Goal: Task Accomplishment & Management: Manage account settings

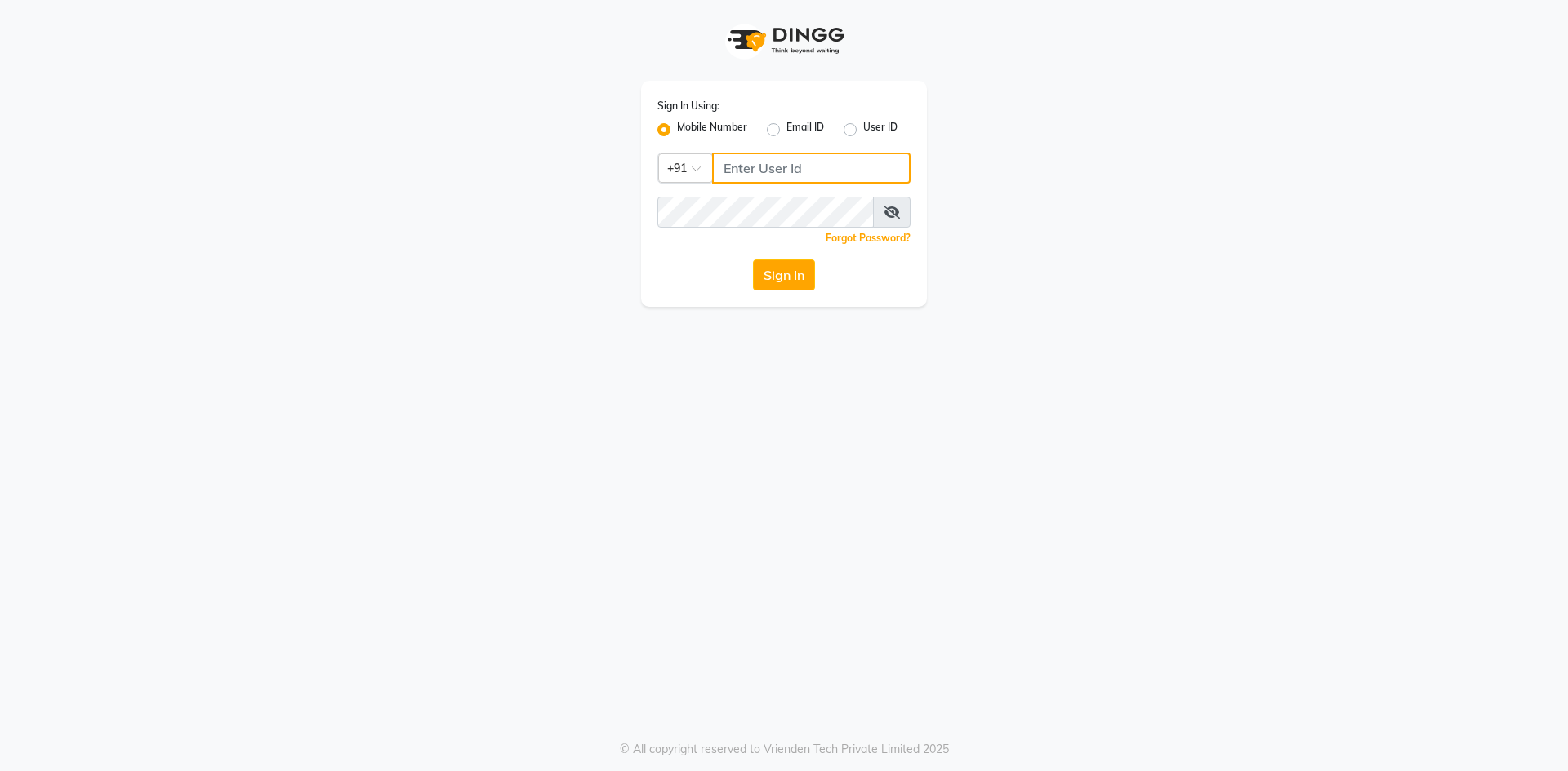
click at [758, 165] on input "Username" at bounding box center [811, 168] width 198 height 31
type input "9702721948"
click at [753, 259] on button "Sign In" at bounding box center [784, 274] width 62 height 31
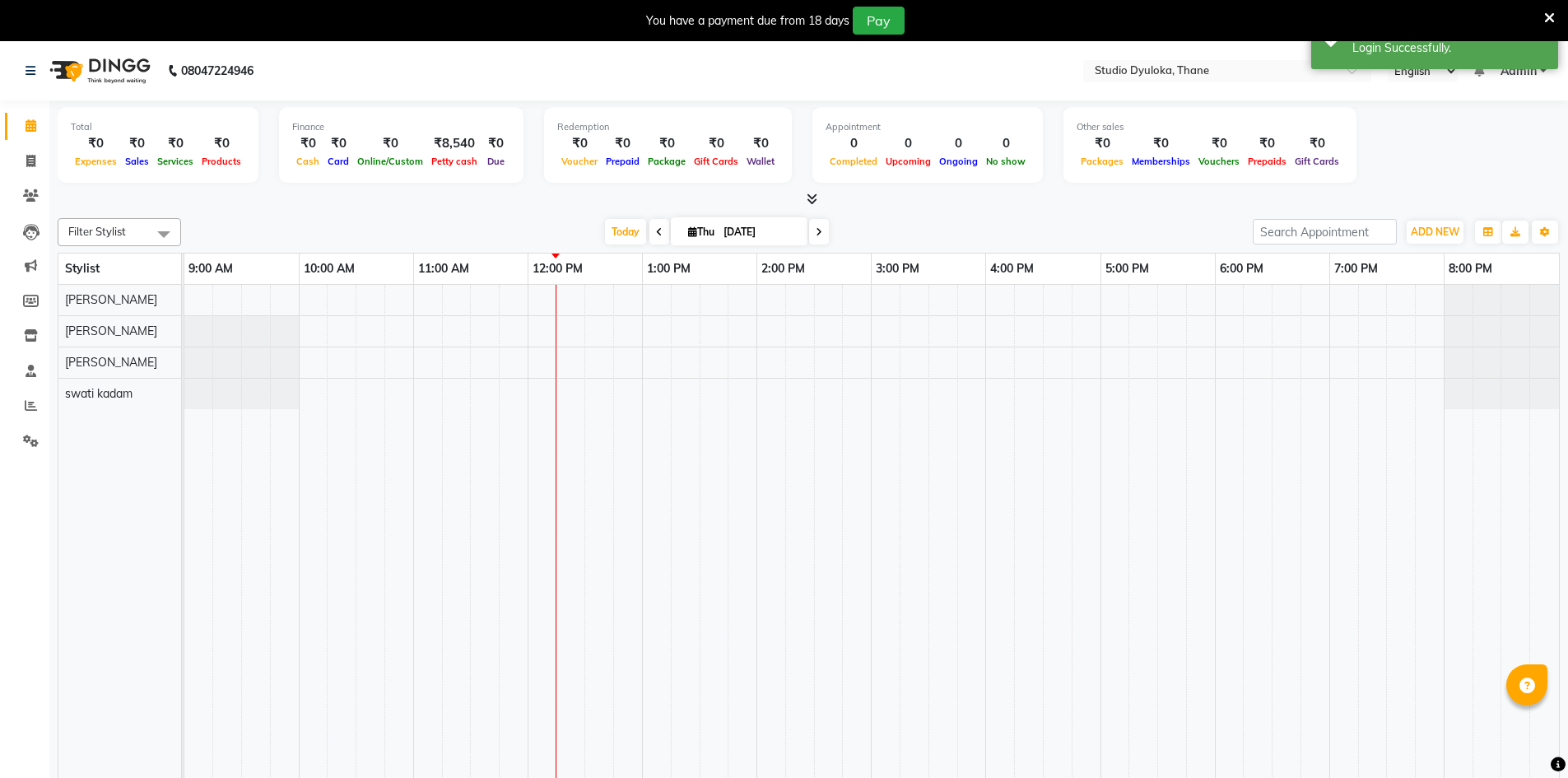
click at [718, 230] on input "[DATE]" at bounding box center [759, 232] width 82 height 25
select select "9"
select select "2025"
click at [653, 279] on div at bounding box center [646, 283] width 33 height 26
click at [646, 279] on button "Previous month" at bounding box center [644, 283] width 14 height 26
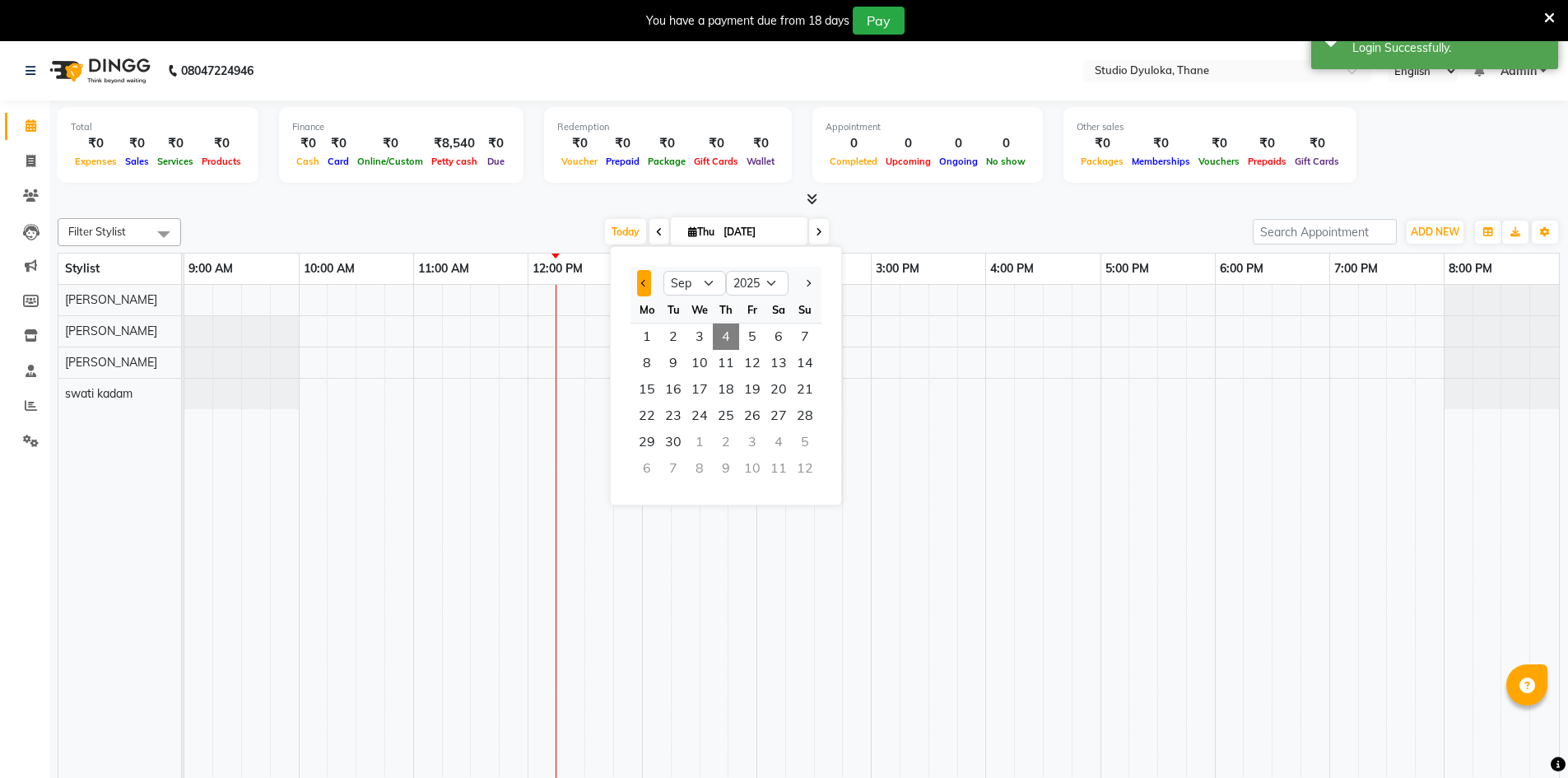
select select "8"
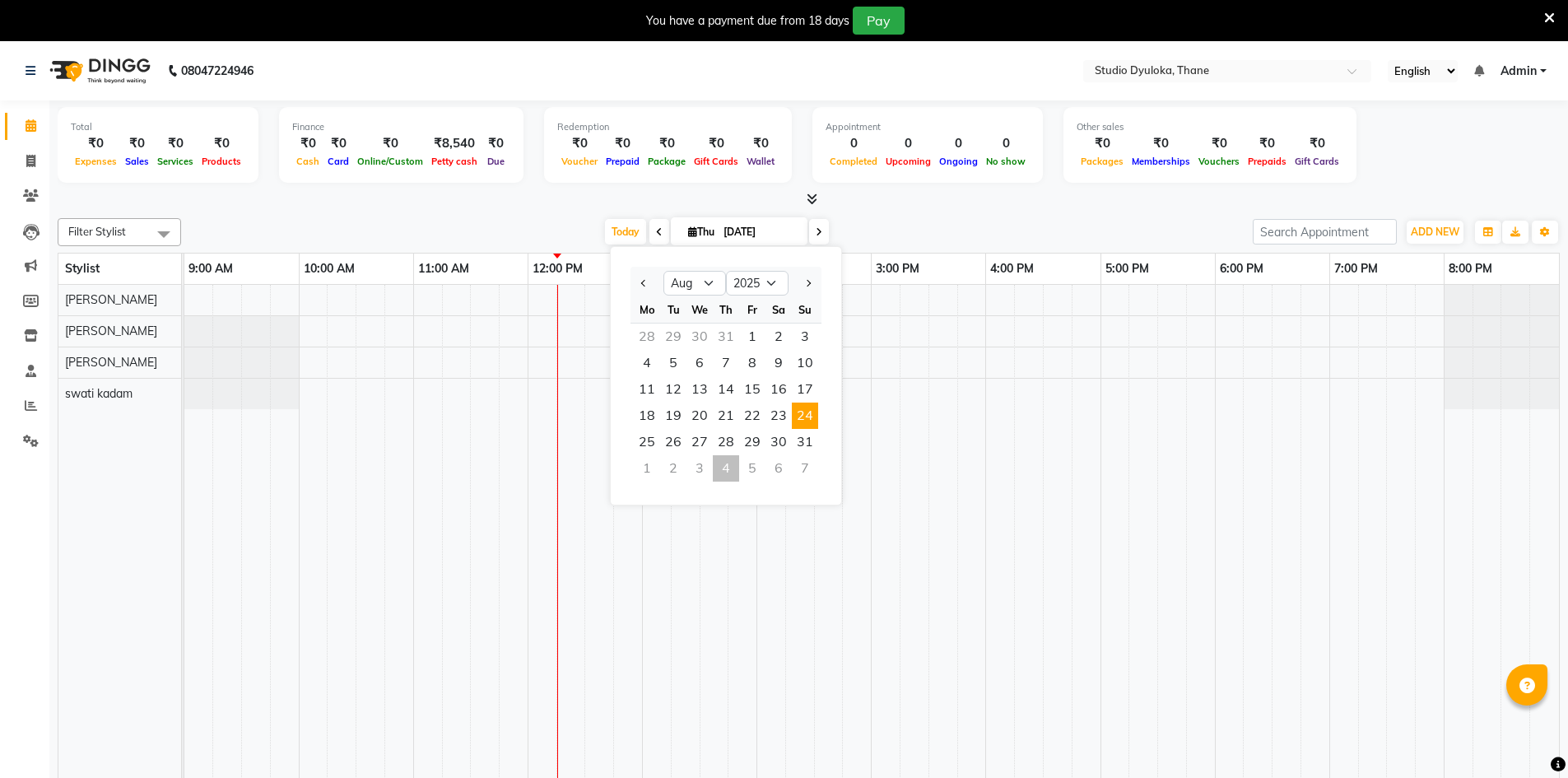
click at [764, 417] on span "24" at bounding box center [805, 416] width 26 height 26
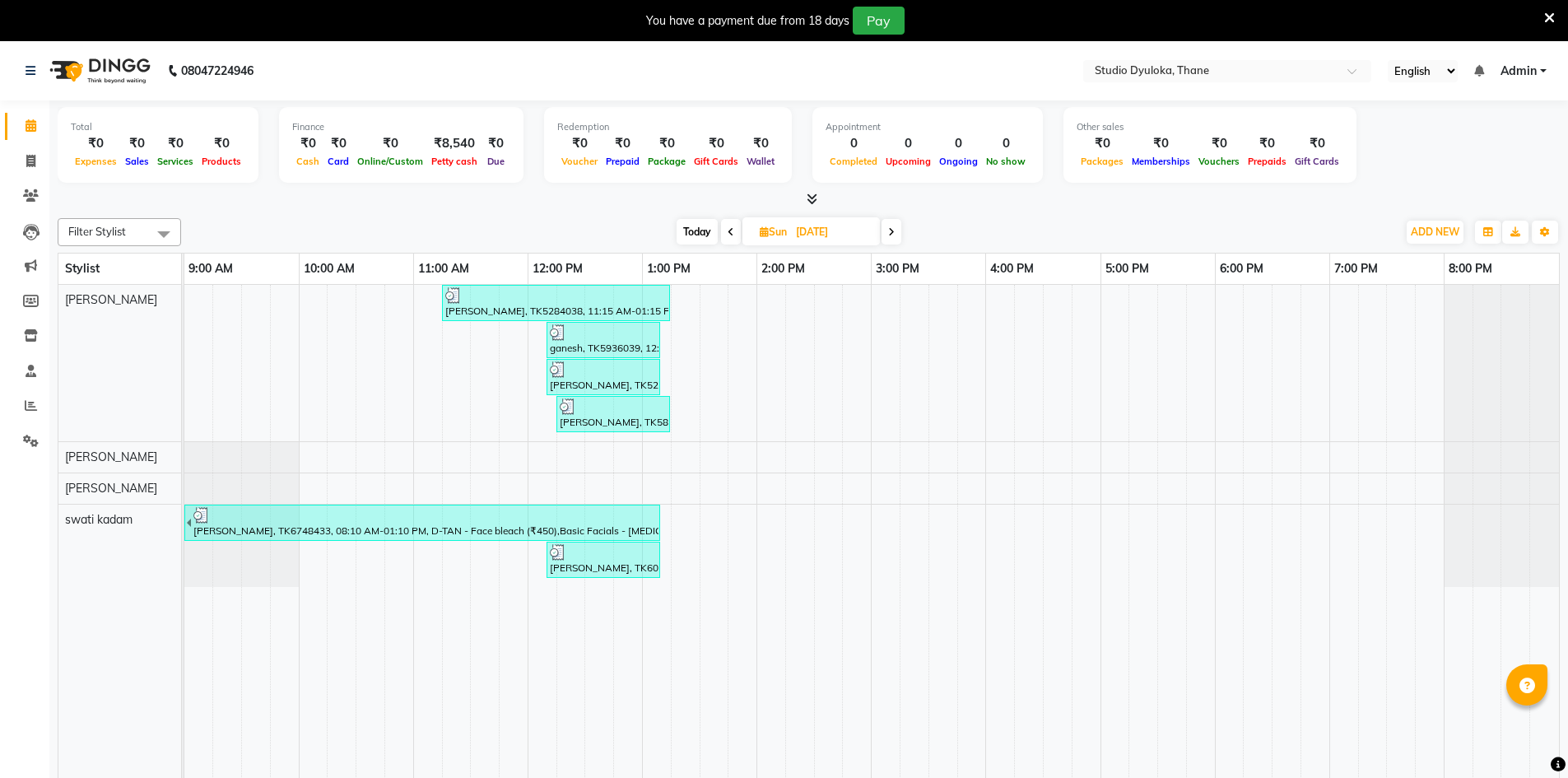
click at [764, 240] on span at bounding box center [891, 232] width 19 height 25
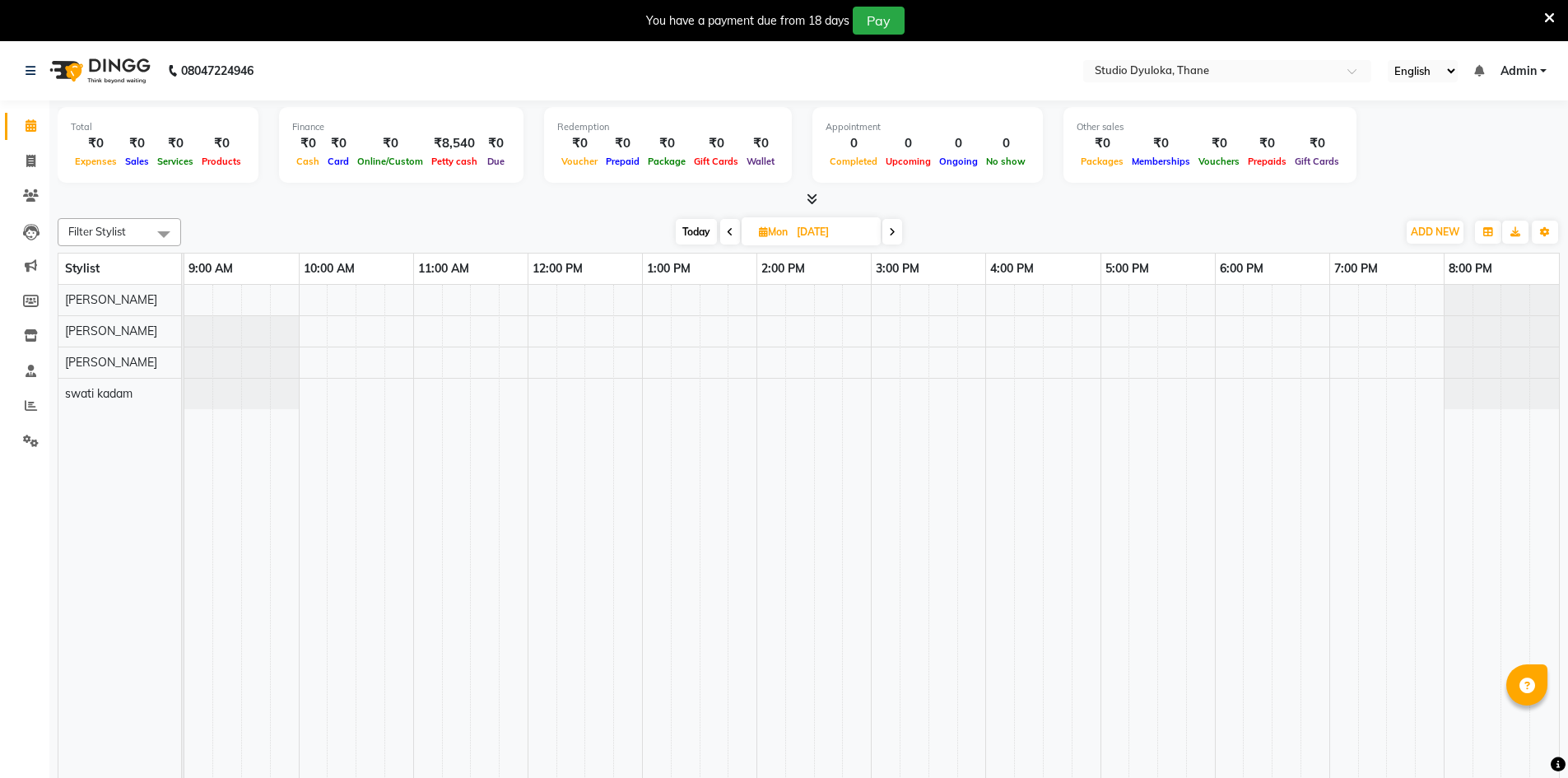
click at [764, 235] on span at bounding box center [892, 232] width 19 height 25
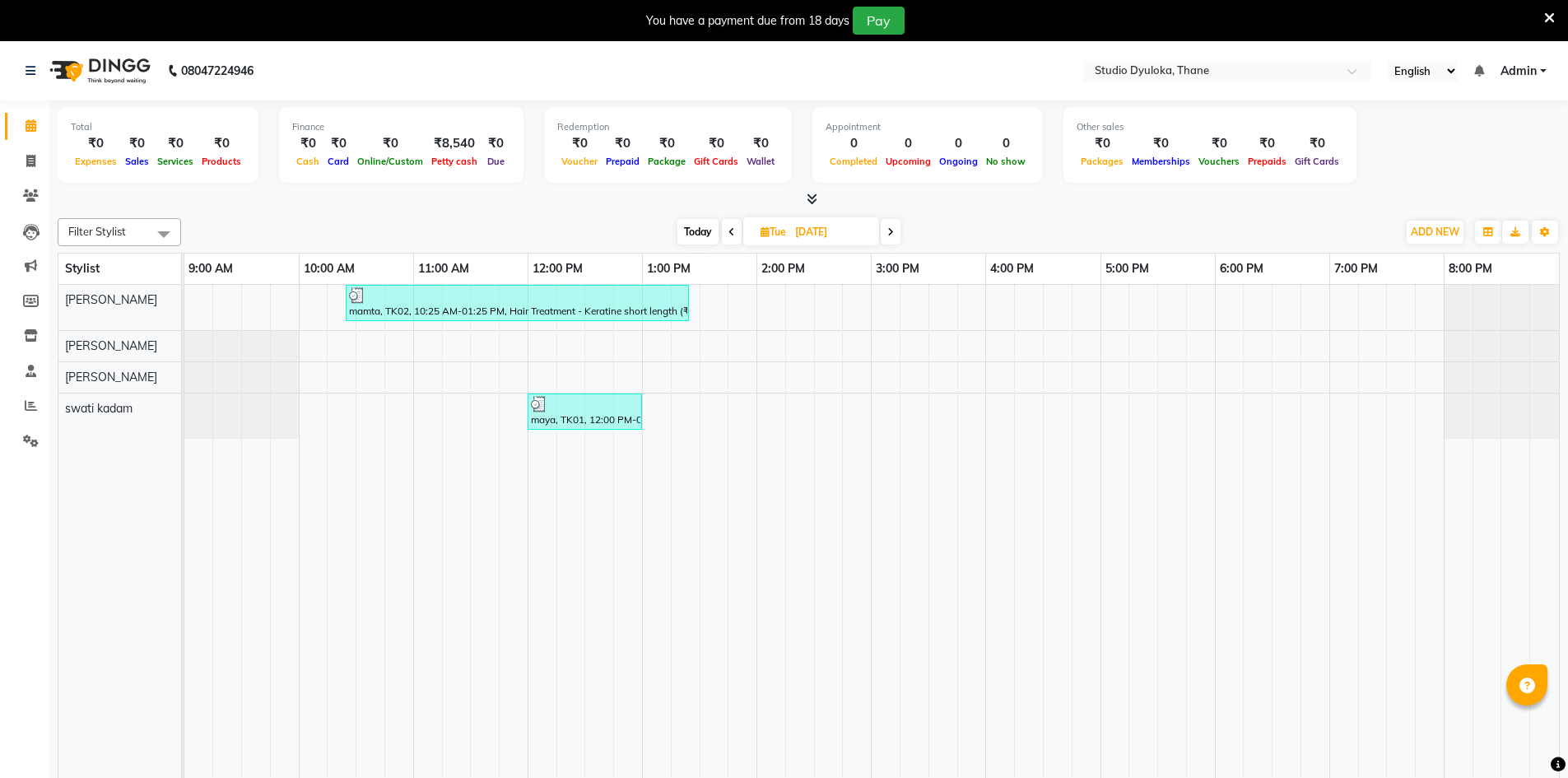
click at [764, 234] on span at bounding box center [890, 232] width 19 height 25
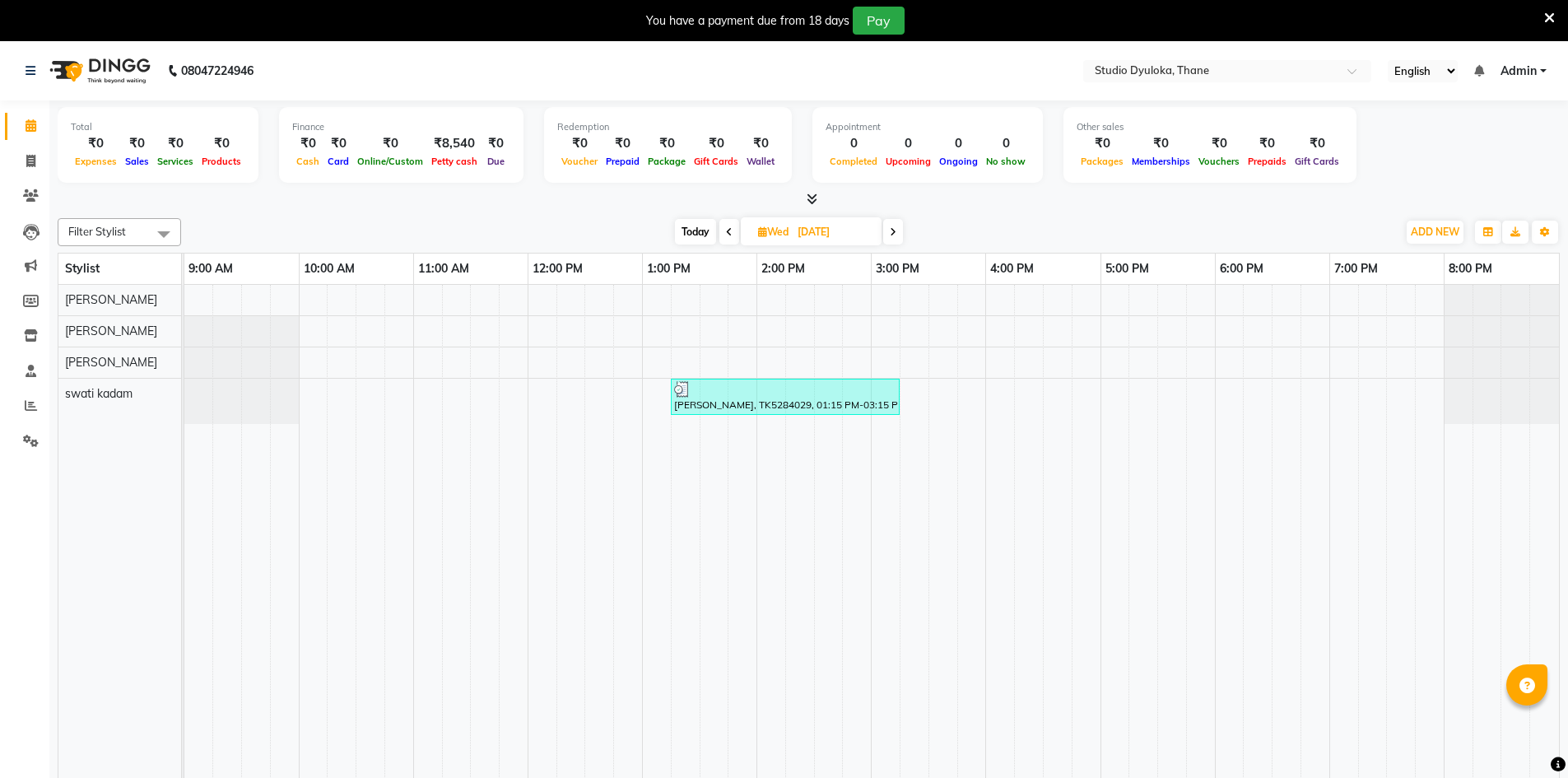
click at [764, 234] on div "[DATE] [DATE]" at bounding box center [789, 232] width 231 height 25
click at [764, 234] on span at bounding box center [893, 232] width 19 height 25
click at [764, 234] on span at bounding box center [891, 232] width 19 height 25
click at [727, 226] on span at bounding box center [734, 232] width 19 height 25
click at [764, 231] on span at bounding box center [891, 232] width 19 height 25
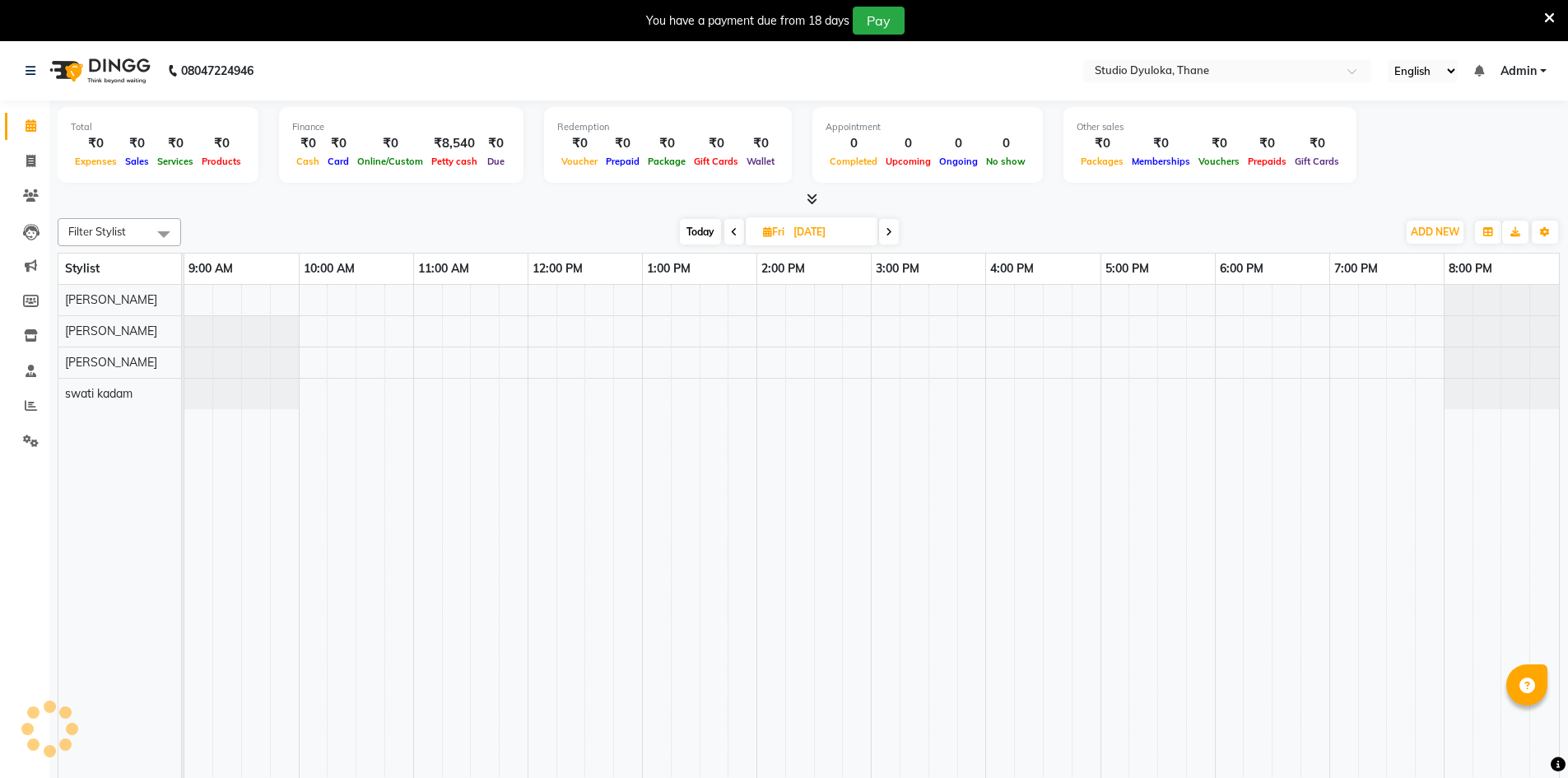
click at [764, 231] on span at bounding box center [889, 232] width 19 height 25
click at [723, 218] on div "Filter Stylist Select All [PERSON_NAME] [PERSON_NAME] [PERSON_NAME] [DATE] [DAT…" at bounding box center [808, 507] width 1502 height 591
click at [735, 236] on span at bounding box center [731, 232] width 19 height 25
click at [735, 236] on icon at bounding box center [734, 232] width 7 height 10
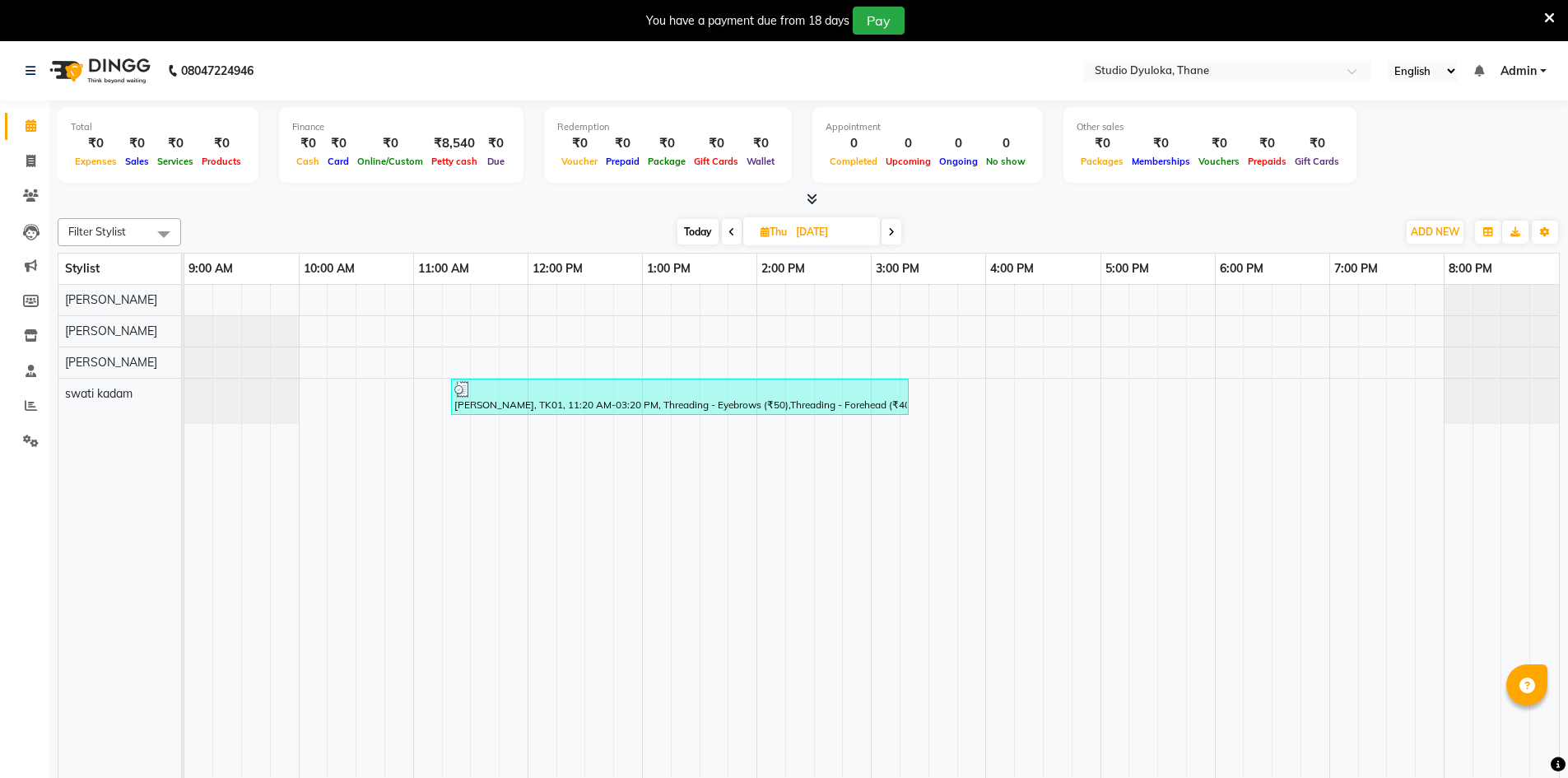
click at [764, 238] on span at bounding box center [891, 232] width 19 height 25
type input "[DATE]"
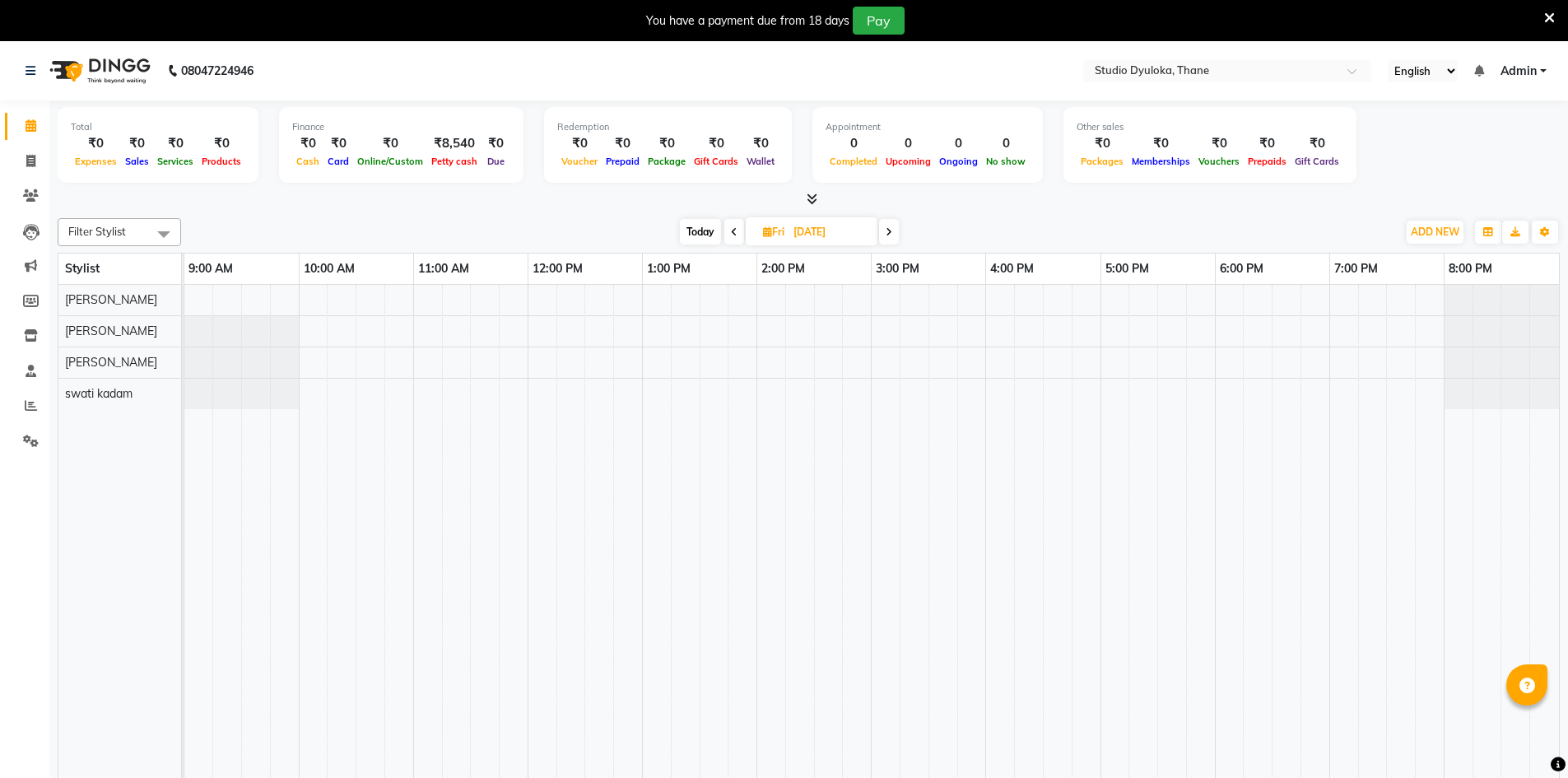
drag, startPoint x: 950, startPoint y: 631, endPoint x: 665, endPoint y: 783, distance: 323.0
click at [529, 365] on div at bounding box center [872, 543] width 1374 height 517
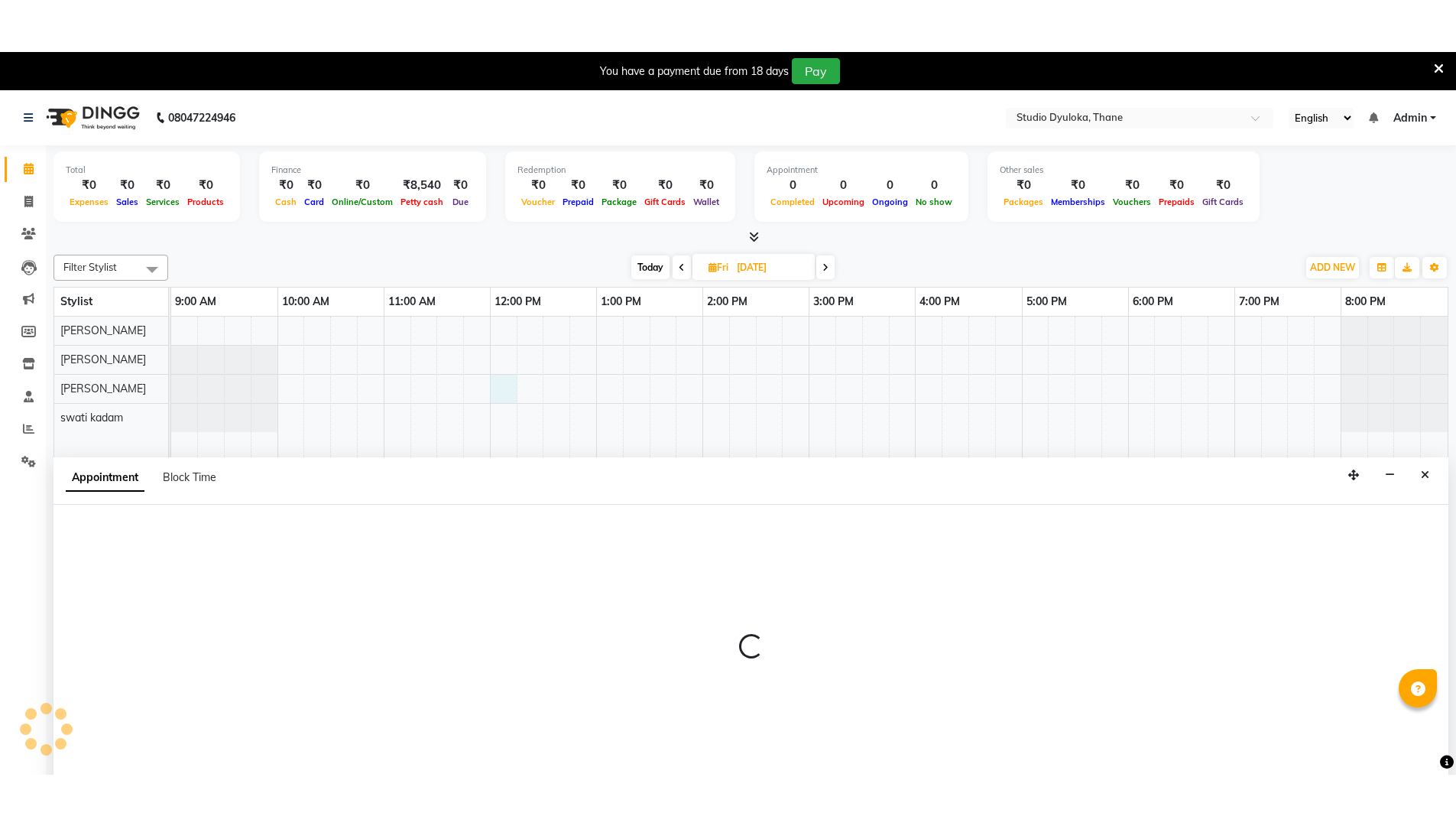
scroll to position [39, 0]
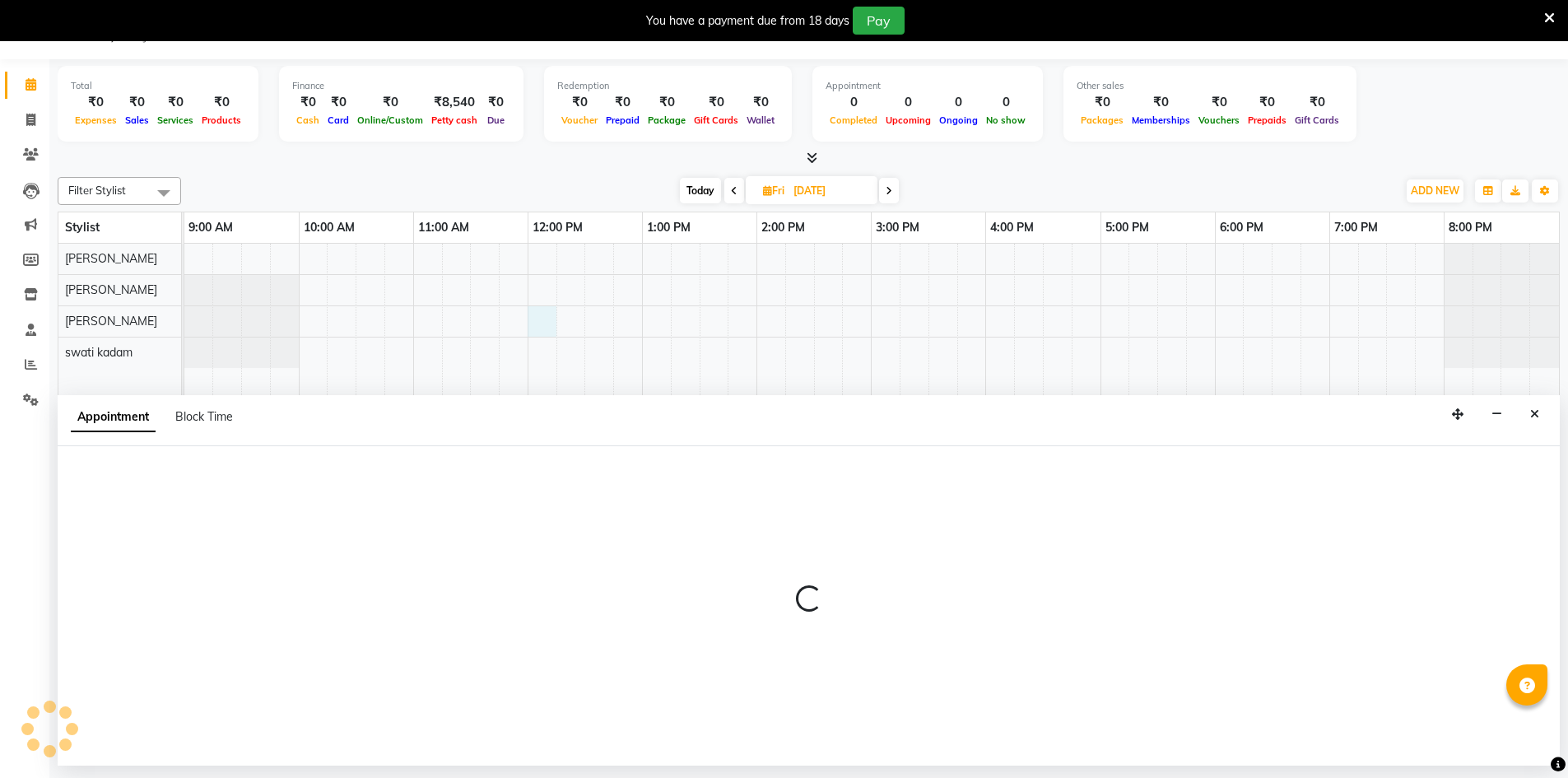
select select "63749"
select select "720"
select select "tentative"
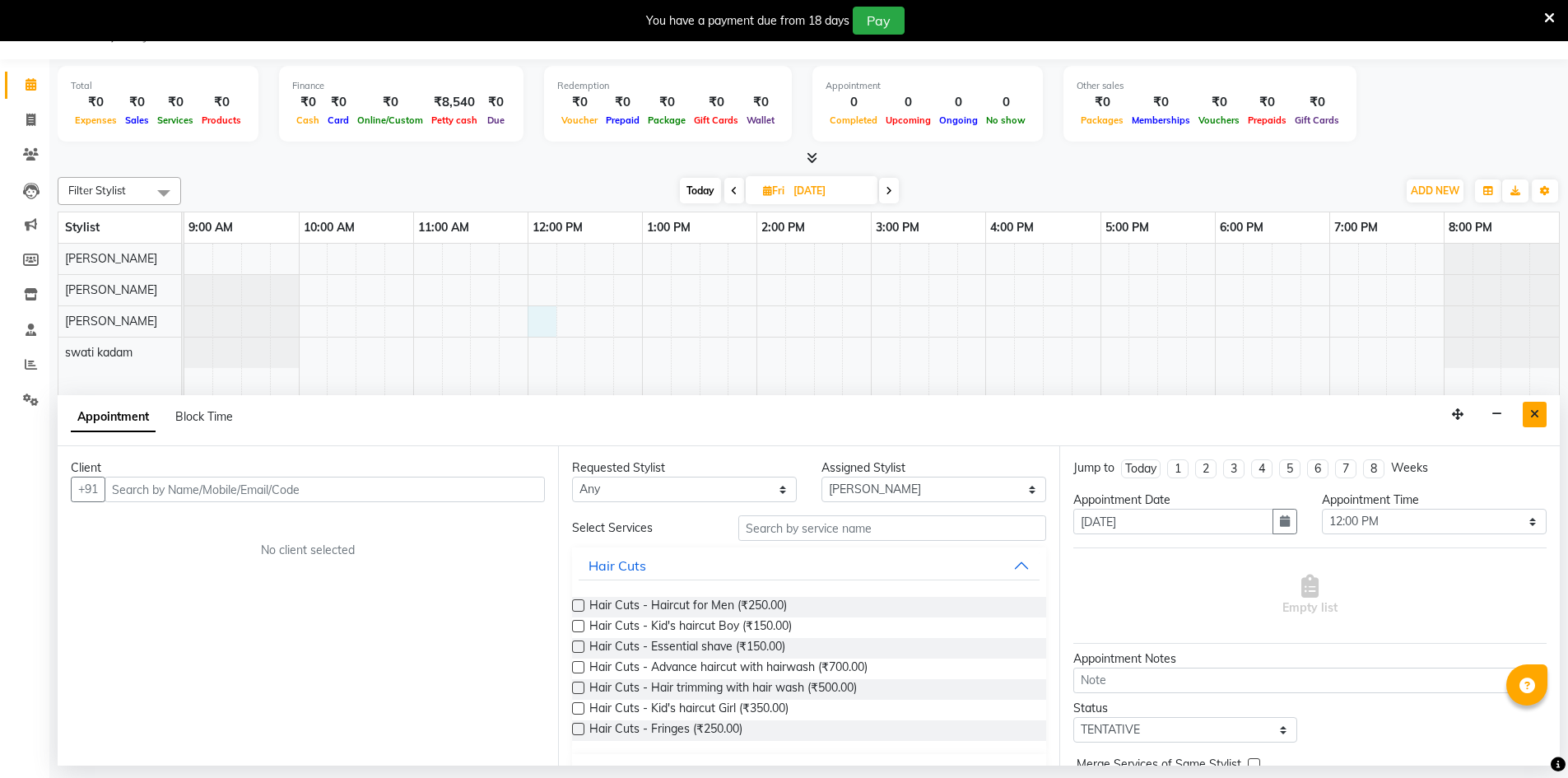
click at [764, 411] on icon "Close" at bounding box center [1534, 414] width 9 height 12
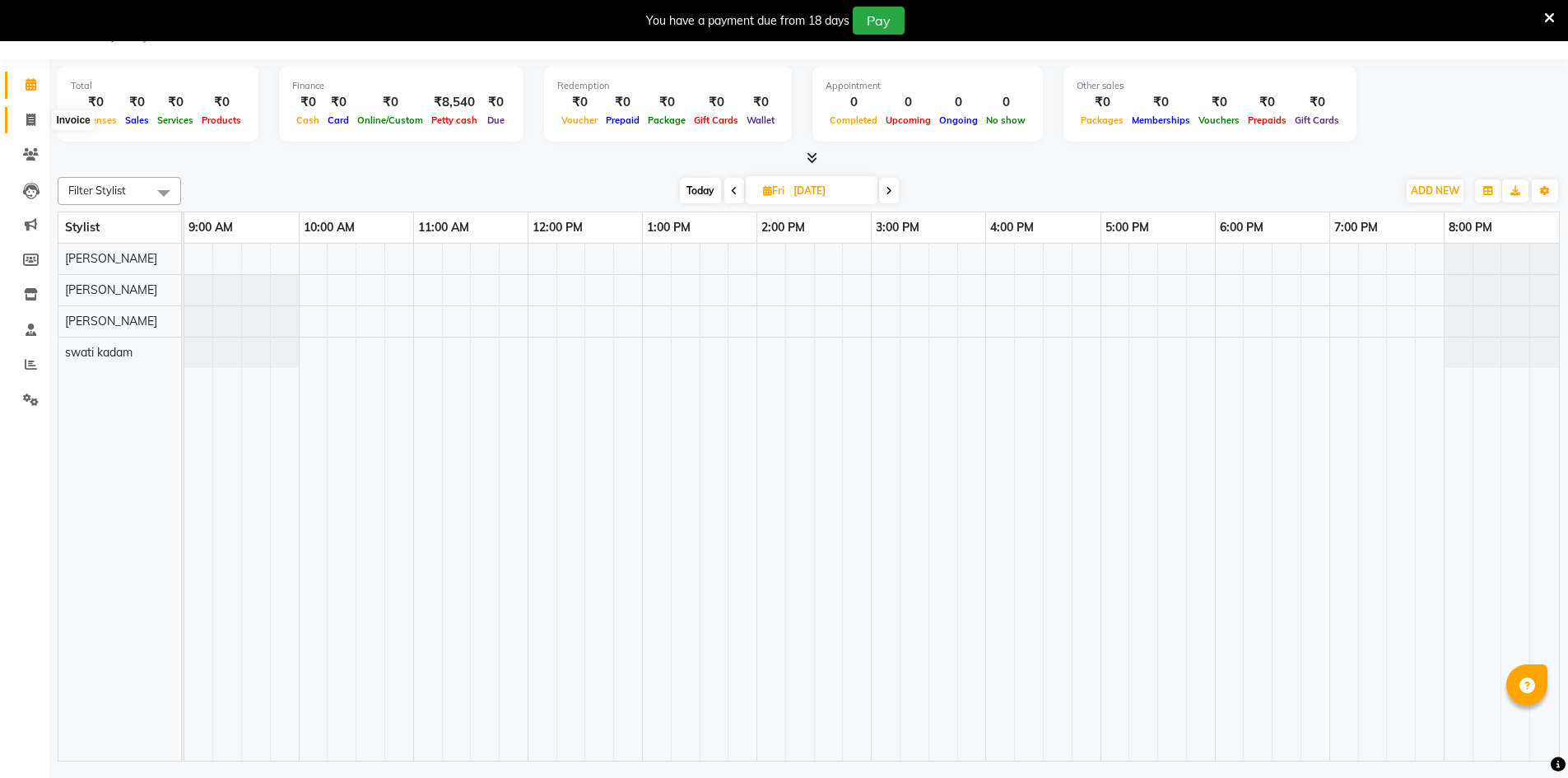
drag, startPoint x: 36, startPoint y: 124, endPoint x: 57, endPoint y: 130, distance: 21.8
click at [36, 124] on span at bounding box center [30, 120] width 29 height 19
select select "6575"
select select "service"
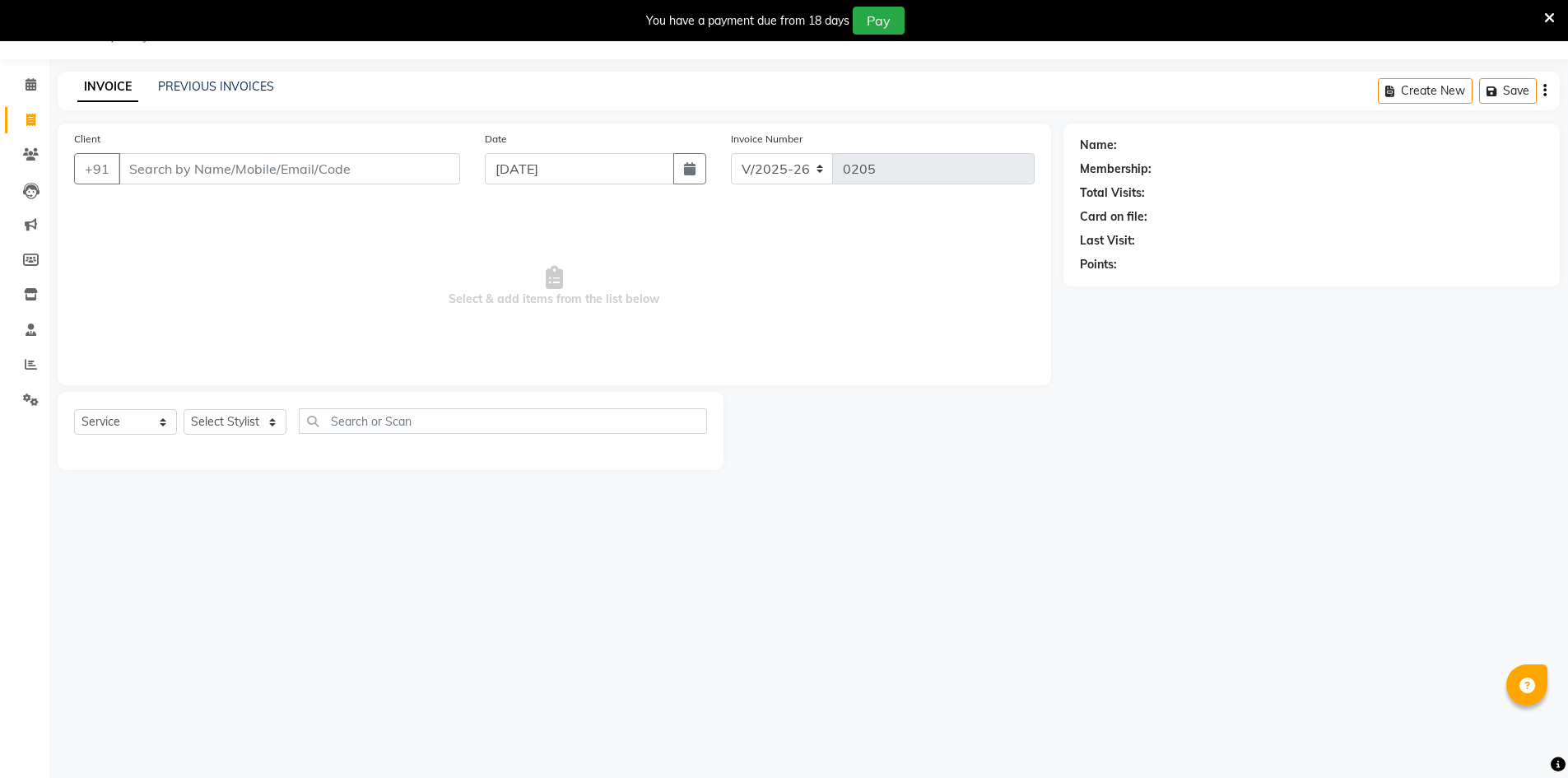
click at [205, 170] on input "Client" at bounding box center [289, 168] width 342 height 31
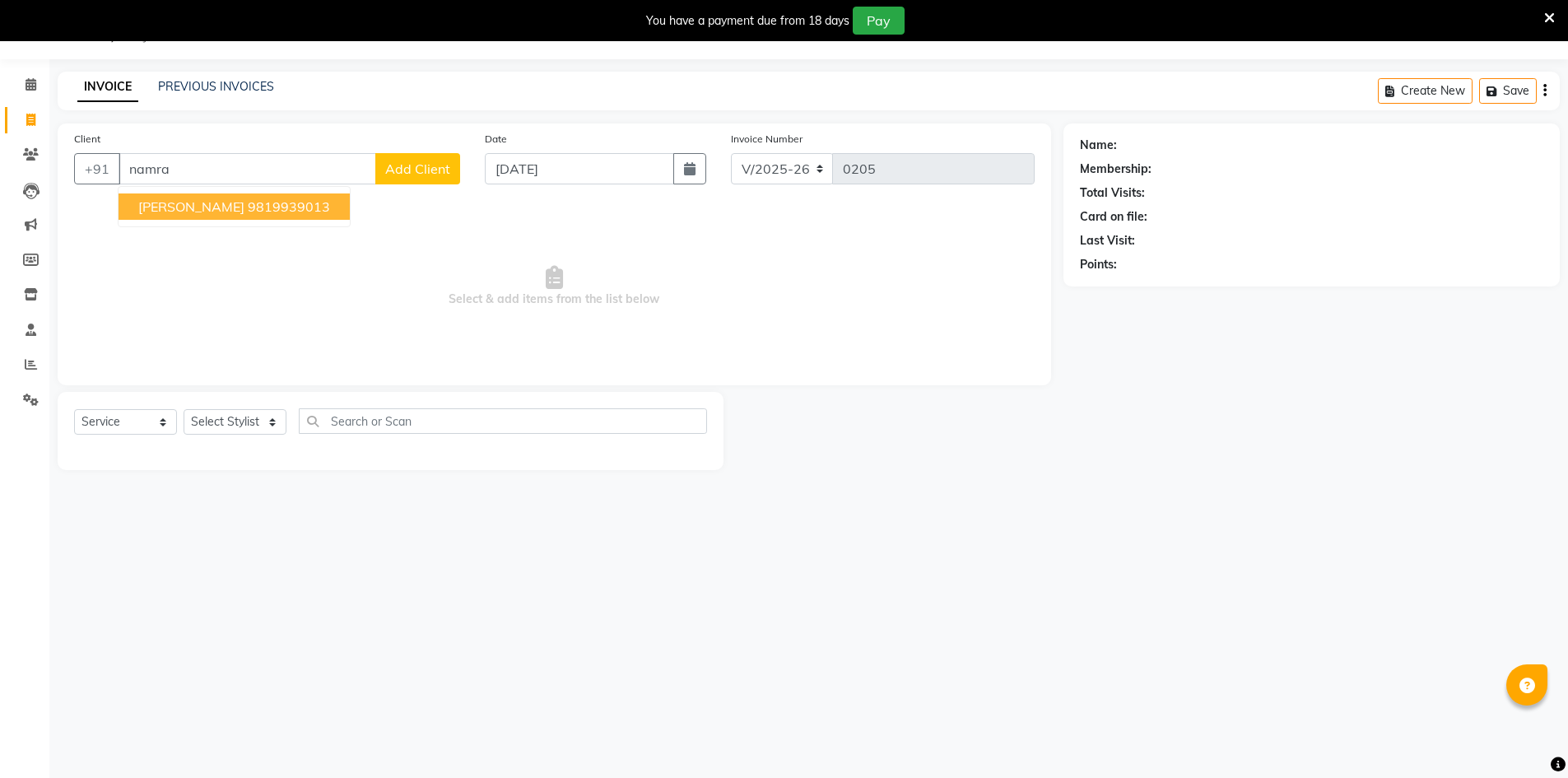
click at [171, 200] on span "[PERSON_NAME]" at bounding box center [190, 206] width 106 height 16
type input "9819939013"
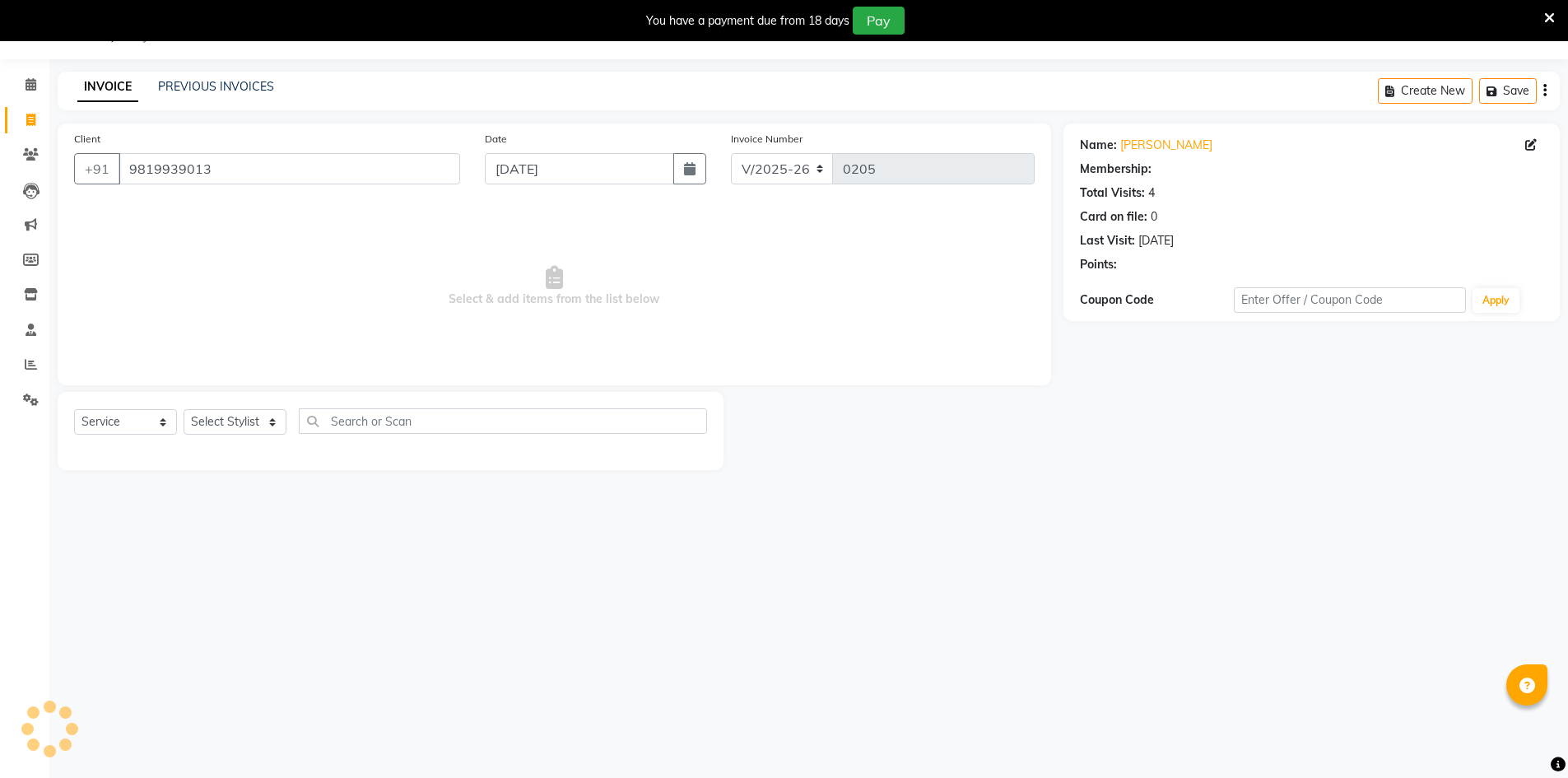
select select "1: Object"
click at [237, 422] on select "Select Stylist [PERSON_NAME] [PERSON_NAME] [PERSON_NAME]" at bounding box center [235, 422] width 103 height 25
select select "72122"
click at [184, 409] on select "Select Stylist [PERSON_NAME] [PERSON_NAME] [PERSON_NAME]" at bounding box center [235, 422] width 103 height 25
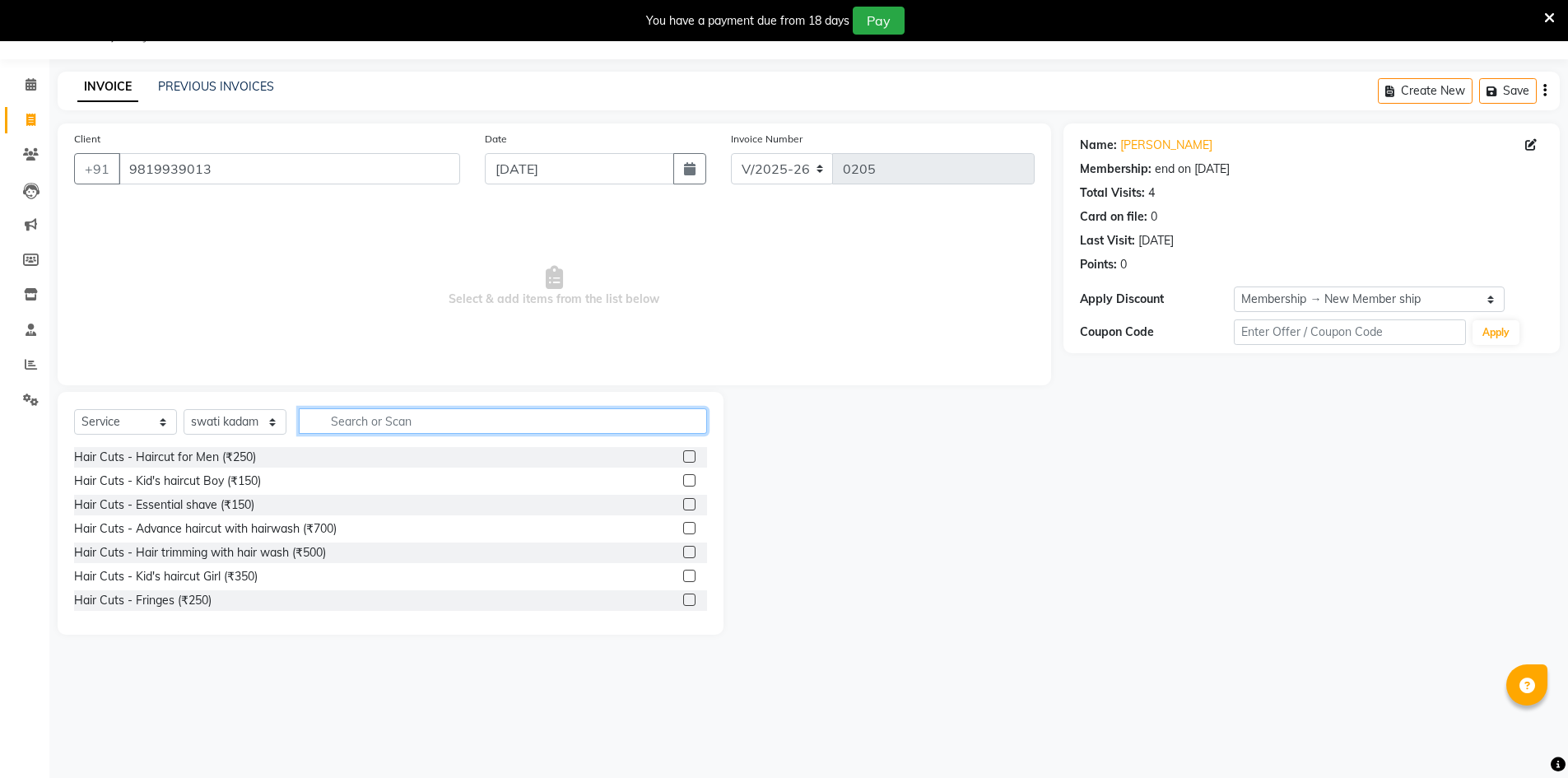
click at [323, 428] on input "text" at bounding box center [503, 421] width 408 height 25
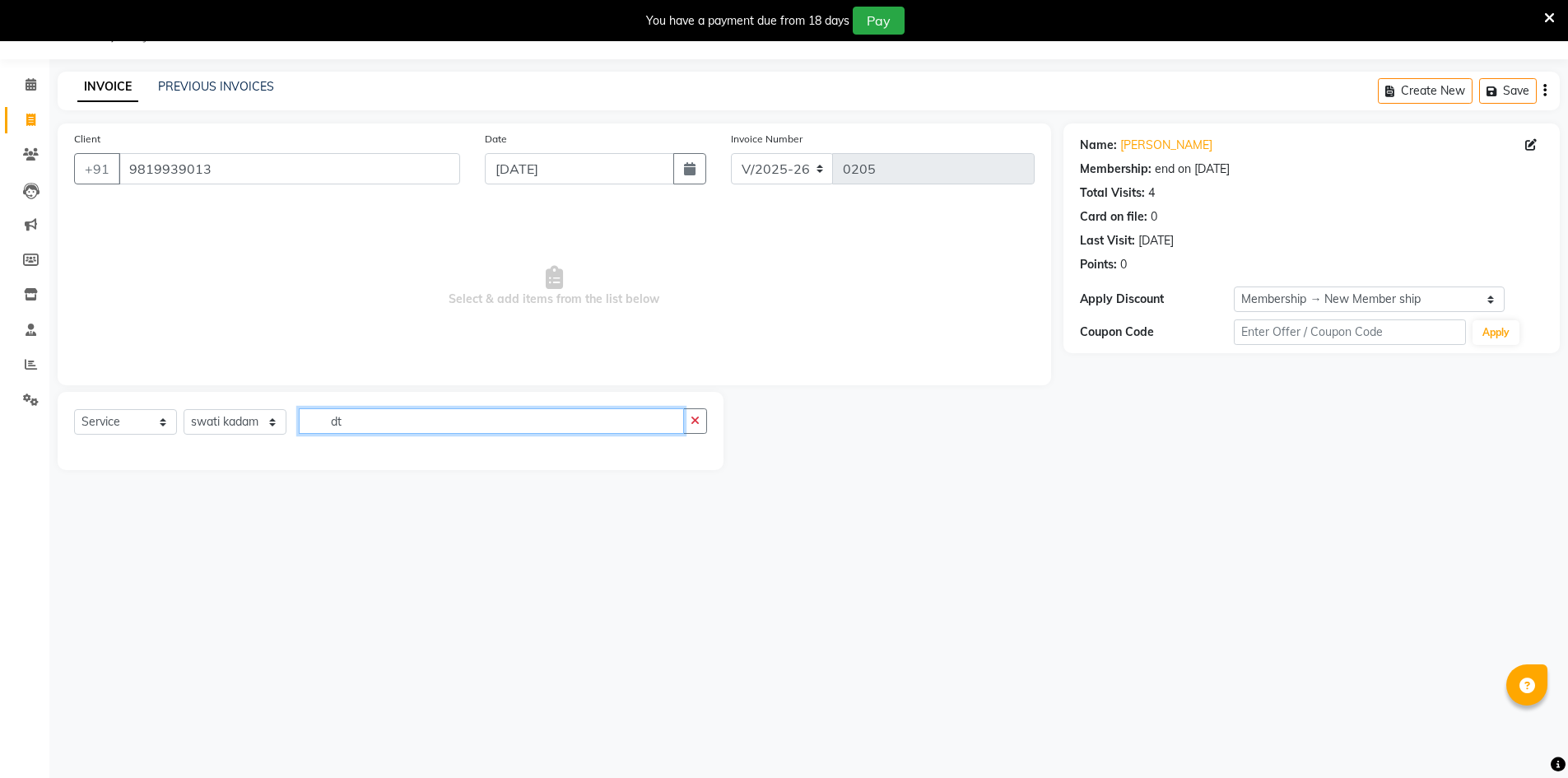
type input "d"
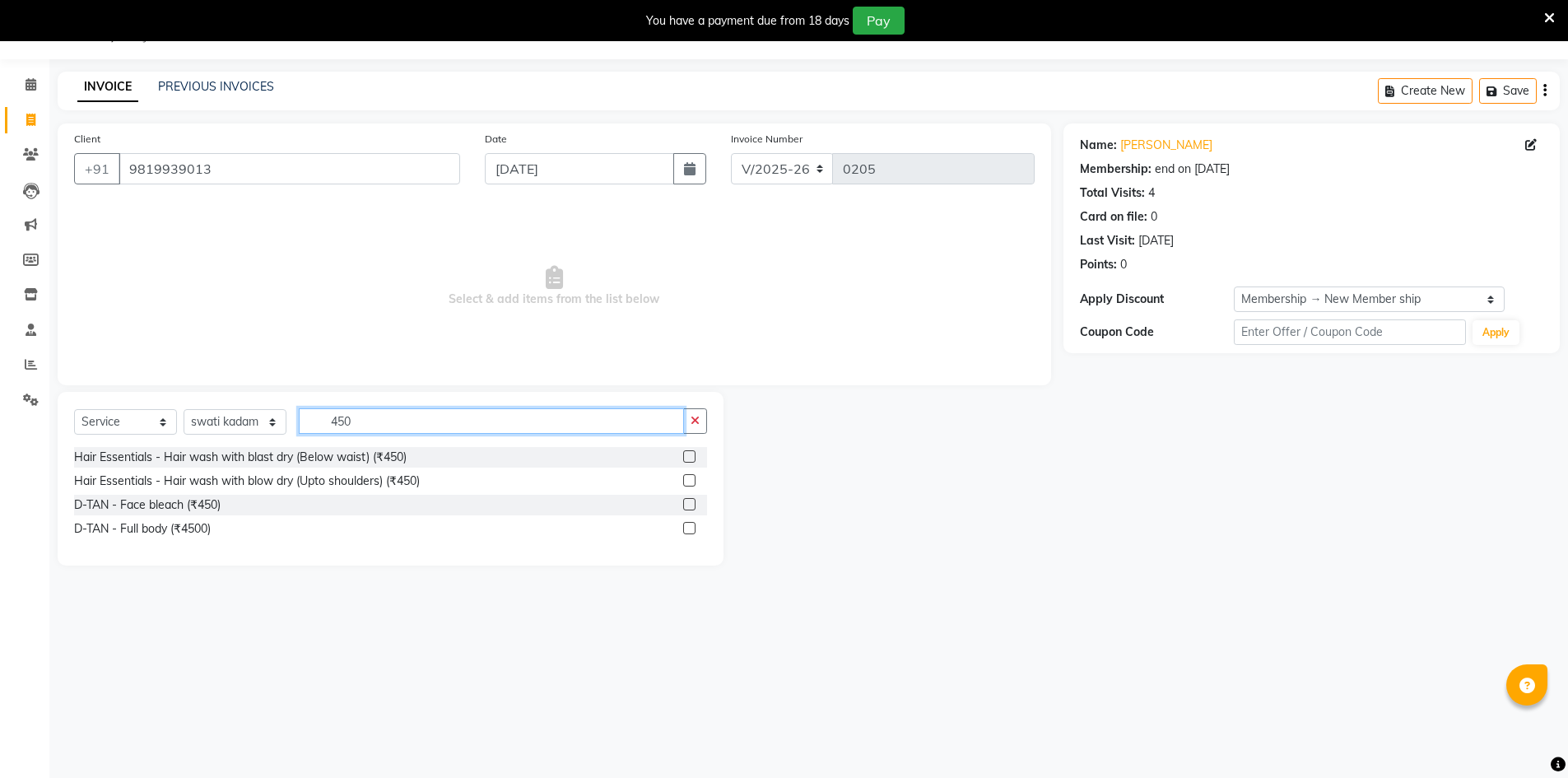
type input "450"
click at [689, 508] on label at bounding box center [689, 504] width 13 height 13
click at [689, 508] on input "checkbox" at bounding box center [688, 505] width 11 height 11
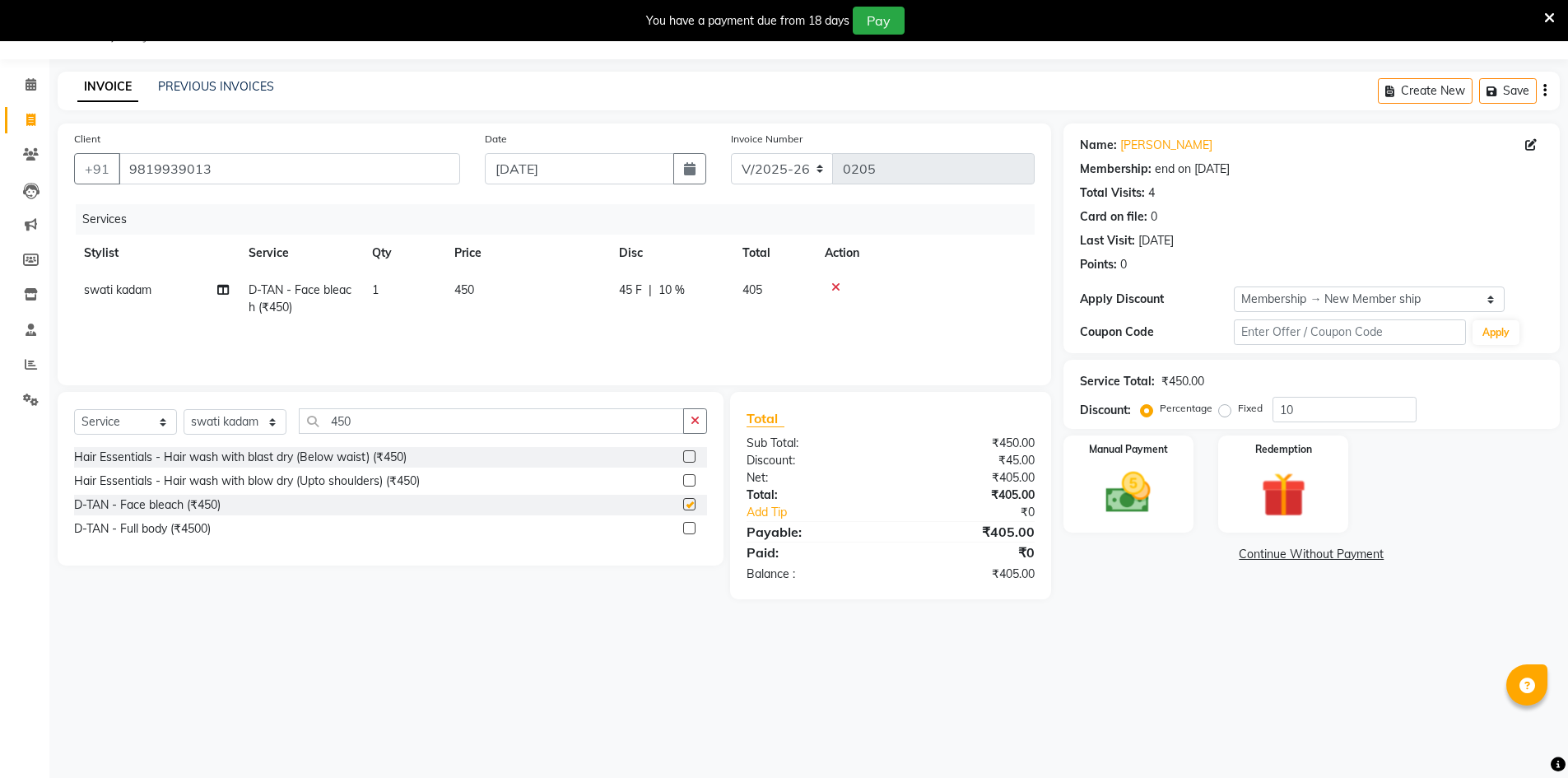
checkbox input "false"
click at [661, 285] on span "10 %" at bounding box center [671, 290] width 26 height 17
select select "72122"
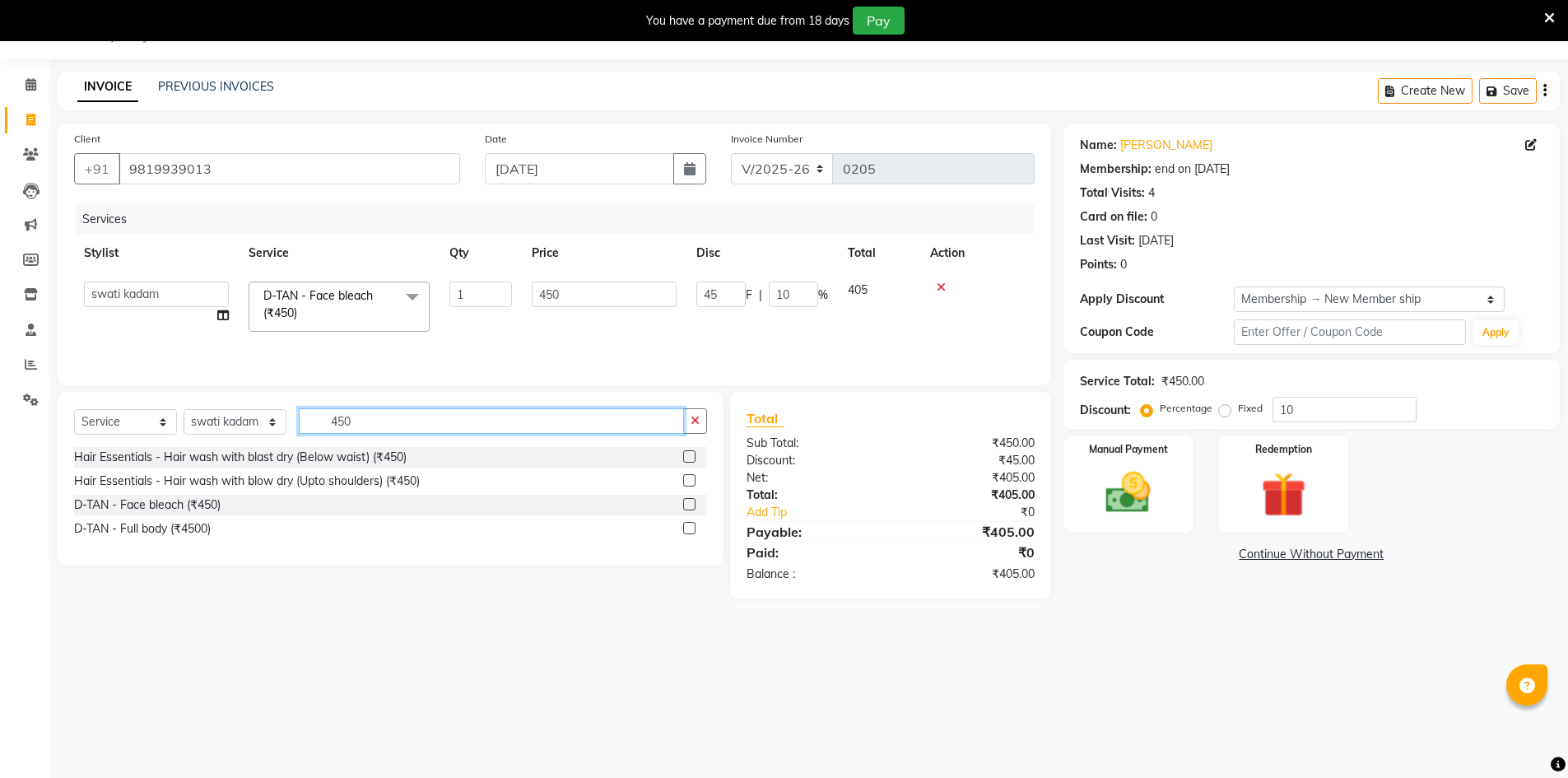
click at [553, 412] on input "450" at bounding box center [491, 421] width 385 height 25
type input "4000"
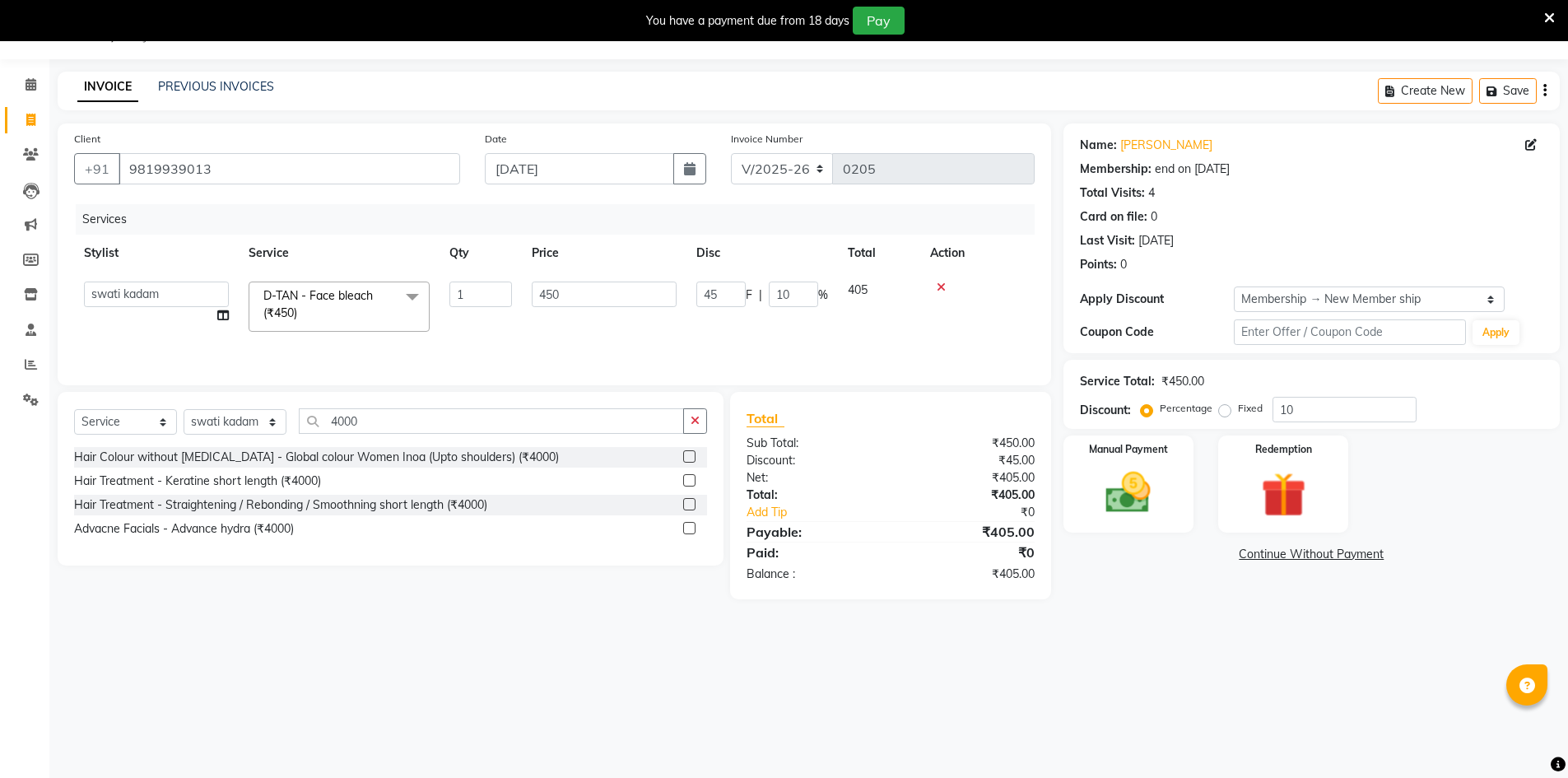
click at [696, 528] on label at bounding box center [689, 528] width 13 height 13
click at [694, 528] on input "checkbox" at bounding box center [688, 529] width 11 height 11
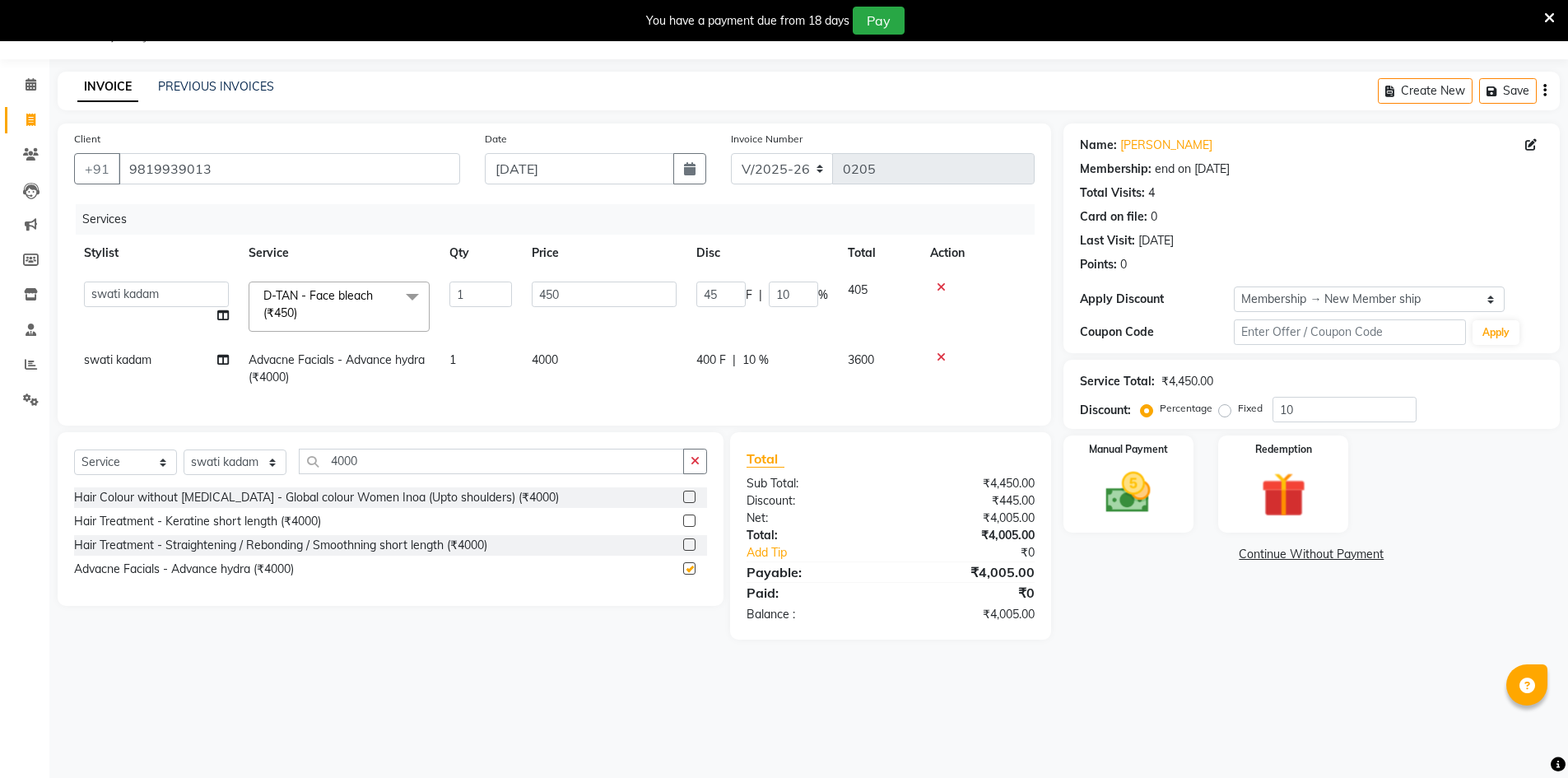
checkbox input "false"
click at [505, 474] on input "4000" at bounding box center [491, 461] width 385 height 25
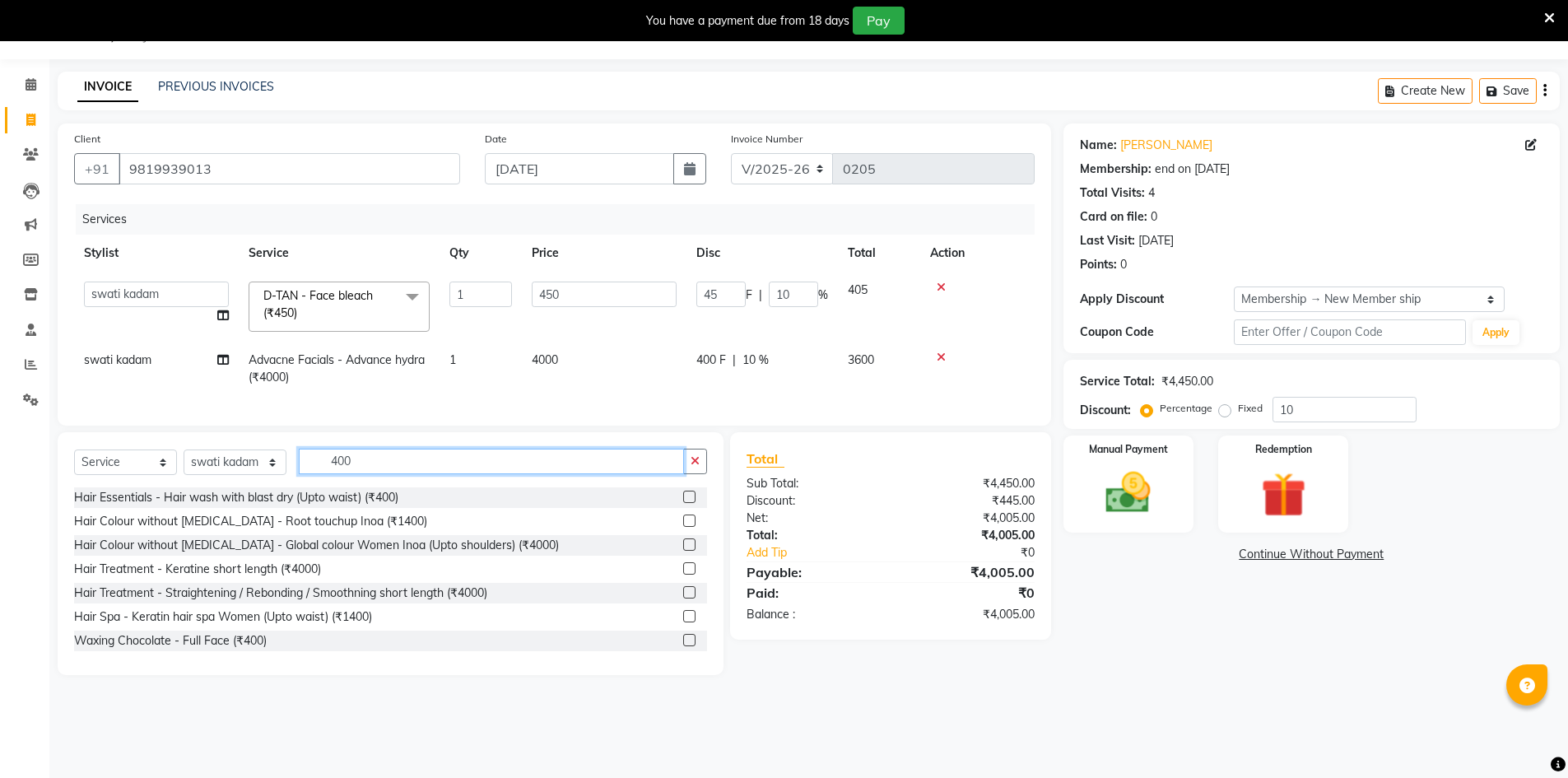
type input "400"
click at [683, 647] on label at bounding box center [689, 640] width 13 height 13
click at [683, 647] on input "checkbox" at bounding box center [688, 641] width 11 height 11
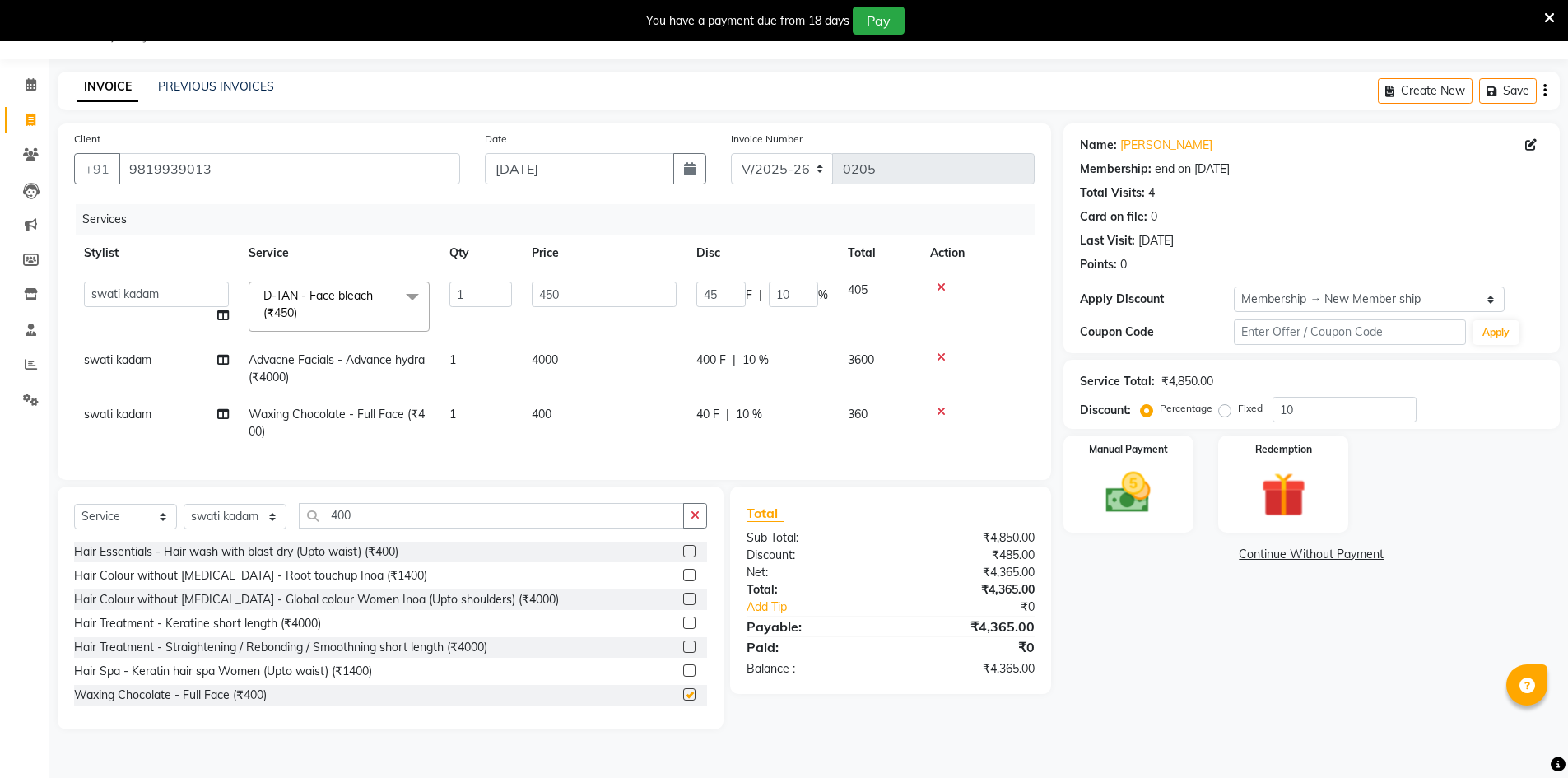
checkbox input "false"
click at [520, 519] on input "400" at bounding box center [491, 516] width 385 height 25
drag, startPoint x: 480, startPoint y: 531, endPoint x: 274, endPoint y: 536, distance: 206.1
click at [274, 536] on div "Select Service Product Membership Package Voucher Prepaid Gift Card Select Styl…" at bounding box center [391, 522] width 633 height 39
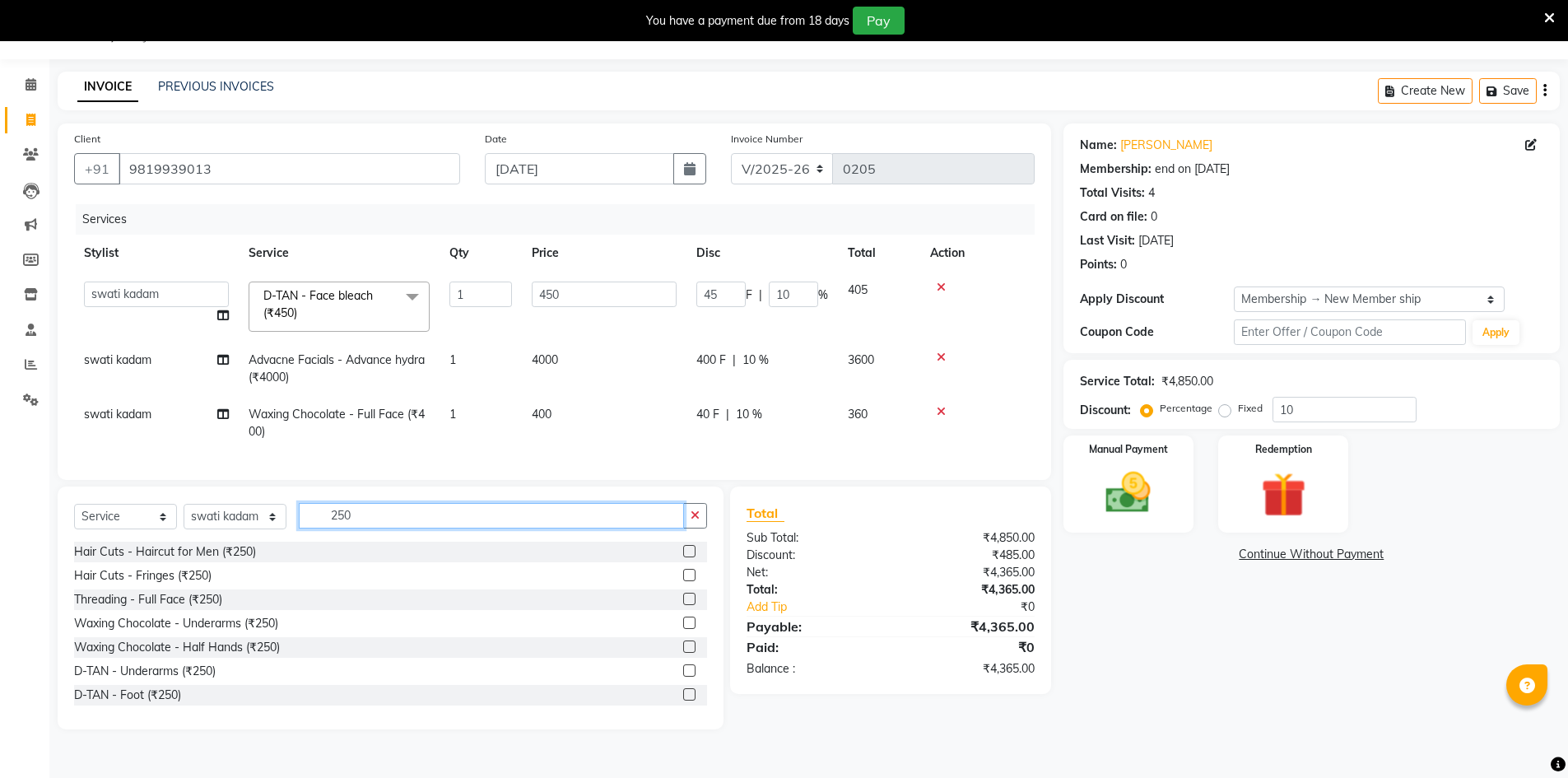
type input "250"
click at [683, 604] on label at bounding box center [689, 599] width 13 height 13
click at [683, 604] on input "checkbox" at bounding box center [688, 599] width 11 height 11
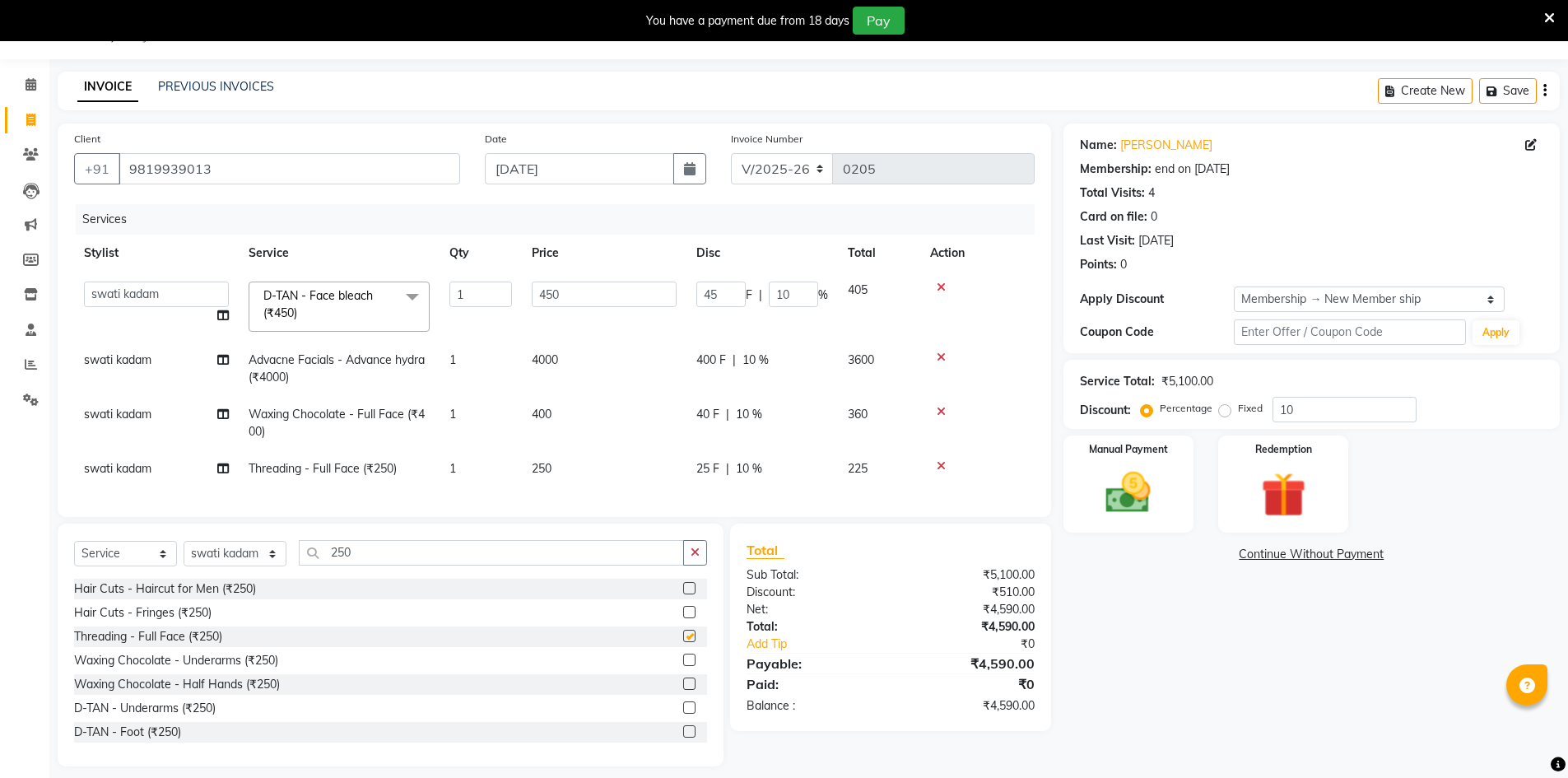
checkbox input "false"
click at [626, 564] on input "250" at bounding box center [491, 553] width 385 height 25
click at [338, 561] on input "250" at bounding box center [491, 553] width 385 height 25
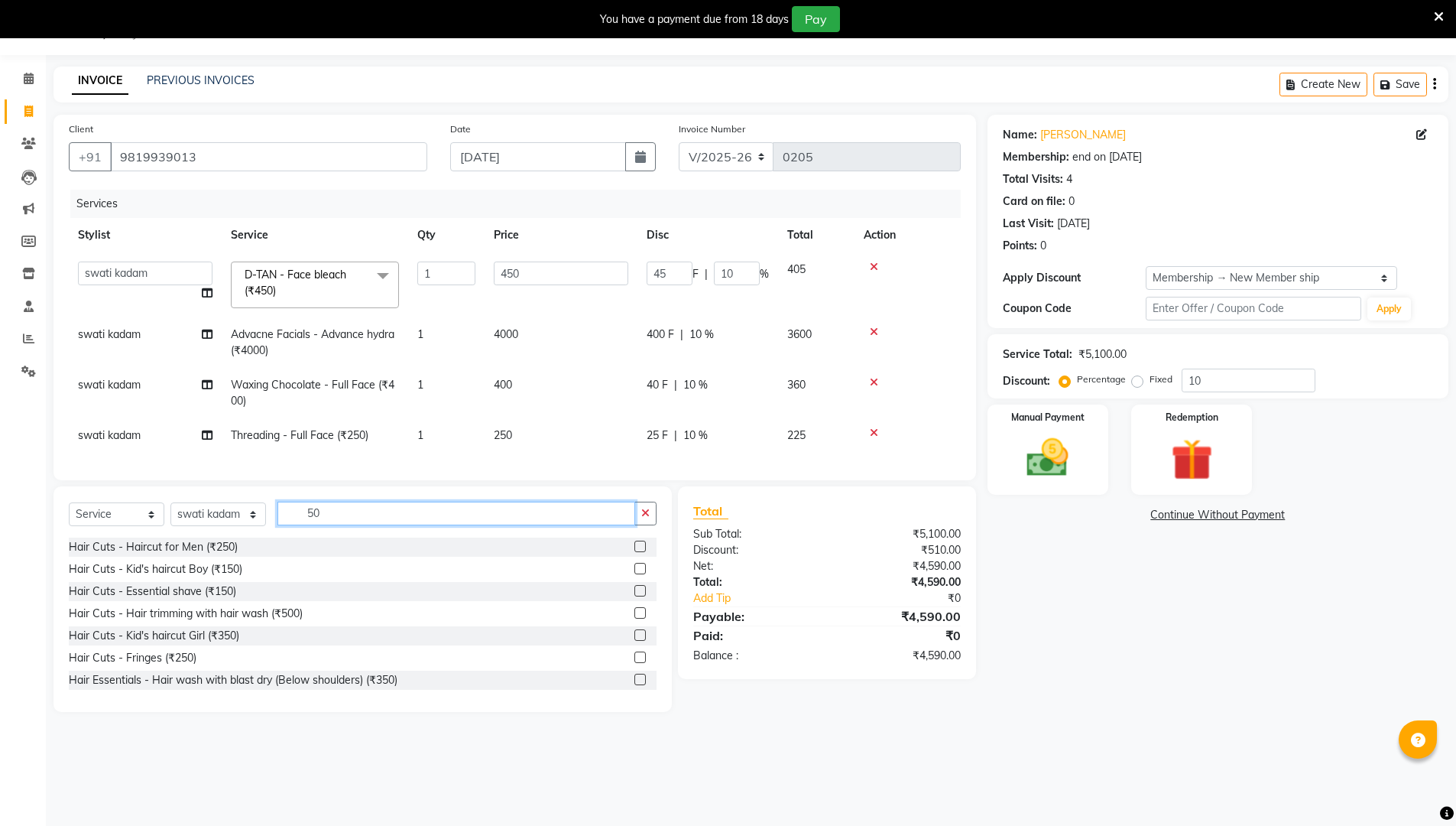
click at [504, 525] on input "50" at bounding box center [456, 513] width 358 height 24
type input "5"
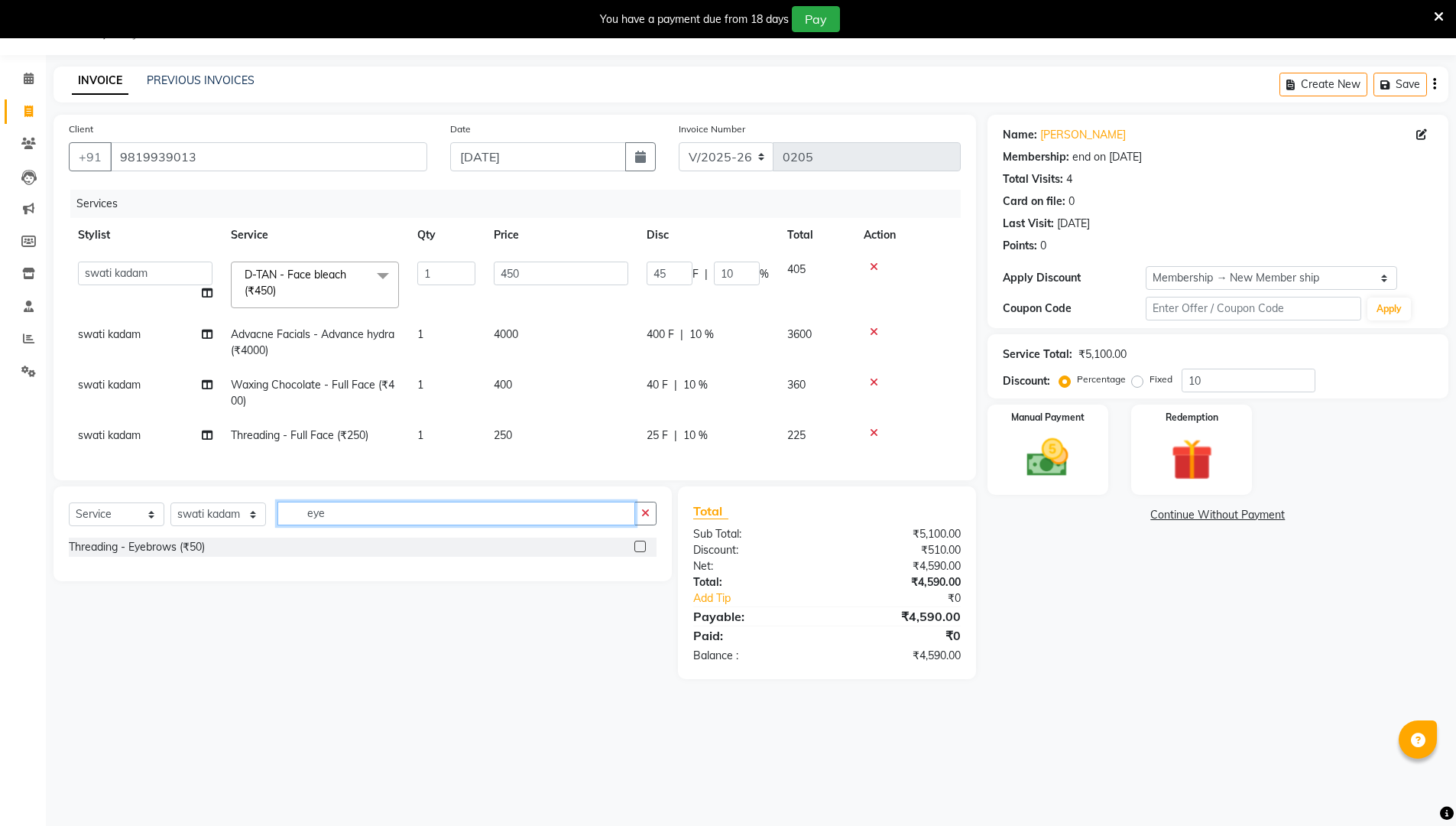
type input "eye"
click at [637, 552] on label at bounding box center [640, 546] width 12 height 12
click at [637, 552] on input "checkbox" at bounding box center [639, 547] width 10 height 10
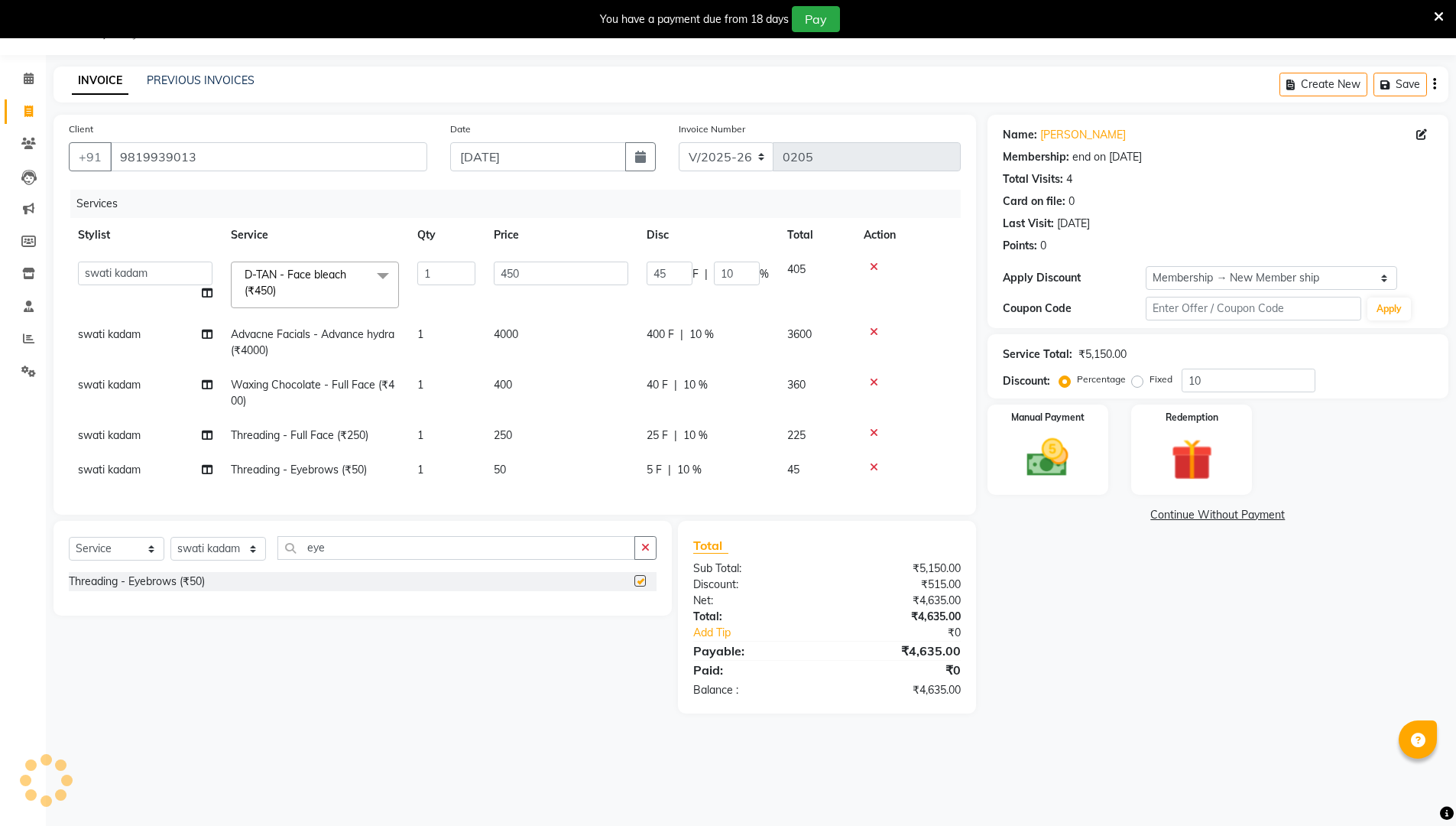
checkbox input "false"
click at [570, 556] on input "eye" at bounding box center [456, 548] width 358 height 24
type input "e"
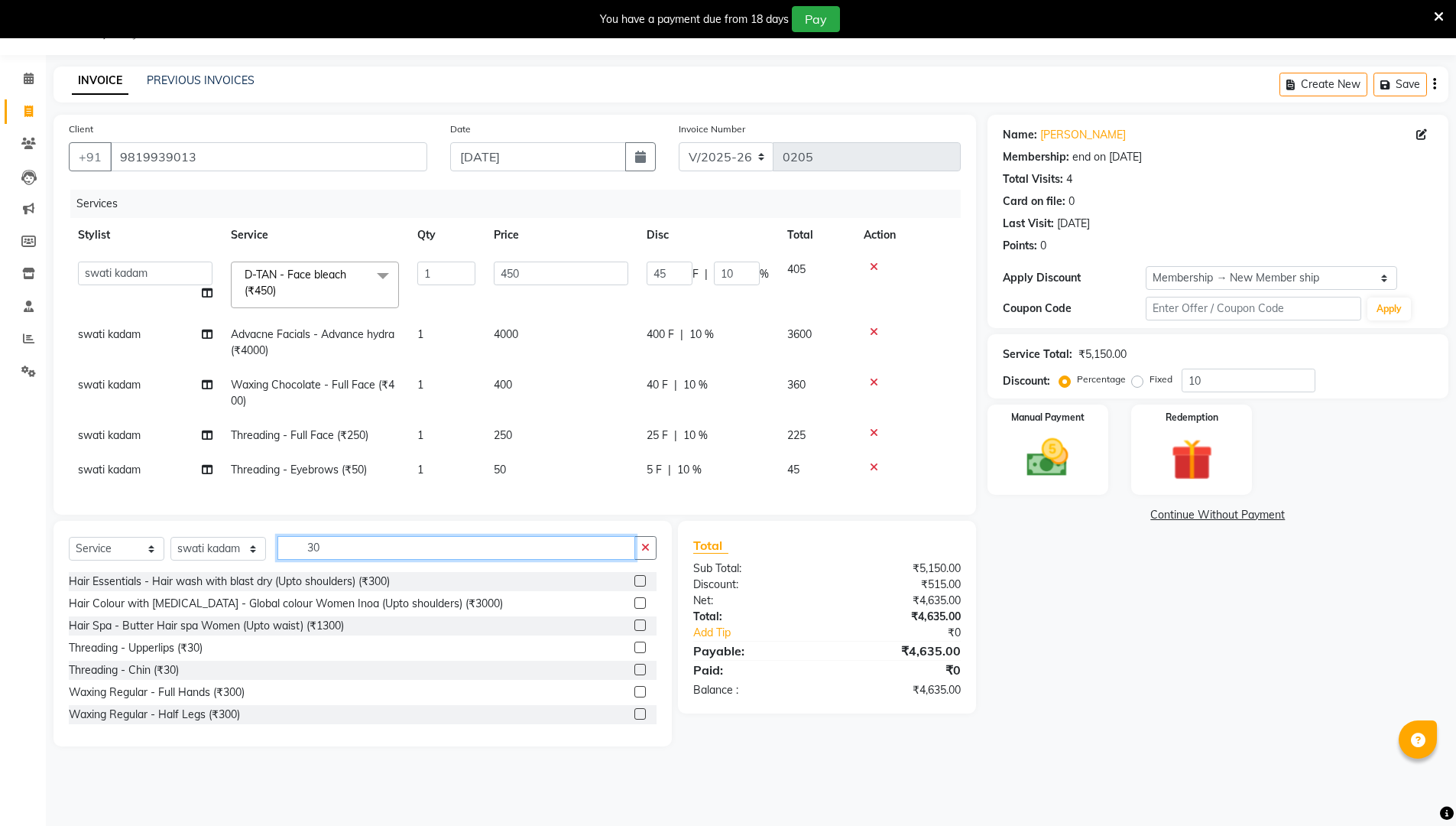
type input "30"
click at [634, 653] on label at bounding box center [640, 647] width 12 height 12
click at [634, 653] on input "checkbox" at bounding box center [639, 648] width 10 height 10
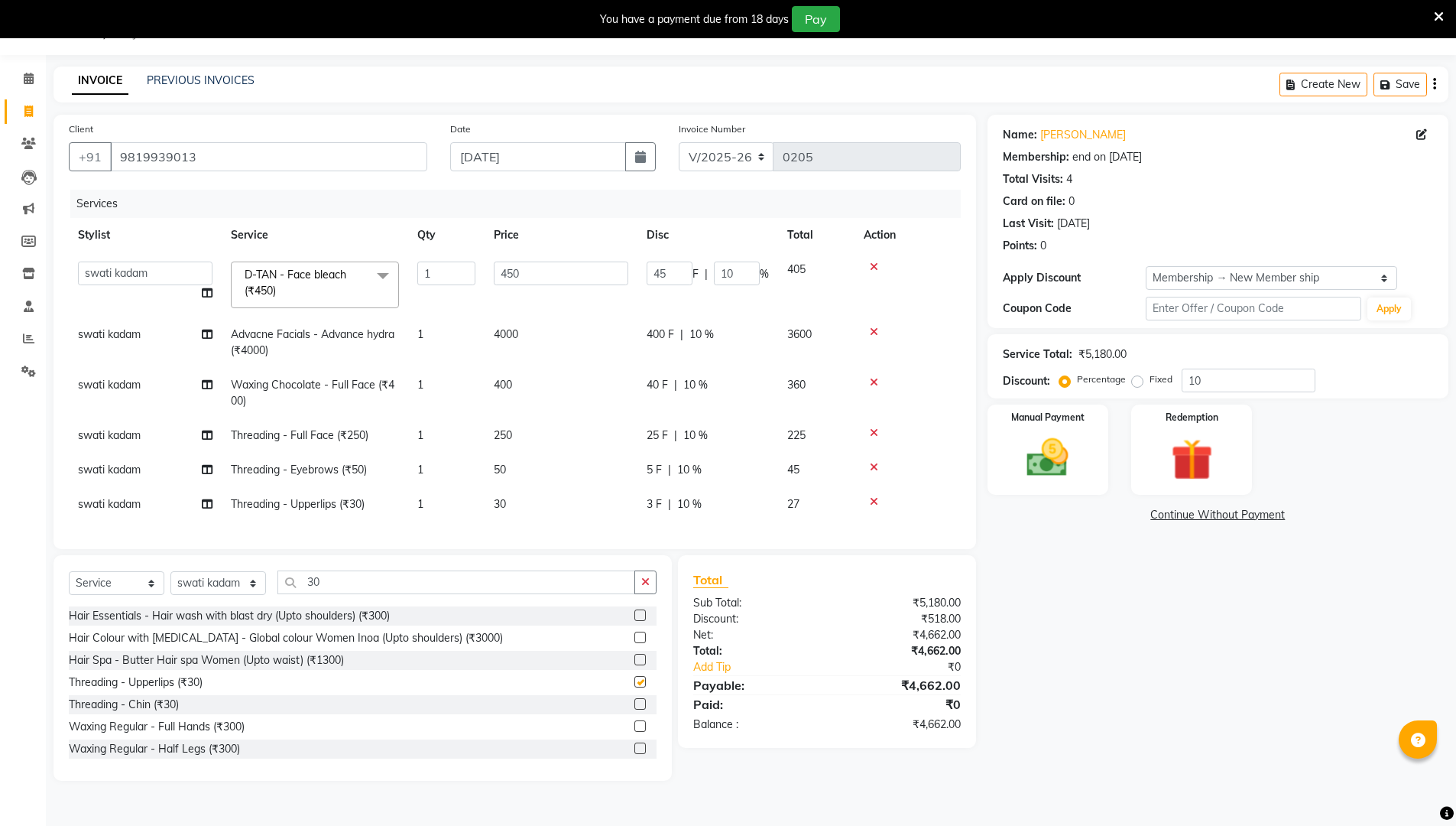
checkbox input "false"
click at [710, 376] on input "10" at bounding box center [1249, 380] width 134 height 24
type input "0"
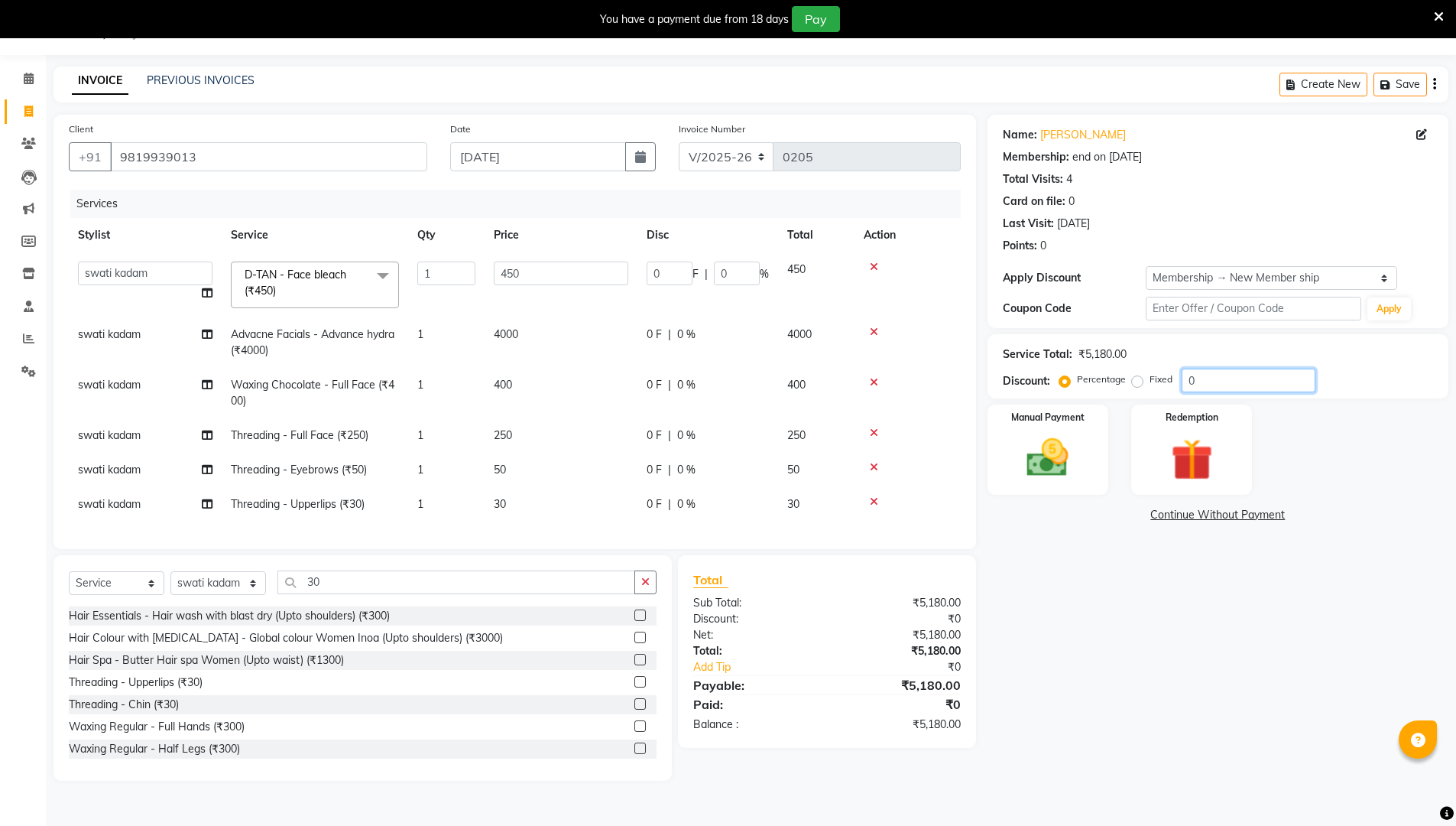
type input "20"
type input "90"
type input "20"
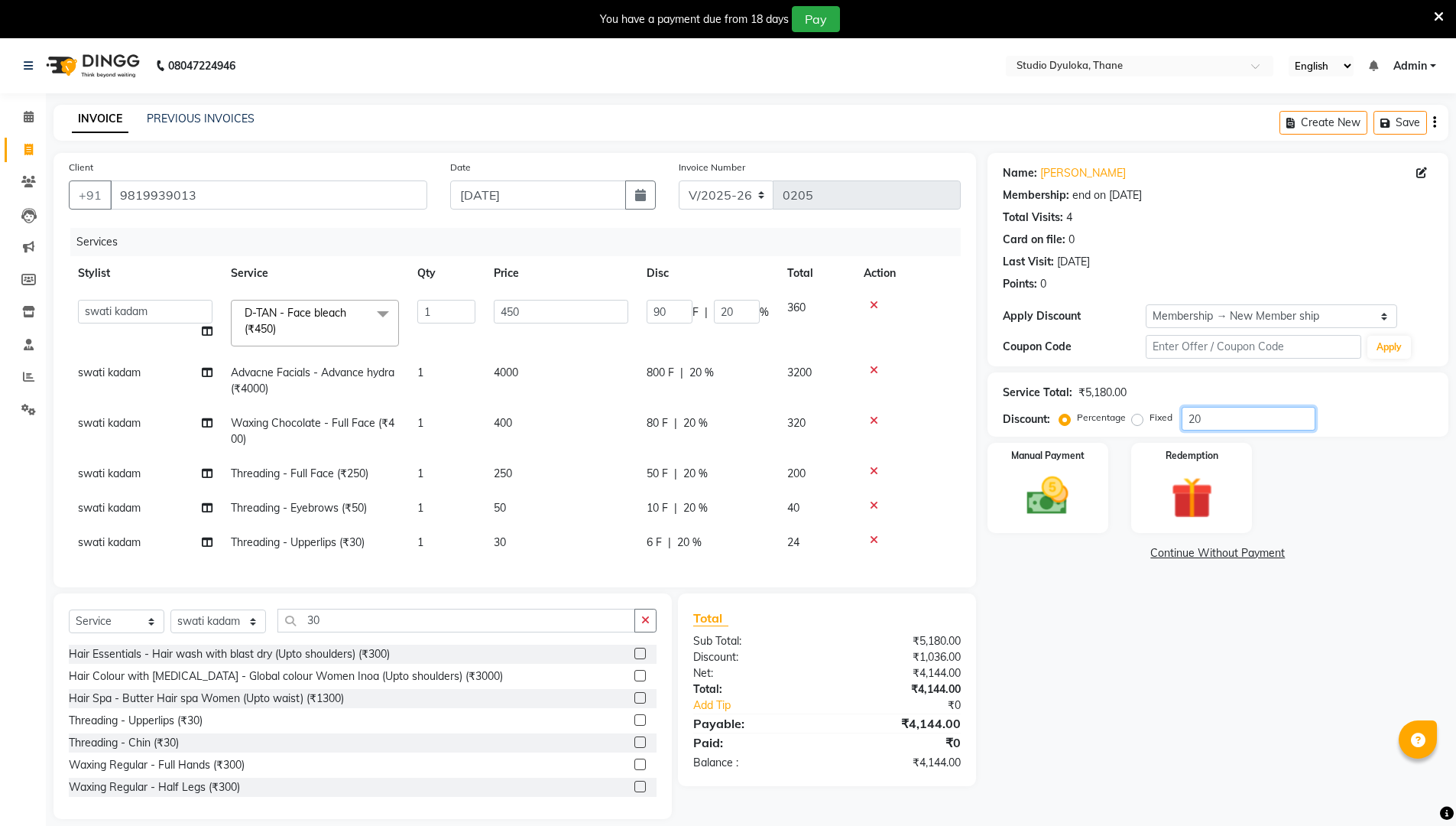
type input "2"
type input "9"
type input "2"
type input "25"
type input "112.5"
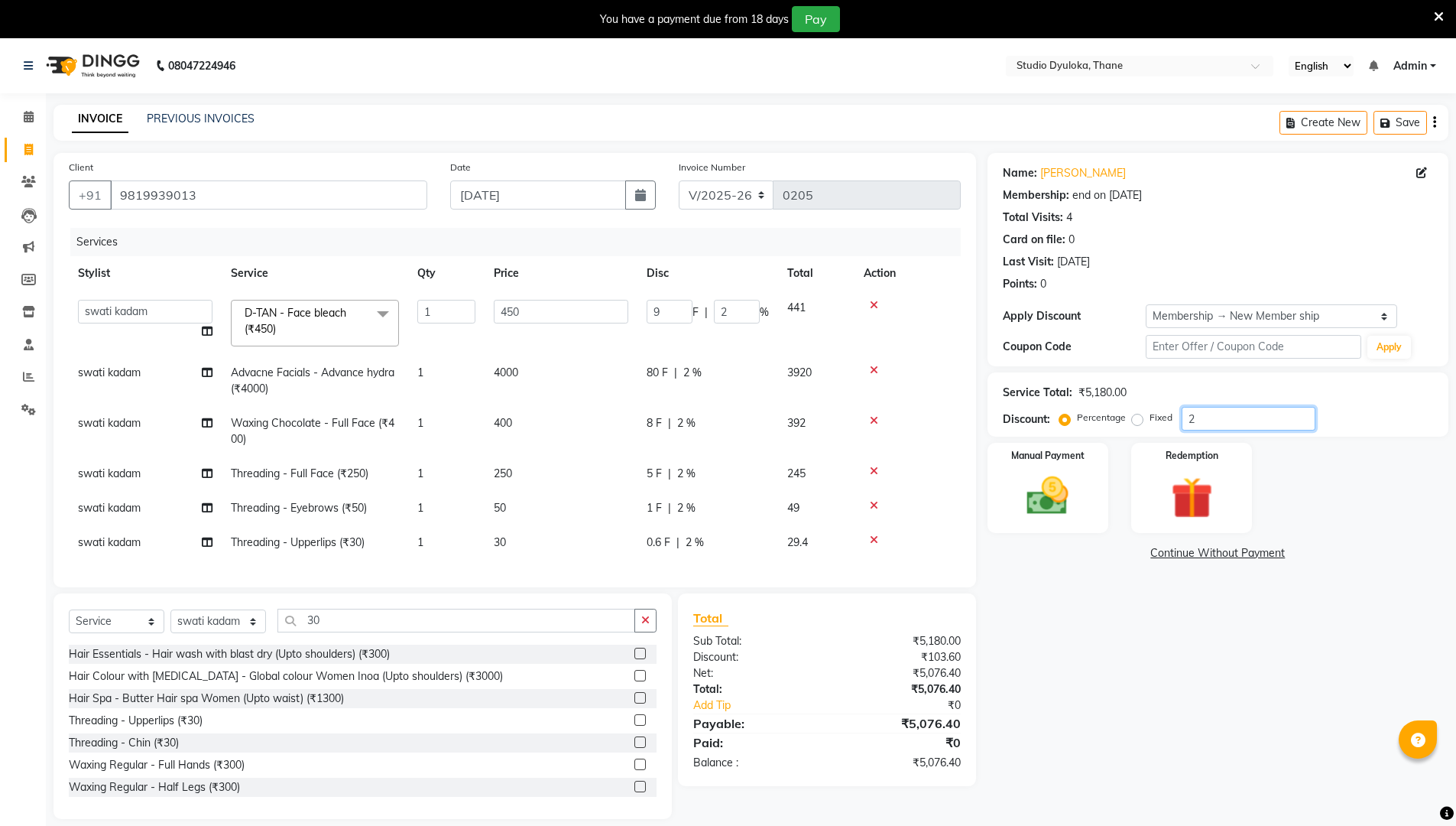
type input "25"
type input "2"
type input "9"
type input "2"
type input "0"
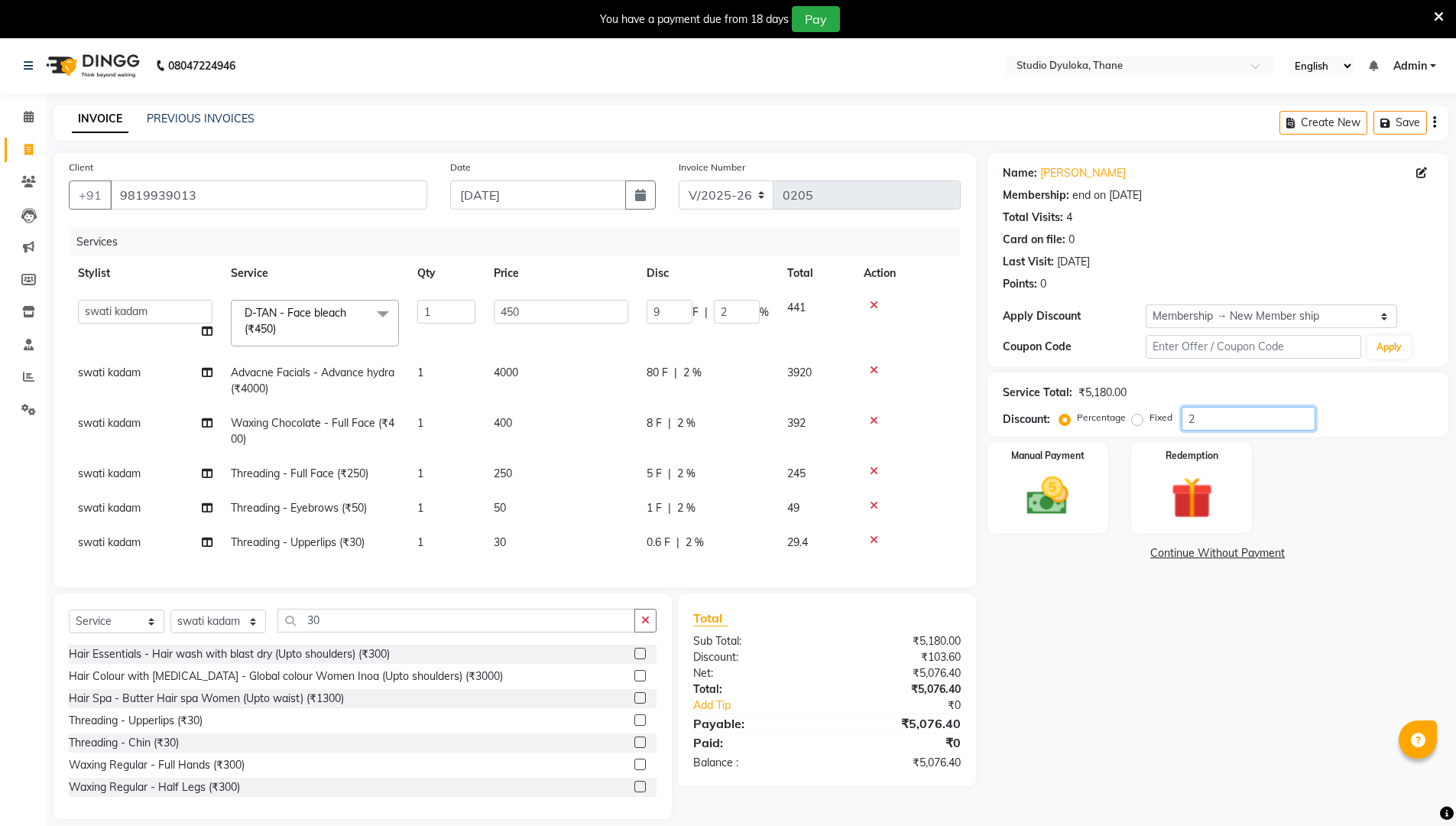
type input "0"
type input "3"
type input "13.5"
type input "3"
type input "30"
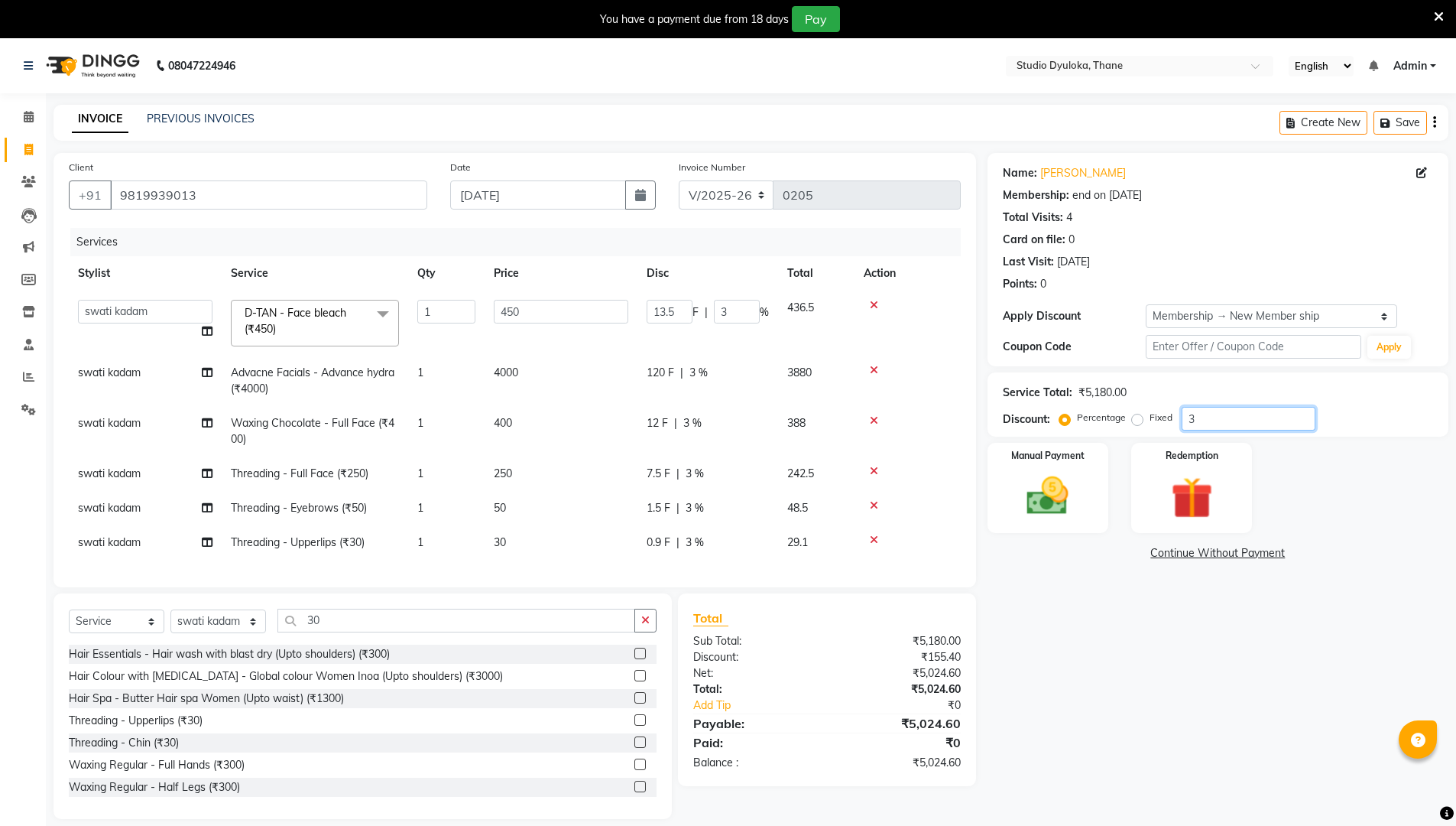
type input "135"
type input "30"
type input "3"
type input "13.5"
type input "3"
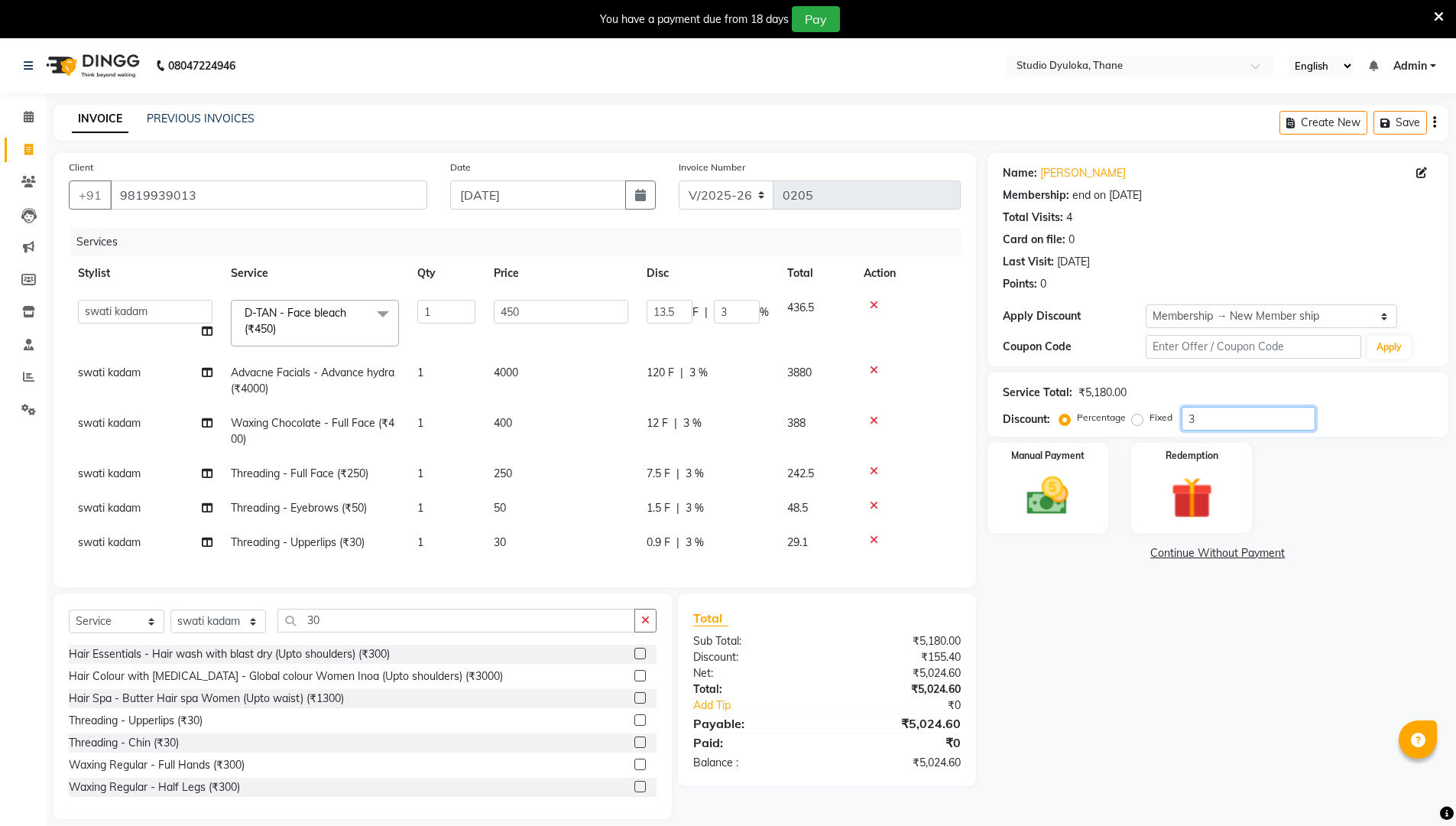
type input "0"
click at [710, 426] on div "Fixed" at bounding box center [1153, 417] width 38 height 18
click at [710, 419] on label "Fixed" at bounding box center [1161, 417] width 23 height 14
click at [710, 419] on input "Fixed" at bounding box center [1140, 417] width 11 height 11
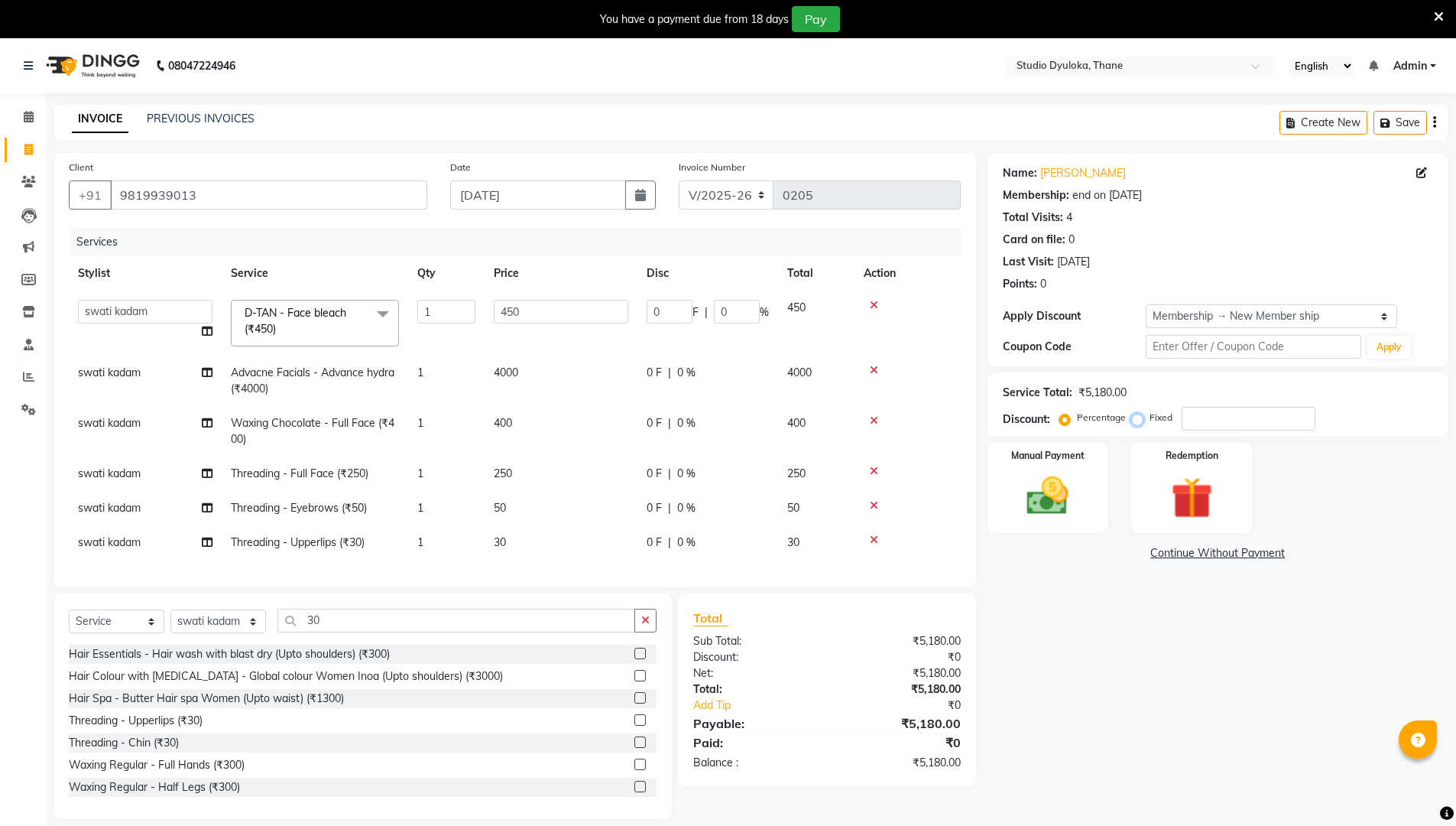
radio input "true"
click at [710, 417] on input "number" at bounding box center [1249, 418] width 134 height 24
type input "3"
type input "0.26"
type input "0.06"
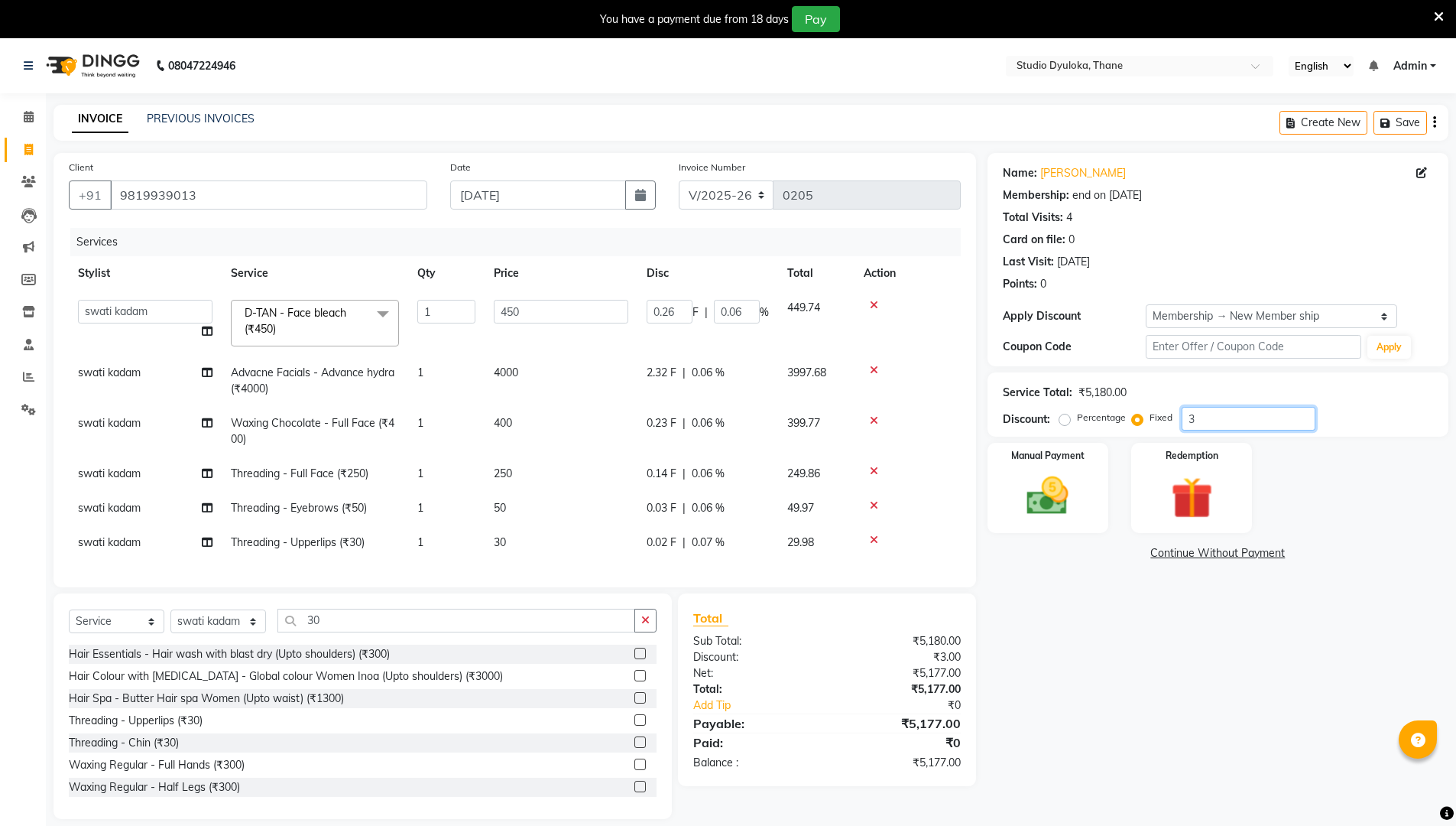
type input "36"
type input "3.13"
type input "0.7"
type input "360"
type input "31.27"
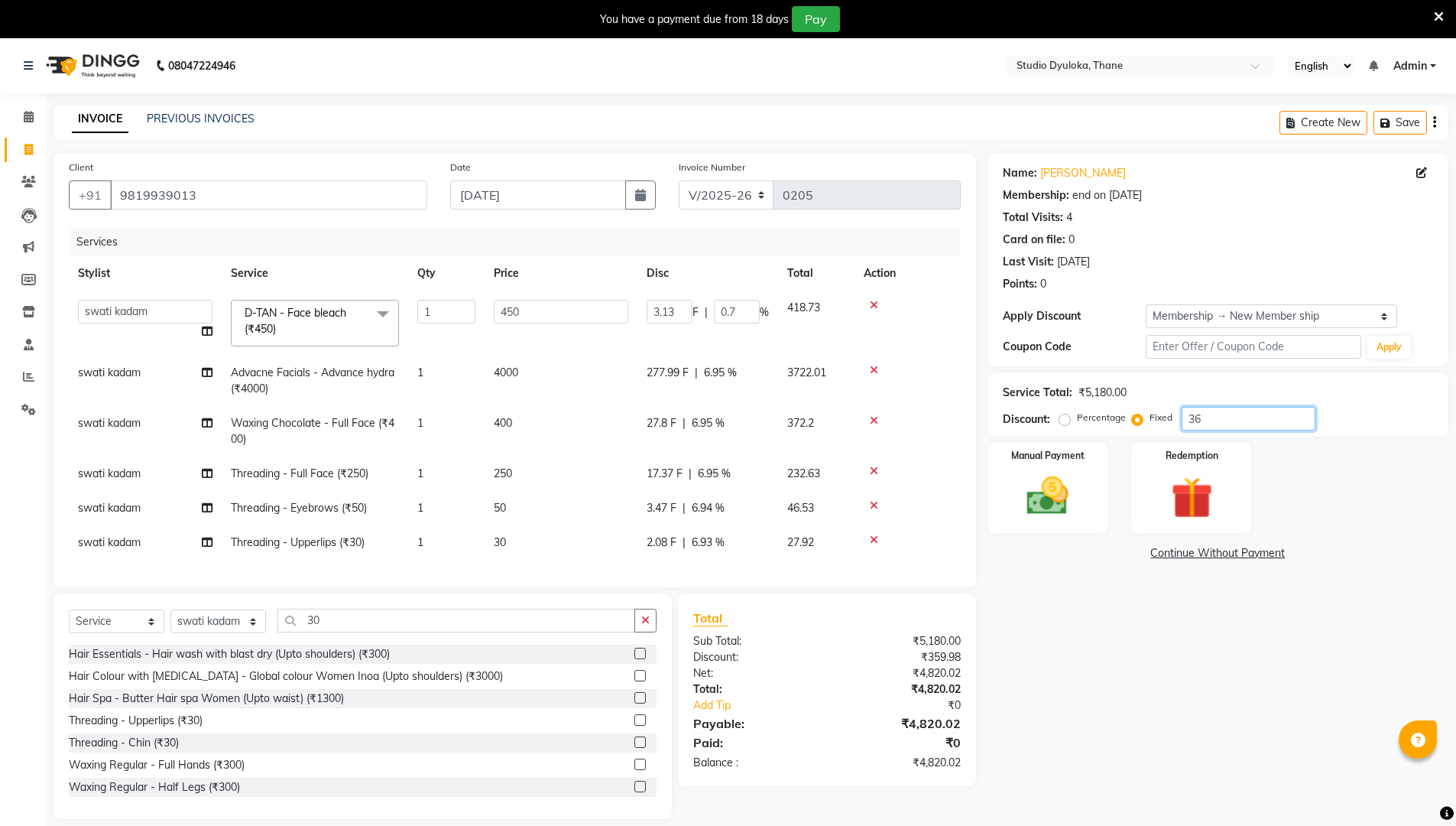
type input "6.95"
type input "3600"
type input "312.74"
type input "69.5"
type input "3600"
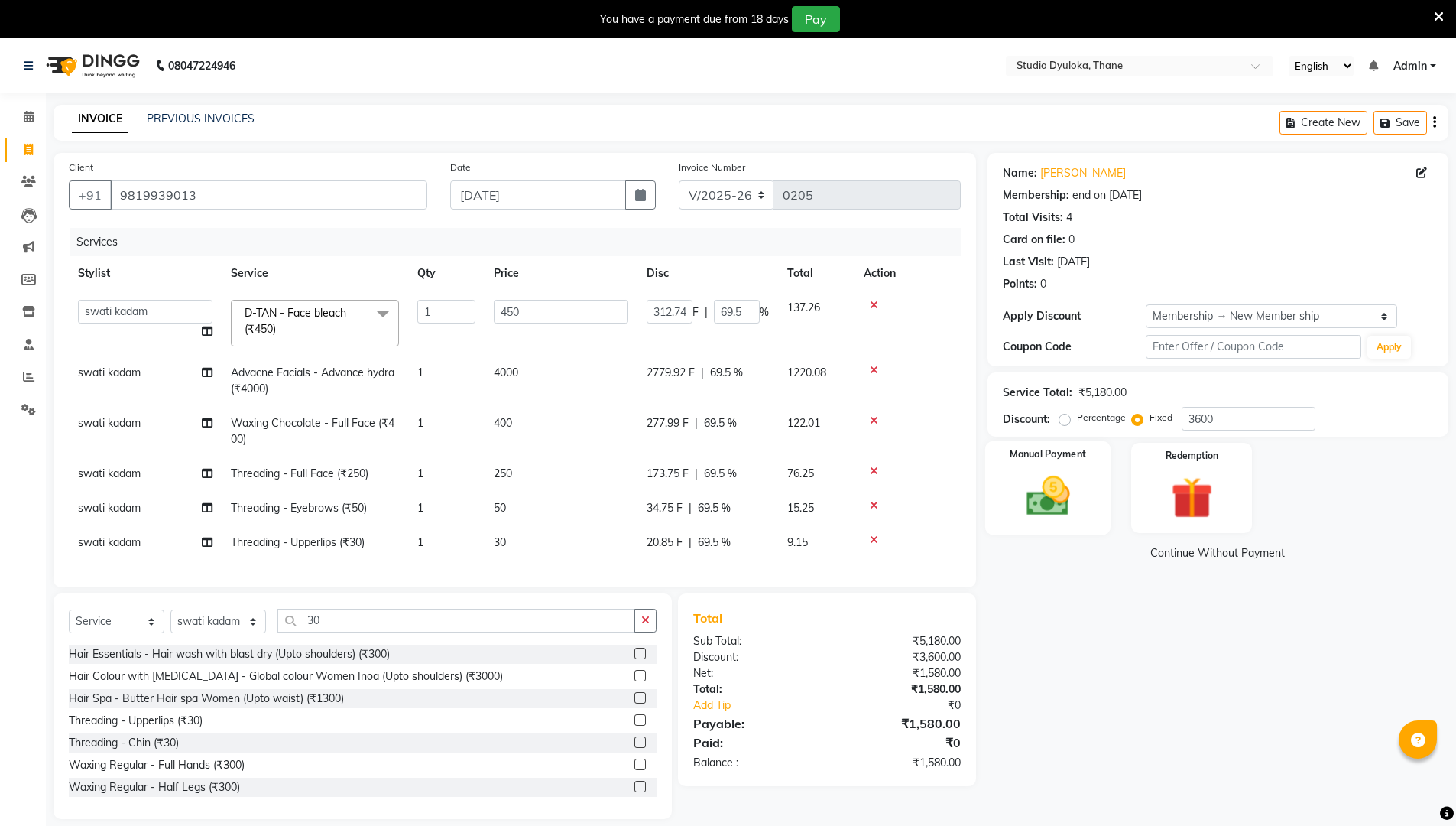
click at [710, 483] on div "Manual Payment" at bounding box center [1047, 488] width 126 height 94
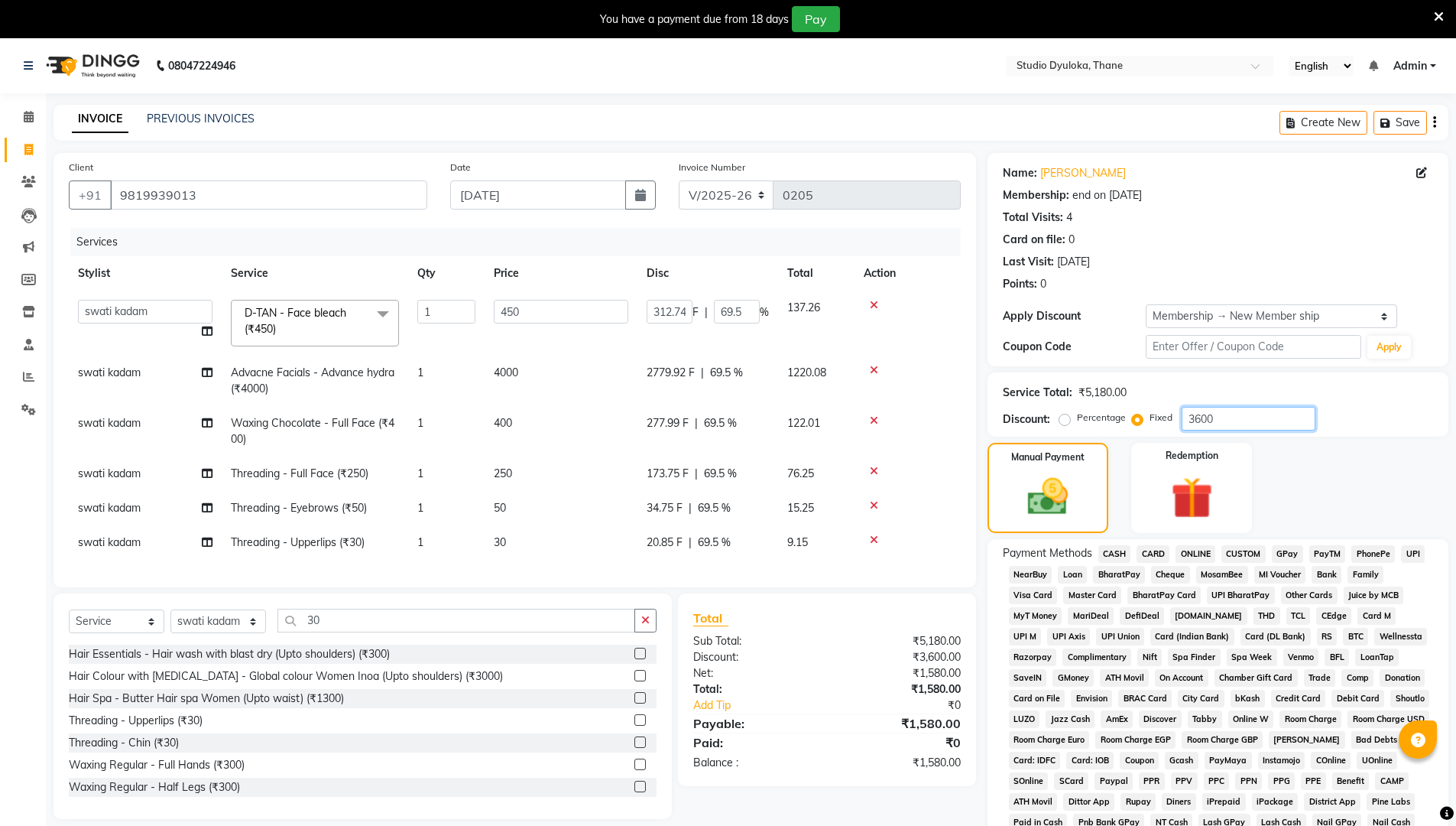
drag, startPoint x: 1228, startPoint y: 417, endPoint x: 1168, endPoint y: 418, distance: 60.0
click at [710, 419] on div "Percentage Fixed 3600" at bounding box center [1189, 418] width 253 height 24
type input "0"
type input "1"
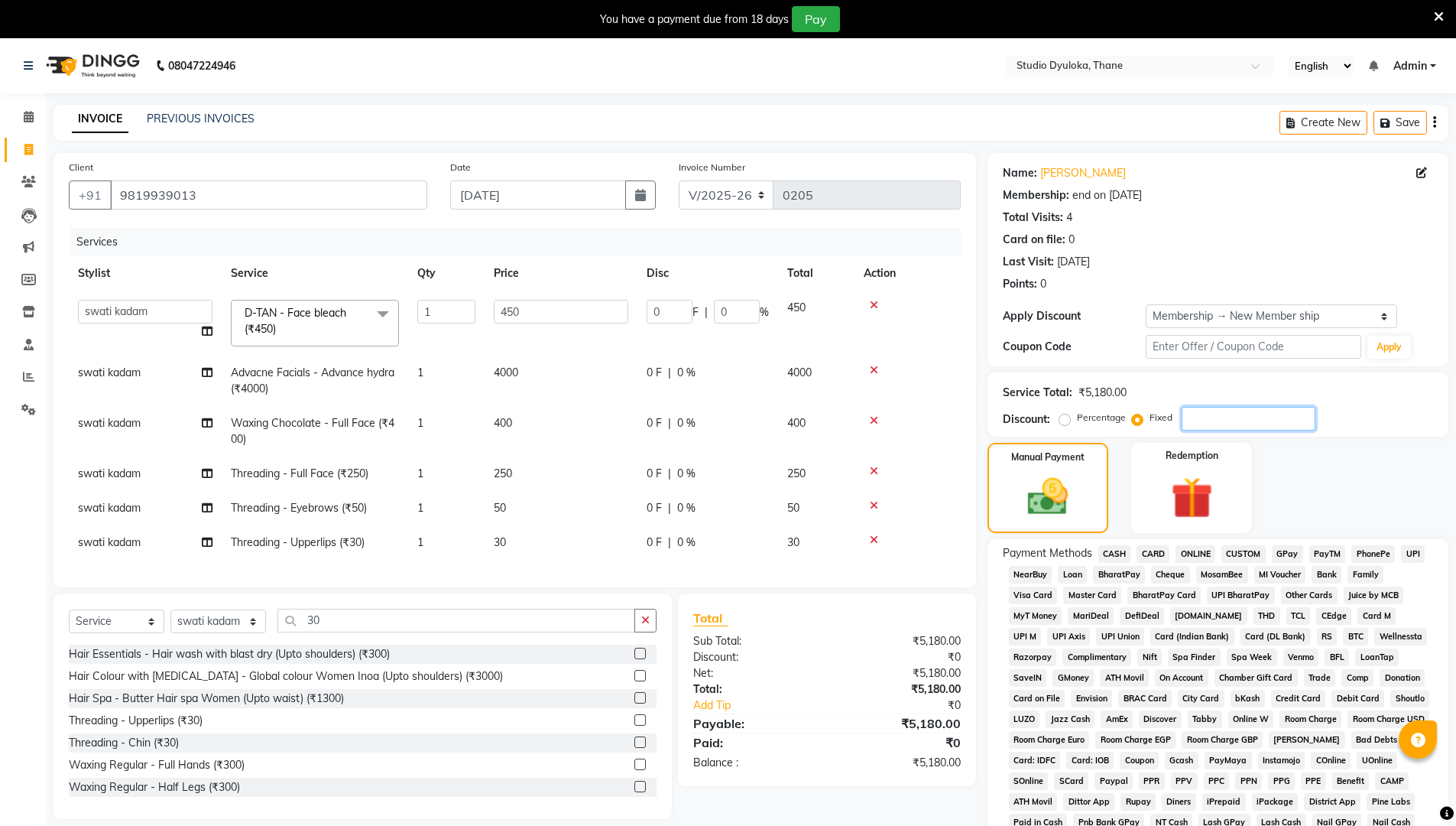
type input "0.09"
type input "0.02"
type input "15"
type input "1.3"
type input "0.29"
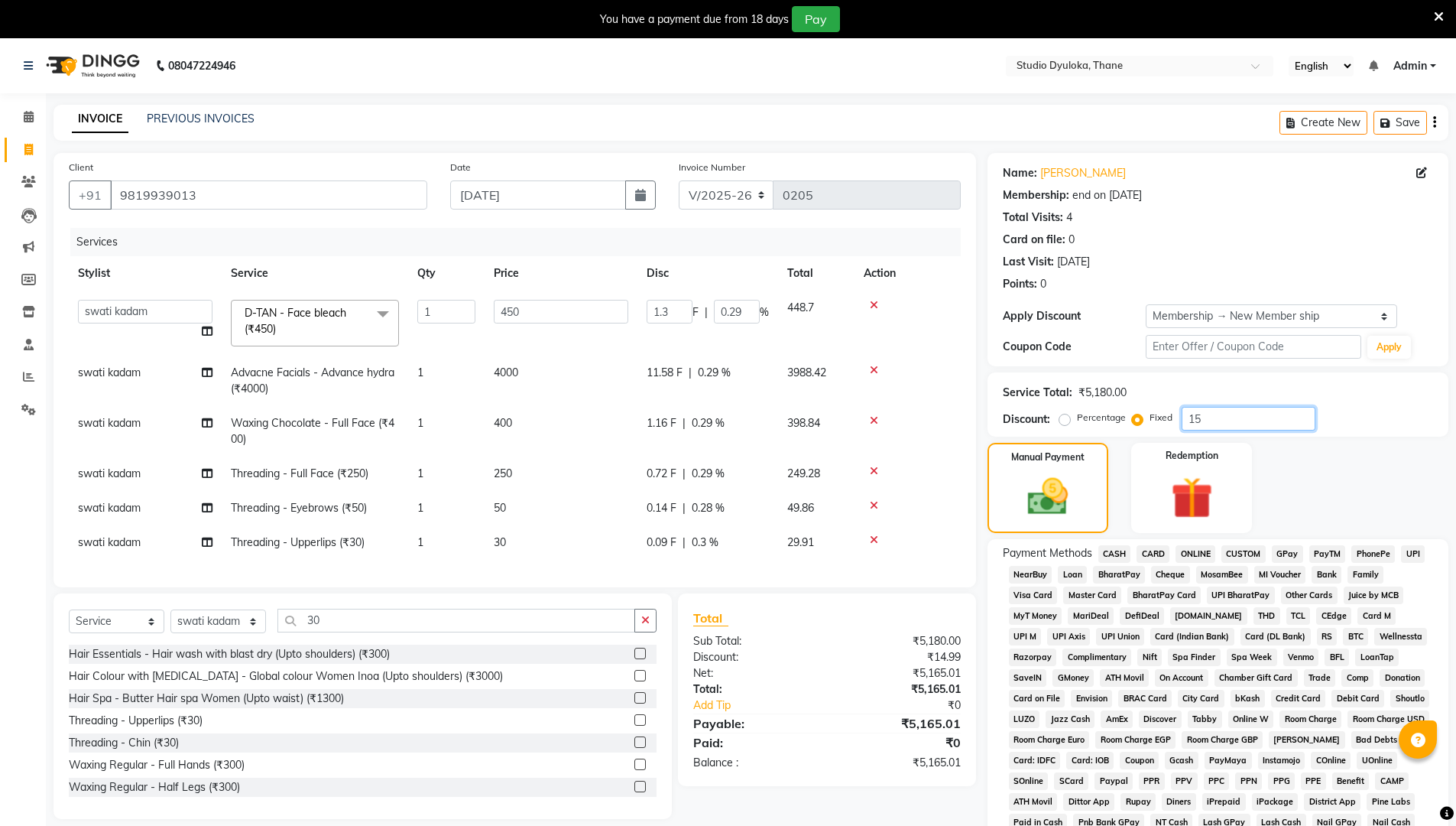
type input "158"
type input "13.73"
type input "3.05"
type input "1580"
type input "137.26"
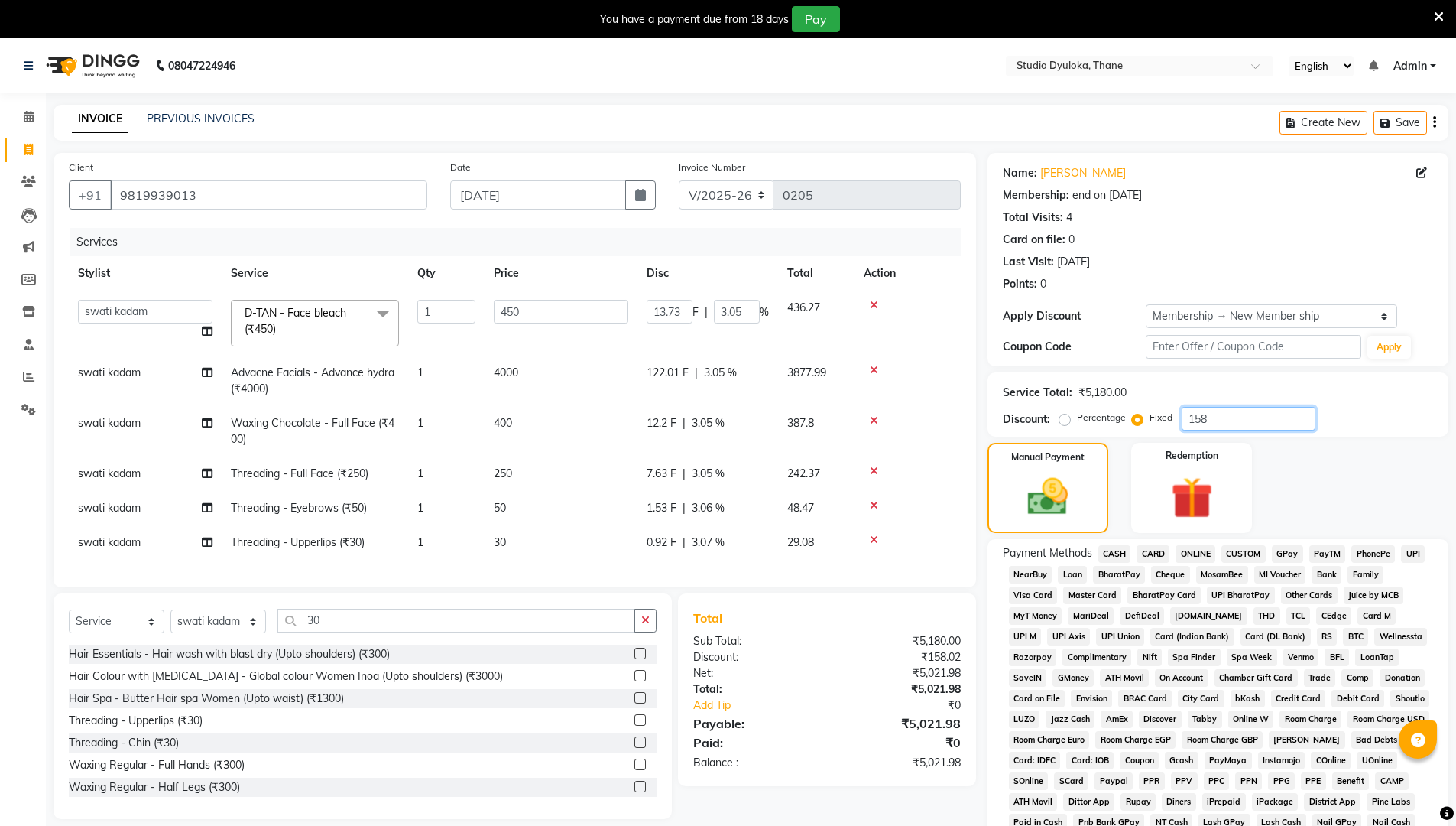
type input "30.5"
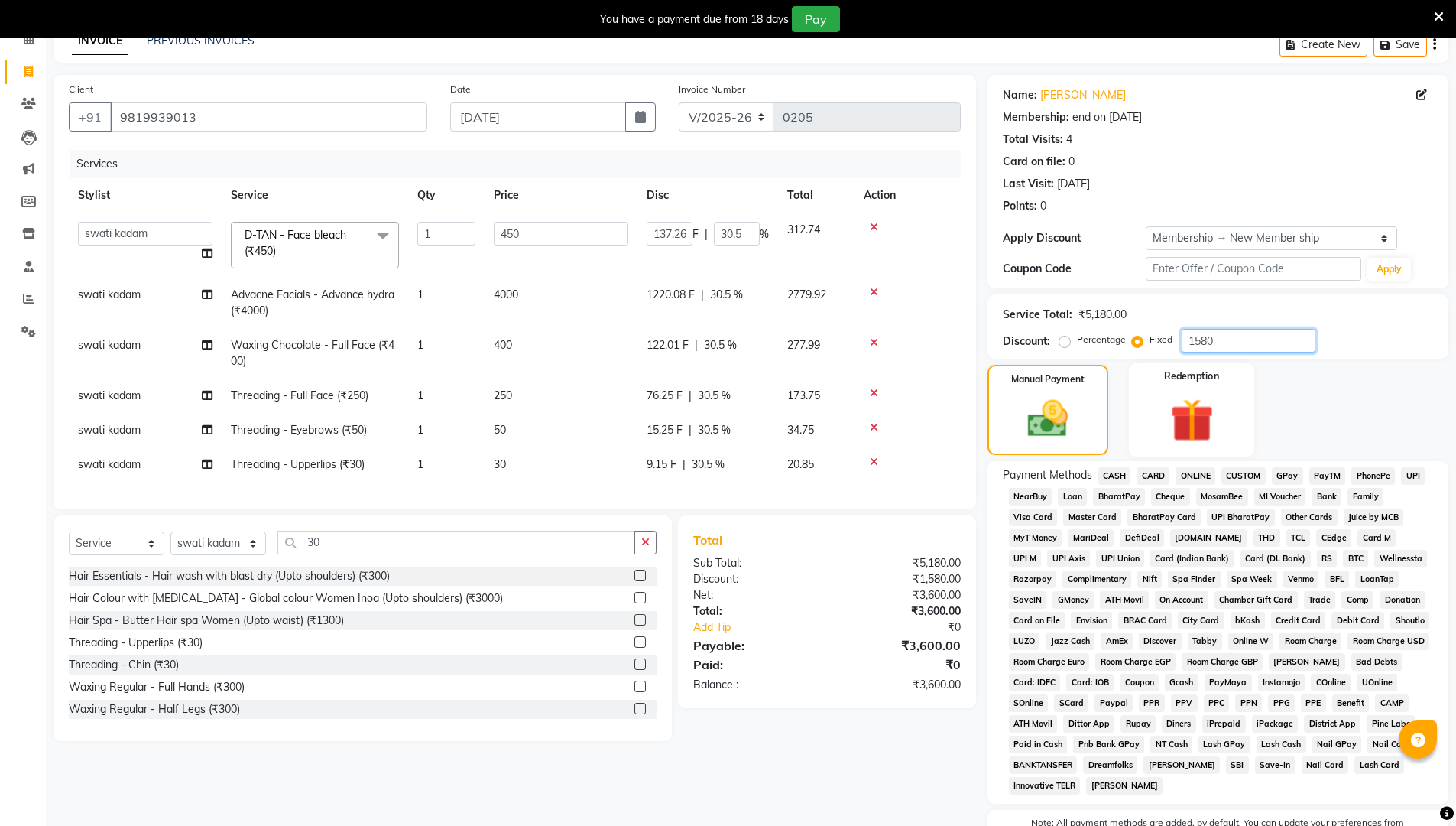
scroll to position [168, 0]
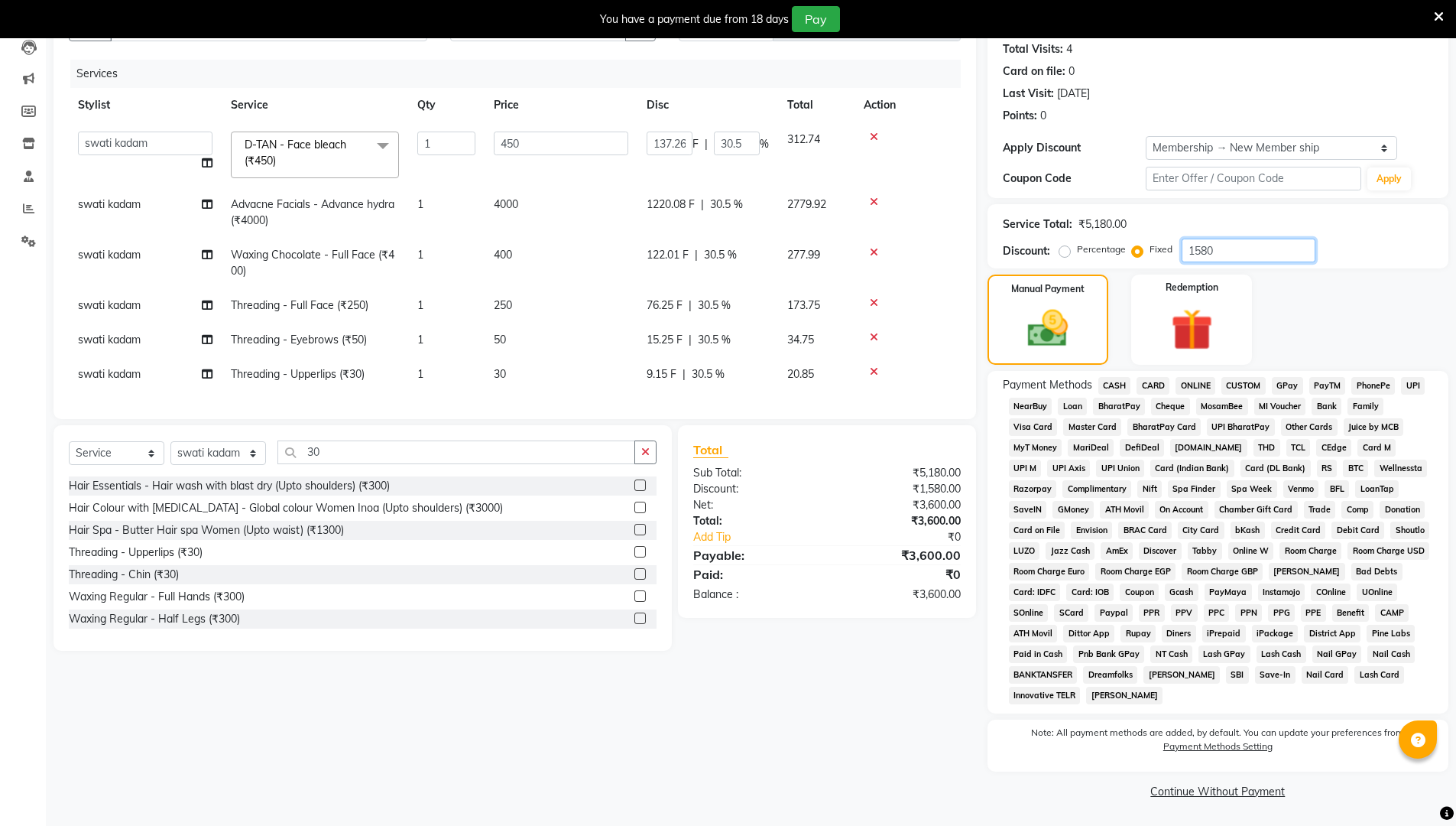
type input "1580"
click at [710, 384] on span "ONLINE" at bounding box center [1195, 386] width 40 height 17
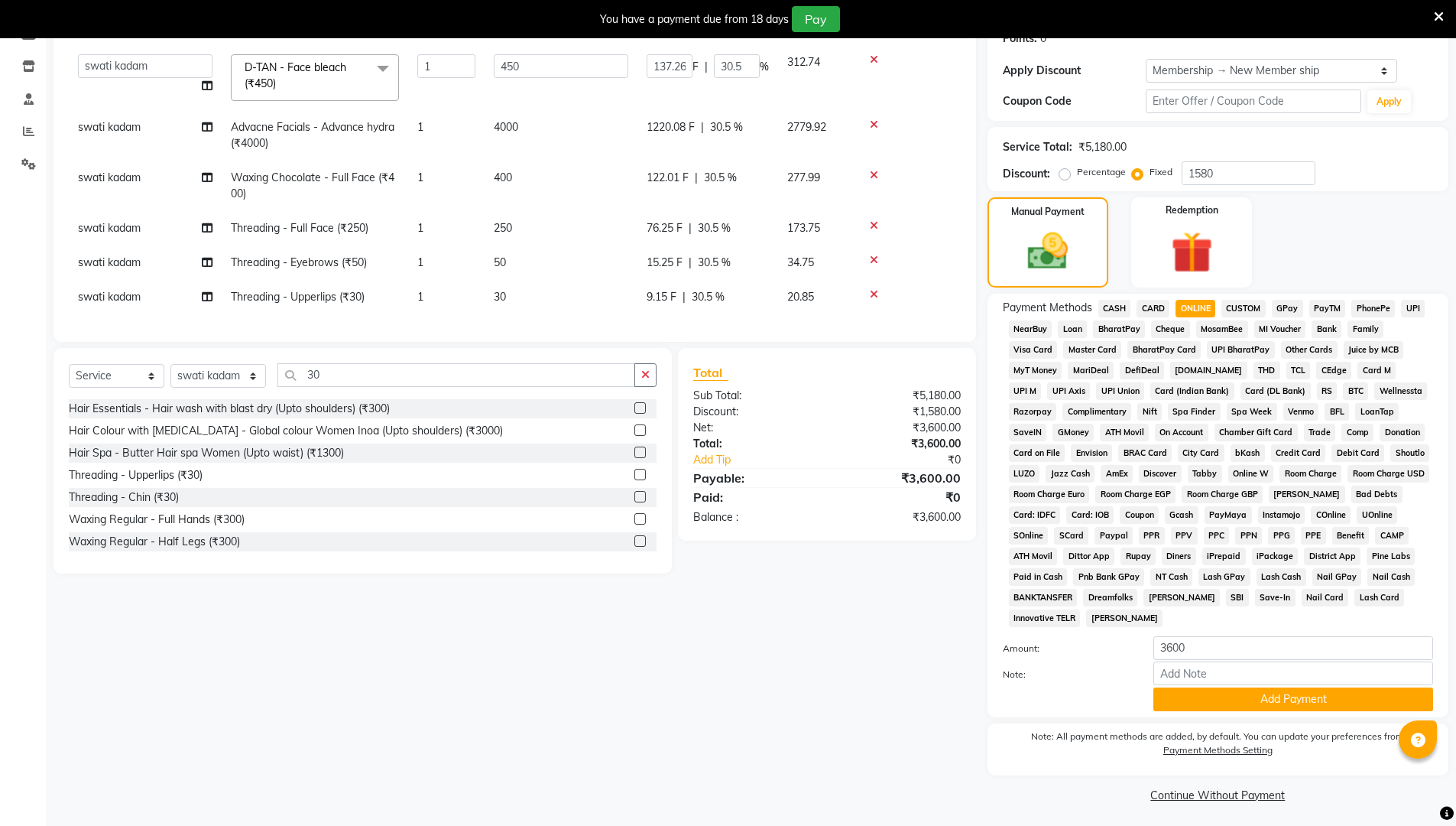
scroll to position [249, 0]
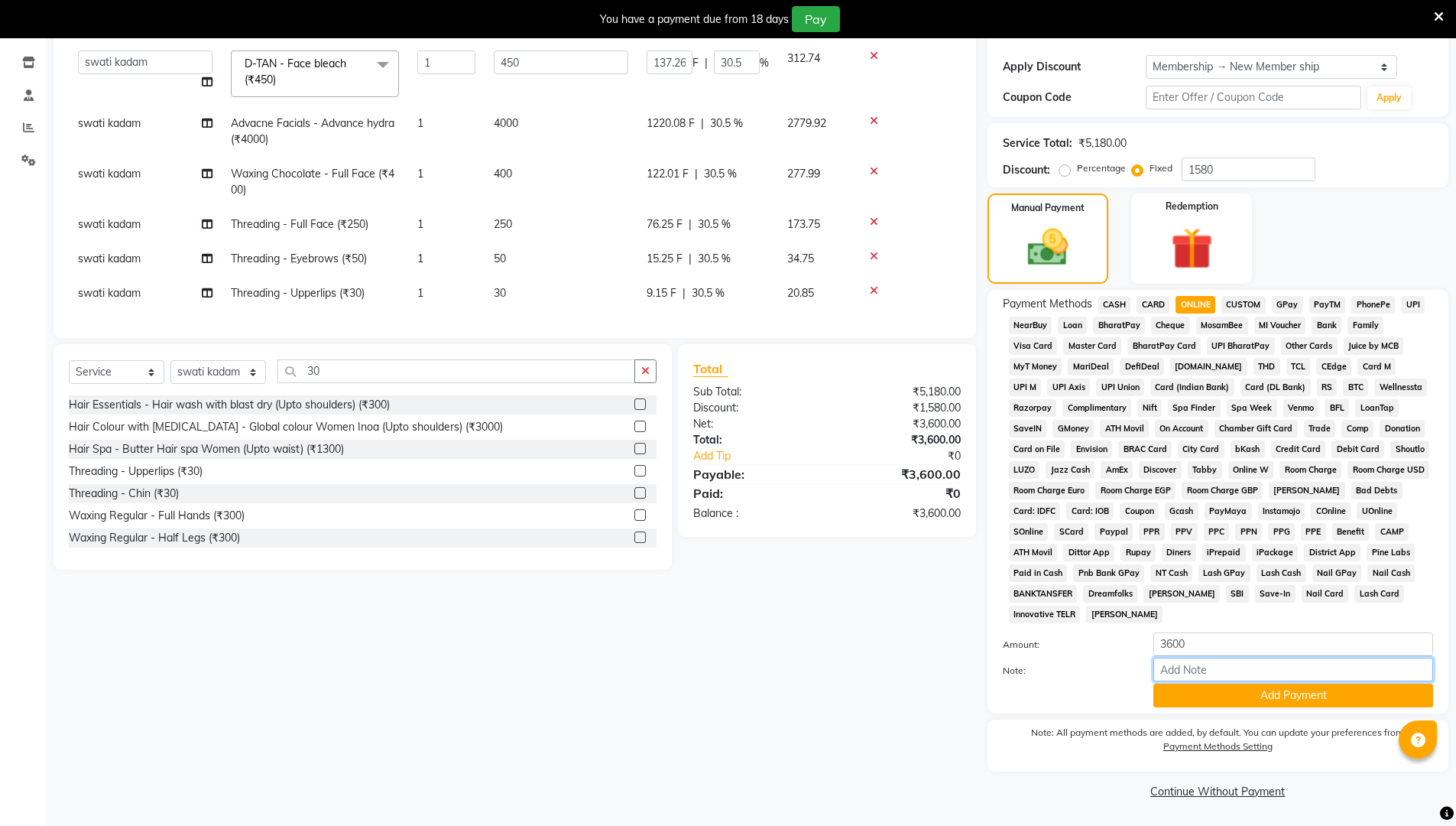
click at [710, 670] on input "Note:" at bounding box center [1293, 670] width 280 height 24
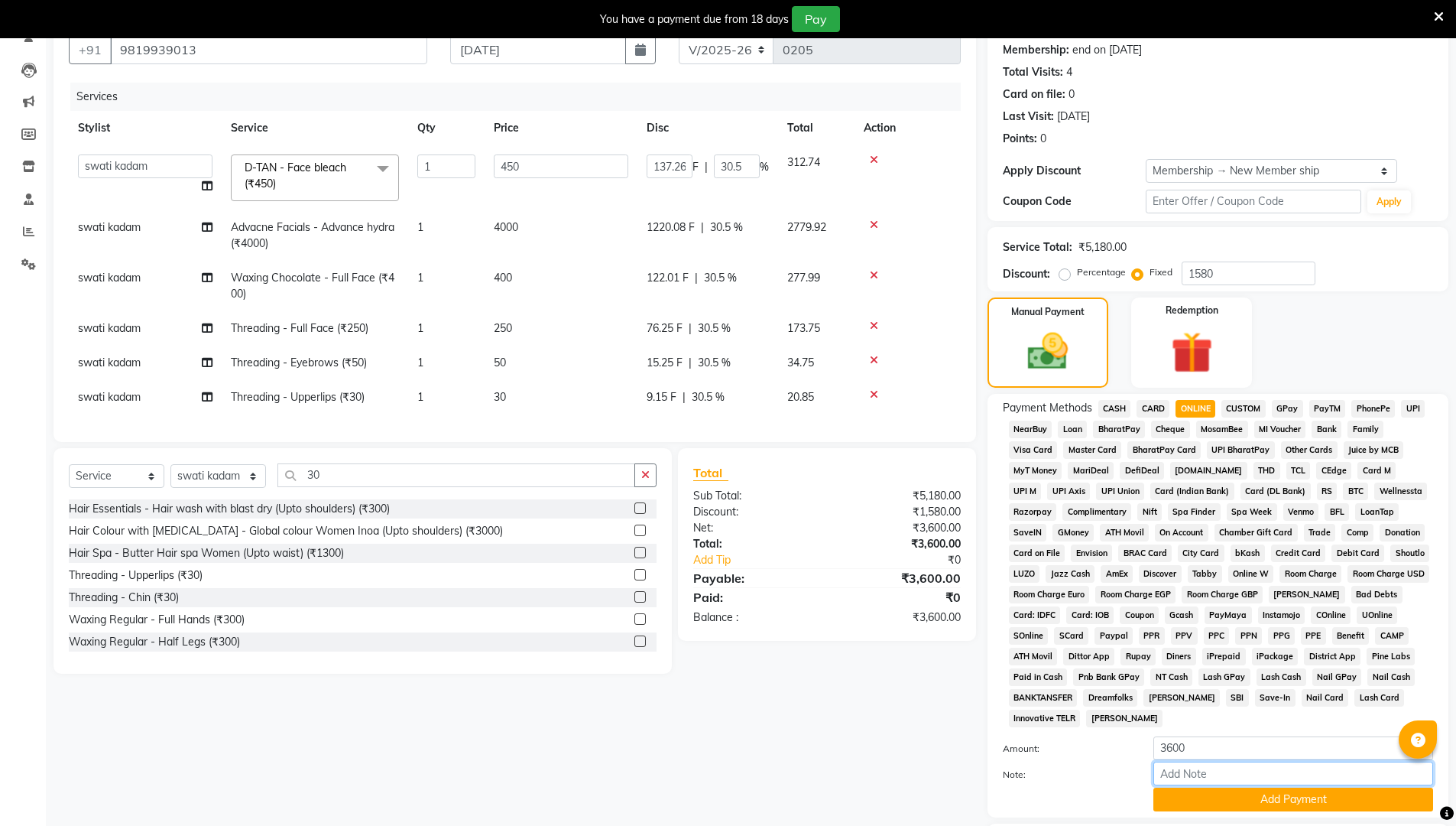
scroll to position [0, 0]
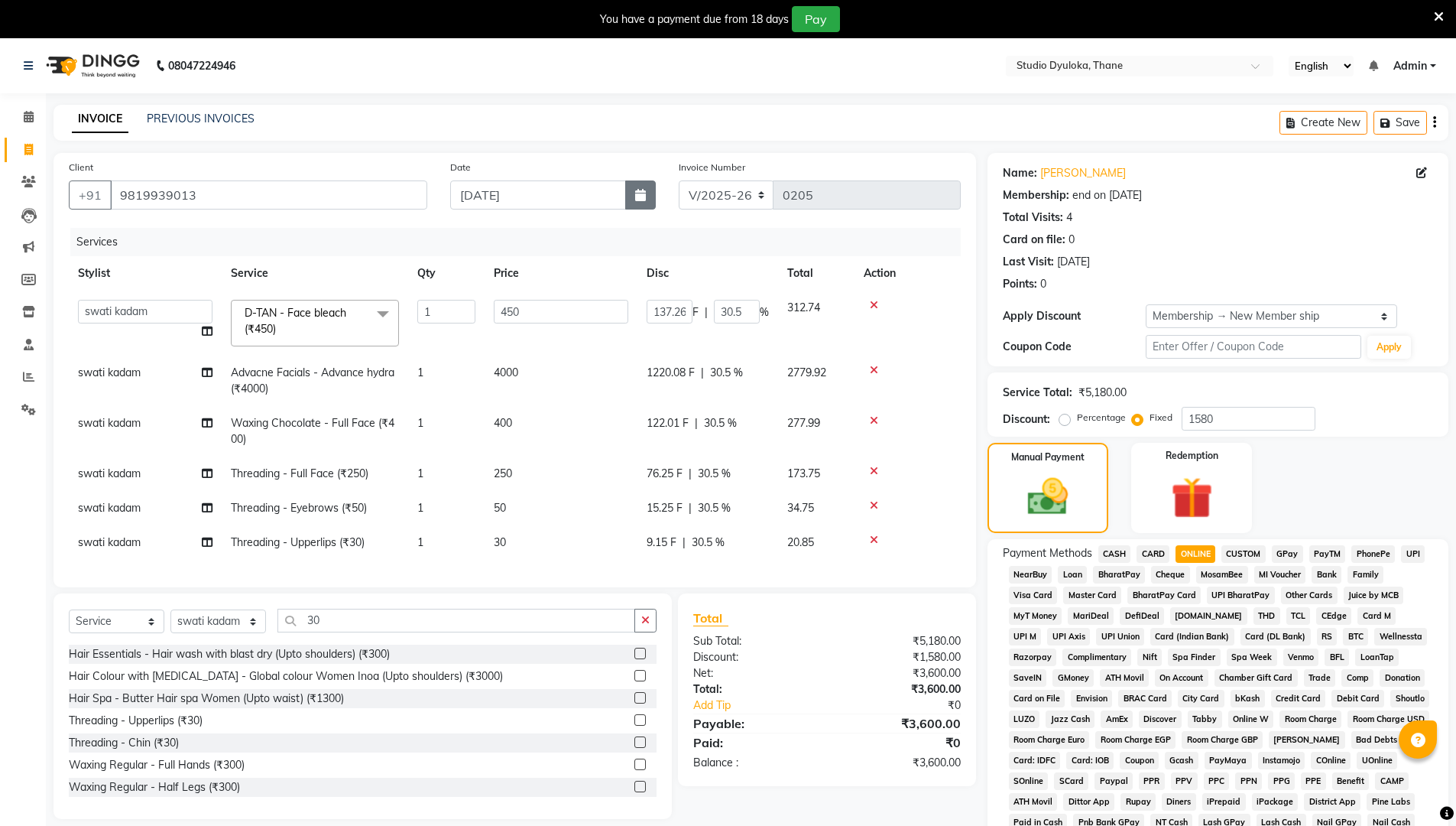
click at [645, 203] on button "button" at bounding box center [640, 195] width 31 height 29
select select "9"
select select "2025"
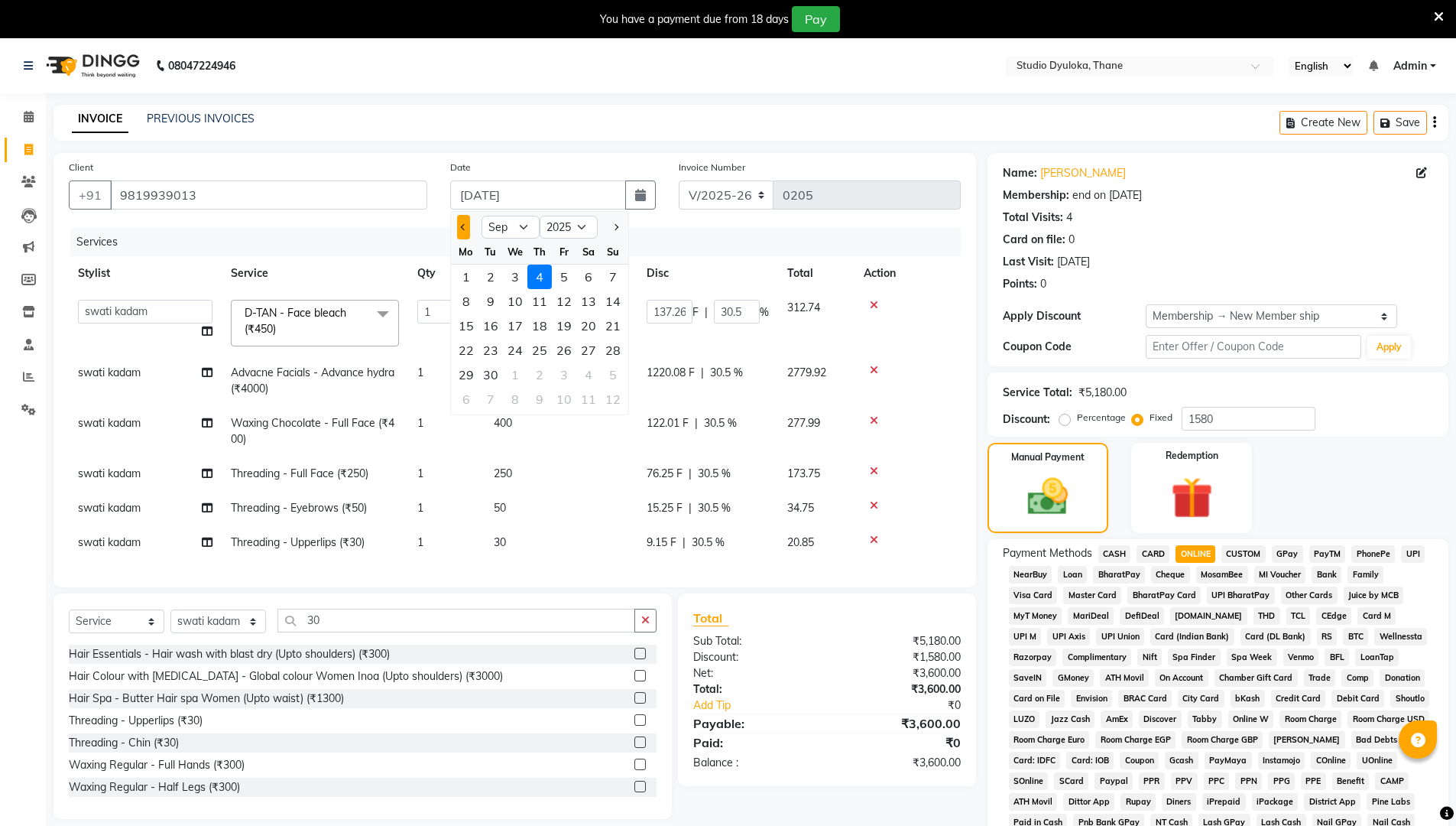
click at [458, 227] on button "Previous month" at bounding box center [464, 226] width 13 height 24
select select "8"
click at [574, 377] on div "29" at bounding box center [563, 374] width 24 height 24
type input "[DATE]"
radio input "true"
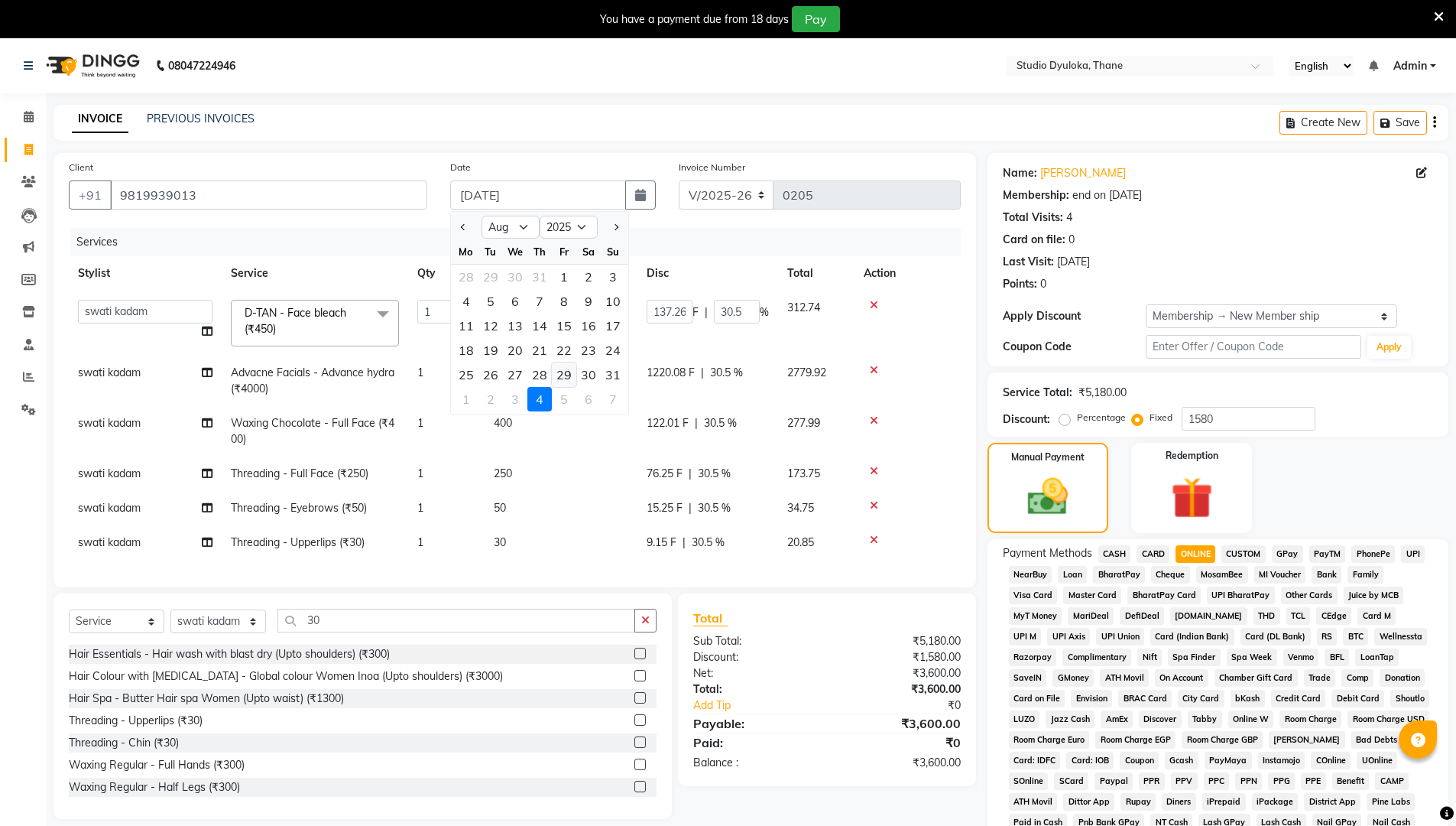
type input "0"
type input "45"
type input "10"
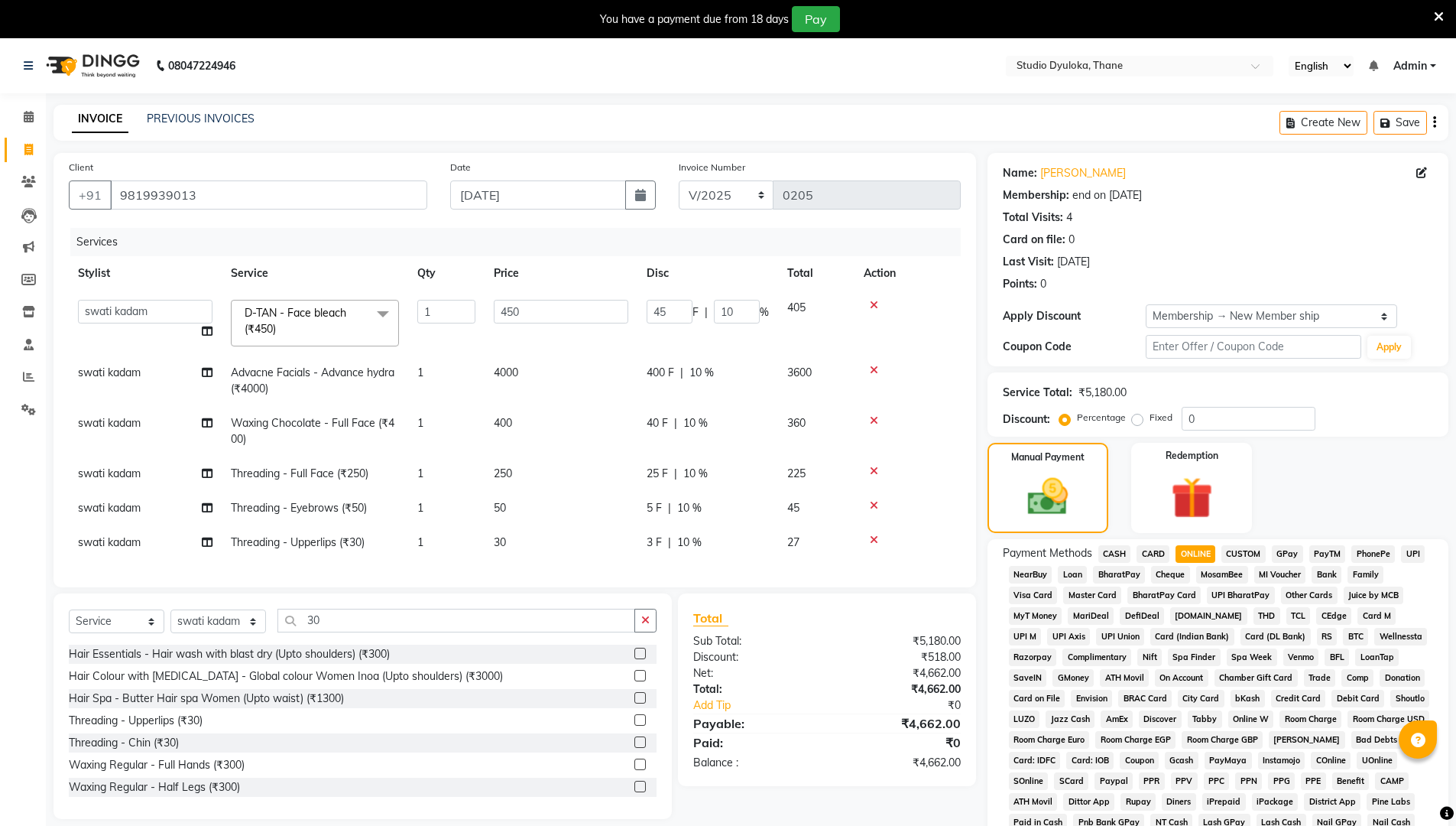
scroll to position [229, 0]
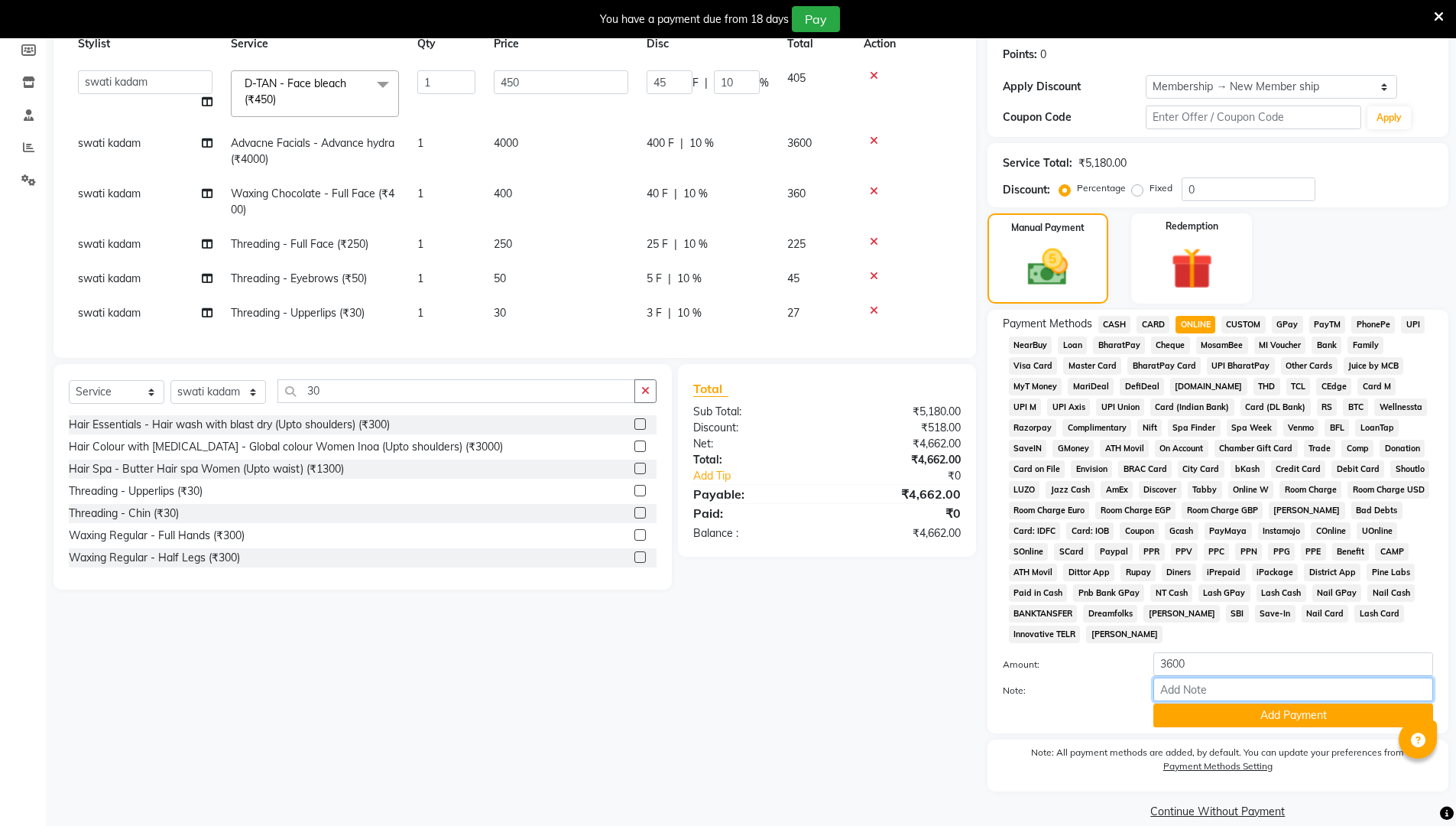
click at [710, 696] on input "Note:" at bounding box center [1293, 689] width 280 height 24
click at [710, 692] on input "Note:" at bounding box center [1293, 689] width 280 height 24
click at [710, 697] on button "Add Payment" at bounding box center [1293, 715] width 280 height 24
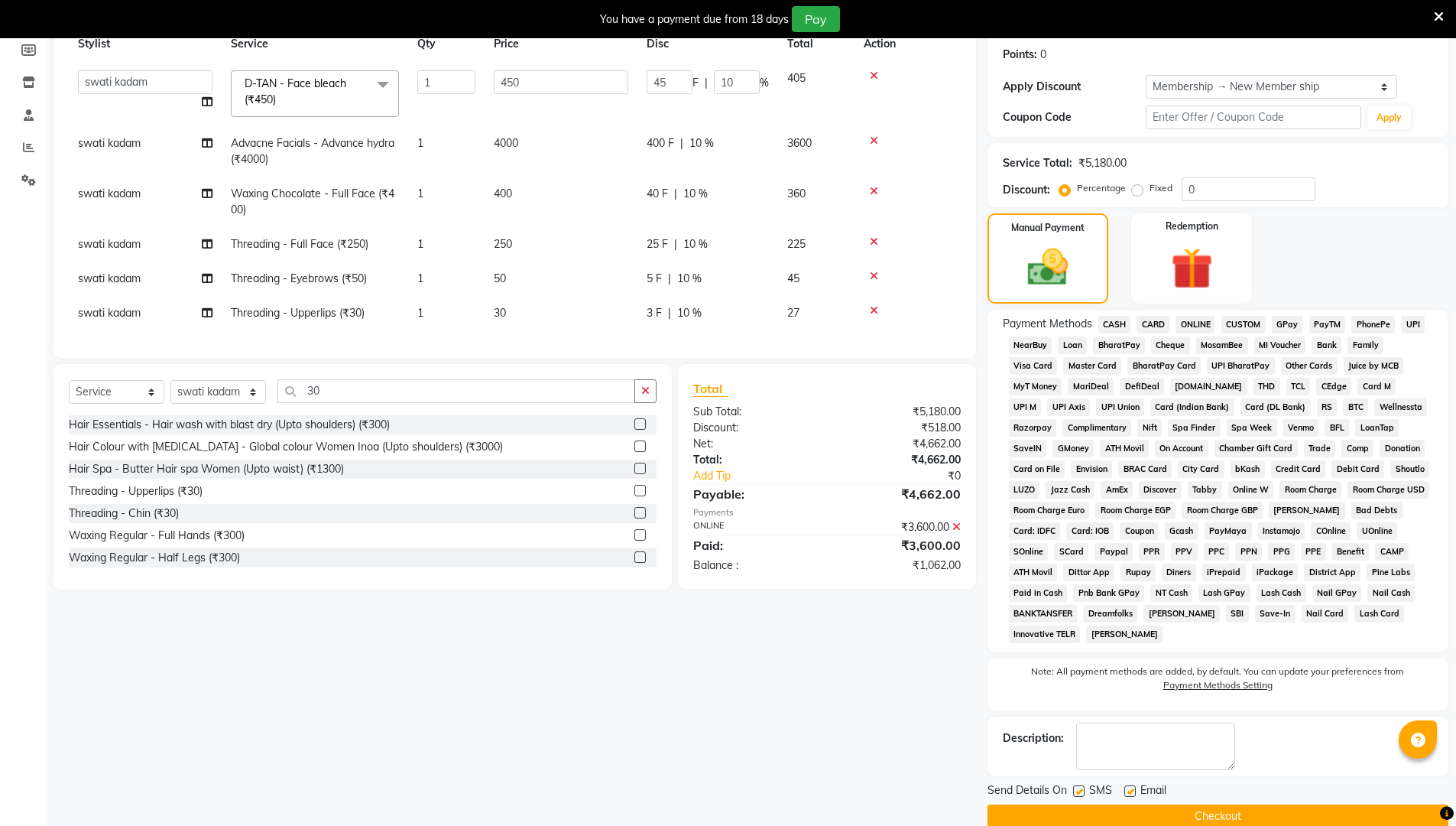
click at [710, 697] on button "Checkout" at bounding box center [1218, 816] width 461 height 24
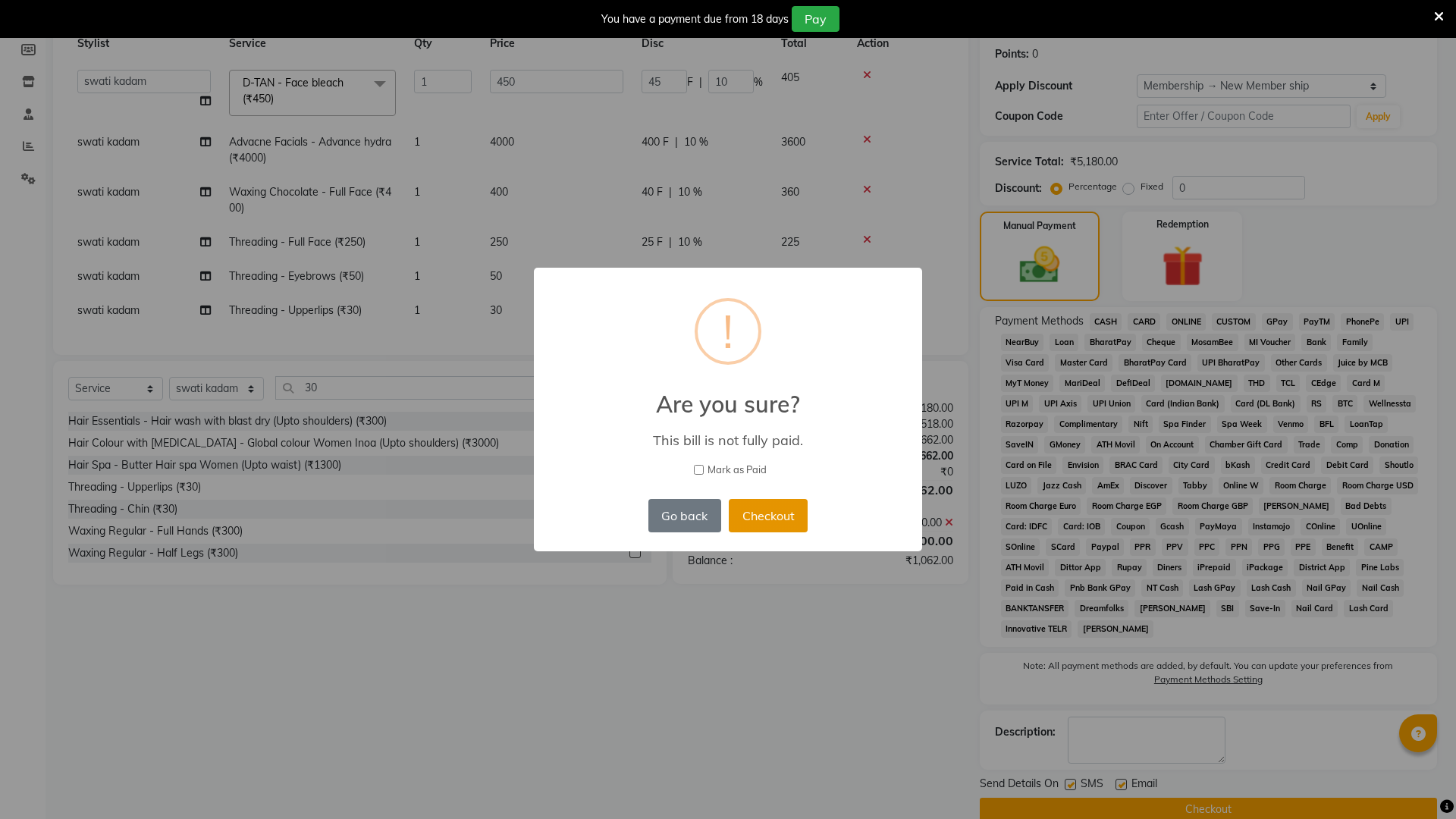
click at [704, 499] on button "Checkout" at bounding box center [768, 515] width 79 height 34
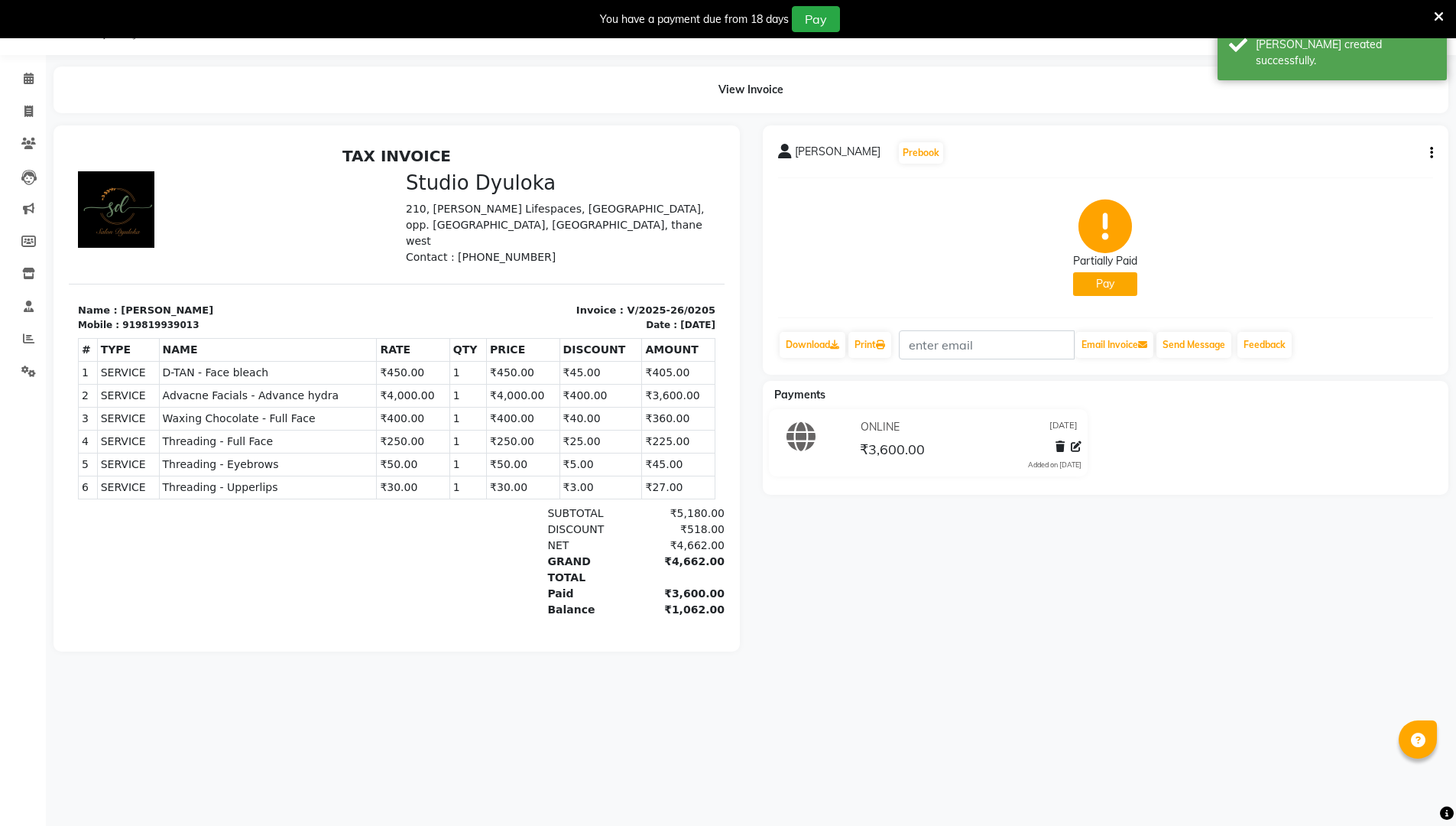
click at [710, 154] on icon "button" at bounding box center [1432, 153] width 3 height 1
click at [710, 173] on div "Edit Invoice" at bounding box center [1355, 172] width 105 height 19
select select "service"
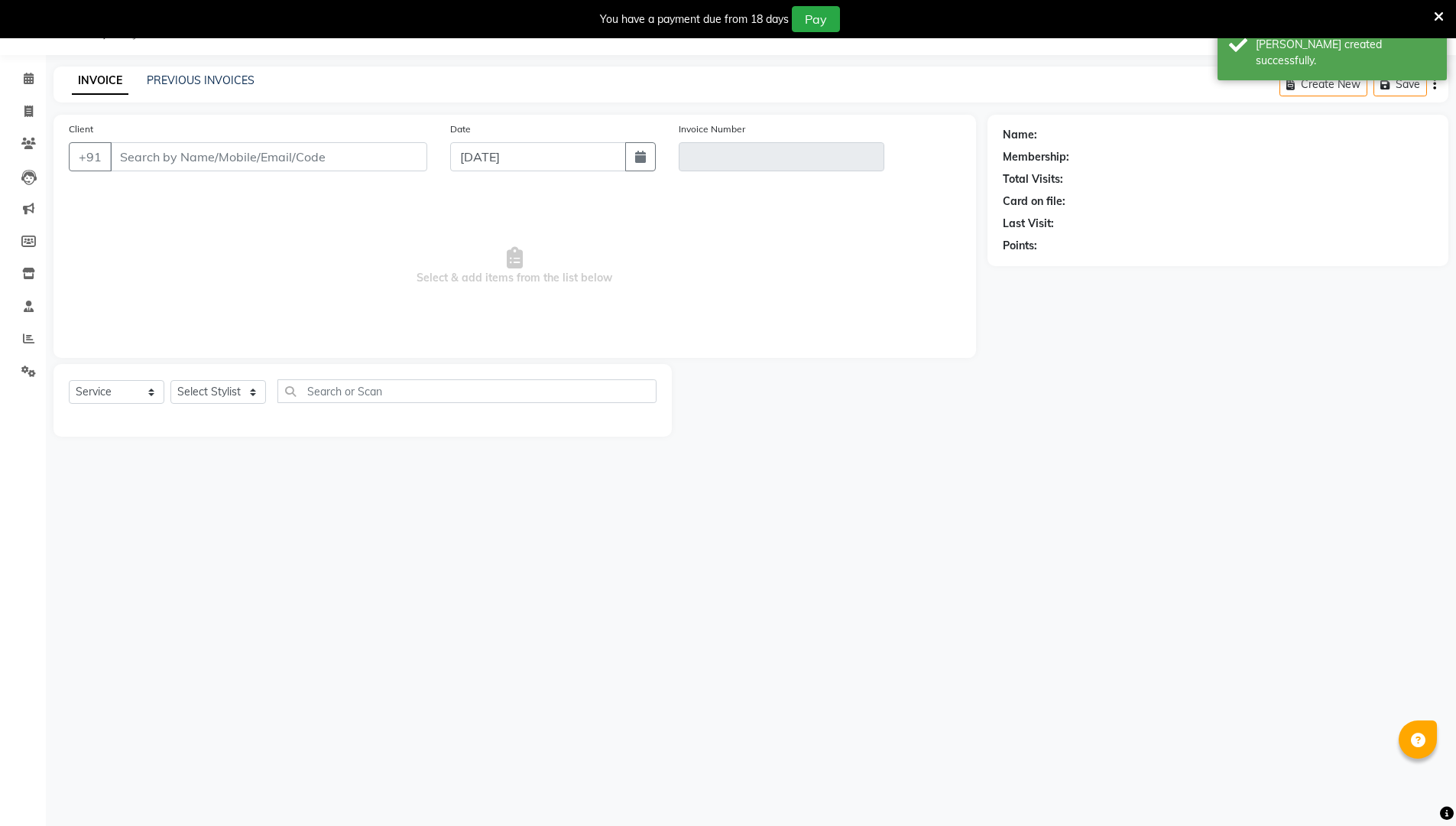
type input "9819939013"
type input "V/2025-26/0205"
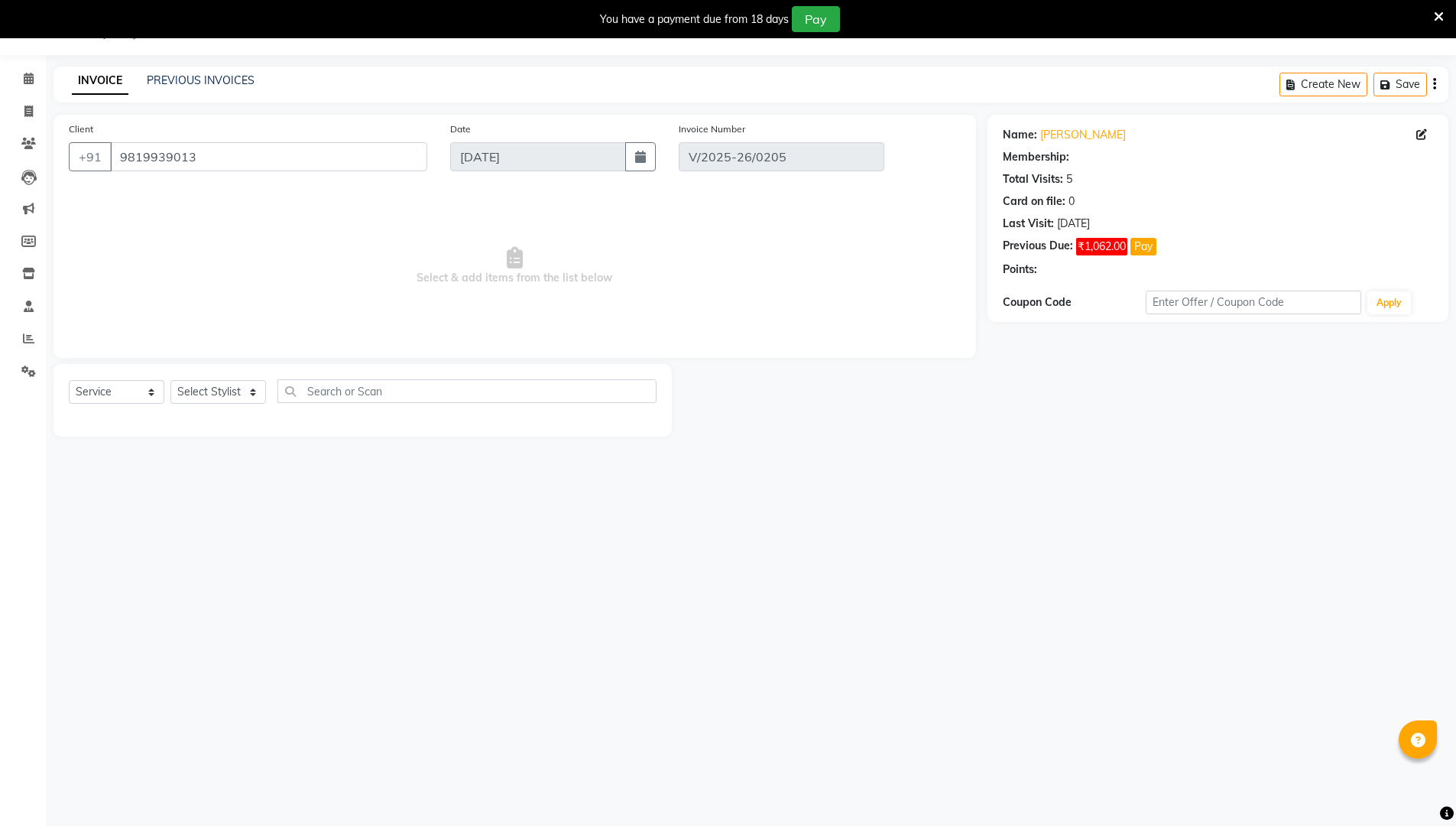
type input "[DATE]"
select select "select"
select select "1: Object"
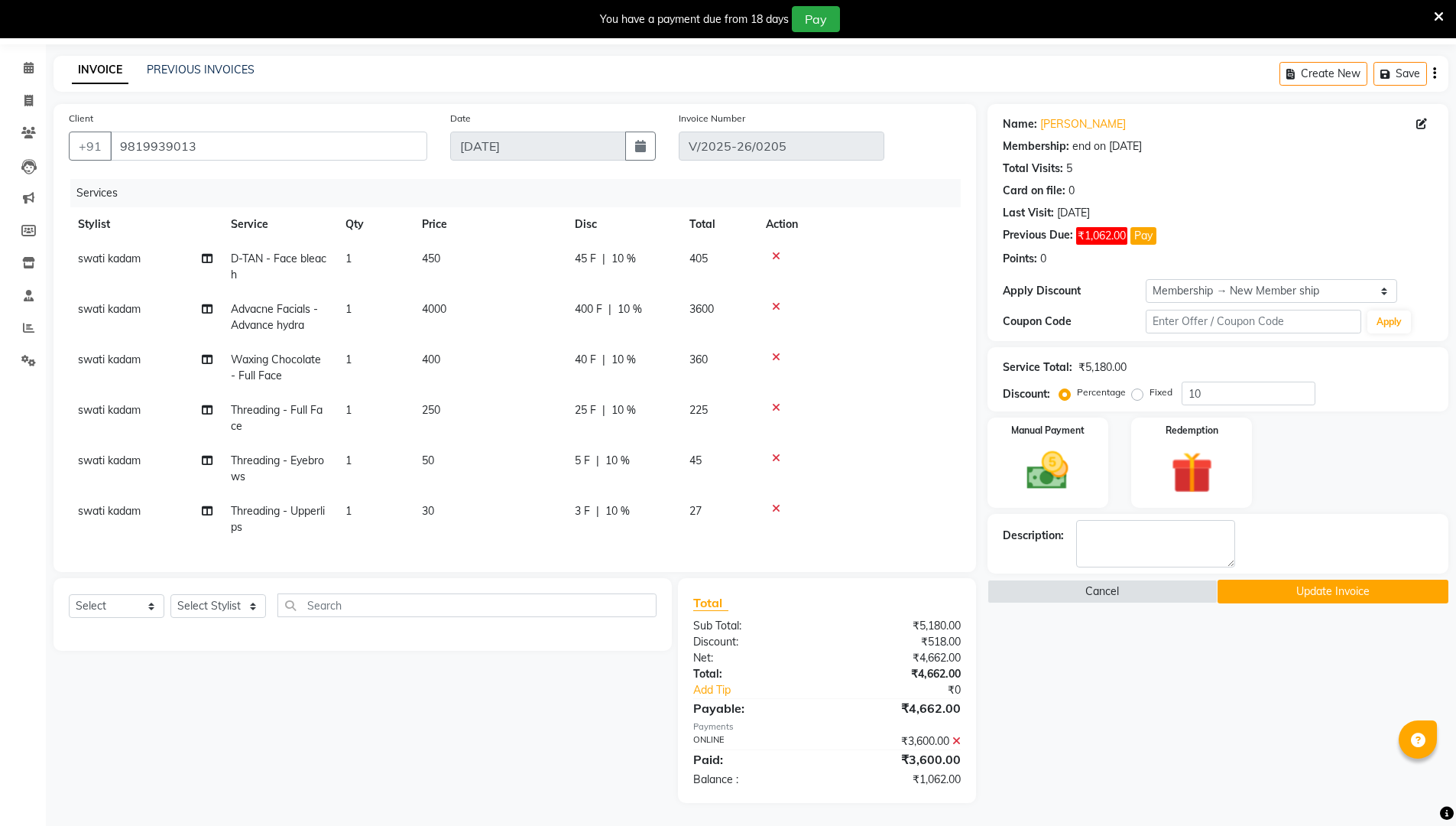
scroll to position [53, 0]
click at [710, 697] on icon at bounding box center [956, 741] width 9 height 11
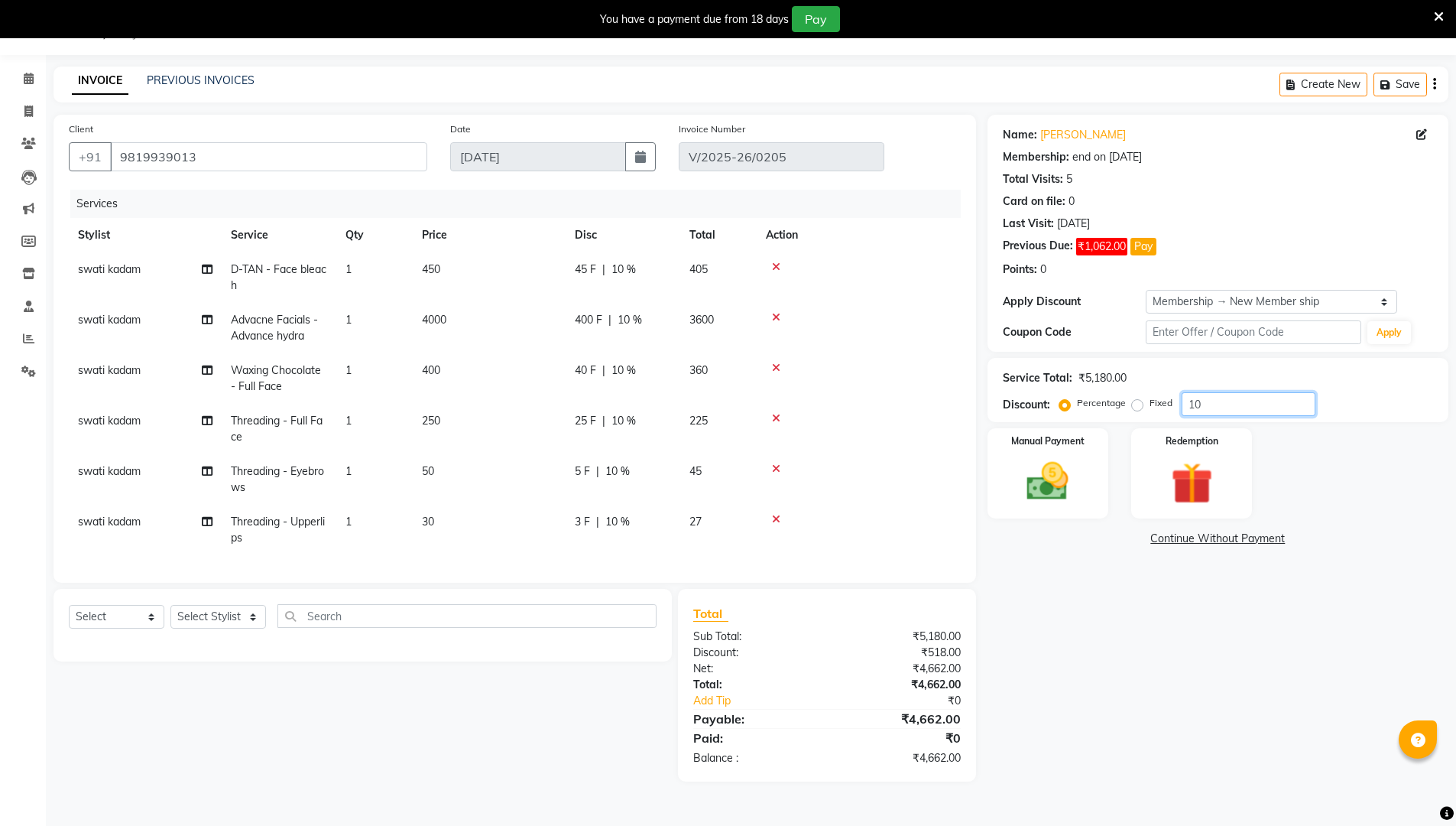
click at [710, 399] on input "10" at bounding box center [1249, 404] width 134 height 24
type input "1"
click at [710, 402] on label "Fixed" at bounding box center [1161, 403] width 23 height 14
click at [710, 402] on input "Fixed" at bounding box center [1140, 403] width 11 height 11
radio input "true"
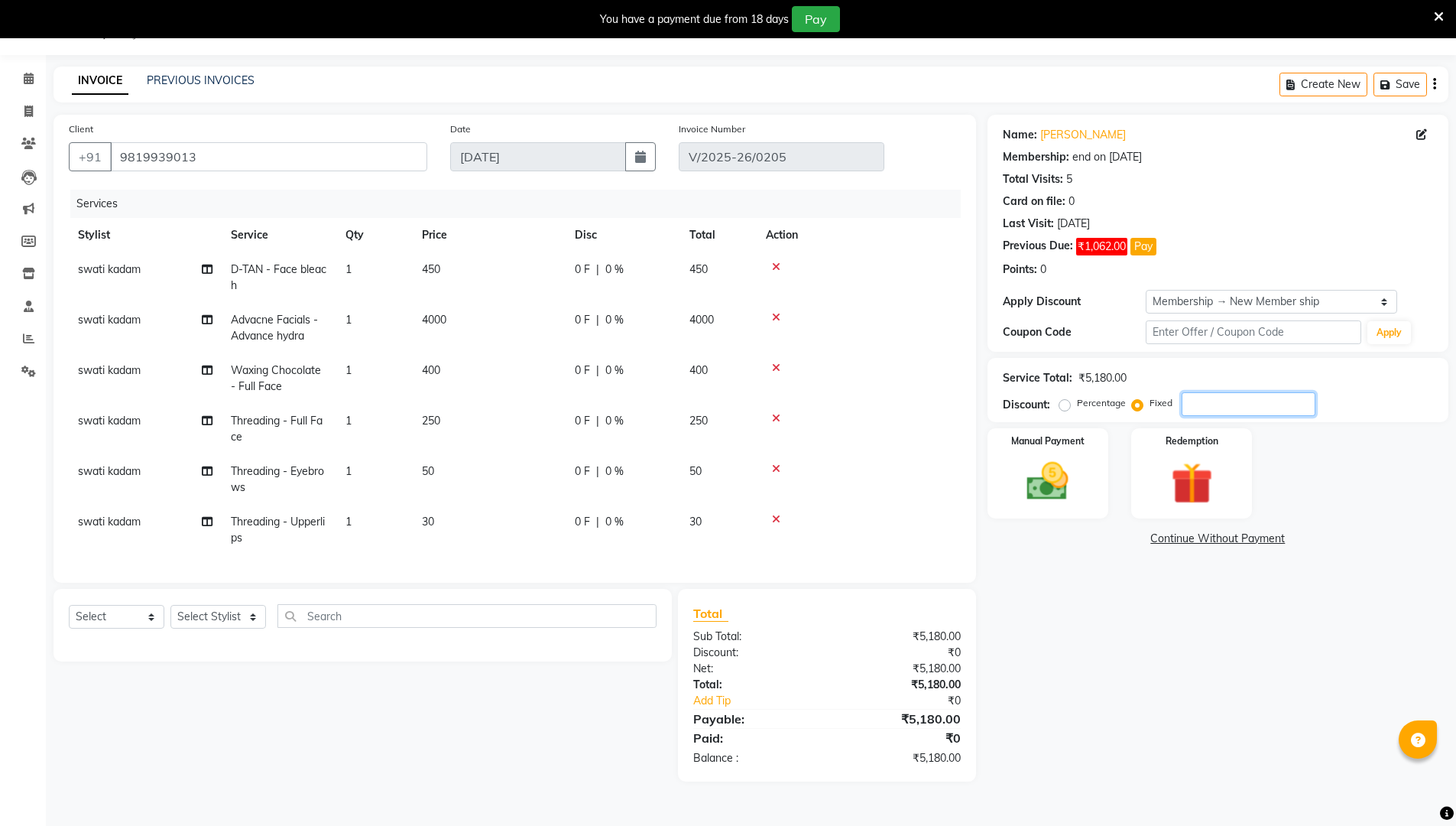
drag, startPoint x: 1194, startPoint y: 406, endPoint x: 1135, endPoint y: 413, distance: 59.4
click at [710, 406] on input "number" at bounding box center [1249, 404] width 134 height 24
type input "1580"
click at [710, 584] on div "Name: [PERSON_NAME] Membership: end on [DATE] Total Visits: 5 Card on file: 0 L…" at bounding box center [1223, 448] width 472 height 666
click at [710, 473] on img at bounding box center [1047, 481] width 70 height 50
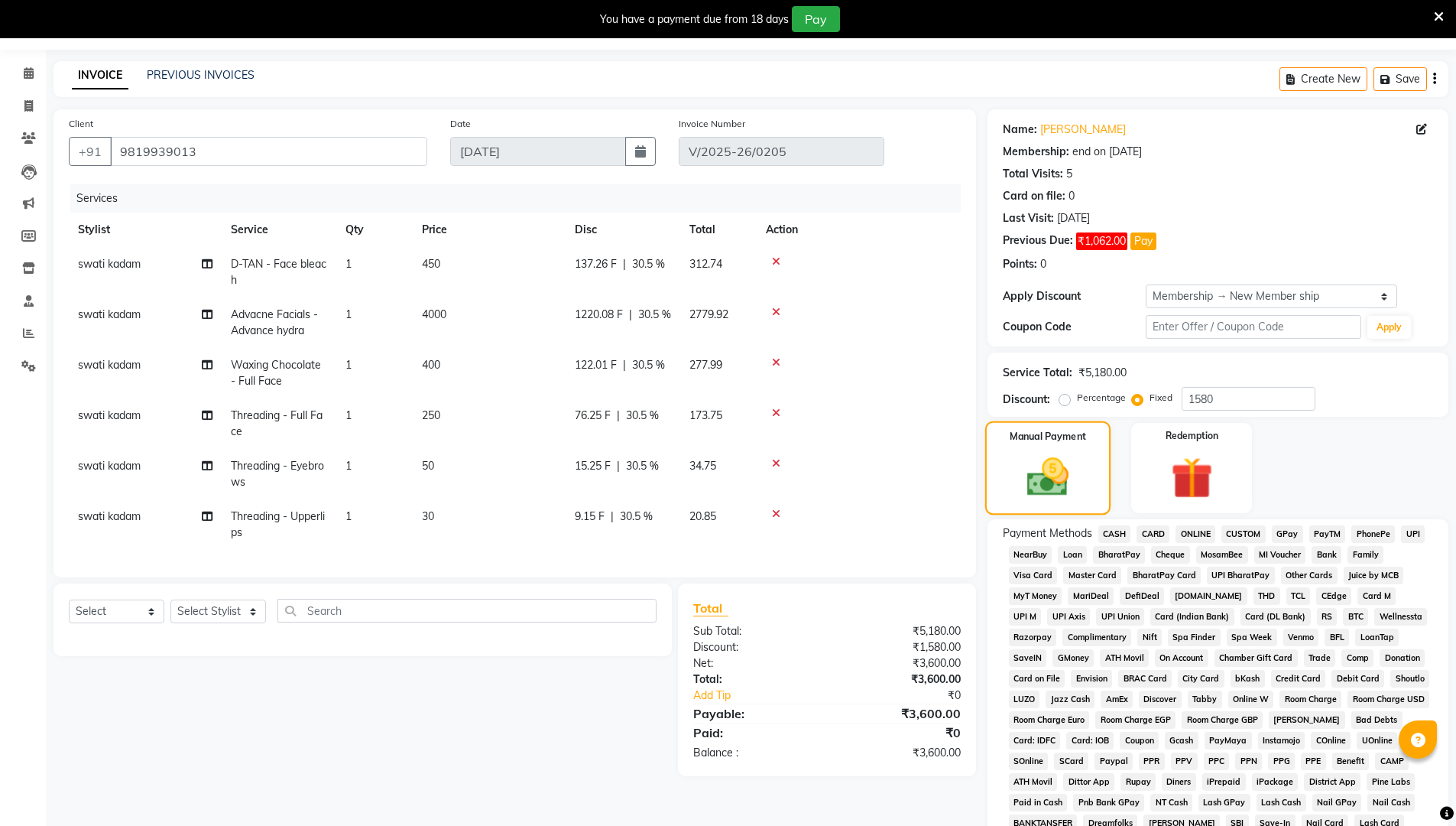
scroll to position [192, 0]
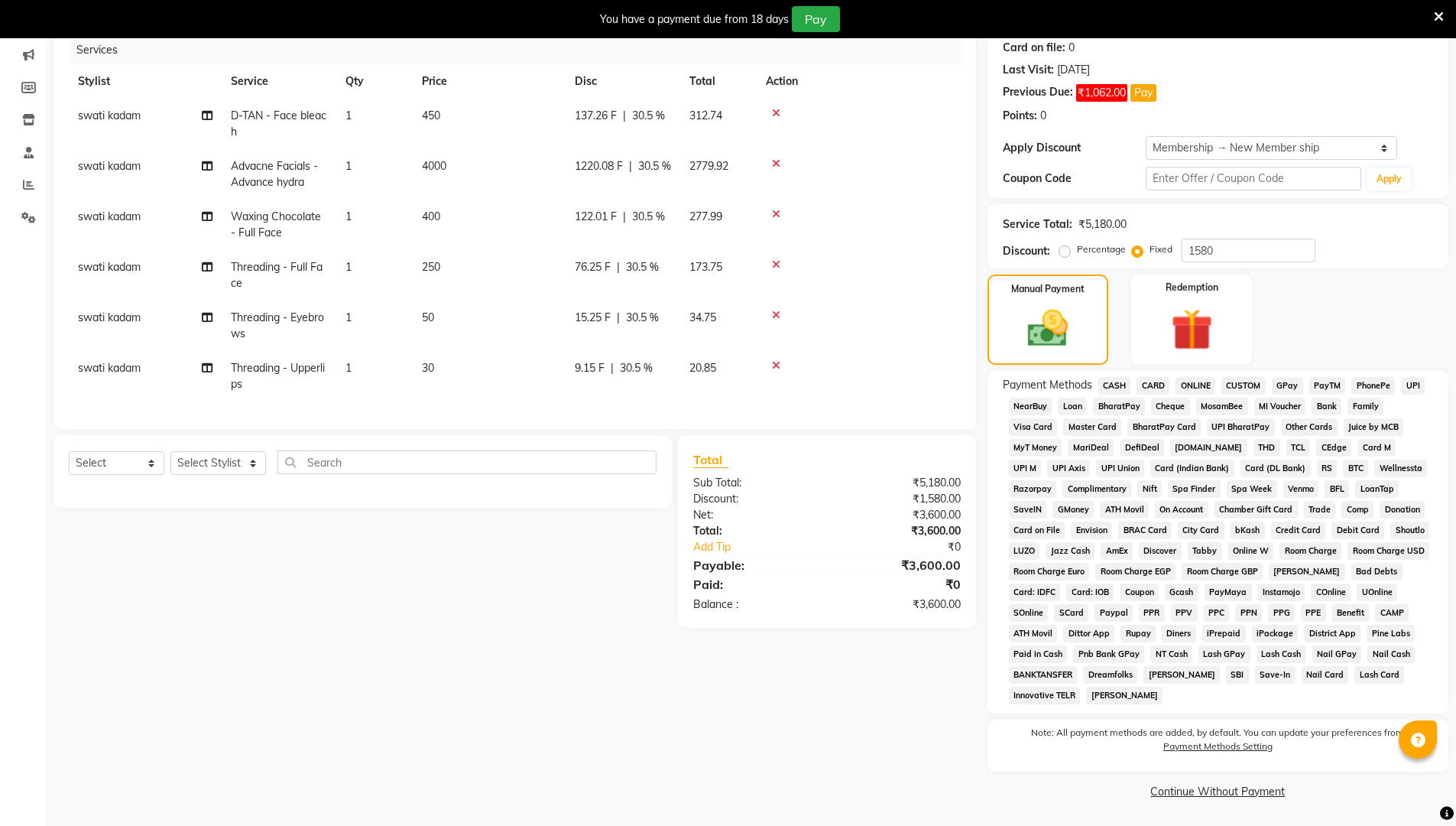
click at [710, 383] on span "ONLINE" at bounding box center [1195, 386] width 40 height 17
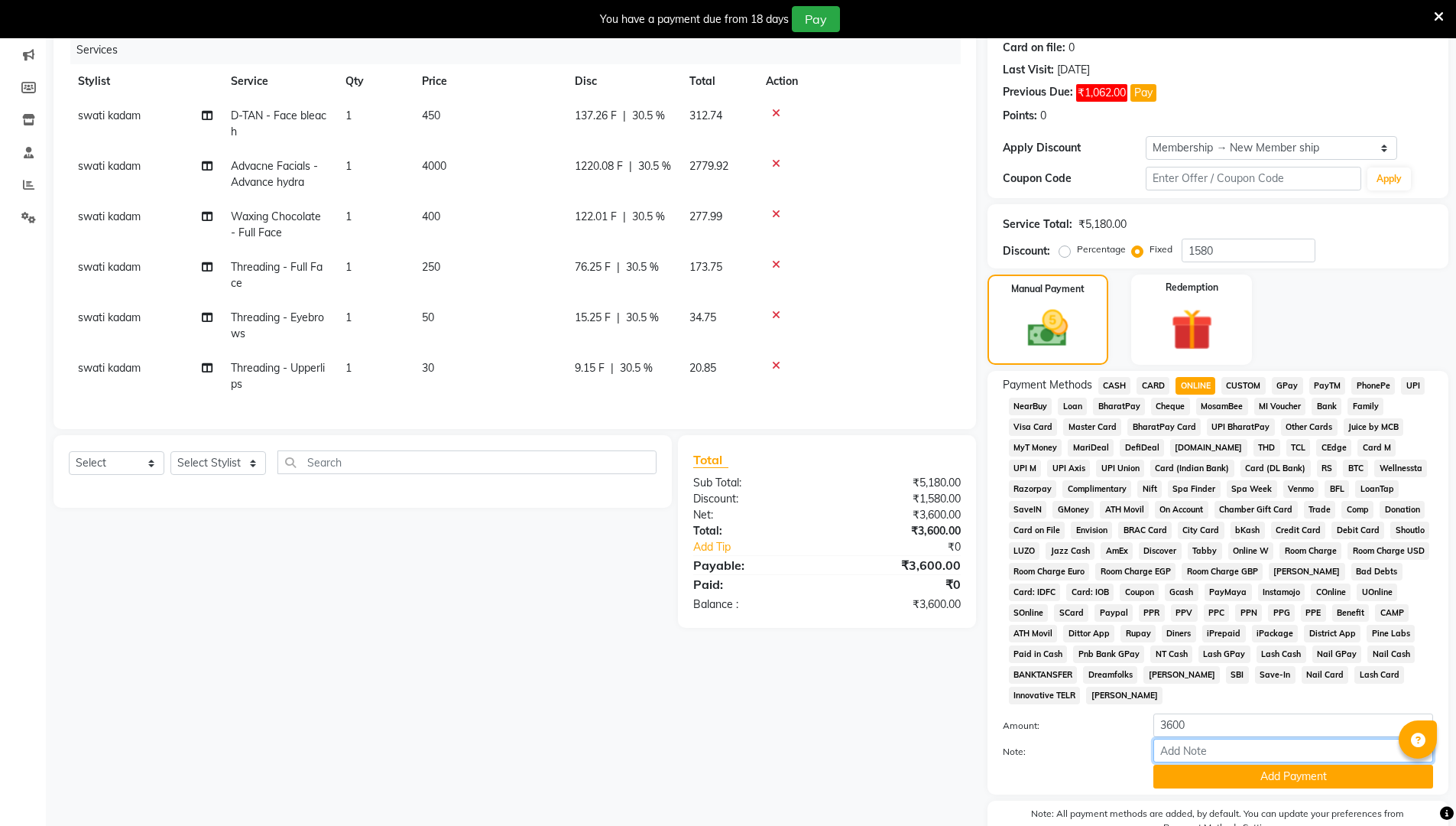
click at [710, 697] on input "Note:" at bounding box center [1293, 751] width 280 height 24
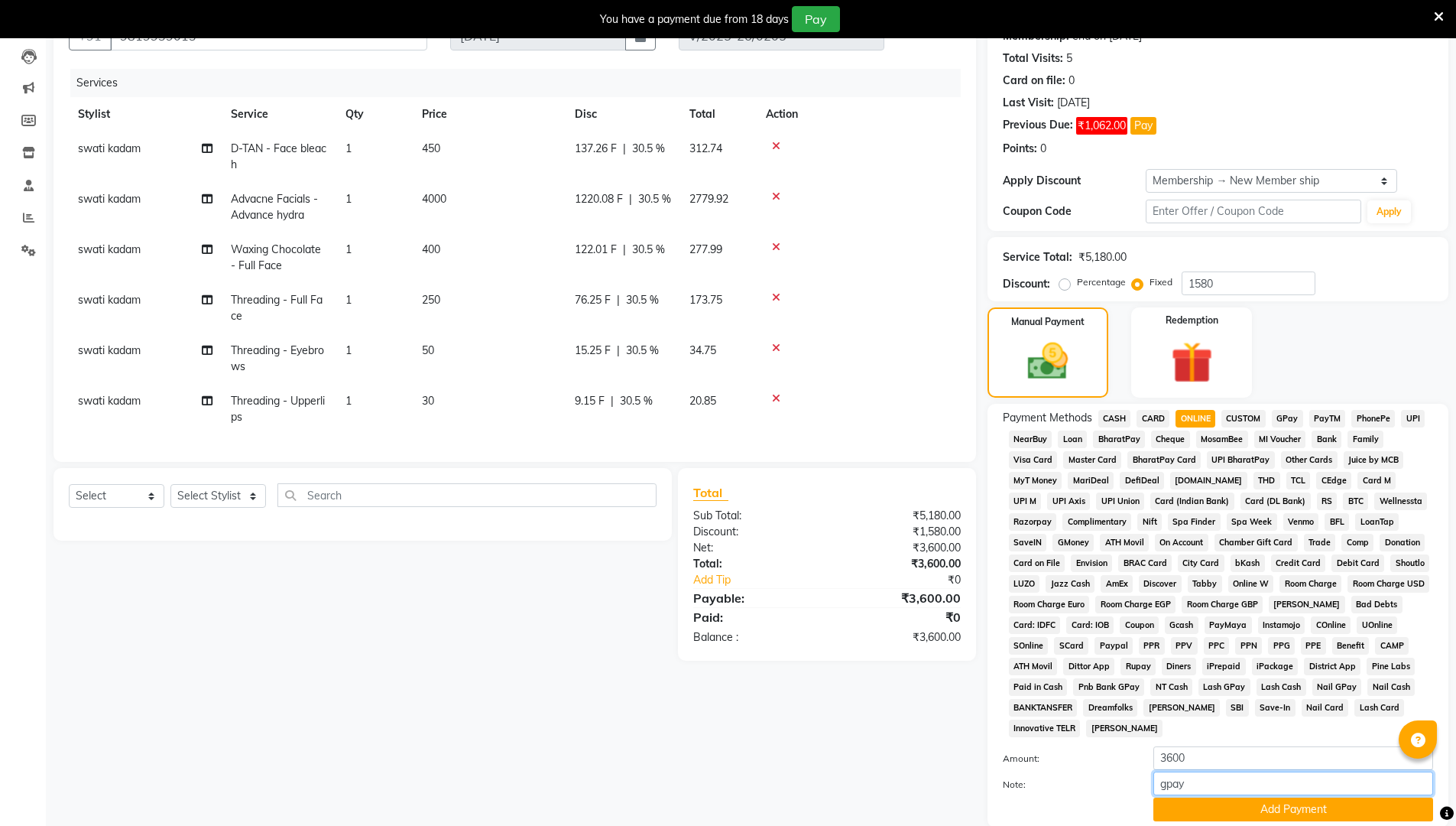
scroll to position [273, 0]
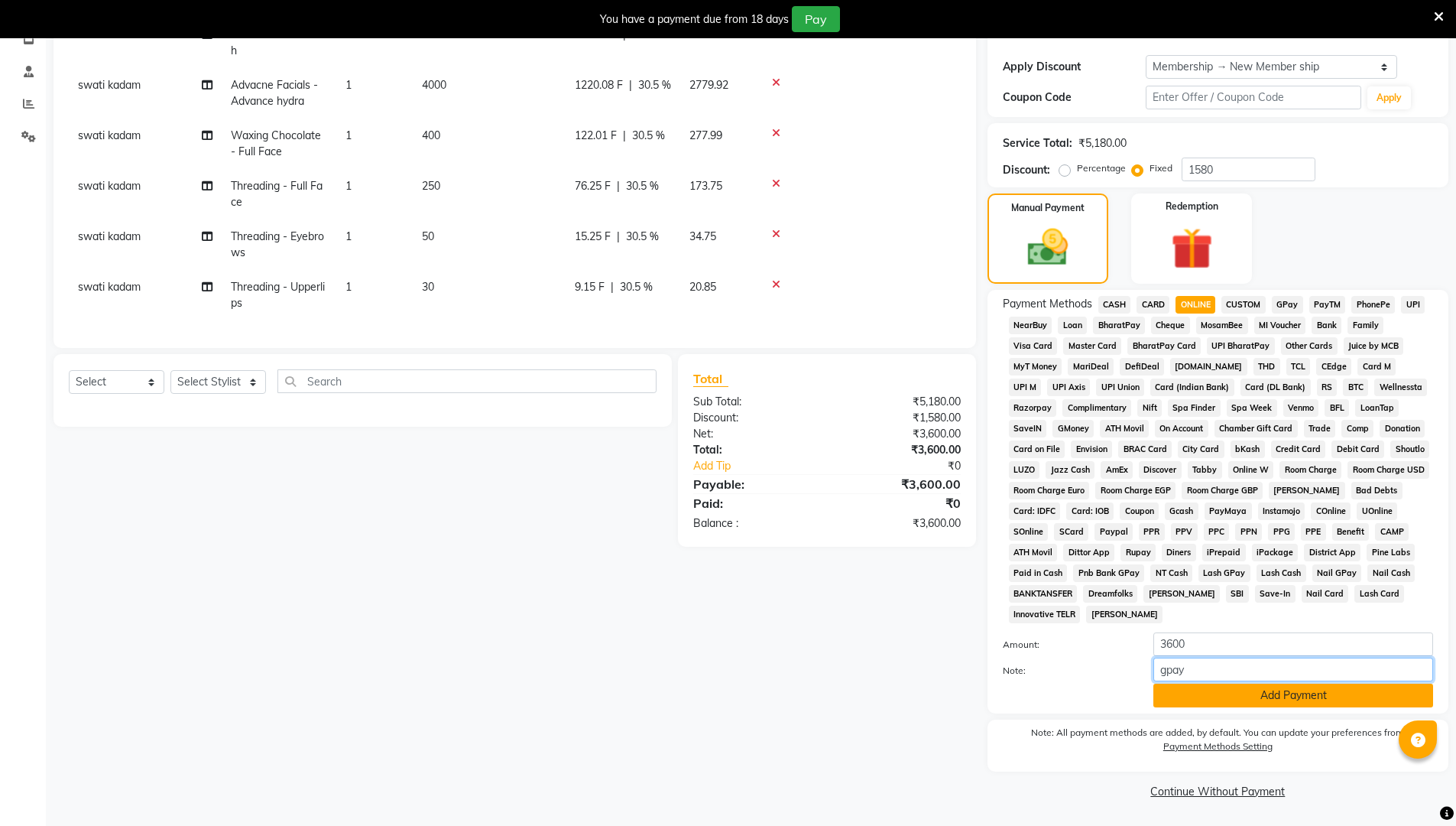
type input "gpay"
click at [710, 693] on button "Add Payment" at bounding box center [1293, 696] width 280 height 24
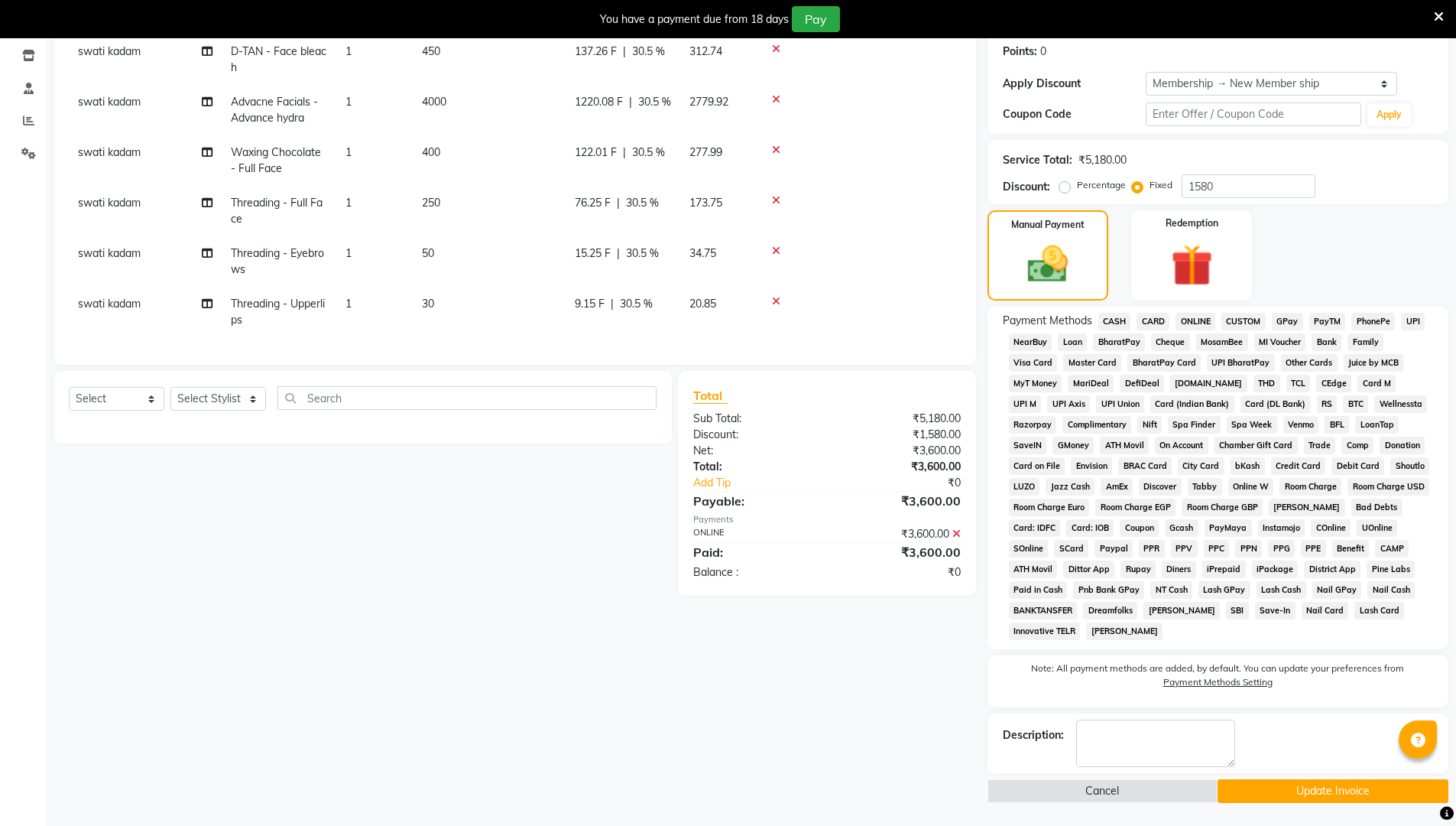
scroll to position [256, 0]
click at [710, 697] on button "Update Invoice" at bounding box center [1333, 791] width 231 height 24
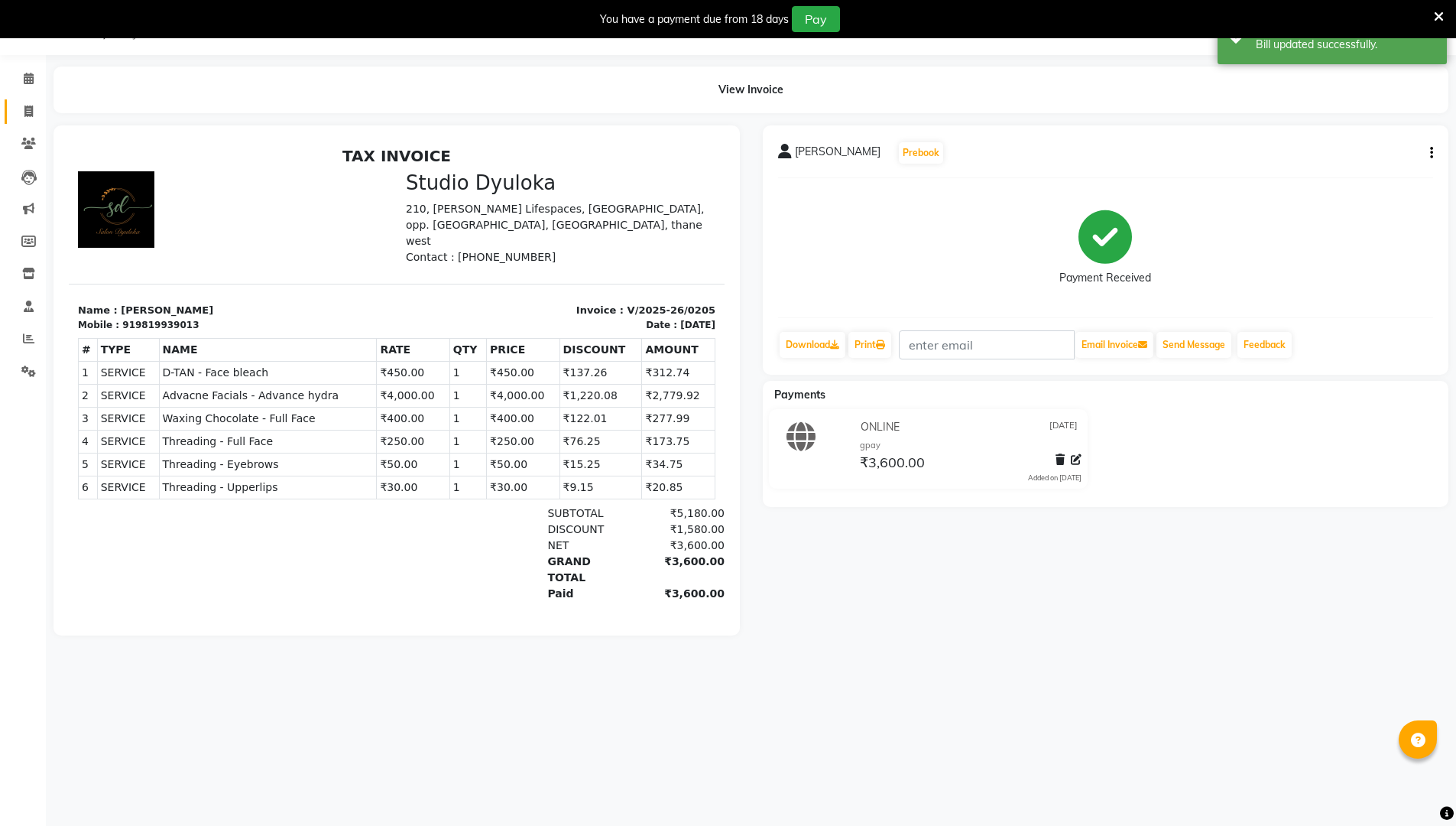
click at [13, 106] on link "Invoice" at bounding box center [23, 112] width 37 height 25
select select "service"
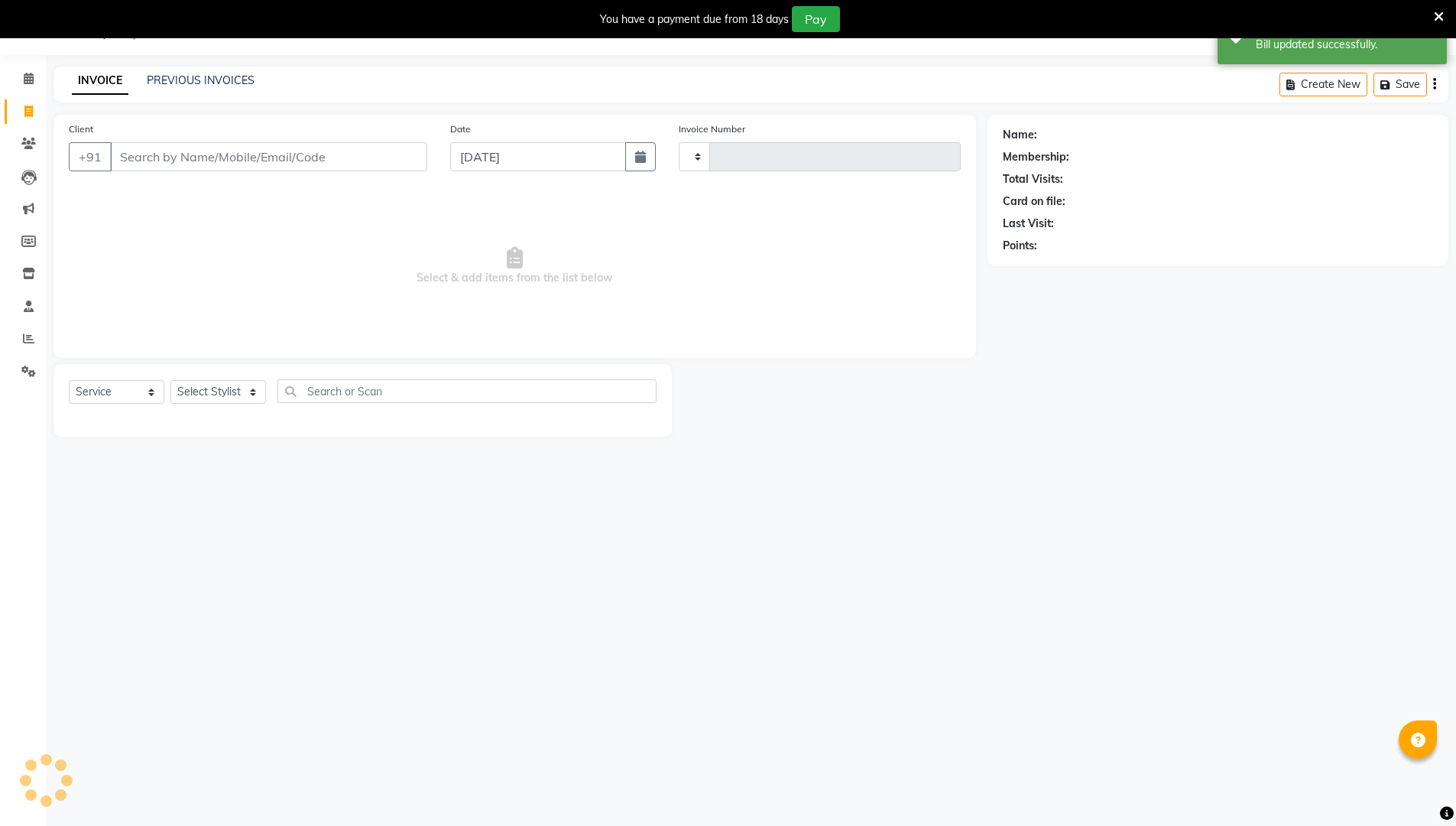
type input "0206"
select select "6575"
click at [208, 164] on input "Client" at bounding box center [269, 156] width 317 height 29
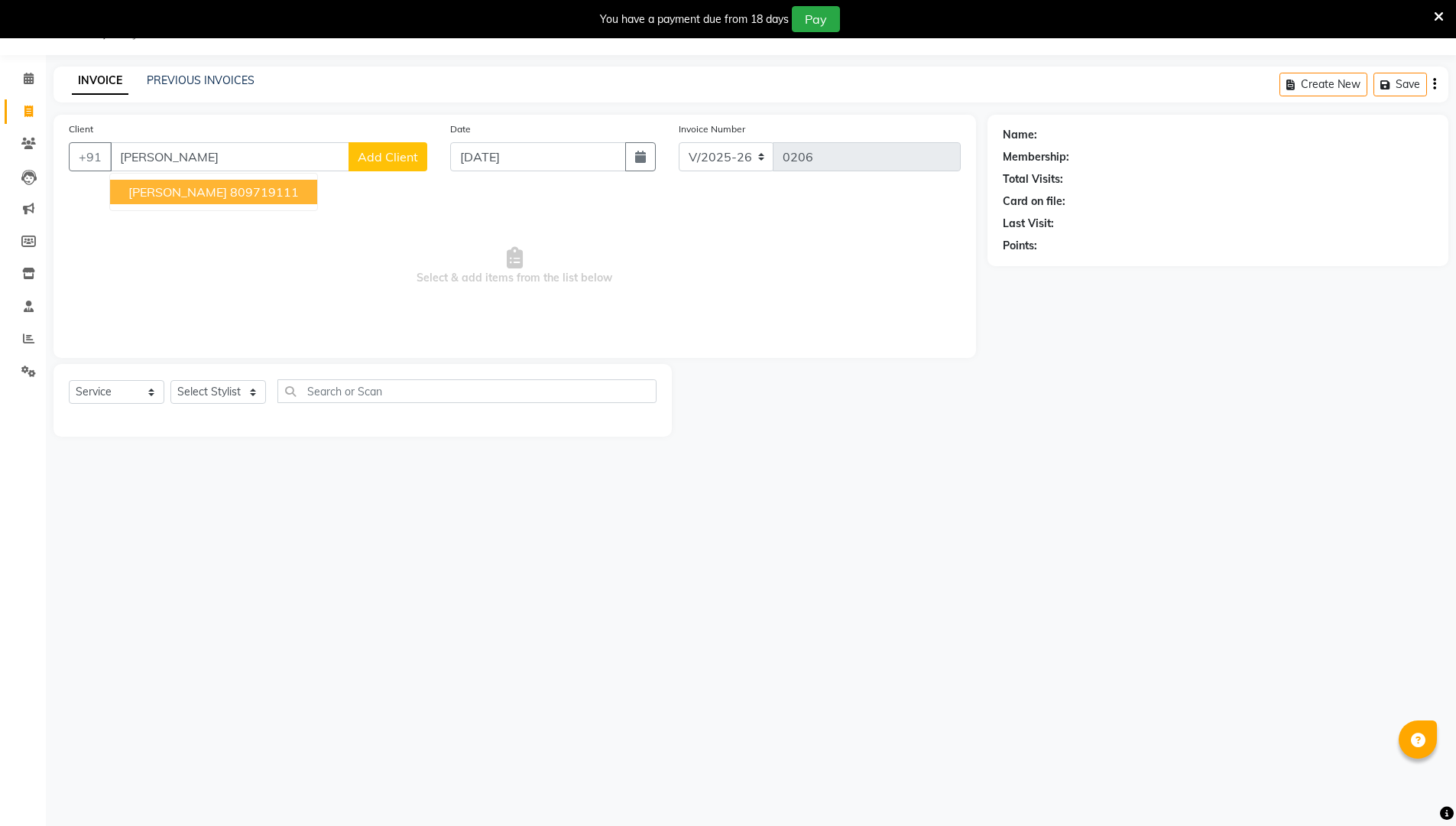
click at [230, 189] on ngb-highlight "809719111" at bounding box center [265, 191] width 69 height 15
type input "809719111"
select select "1: Object"
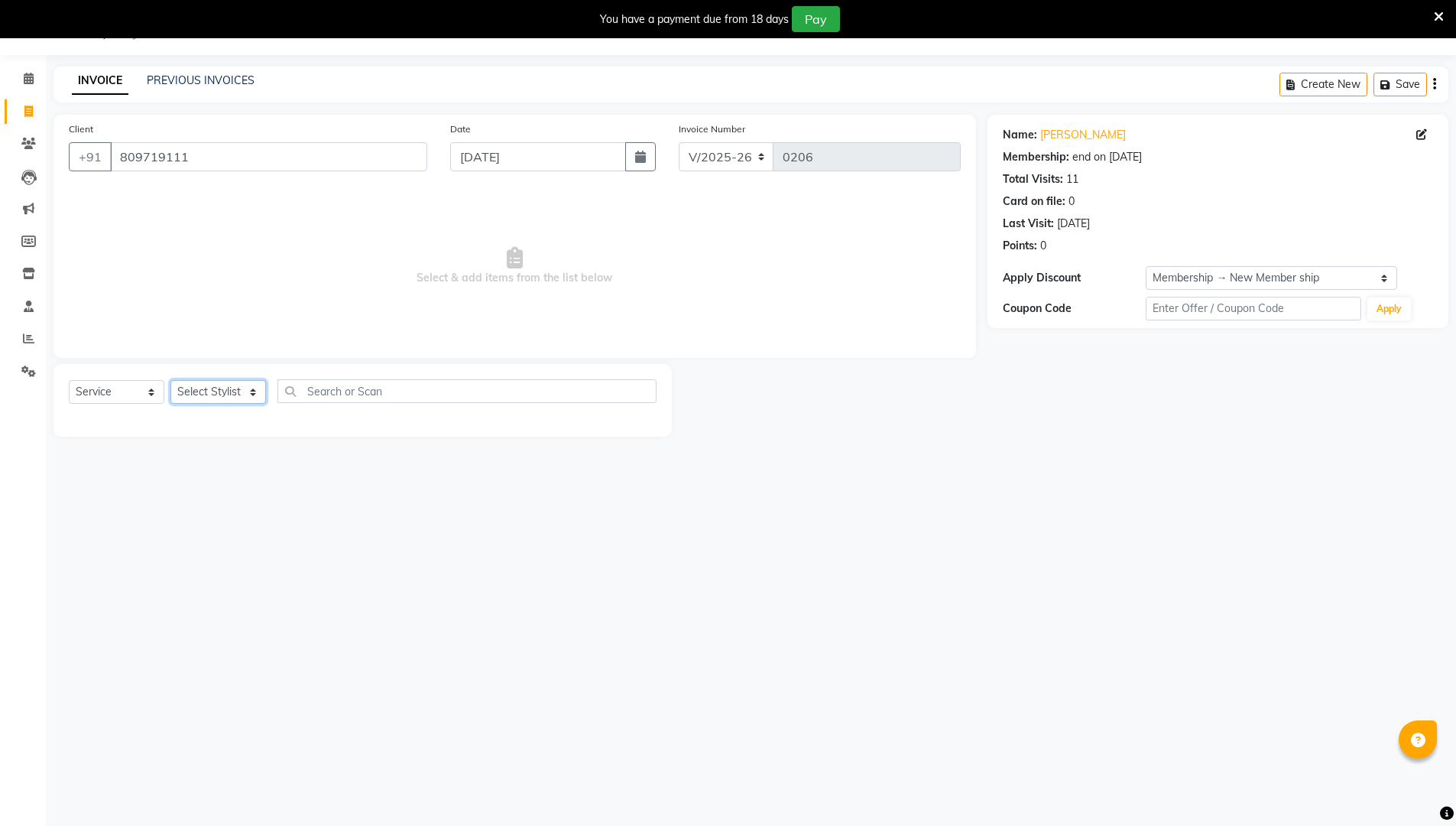
click at [218, 391] on select "Select Stylist [PERSON_NAME] [PERSON_NAME] [PERSON_NAME]" at bounding box center [218, 391] width 96 height 24
click at [171, 380] on select "Select Stylist [PERSON_NAME] [PERSON_NAME] [PERSON_NAME]" at bounding box center [218, 391] width 96 height 24
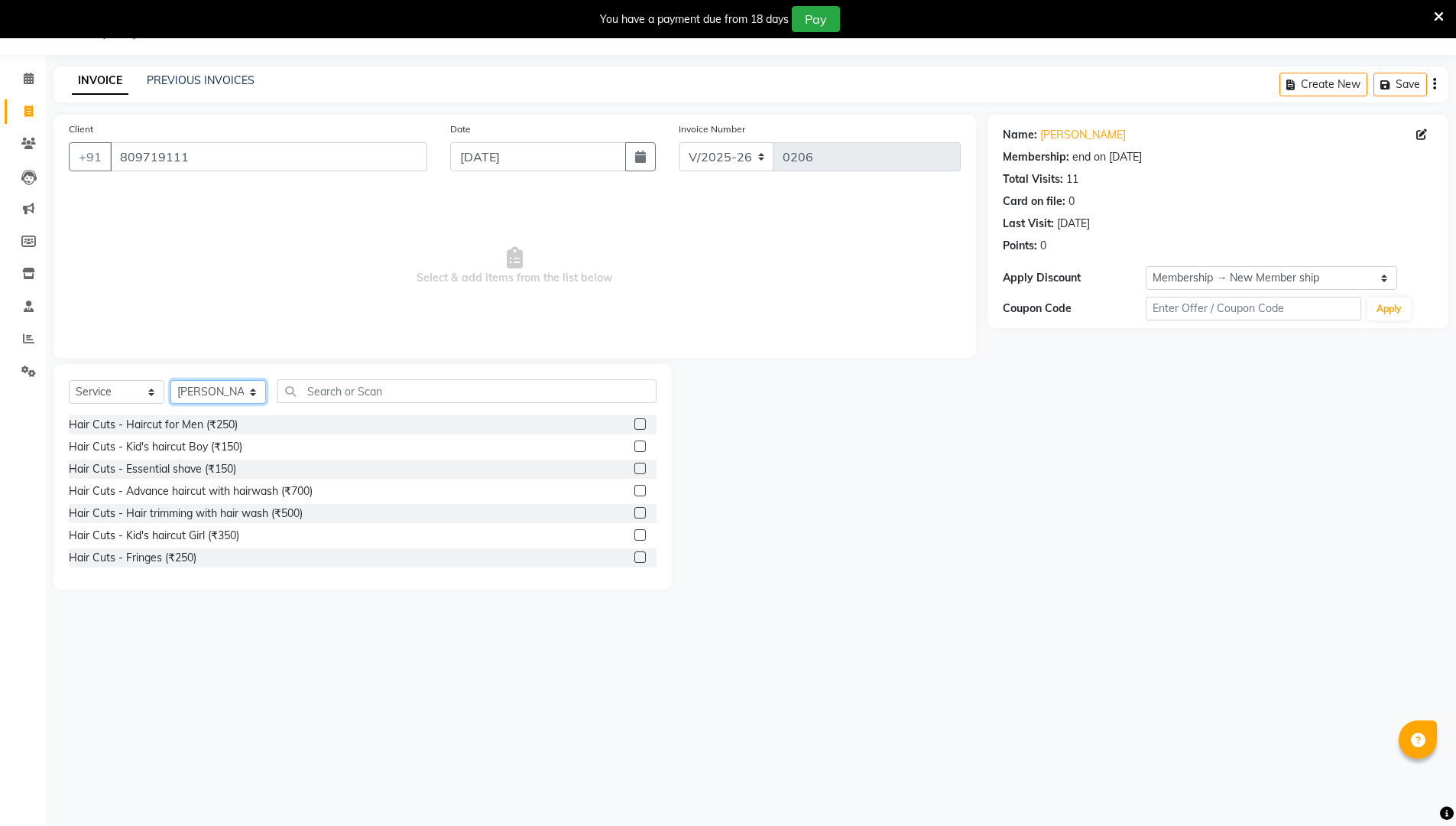
click at [196, 391] on select "Select Stylist [PERSON_NAME] [PERSON_NAME] [PERSON_NAME]" at bounding box center [218, 391] width 96 height 24
select select "72122"
click at [171, 380] on select "Select Stylist [PERSON_NAME] [PERSON_NAME] [PERSON_NAME]" at bounding box center [218, 391] width 96 height 24
click at [364, 391] on input "text" at bounding box center [467, 391] width 379 height 24
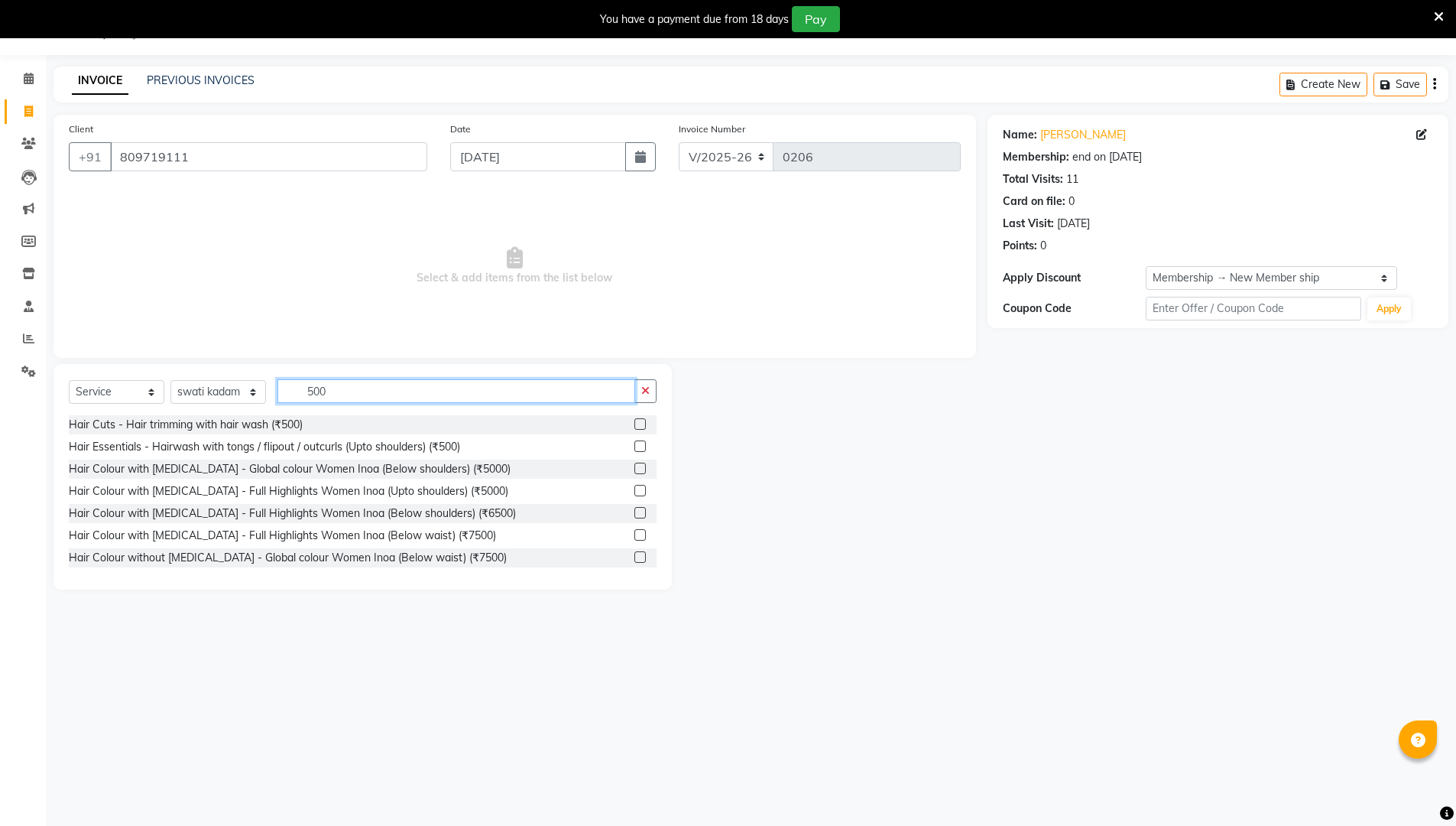
type input "500"
click at [634, 427] on label at bounding box center [640, 424] width 12 height 12
click at [634, 427] on input "checkbox" at bounding box center [639, 424] width 10 height 10
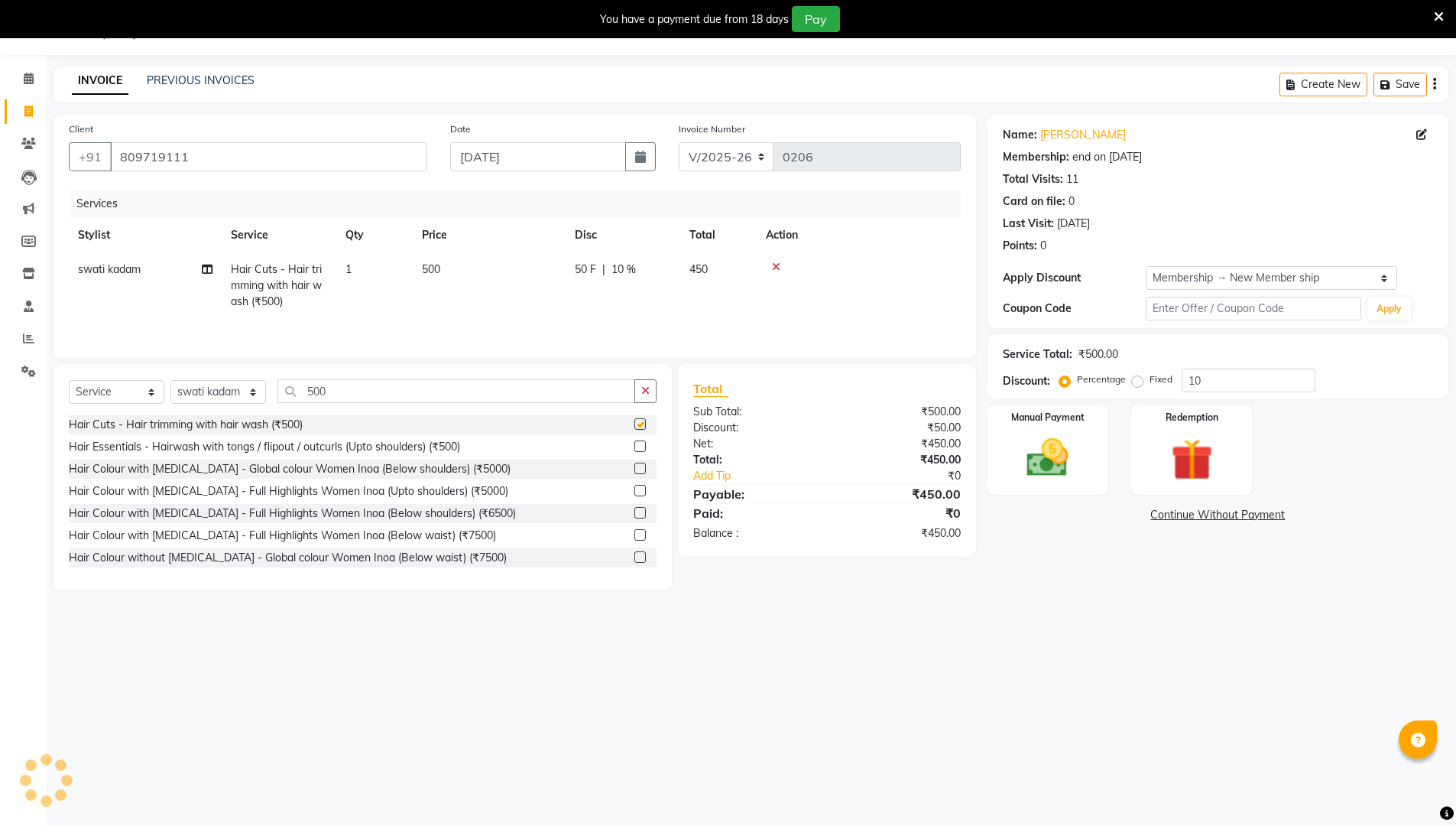
checkbox input "false"
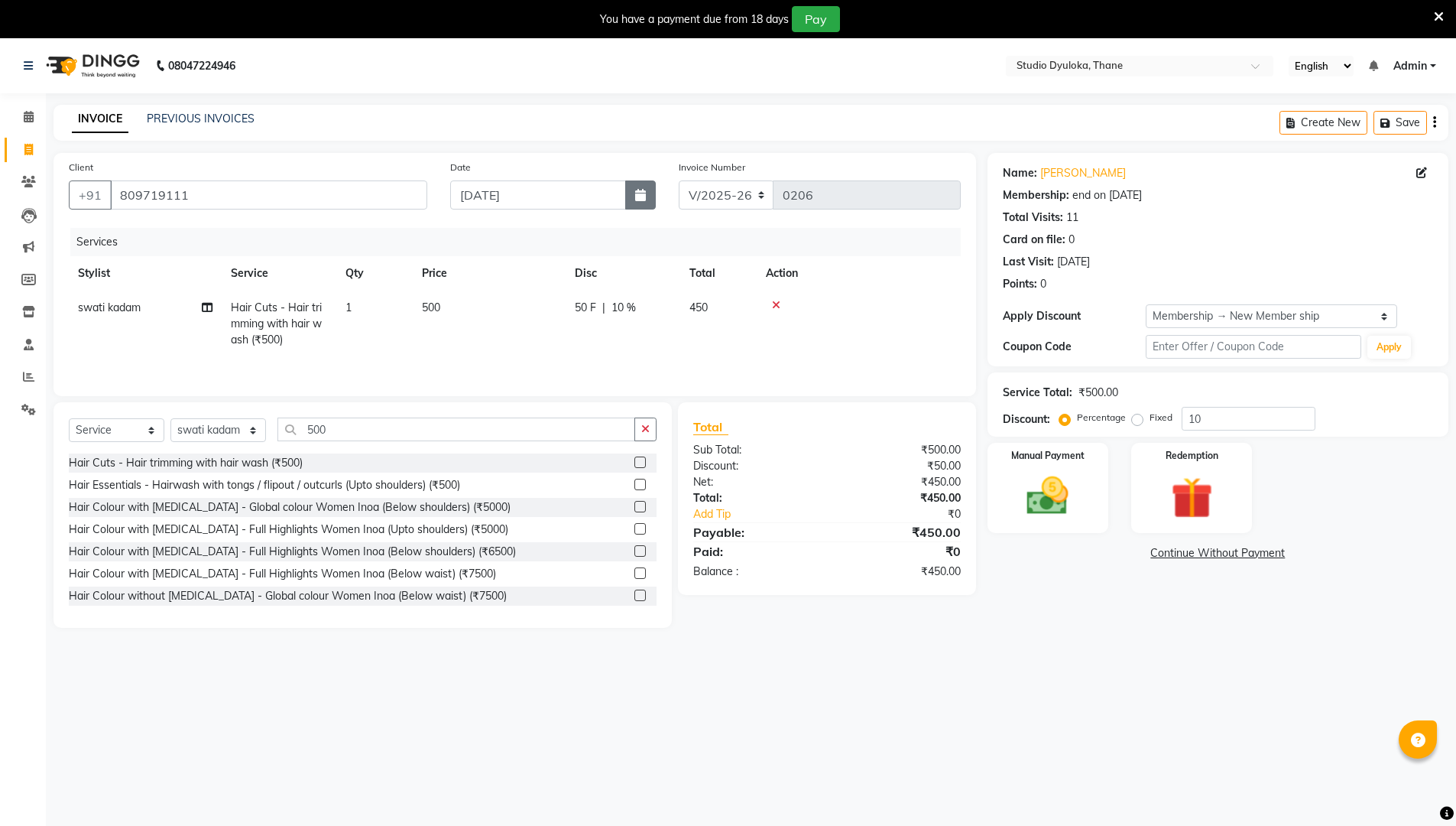
click at [650, 193] on button "button" at bounding box center [640, 195] width 31 height 29
select select "9"
select select "2025"
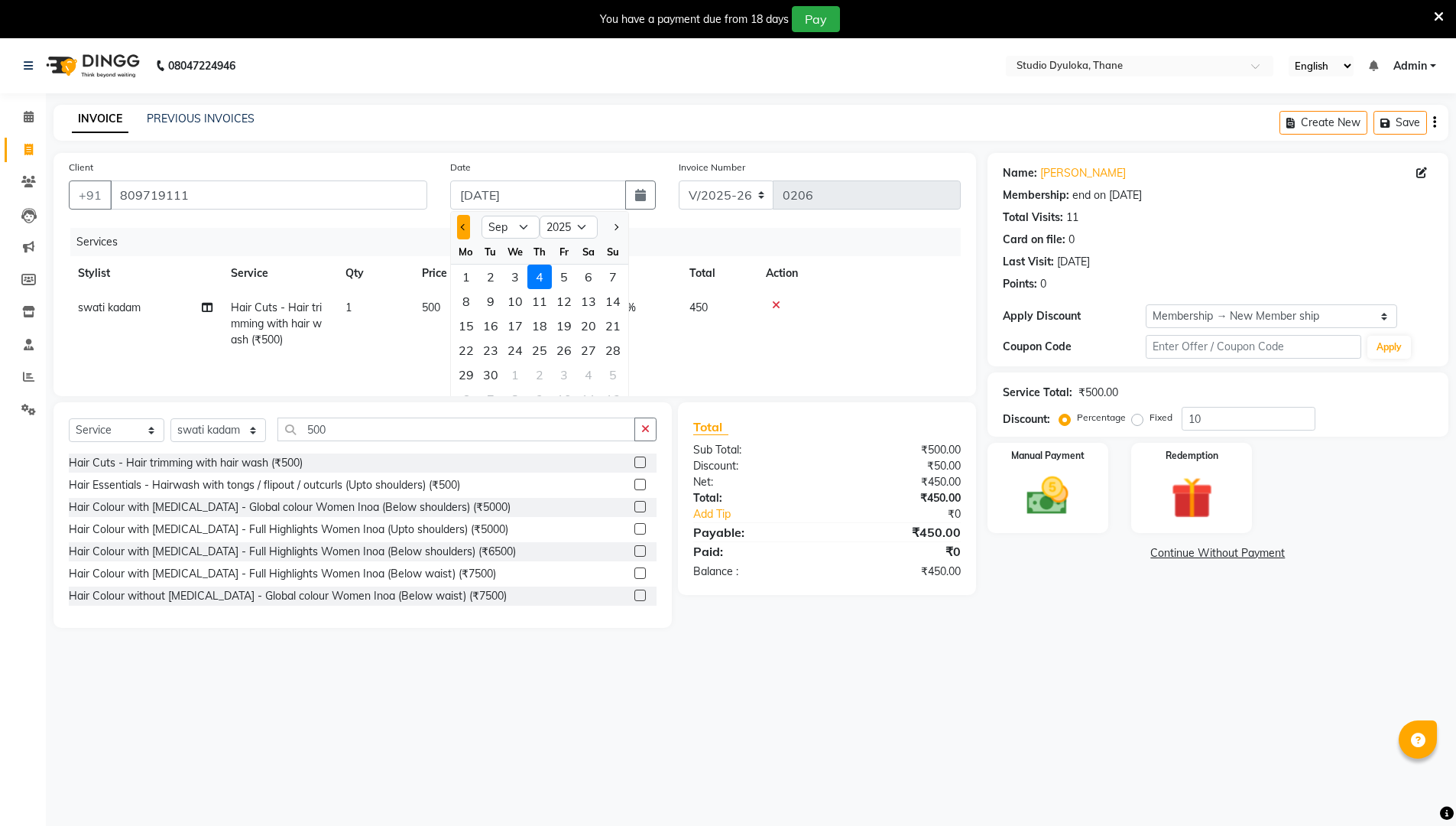
click at [464, 229] on span "Previous month" at bounding box center [464, 227] width 6 height 6
select select "8"
click at [596, 373] on div "30" at bounding box center [588, 374] width 24 height 24
type input "[DATE]"
type input "0"
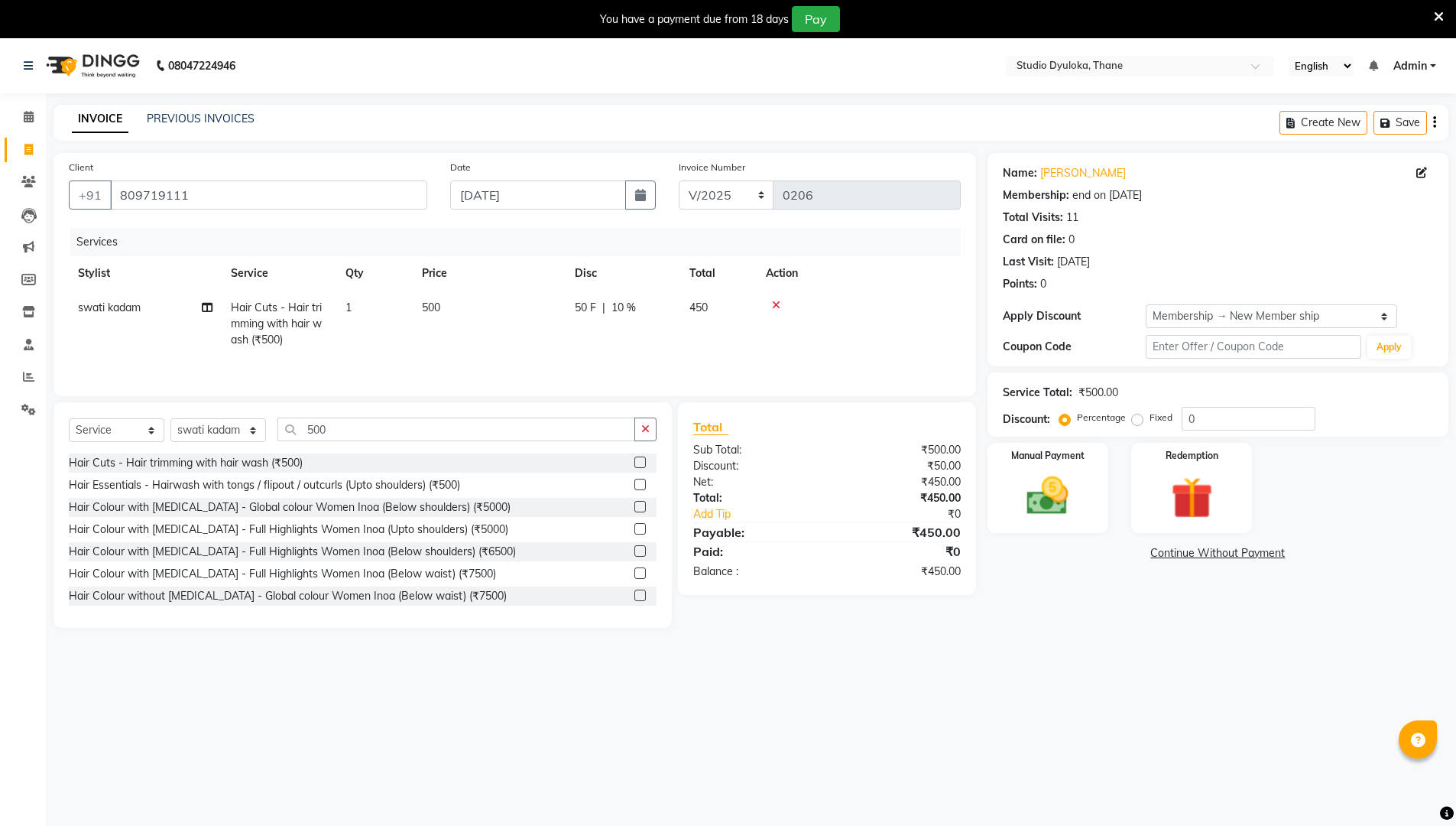
click at [627, 306] on span "10 %" at bounding box center [623, 307] width 24 height 16
select select "72122"
drag, startPoint x: 751, startPoint y: 308, endPoint x: 651, endPoint y: 329, distance: 102.2
click at [658, 329] on td "50 F | 10 %" at bounding box center [707, 323] width 141 height 65
click at [710, 654] on div "08047224946 Select Location × Studio Dyuloka, Thane English ENGLISH Español الع…" at bounding box center [728, 451] width 1456 height 826
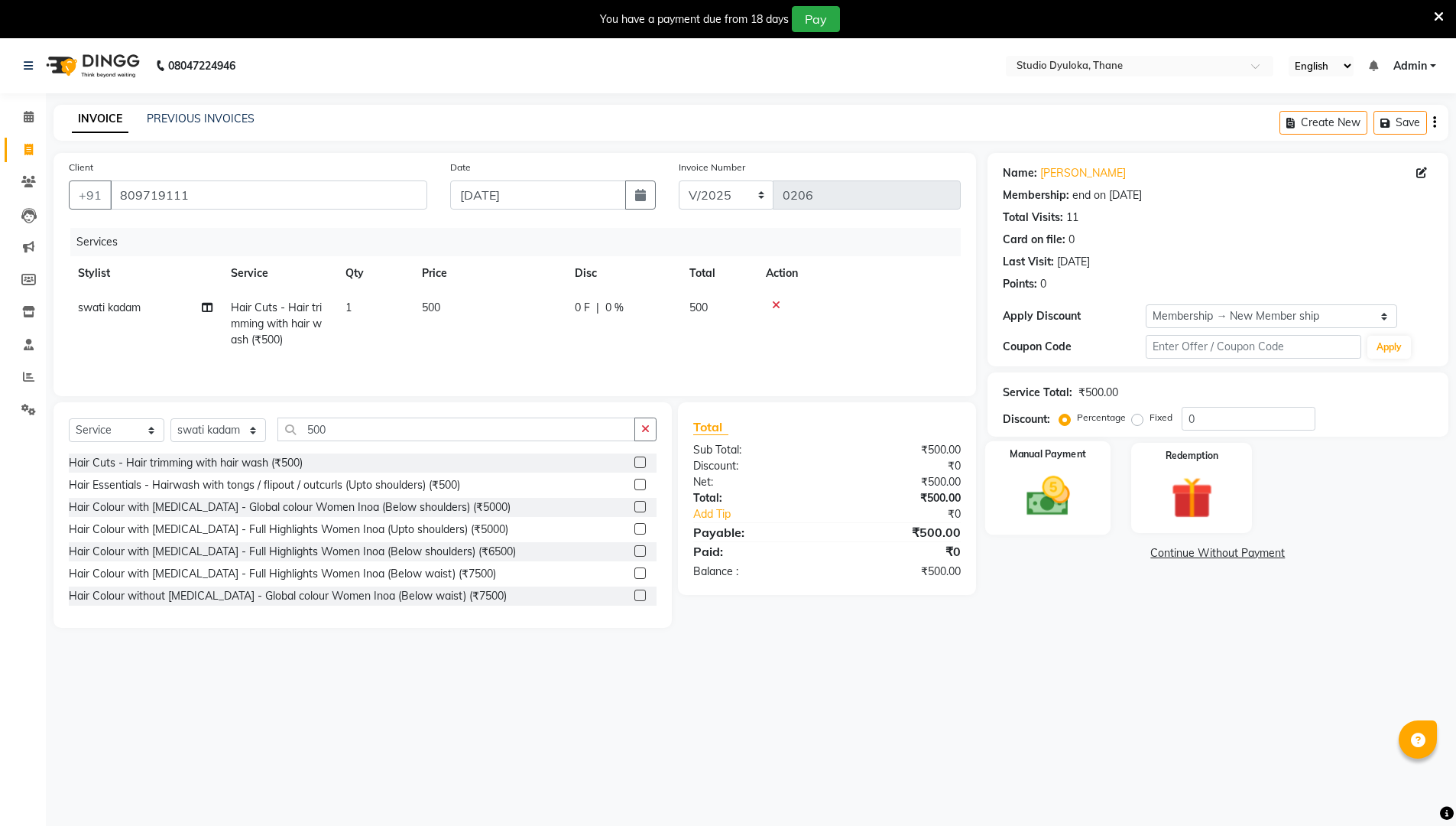
click at [710, 464] on div "Manual Payment" at bounding box center [1047, 488] width 126 height 94
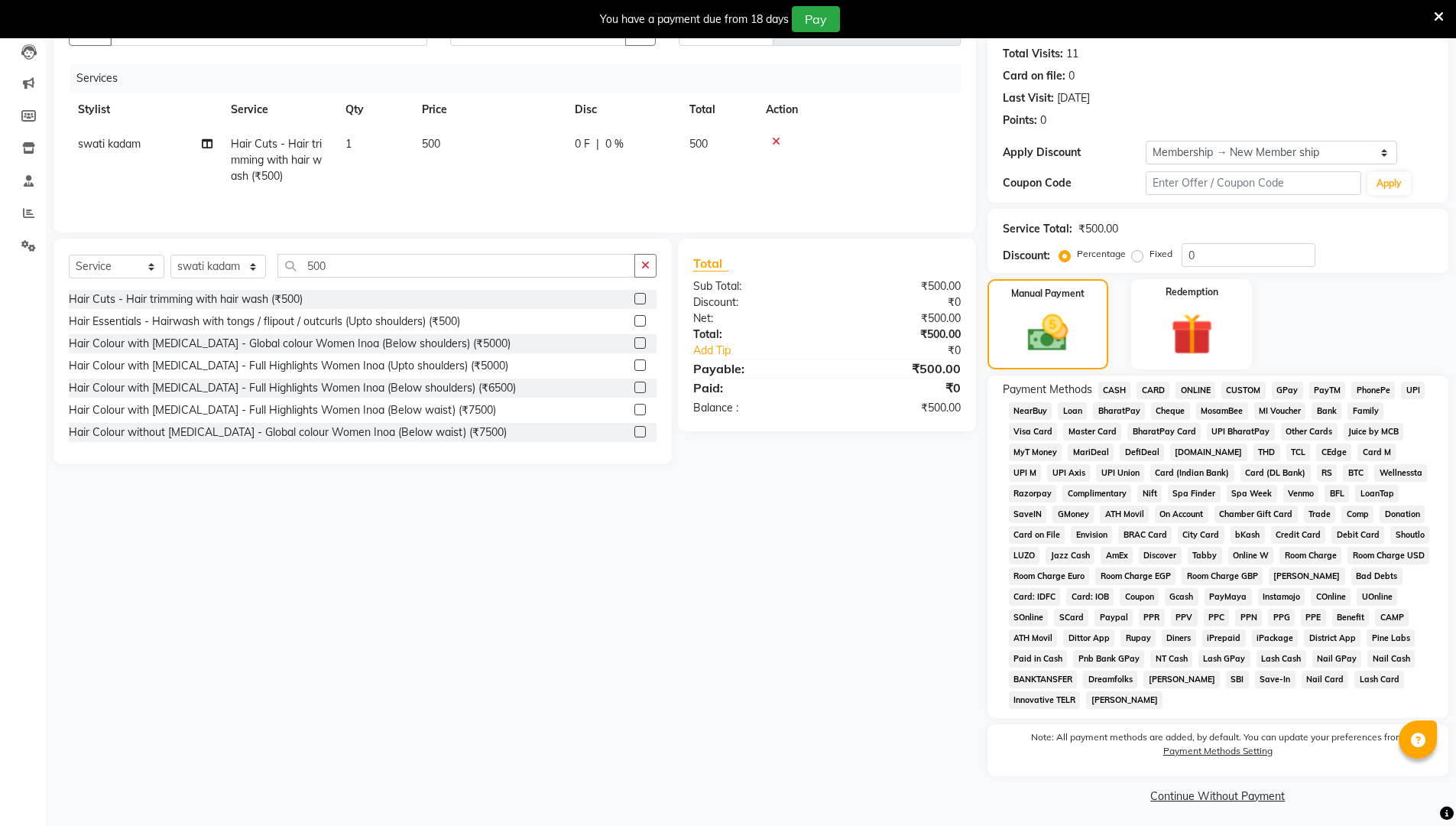
scroll to position [168, 0]
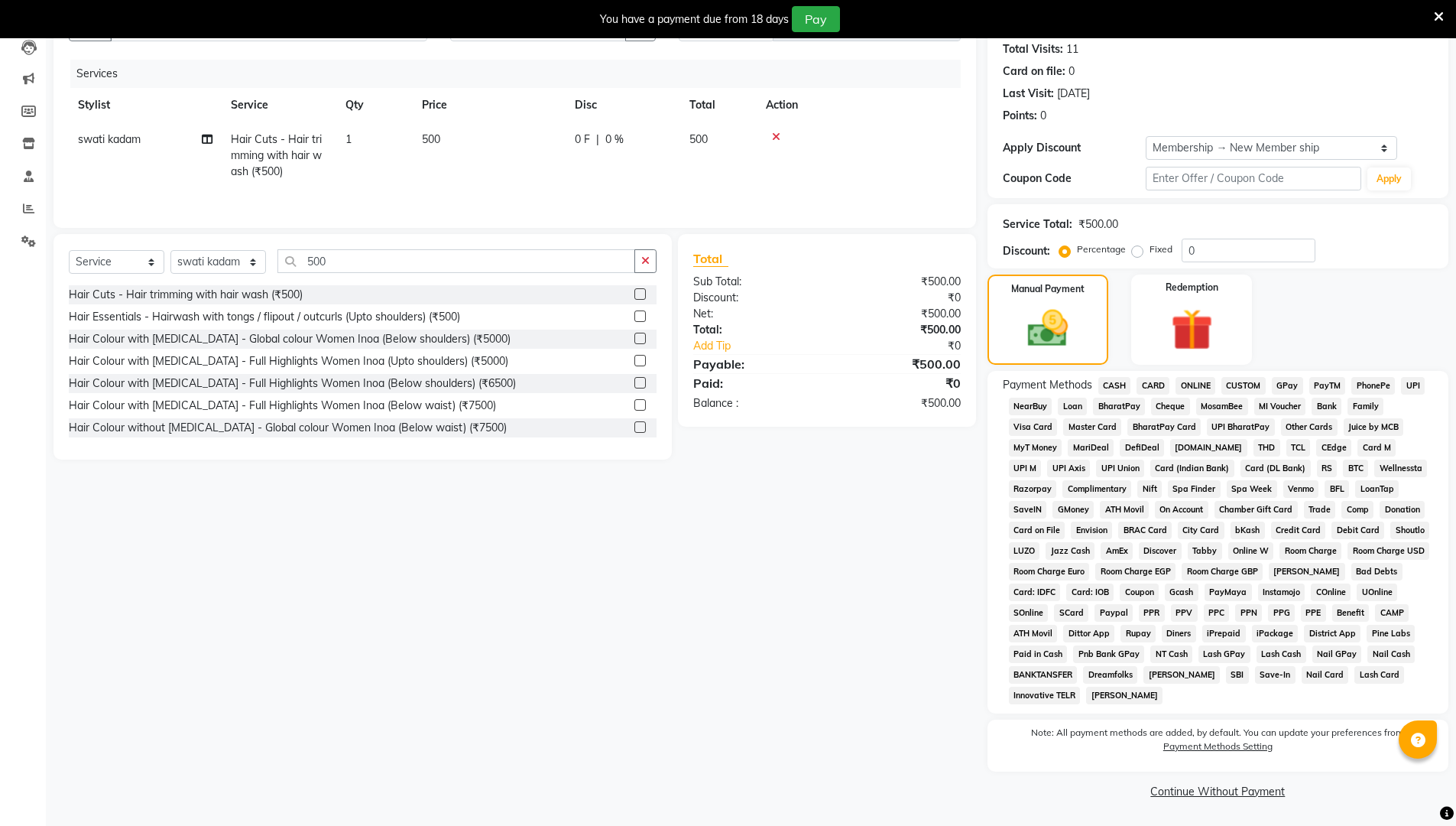
click at [710, 377] on span "ONLINE" at bounding box center [1195, 386] width 40 height 17
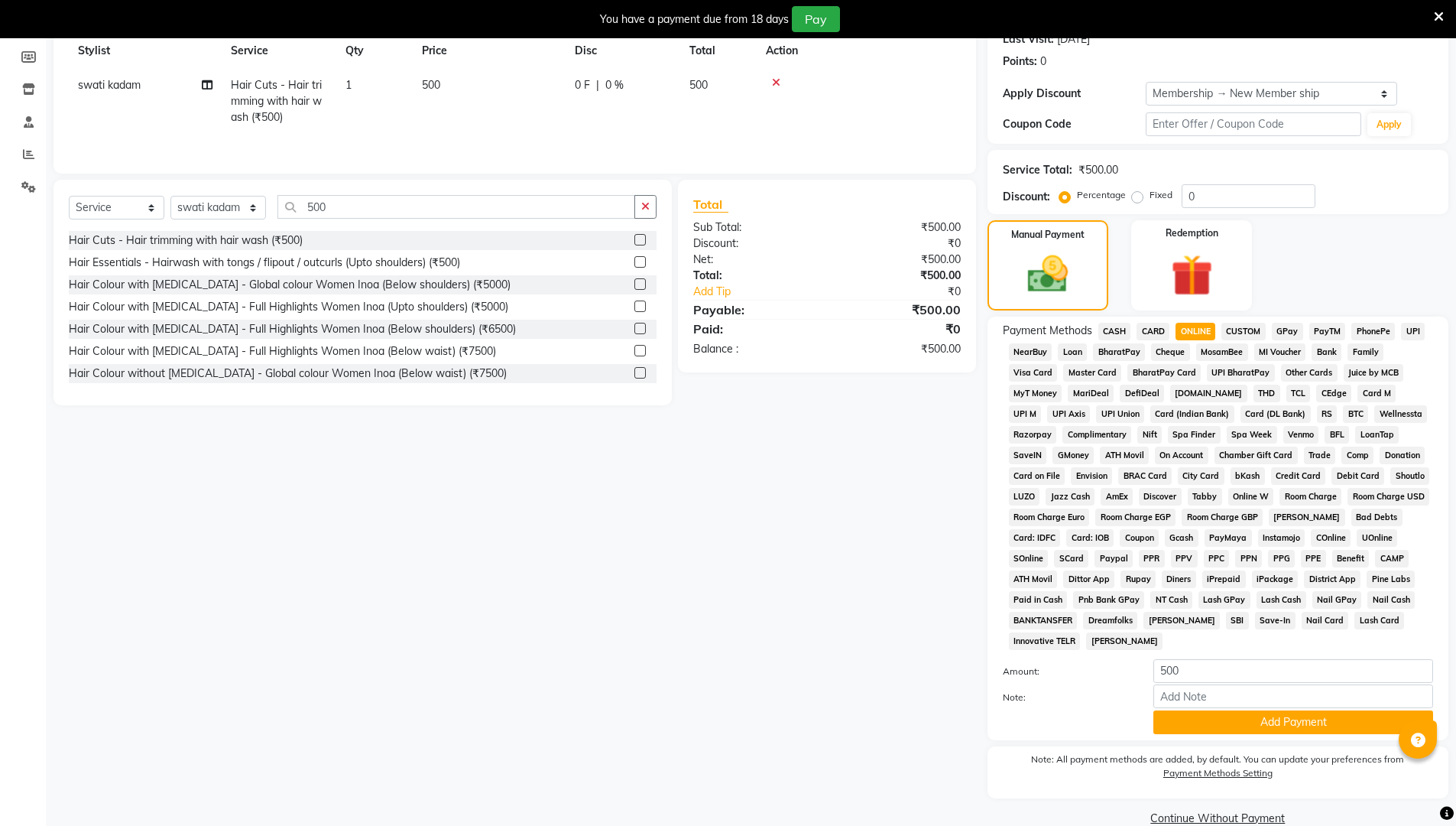
scroll to position [244, 0]
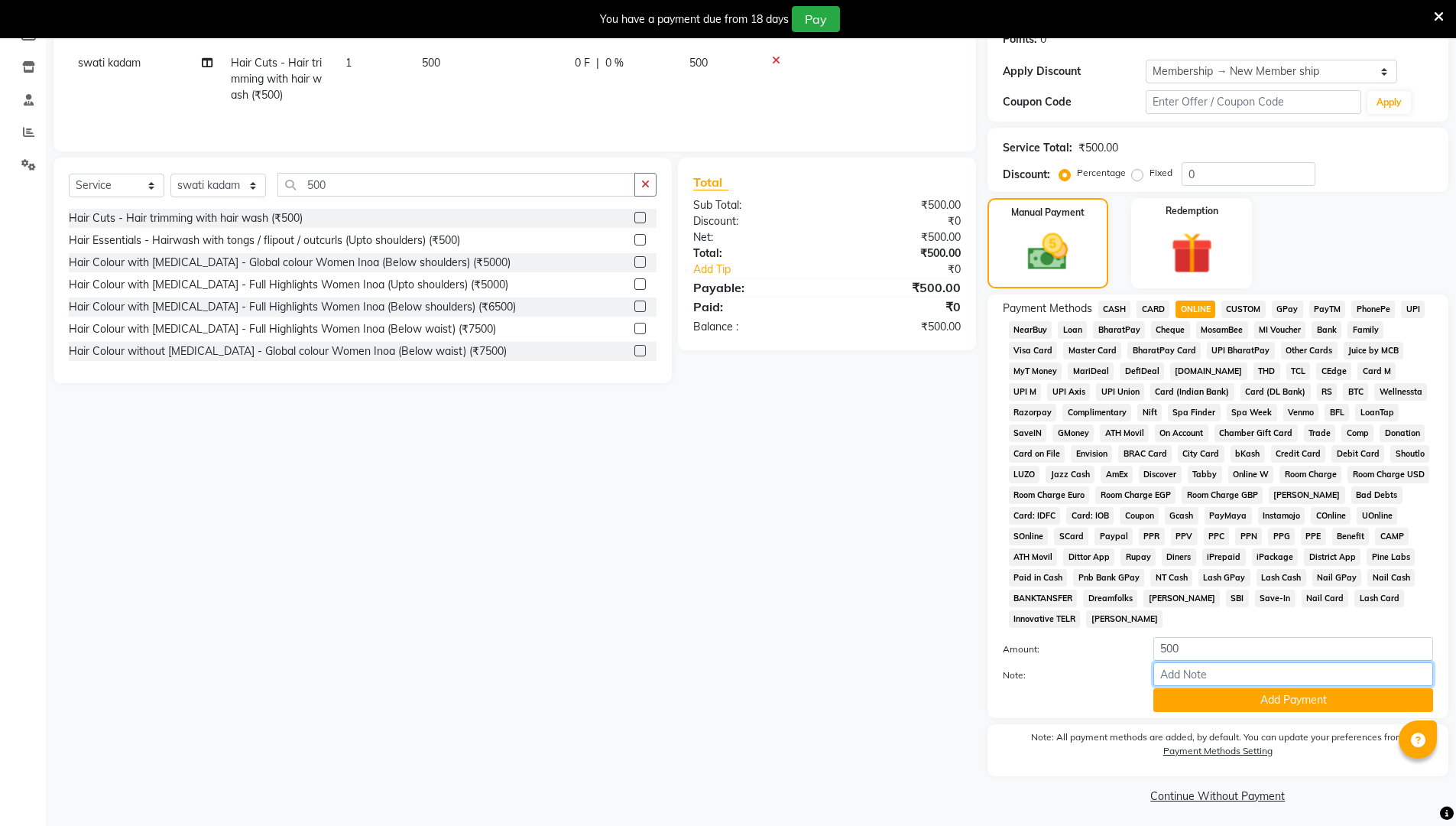
click at [710, 668] on input "Note:" at bounding box center [1293, 674] width 280 height 24
type input "gpay"
click at [710, 697] on button "Add Payment" at bounding box center [1293, 699] width 280 height 24
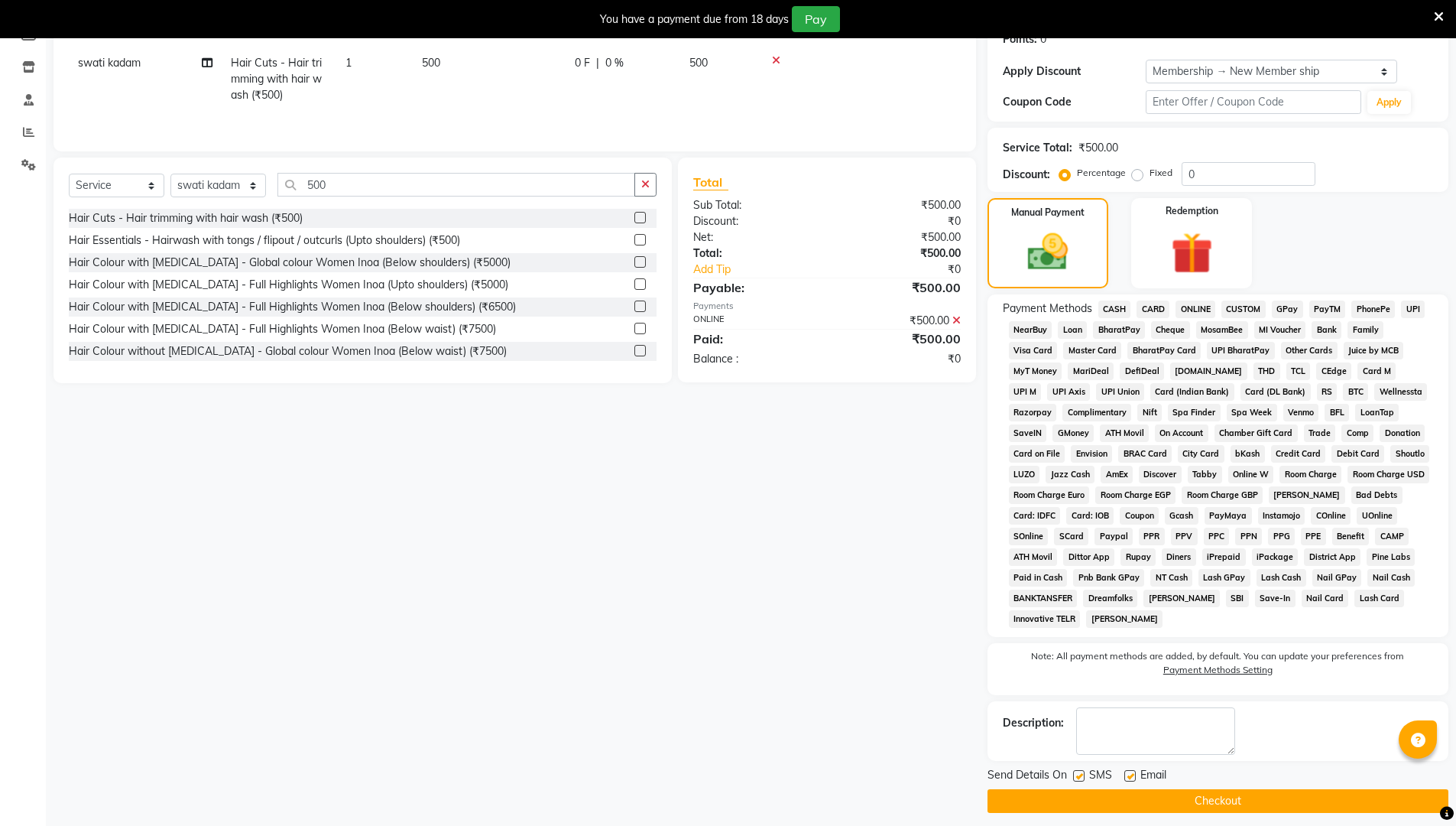
click at [710, 697] on button "Checkout" at bounding box center [1218, 801] width 461 height 24
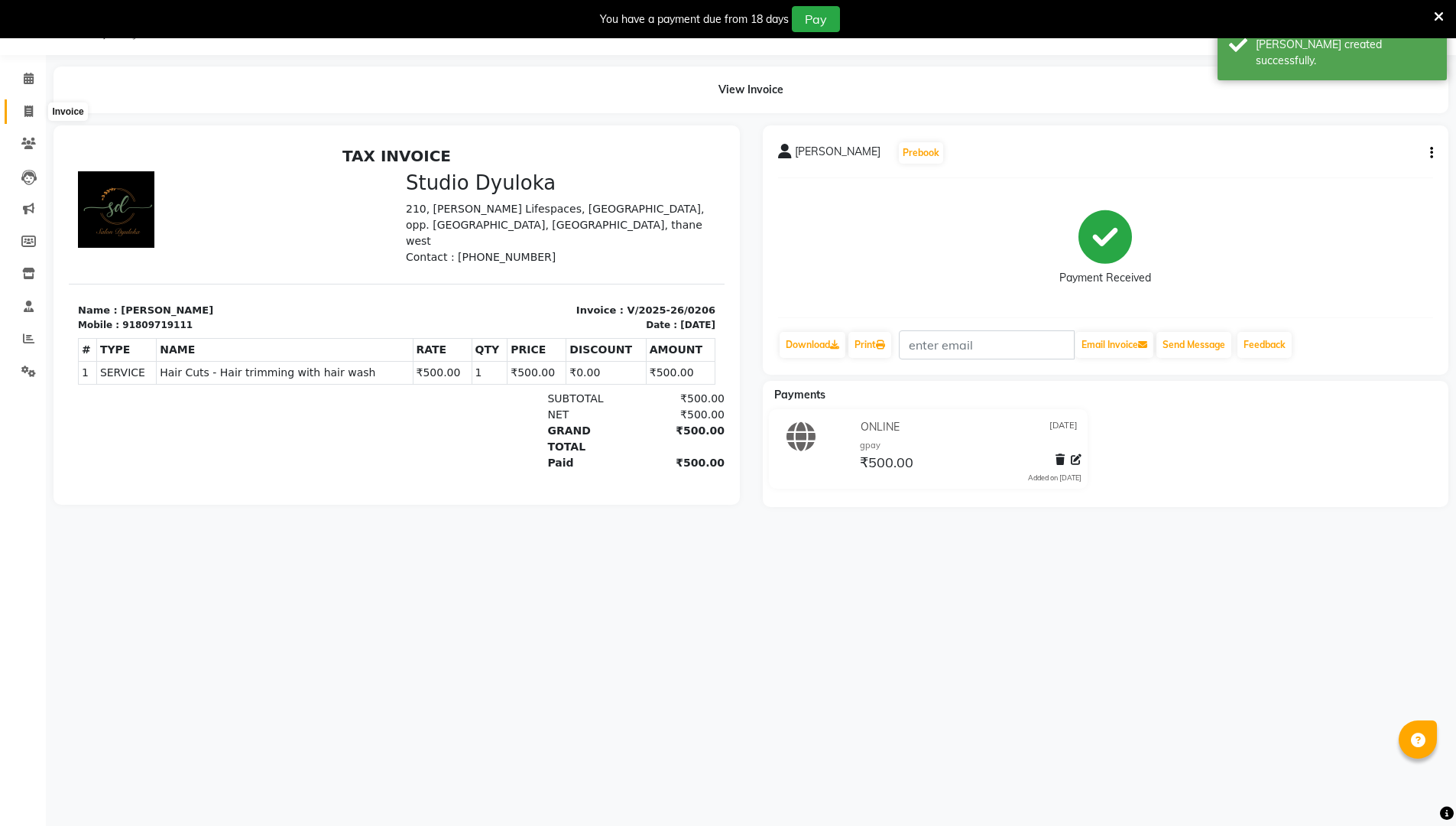
drag, startPoint x: 26, startPoint y: 112, endPoint x: 50, endPoint y: 114, distance: 24.1
click at [26, 112] on icon at bounding box center [28, 111] width 9 height 12
select select "service"
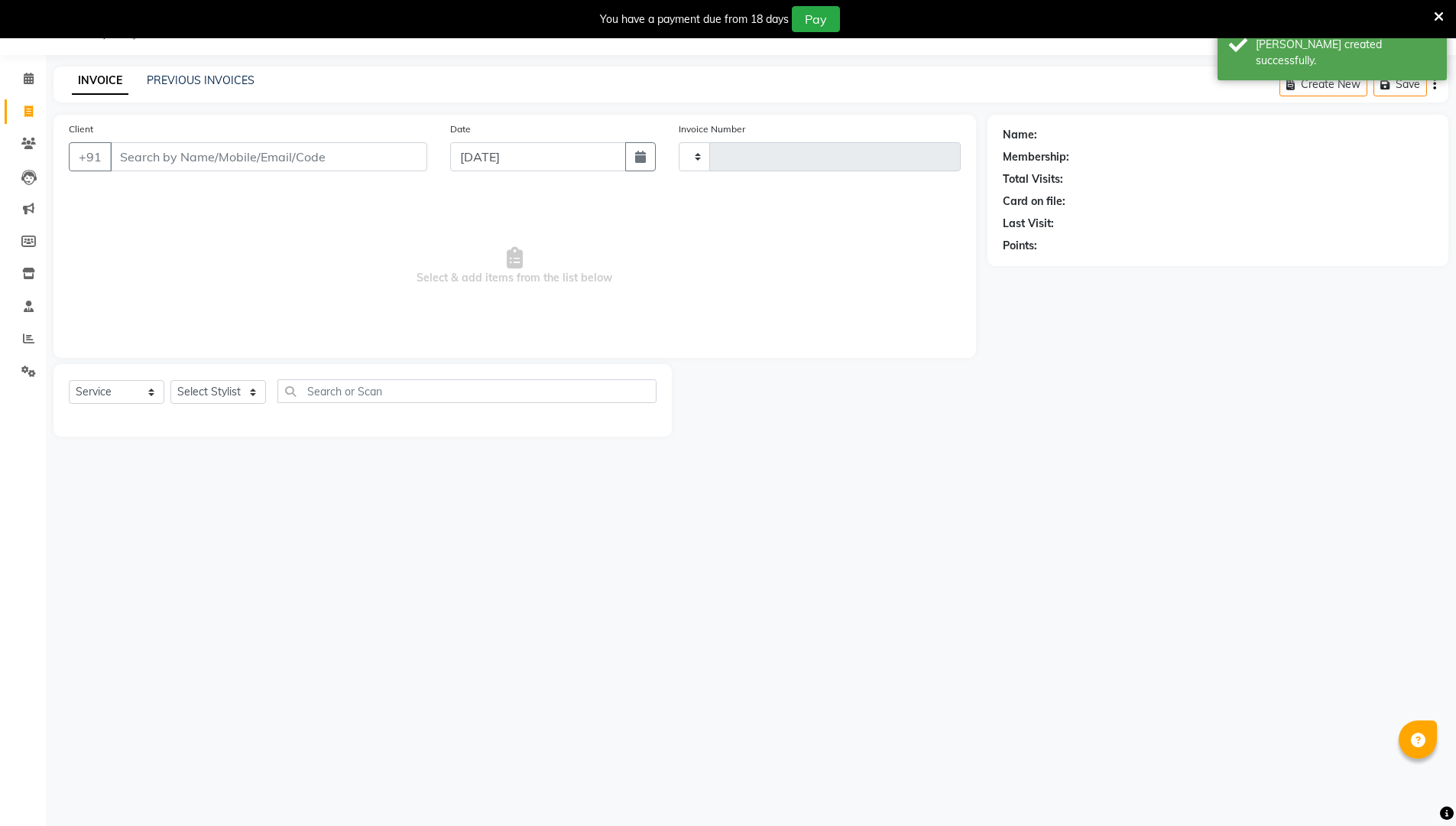
type input "0207"
select select "6575"
click at [161, 145] on input "Client" at bounding box center [269, 156] width 317 height 29
click at [165, 162] on input "Client" at bounding box center [269, 156] width 317 height 29
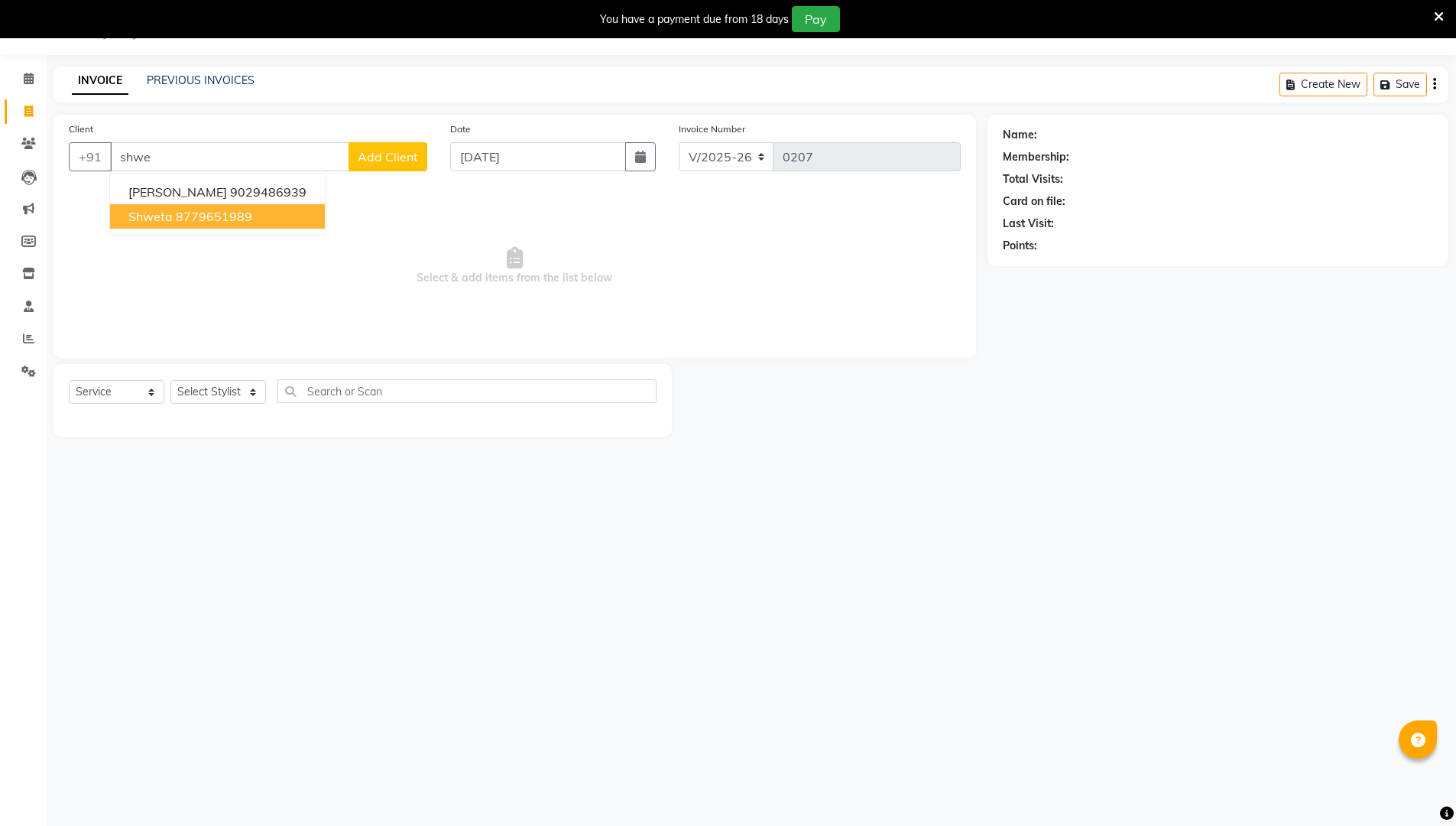
click at [210, 218] on ngb-highlight "8779651989" at bounding box center [214, 216] width 76 height 15
type input "8779651989"
select select "1: Object"
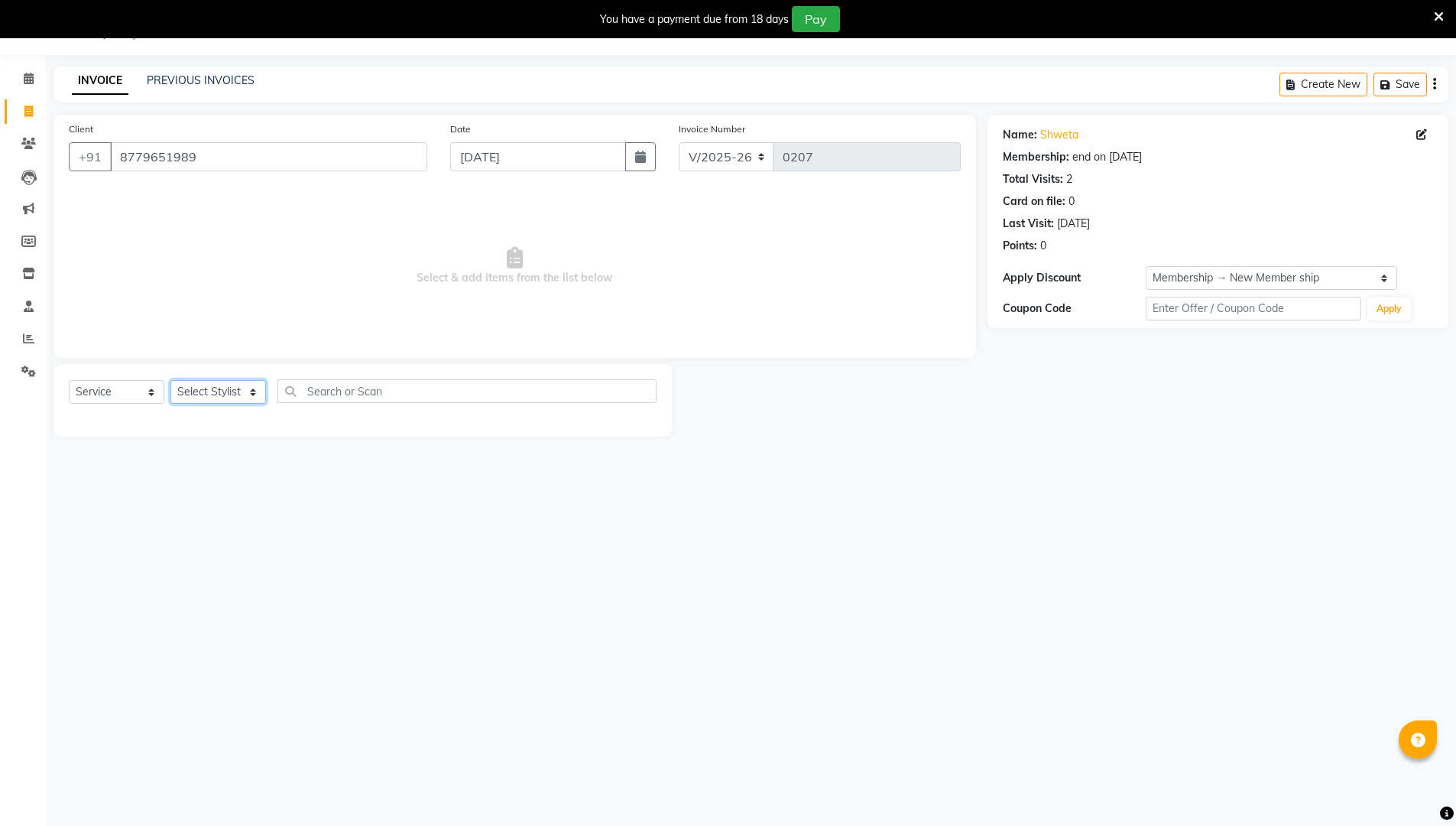
click at [200, 402] on select "Select Stylist [PERSON_NAME] [PERSON_NAME] [PERSON_NAME]" at bounding box center [218, 391] width 96 height 24
select select "72122"
click at [171, 380] on select "Select Stylist [PERSON_NAME] [PERSON_NAME] [PERSON_NAME]" at bounding box center [218, 391] width 96 height 24
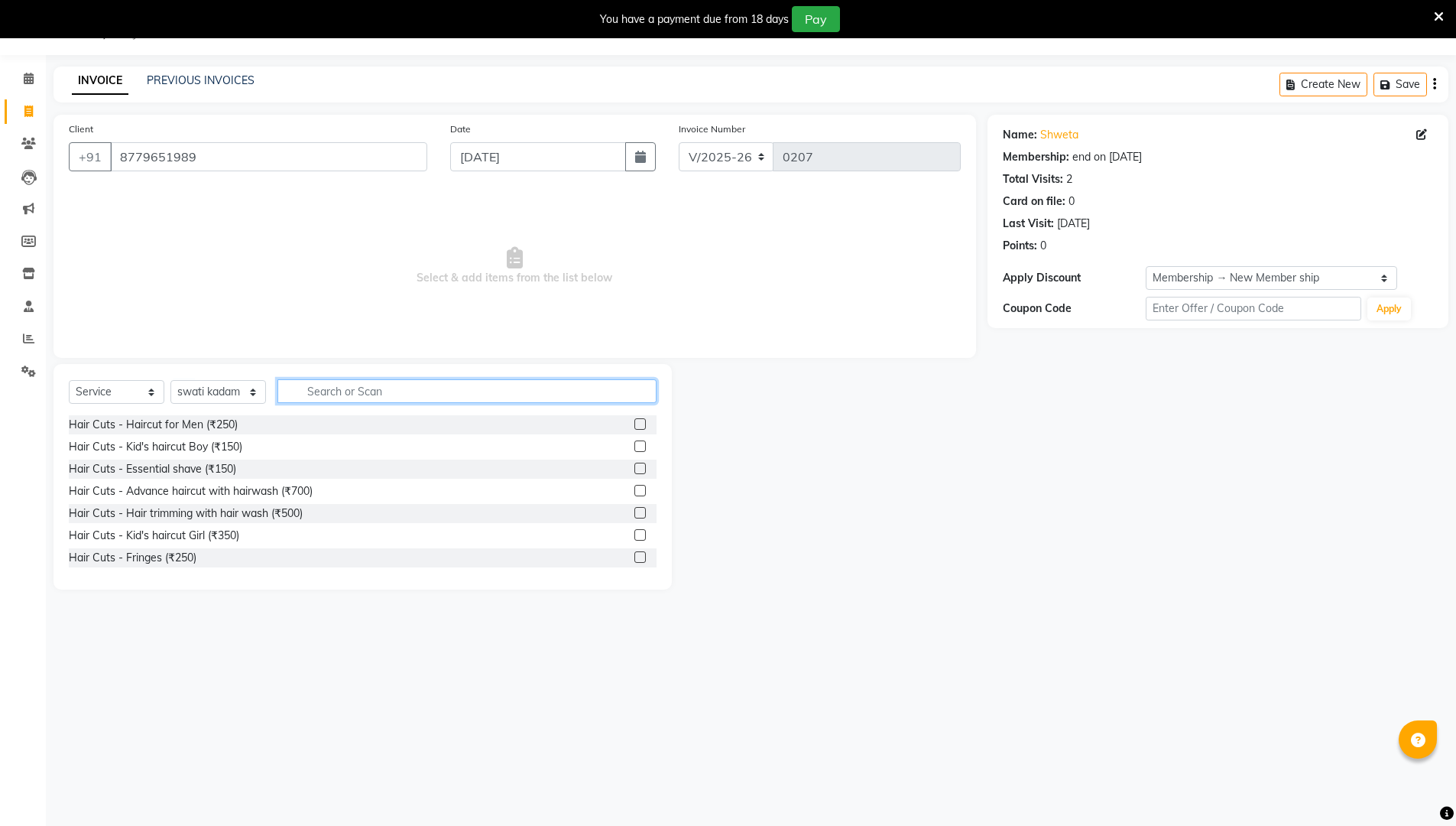
click at [356, 396] on input "text" at bounding box center [467, 391] width 379 height 24
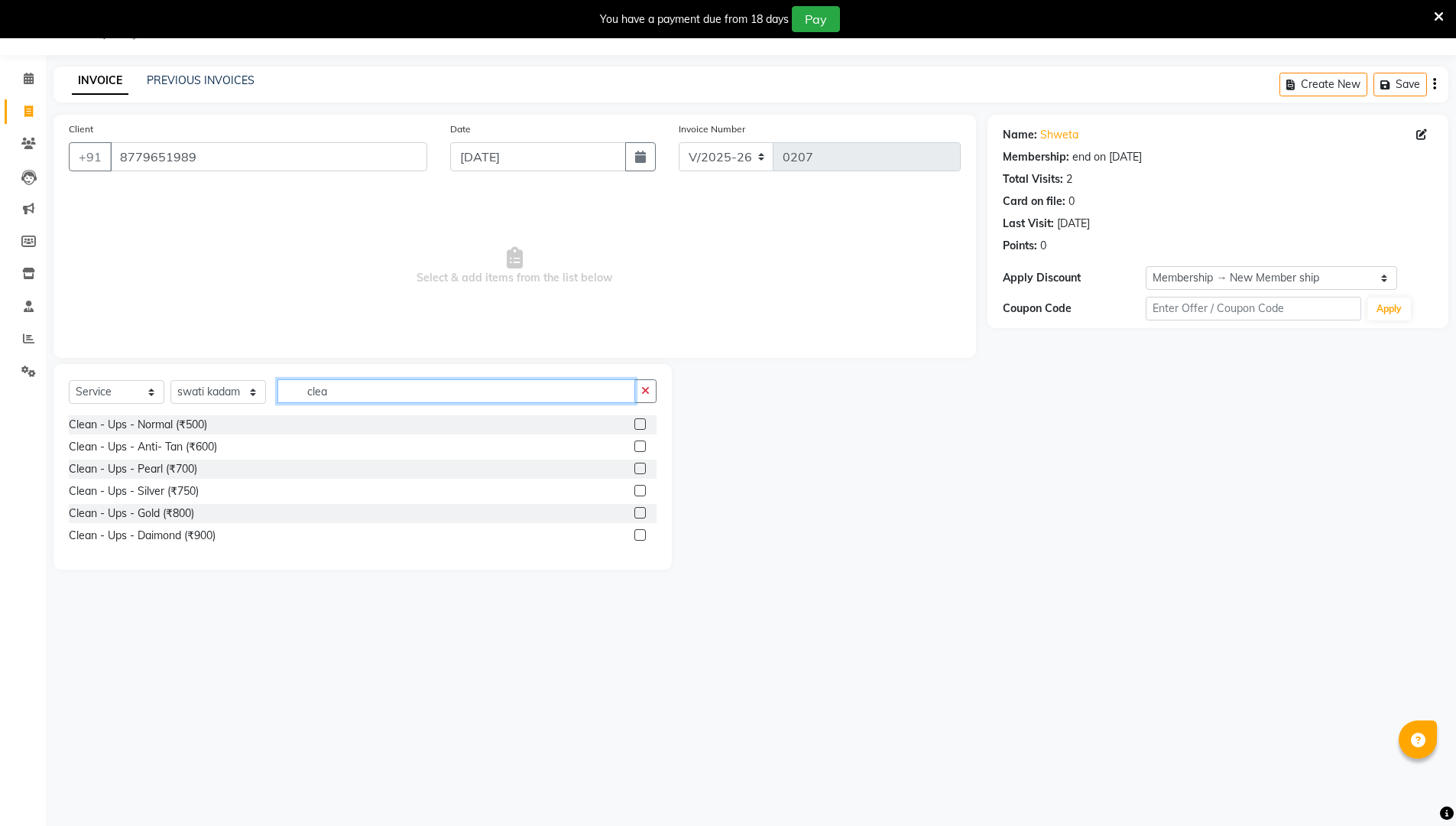
type input "clea"
click at [641, 446] on label at bounding box center [640, 446] width 12 height 12
click at [641, 446] on input "checkbox" at bounding box center [639, 446] width 10 height 10
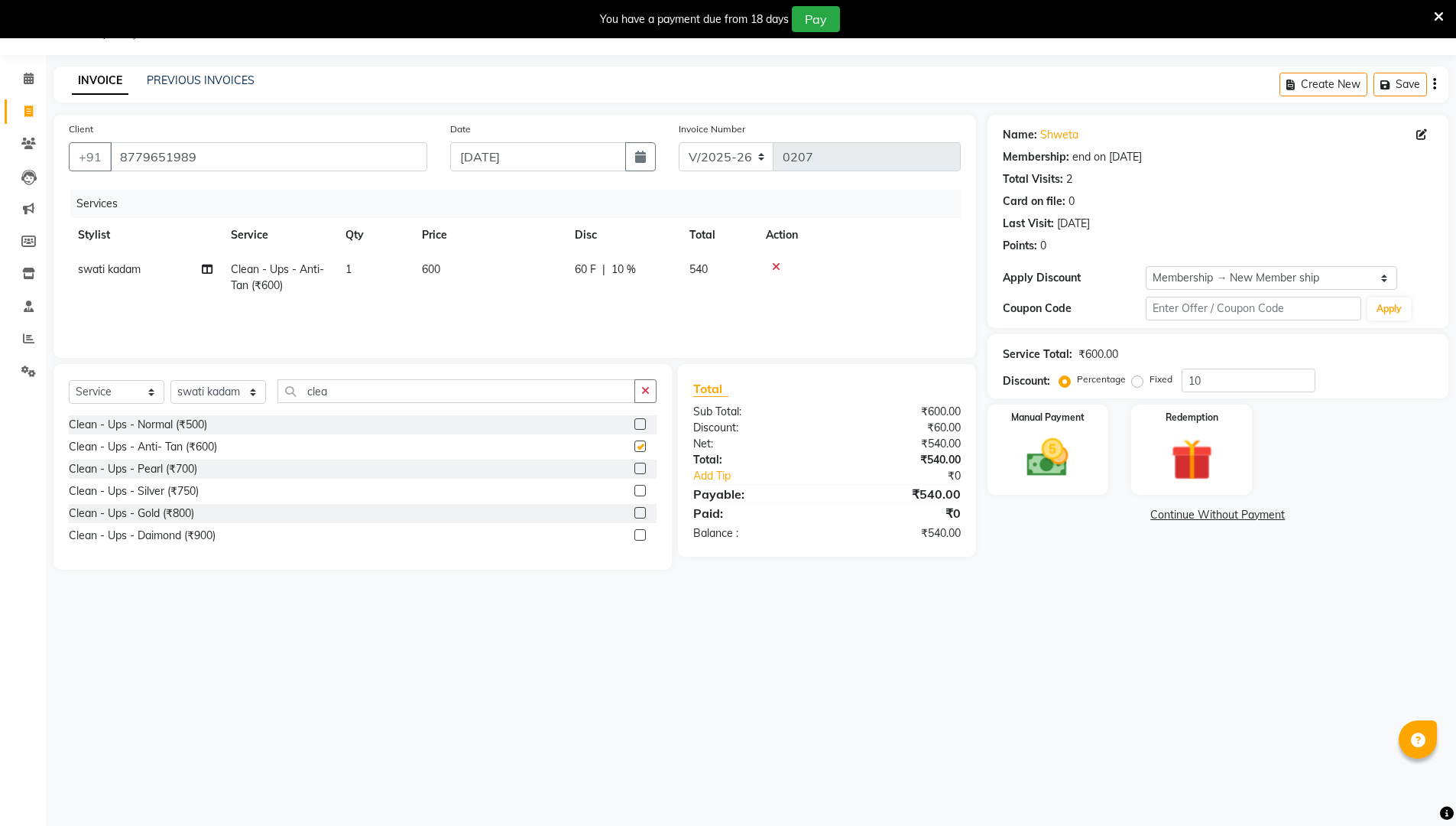
checkbox input "false"
click at [503, 396] on input "clea" at bounding box center [456, 391] width 358 height 24
type input "c"
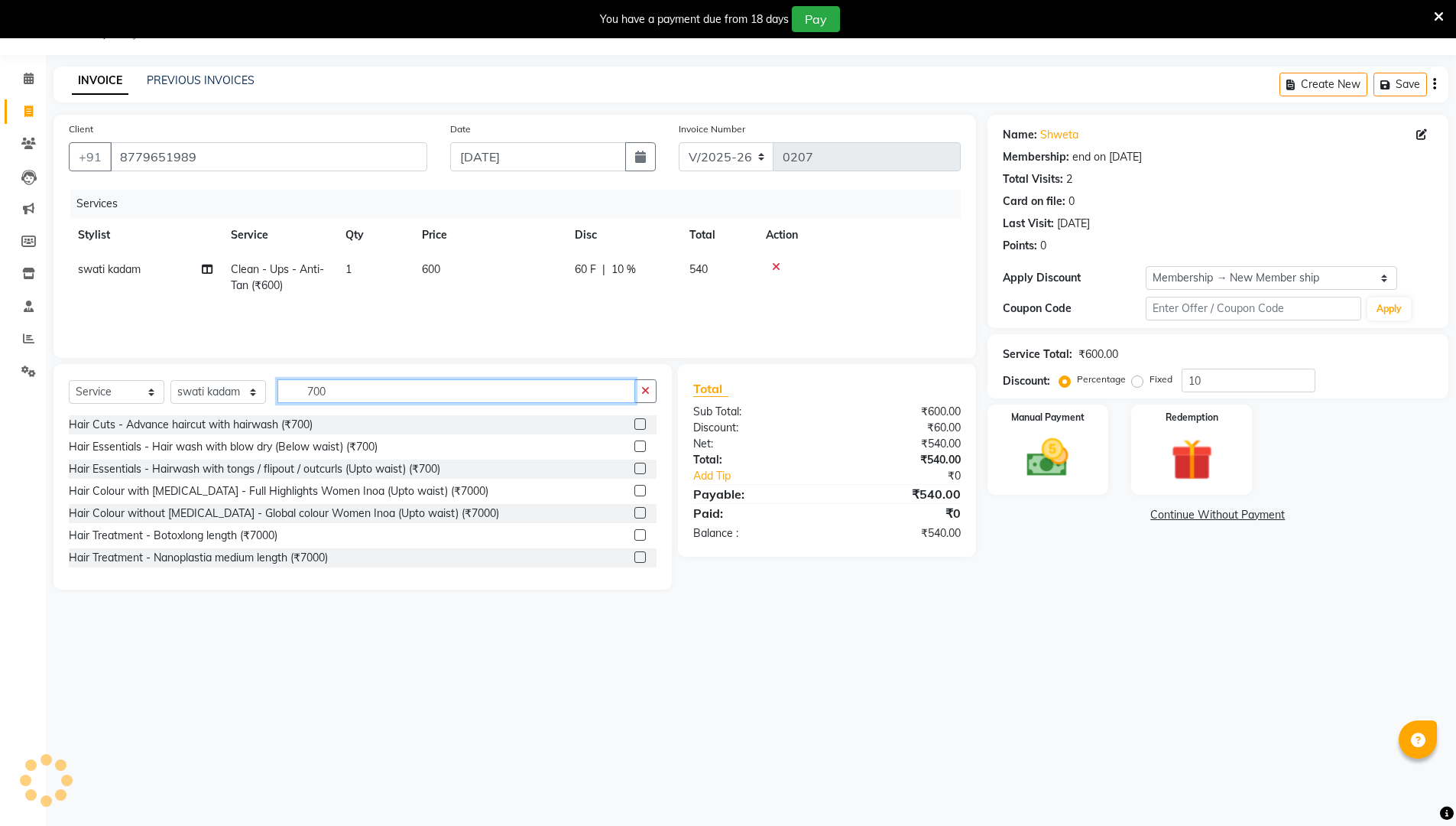
type input "700"
click at [634, 441] on label at bounding box center [640, 446] width 12 height 12
click at [634, 442] on input "checkbox" at bounding box center [639, 446] width 10 height 10
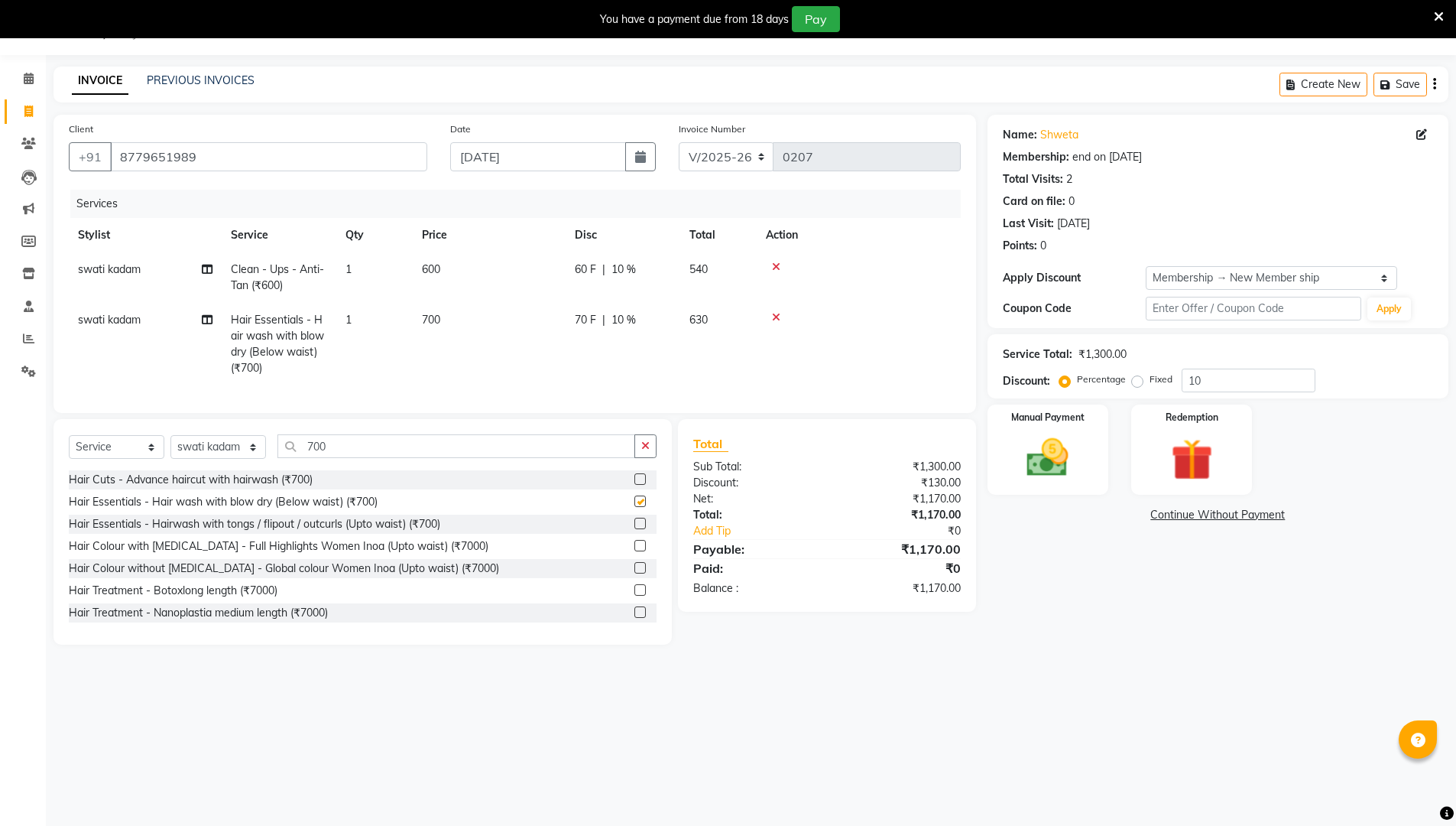
checkbox input "false"
click at [710, 441] on img at bounding box center [1047, 457] width 70 height 50
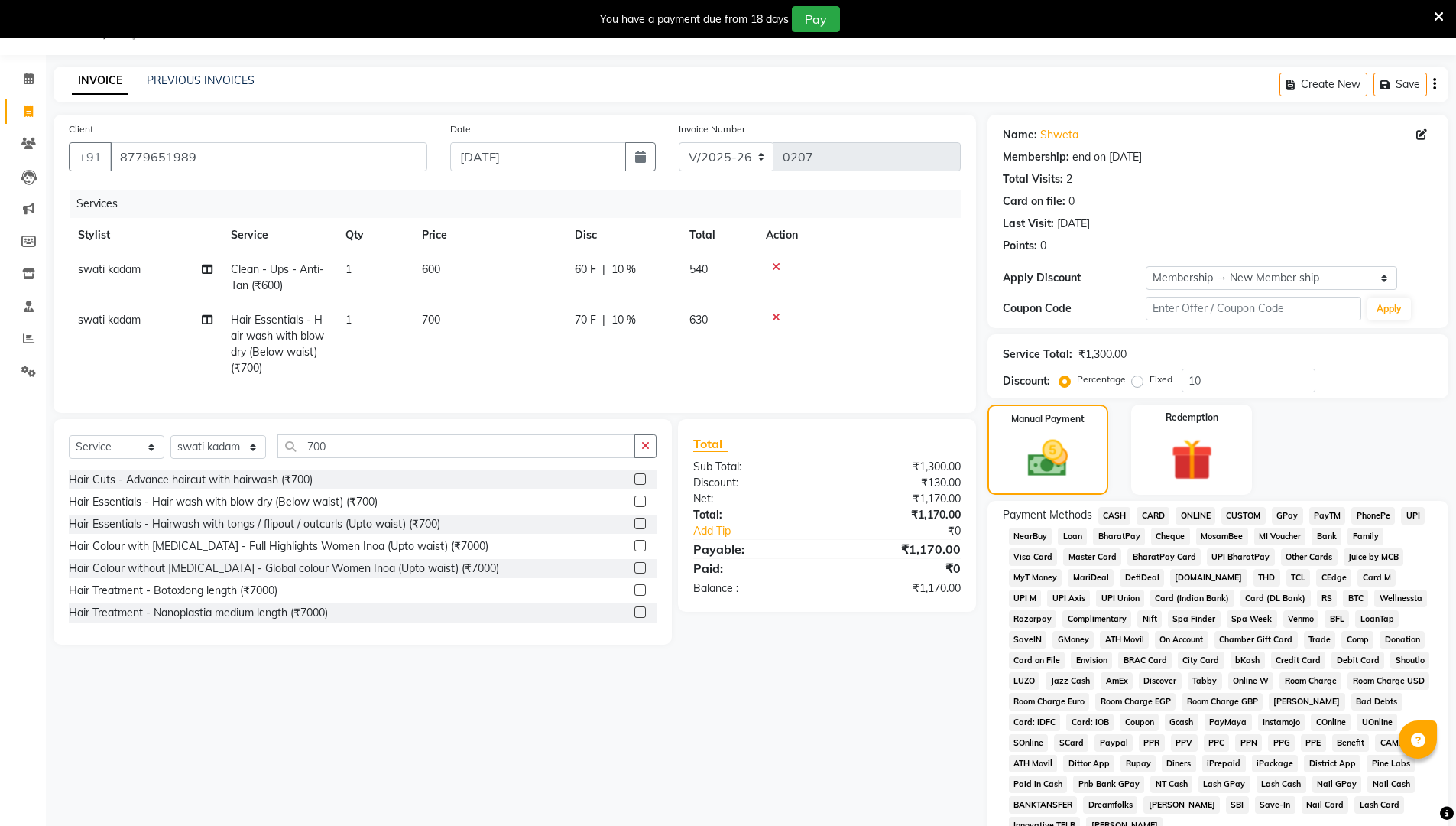
click at [710, 516] on span "ONLINE" at bounding box center [1195, 516] width 40 height 17
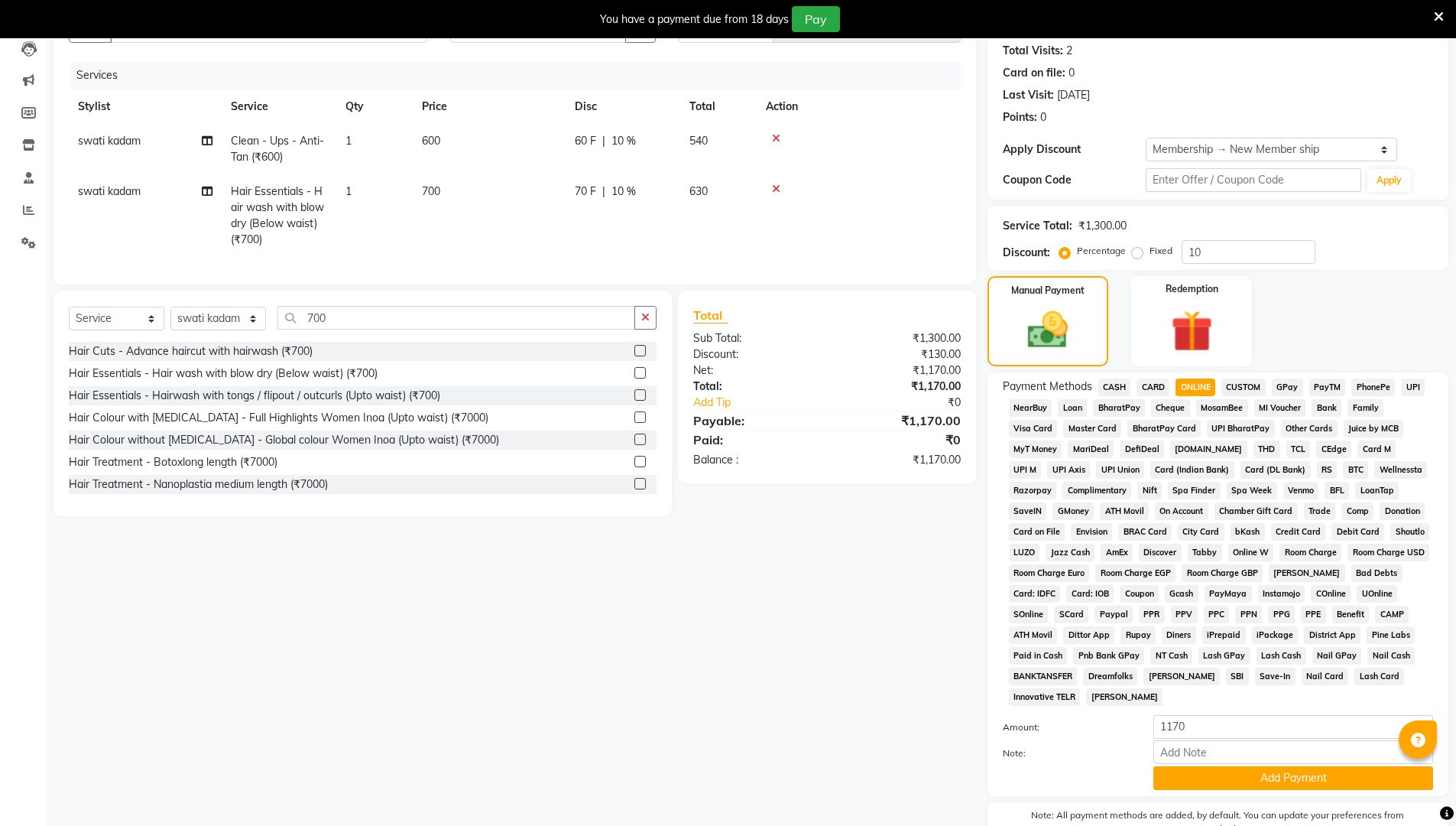
scroll to position [249, 0]
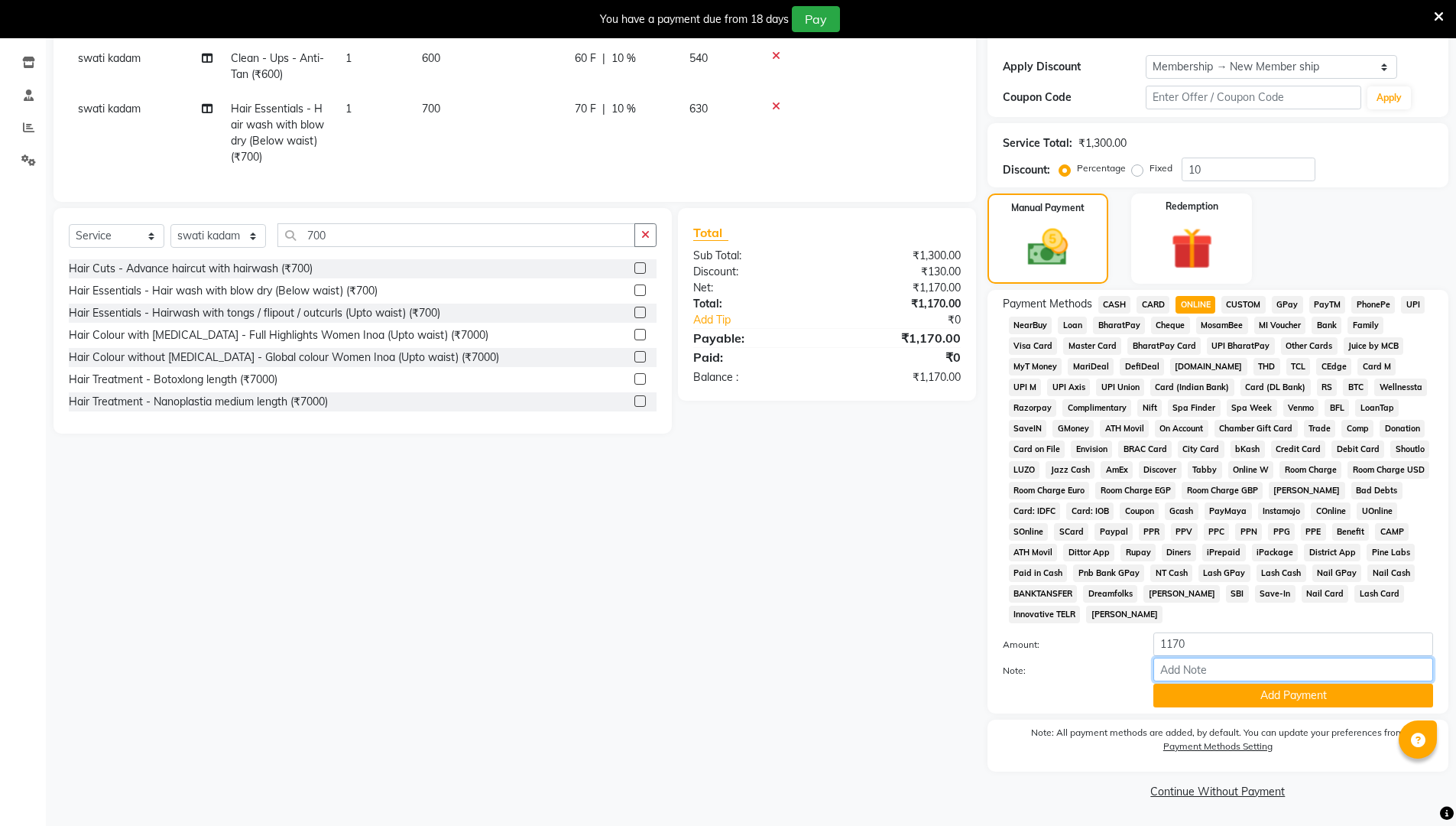
click at [710, 679] on input "Note:" at bounding box center [1293, 670] width 280 height 24
type input "gpay"
click at [710, 697] on button "Add Payment" at bounding box center [1293, 696] width 280 height 24
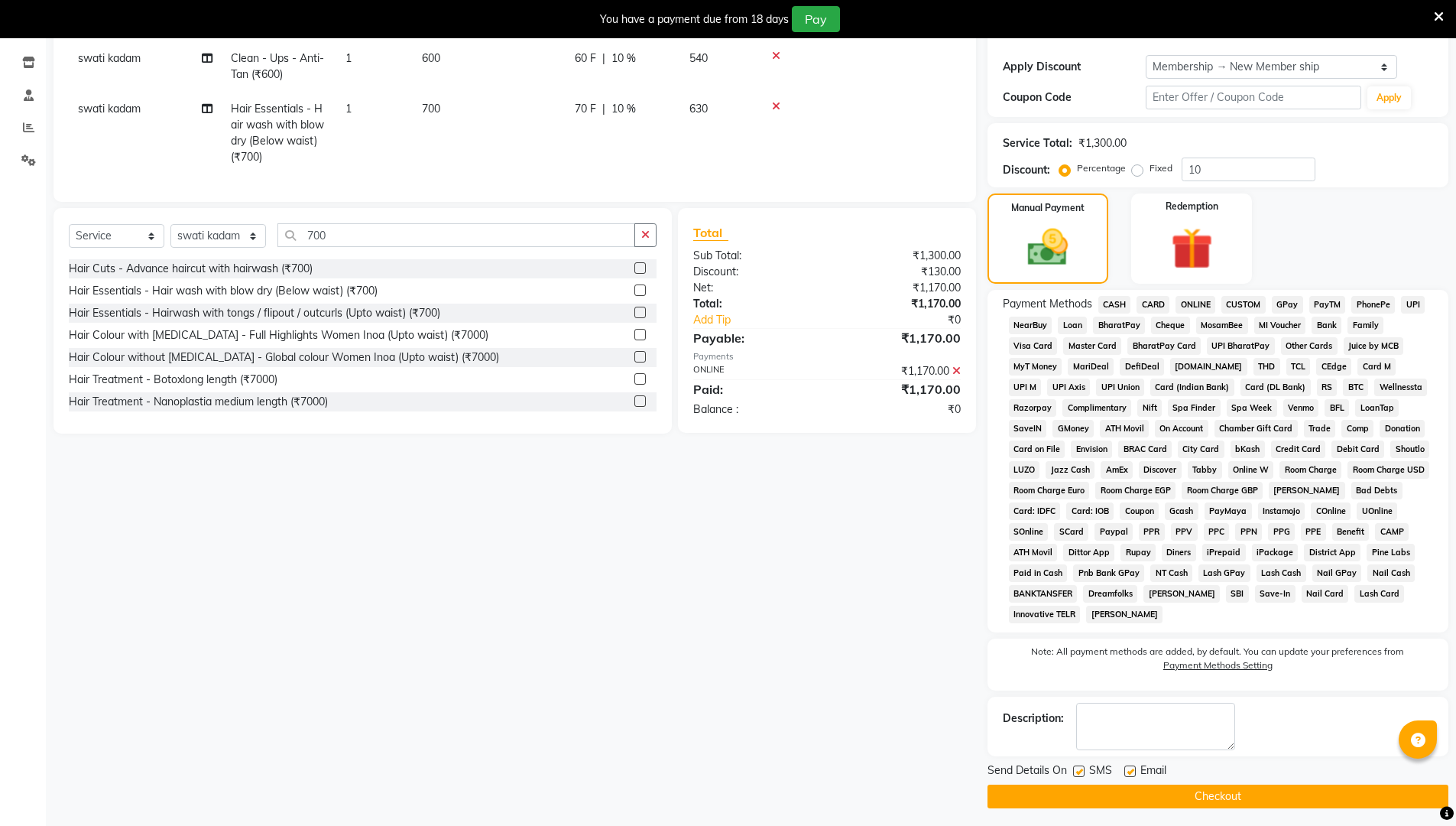
click at [710, 697] on button "Checkout" at bounding box center [1218, 796] width 461 height 24
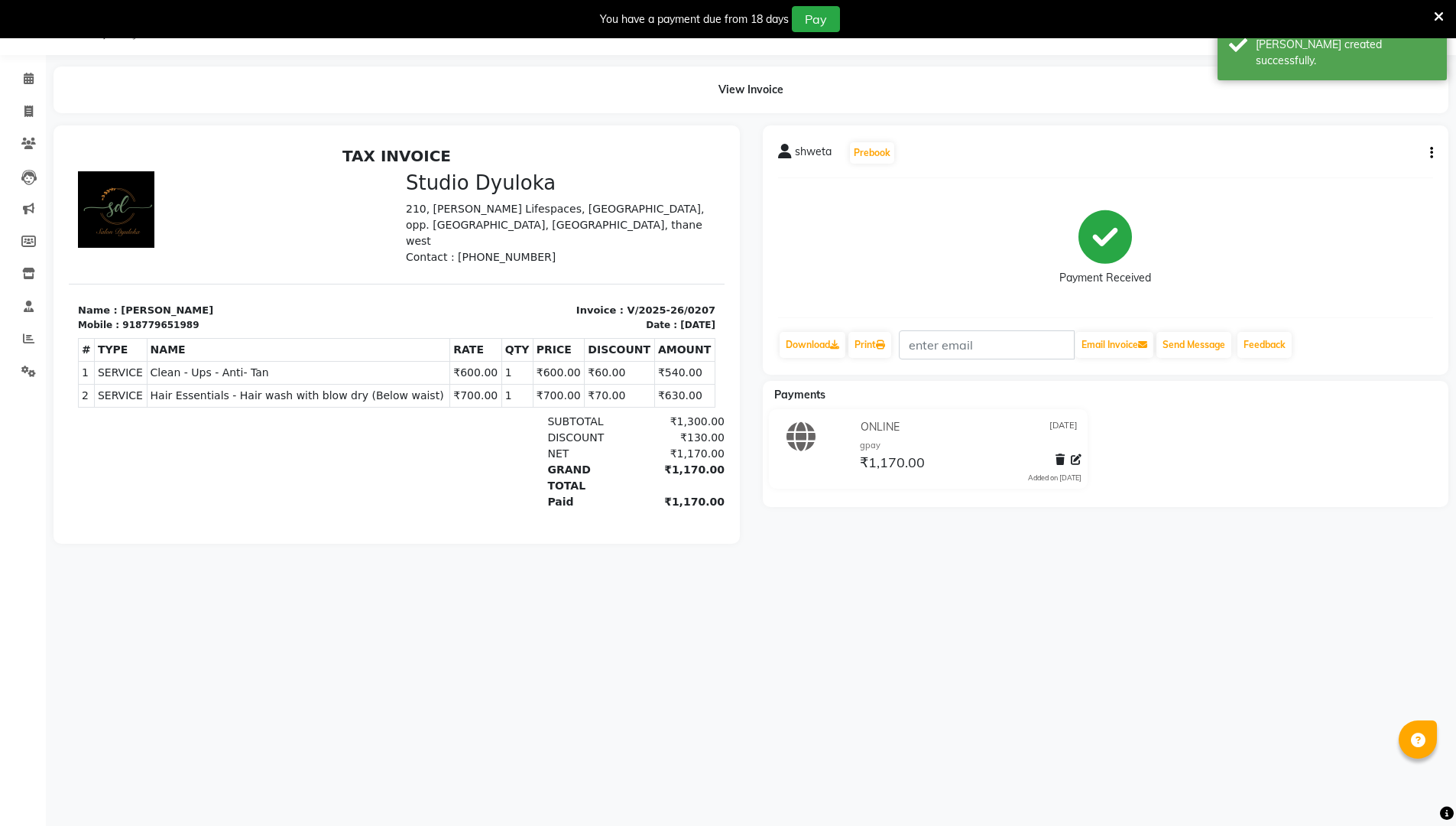
drag, startPoint x: 1422, startPoint y: 138, endPoint x: 1422, endPoint y: 150, distance: 12.0
click at [710, 148] on div "shweta Prebook Payment Received Download Print Email Invoice Send Message Feedb…" at bounding box center [1106, 250] width 686 height 249
click at [710, 150] on div "shweta Prebook" at bounding box center [1106, 152] width 656 height 24
click at [710, 150] on div "shweta Prebook Payment Received Download Print Email Invoice Send Message Feedb…" at bounding box center [1106, 250] width 686 height 249
click at [710, 149] on div "shweta Prebook Payment Received Download Print Email Invoice Send Message Feedb…" at bounding box center [1106, 250] width 686 height 249
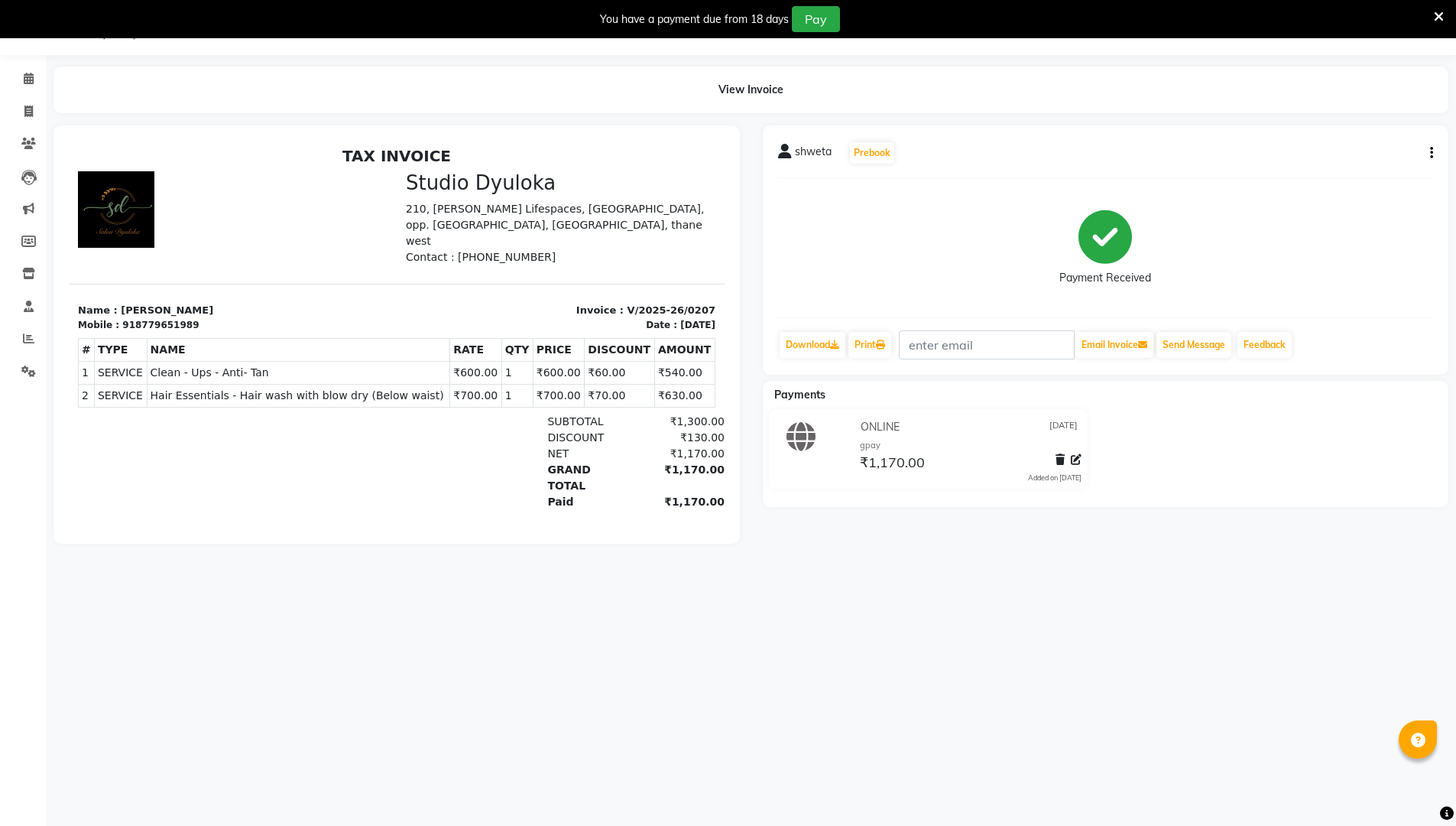
click at [710, 155] on button "button" at bounding box center [1428, 153] width 9 height 16
click at [710, 168] on div "Edit Invoice" at bounding box center [1355, 172] width 105 height 19
select select "service"
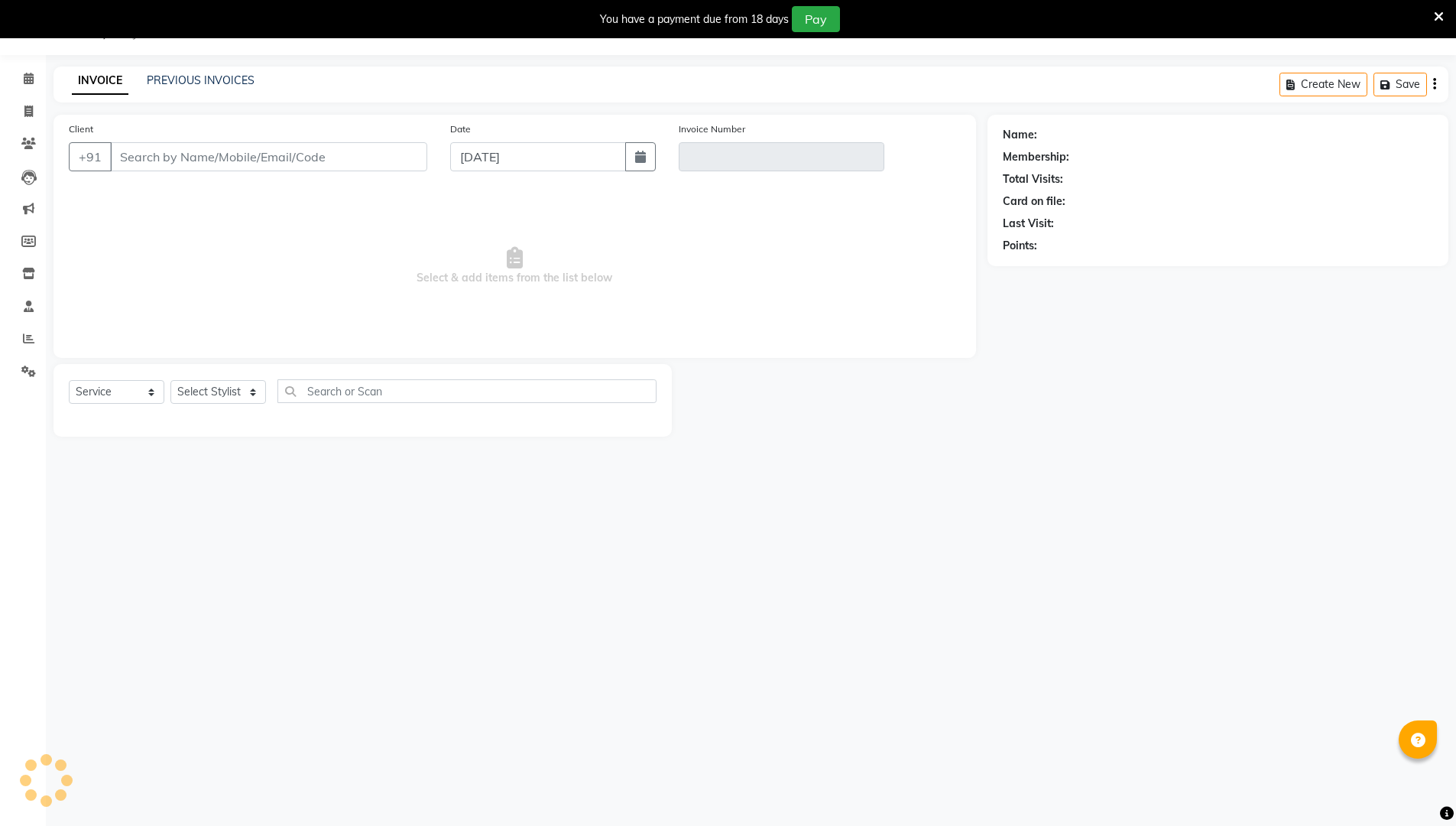
type input "8779651989"
type input "V/2025-26/0207"
select select "select"
select select "1: Object"
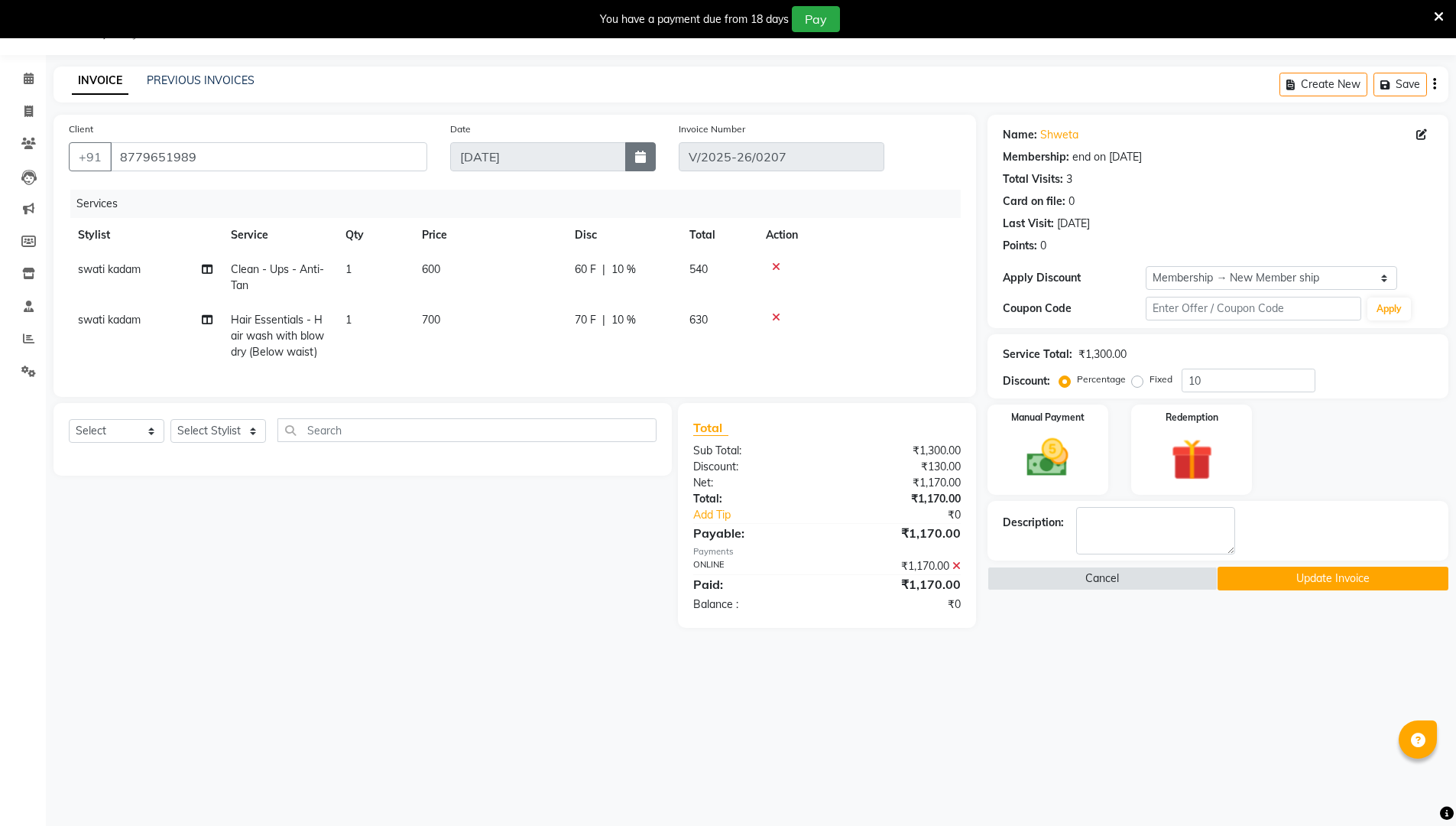
click at [655, 156] on button "button" at bounding box center [640, 156] width 31 height 29
select select "9"
select select "2025"
click at [469, 191] on div at bounding box center [466, 189] width 31 height 24
click at [453, 184] on div at bounding box center [466, 189] width 31 height 24
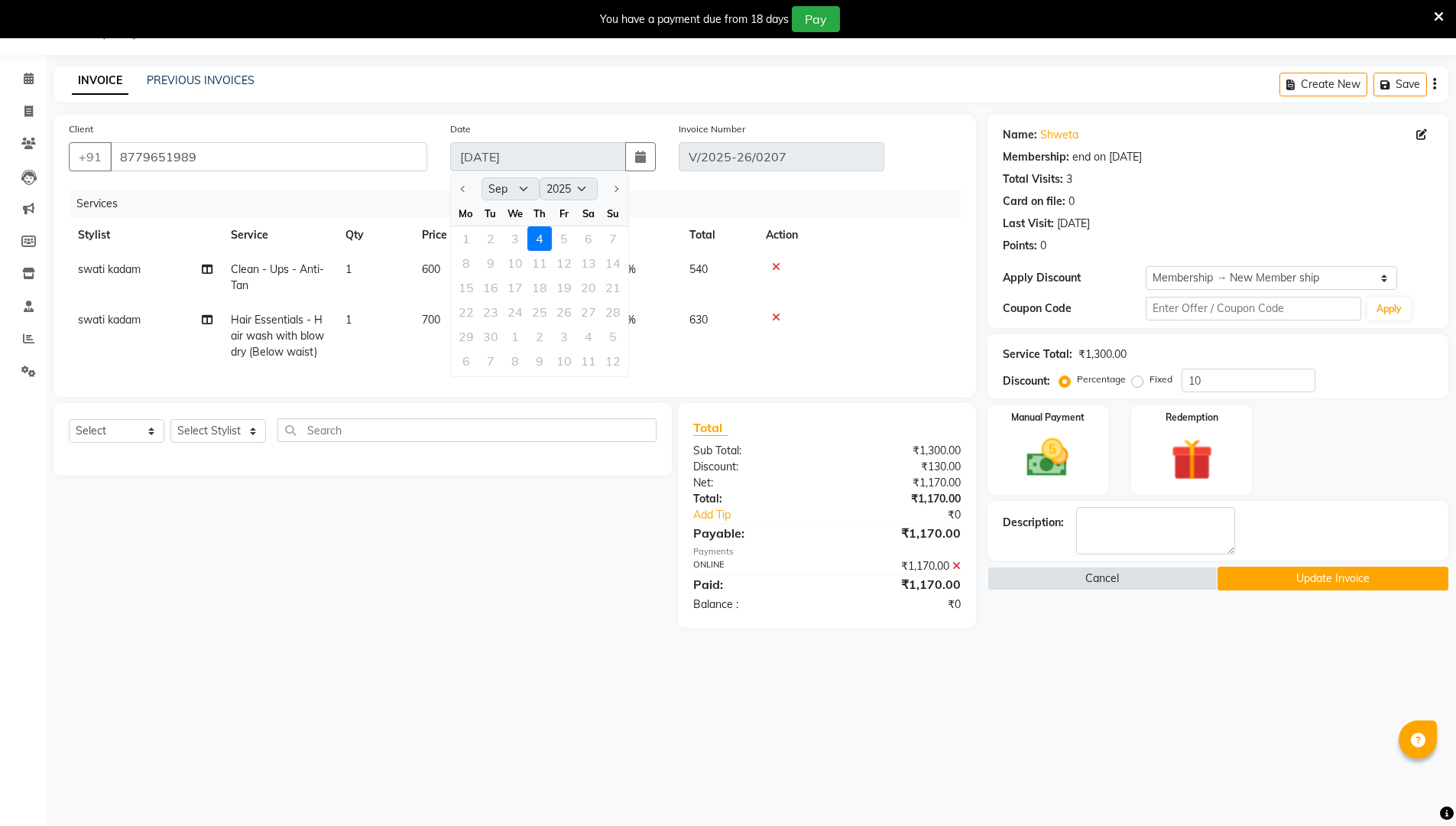
click at [460, 184] on div at bounding box center [466, 189] width 31 height 24
click at [461, 185] on div at bounding box center [466, 189] width 31 height 24
click at [710, 581] on button "Cancel" at bounding box center [1103, 578] width 231 height 24
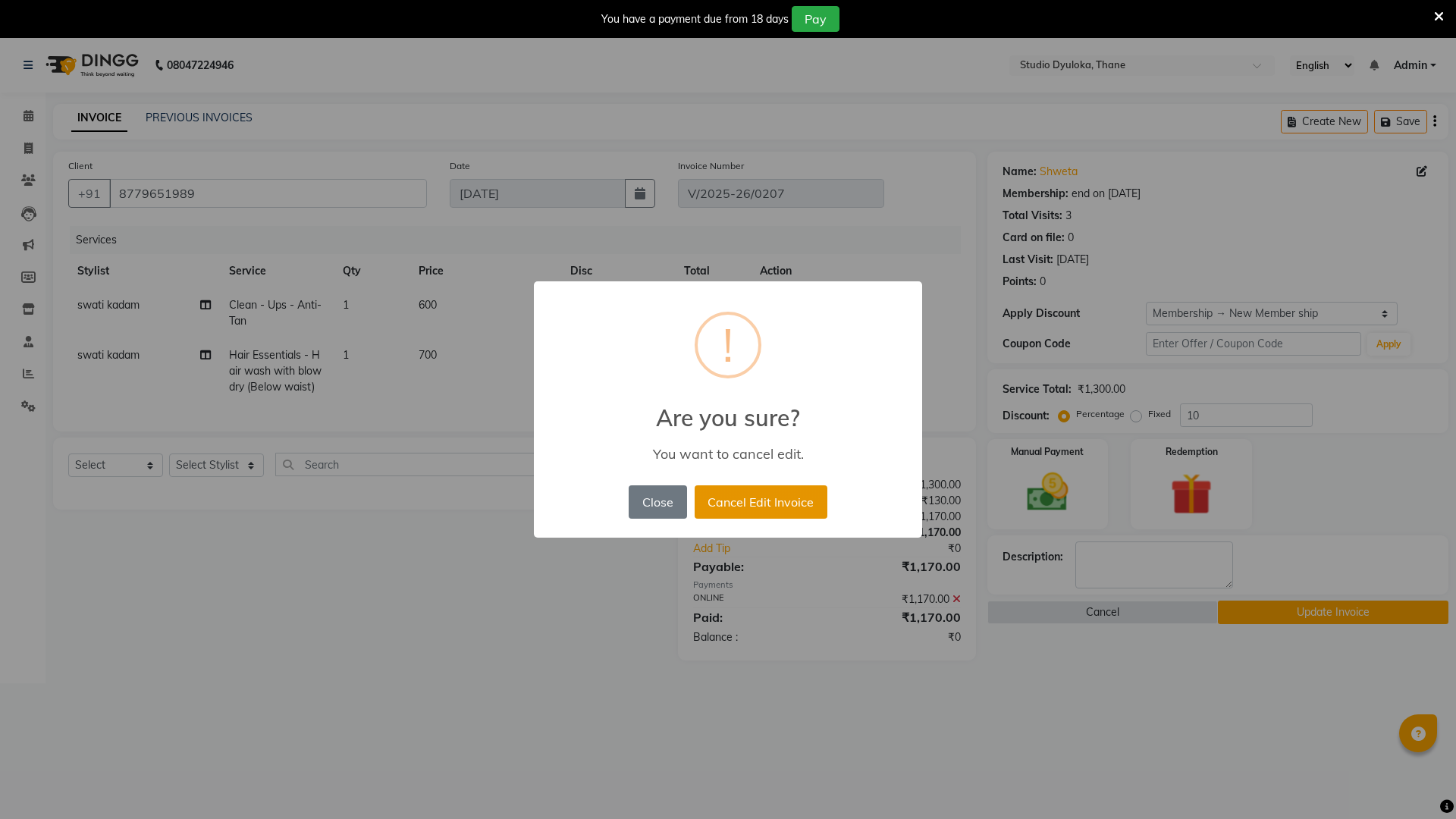
click at [704, 516] on button "Cancel Edit Invoice" at bounding box center [761, 502] width 133 height 34
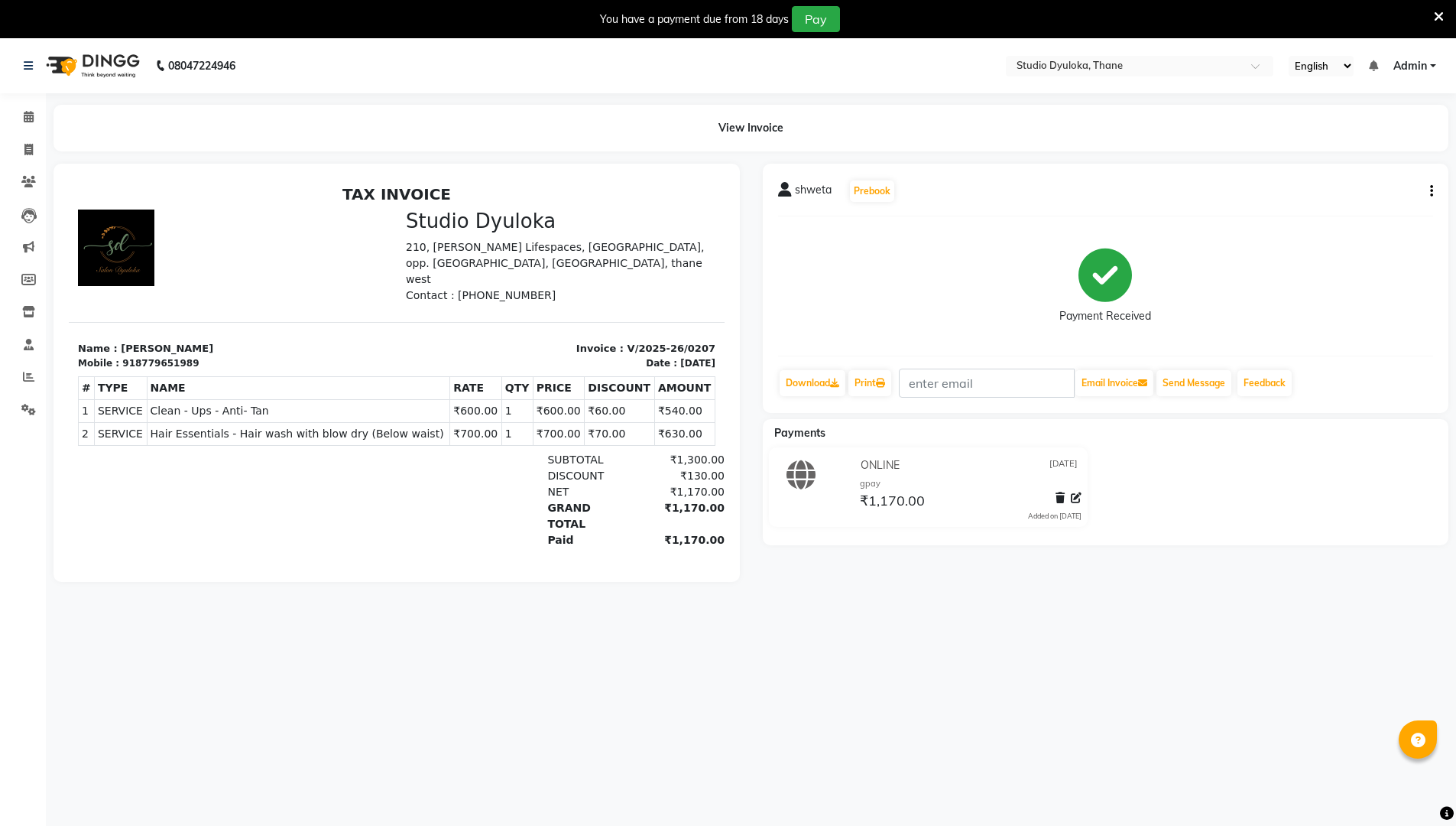
click at [710, 185] on div "shweta Prebook" at bounding box center [1106, 191] width 656 height 24
click at [710, 186] on button "button" at bounding box center [1428, 191] width 9 height 16
click at [710, 155] on div "Cancel Invoice" at bounding box center [1355, 153] width 105 height 19
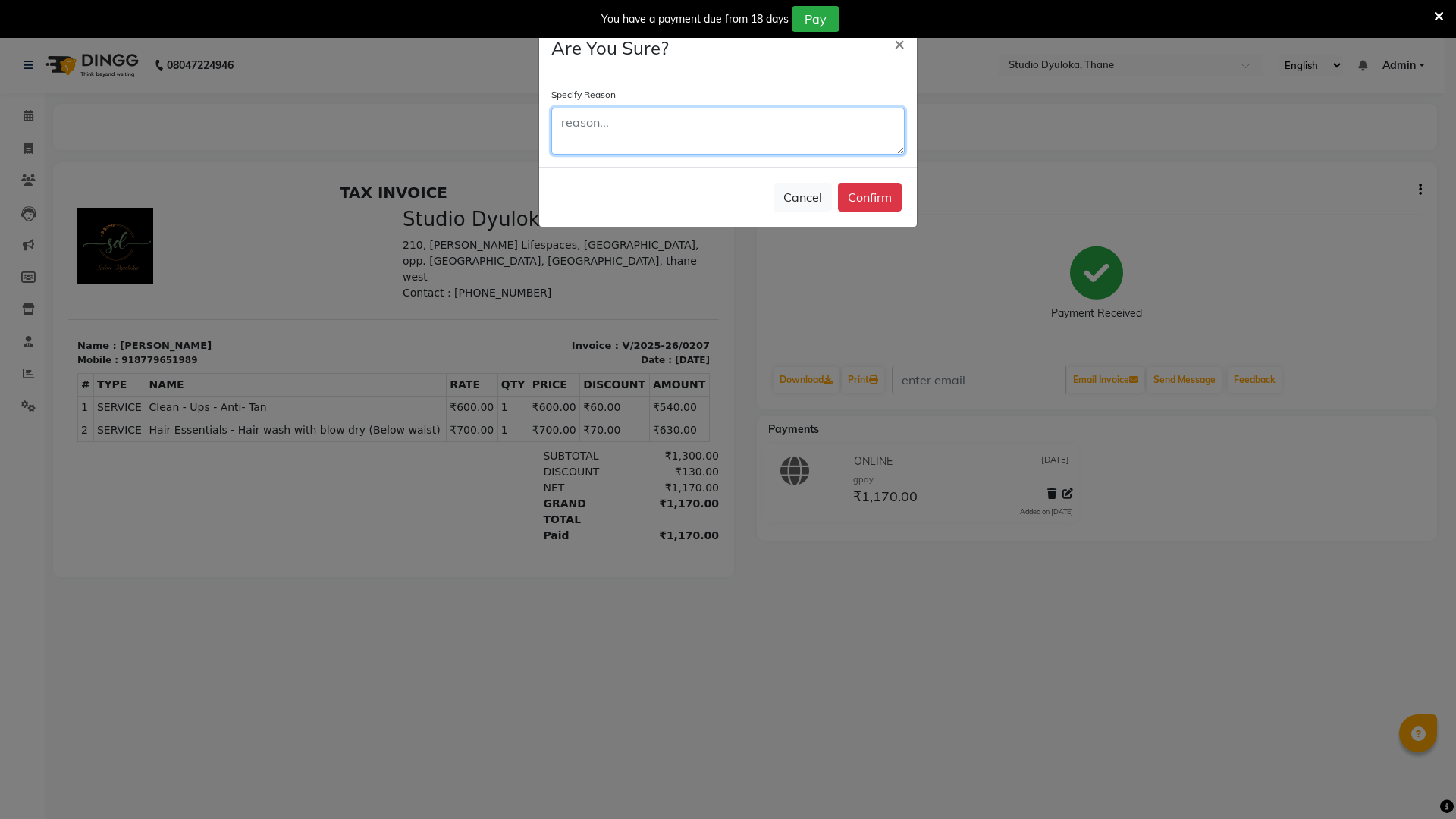
click at [673, 125] on textarea at bounding box center [727, 131] width 353 height 47
type textarea "wrong date"
click at [704, 196] on button "Confirm" at bounding box center [870, 196] width 64 height 29
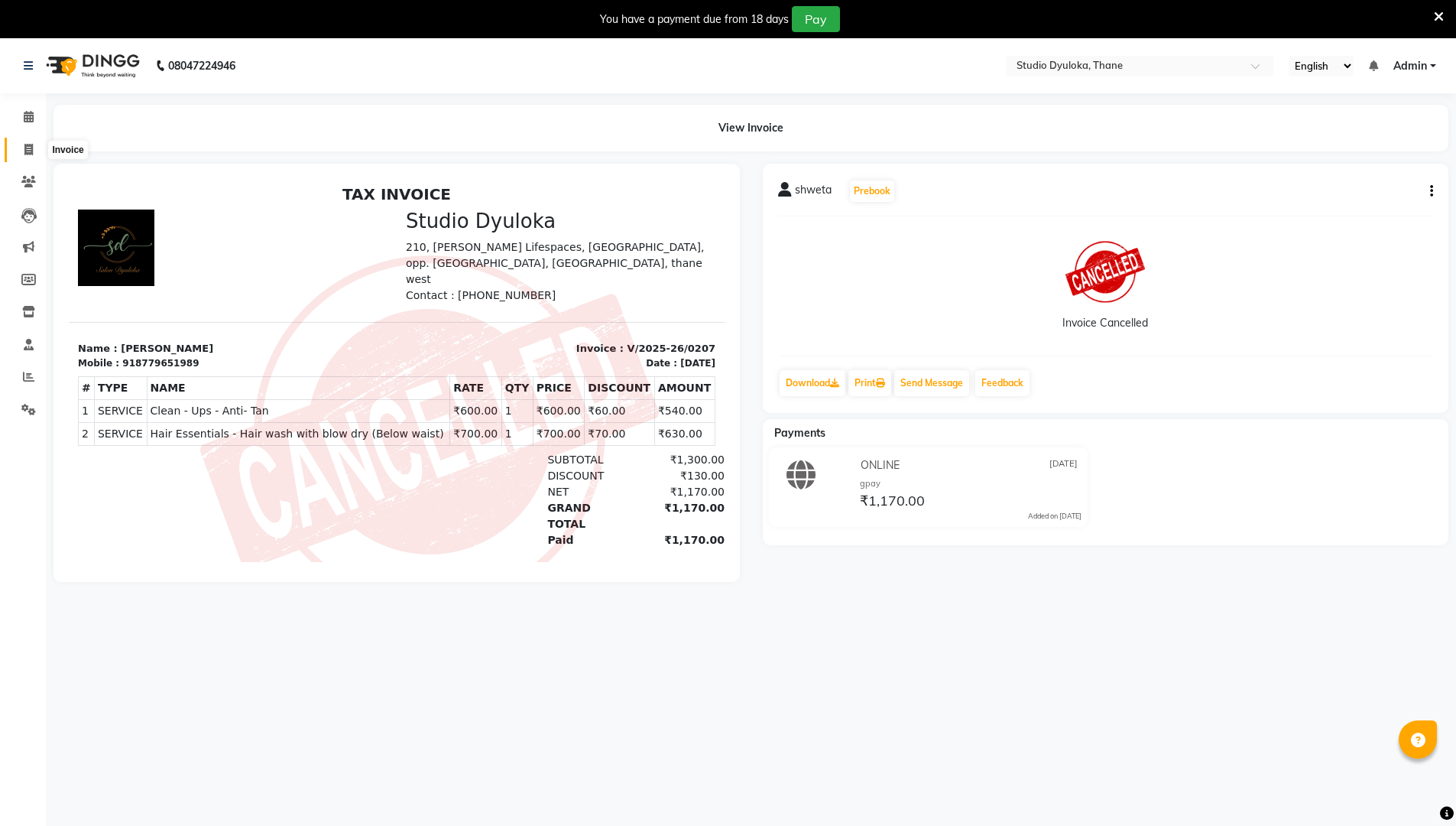
click at [30, 152] on icon at bounding box center [28, 149] width 9 height 12
select select "service"
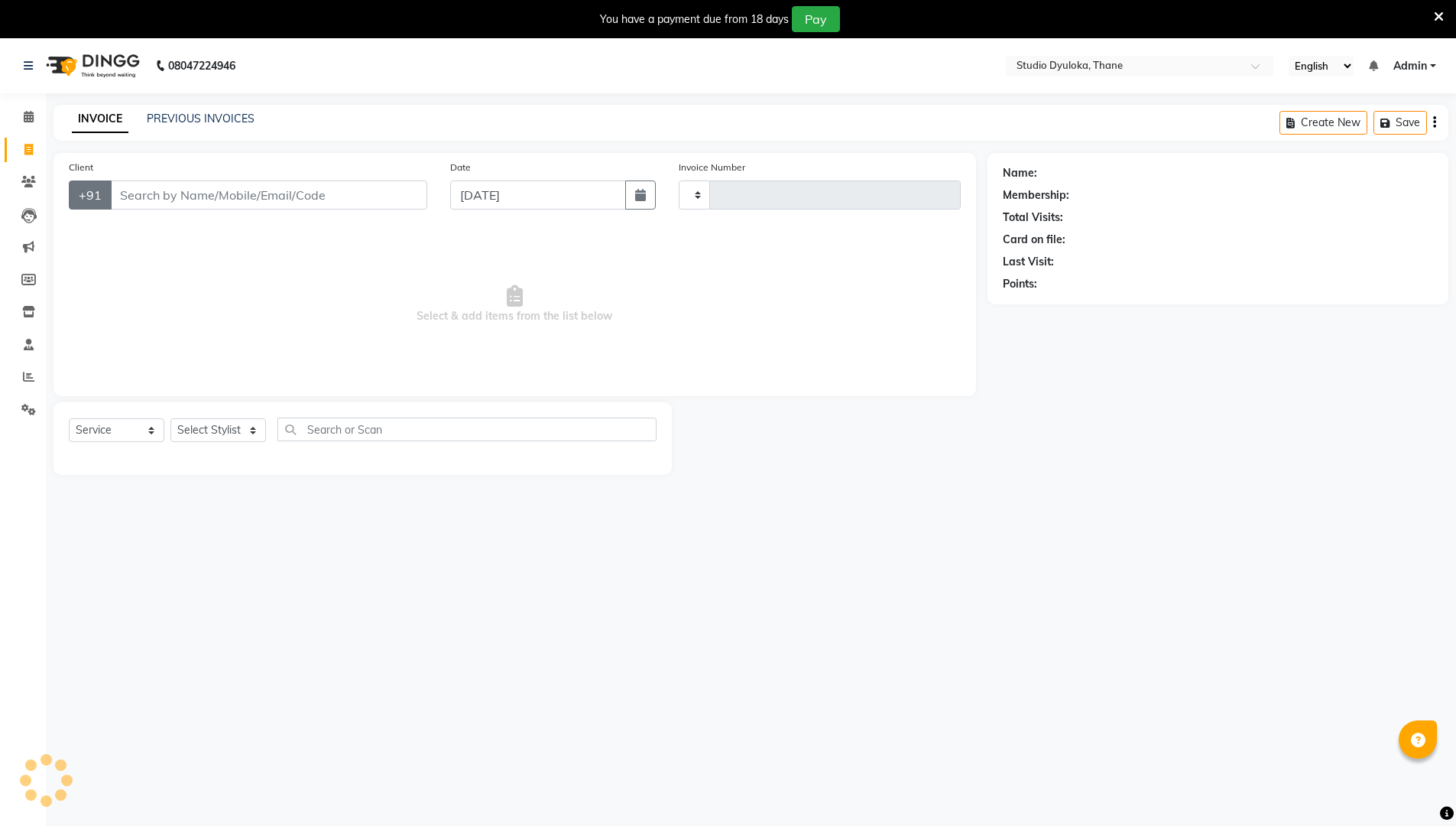
type input "0208"
select select "6575"
click at [138, 196] on input "Client" at bounding box center [269, 195] width 317 height 29
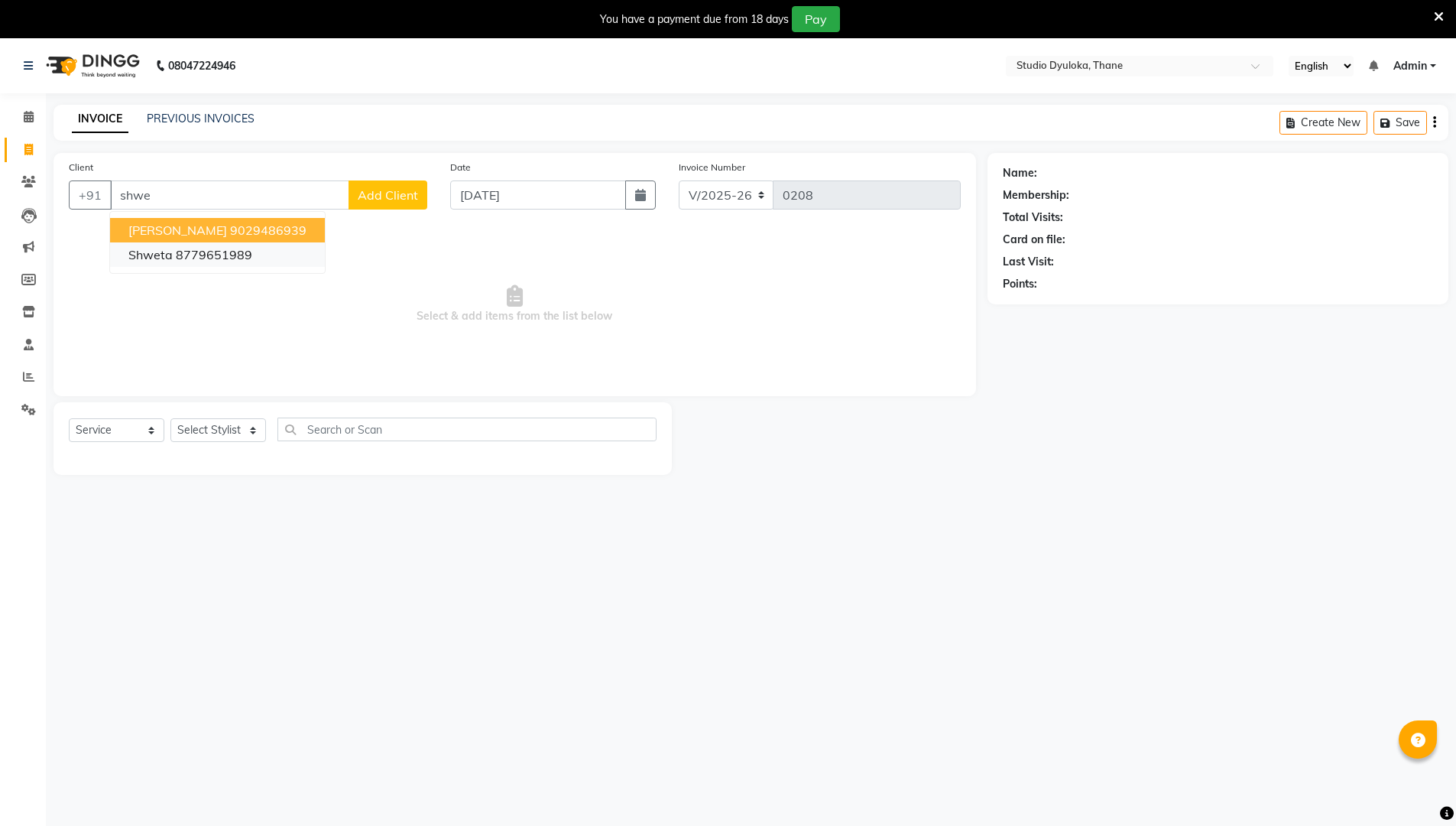
click at [262, 261] on button "shweta 8779651989" at bounding box center [217, 254] width 215 height 24
type input "8779651989"
select select "1: Object"
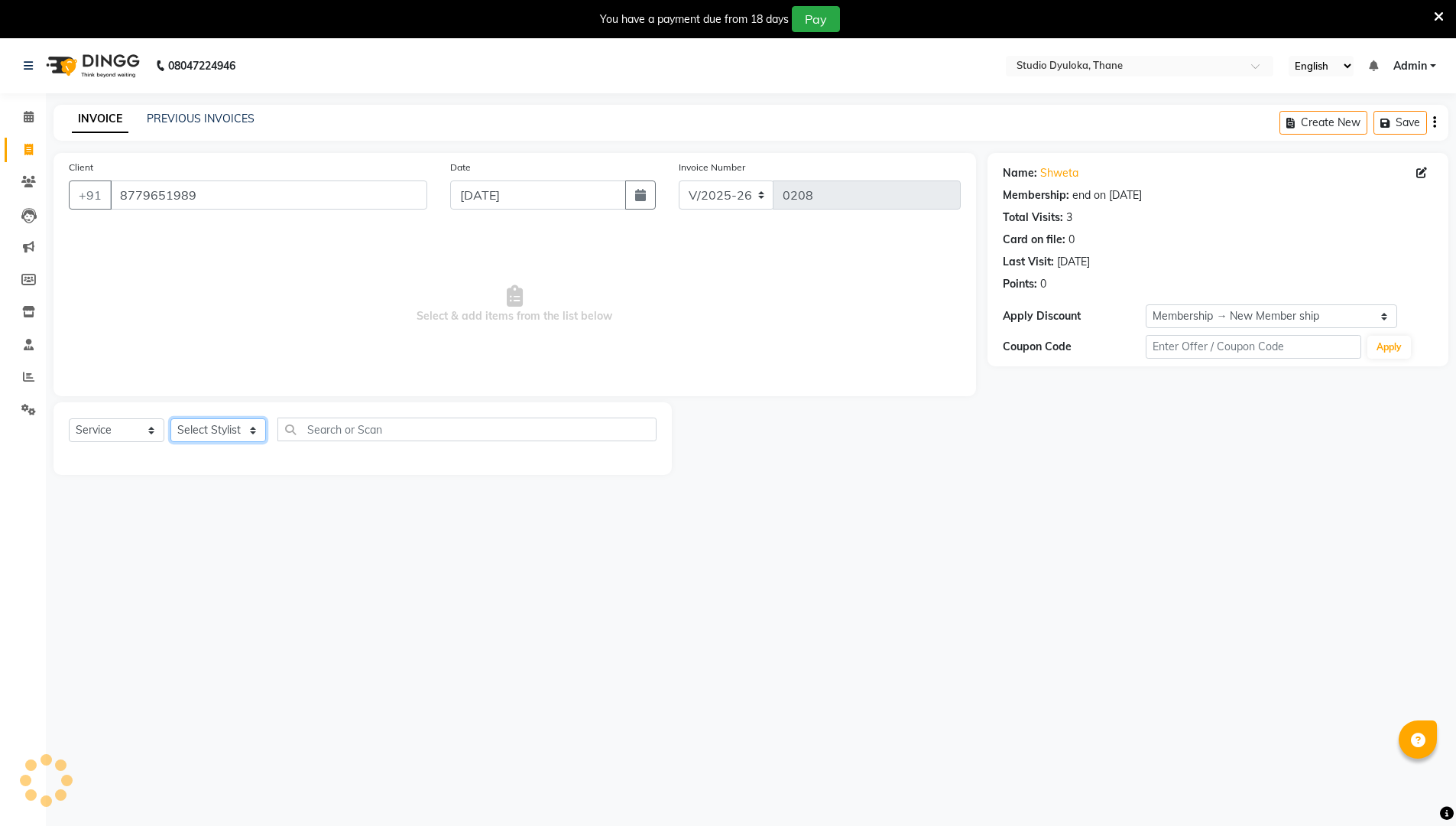
click at [218, 431] on select "Select Stylist [PERSON_NAME] [PERSON_NAME] [PERSON_NAME]" at bounding box center [218, 430] width 96 height 24
select select "72122"
click at [171, 418] on select "Select Stylist [PERSON_NAME] [PERSON_NAME] [PERSON_NAME]" at bounding box center [218, 430] width 96 height 24
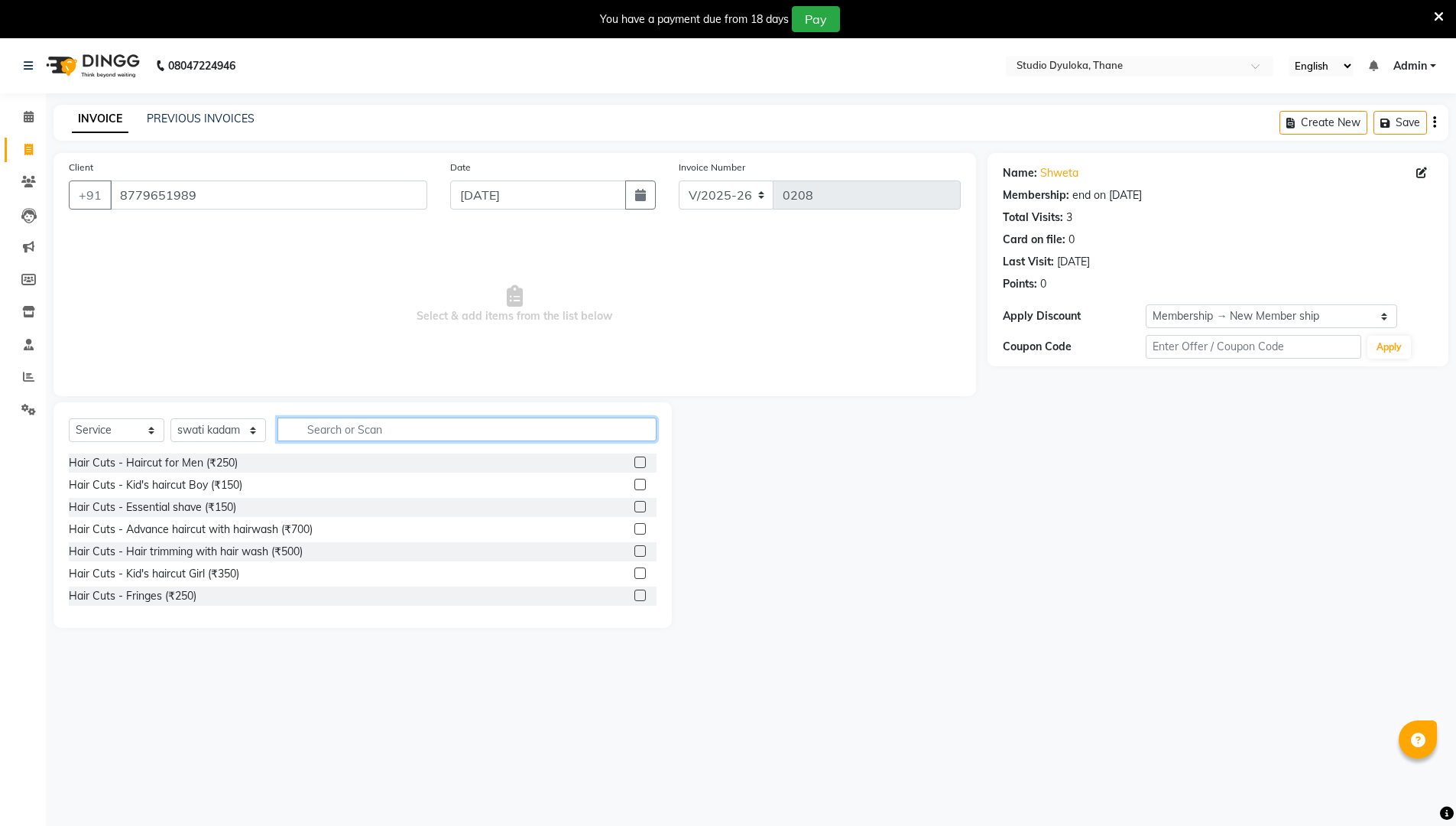
click at [365, 434] on input "text" at bounding box center [467, 429] width 379 height 24
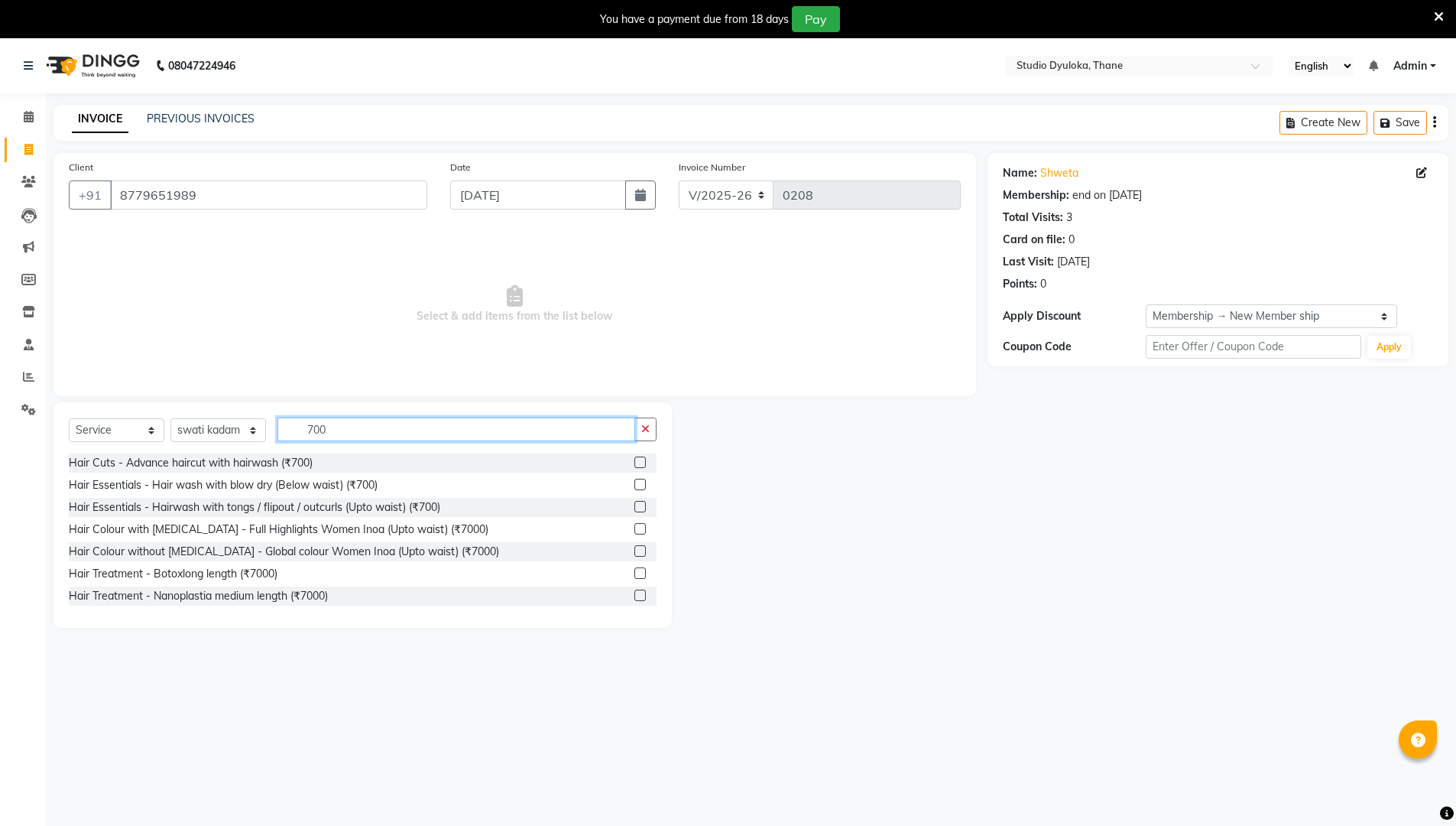
type input "700"
click at [634, 486] on label at bounding box center [640, 484] width 12 height 12
click at [634, 486] on input "checkbox" at bounding box center [639, 485] width 10 height 10
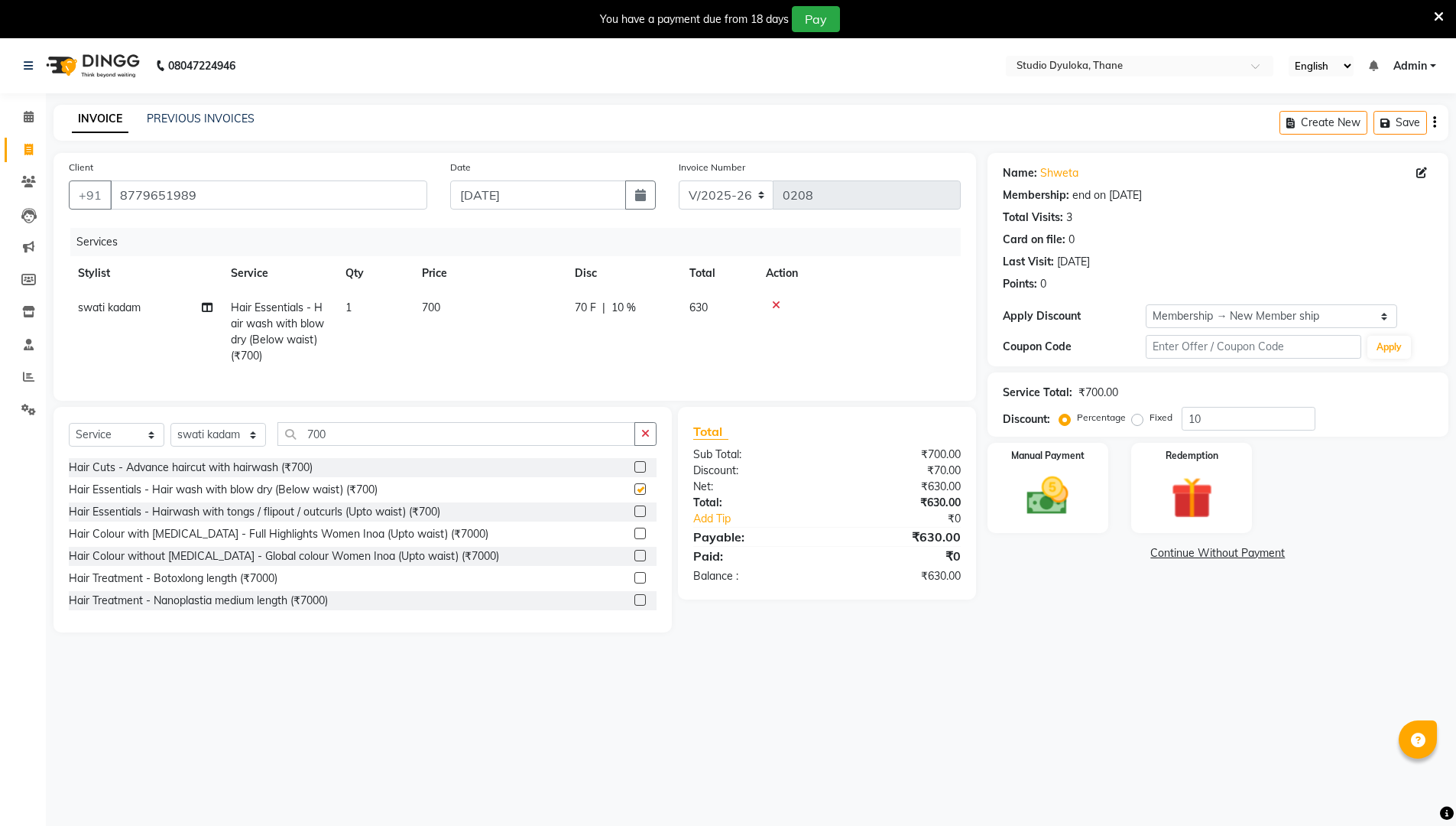
checkbox input "false"
click at [481, 439] on input "700" at bounding box center [456, 434] width 358 height 24
type input "7"
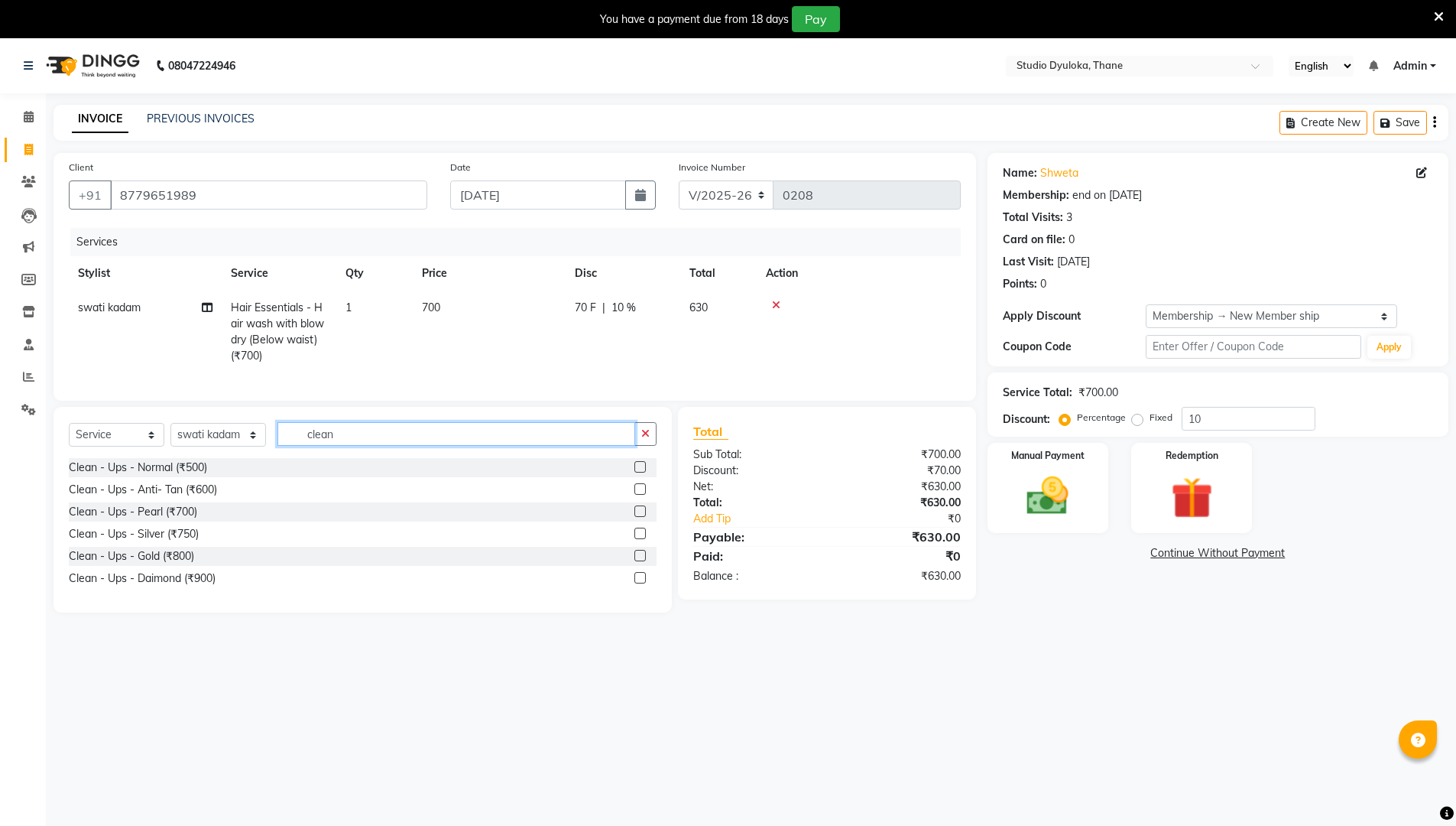
type input "clean"
click at [641, 494] on label at bounding box center [640, 489] width 12 height 12
click at [641, 494] on input "checkbox" at bounding box center [639, 490] width 10 height 10
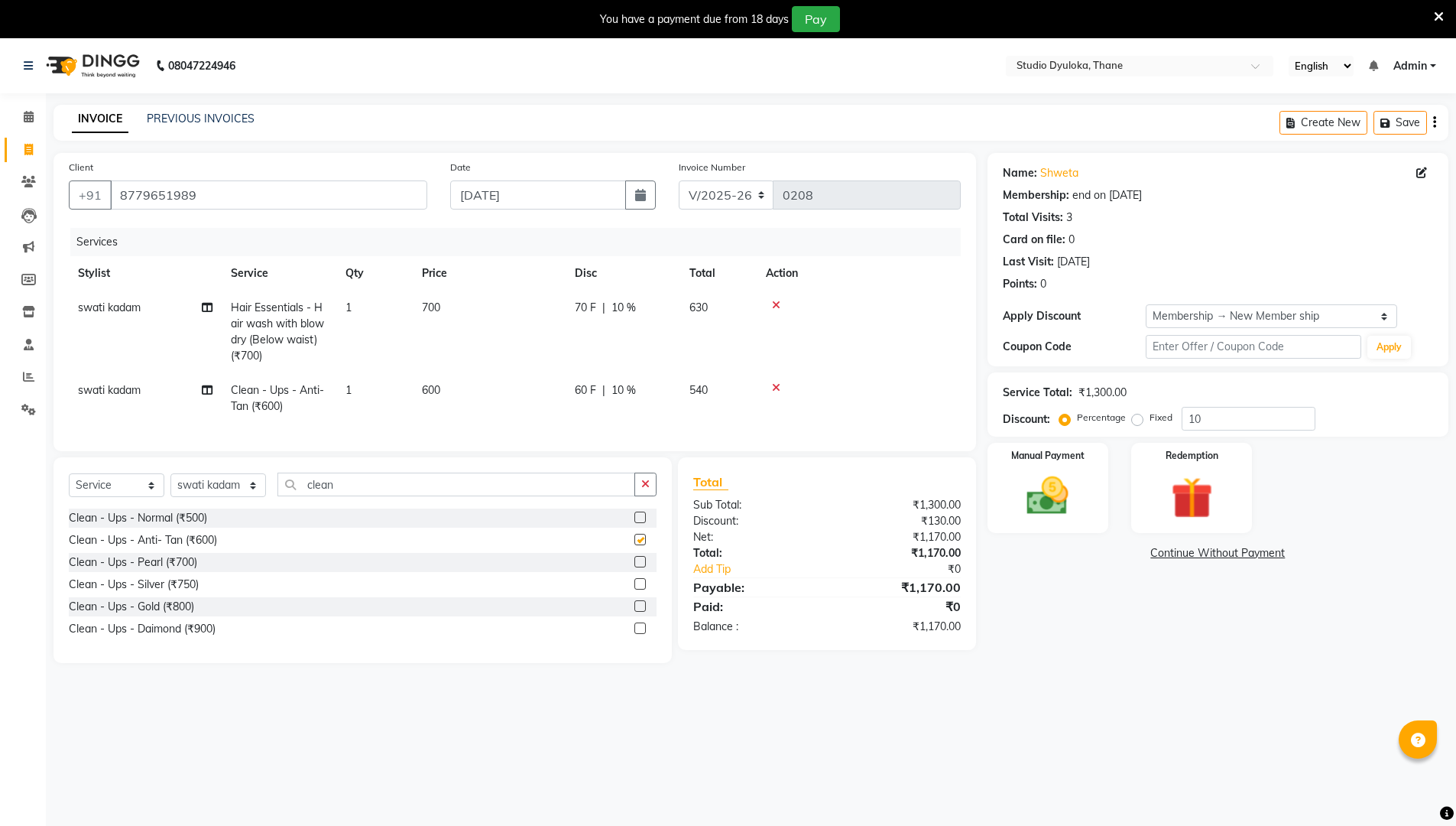
checkbox input "false"
click at [640, 195] on icon "button" at bounding box center [640, 195] width 11 height 13
select select "9"
select select "2025"
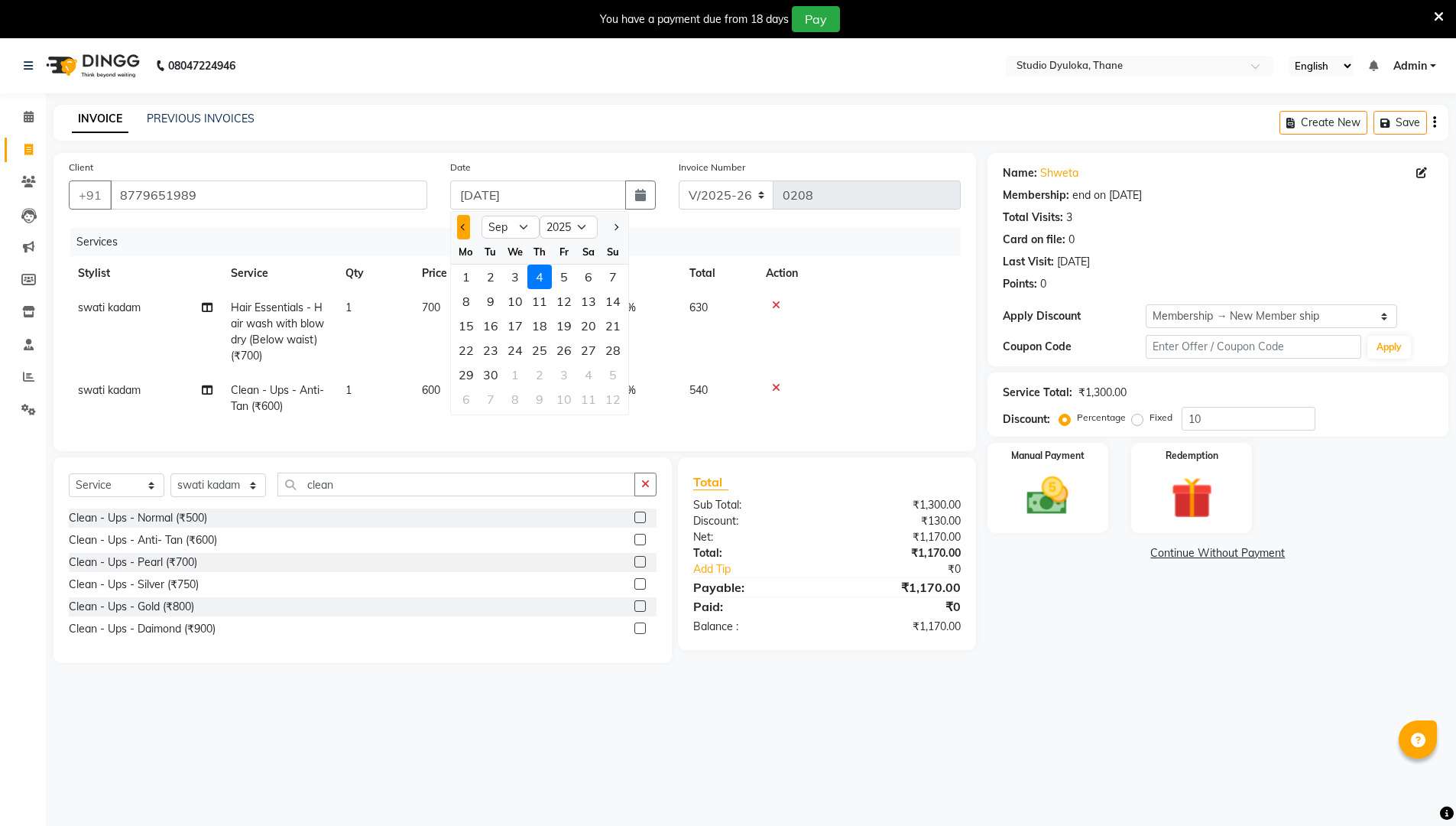
click at [464, 227] on span "Previous month" at bounding box center [464, 227] width 6 height 6
select select "8"
click at [591, 375] on div "30" at bounding box center [588, 374] width 24 height 24
type input "[DATE]"
type input "0"
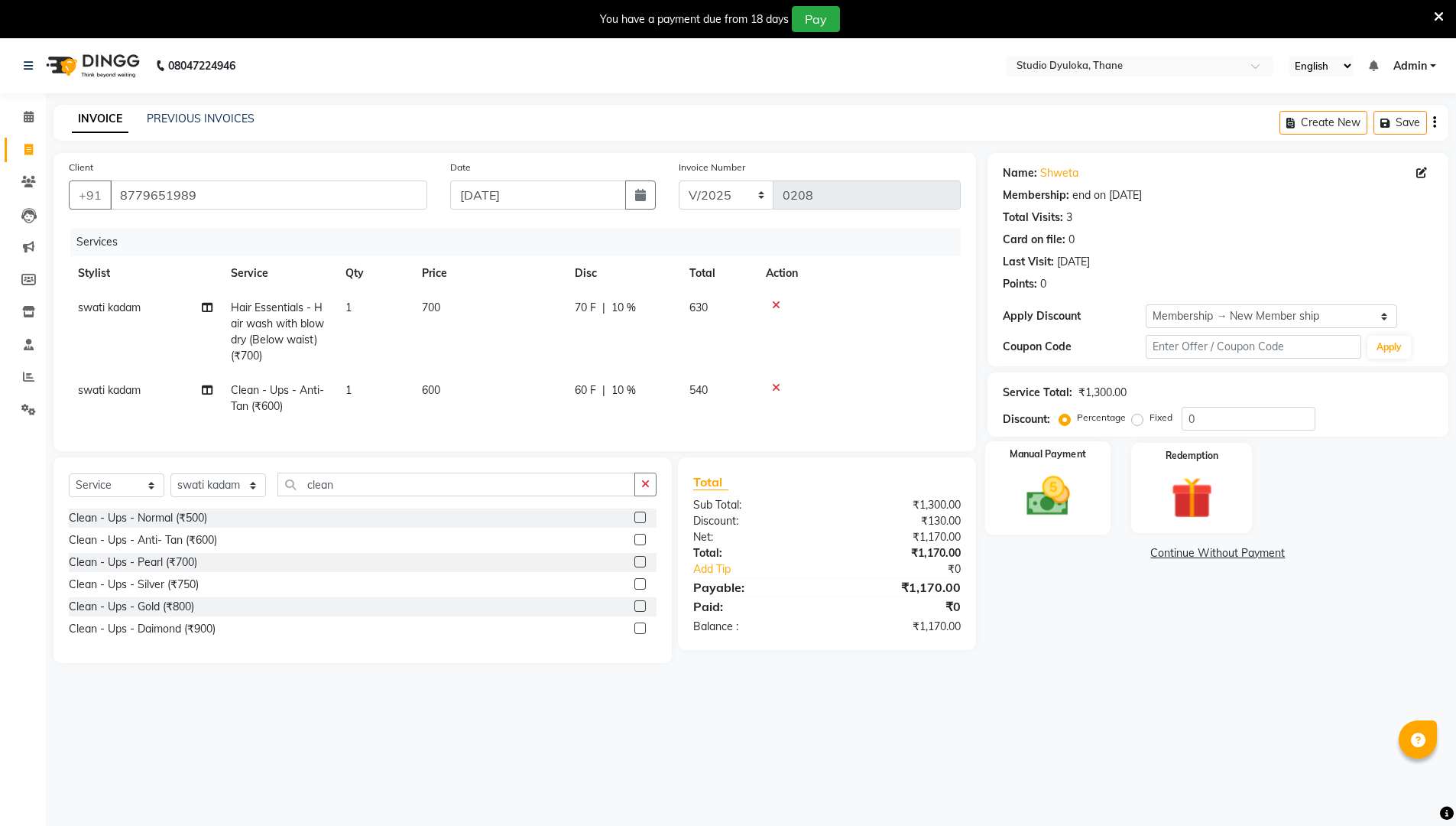
click at [710, 482] on img at bounding box center [1047, 495] width 70 height 50
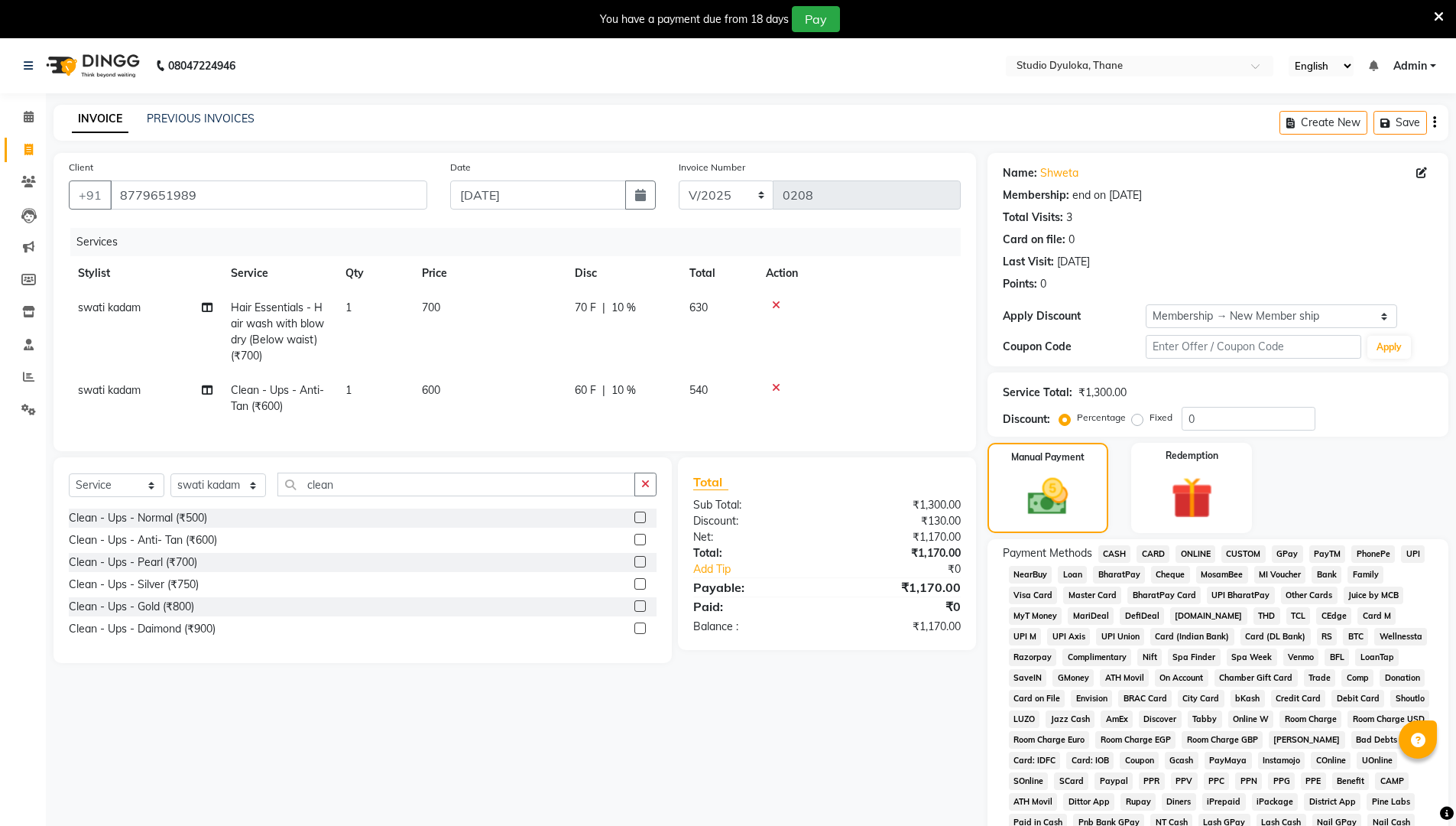
click at [710, 555] on span "ONLINE" at bounding box center [1195, 554] width 40 height 17
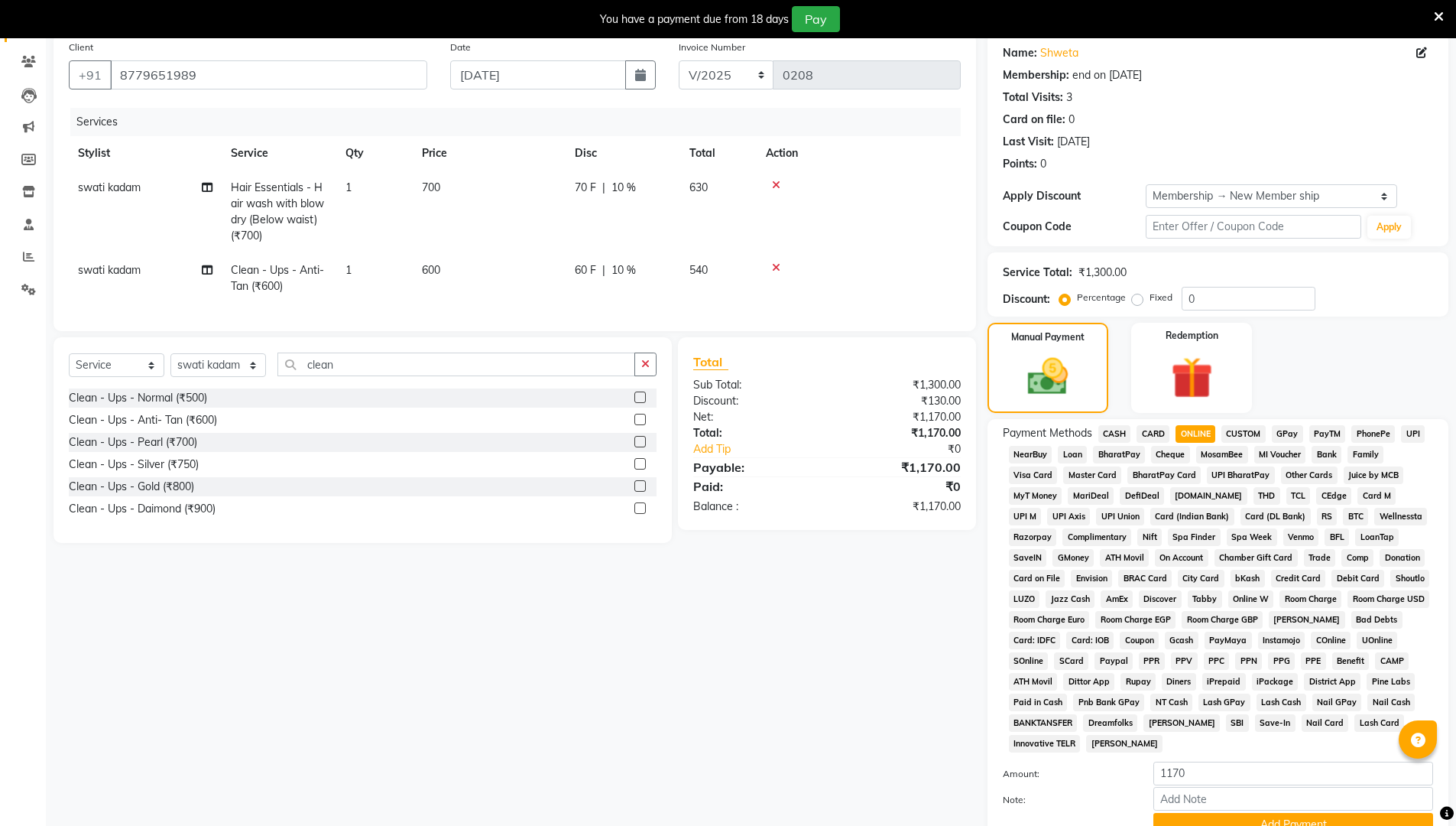
scroll to position [249, 0]
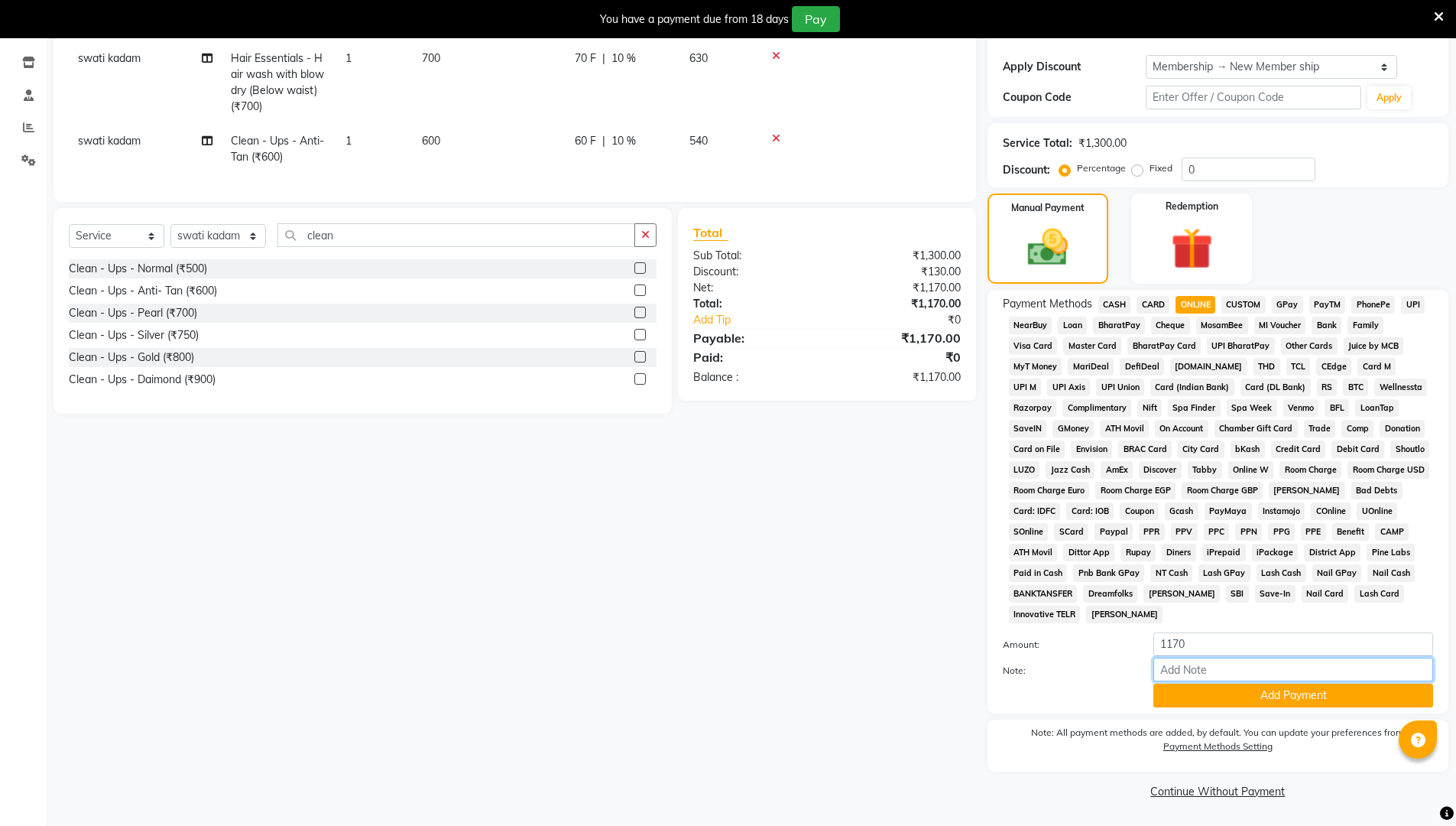
click at [710, 672] on input "Note:" at bounding box center [1293, 670] width 280 height 24
type input "gpay"
click at [710, 694] on button "Add Payment" at bounding box center [1293, 696] width 280 height 24
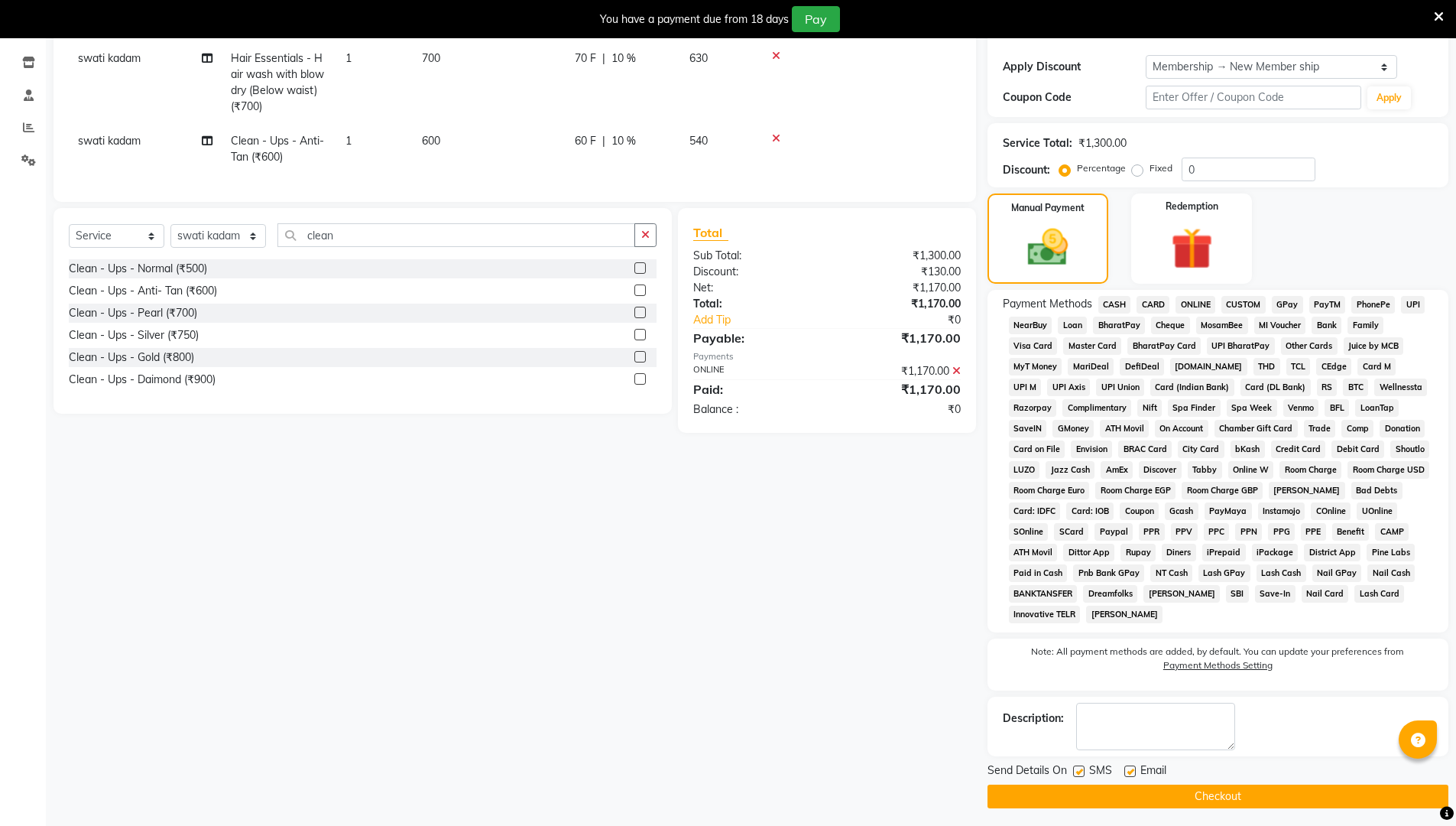
click at [710, 697] on button "Checkout" at bounding box center [1218, 796] width 461 height 24
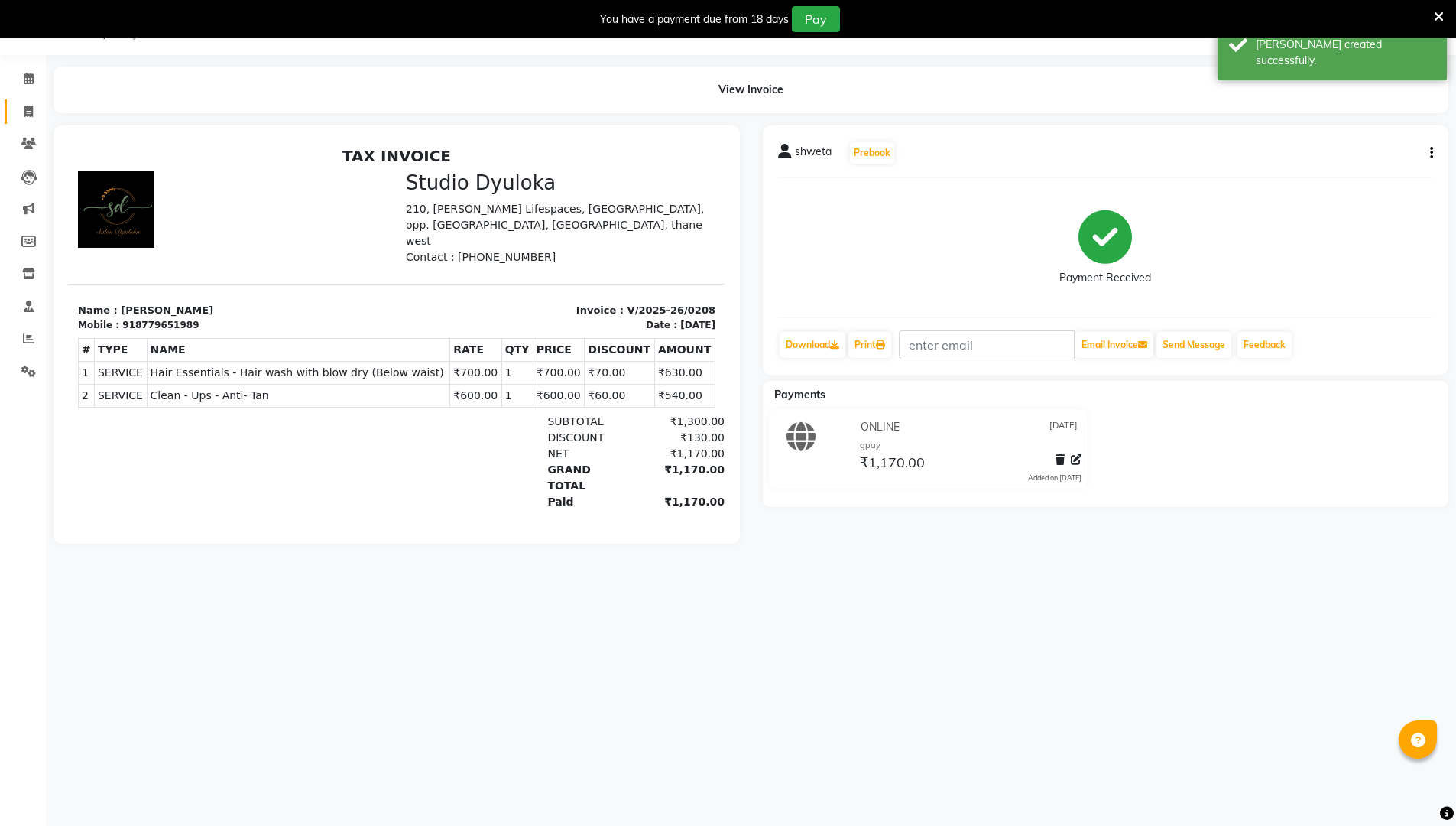
click at [30, 116] on icon at bounding box center [28, 111] width 9 height 12
select select "service"
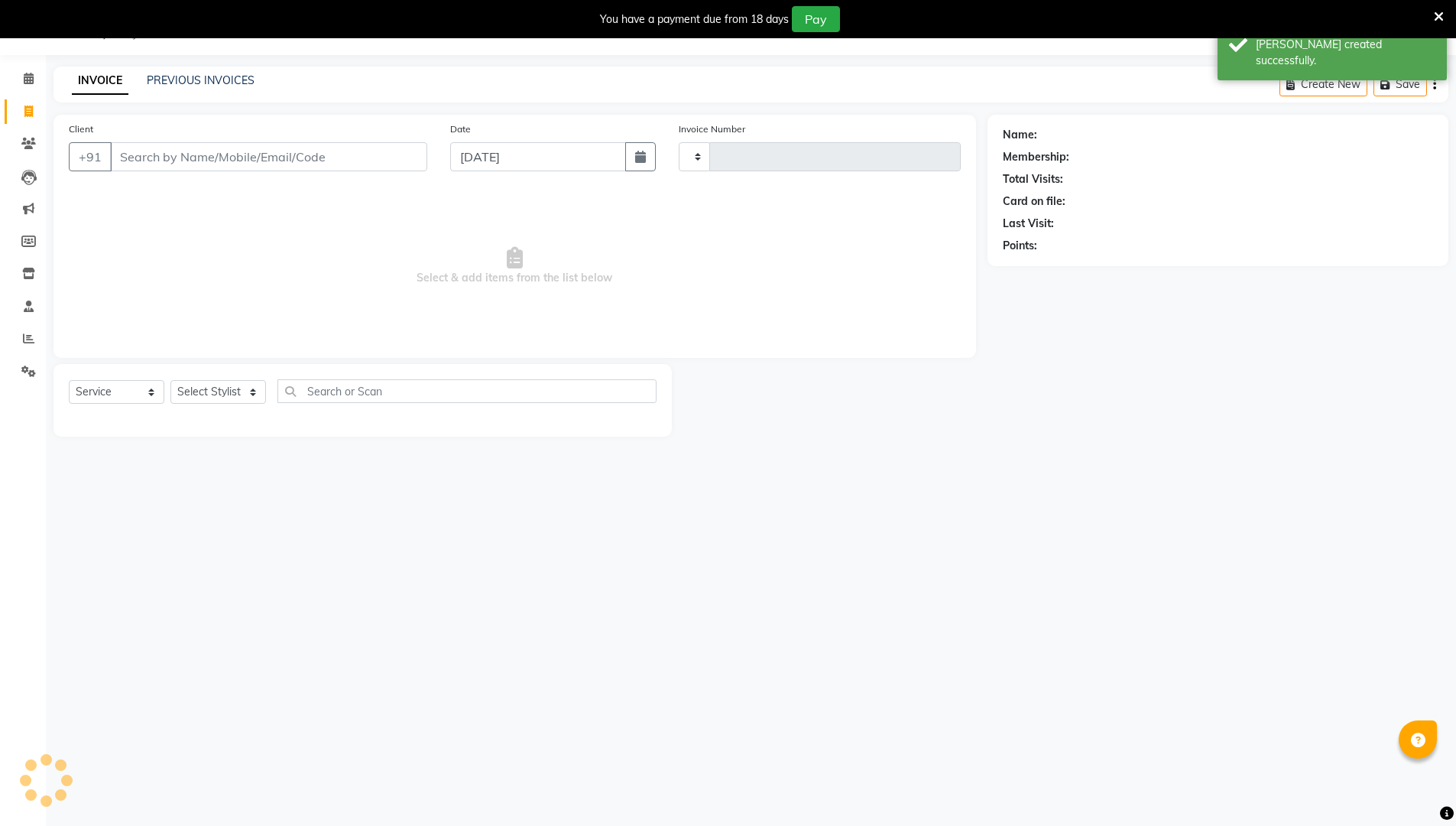
type input "0209"
select select "6575"
click at [269, 158] on input "Client" at bounding box center [269, 156] width 317 height 29
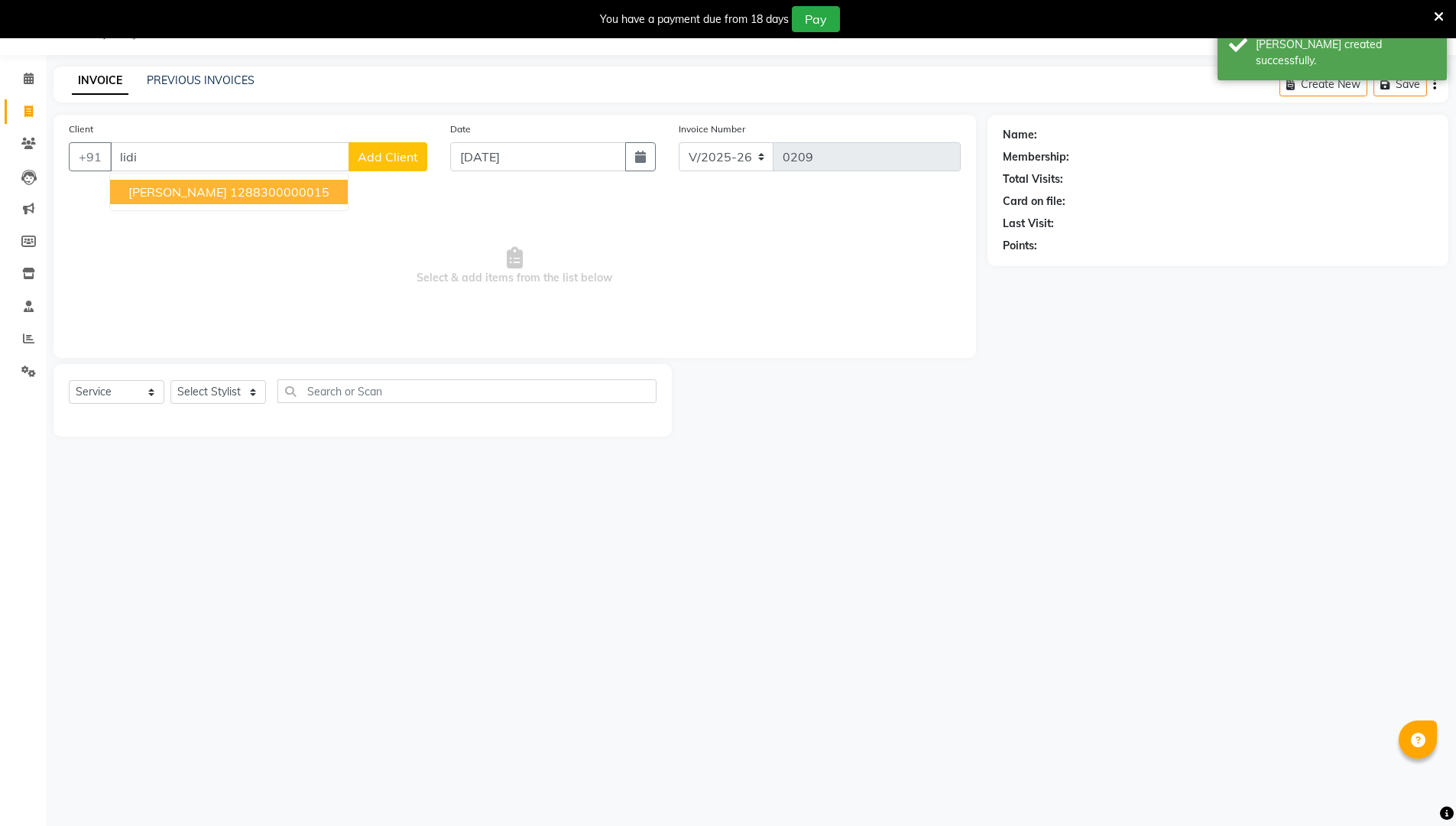
click at [230, 185] on ngb-highlight "1288300000015" at bounding box center [280, 191] width 99 height 15
type input "1288300000015"
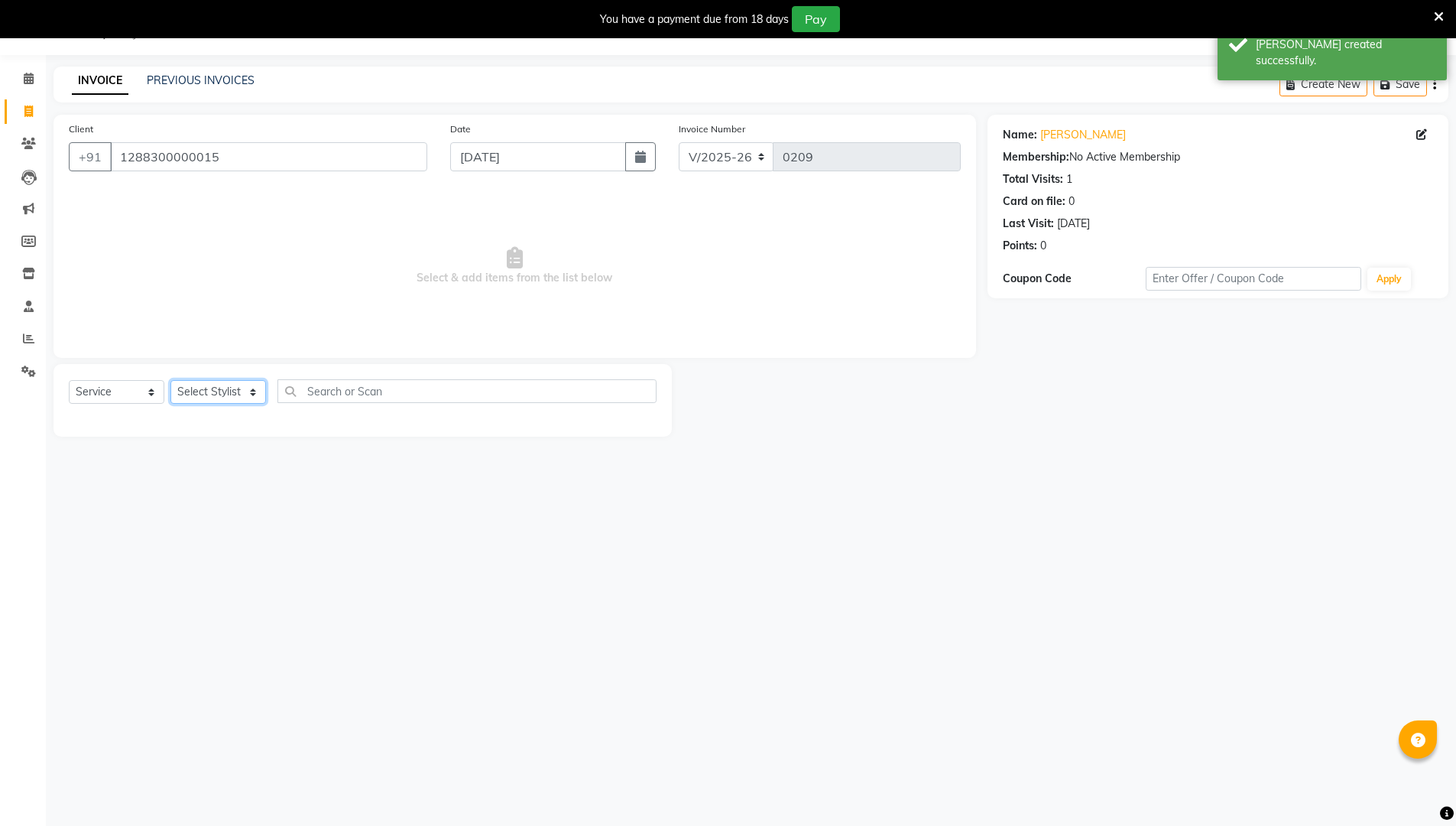
click at [222, 393] on select "Select Stylist [PERSON_NAME] [PERSON_NAME] [PERSON_NAME]" at bounding box center [218, 391] width 96 height 24
select select "72122"
click at [171, 380] on select "Select Stylist [PERSON_NAME] [PERSON_NAME] [PERSON_NAME]" at bounding box center [218, 391] width 96 height 24
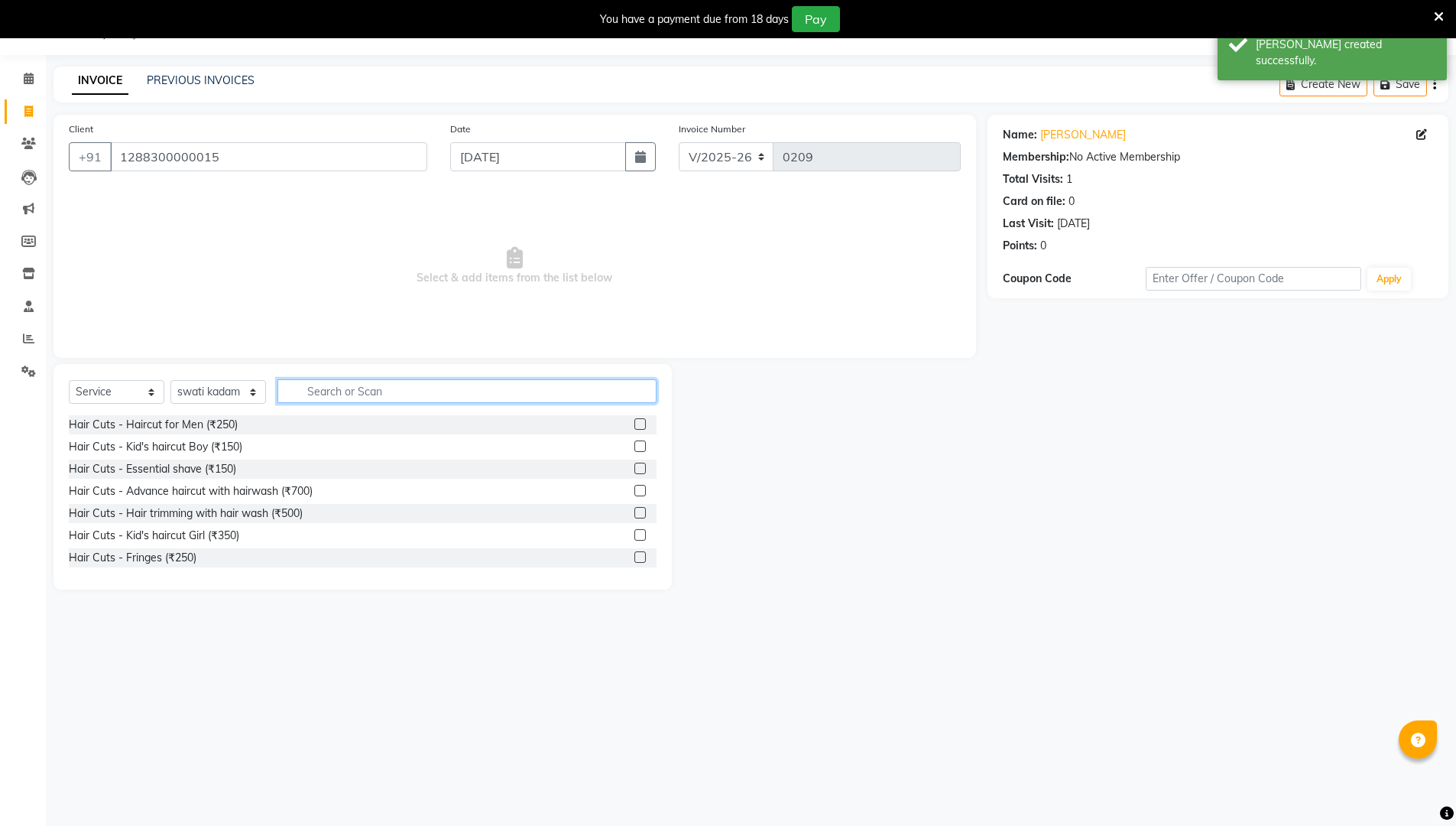
click at [348, 391] on input "text" at bounding box center [467, 391] width 379 height 24
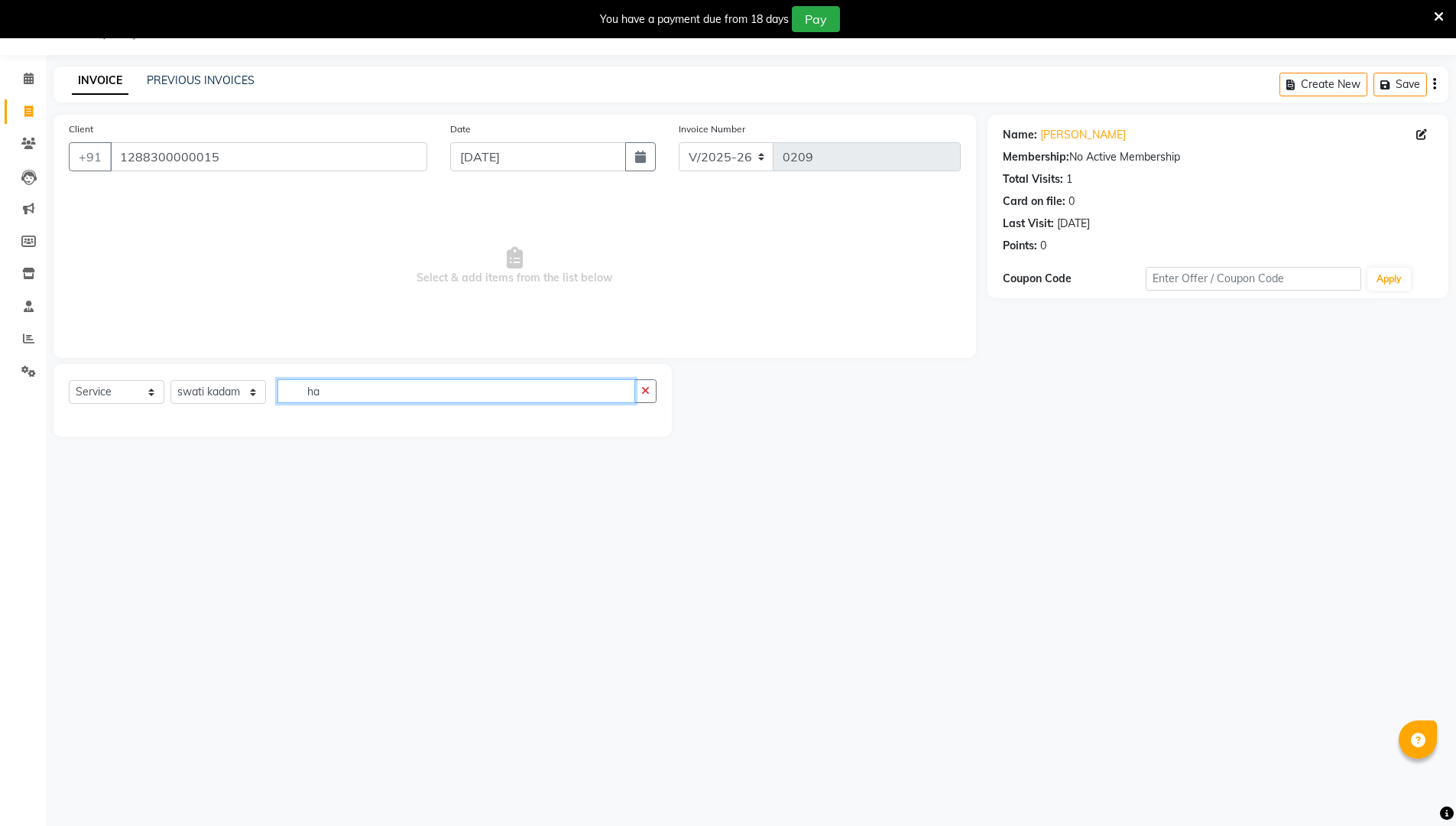
type input "h"
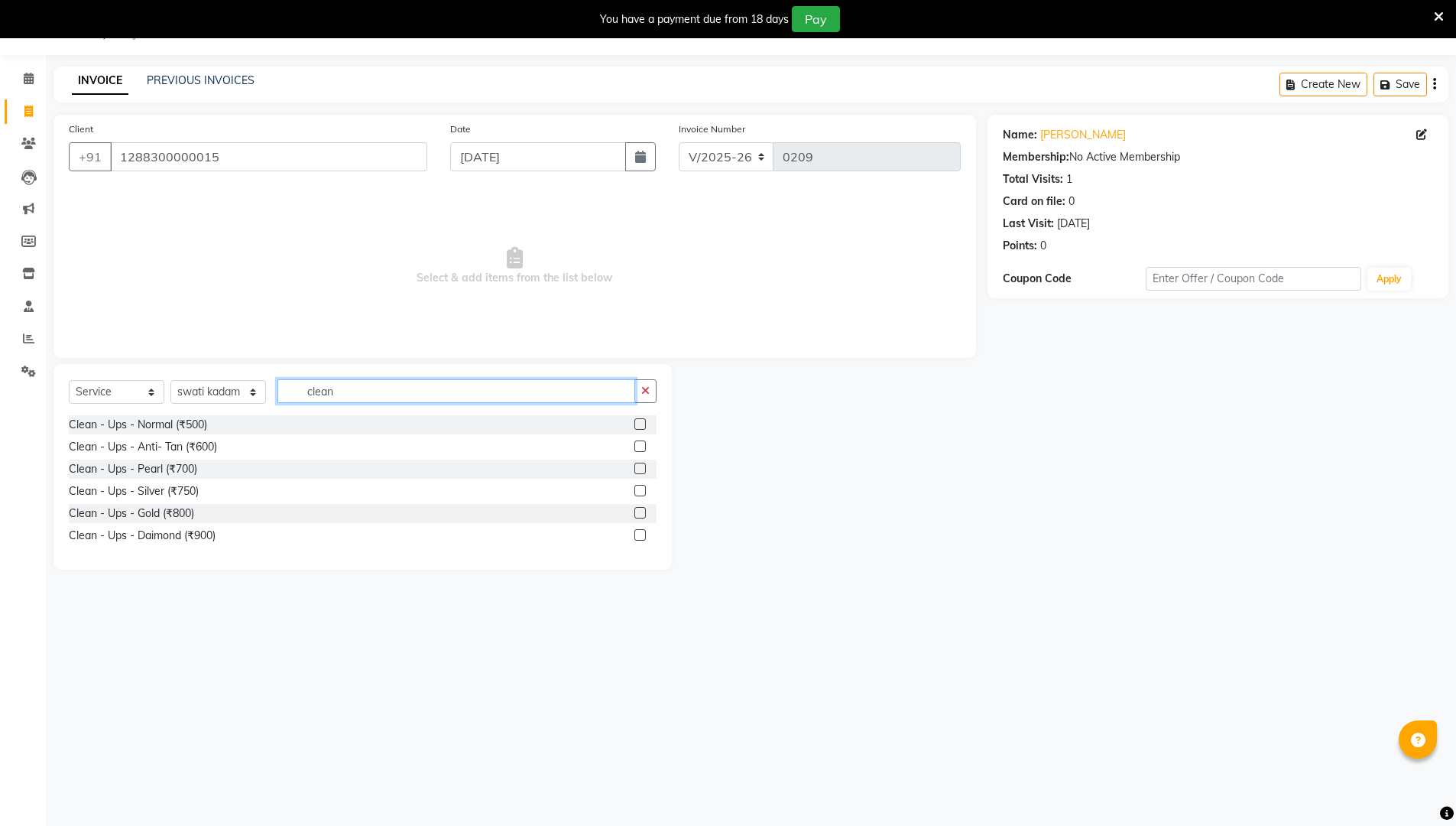
type input "clean"
click at [641, 446] on label at bounding box center [640, 446] width 12 height 12
click at [641, 446] on input "checkbox" at bounding box center [639, 446] width 10 height 10
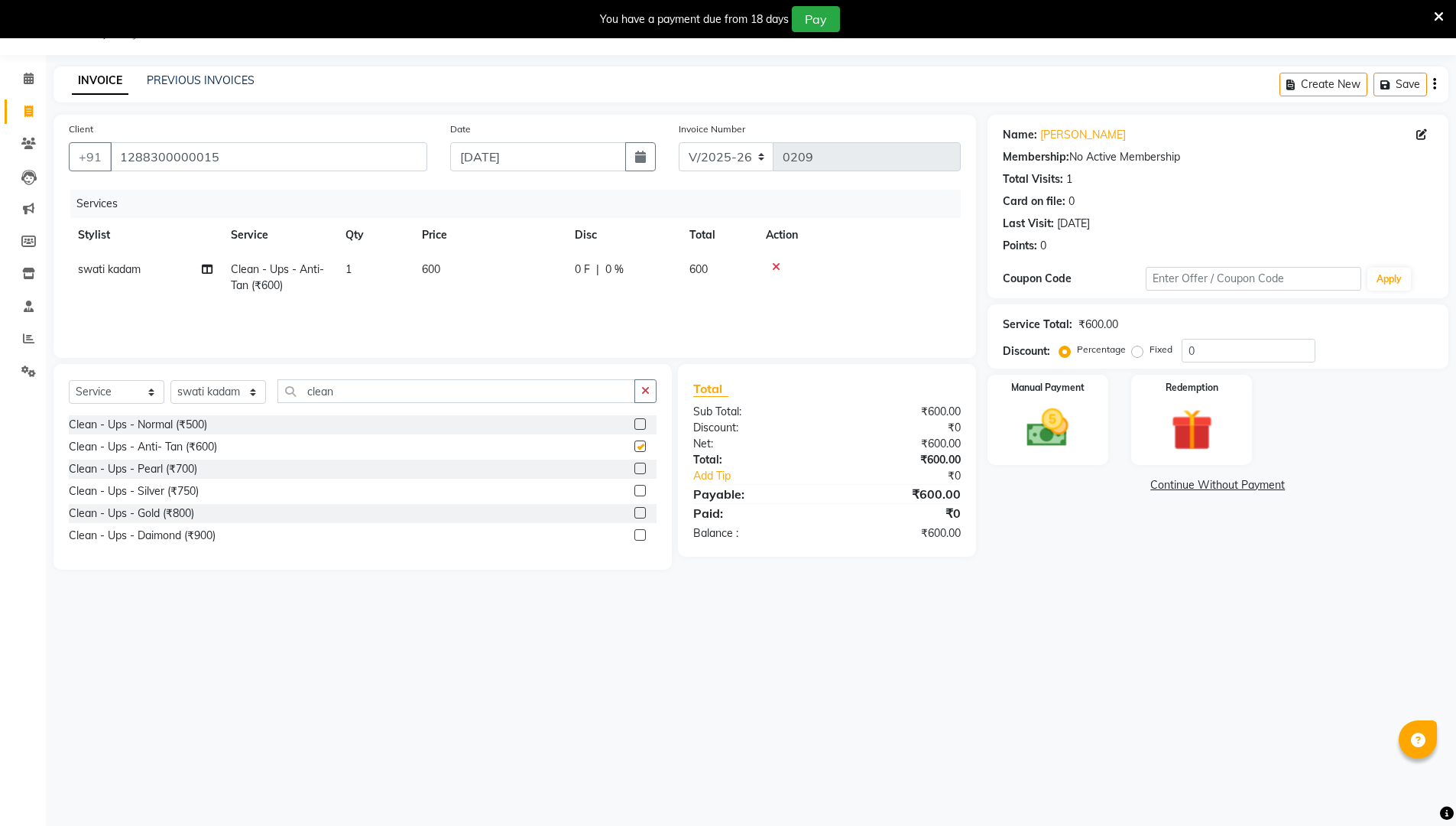
checkbox input "false"
click at [710, 351] on input "0" at bounding box center [1249, 351] width 134 height 24
type input "10"
click at [639, 156] on icon "button" at bounding box center [640, 157] width 11 height 13
select select "9"
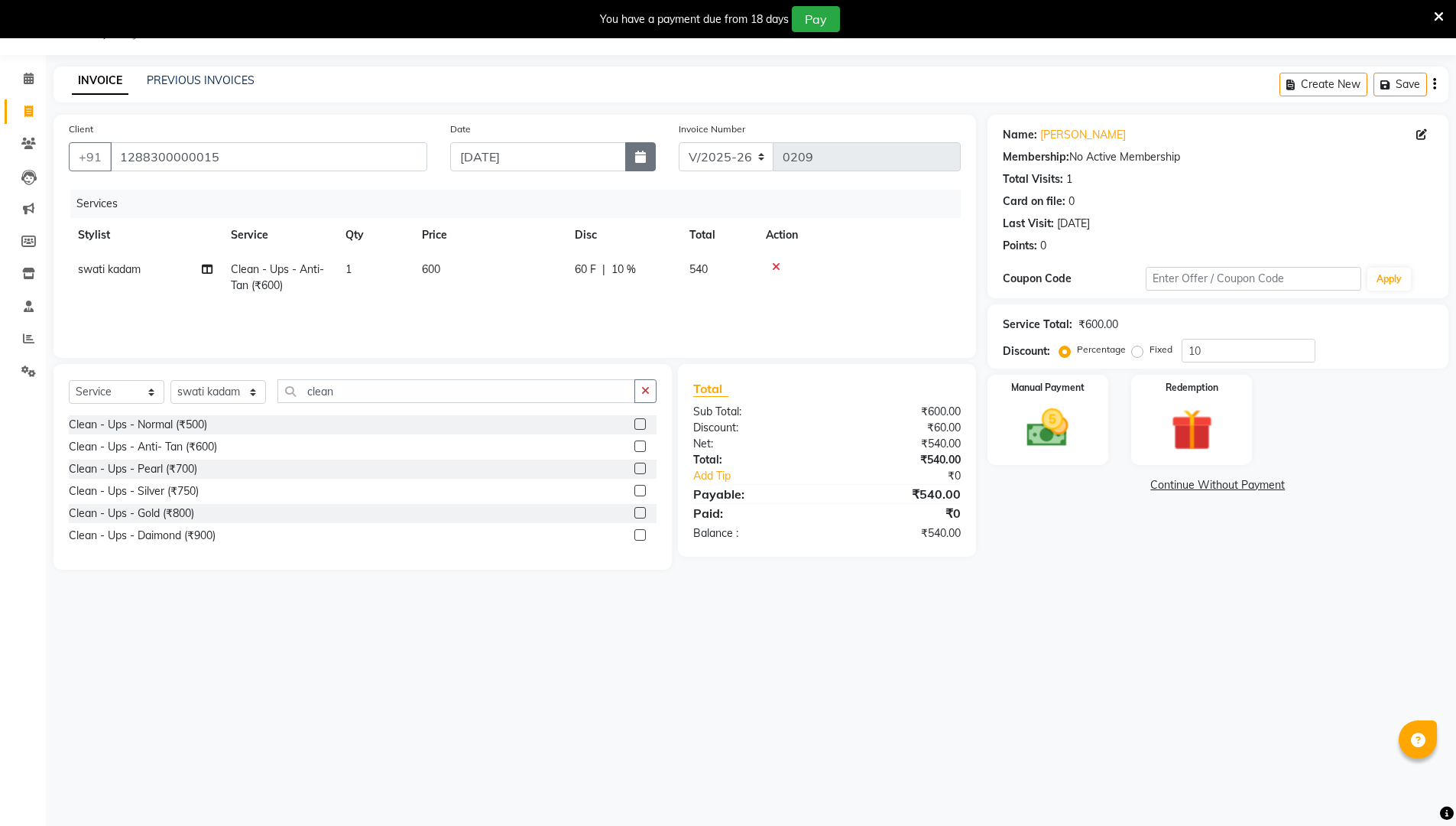
select select "2025"
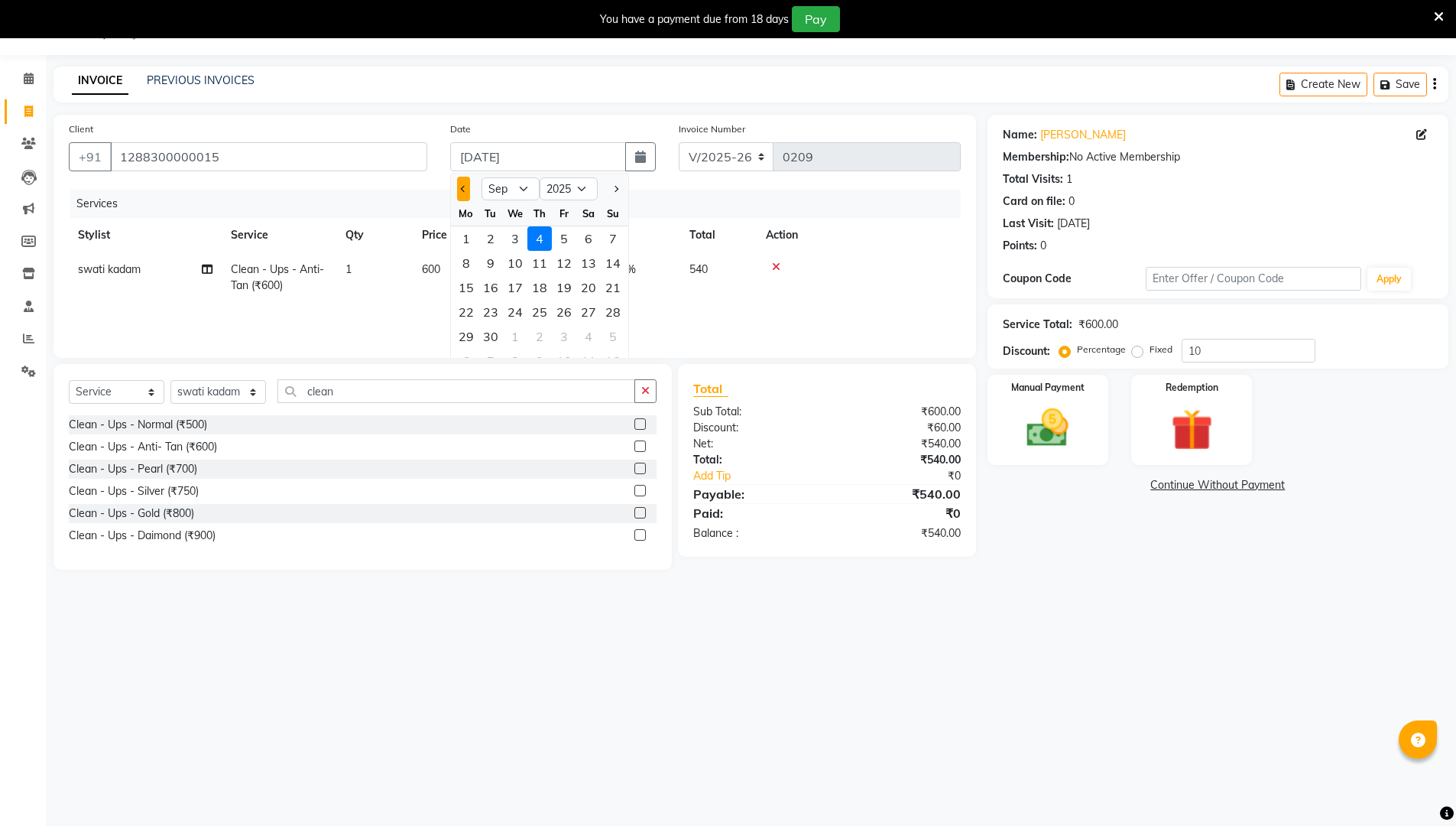
click at [464, 189] on span "Previous month" at bounding box center [464, 189] width 6 height 6
select select "8"
click at [591, 336] on div "30" at bounding box center [588, 336] width 24 height 24
type input "[DATE]"
type input "0"
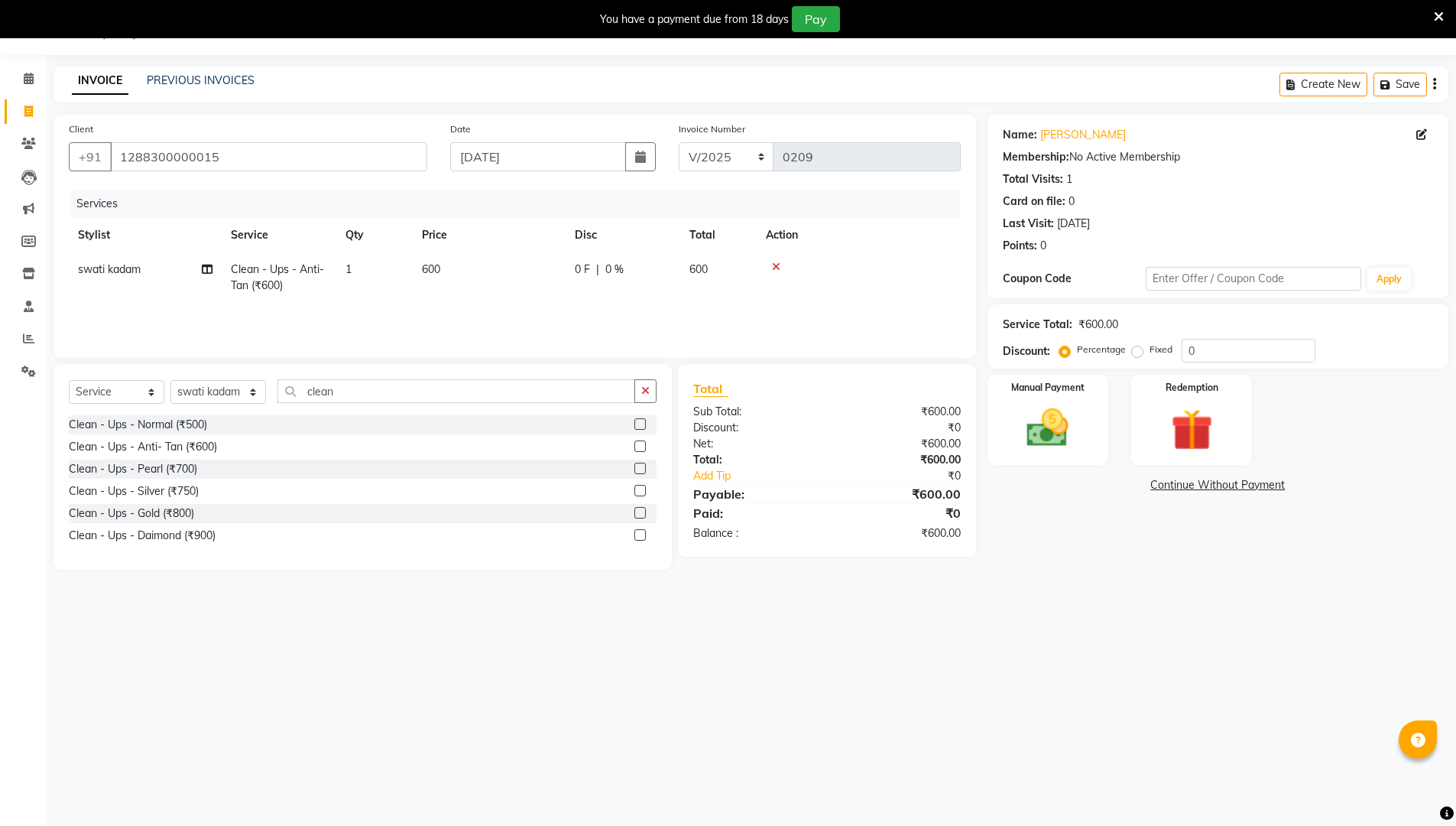
click at [710, 434] on img at bounding box center [1047, 428] width 68 height 48
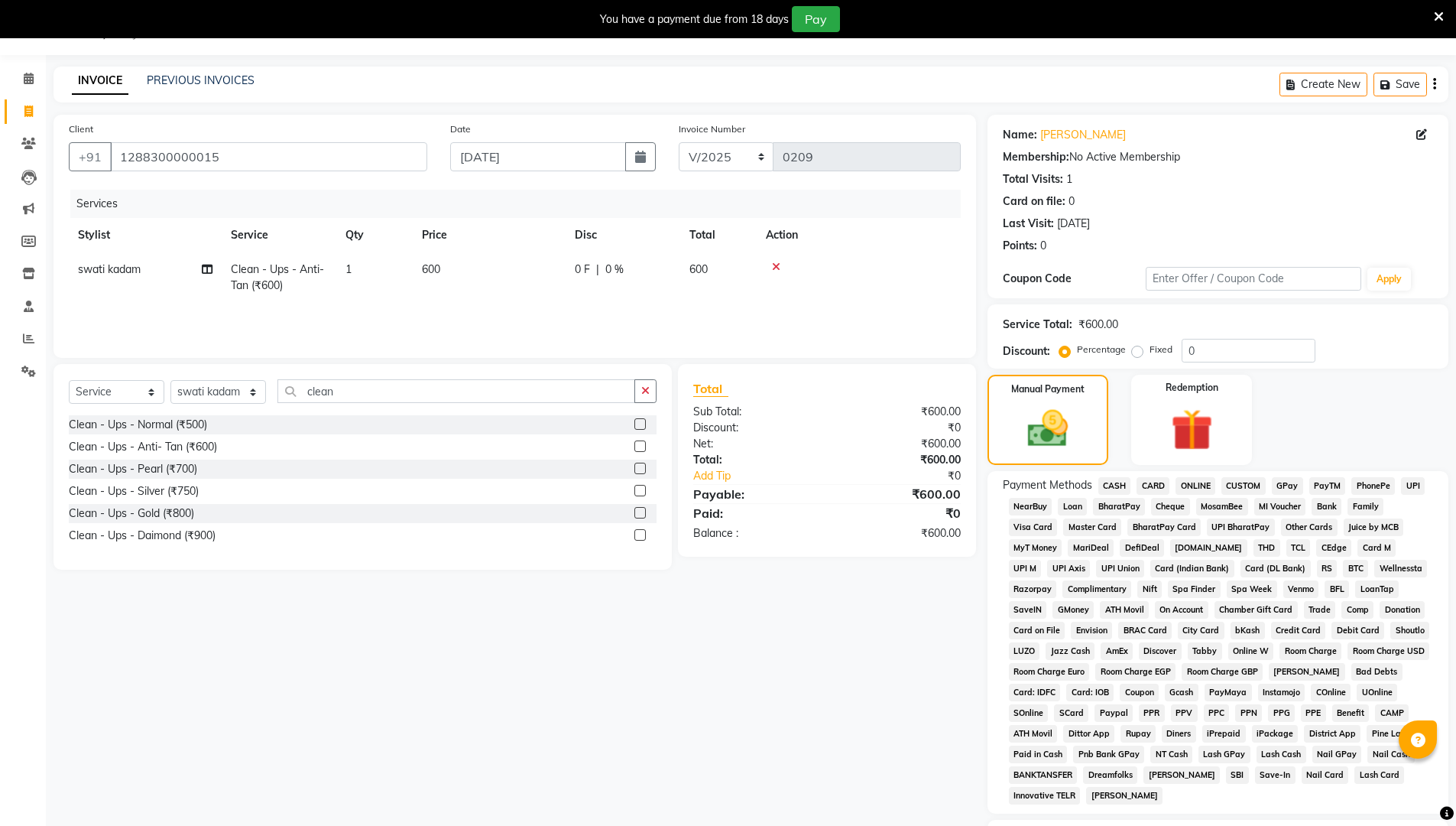
click at [710, 490] on span "ONLINE" at bounding box center [1195, 486] width 40 height 17
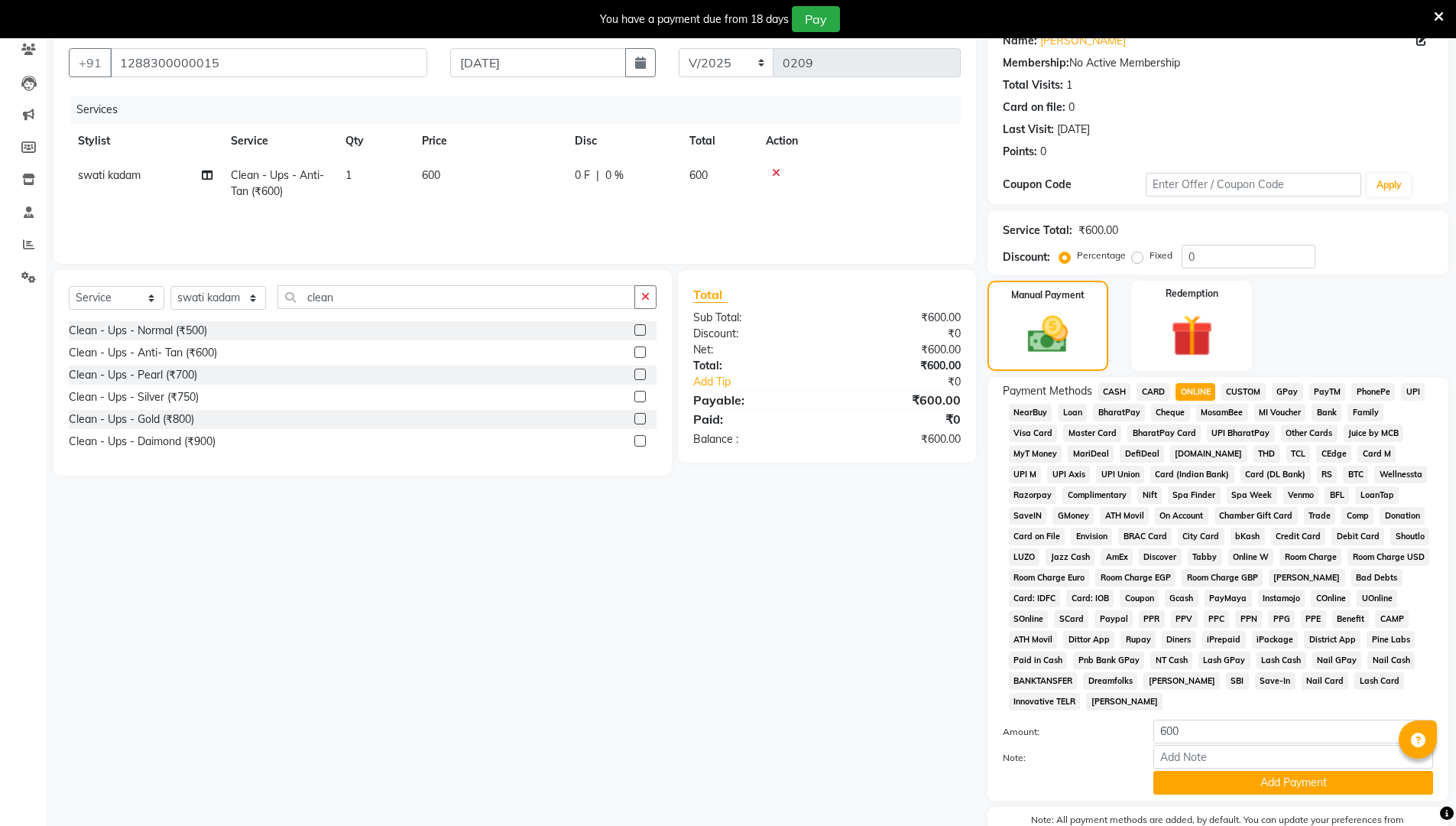
scroll to position [219, 0]
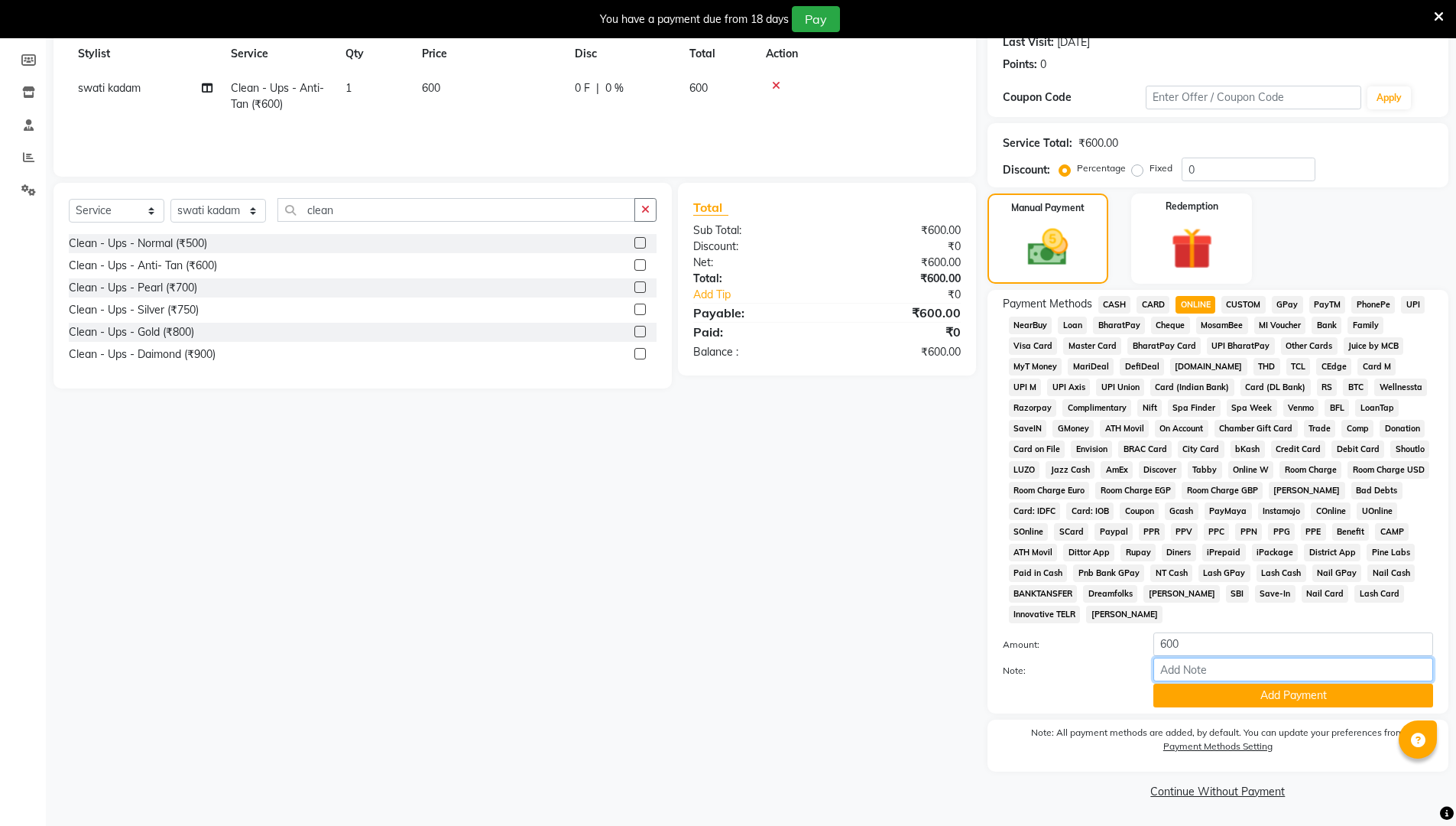
click at [710, 670] on input "Note:" at bounding box center [1293, 670] width 280 height 24
click at [710, 697] on button "Add Payment" at bounding box center [1293, 696] width 280 height 24
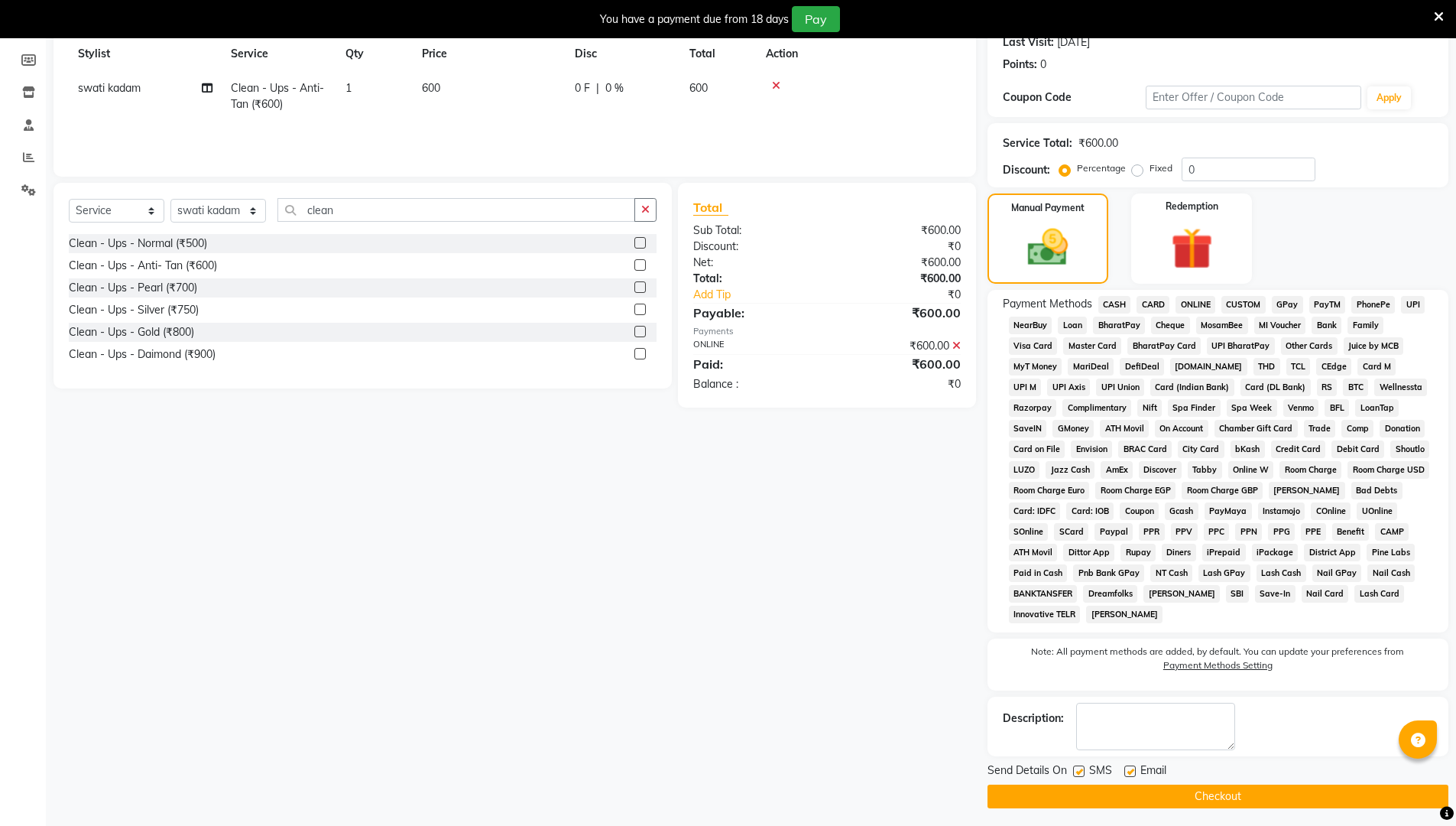
click at [710, 697] on button "Checkout" at bounding box center [1218, 796] width 461 height 24
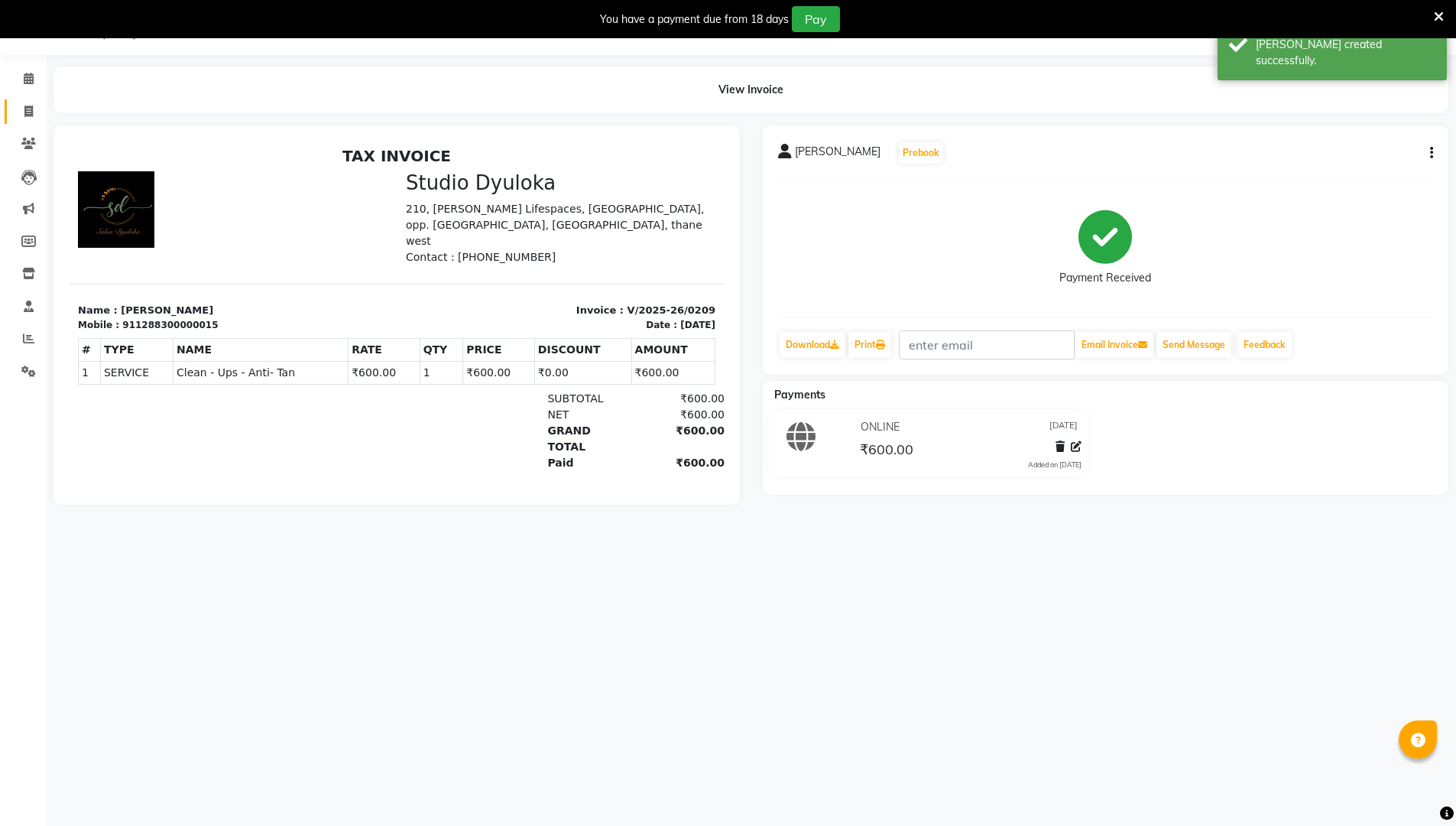
click at [28, 111] on icon at bounding box center [28, 111] width 9 height 12
select select "6575"
select select "service"
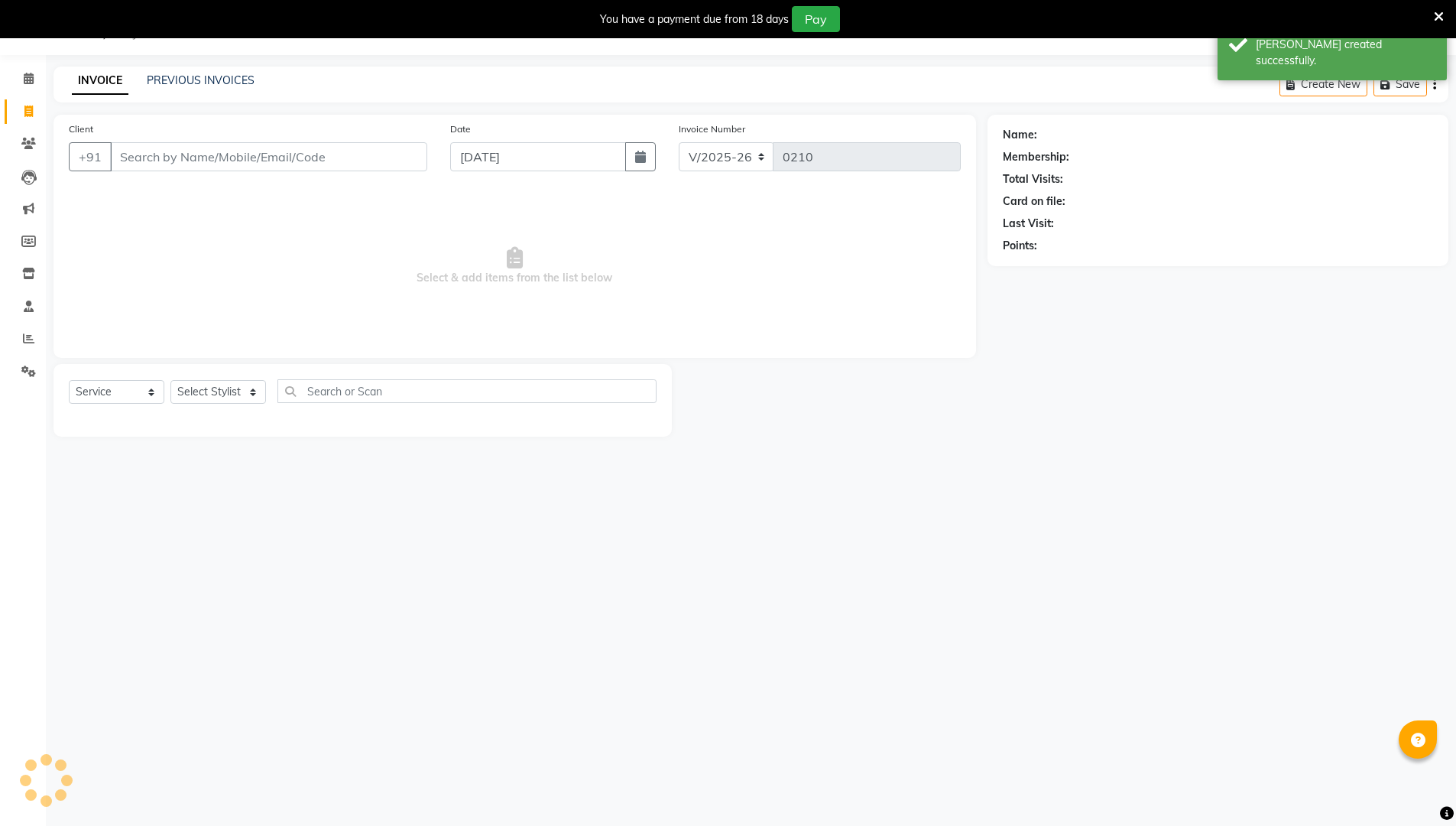
click at [328, 160] on input "Client" at bounding box center [269, 156] width 317 height 29
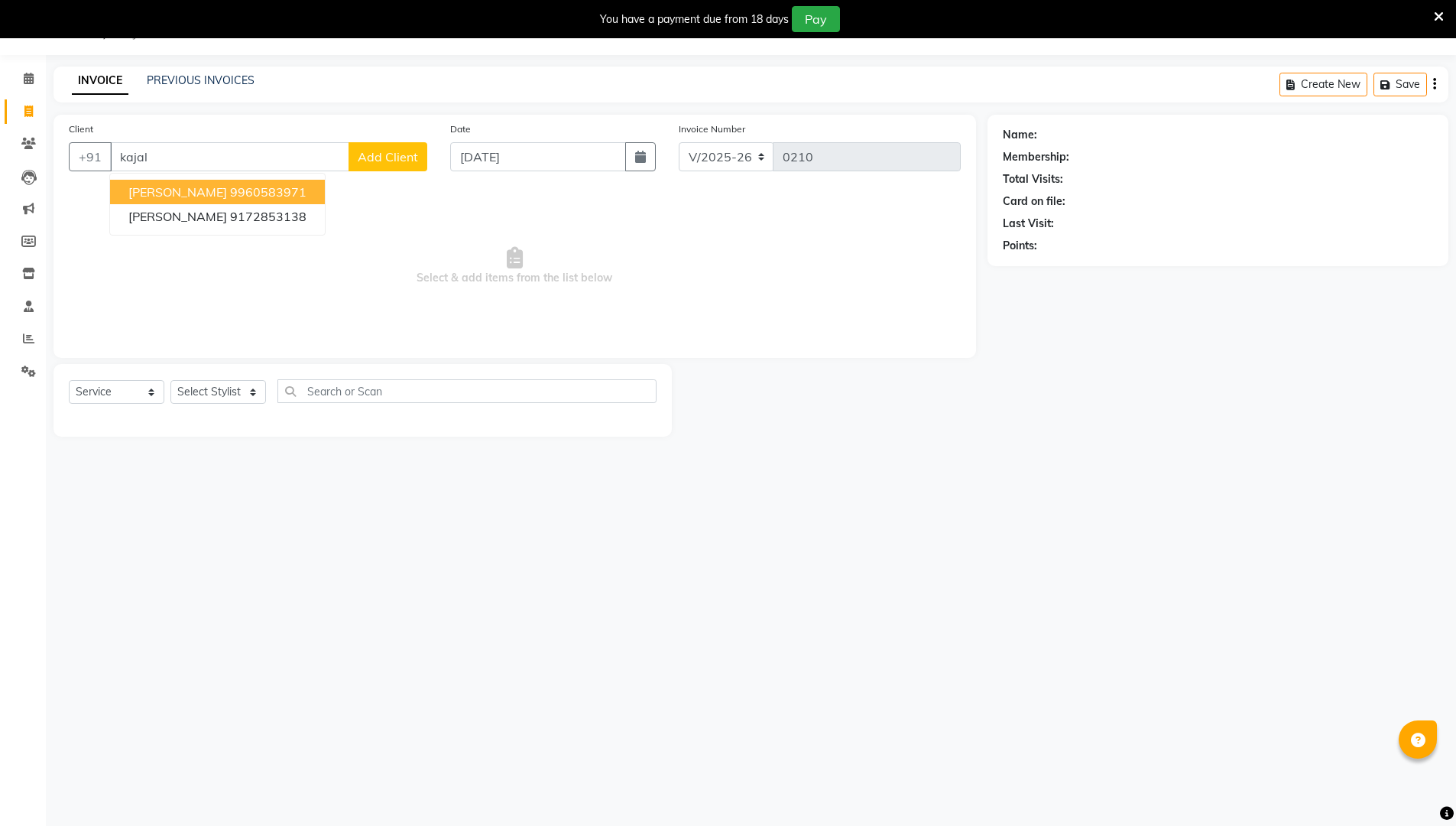
click at [275, 191] on ngb-highlight "9960583971" at bounding box center [268, 191] width 76 height 15
type input "9960583971"
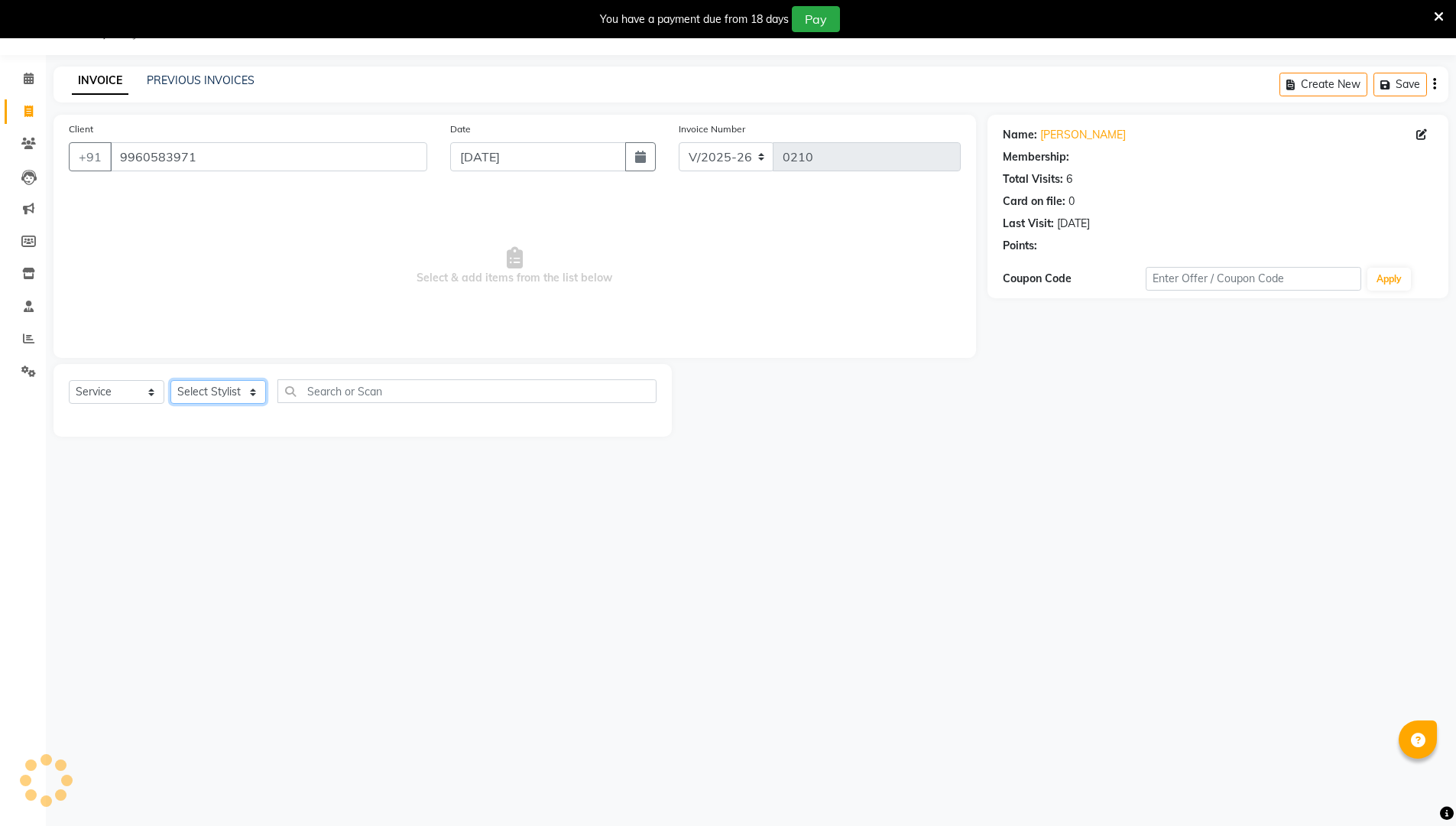
click at [233, 399] on select "Select Stylist [PERSON_NAME] [PERSON_NAME] [PERSON_NAME]" at bounding box center [218, 391] width 96 height 24
select select "1: Object"
select select "72122"
click at [171, 380] on select "Select Stylist [PERSON_NAME] [PERSON_NAME] [PERSON_NAME]" at bounding box center [218, 391] width 96 height 24
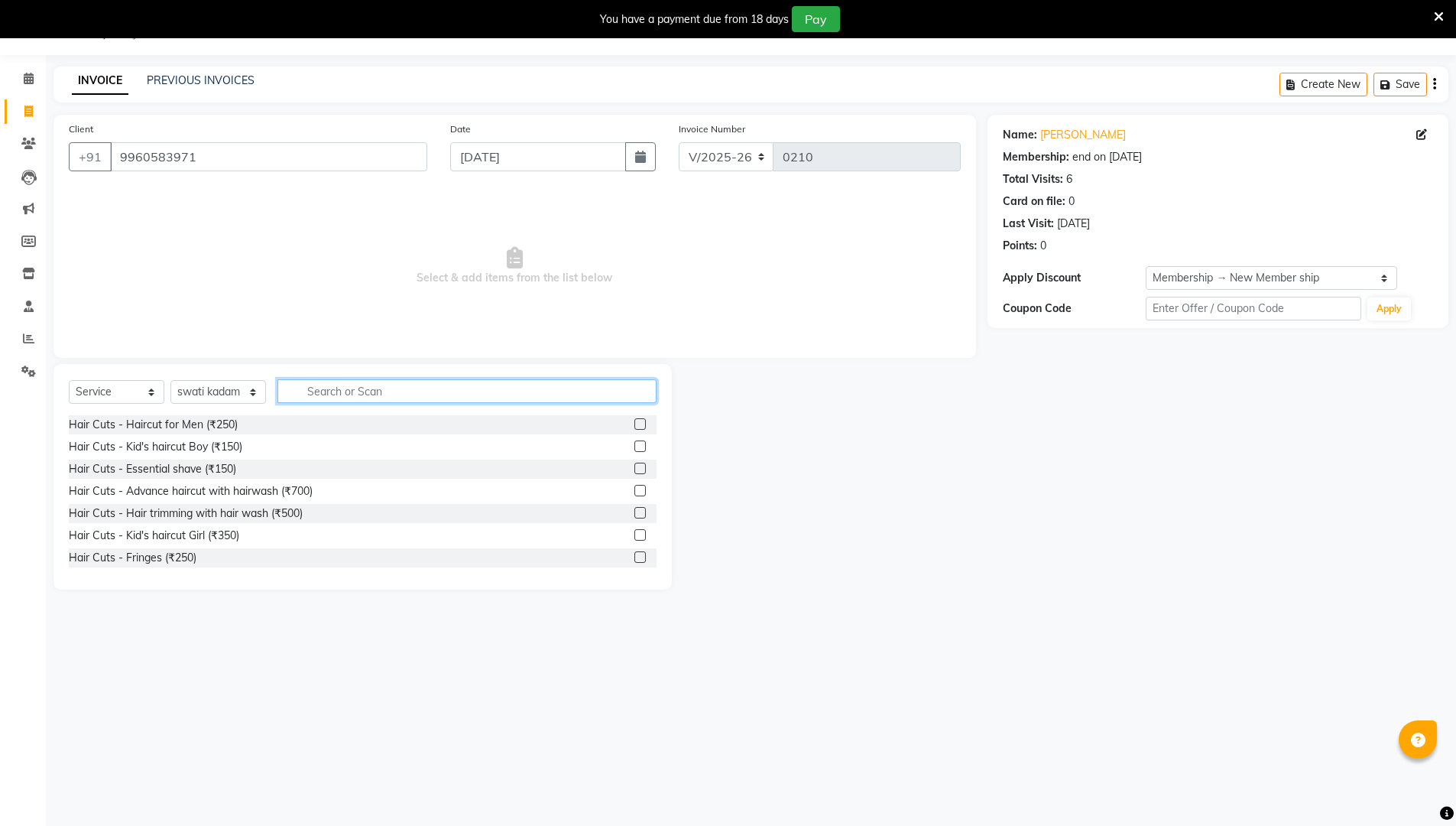
click at [350, 384] on input "text" at bounding box center [467, 391] width 379 height 24
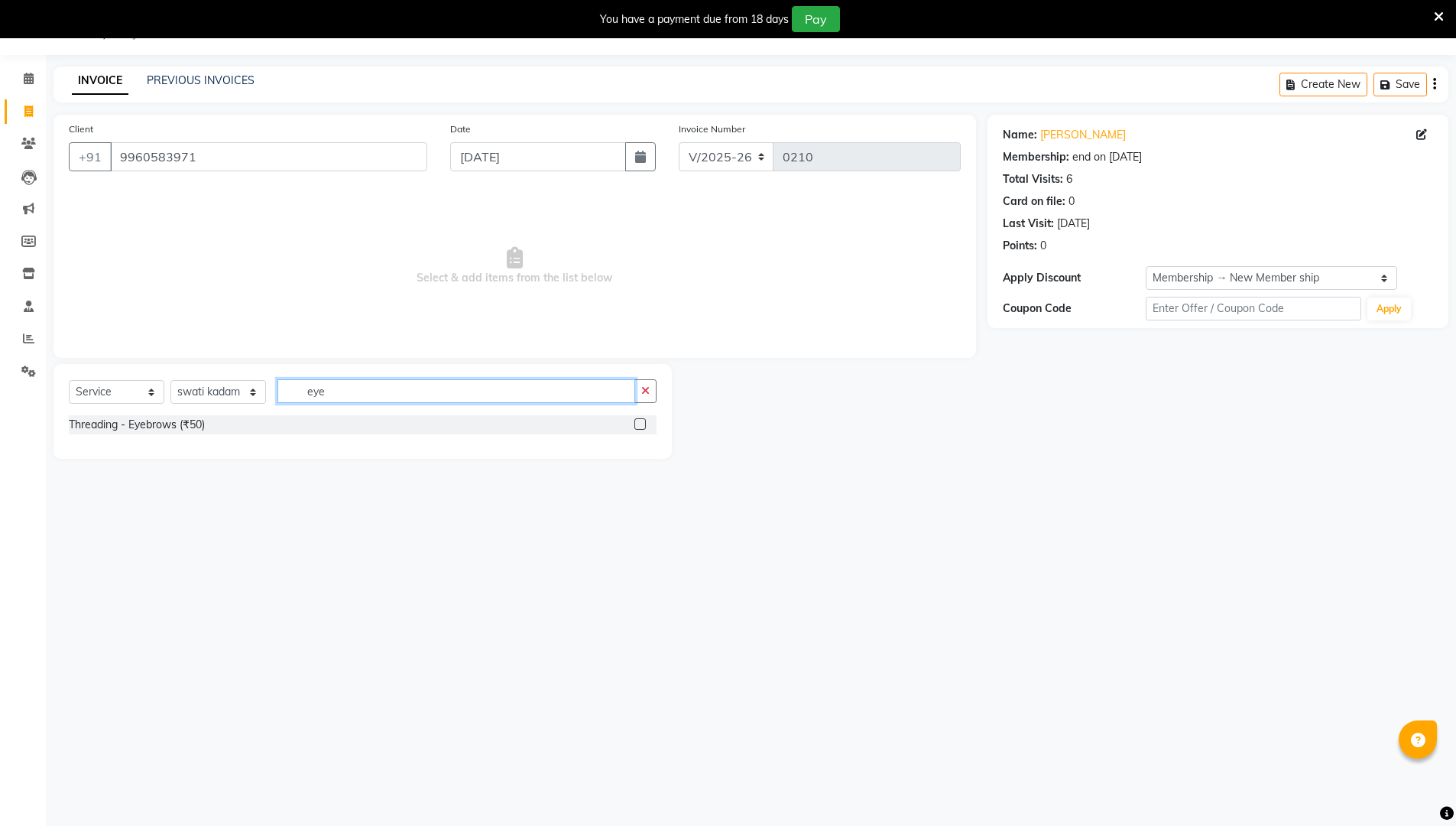
type input "eye"
click at [636, 424] on label at bounding box center [640, 424] width 12 height 12
click at [636, 424] on input "checkbox" at bounding box center [639, 424] width 10 height 10
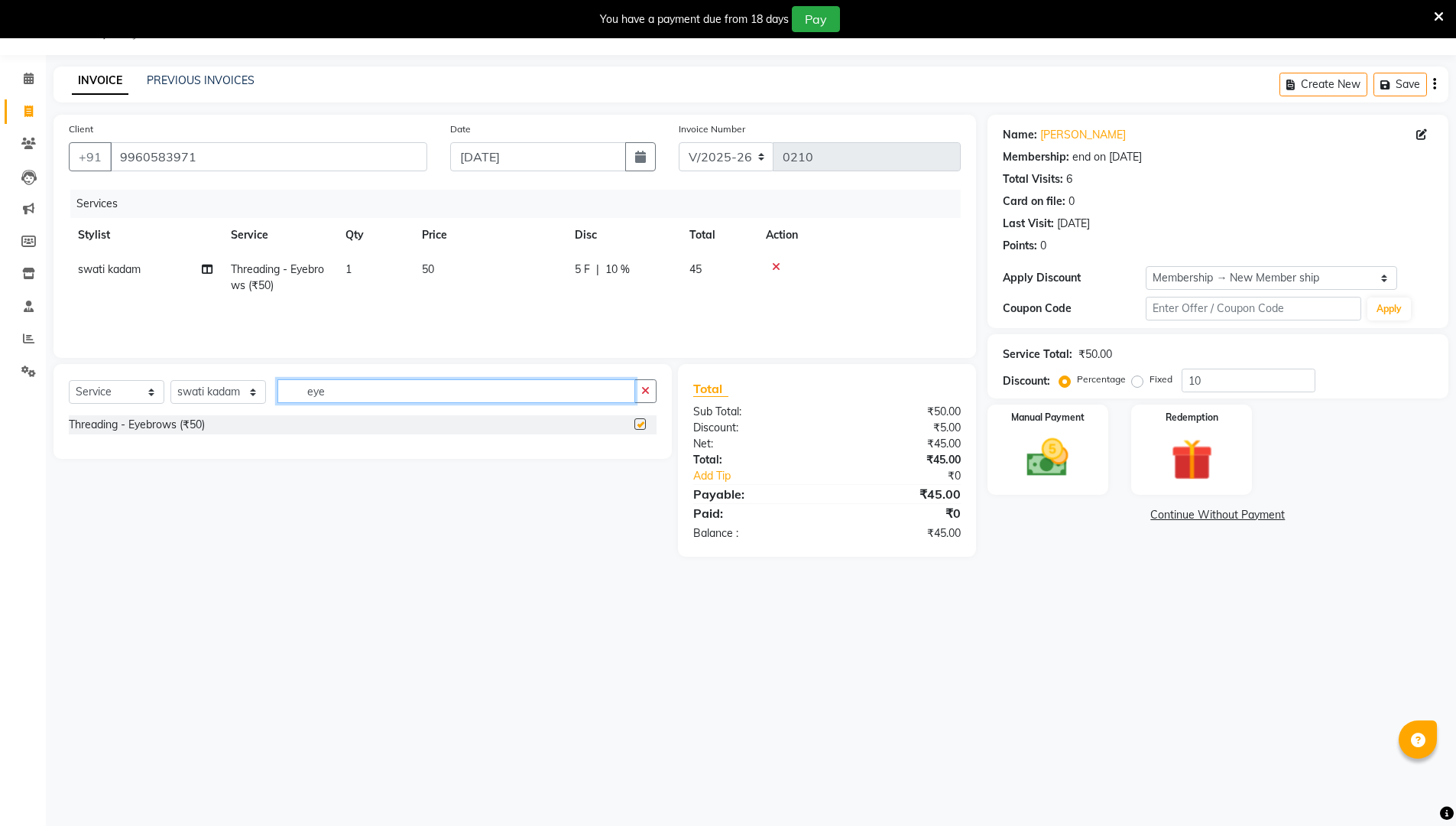
click at [470, 390] on input "eye" at bounding box center [456, 391] width 358 height 24
checkbox input "false"
type input "e"
type input "fore"
click at [634, 419] on label at bounding box center [640, 424] width 12 height 12
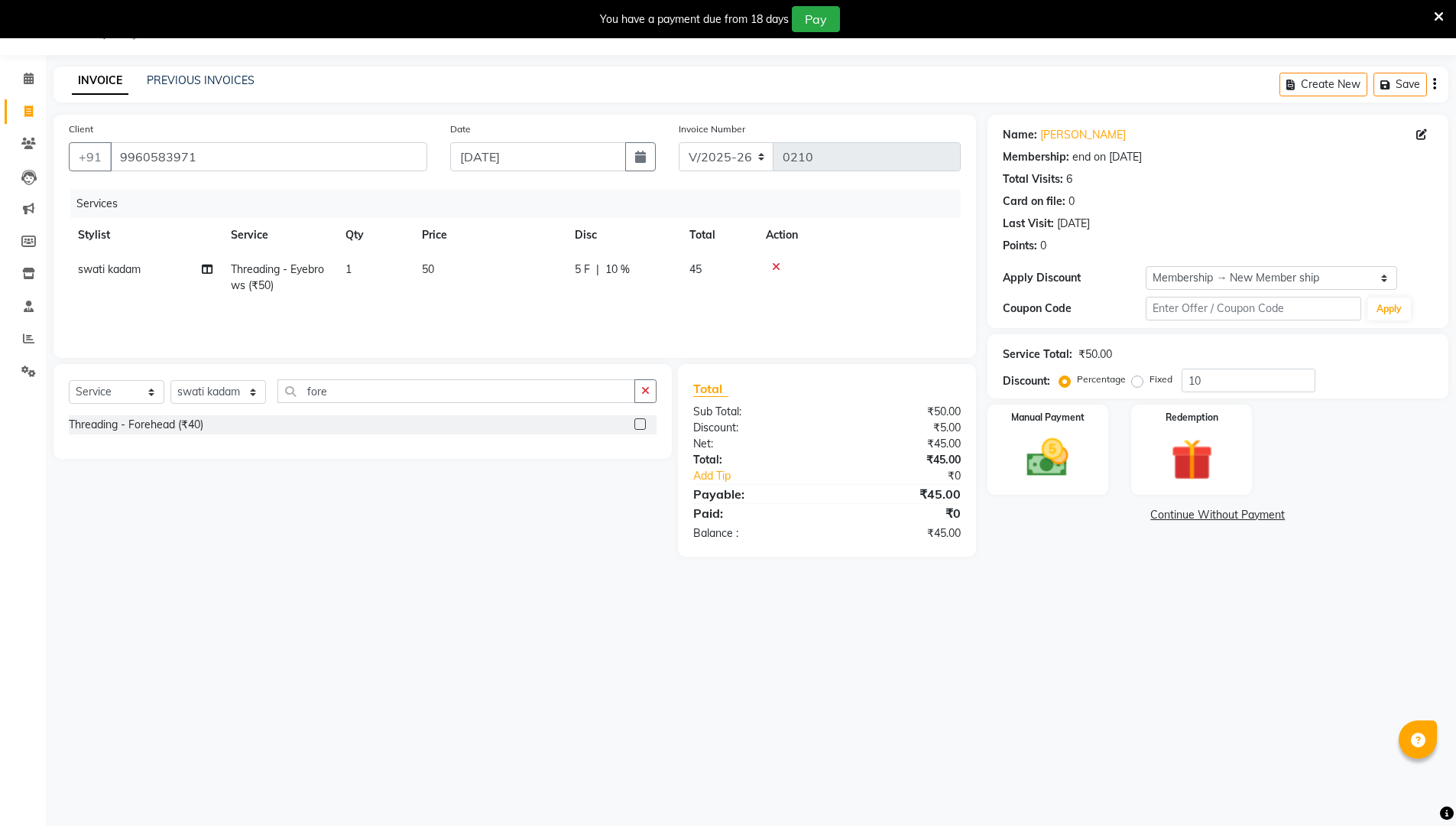
click at [634, 420] on input "checkbox" at bounding box center [639, 424] width 10 height 10
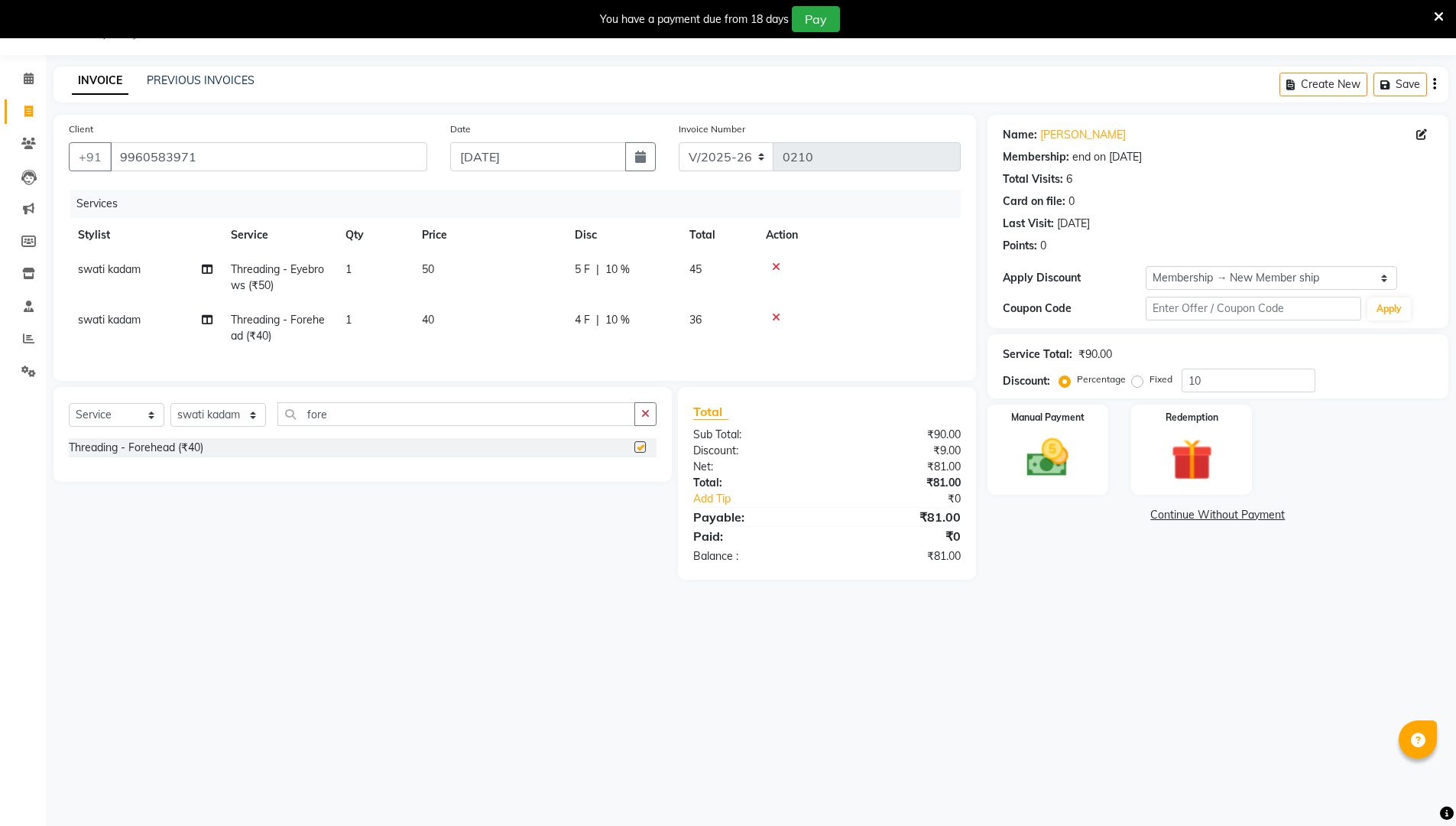
checkbox input "false"
click at [535, 419] on input "fore" at bounding box center [456, 414] width 358 height 24
type input "f"
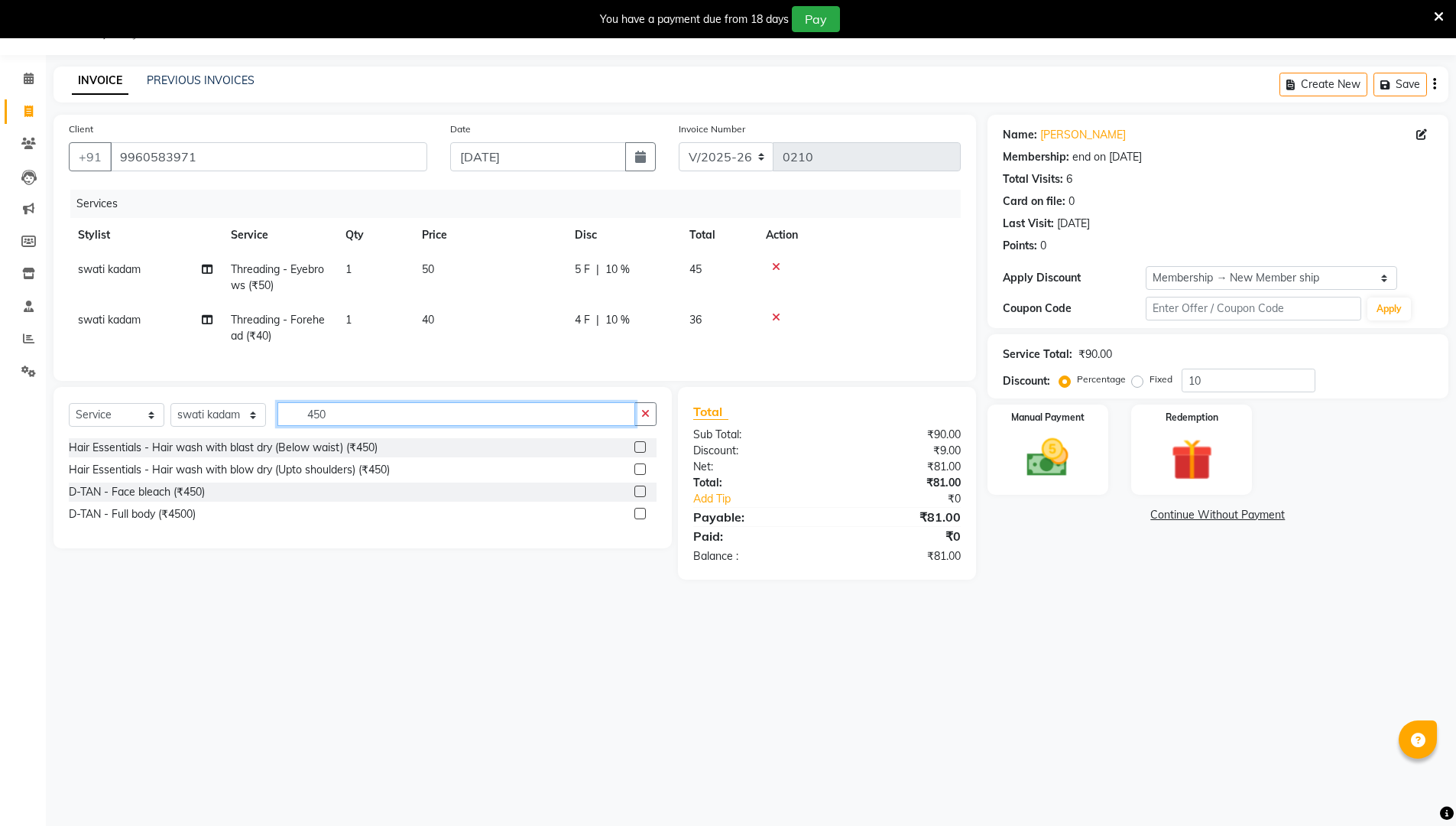
type input "450"
click at [642, 497] on label at bounding box center [640, 491] width 12 height 12
click at [642, 497] on input "checkbox" at bounding box center [639, 492] width 10 height 10
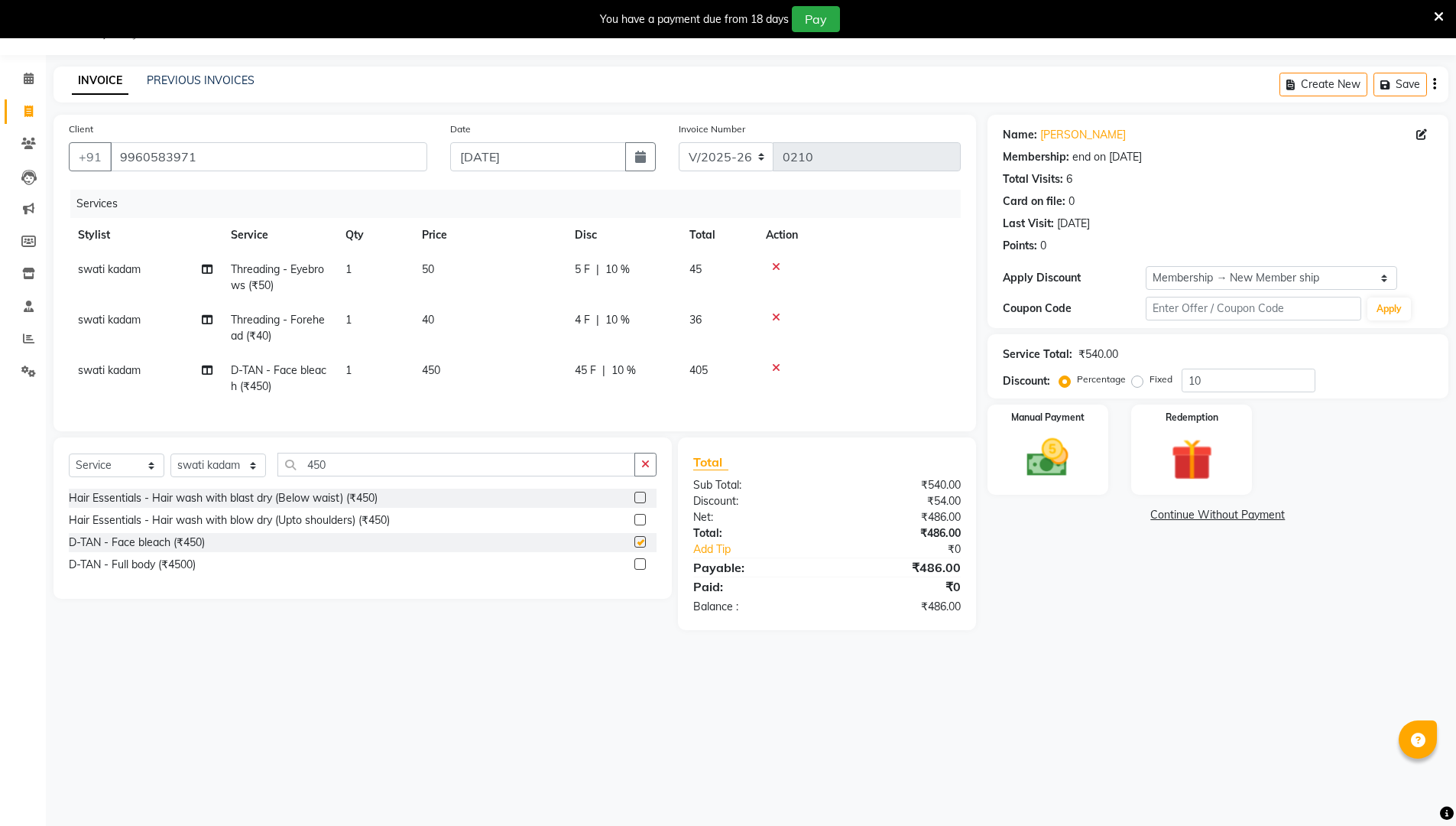
checkbox input "false"
click at [710, 455] on img at bounding box center [1047, 457] width 68 height 48
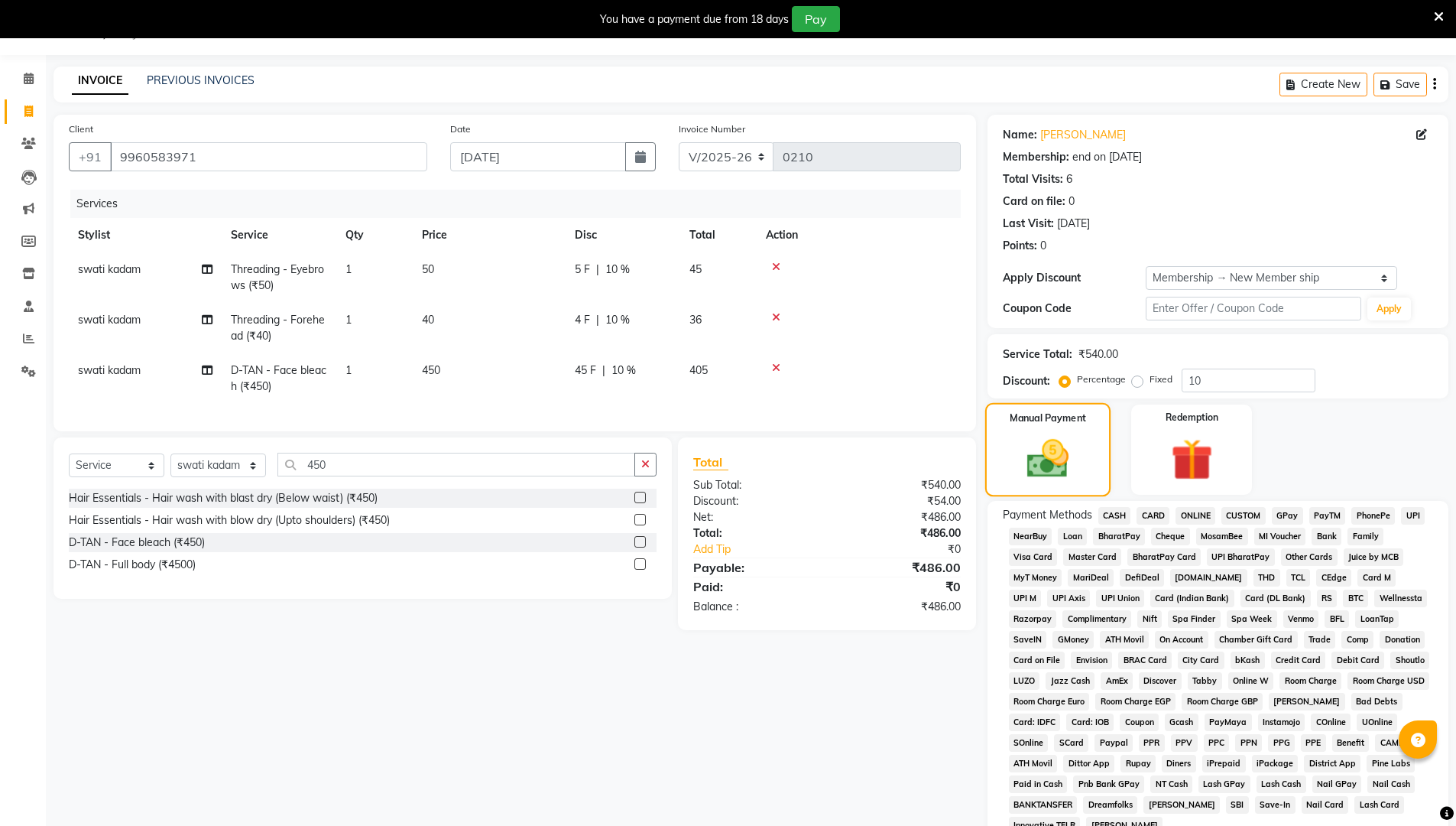
click at [710, 516] on span "ONLINE" at bounding box center [1195, 516] width 40 height 17
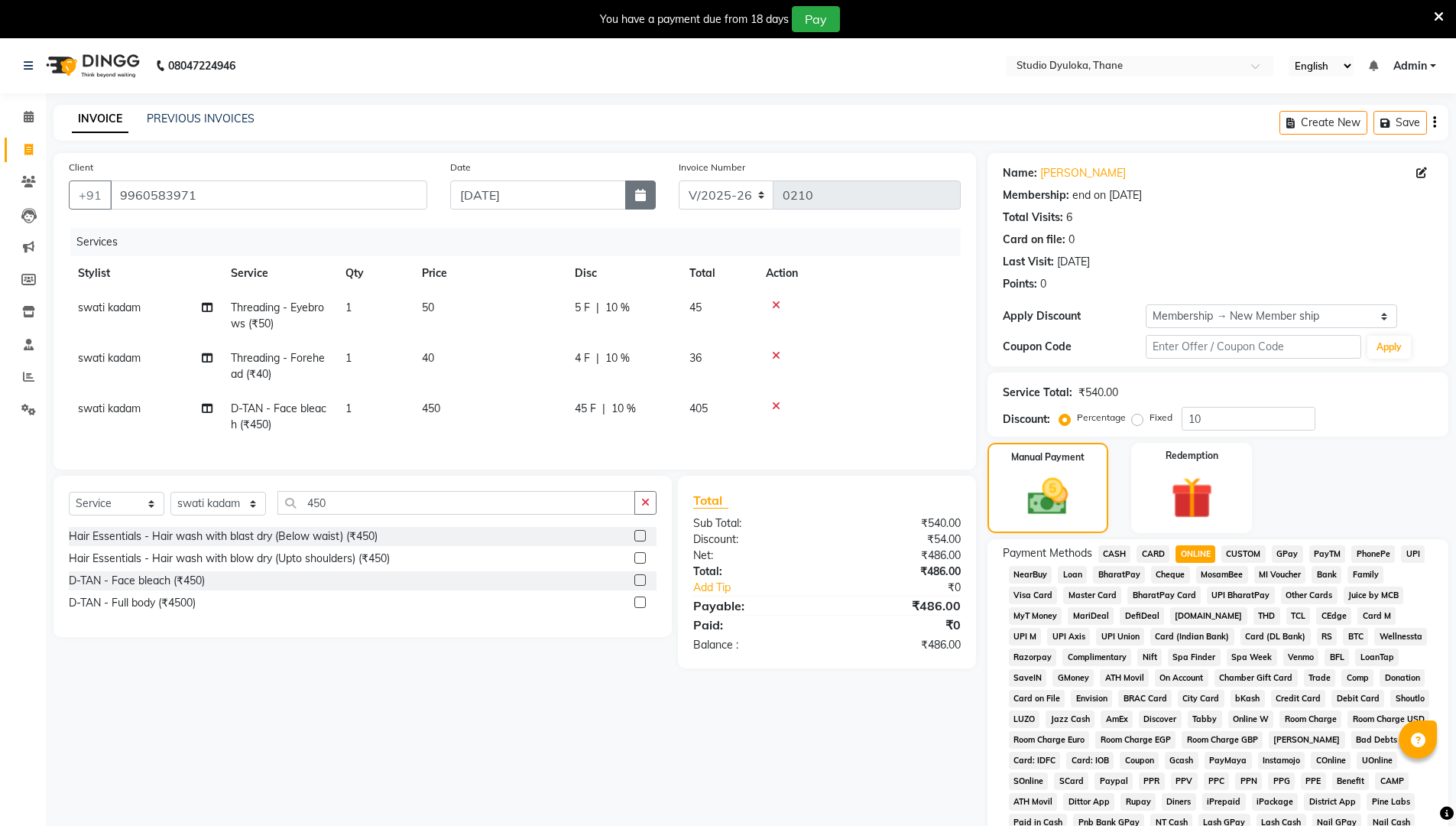
click at [640, 195] on icon "button" at bounding box center [640, 195] width 11 height 13
select select "9"
select select "2025"
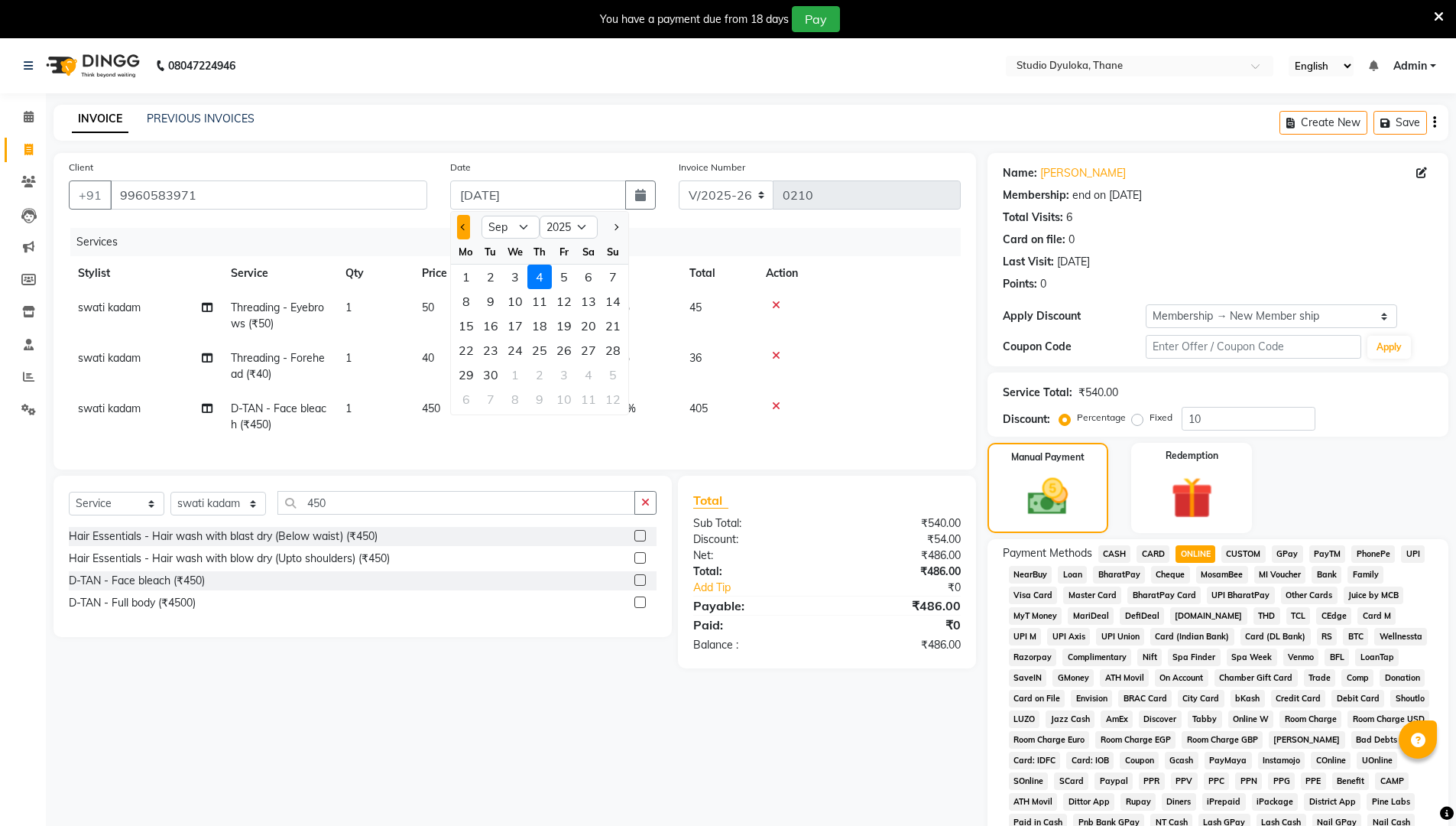
click at [464, 227] on span "Previous month" at bounding box center [464, 227] width 6 height 6
select select "8"
click at [612, 376] on div "31" at bounding box center [613, 374] width 24 height 24
type input "[DATE]"
type input "0"
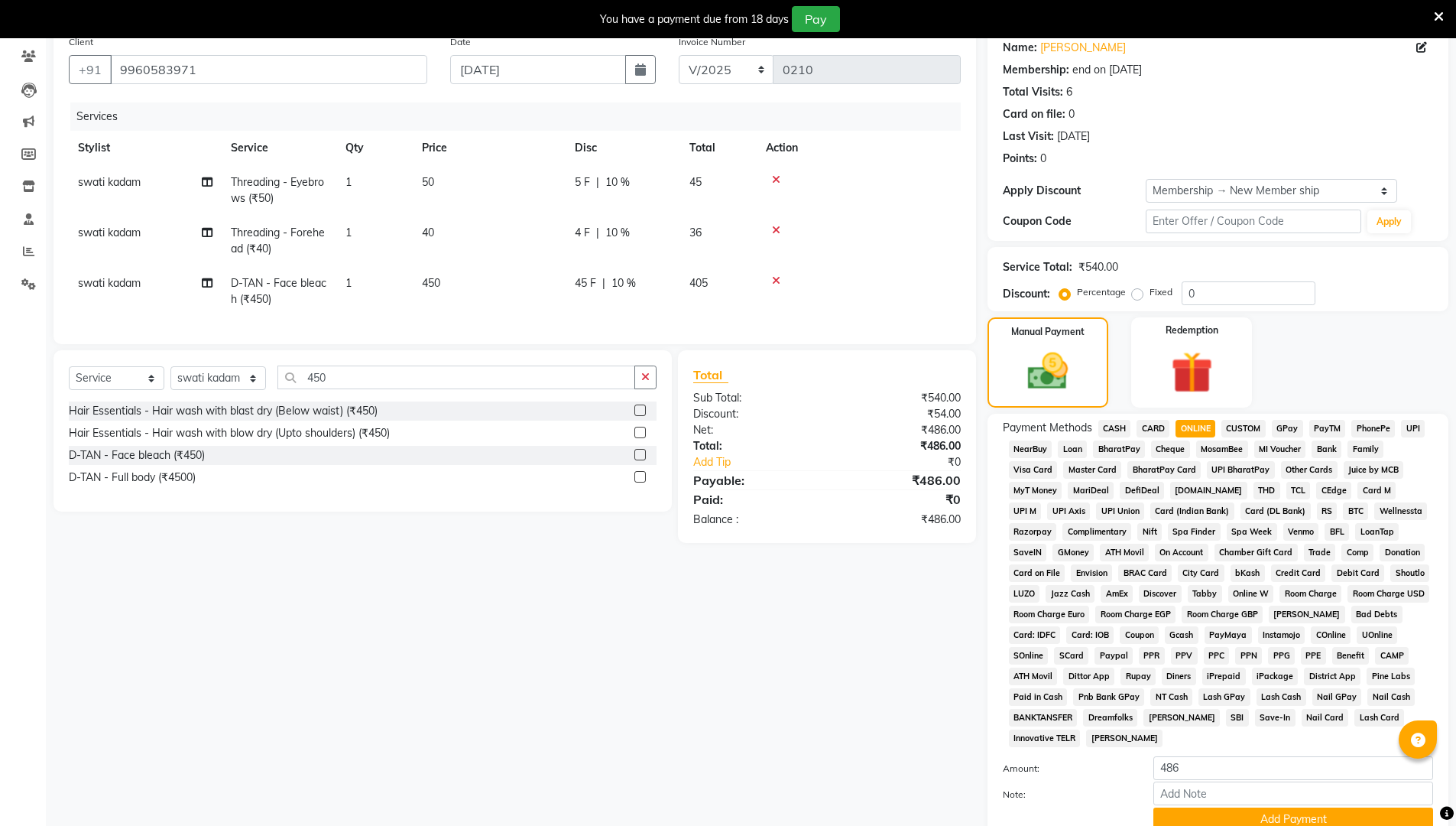
scroll to position [249, 0]
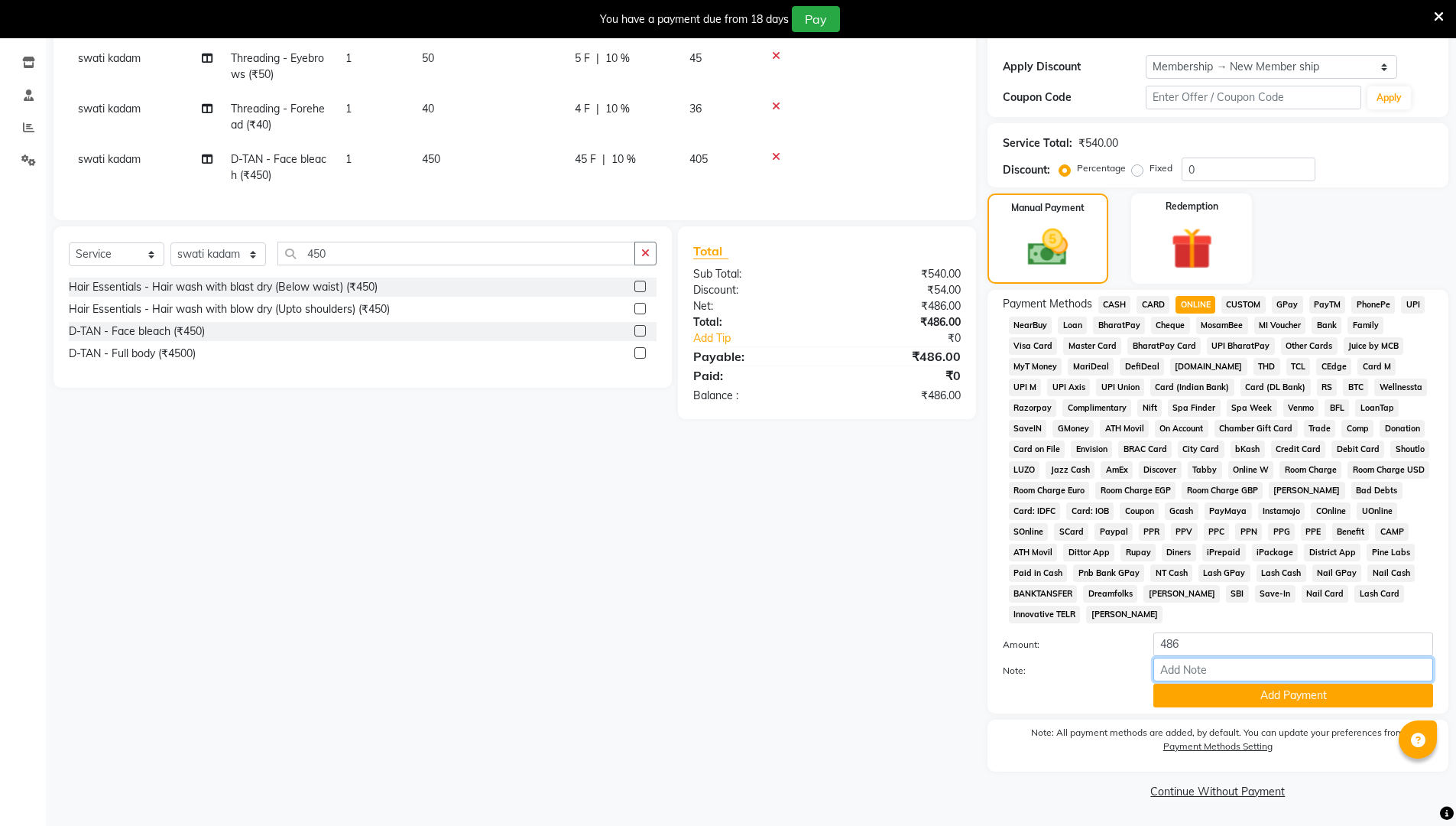
click at [710, 667] on input "Note:" at bounding box center [1293, 670] width 280 height 24
type input "gpay"
click at [710, 697] on button "Add Payment" at bounding box center [1293, 696] width 280 height 24
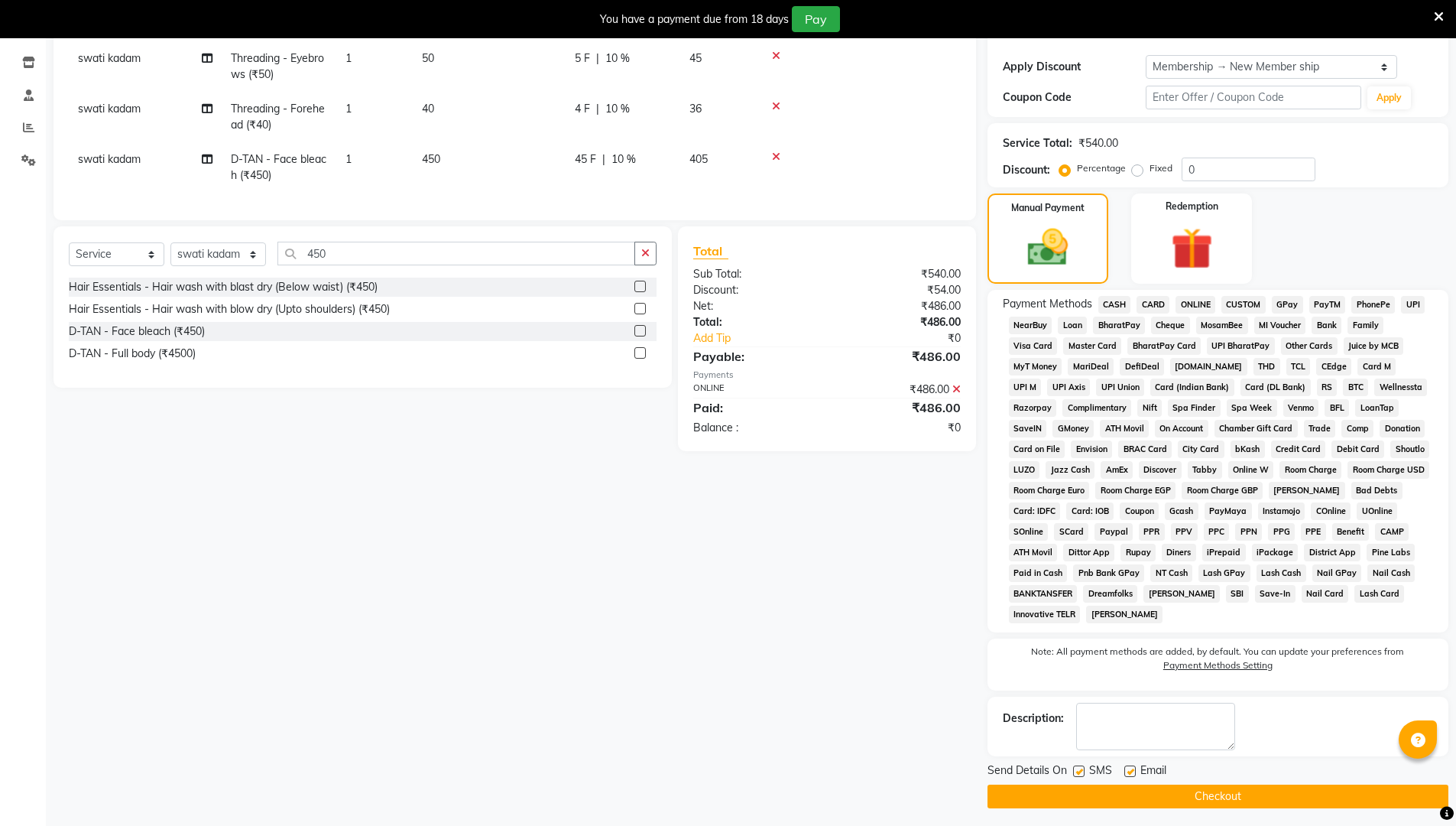
click at [710, 697] on button "Checkout" at bounding box center [1218, 796] width 461 height 24
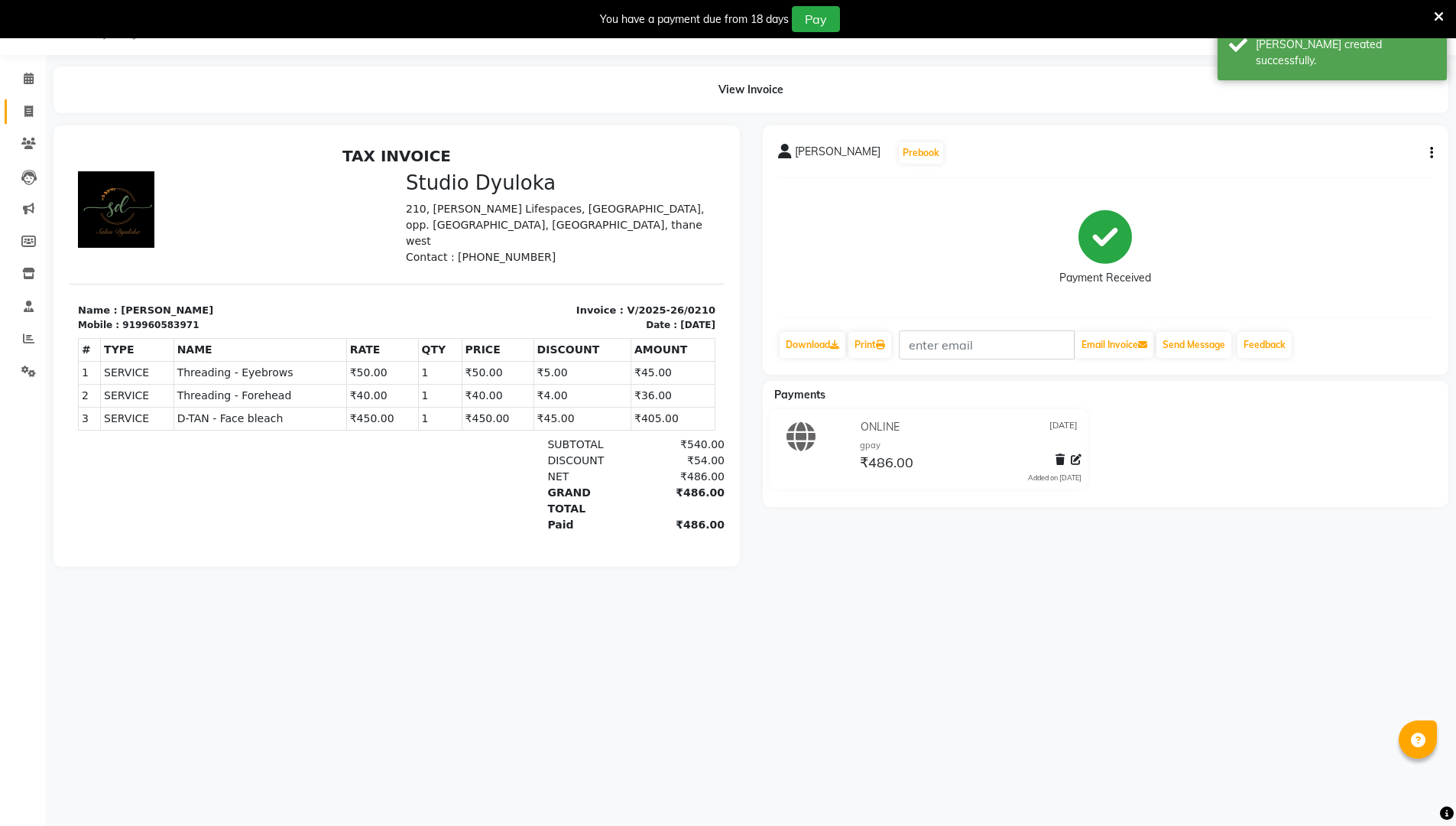
click at [25, 116] on icon at bounding box center [28, 111] width 9 height 12
select select "6575"
select select "service"
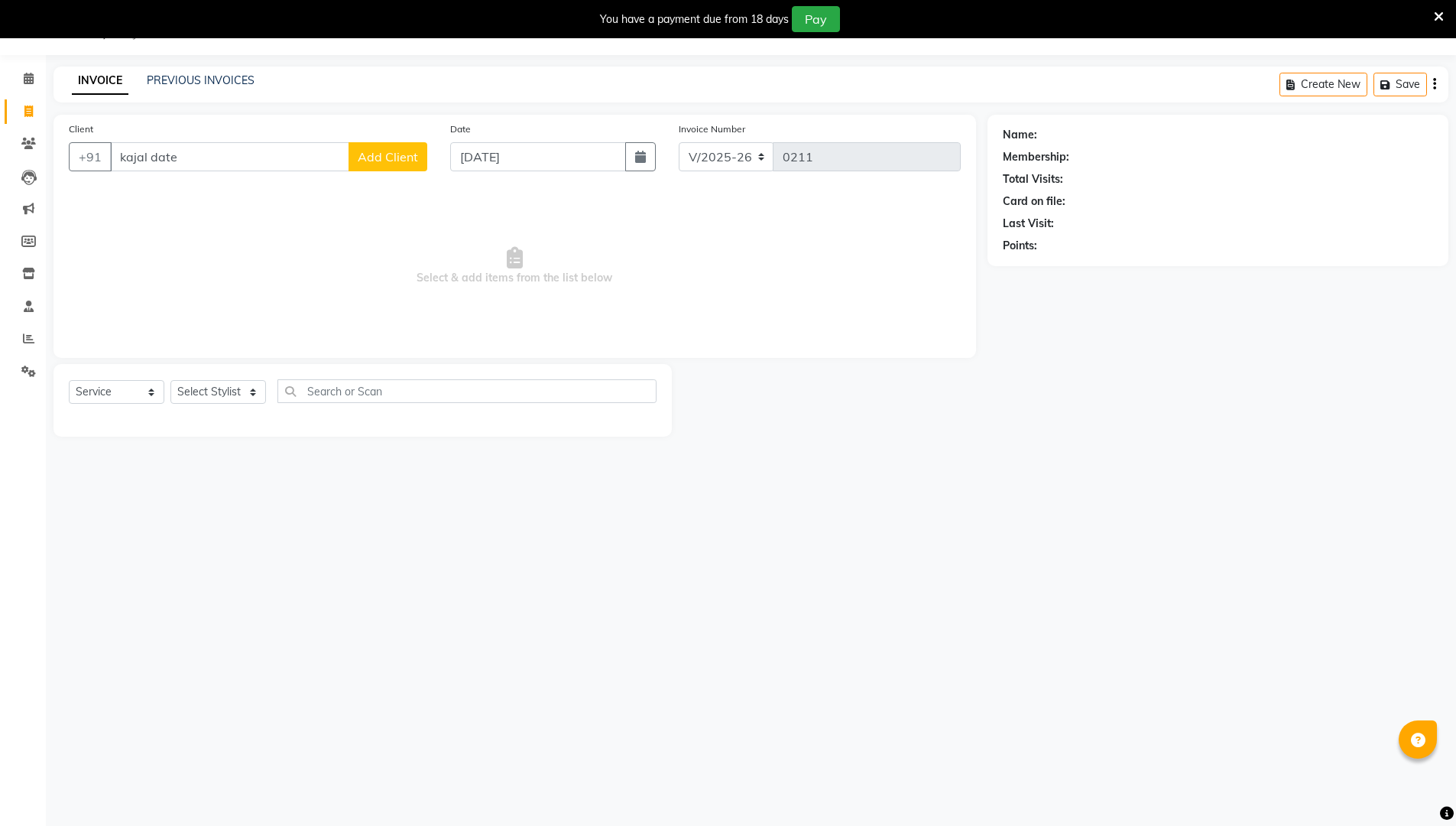
type input "kajal date"
click at [225, 380] on select "Select Stylist [PERSON_NAME] [PERSON_NAME] [PERSON_NAME]" at bounding box center [218, 391] width 96 height 24
select select "72122"
click at [171, 380] on select "Select Stylist [PERSON_NAME] [PERSON_NAME] [PERSON_NAME]" at bounding box center [218, 391] width 96 height 24
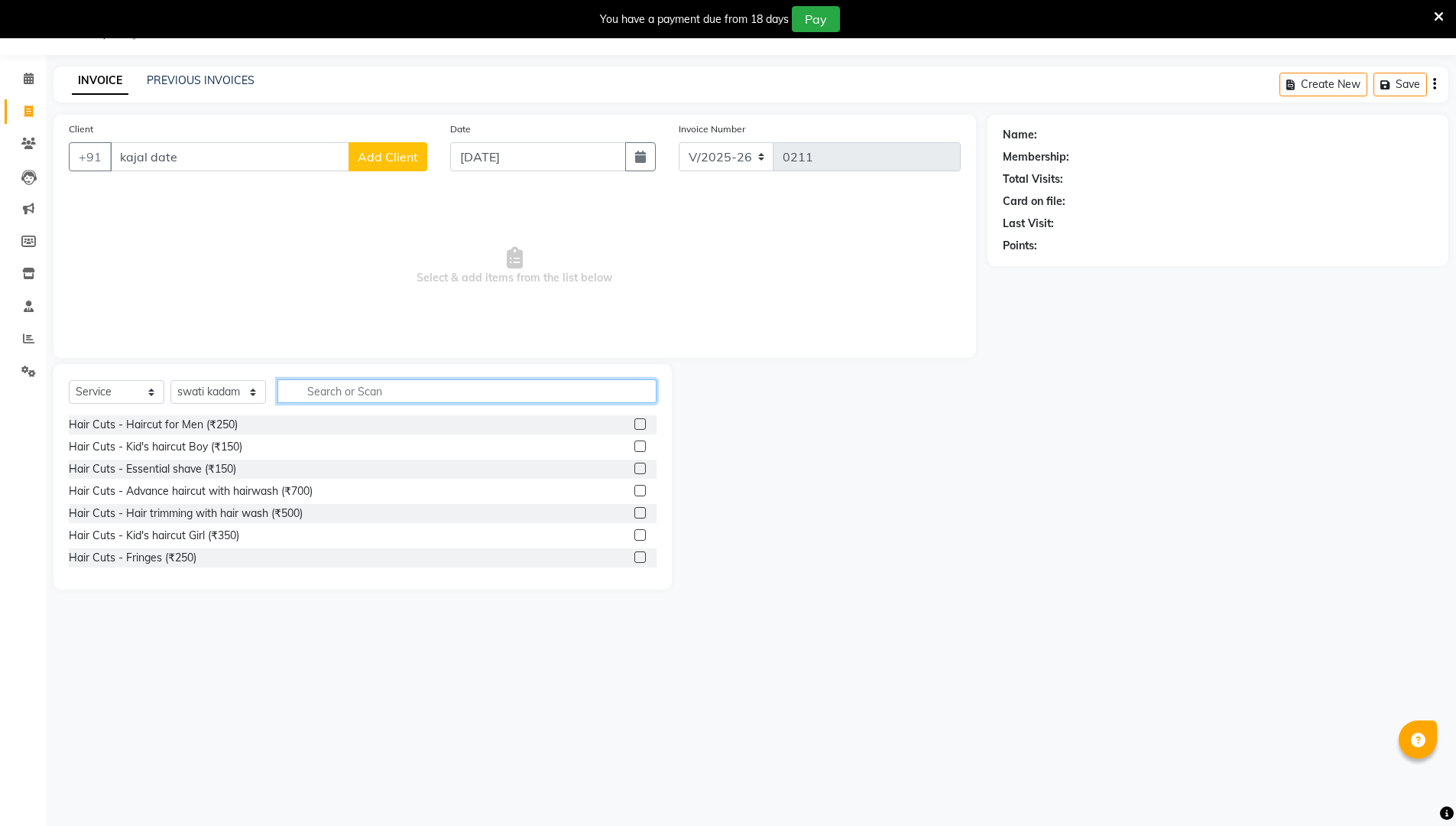
click at [332, 397] on input "text" at bounding box center [467, 391] width 379 height 24
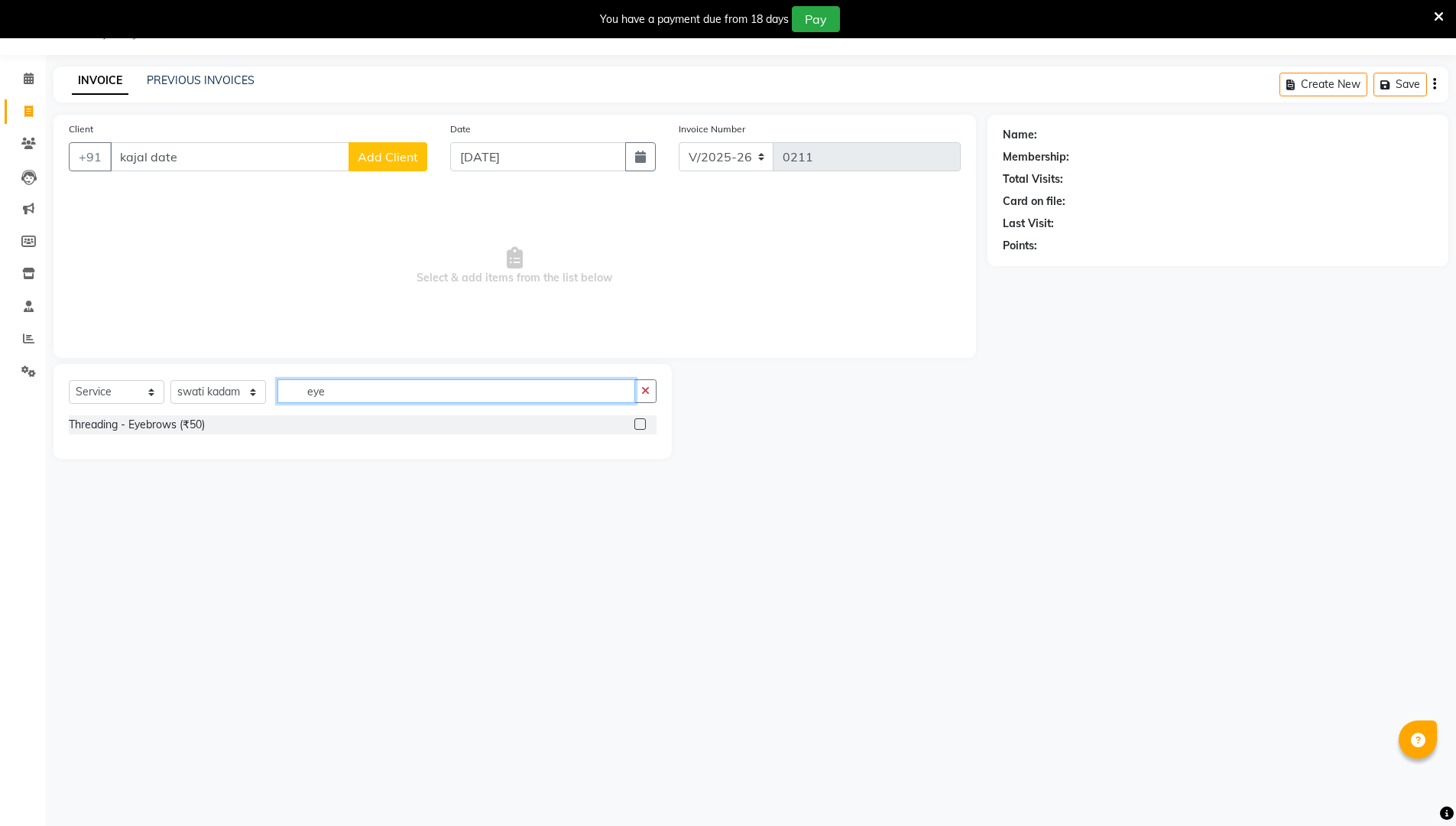
type input "eye"
click at [641, 424] on label at bounding box center [640, 424] width 12 height 12
click at [641, 424] on input "checkbox" at bounding box center [639, 424] width 10 height 10
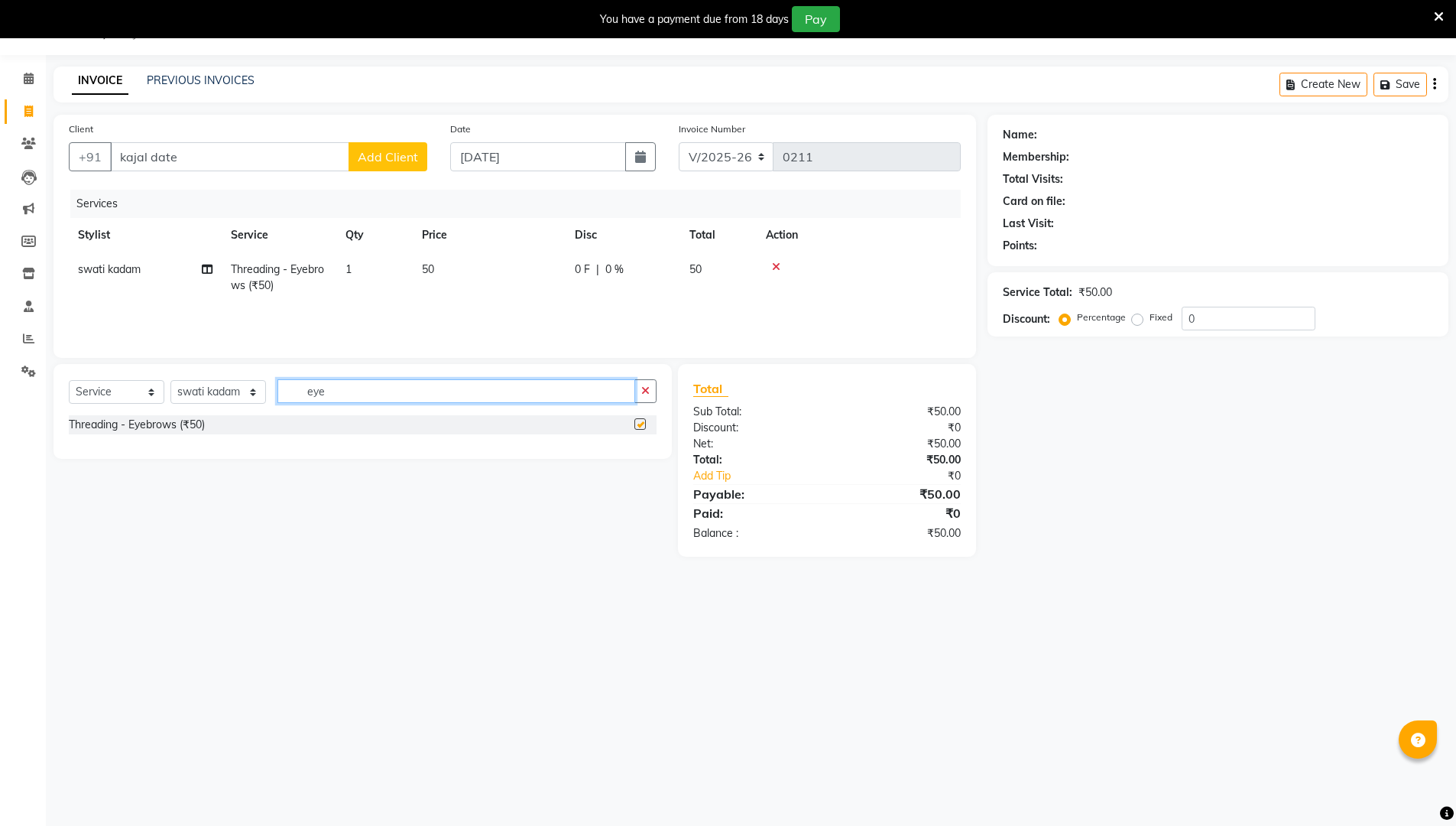
click at [507, 385] on input "eye" at bounding box center [456, 391] width 358 height 24
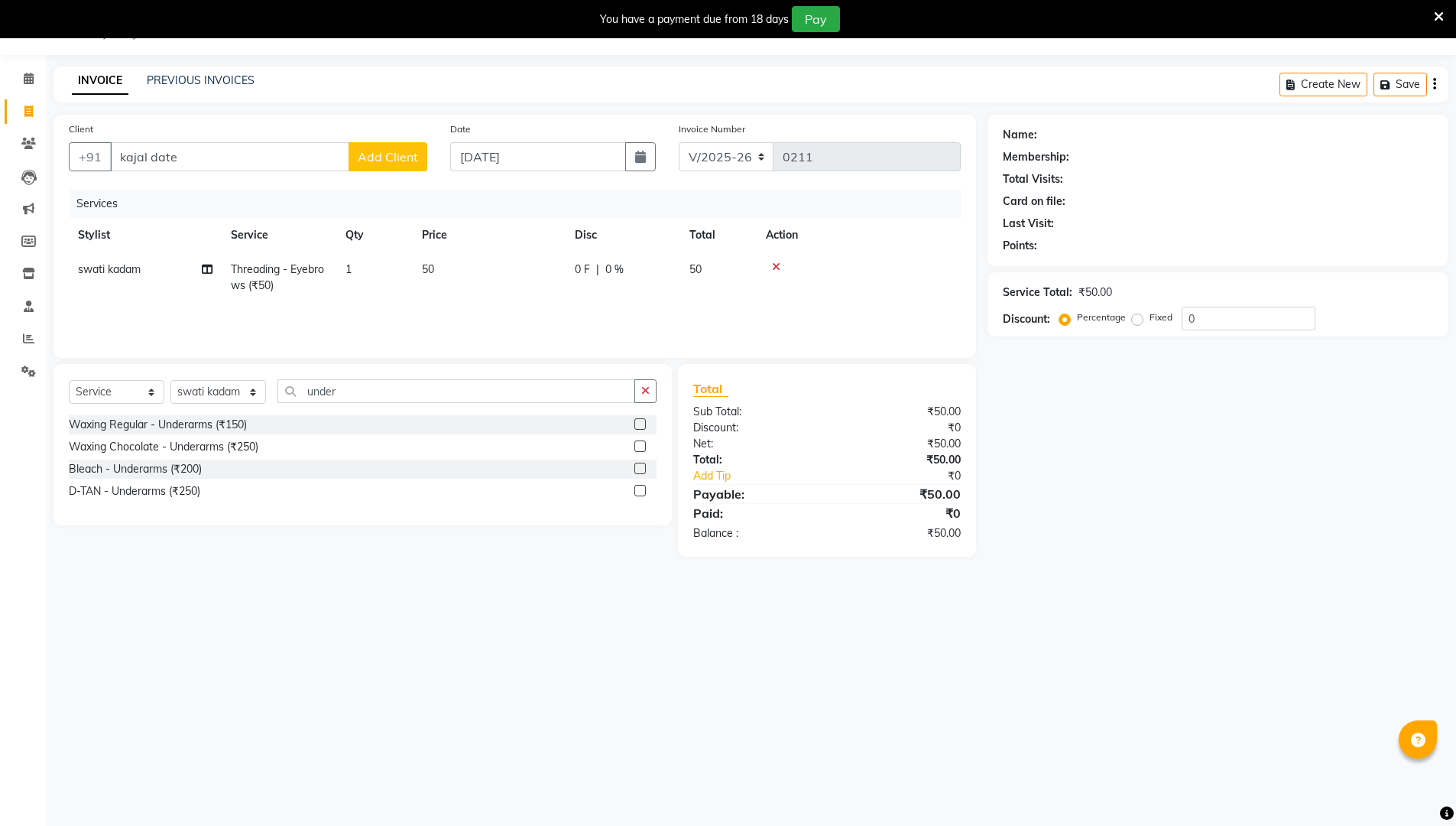
click at [640, 426] on label at bounding box center [640, 424] width 12 height 12
click at [640, 426] on input "checkbox" at bounding box center [639, 424] width 10 height 10
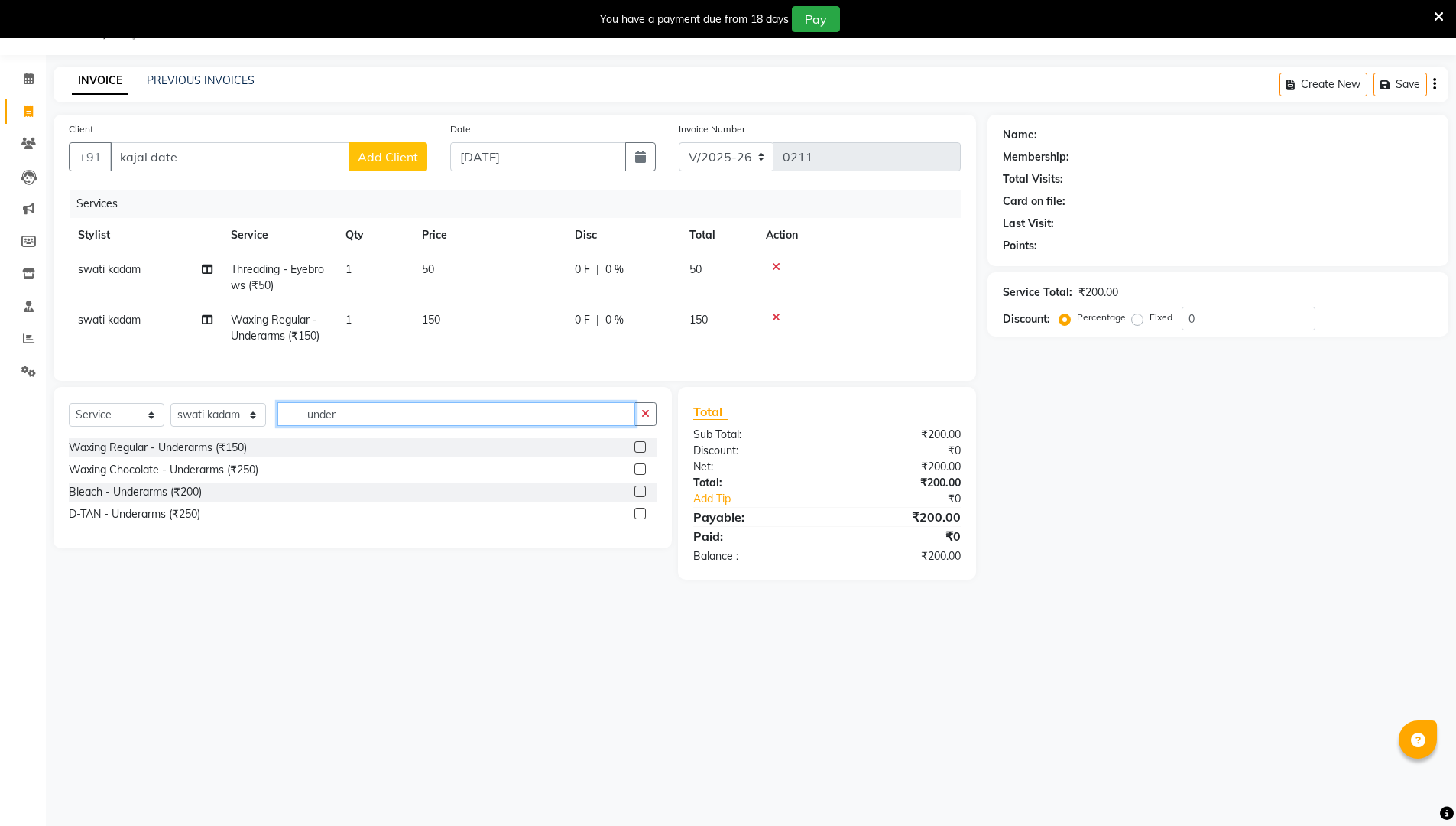
click at [474, 426] on input "under" at bounding box center [456, 414] width 358 height 24
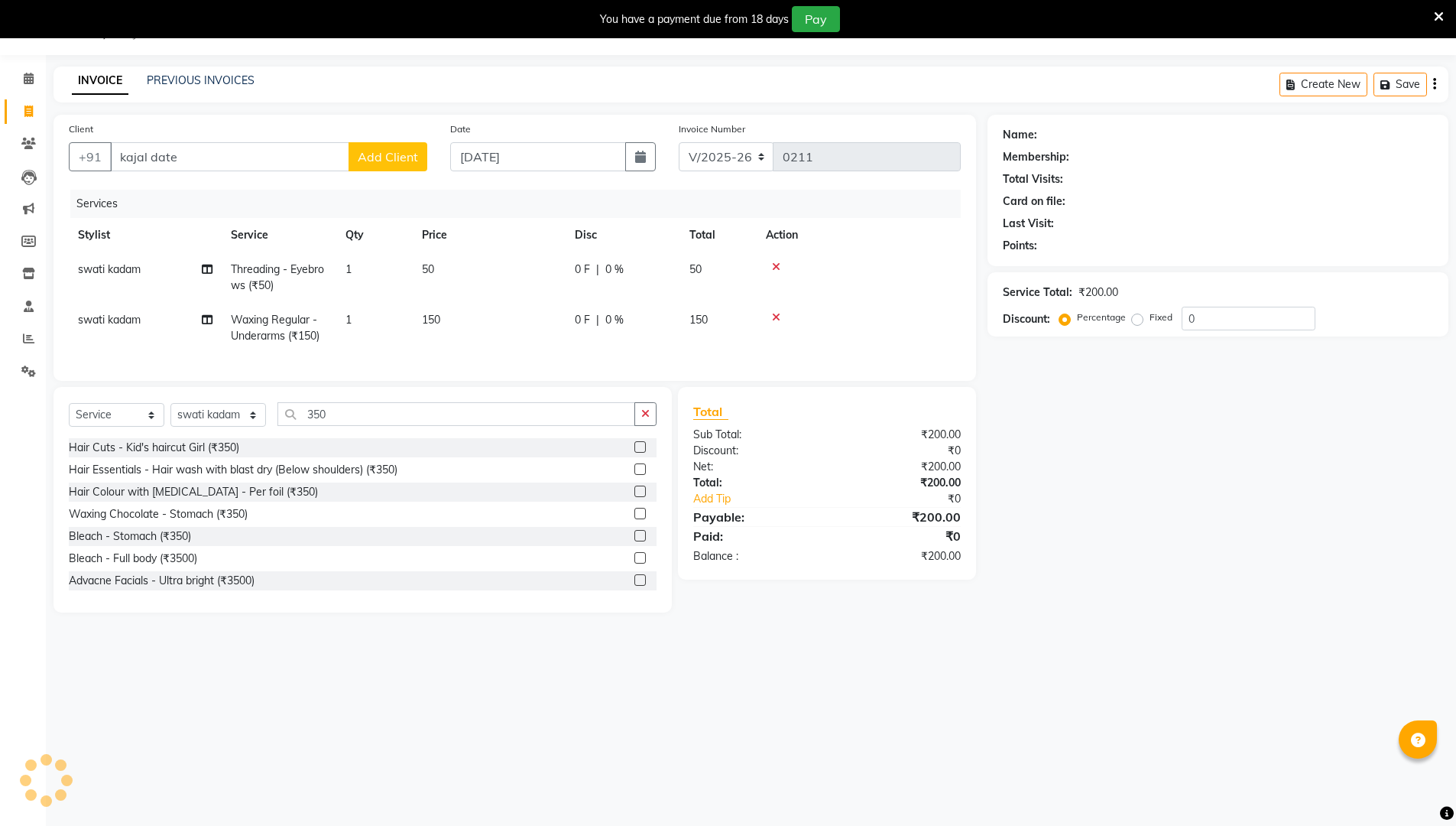
click at [634, 475] on label at bounding box center [640, 468] width 12 height 12
click at [634, 475] on input "checkbox" at bounding box center [639, 469] width 10 height 10
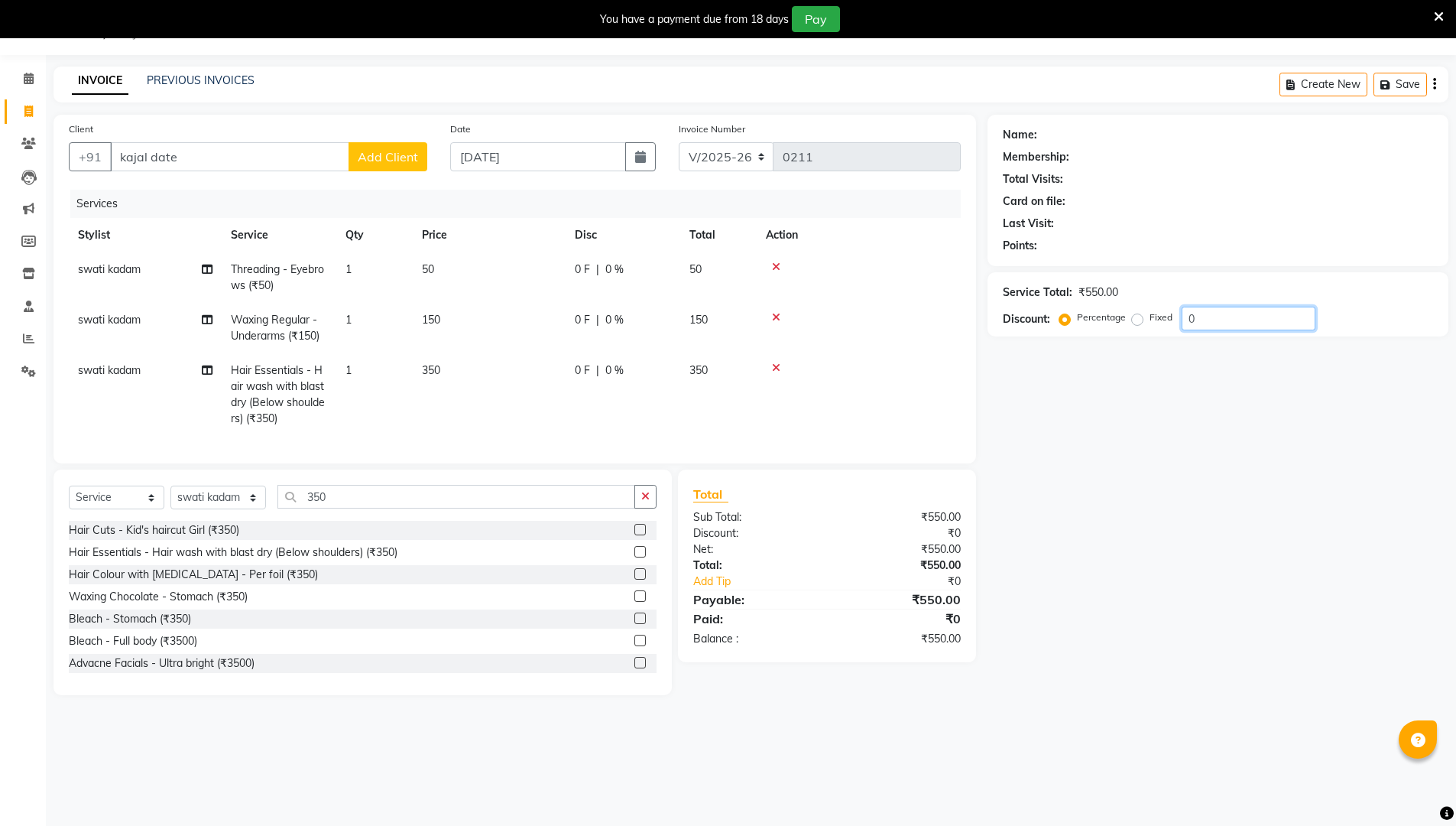
click at [710, 324] on input "0" at bounding box center [1249, 318] width 134 height 24
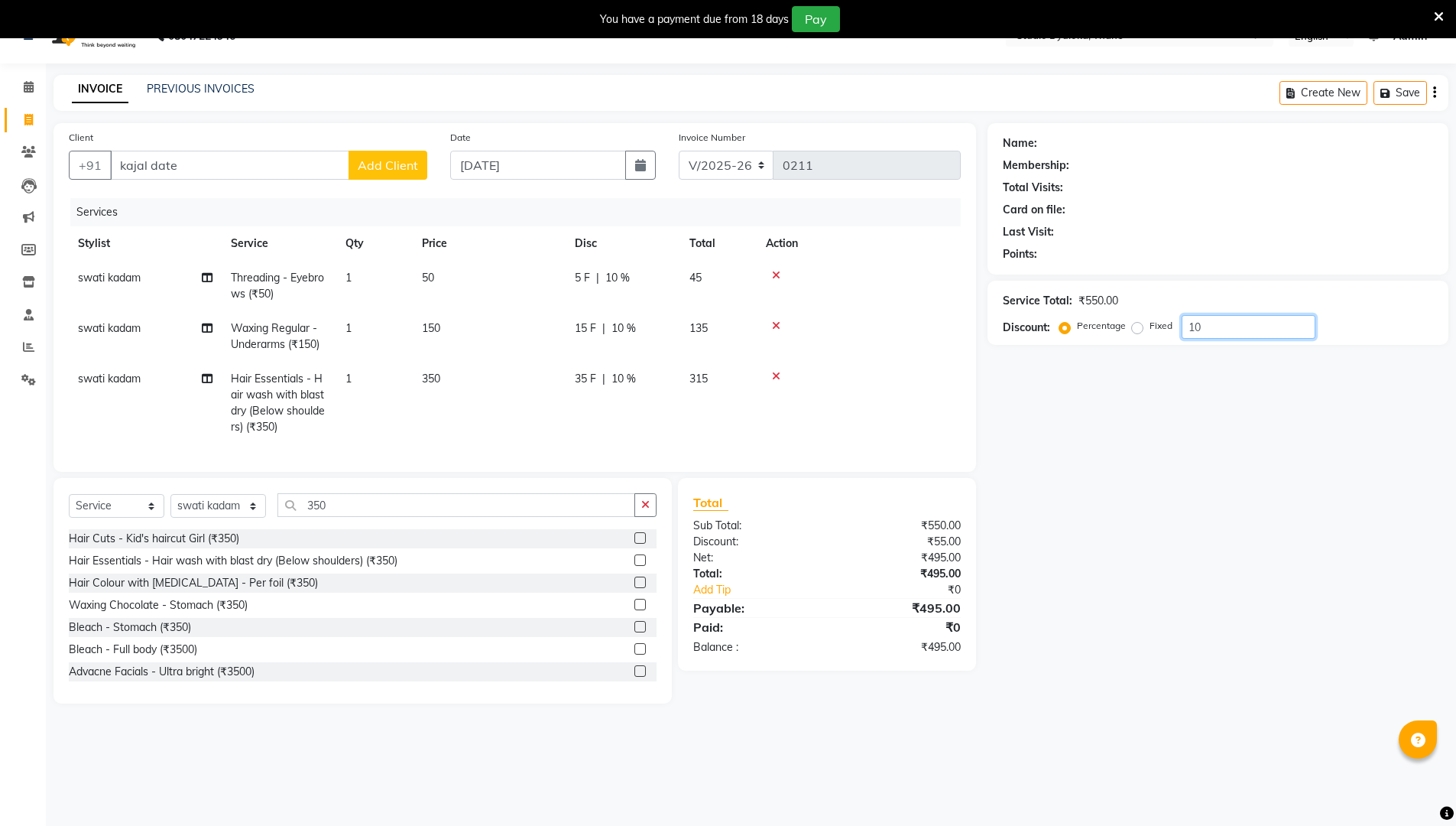
scroll to position [39, 0]
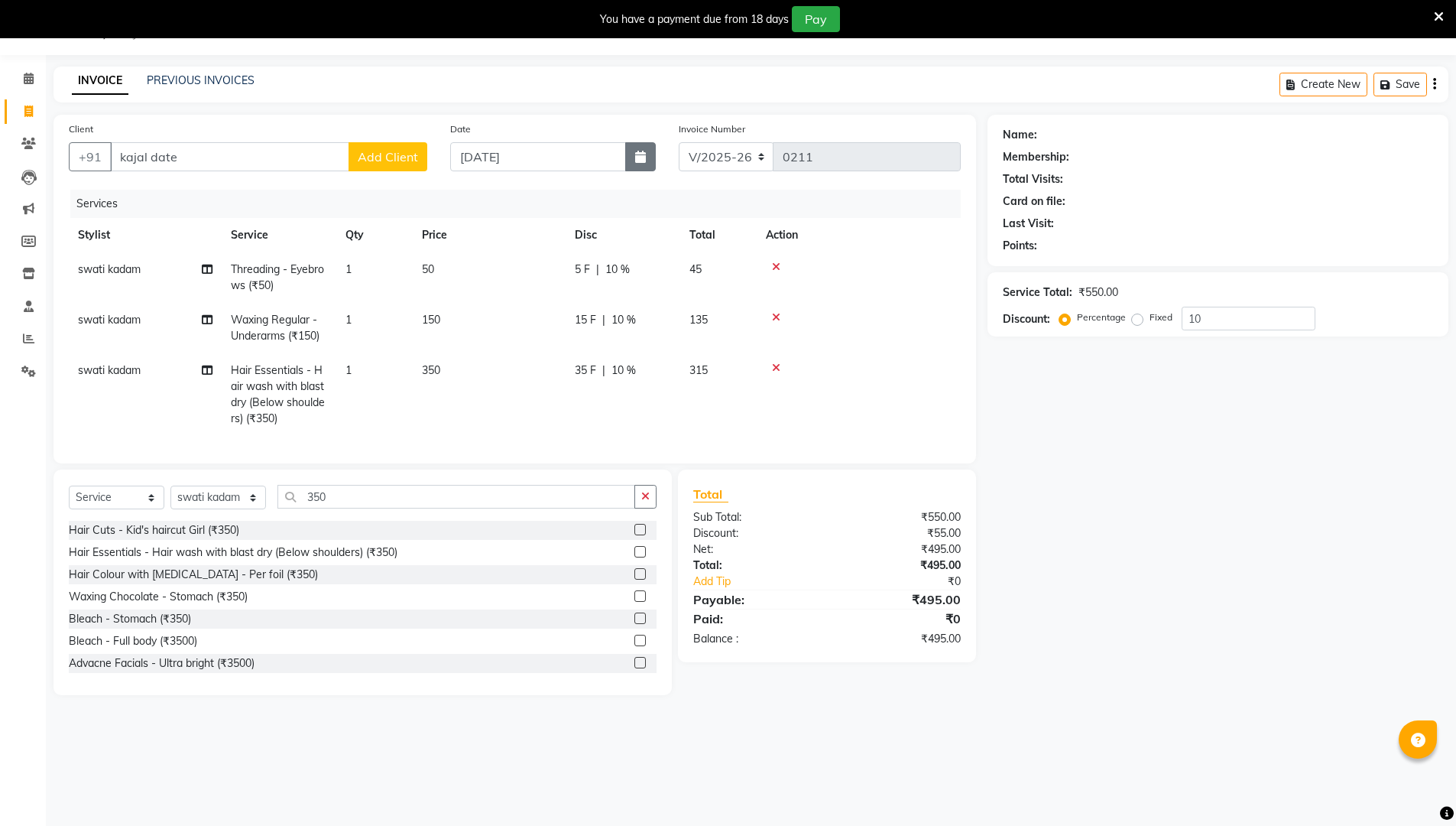
click at [641, 165] on button "button" at bounding box center [640, 156] width 31 height 29
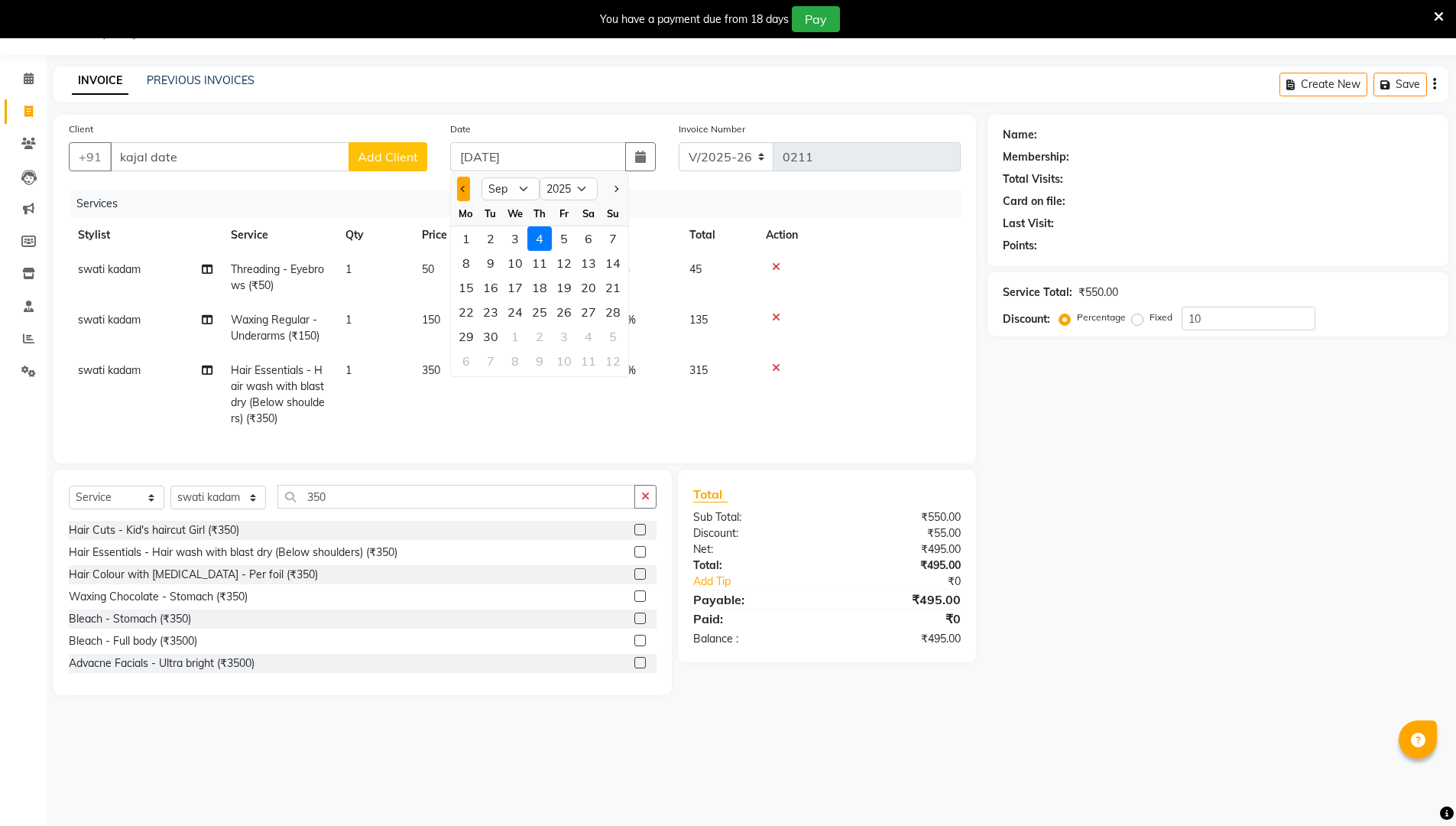
click at [464, 189] on span "Previous month" at bounding box center [464, 189] width 6 height 6
click at [619, 350] on div "7" at bounding box center [613, 361] width 24 height 24
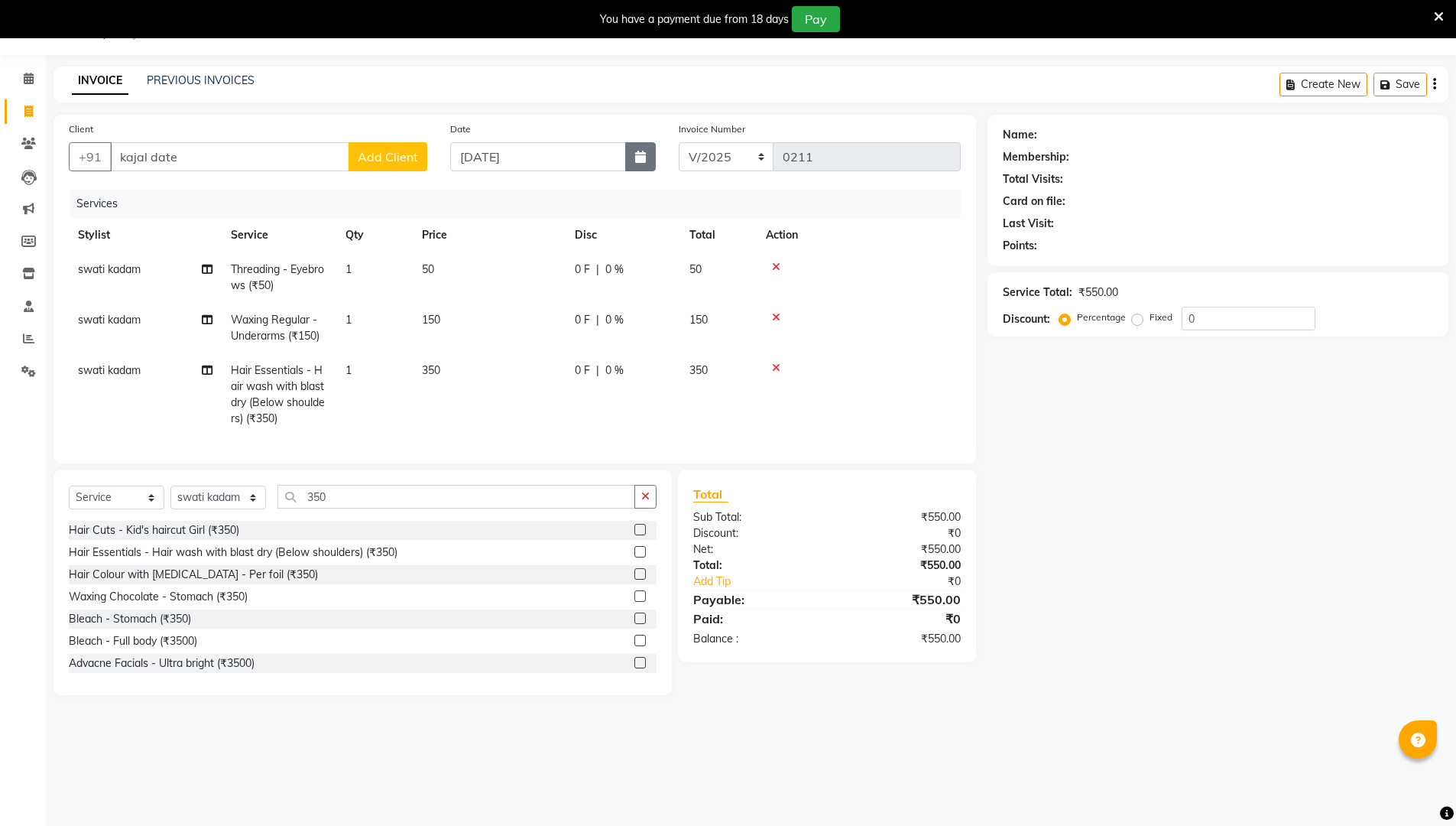
click at [645, 171] on button "button" at bounding box center [640, 156] width 31 height 29
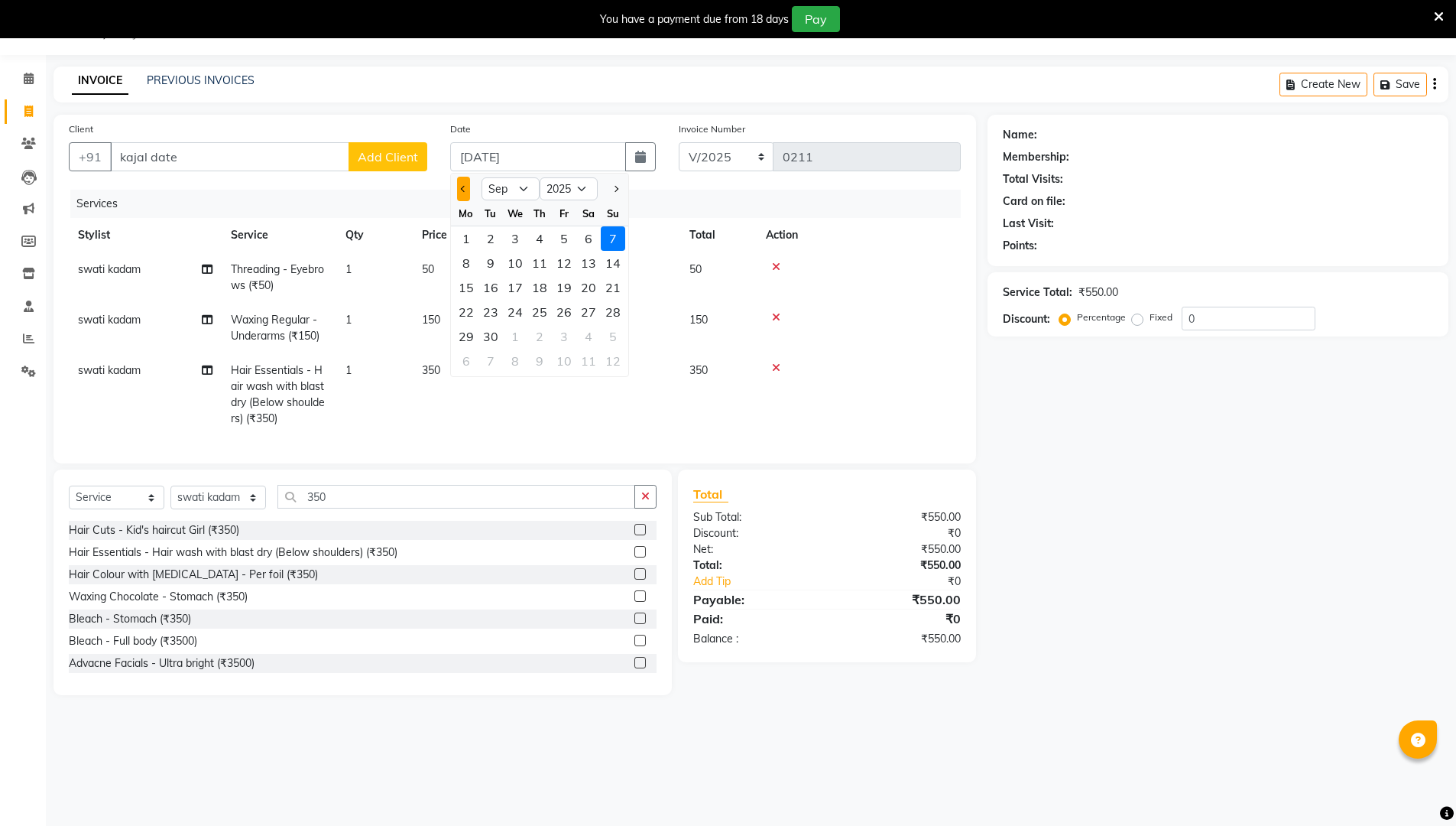
click at [464, 189] on span "Previous month" at bounding box center [464, 189] width 6 height 6
click at [611, 335] on div "31" at bounding box center [613, 336] width 24 height 24
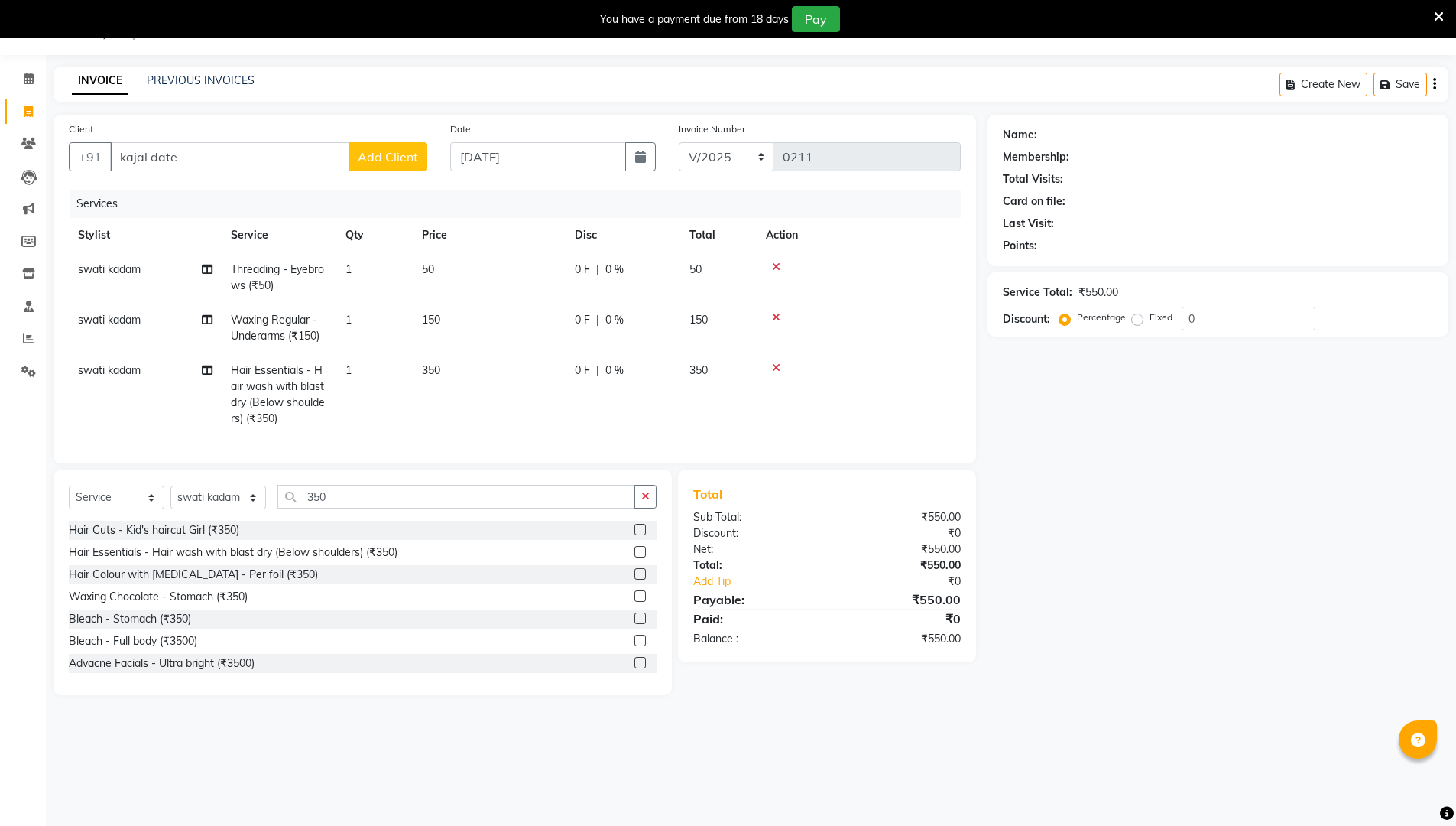
scroll to position [0, 0]
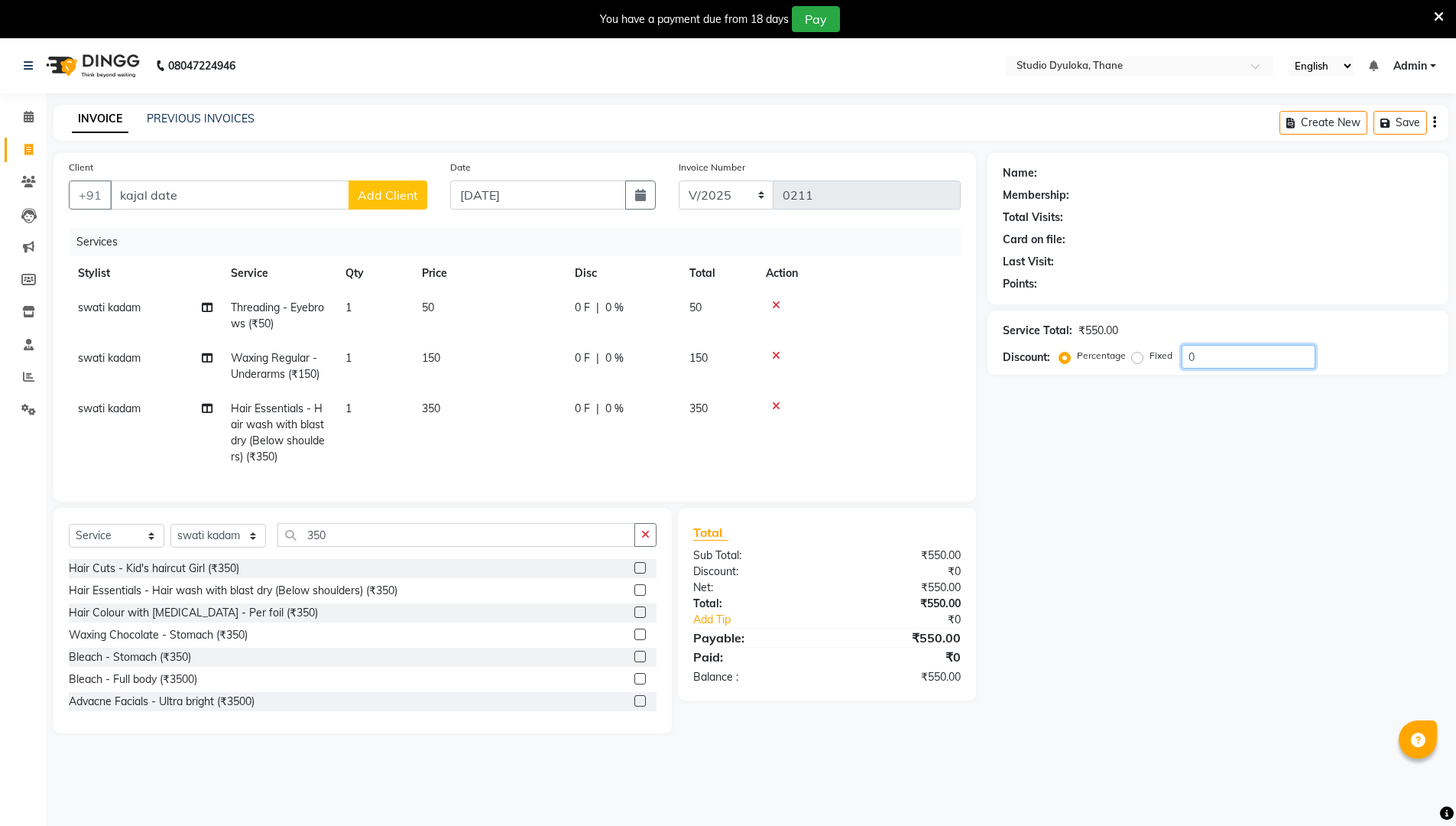
click at [710, 361] on input "0" at bounding box center [1249, 357] width 134 height 24
click at [710, 695] on div "Name: Membership: Total Visits: Card on file: Last Visit: Points: Service Total…" at bounding box center [1223, 443] width 472 height 580
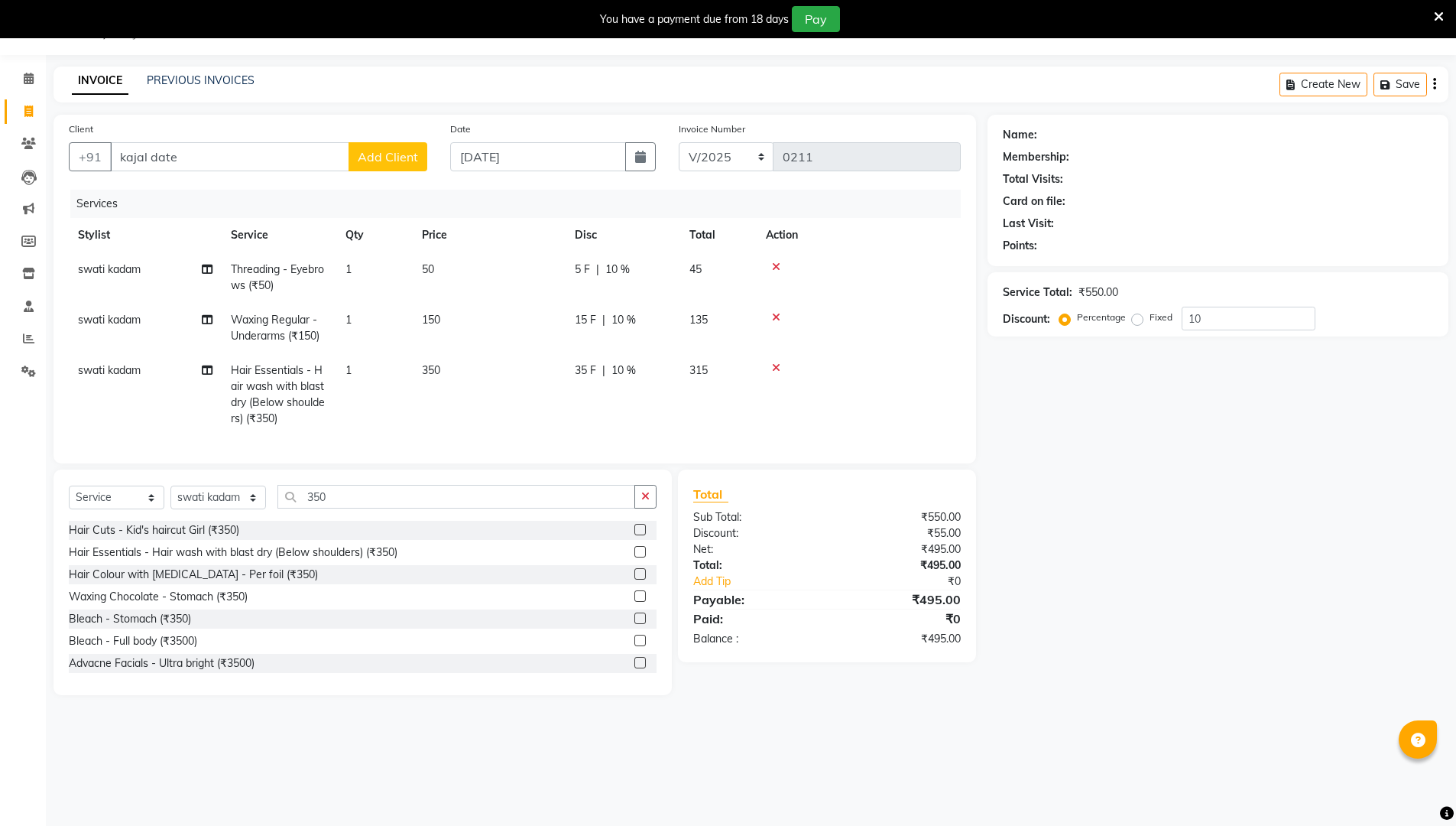
click at [710, 697] on div "08047224946 Select Location × Studio Dyuloka, Thane English ENGLISH Español الع…" at bounding box center [728, 413] width 1456 height 826
click at [710, 82] on button "Save" at bounding box center [1400, 84] width 53 height 24
click at [710, 697] on main "INVOICE PREVIOUS INVOICES Create New Save Client +91 kajal date Add Client Date…" at bounding box center [750, 392] width 1410 height 652
click at [182, 79] on link "PREVIOUS INVOICES" at bounding box center [200, 80] width 108 height 14
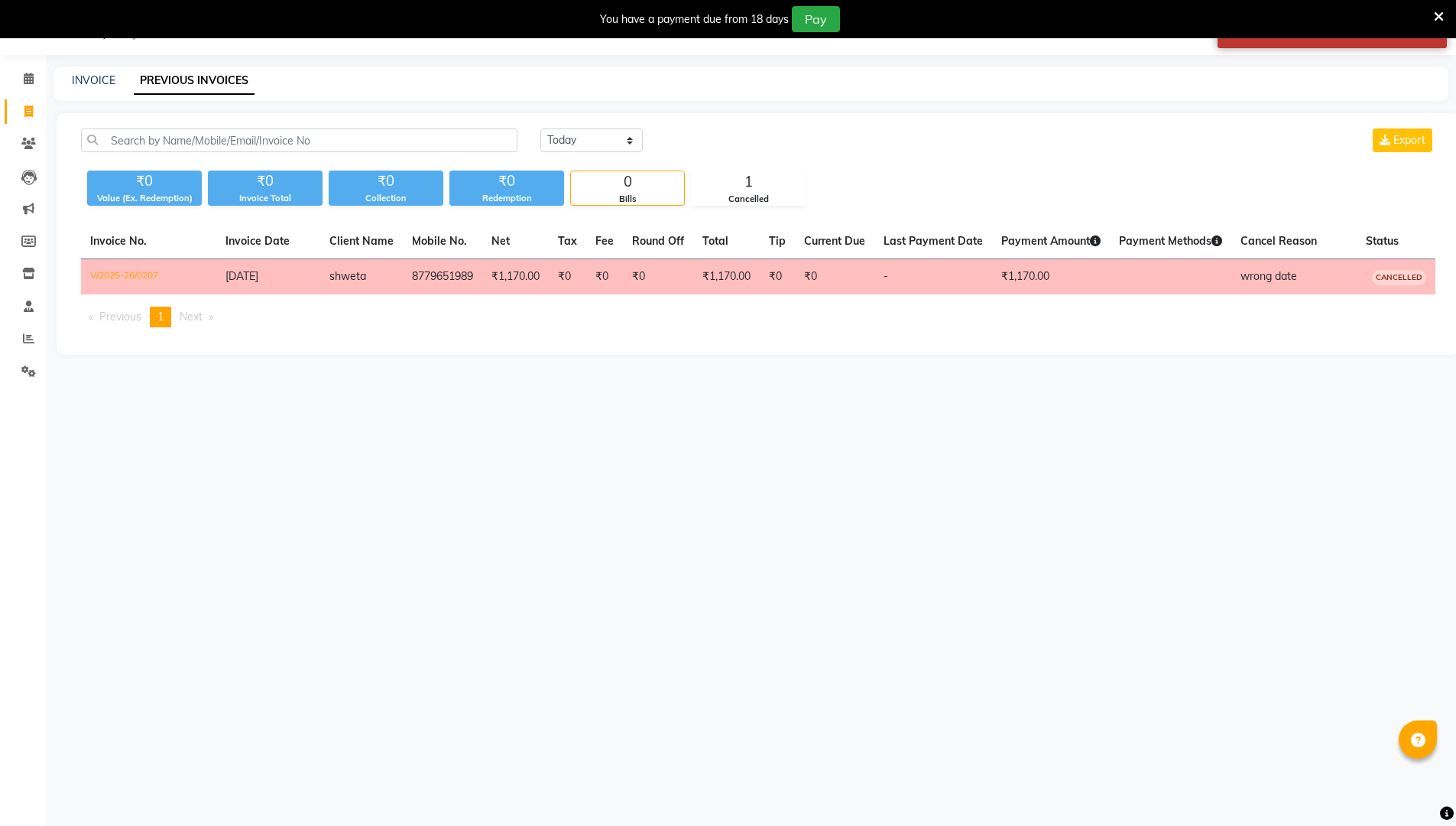
click at [32, 113] on icon at bounding box center [28, 111] width 9 height 12
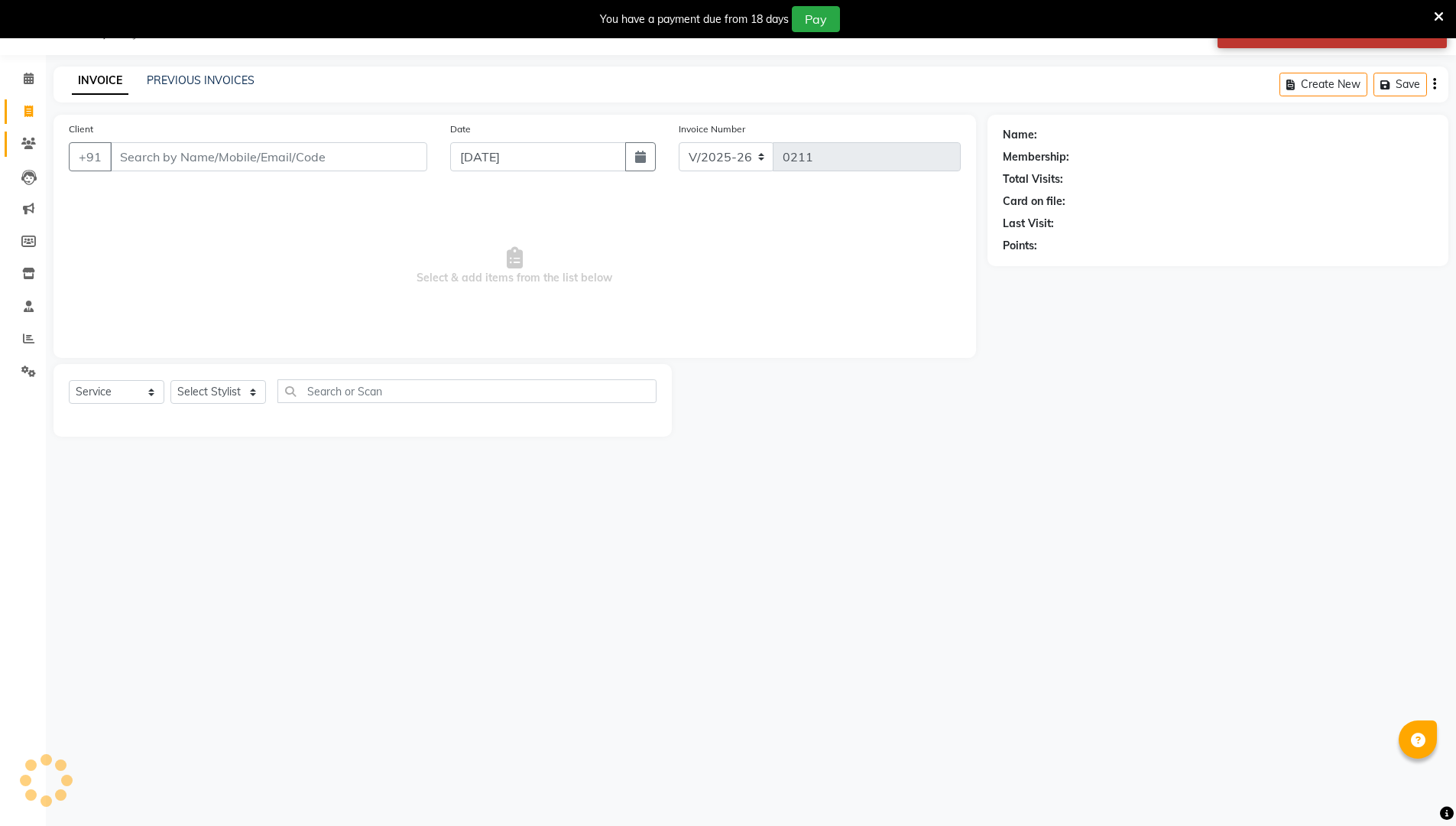
click at [23, 153] on link "Clients" at bounding box center [23, 144] width 37 height 25
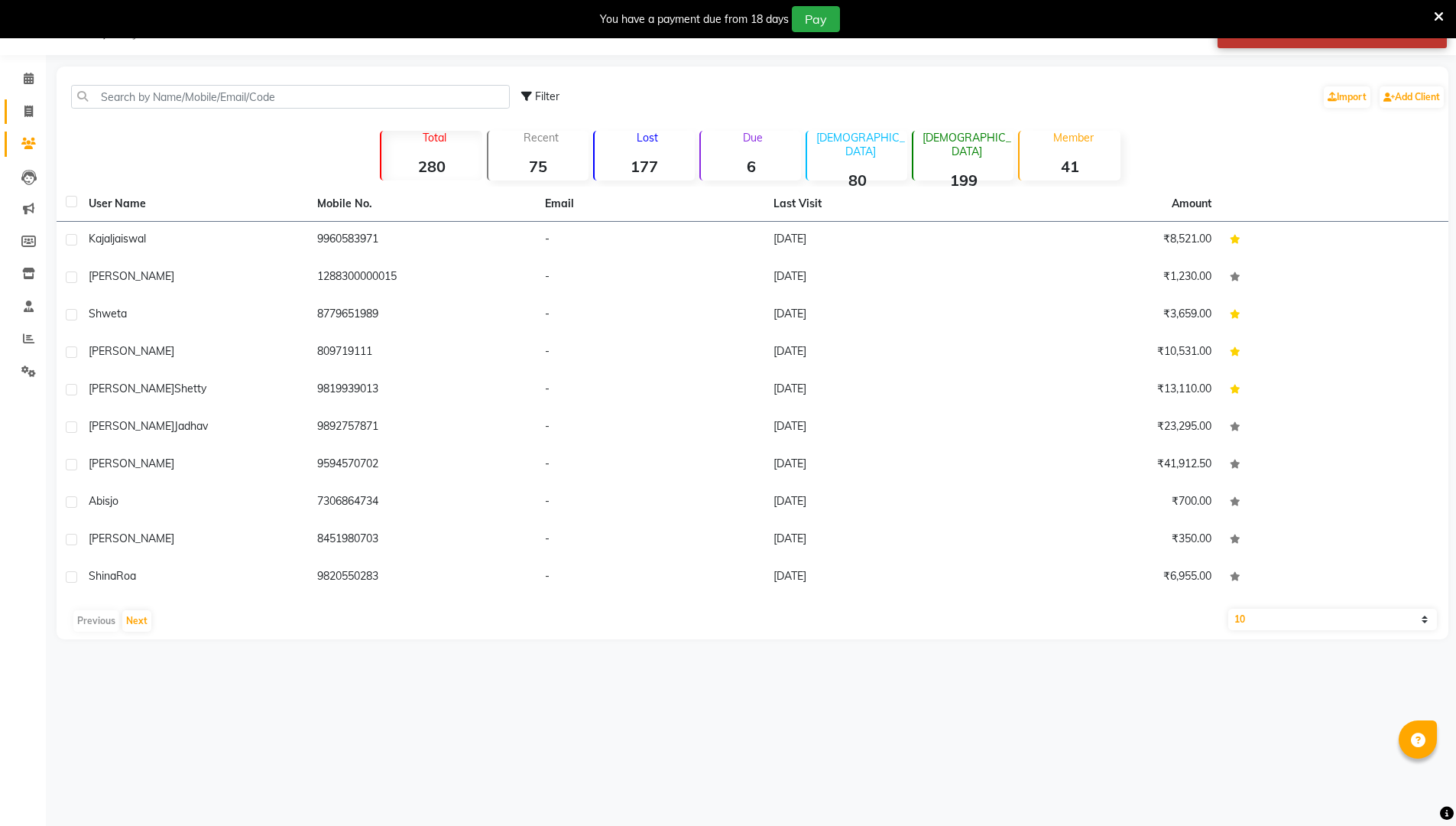
click at [28, 108] on icon at bounding box center [28, 111] width 9 height 12
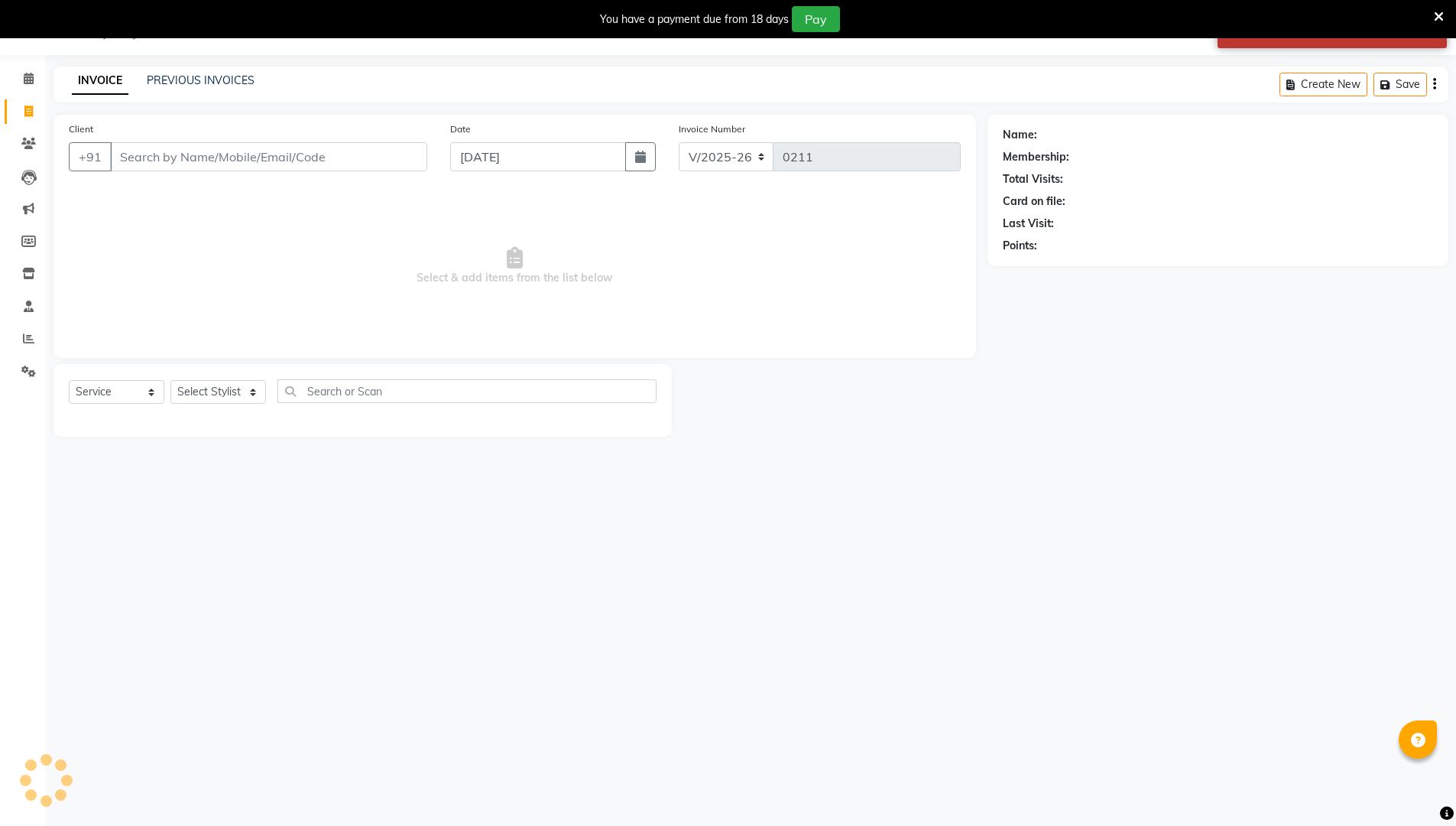
click at [189, 160] on input "Client" at bounding box center [269, 156] width 317 height 29
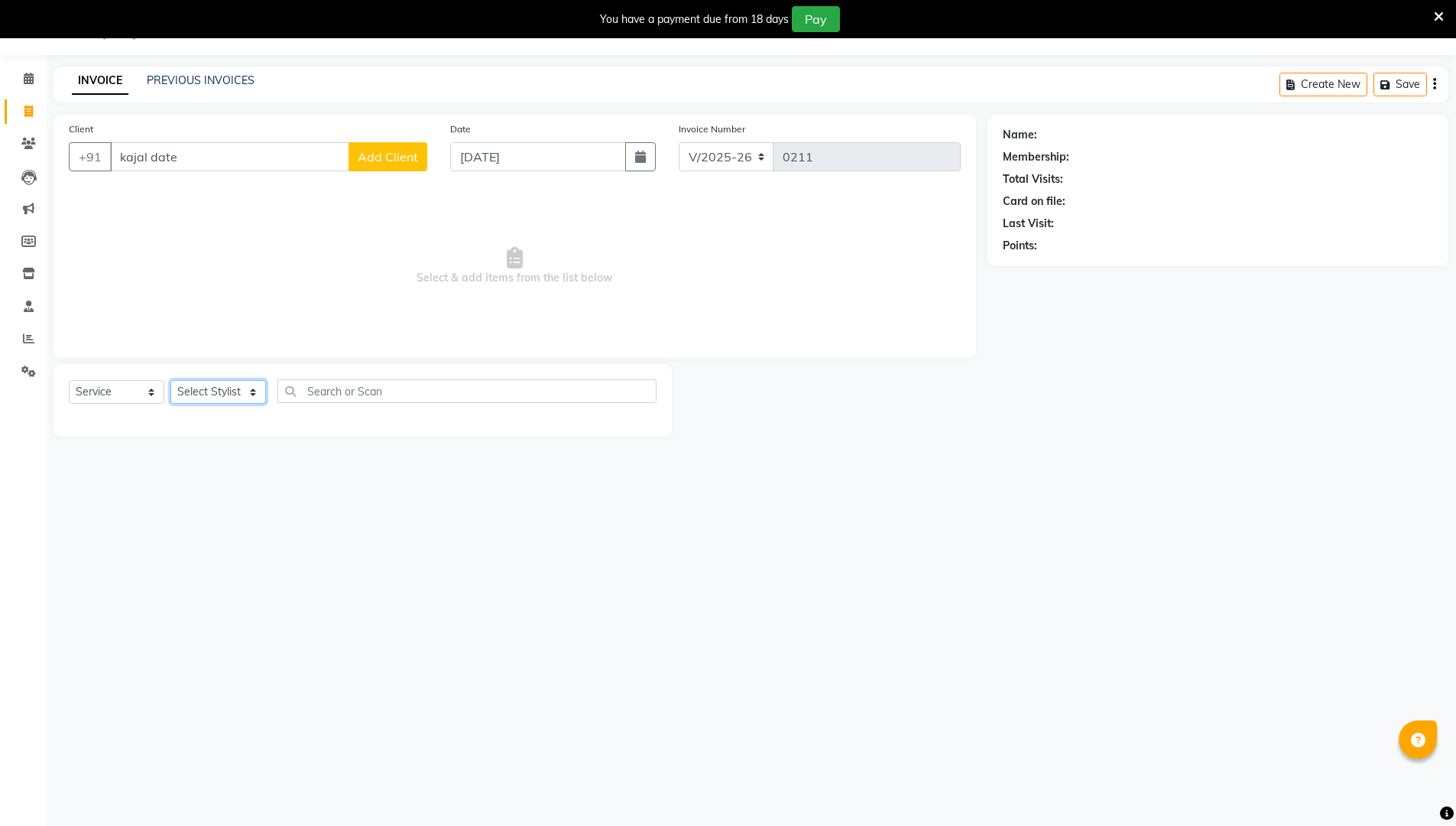
click at [226, 395] on select "Select Stylist [PERSON_NAME] [PERSON_NAME] [PERSON_NAME]" at bounding box center [218, 391] width 96 height 24
click at [380, 159] on span "Add Client" at bounding box center [387, 156] width 61 height 15
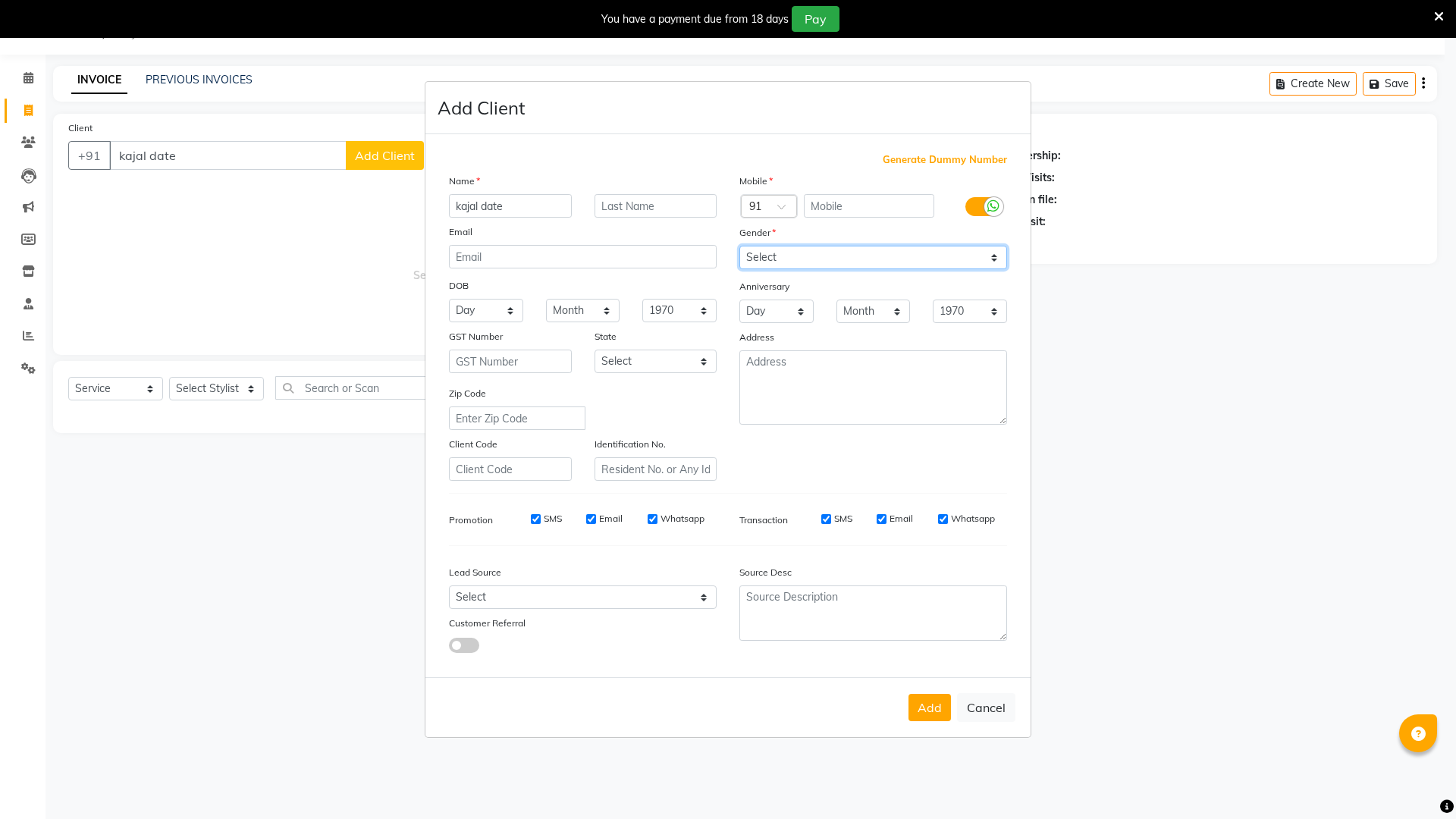
click at [704, 246] on select "Select [DEMOGRAPHIC_DATA] [DEMOGRAPHIC_DATA] Other Prefer Not To Say" at bounding box center [872, 257] width 267 height 23
click at [704, 245] on select "Select [DEMOGRAPHIC_DATA] [DEMOGRAPHIC_DATA] Other Prefer Not To Say" at bounding box center [872, 257] width 267 height 23
click at [704, 159] on span "Generate Dummy Number" at bounding box center [945, 160] width 125 height 15
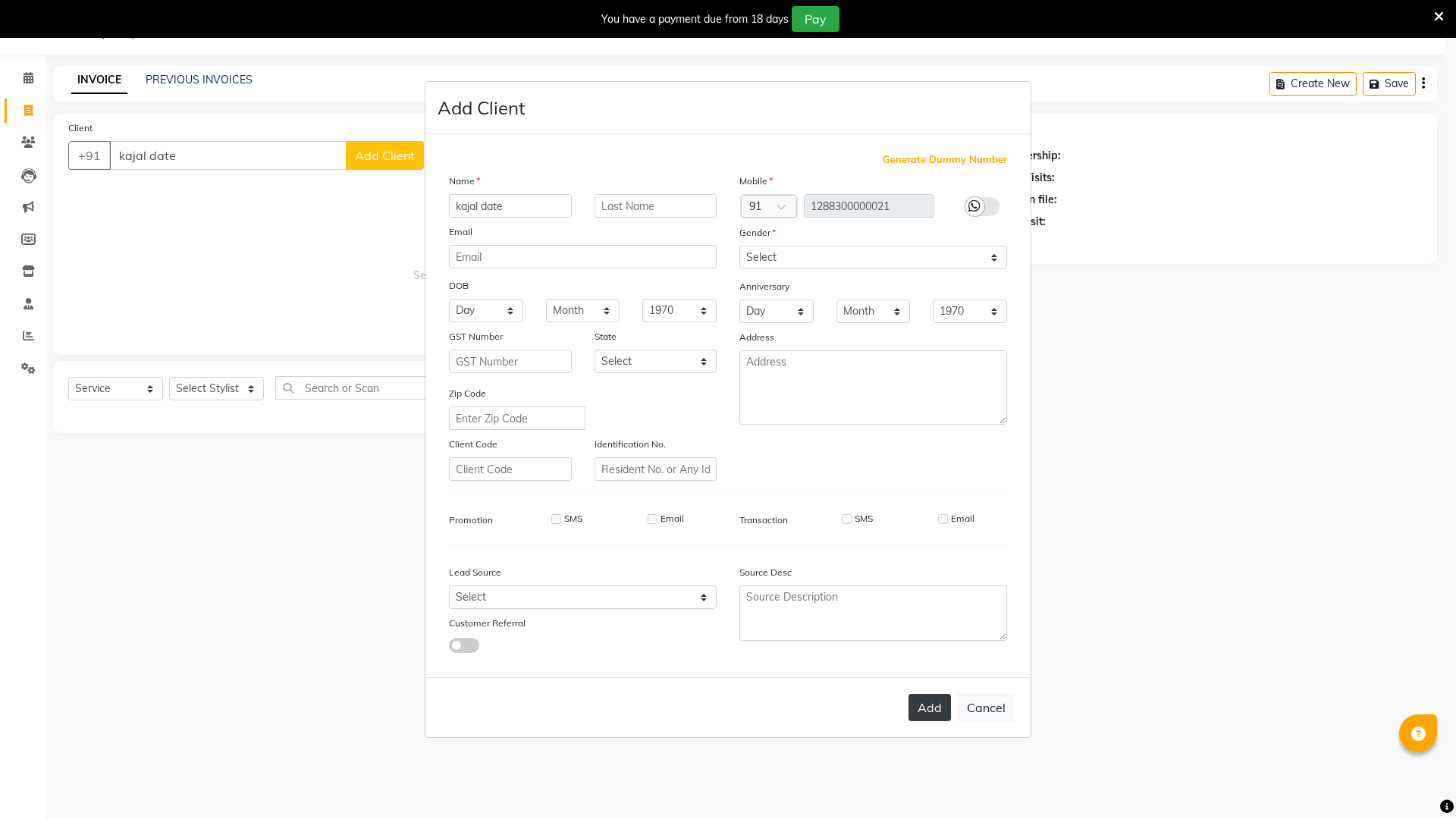
click at [704, 691] on button "Add" at bounding box center [929, 707] width 42 height 27
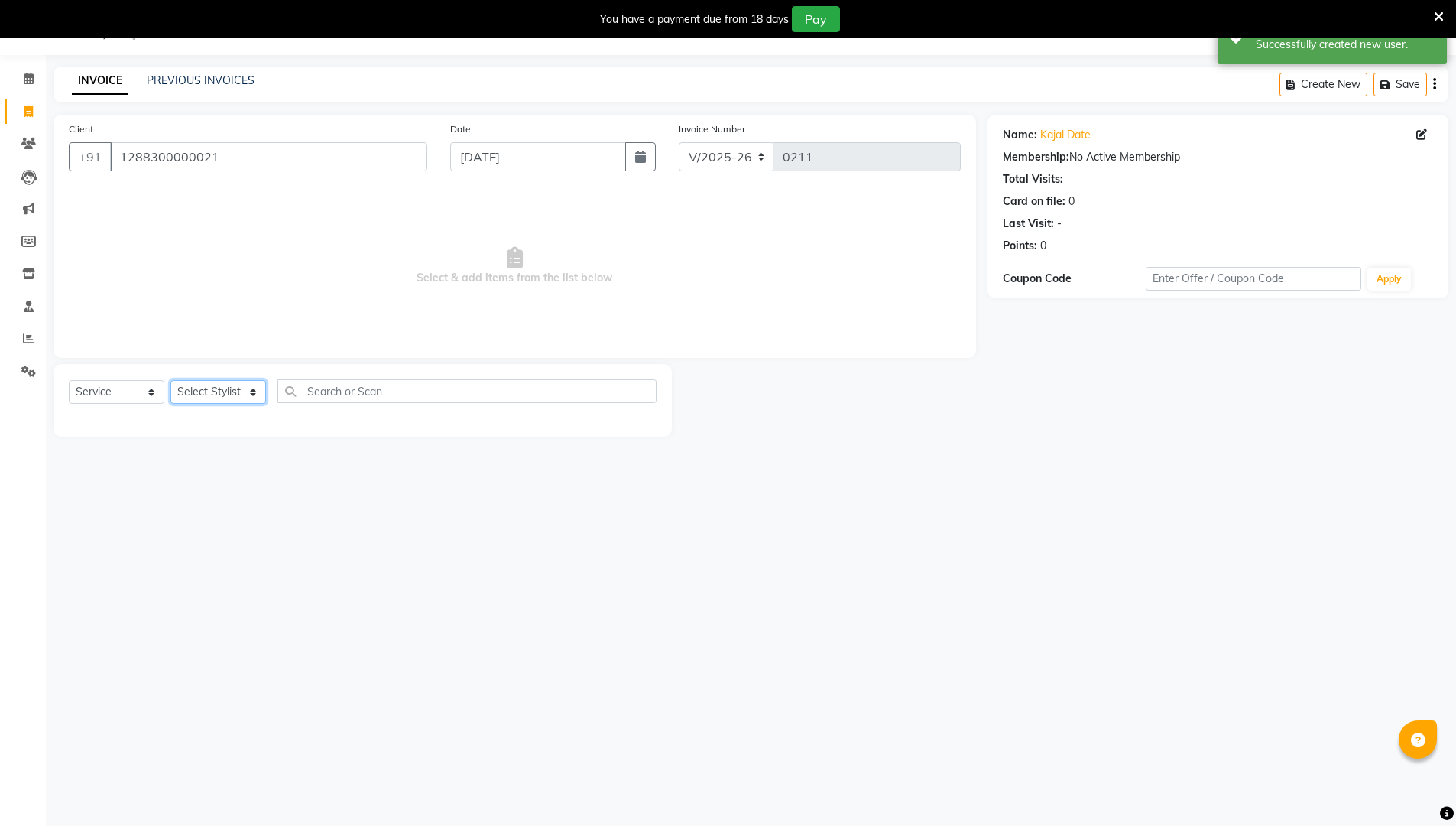
click at [202, 398] on select "Select Stylist [PERSON_NAME] [PERSON_NAME] [PERSON_NAME]" at bounding box center [218, 391] width 96 height 24
click at [171, 380] on select "Select Stylist [PERSON_NAME] [PERSON_NAME] [PERSON_NAME]" at bounding box center [218, 391] width 96 height 24
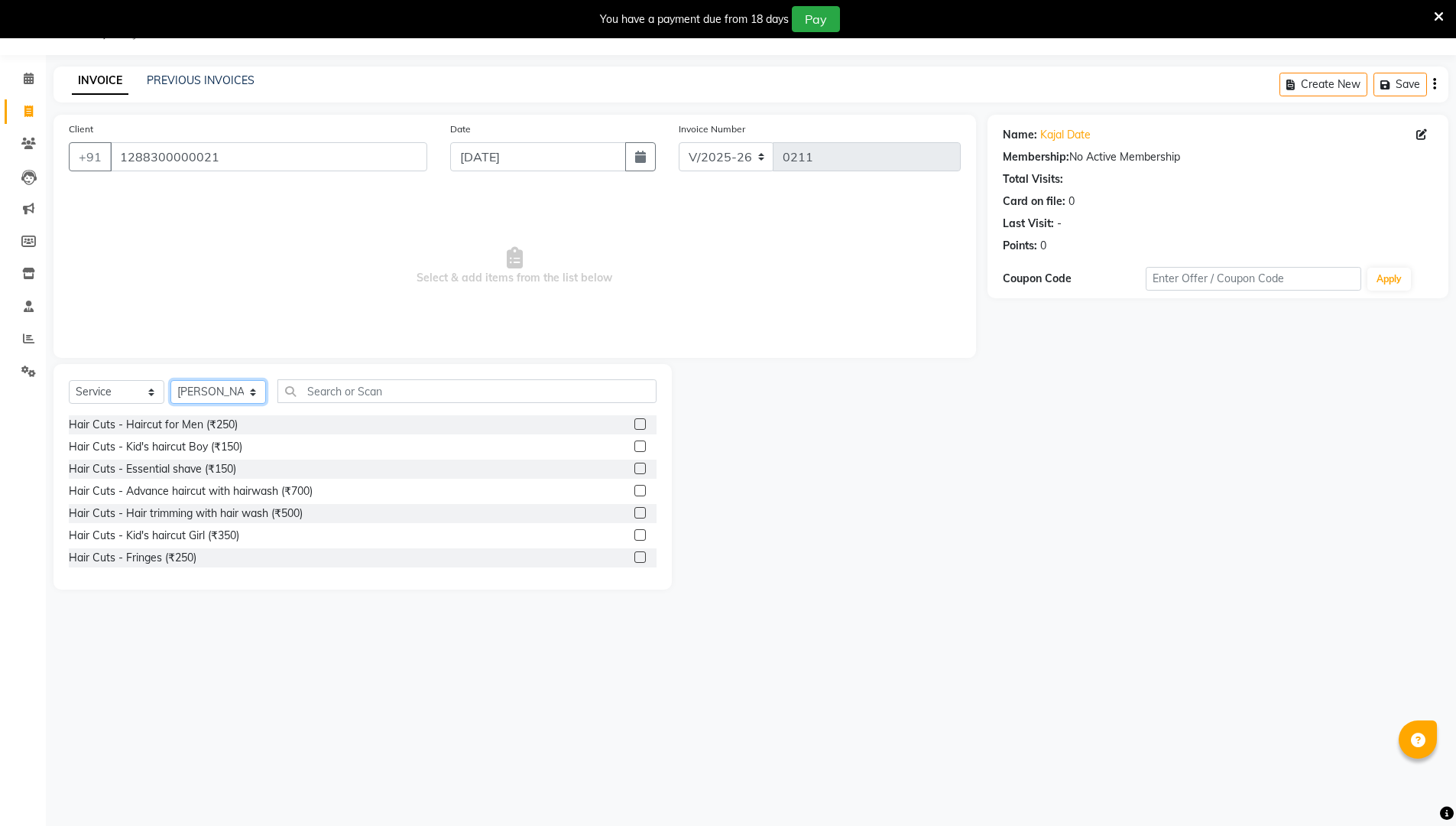
click at [218, 383] on select "Select Stylist [PERSON_NAME] [PERSON_NAME] [PERSON_NAME]" at bounding box center [218, 391] width 96 height 24
click at [171, 380] on select "Select Stylist [PERSON_NAME] [PERSON_NAME] [PERSON_NAME]" at bounding box center [218, 391] width 96 height 24
click at [343, 393] on input "text" at bounding box center [467, 391] width 379 height 24
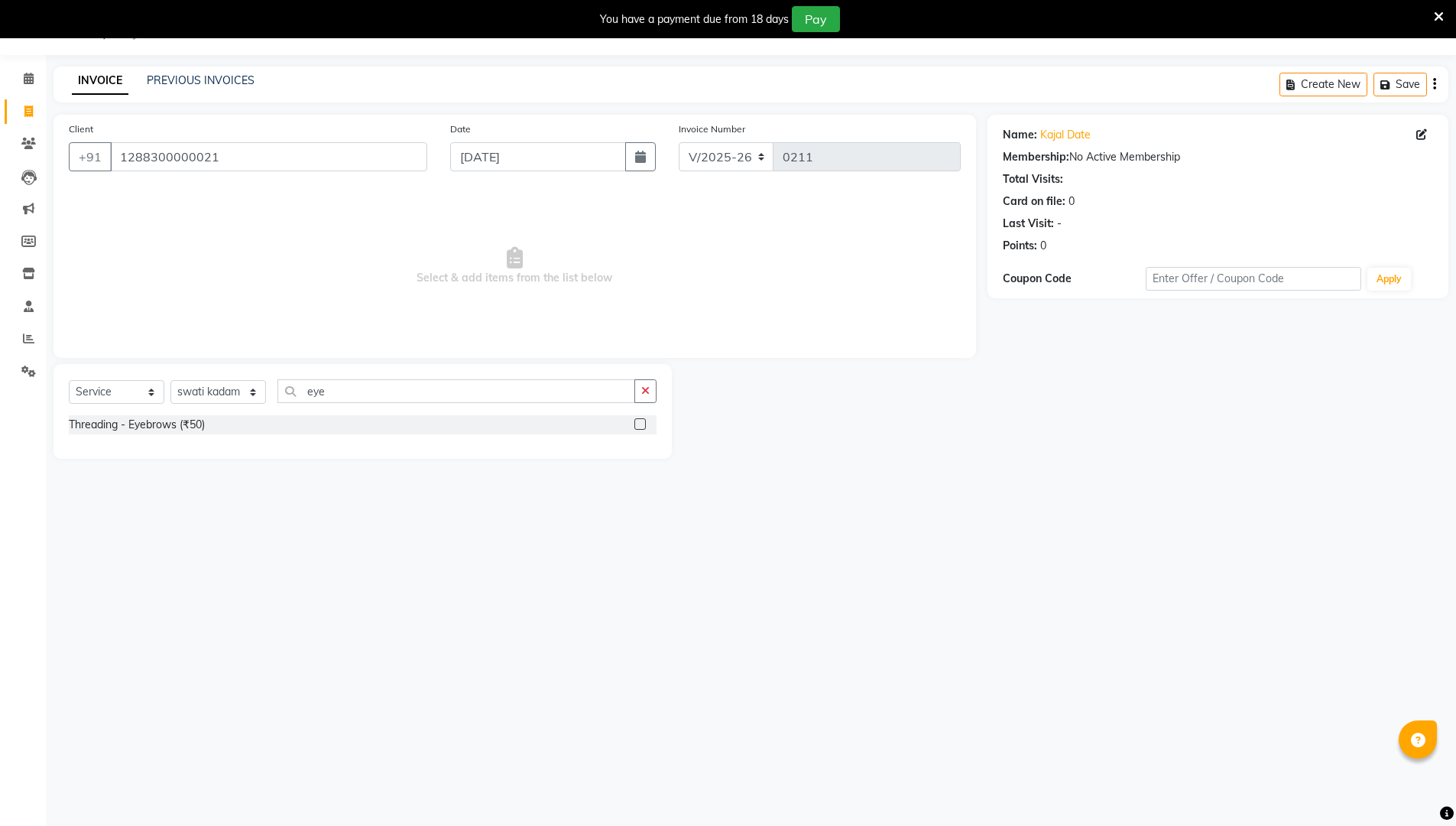
click at [637, 424] on label at bounding box center [640, 424] width 12 height 12
click at [637, 424] on input "checkbox" at bounding box center [639, 424] width 10 height 10
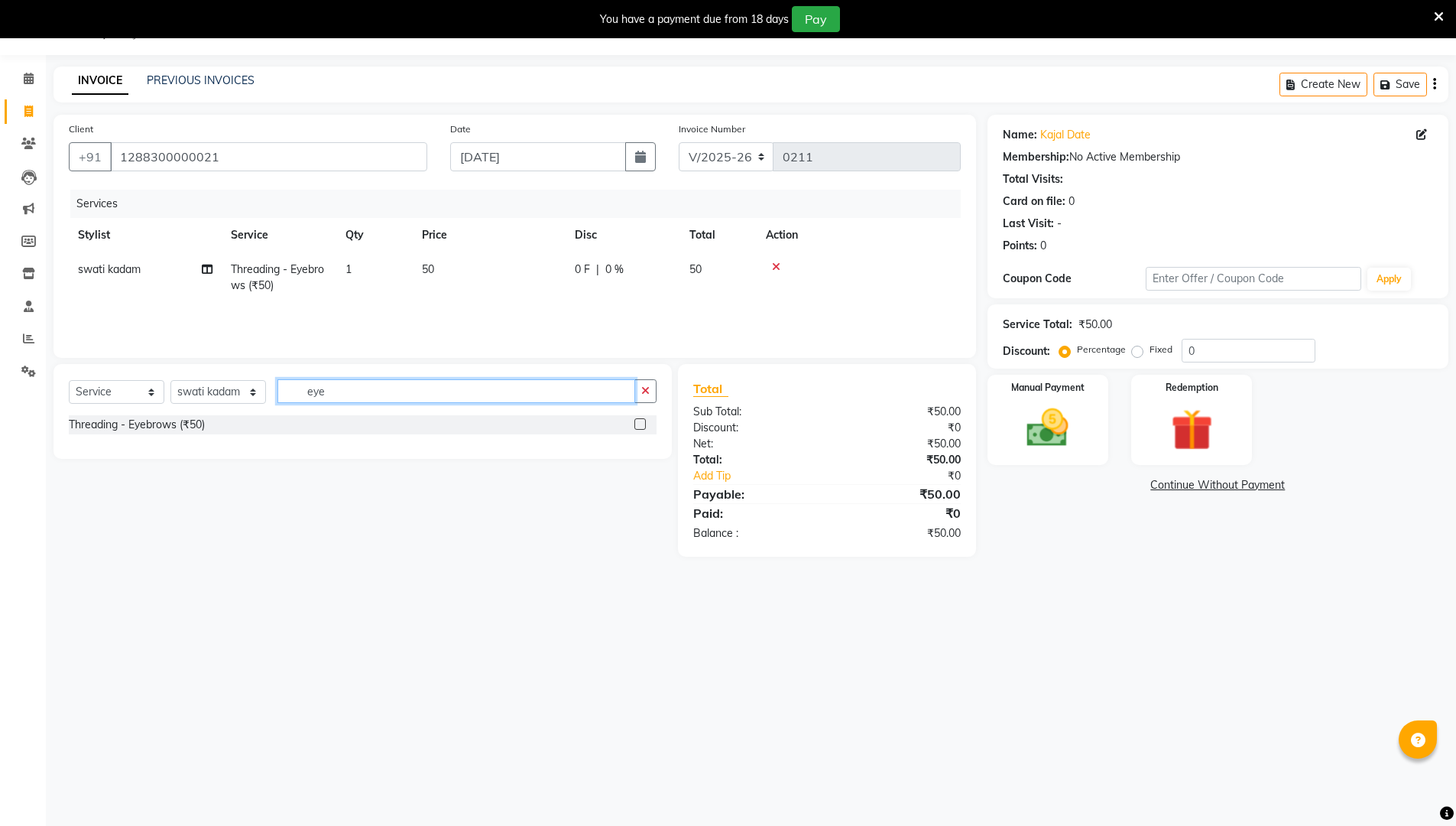
click at [464, 394] on input "eye" at bounding box center [456, 391] width 358 height 24
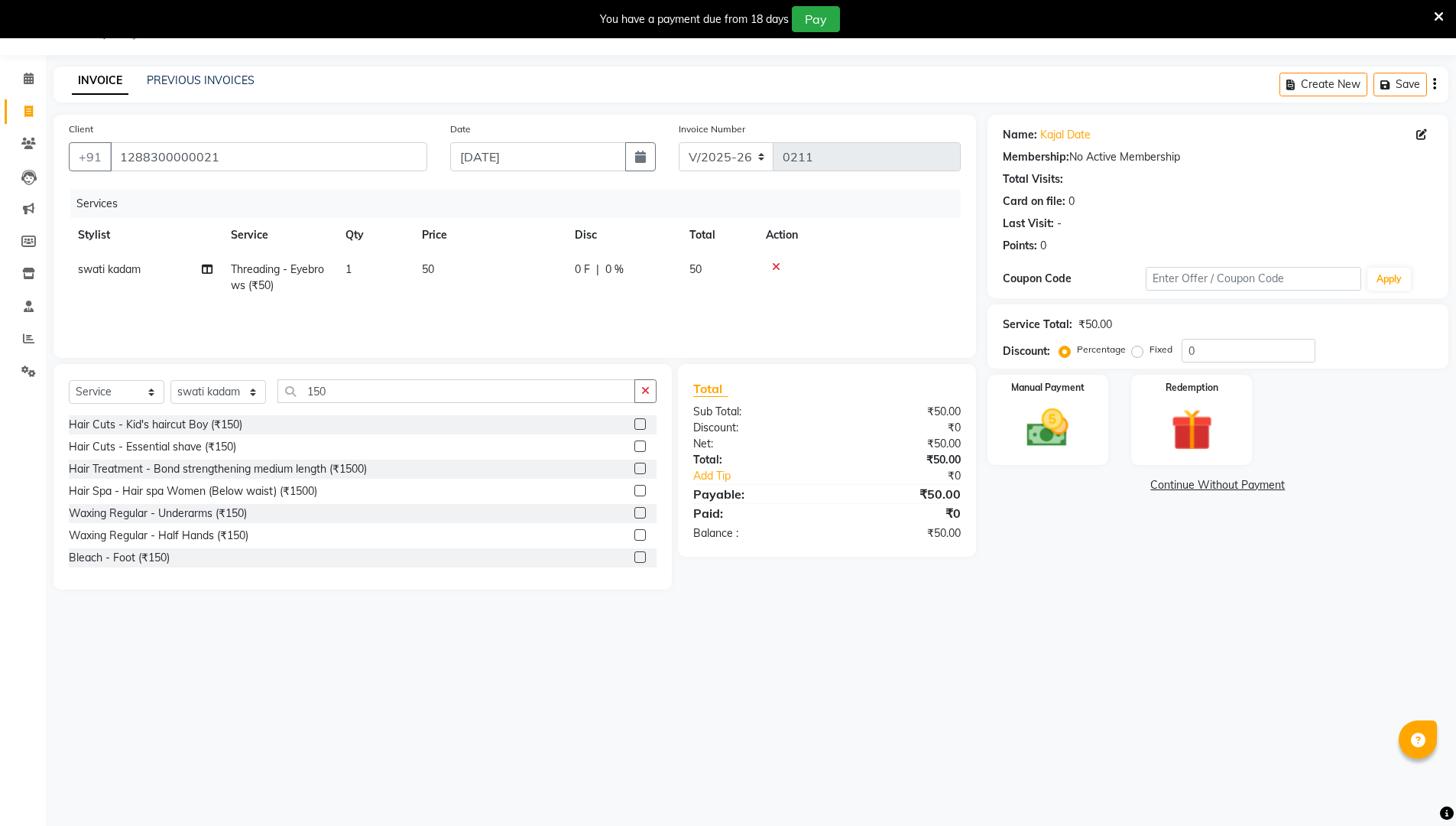
click at [634, 513] on label at bounding box center [640, 512] width 12 height 12
click at [634, 513] on input "checkbox" at bounding box center [639, 513] width 10 height 10
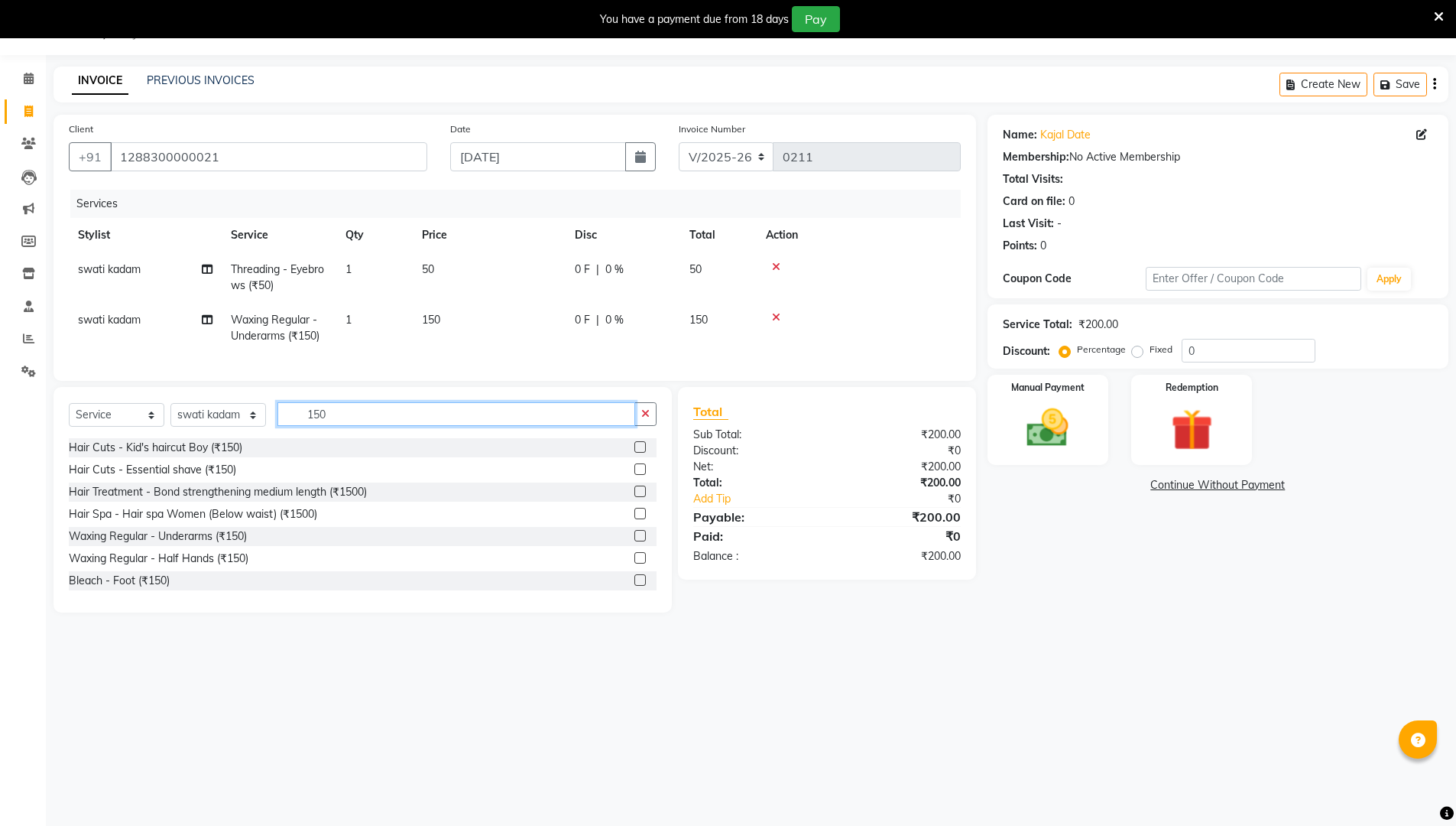
click at [501, 426] on input "150" at bounding box center [456, 414] width 358 height 24
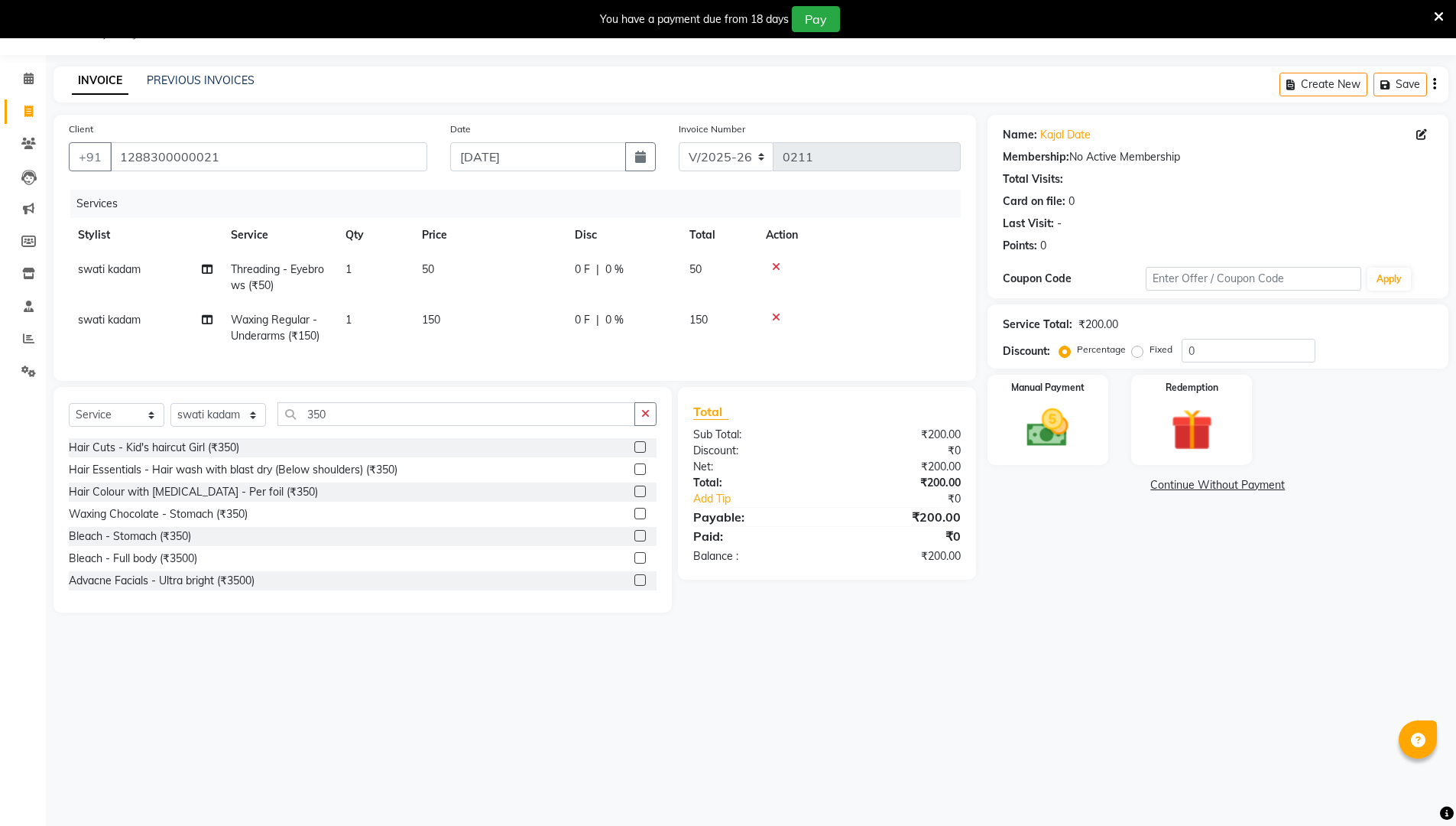
click at [634, 475] on label at bounding box center [640, 468] width 12 height 12
click at [634, 475] on input "checkbox" at bounding box center [639, 469] width 10 height 10
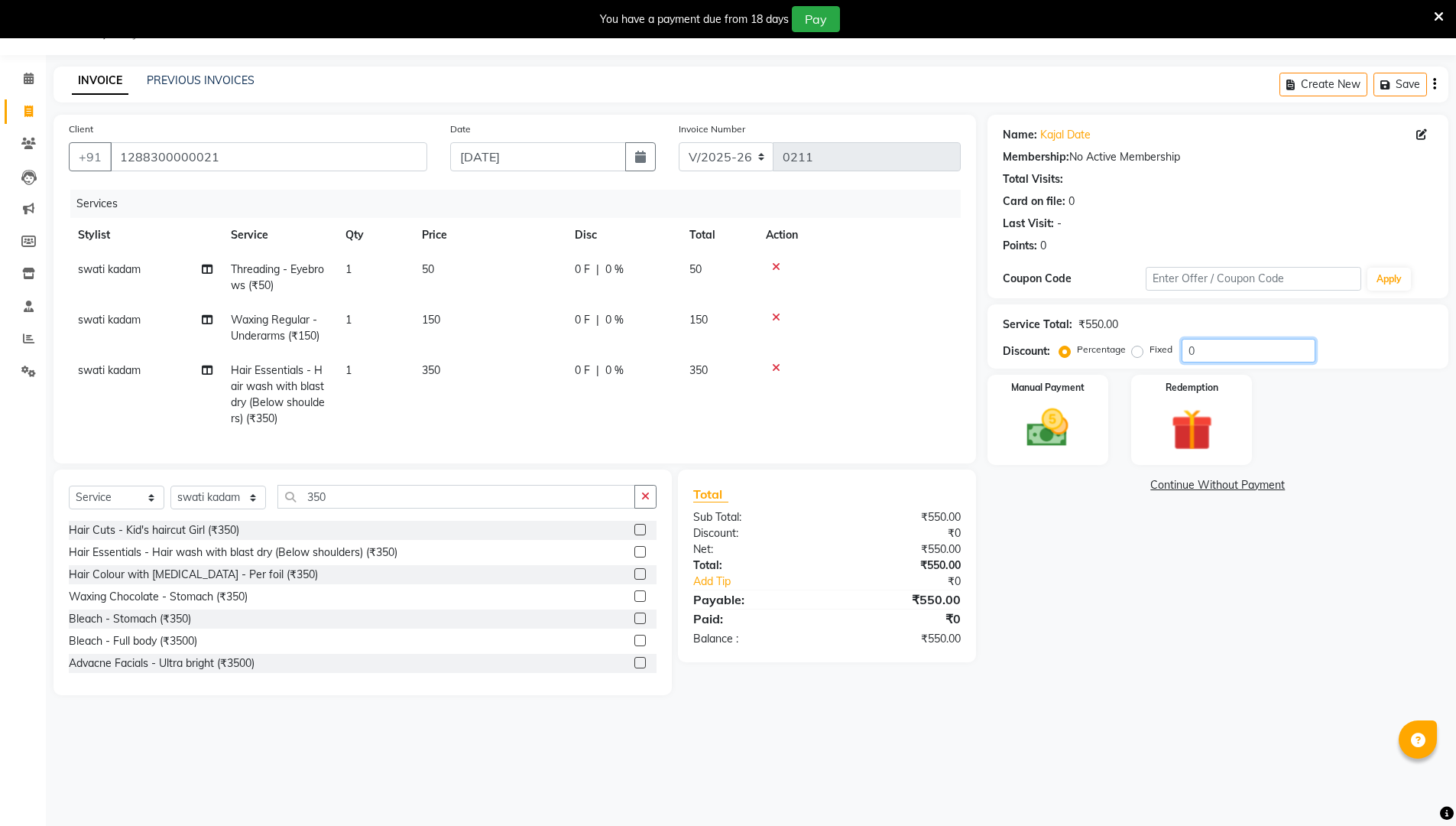
click at [710, 347] on input "0" at bounding box center [1249, 351] width 134 height 24
click at [639, 156] on icon "button" at bounding box center [640, 157] width 11 height 13
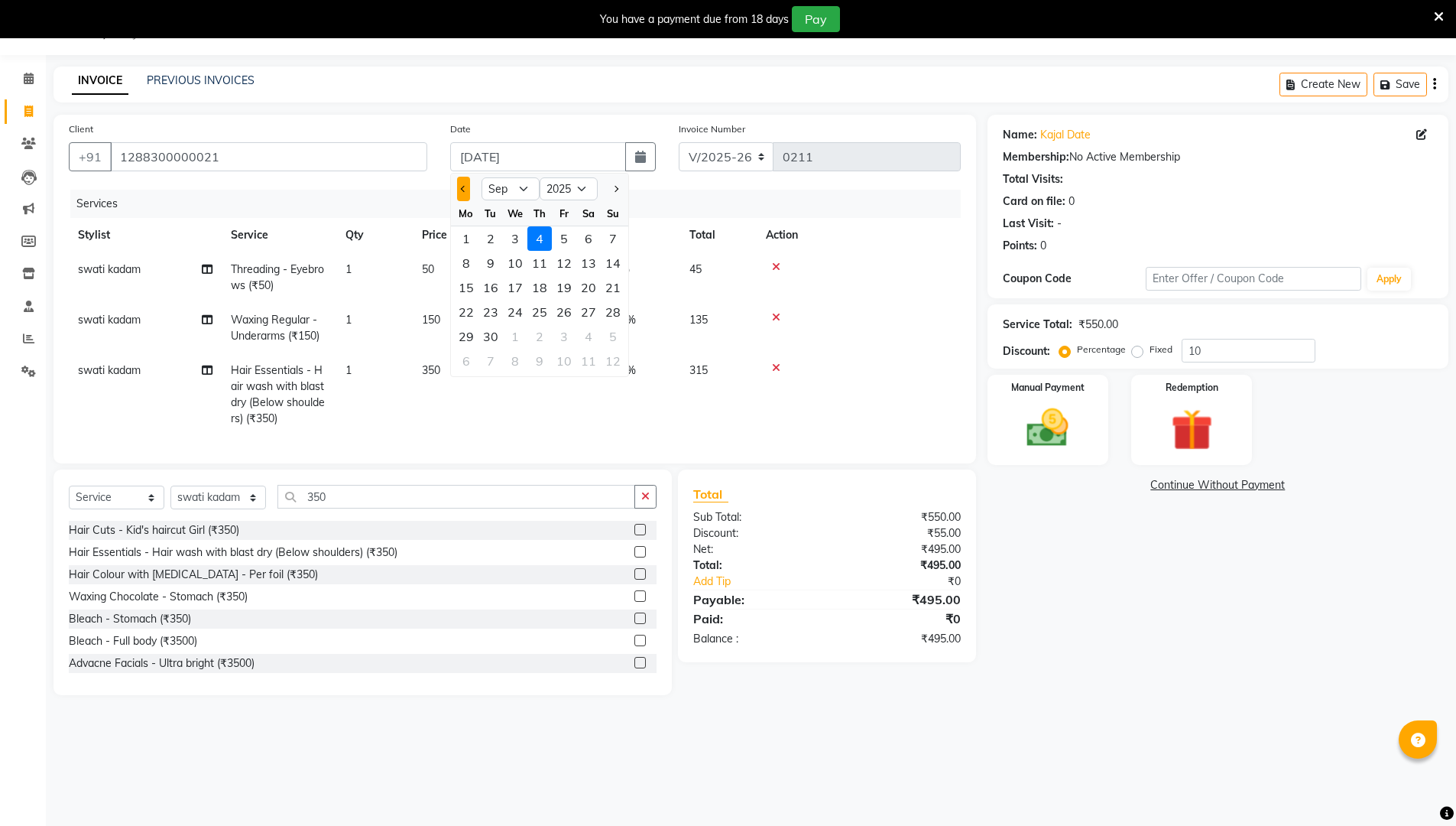
click at [464, 189] on span "Previous month" at bounding box center [464, 189] width 6 height 6
click at [616, 336] on div "31" at bounding box center [613, 336] width 24 height 24
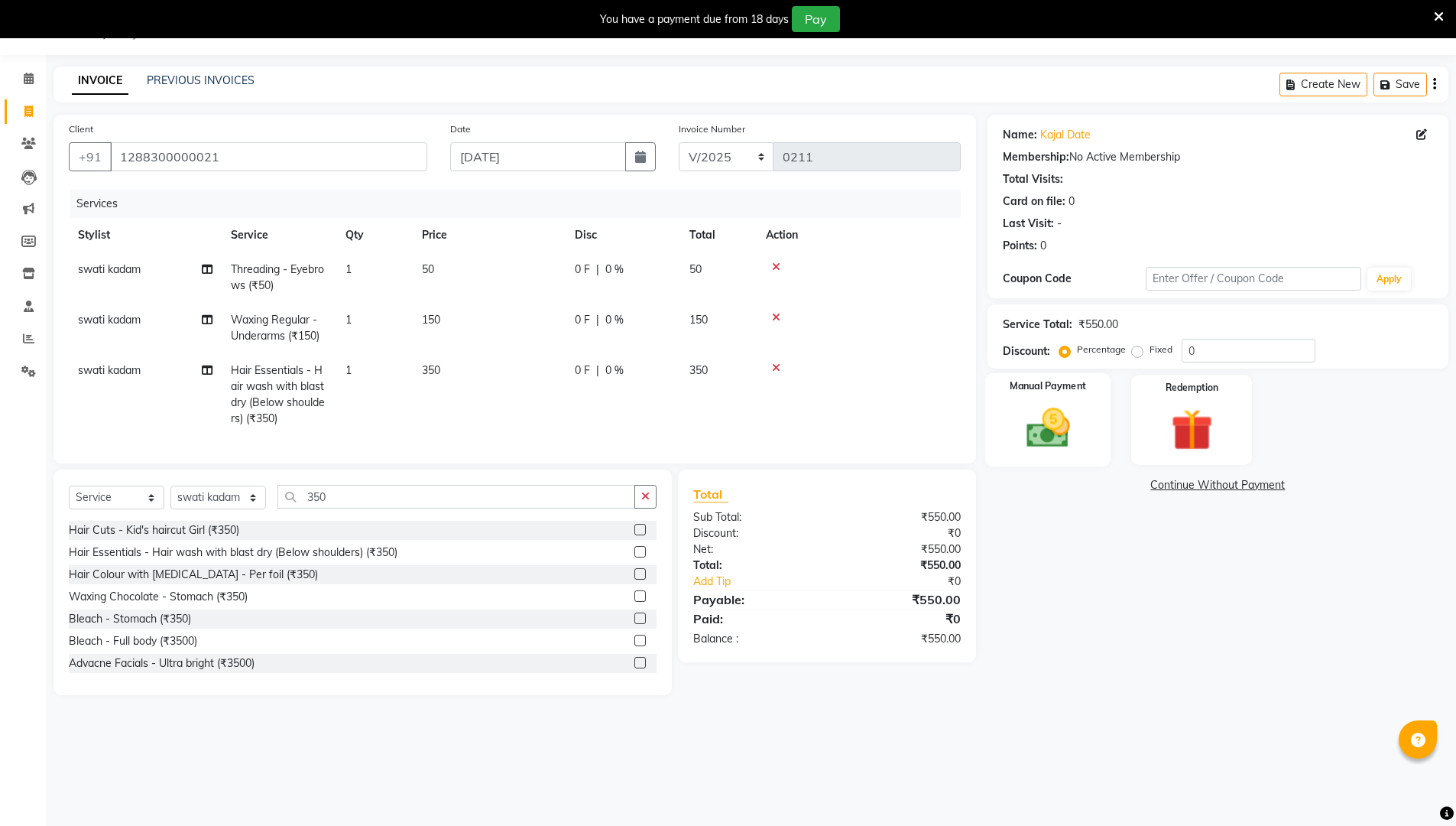
click at [710, 437] on img at bounding box center [1047, 428] width 70 height 50
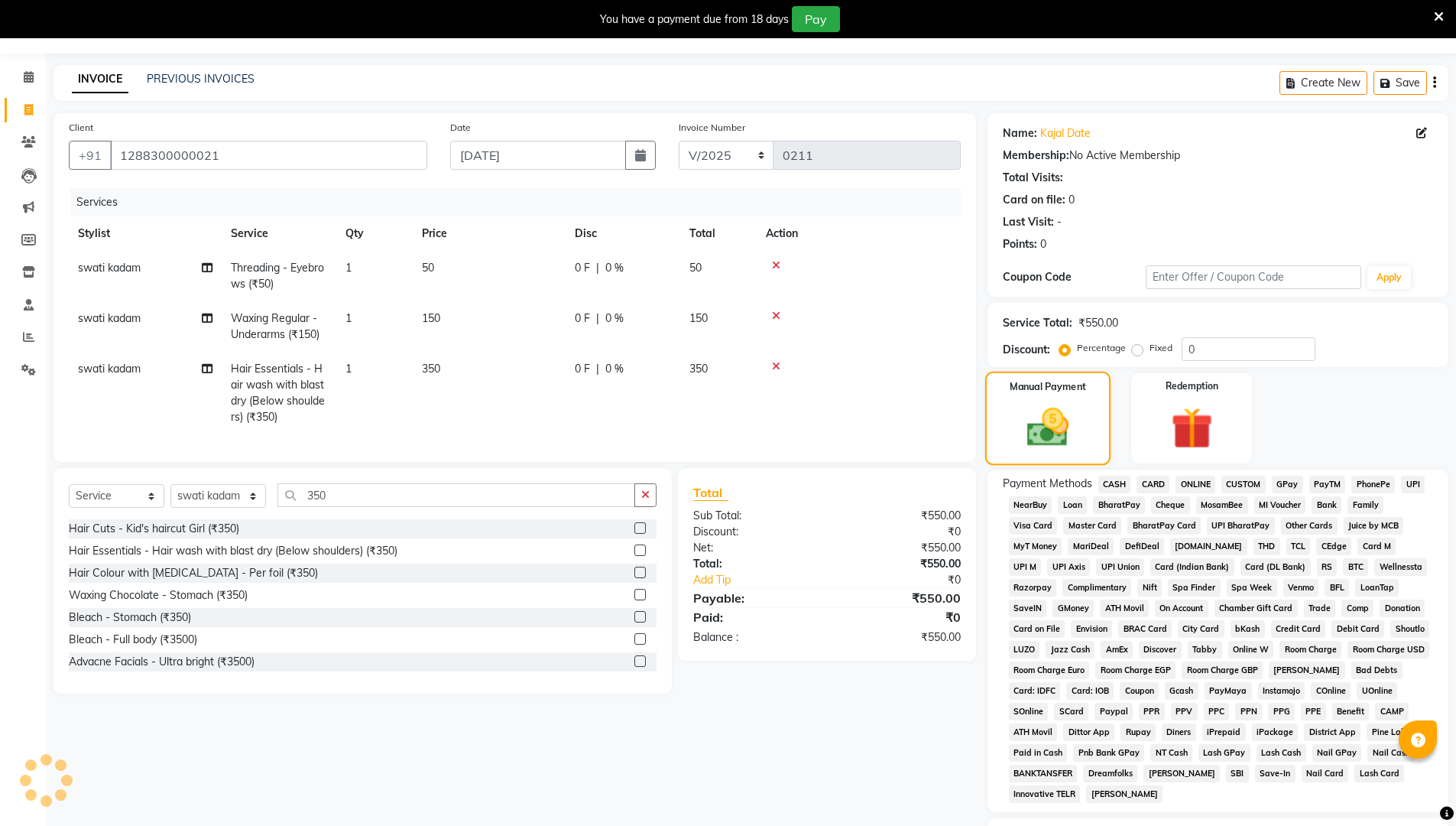
scroll to position [138, 0]
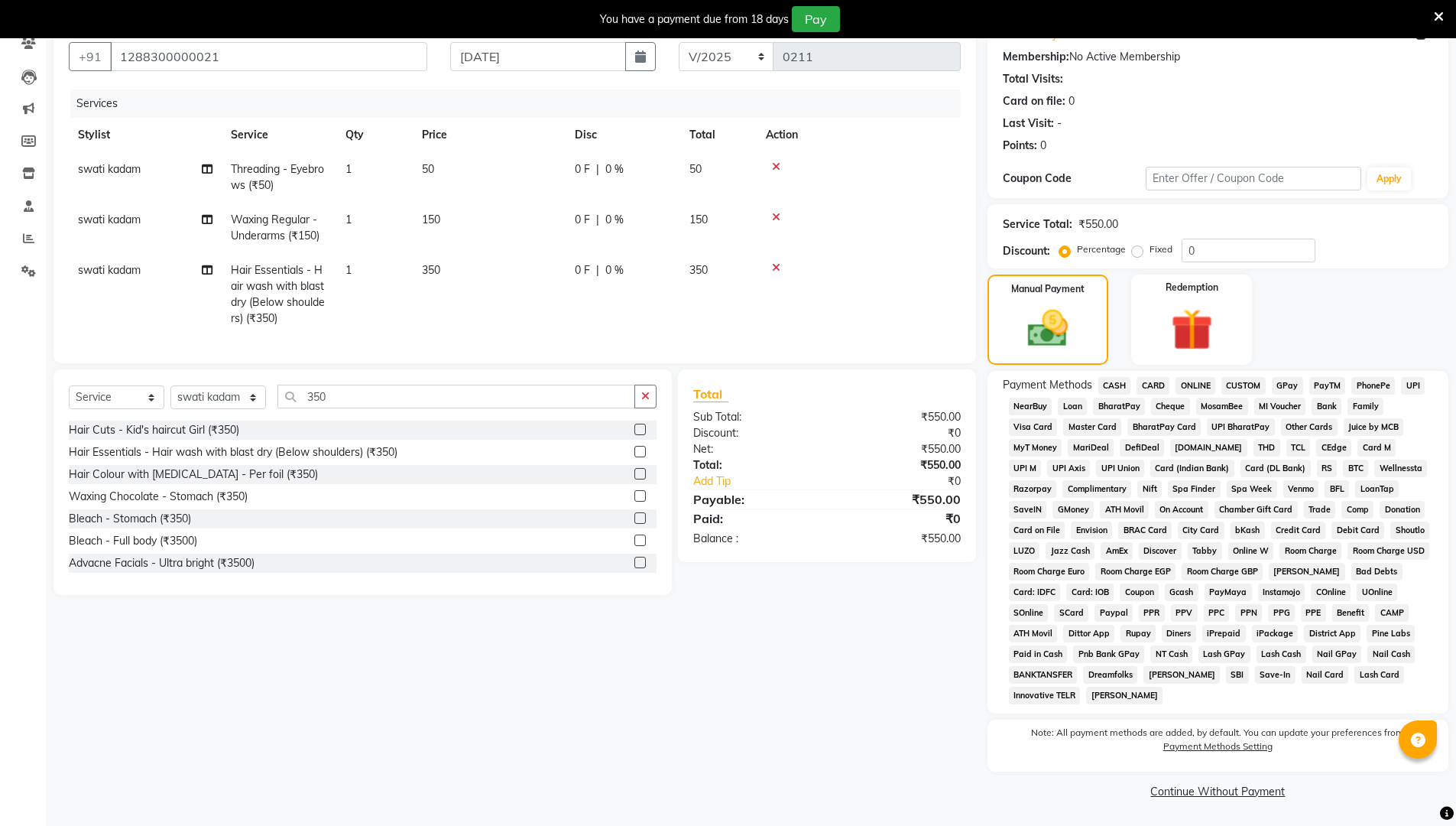
click at [710, 385] on span "ONLINE" at bounding box center [1195, 386] width 40 height 17
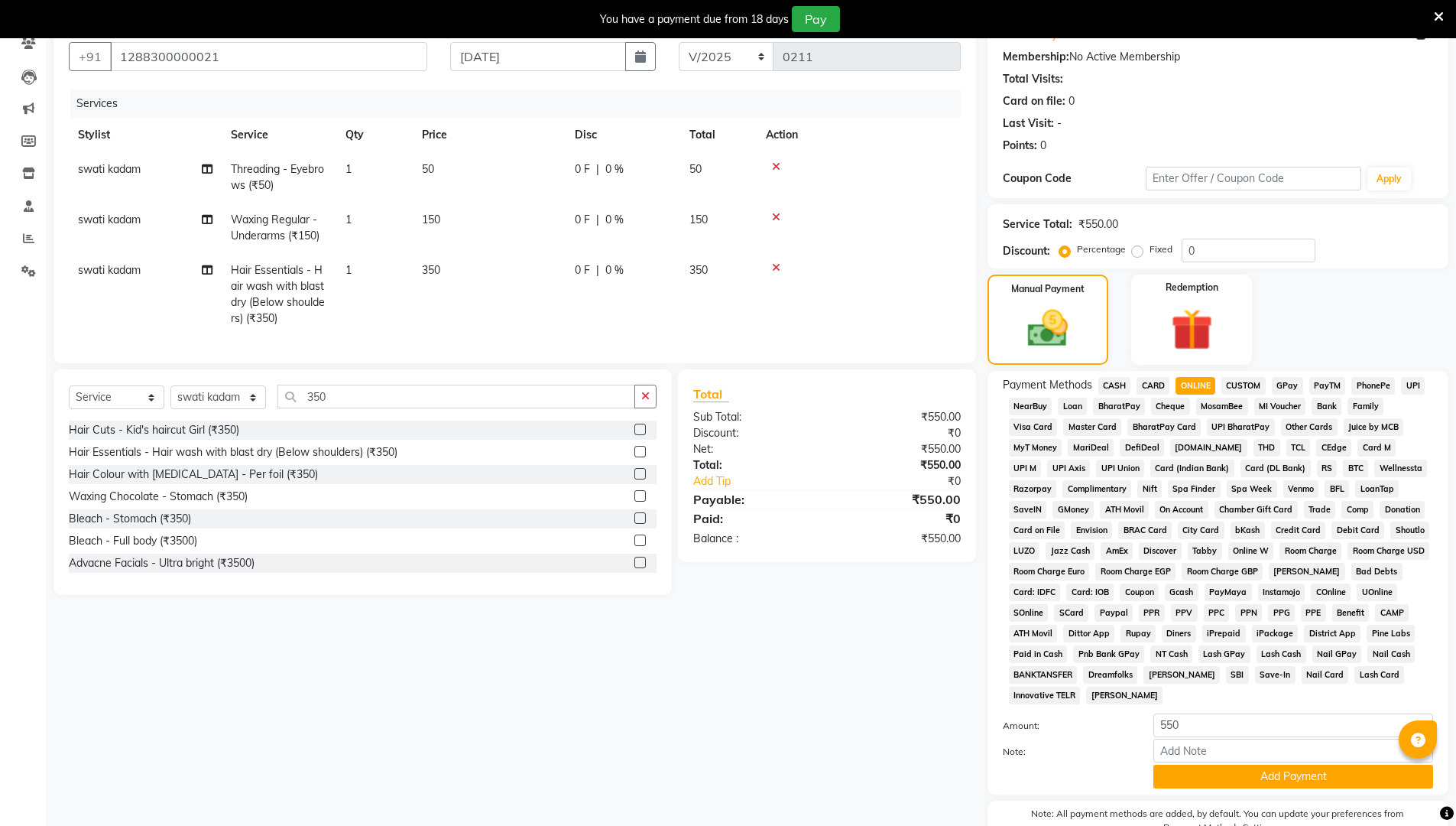
scroll to position [219, 0]
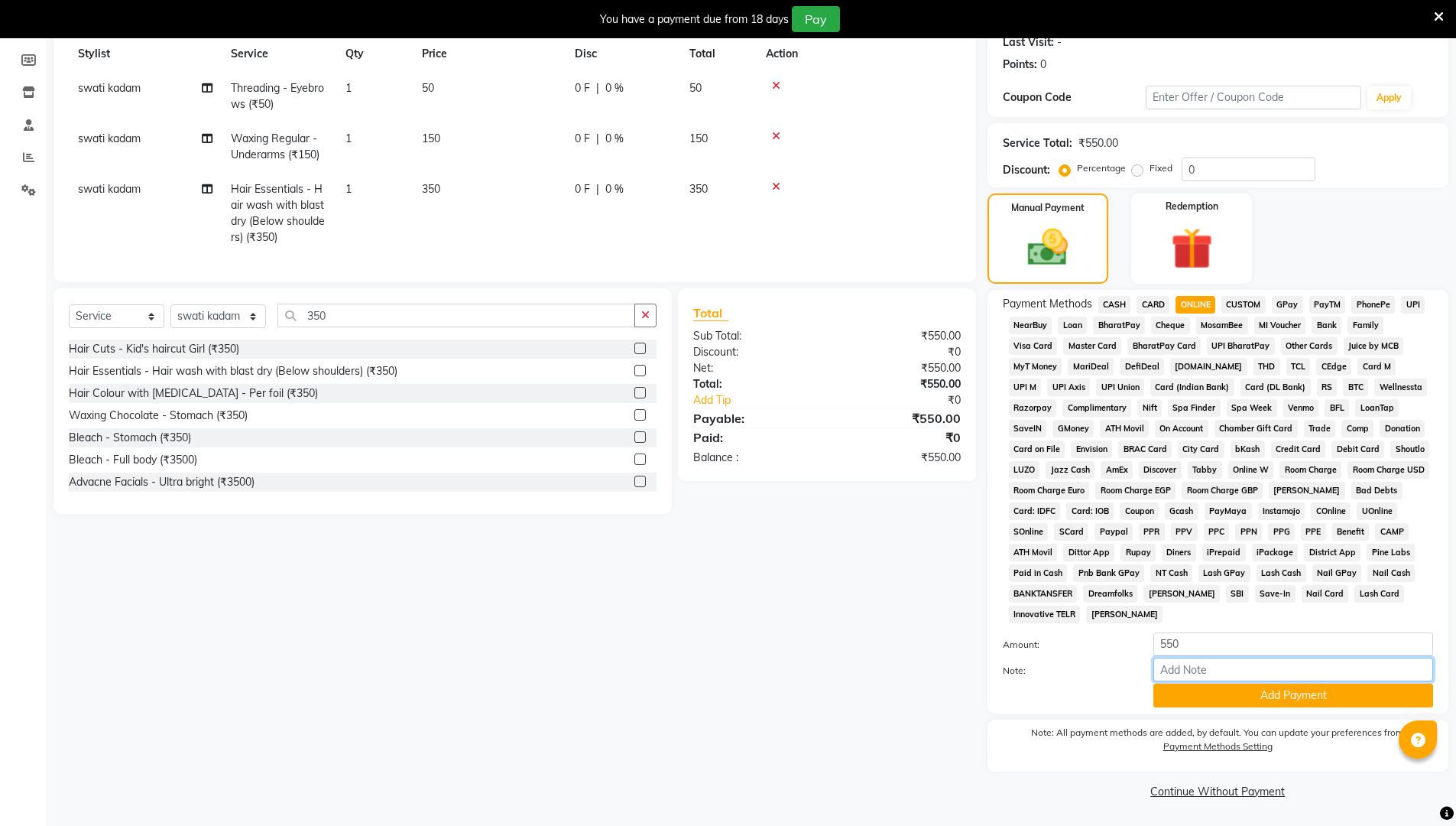
click at [710, 673] on input "Note:" at bounding box center [1293, 670] width 280 height 24
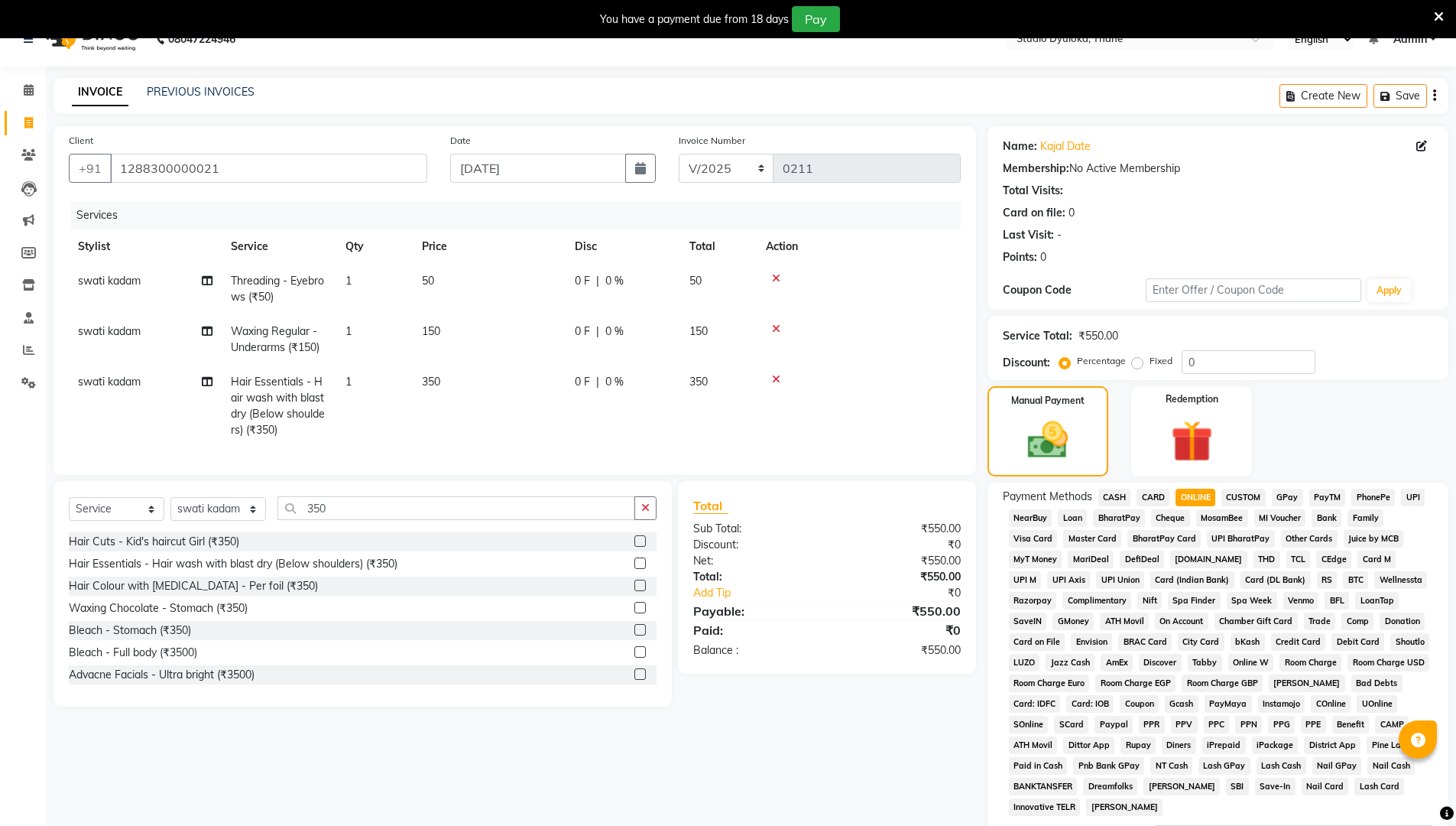
scroll to position [20, 0]
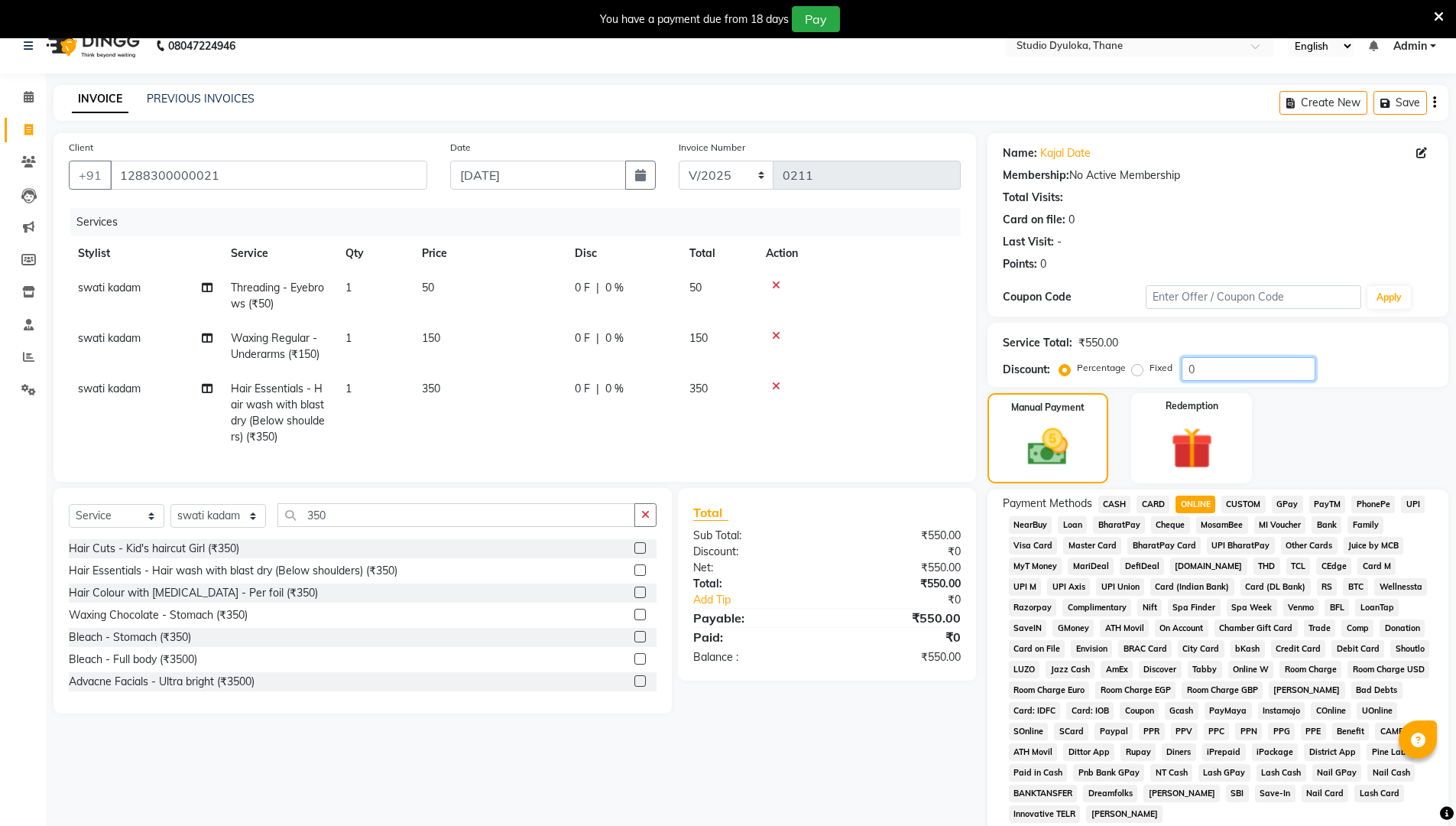
click at [710, 373] on input "0" at bounding box center [1249, 369] width 134 height 24
click at [710, 697] on div "Client [PHONE_NUMBER] Date [DATE] Invoice Number V/2025 V/[PHONE_NUMBER] Servic…" at bounding box center [514, 567] width 945 height 869
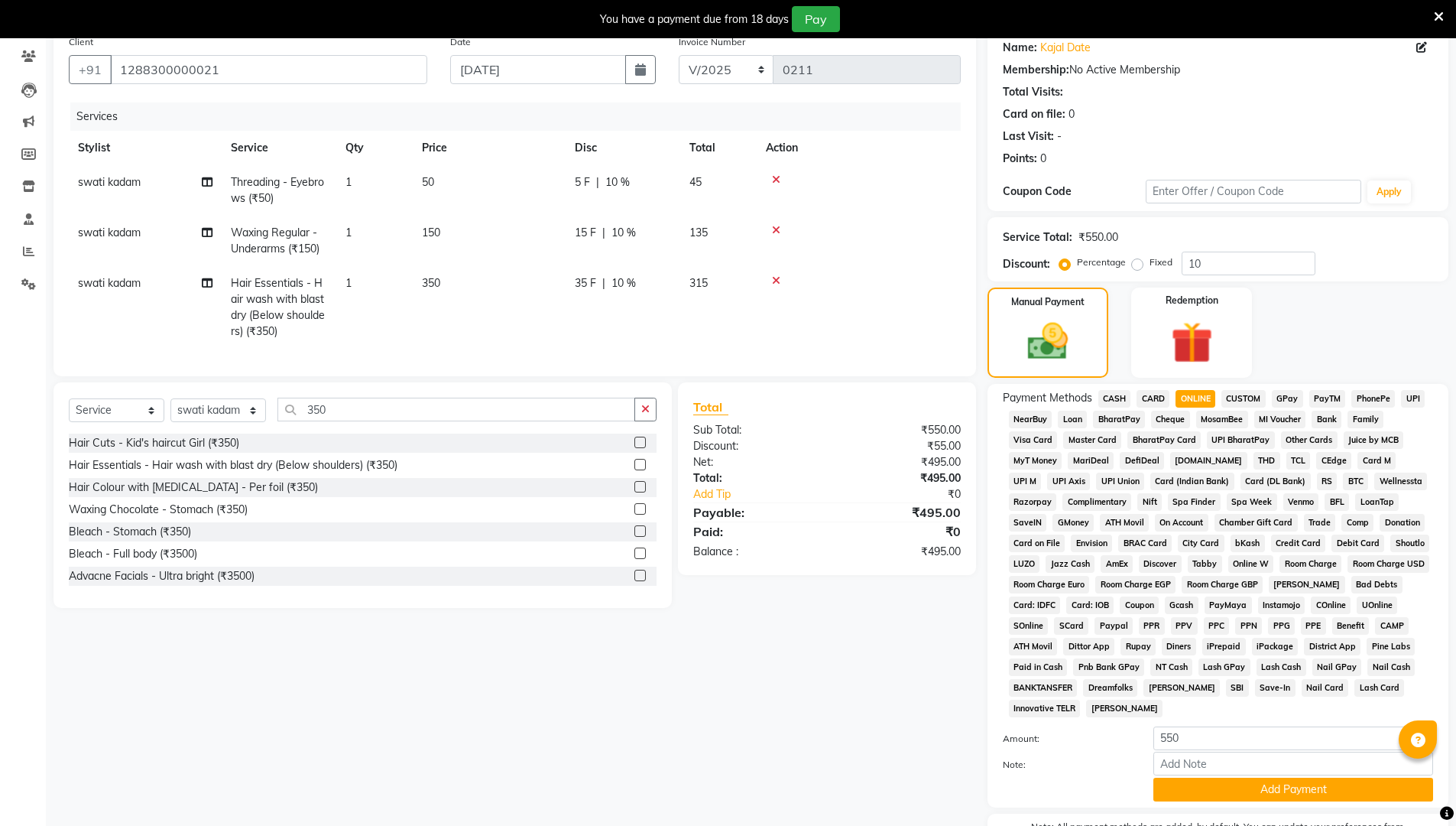
scroll to position [219, 0]
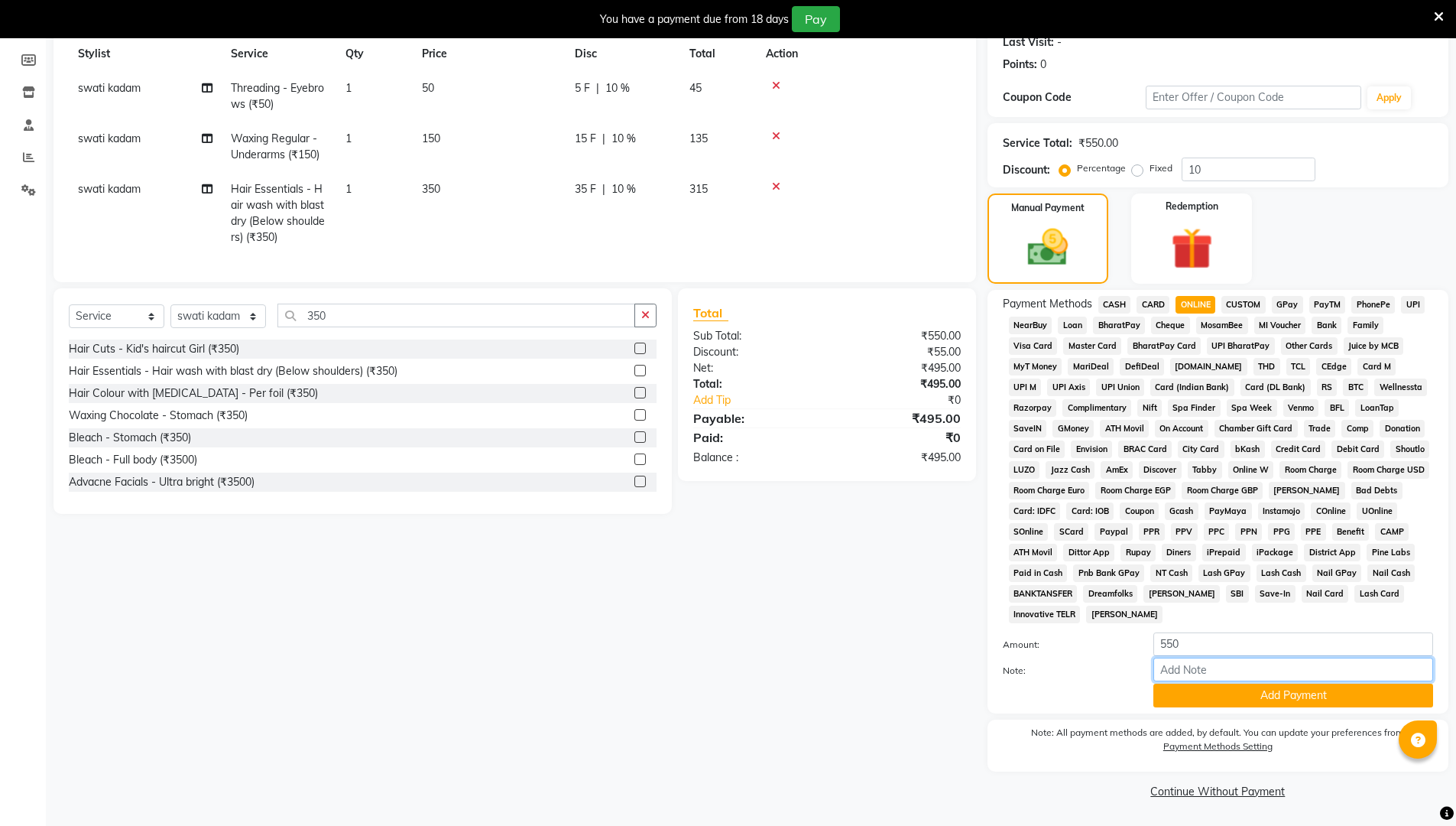
click at [710, 673] on input "Note:" at bounding box center [1293, 670] width 280 height 24
click at [710, 692] on button "Add Payment" at bounding box center [1293, 696] width 280 height 24
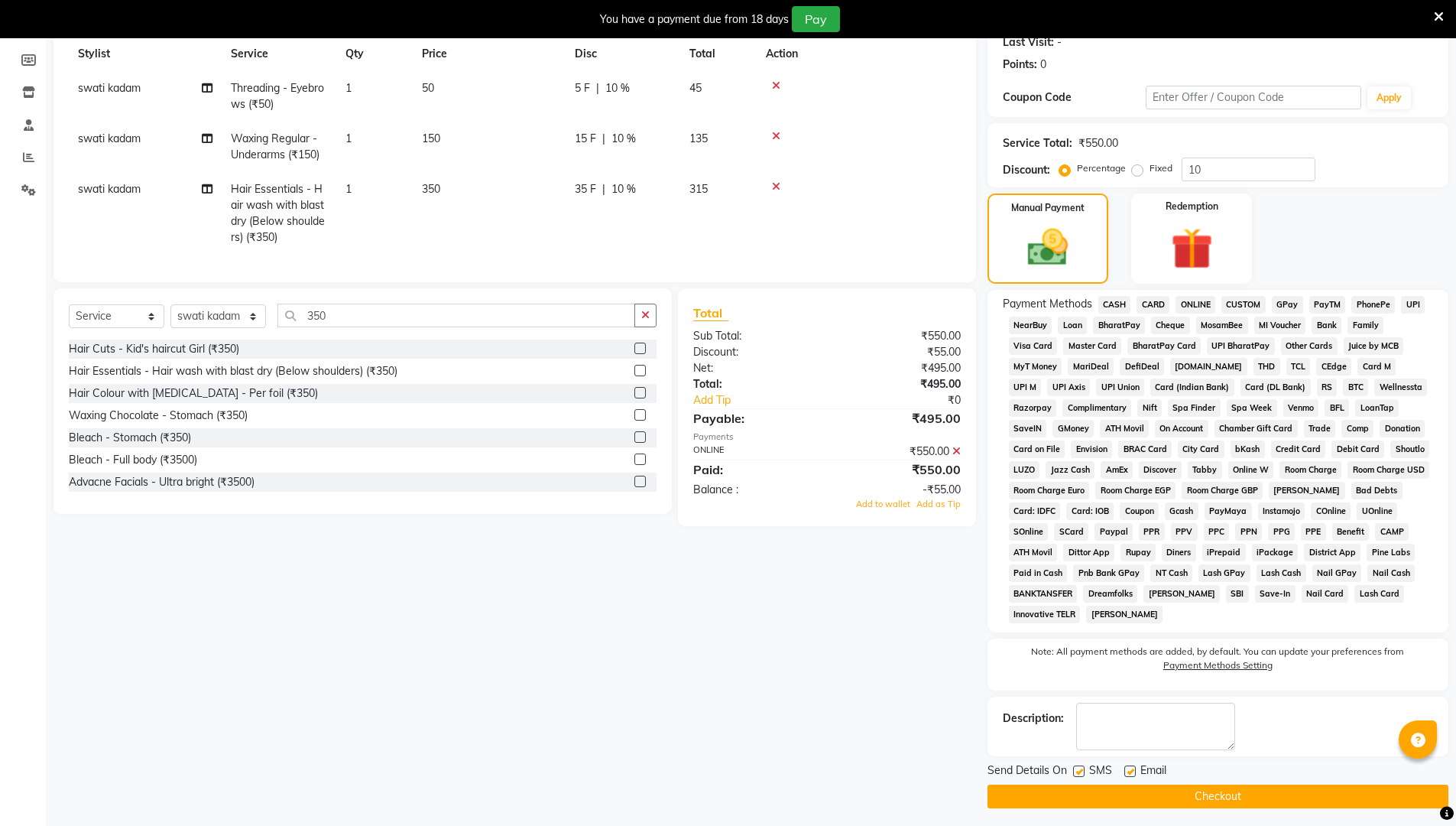
click at [710, 697] on button "Checkout" at bounding box center [1218, 796] width 461 height 24
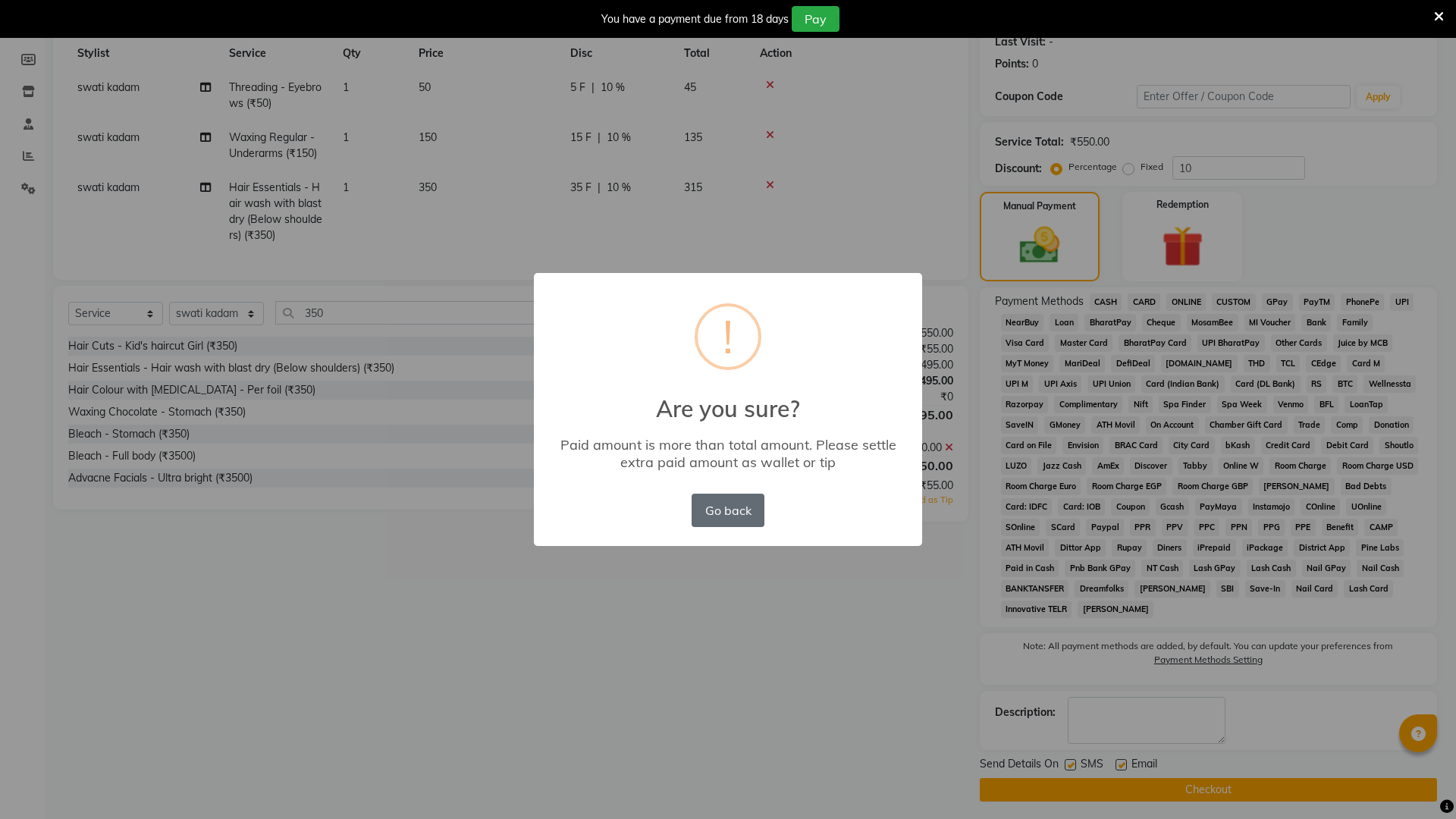
click at [704, 514] on button "Go back" at bounding box center [727, 510] width 72 height 34
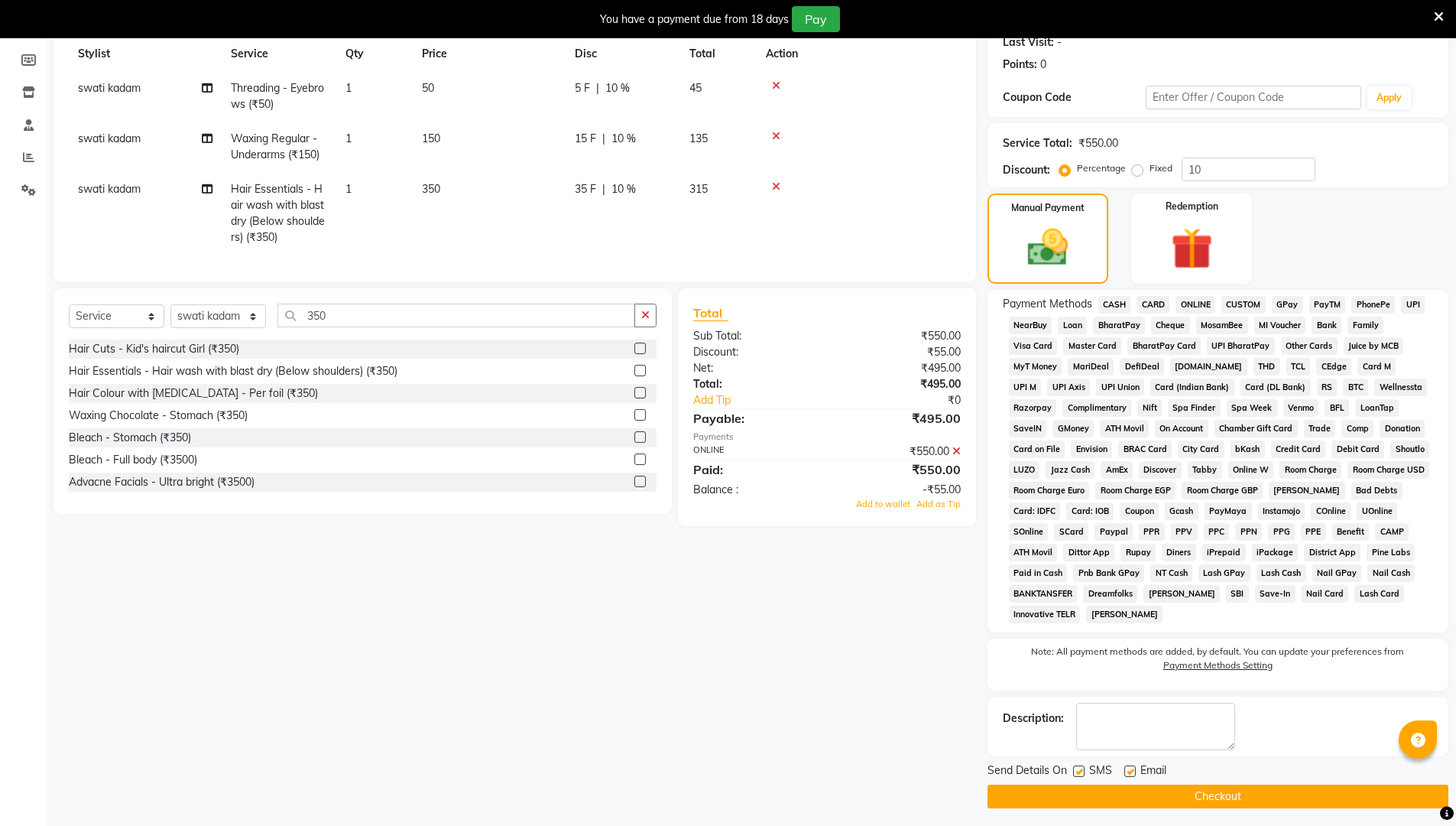
click at [710, 457] on icon at bounding box center [956, 451] width 9 height 11
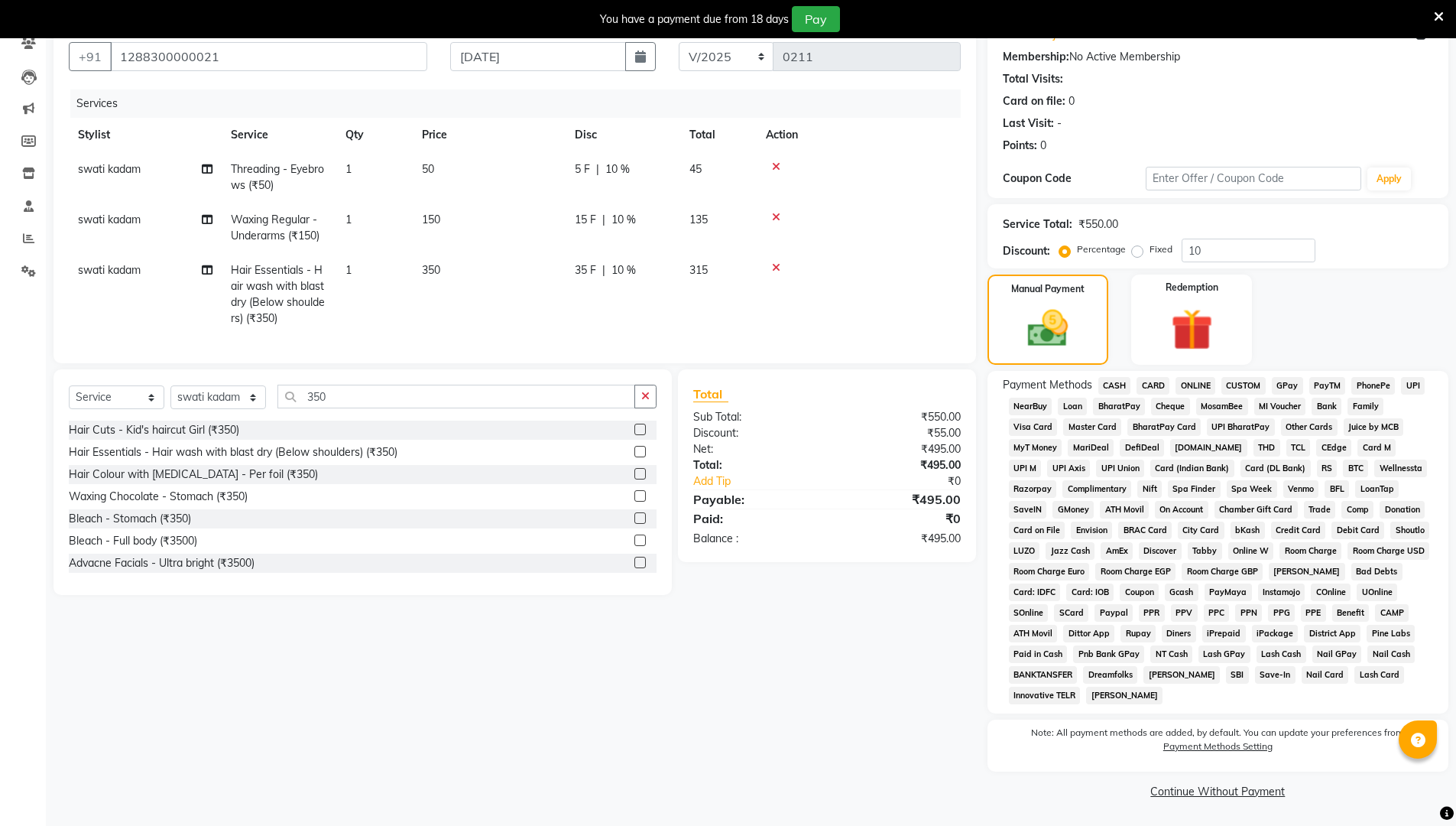
click at [710, 384] on span "ONLINE" at bounding box center [1195, 386] width 40 height 17
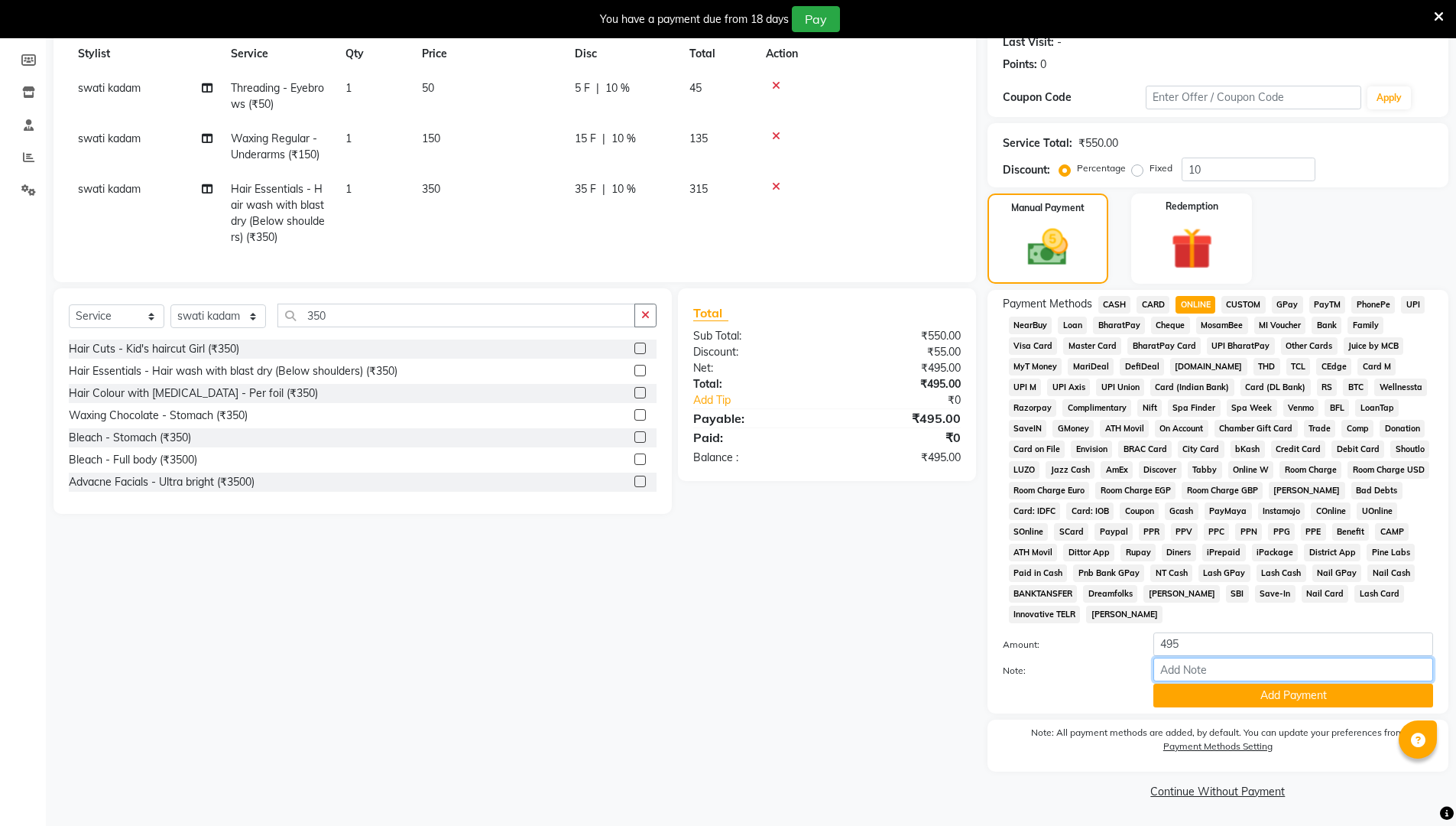
click at [710, 670] on input "Note:" at bounding box center [1293, 670] width 280 height 24
click at [710, 697] on button "Add Payment" at bounding box center [1293, 696] width 280 height 24
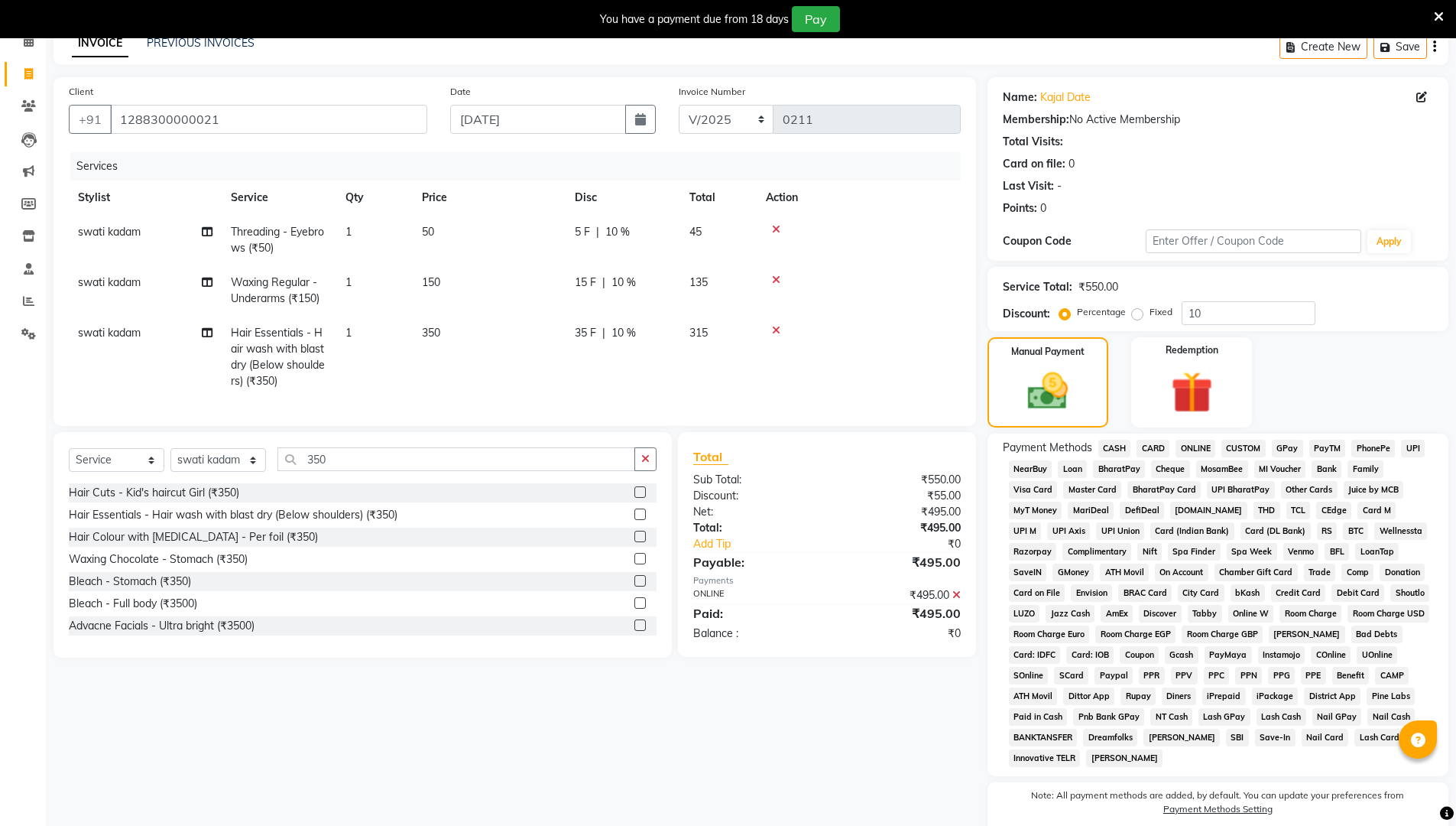
scroll to position [225, 0]
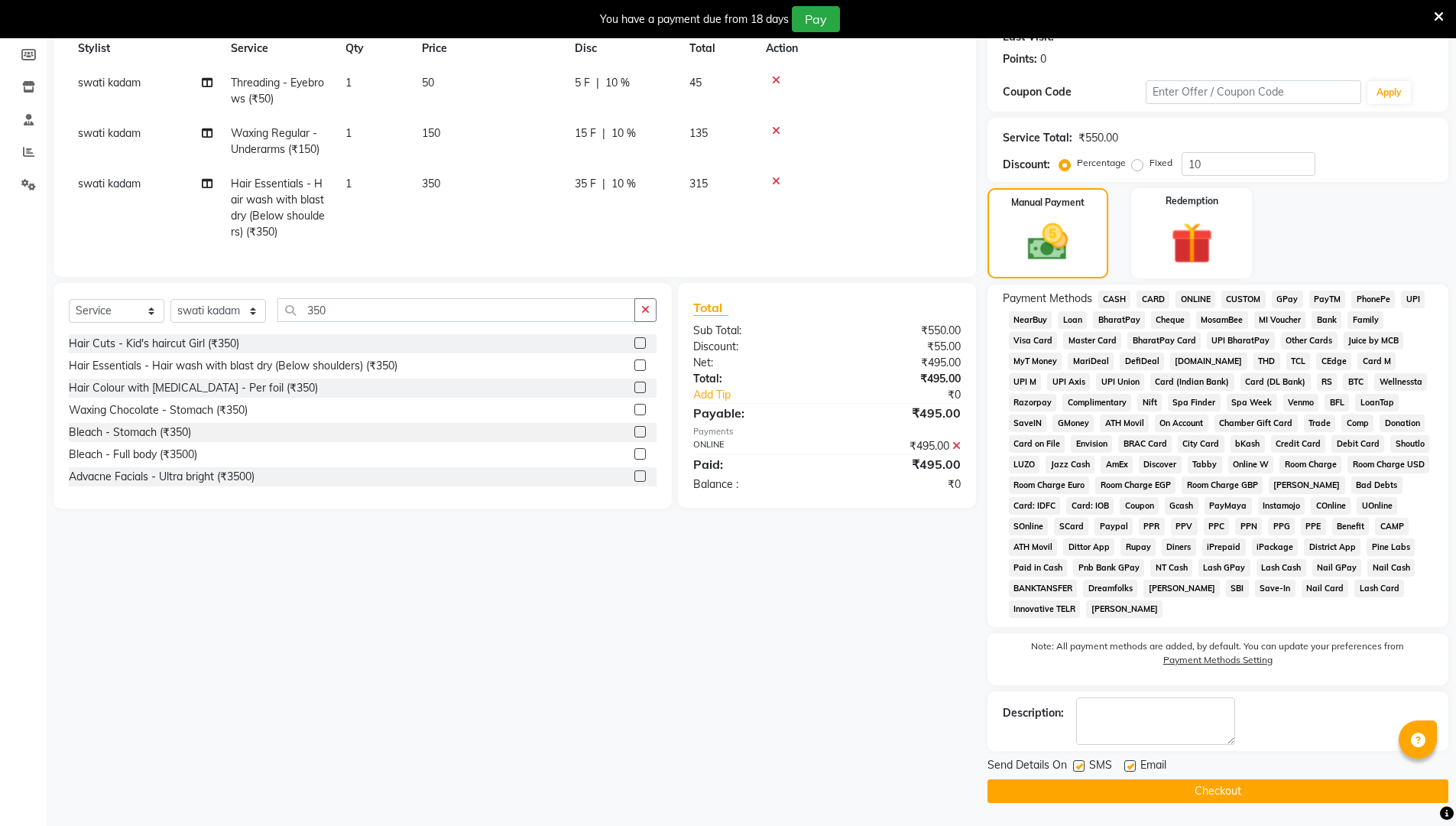
click at [710, 697] on button "Checkout" at bounding box center [1218, 791] width 461 height 24
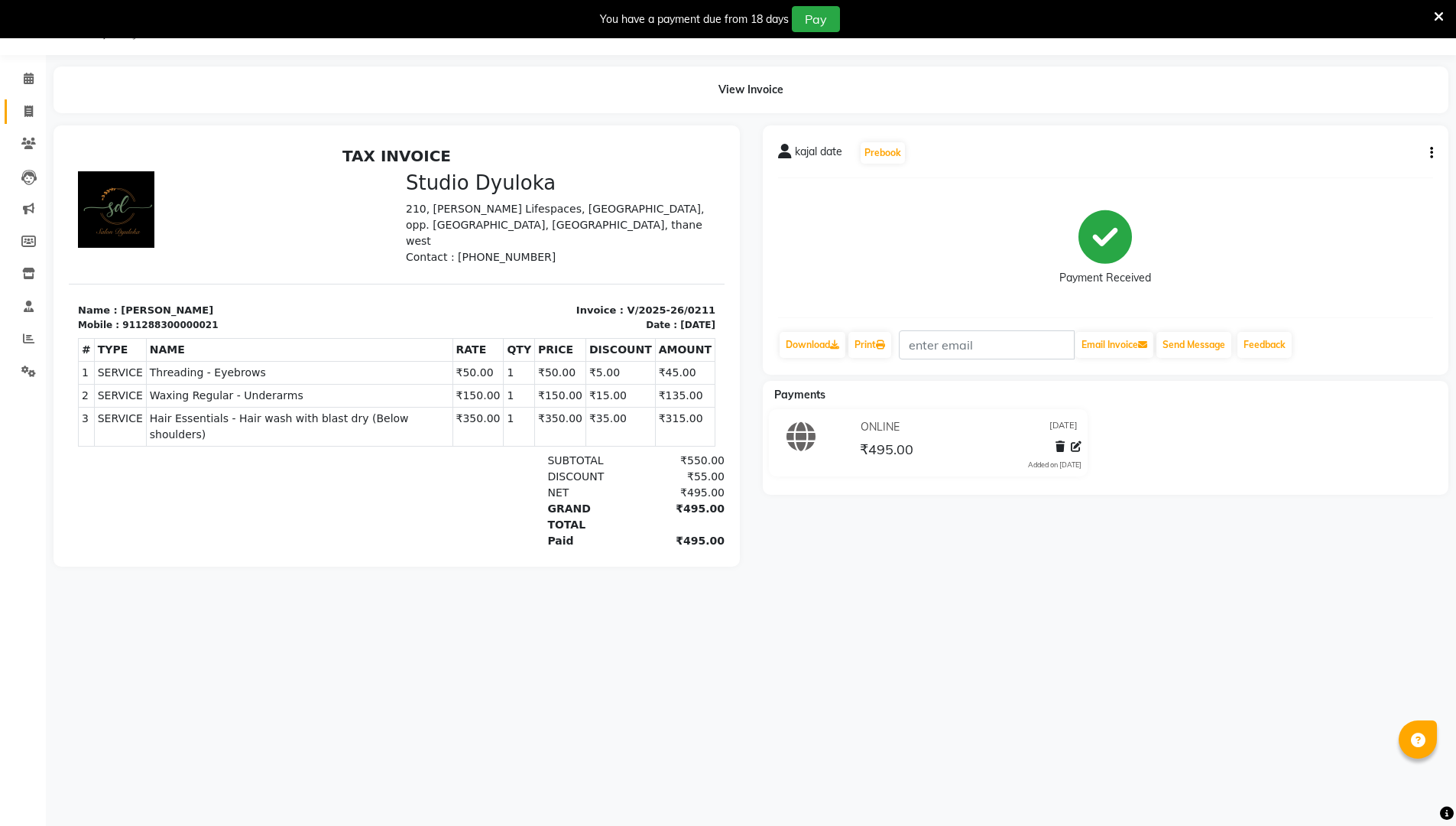
click at [35, 121] on link "Invoice" at bounding box center [23, 112] width 37 height 25
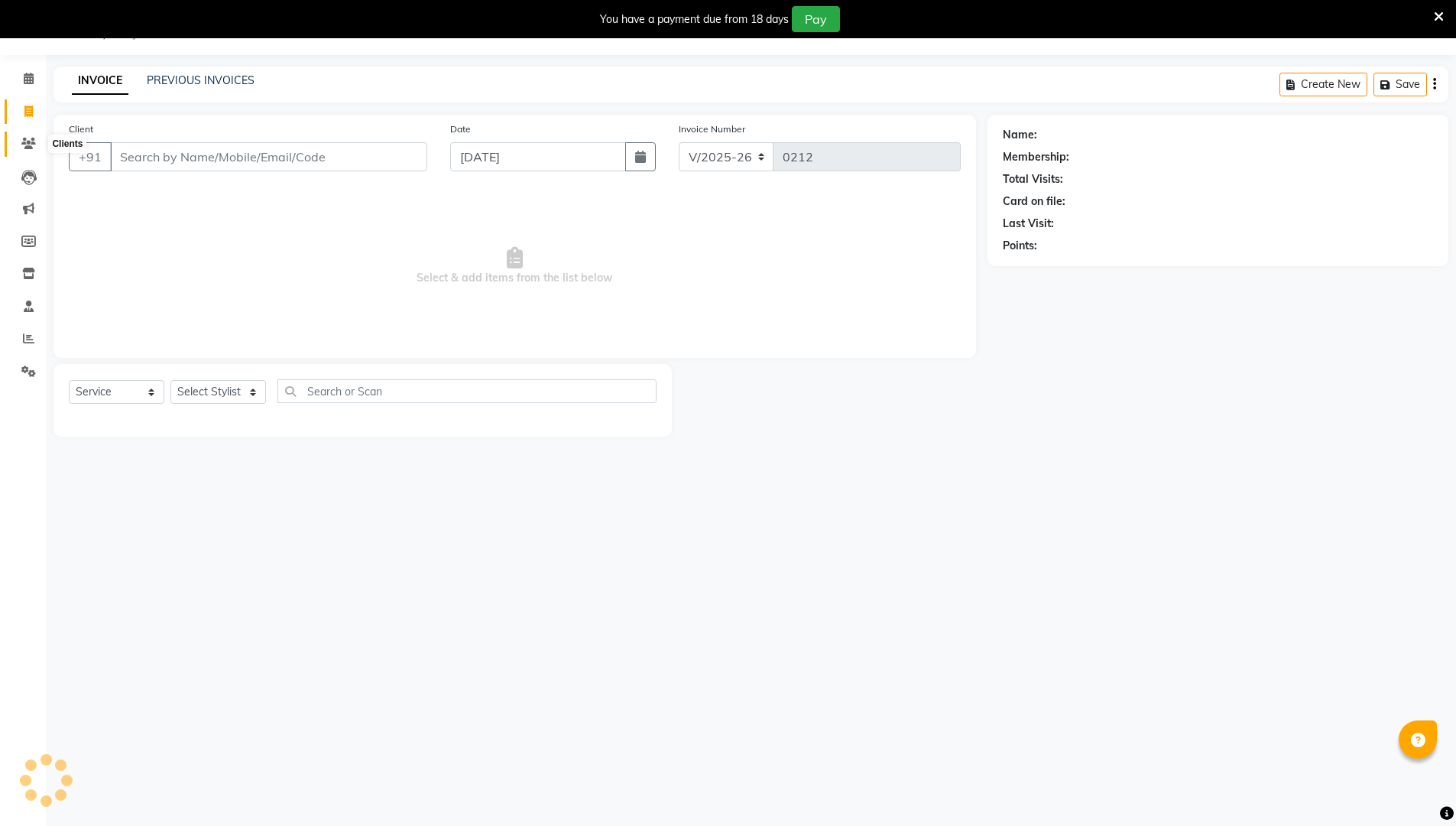
click at [24, 141] on icon at bounding box center [28, 143] width 14 height 12
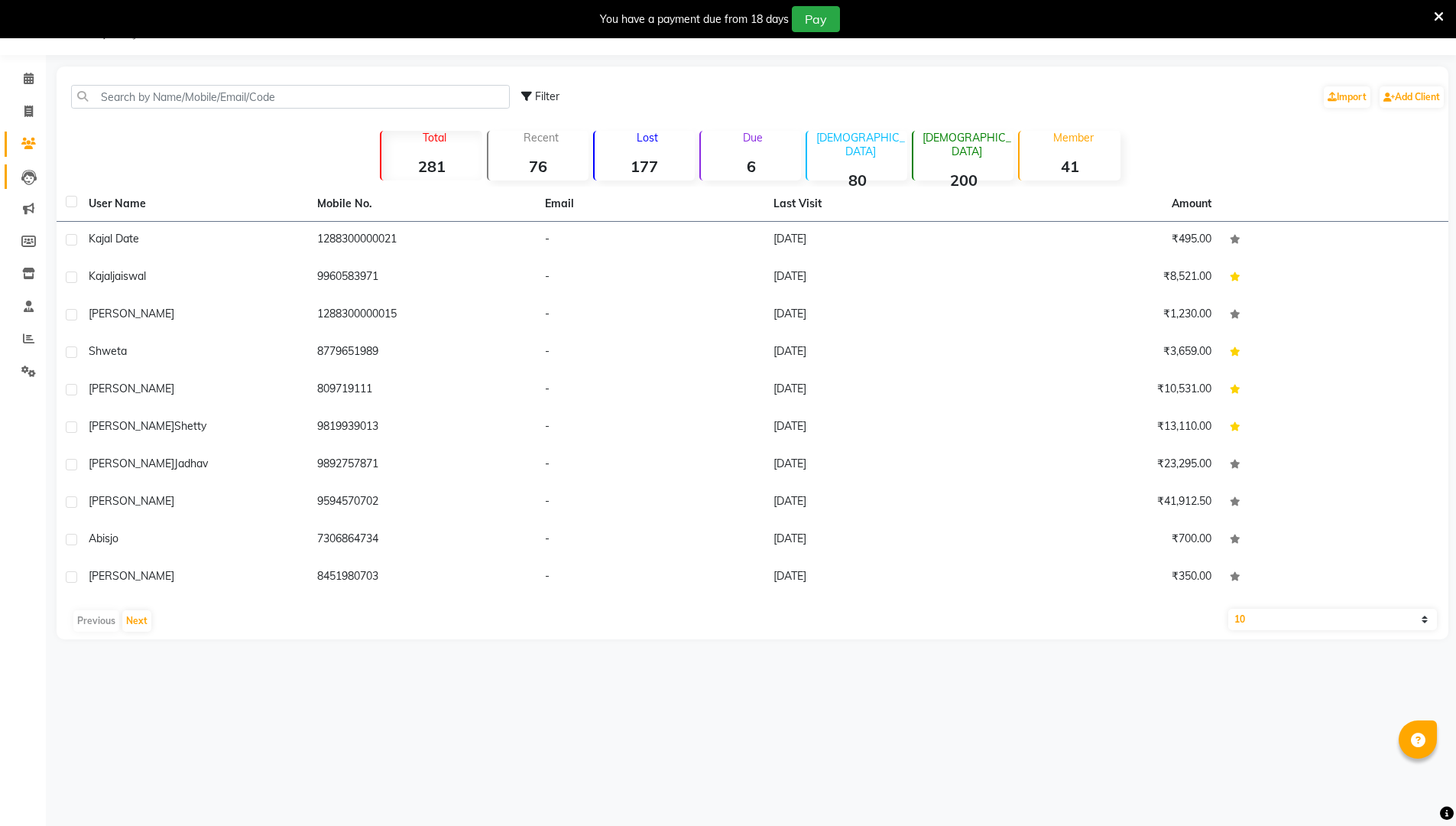
click at [35, 186] on link "Leads" at bounding box center [23, 177] width 37 height 25
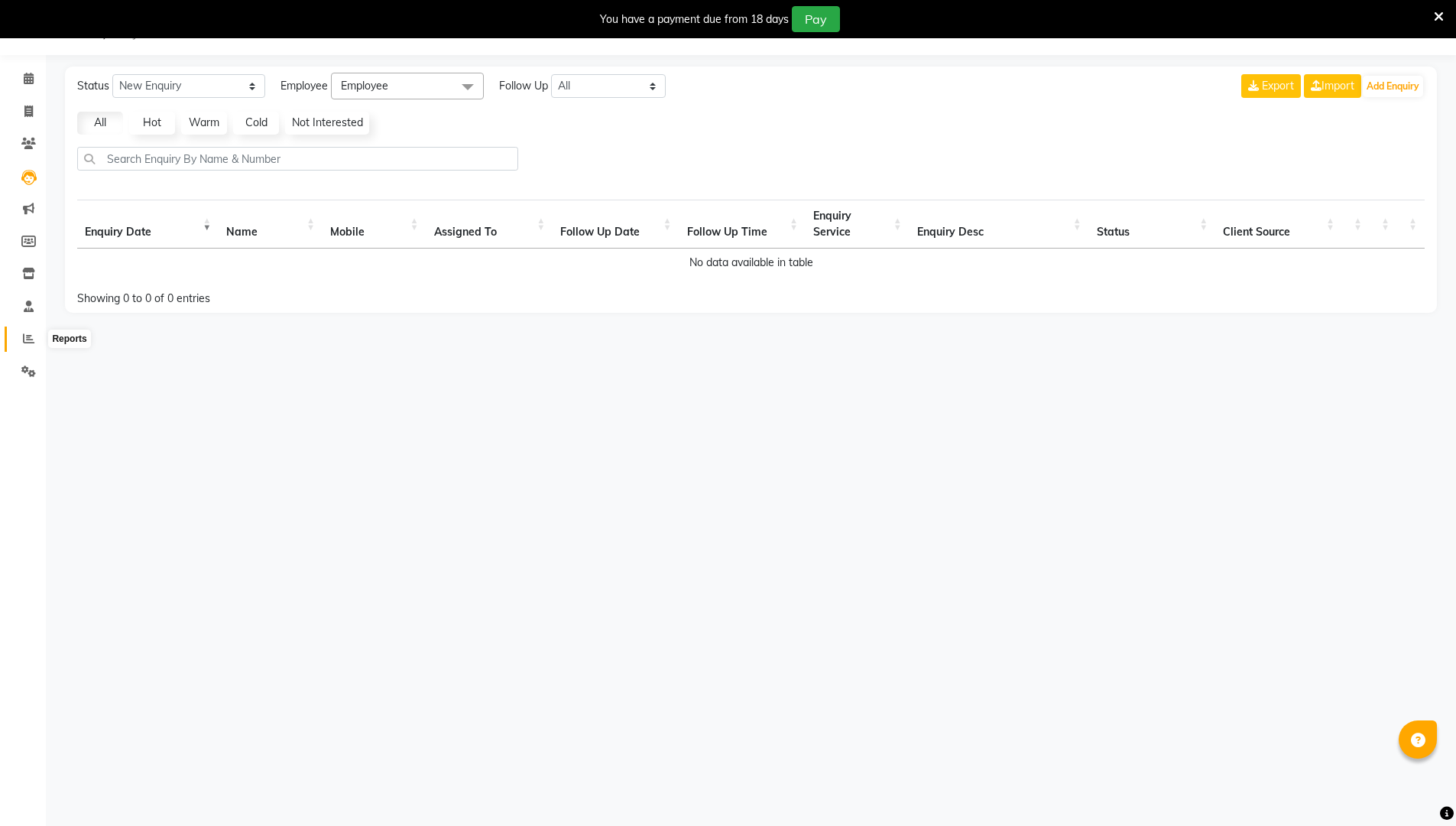
click at [25, 338] on icon at bounding box center [28, 338] width 12 height 12
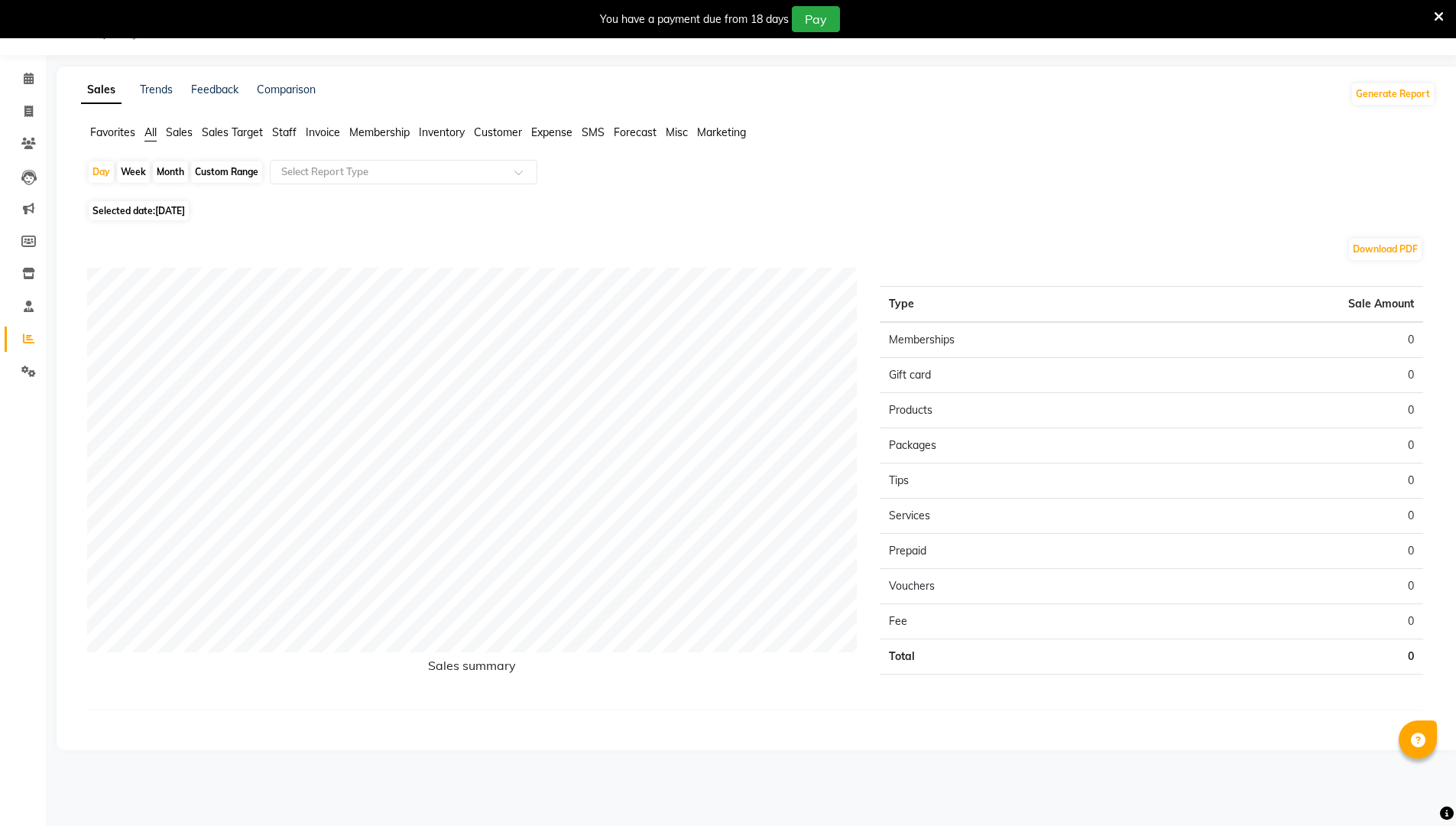
click at [284, 123] on div "Sales Trends Feedback Comparison Generate Report Favorites All Sales Sales Targ…" at bounding box center [758, 409] width 1403 height 684
click at [284, 137] on span "Staff" at bounding box center [284, 133] width 24 height 14
click at [222, 174] on div "Custom Range" at bounding box center [226, 171] width 71 height 21
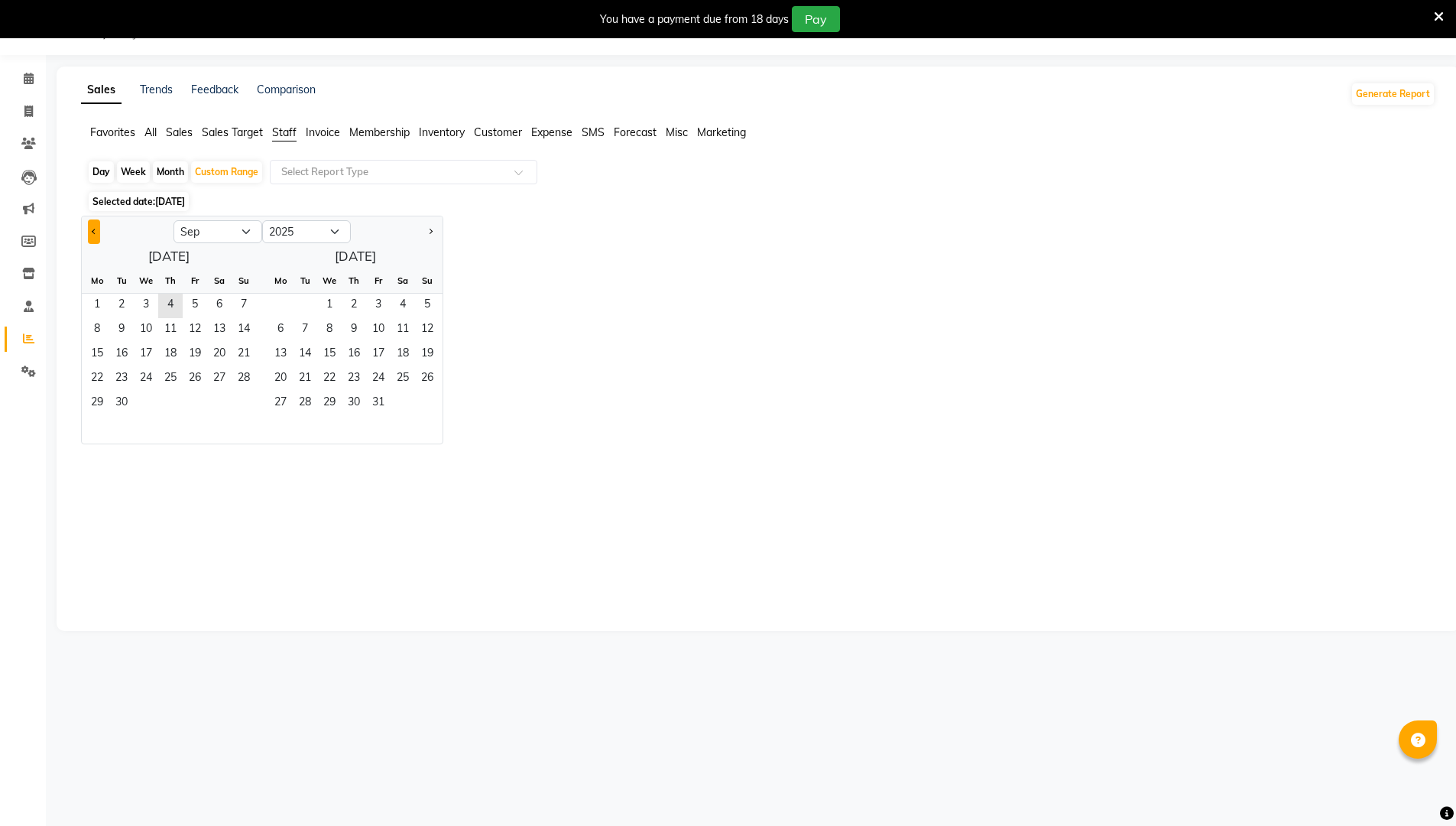
click at [97, 234] on button "Previous month" at bounding box center [94, 231] width 13 height 24
click at [188, 315] on span "1" at bounding box center [194, 306] width 24 height 24
click at [243, 398] on span "31" at bounding box center [244, 403] width 24 height 24
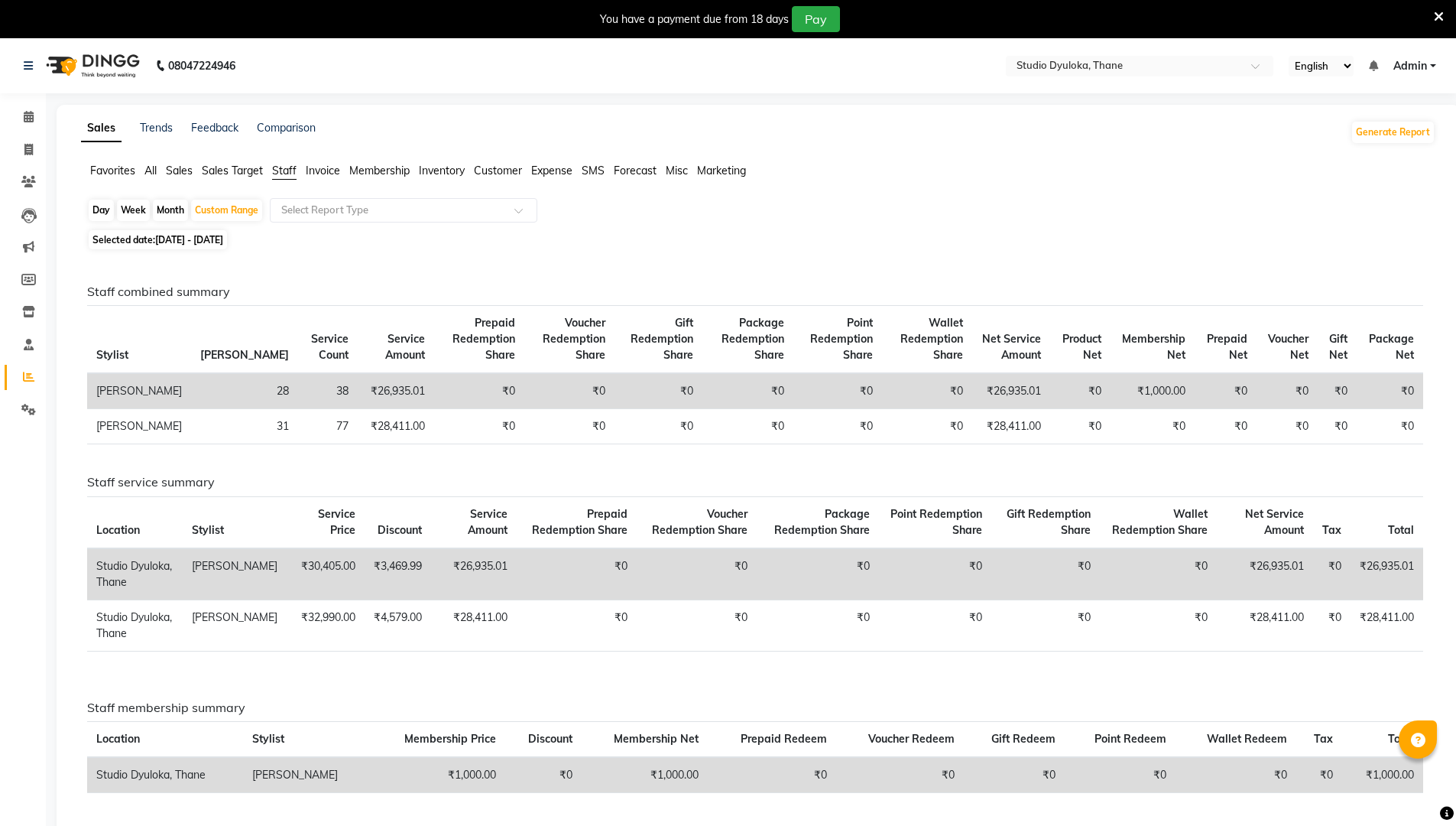
click at [155, 174] on span "All" at bounding box center [151, 171] width 13 height 14
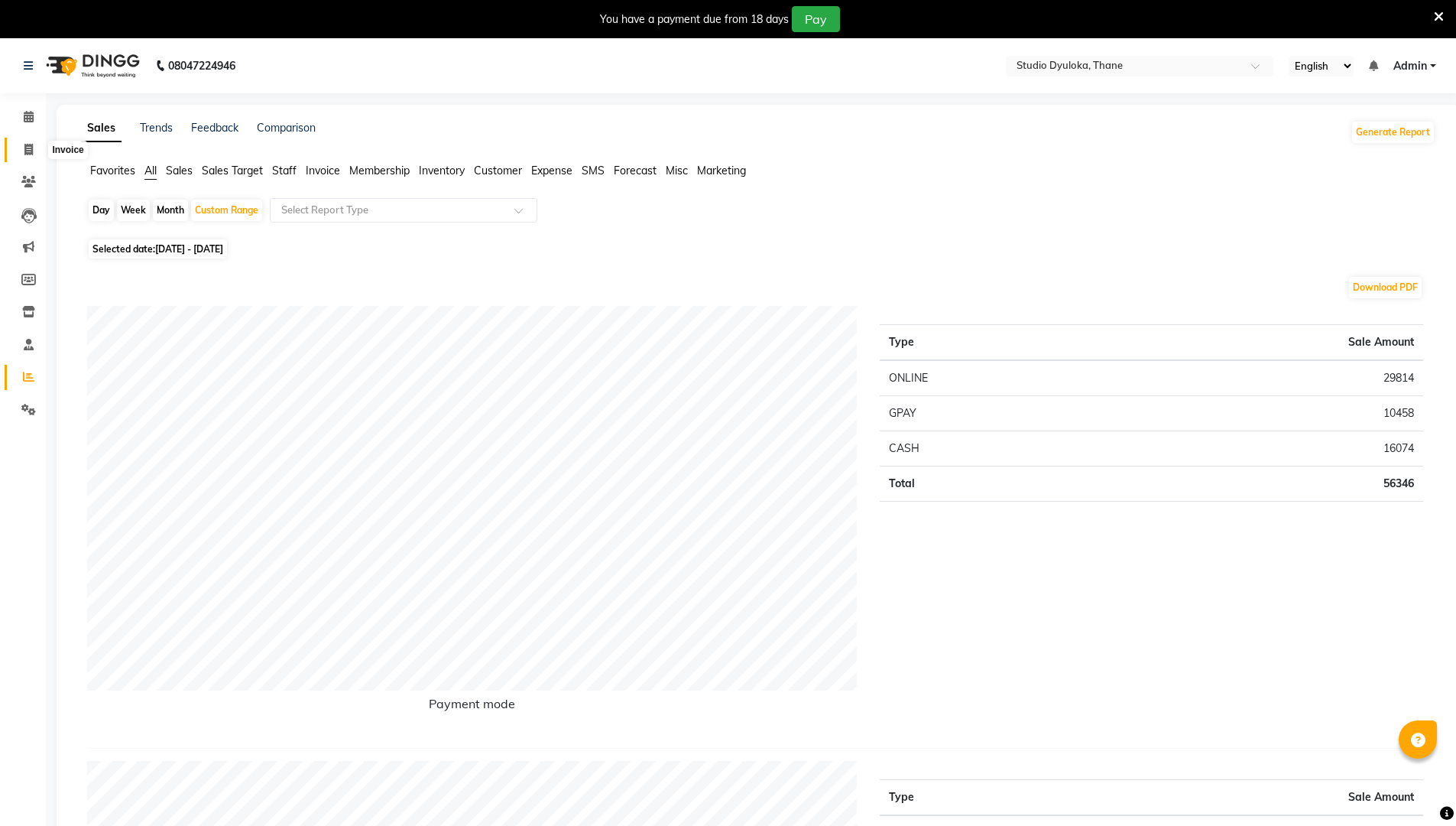
click at [19, 142] on span at bounding box center [28, 150] width 27 height 17
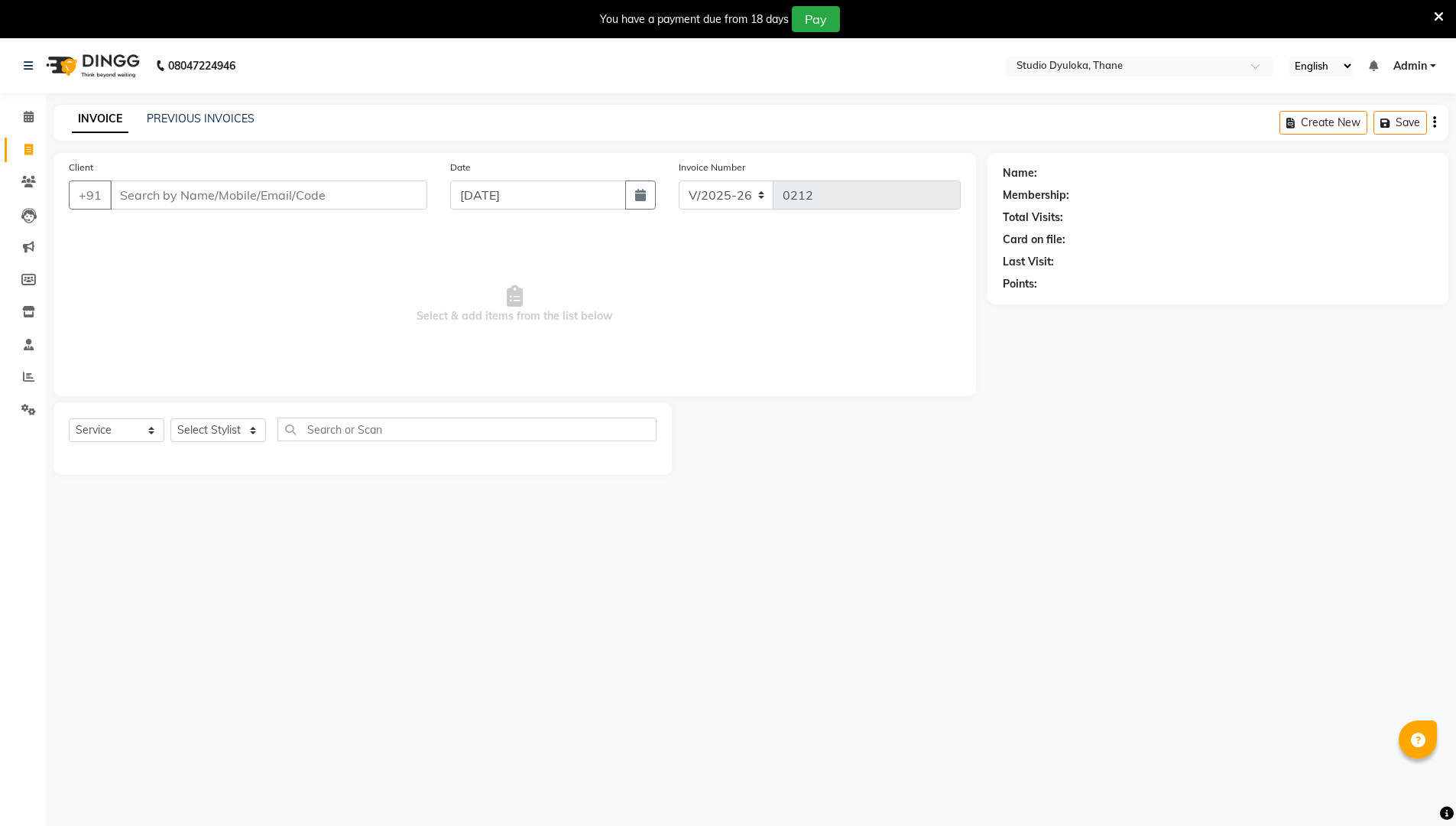
click at [31, 293] on li "Members" at bounding box center [23, 281] width 46 height 33
click at [27, 308] on icon at bounding box center [28, 311] width 13 height 12
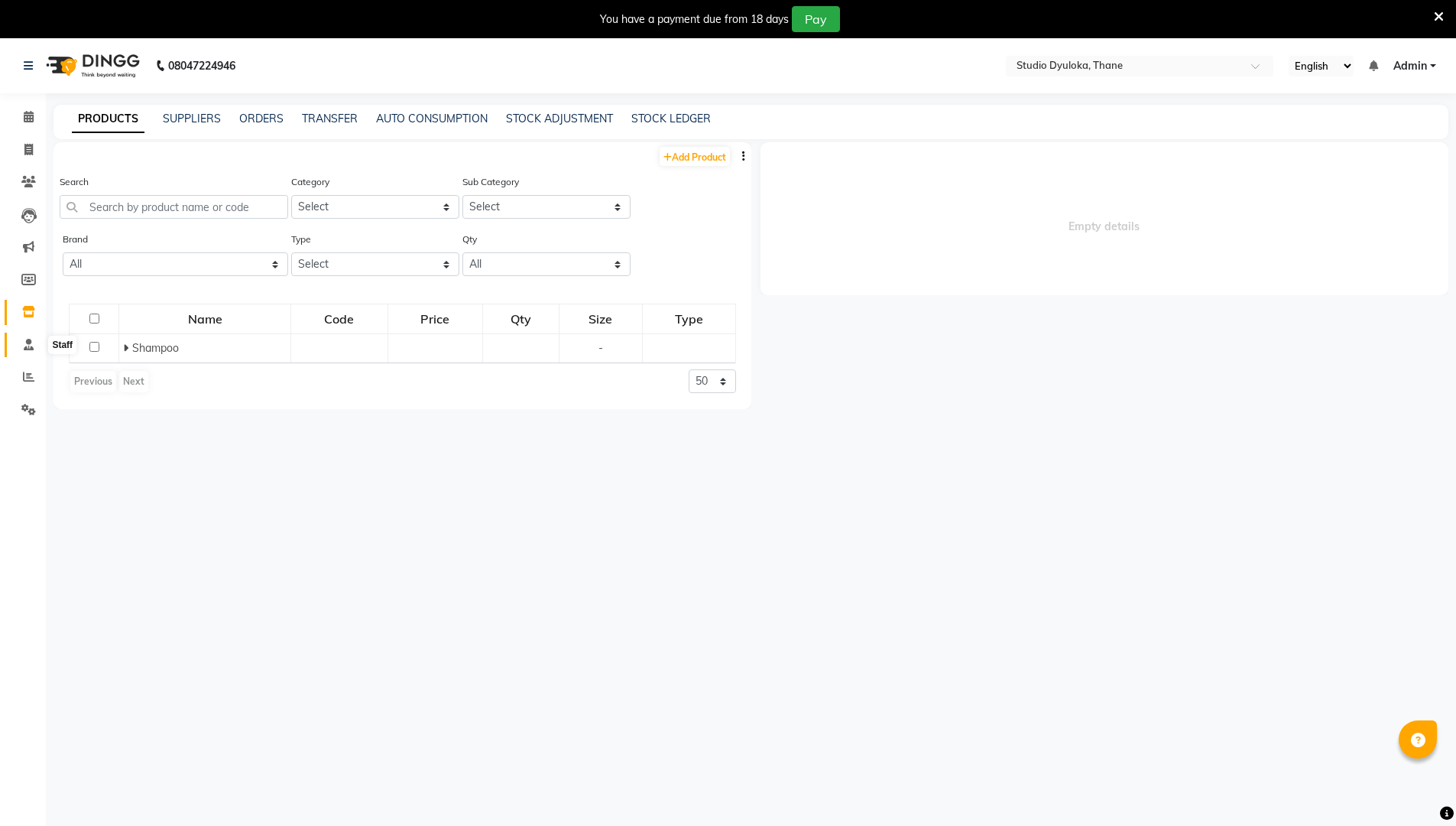
click at [31, 339] on icon at bounding box center [28, 344] width 10 height 12
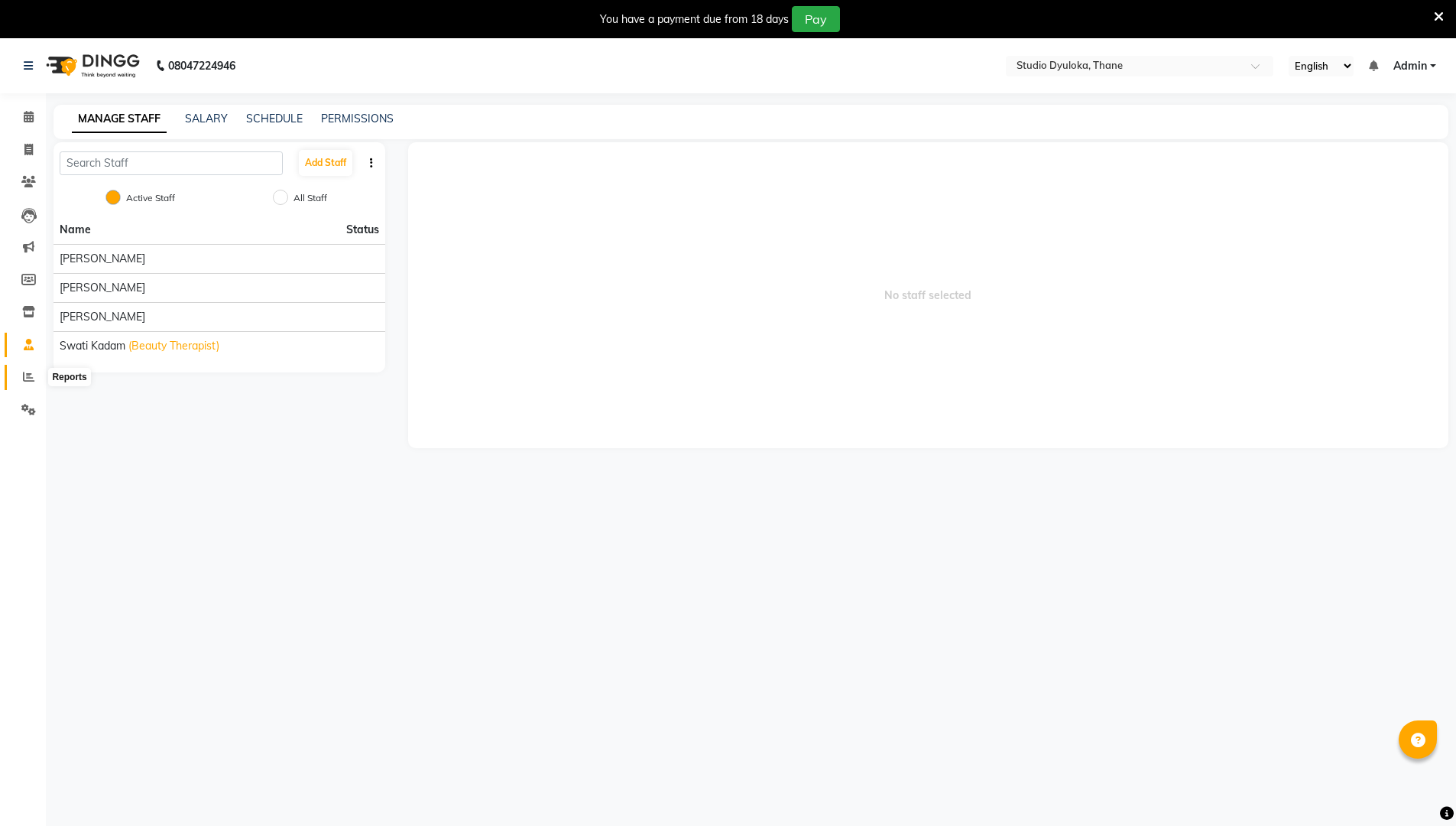
click at [25, 371] on icon at bounding box center [28, 376] width 12 height 12
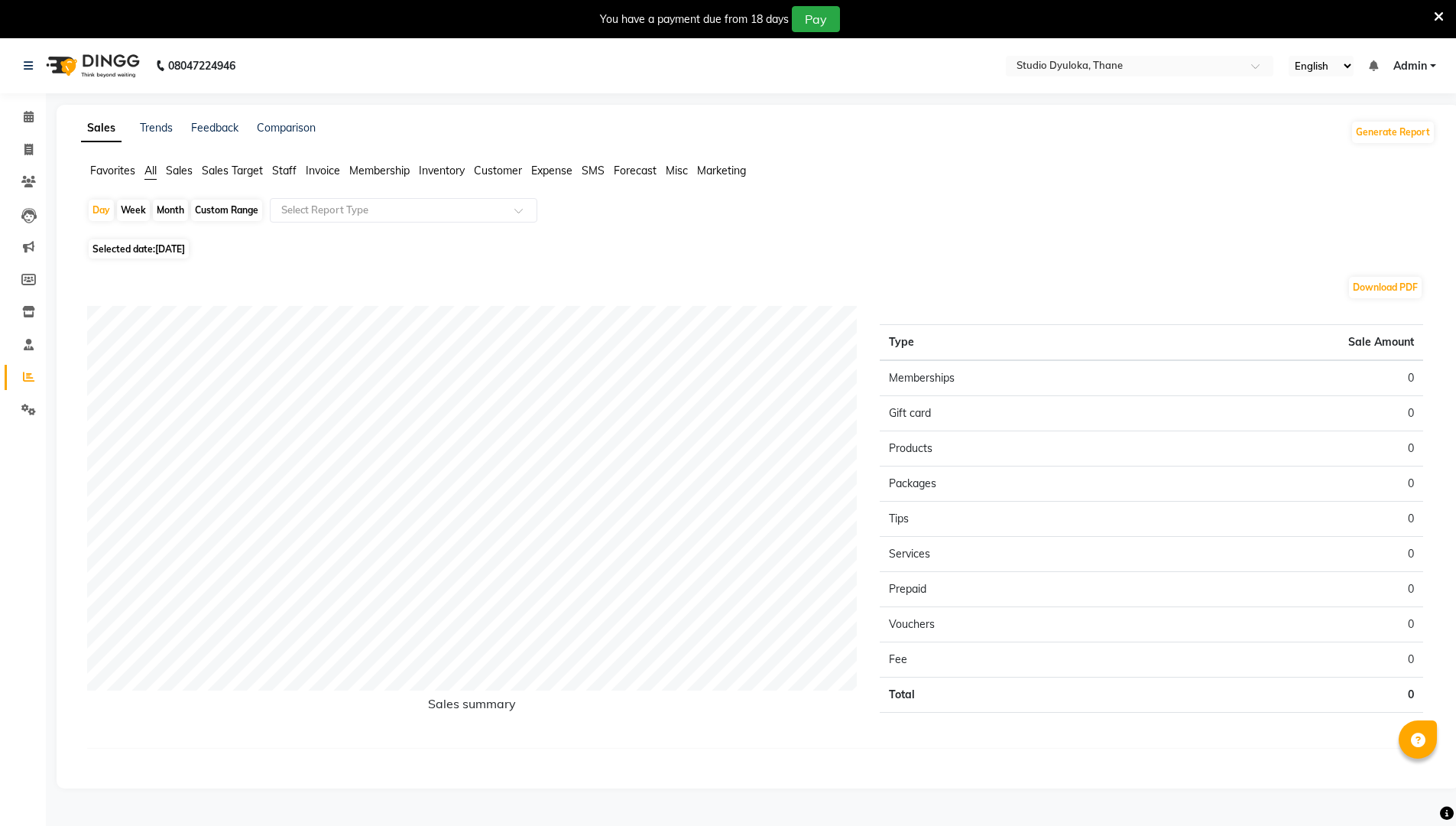
click at [166, 213] on div "Month" at bounding box center [171, 210] width 35 height 21
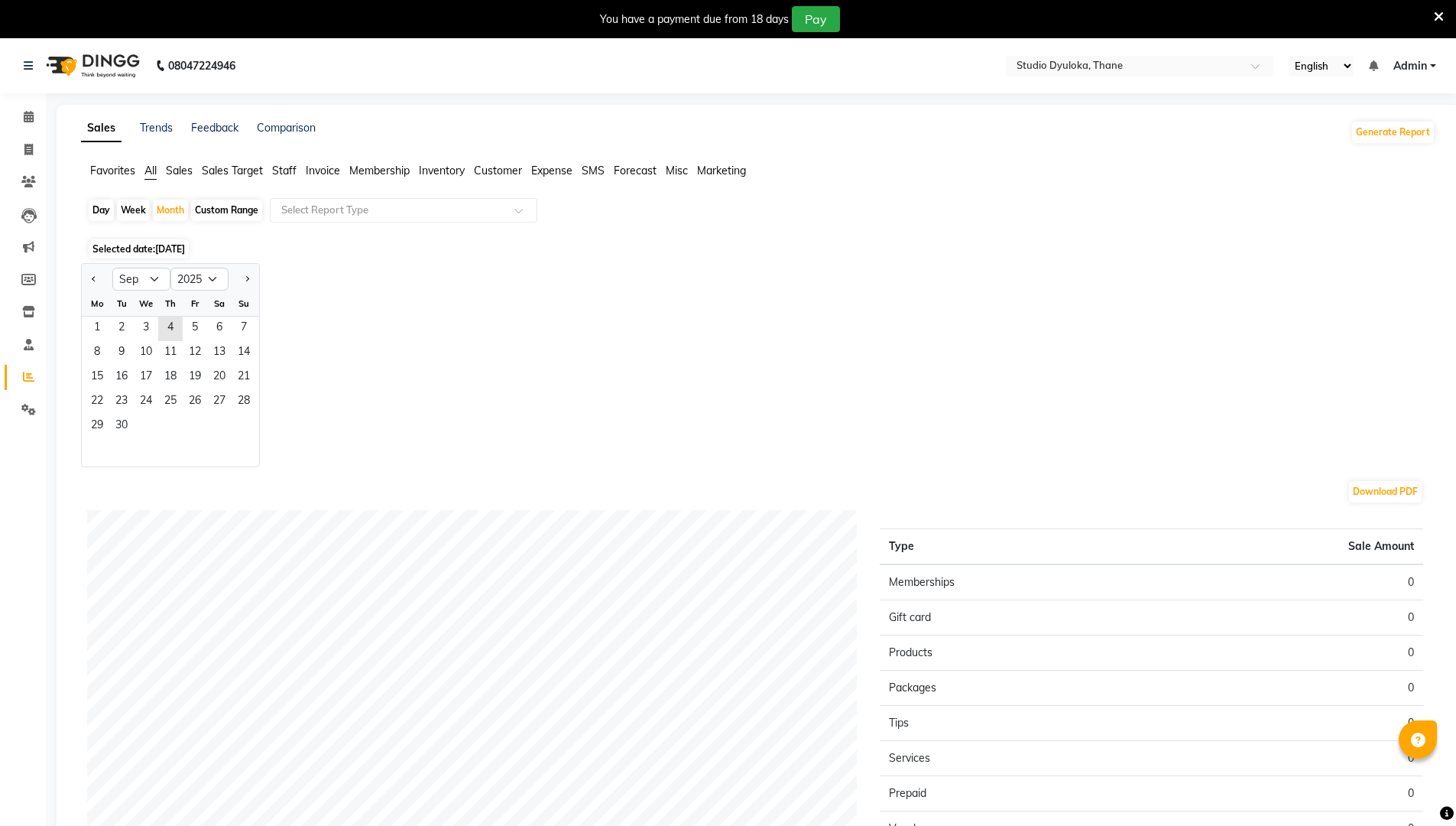
click at [201, 207] on div "Custom Range" at bounding box center [226, 210] width 71 height 21
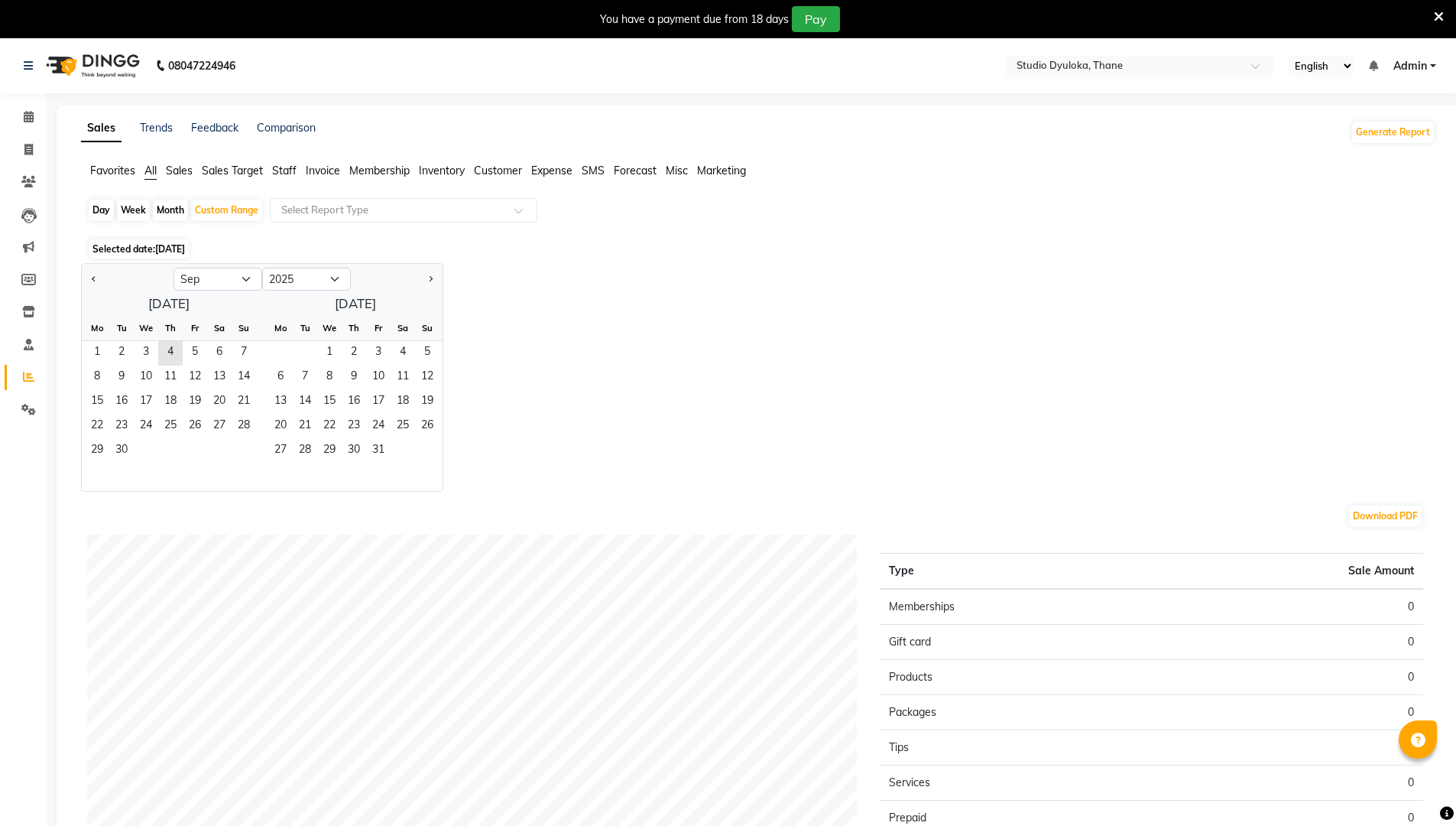
click at [269, 167] on ul "Favorites All Sales Sales Target Staff Invoice Membership Inventory Customer Ex…" at bounding box center [758, 171] width 1355 height 17
click at [294, 163] on span "Staff" at bounding box center [284, 171] width 24 height 14
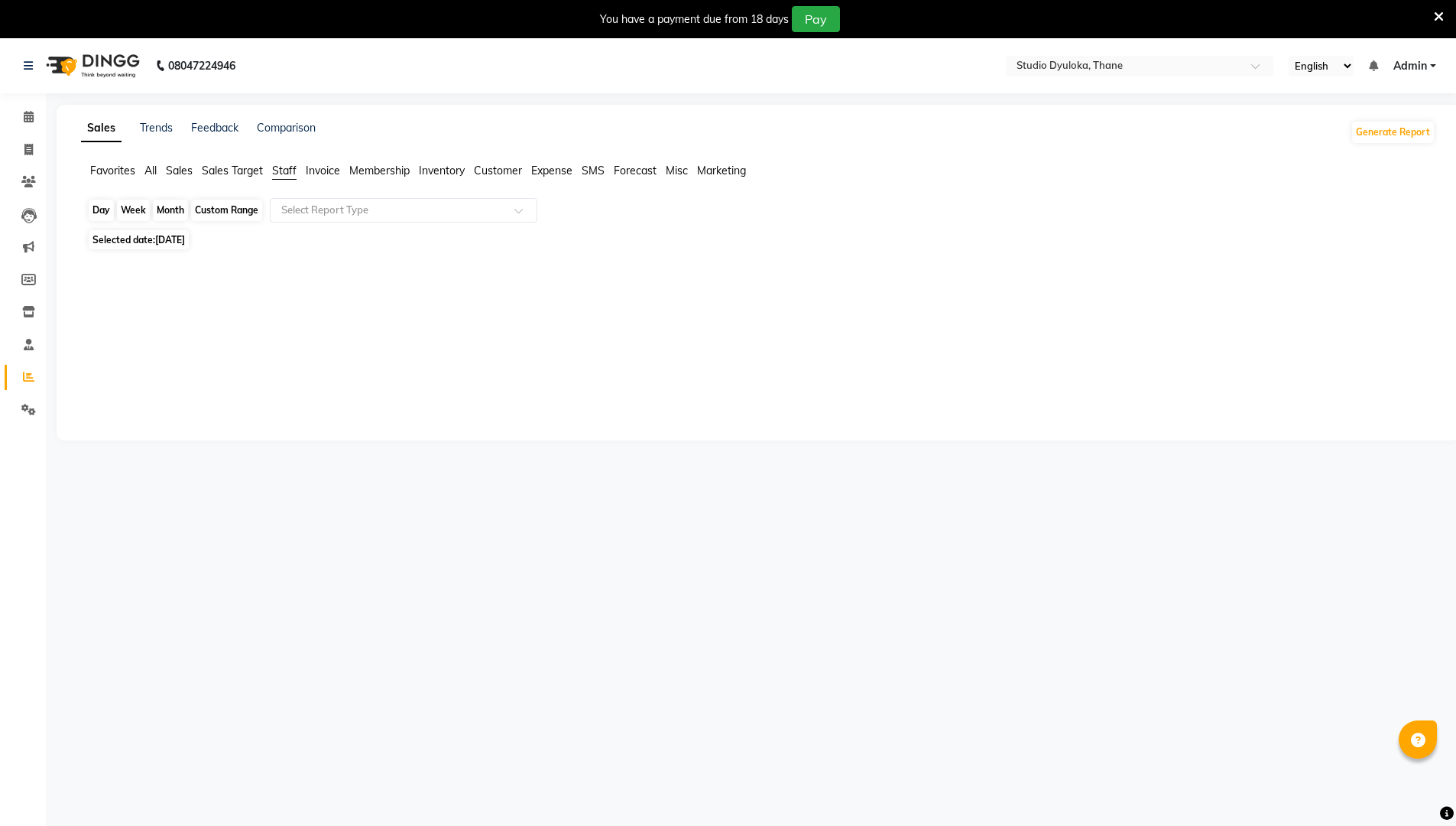
click at [194, 206] on div "Custom Range" at bounding box center [226, 210] width 71 height 21
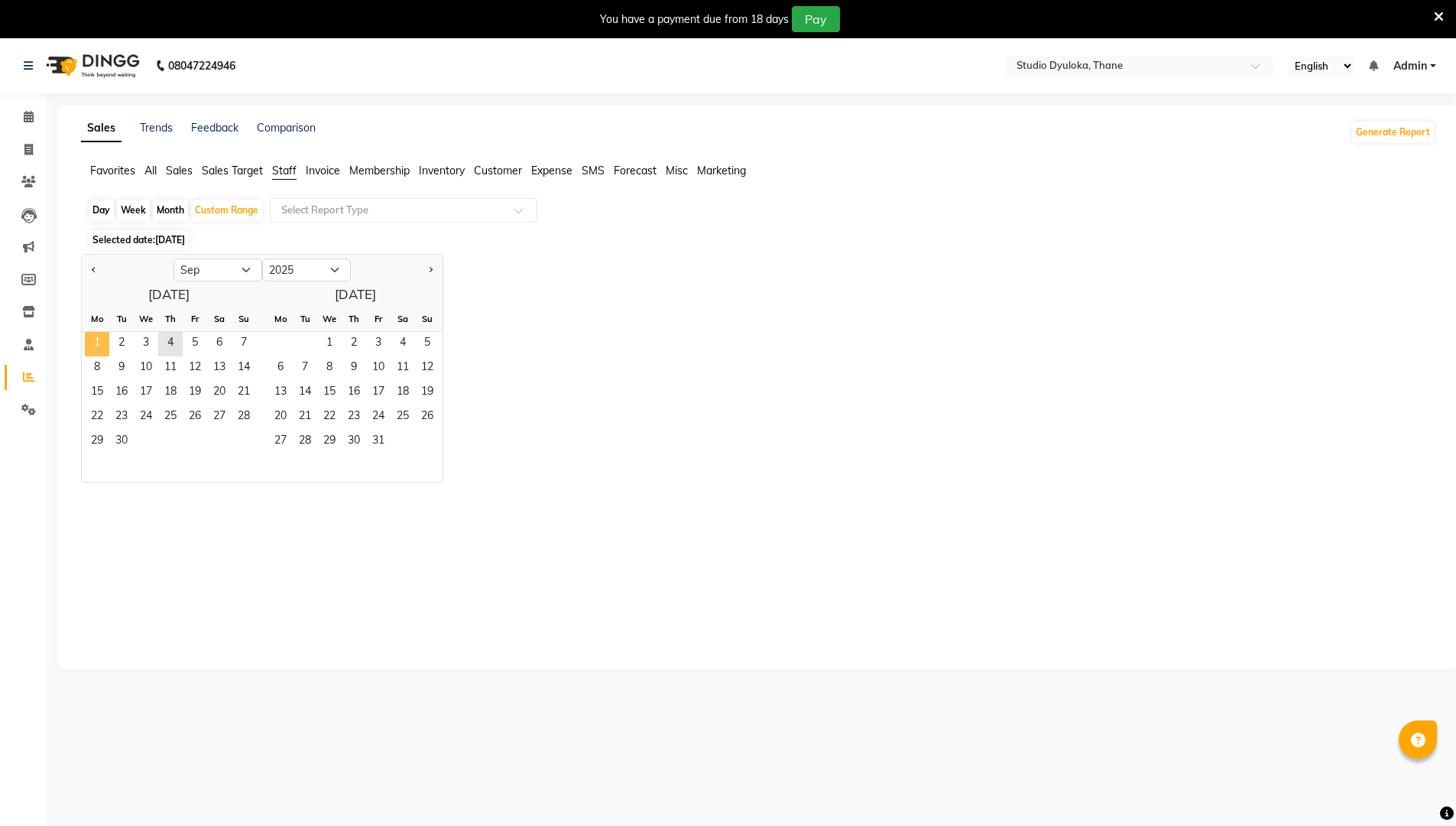
click at [95, 343] on span "1" at bounding box center [97, 343] width 24 height 24
click at [95, 269] on span "Previous month" at bounding box center [94, 269] width 6 height 6
click at [204, 332] on span "1" at bounding box center [194, 343] width 24 height 24
click at [255, 439] on span "31" at bounding box center [244, 442] width 24 height 24
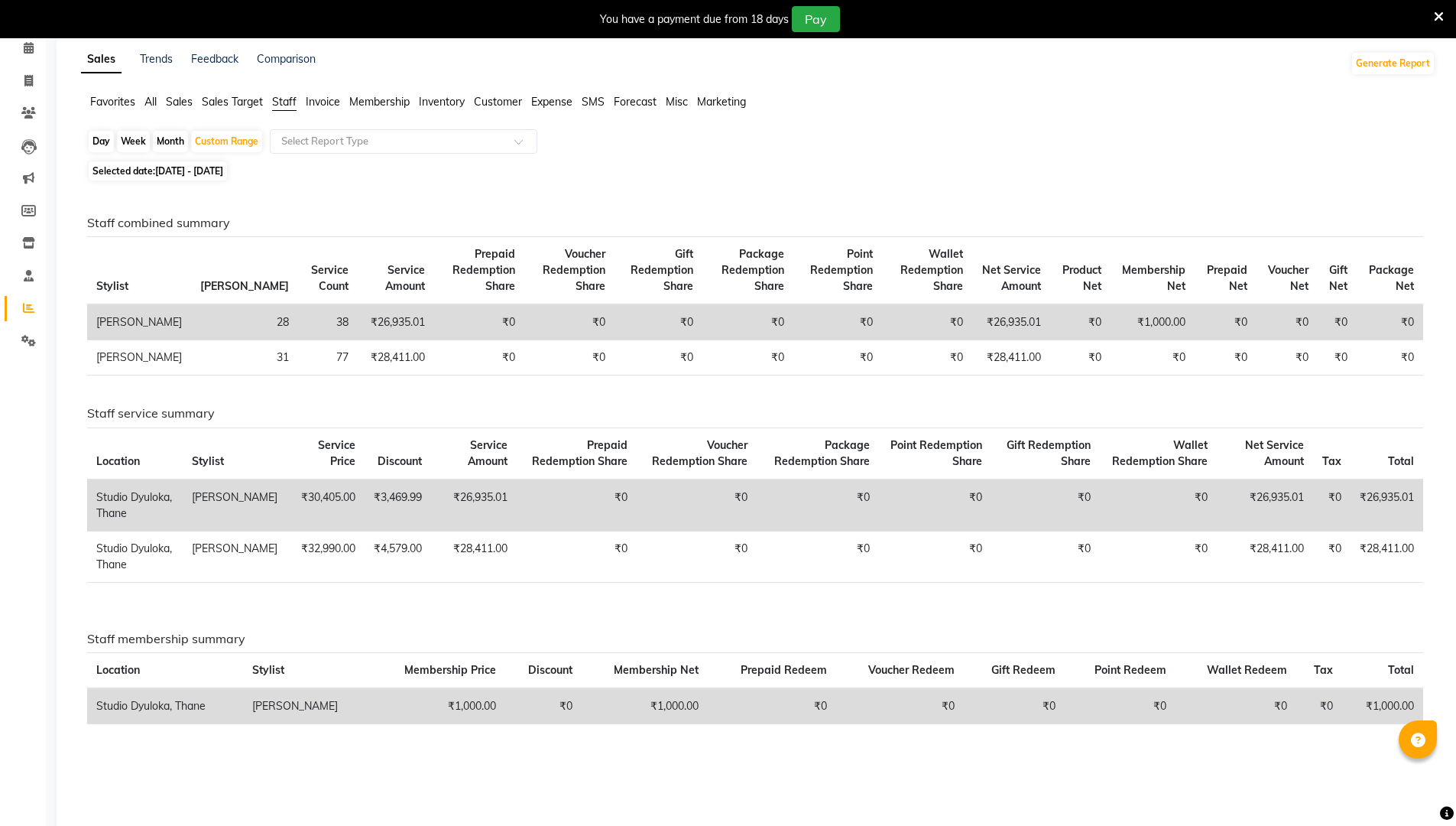
scroll to position [42, 0]
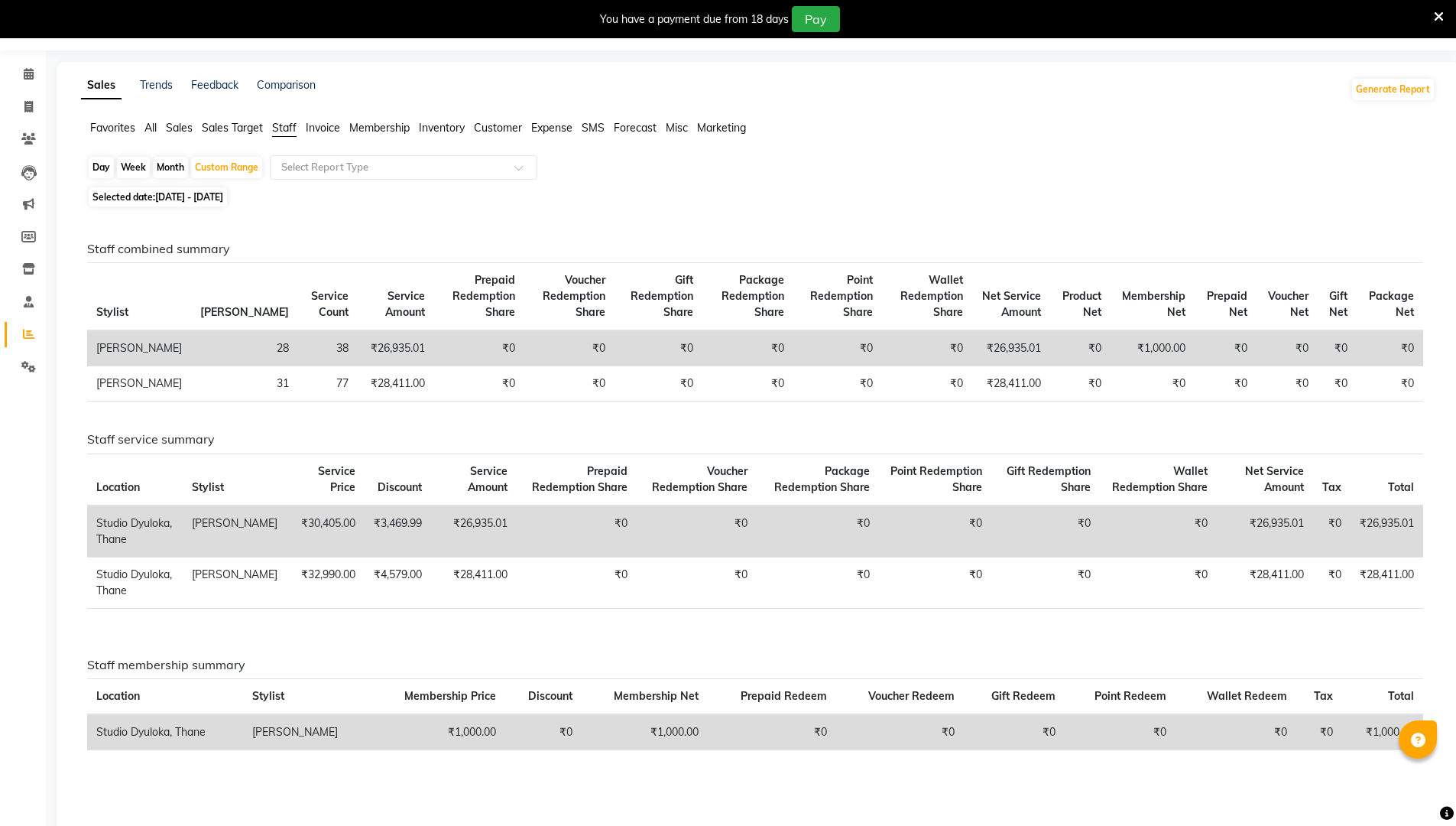
click at [94, 167] on div "Day" at bounding box center [101, 167] width 25 height 21
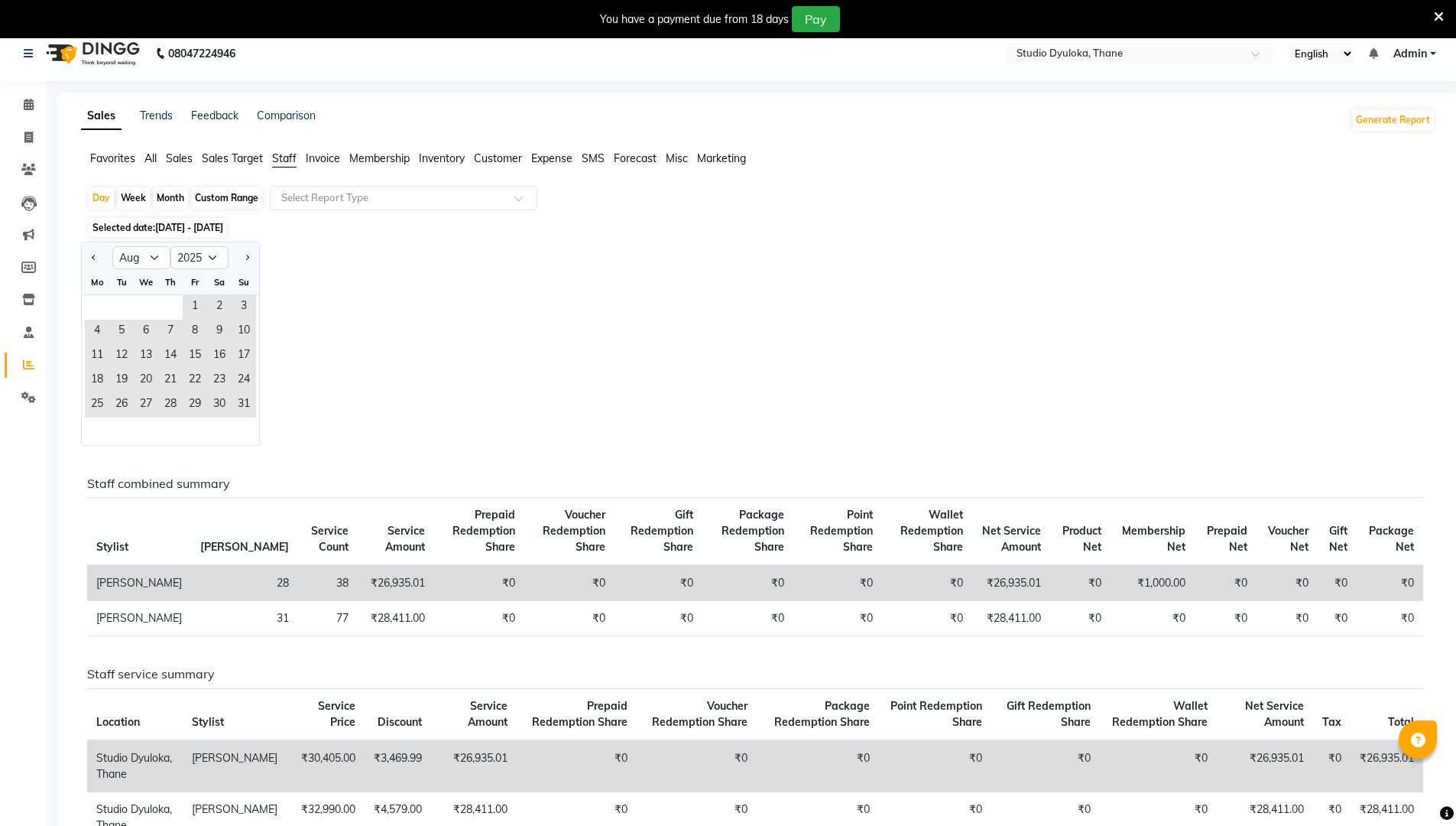
scroll to position [0, 0]
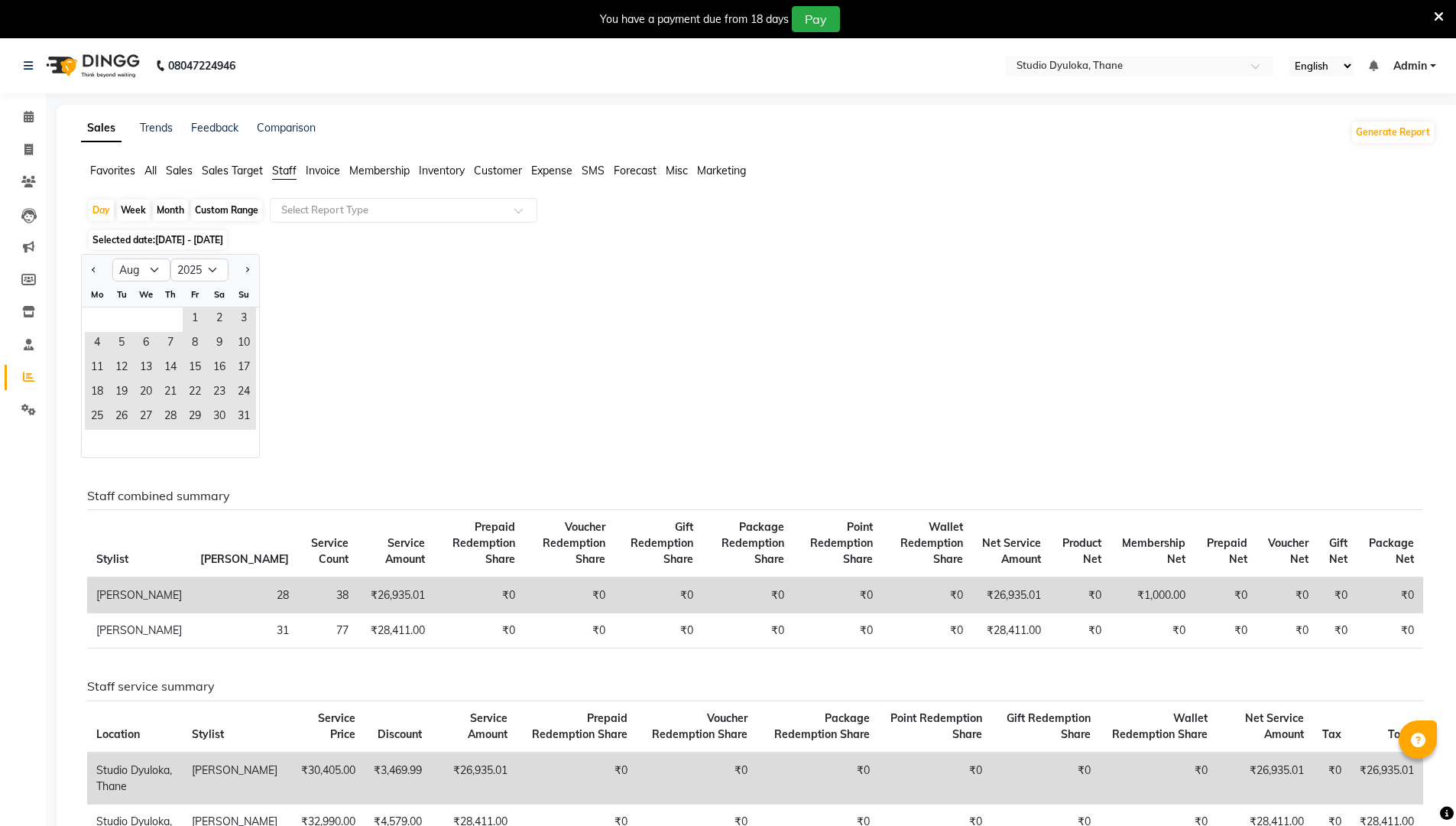
click at [310, 175] on span "Invoice" at bounding box center [323, 171] width 35 height 14
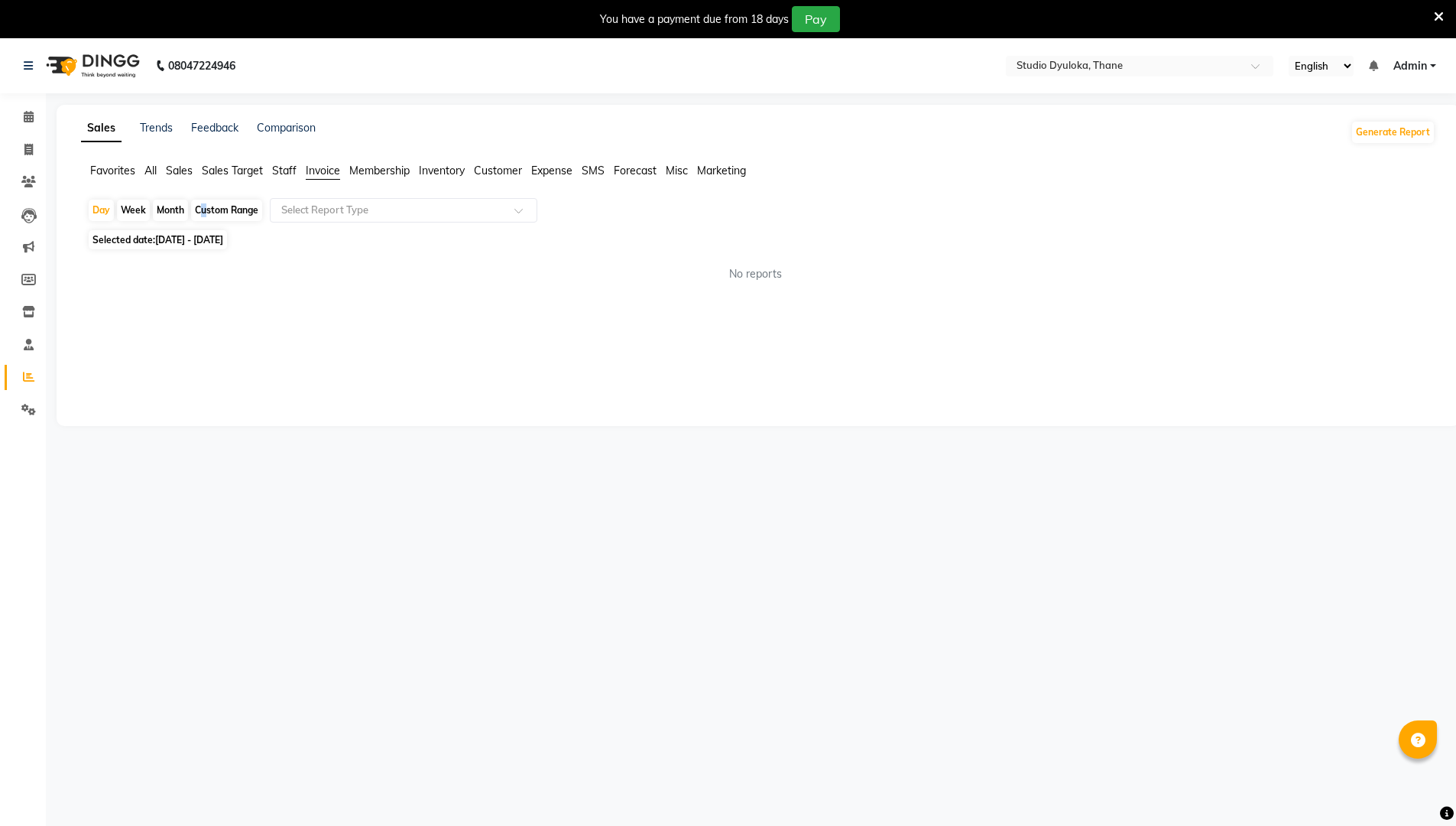
drag, startPoint x: 192, startPoint y: 211, endPoint x: 200, endPoint y: 210, distance: 8.1
click at [200, 210] on div "Custom Range" at bounding box center [226, 210] width 71 height 21
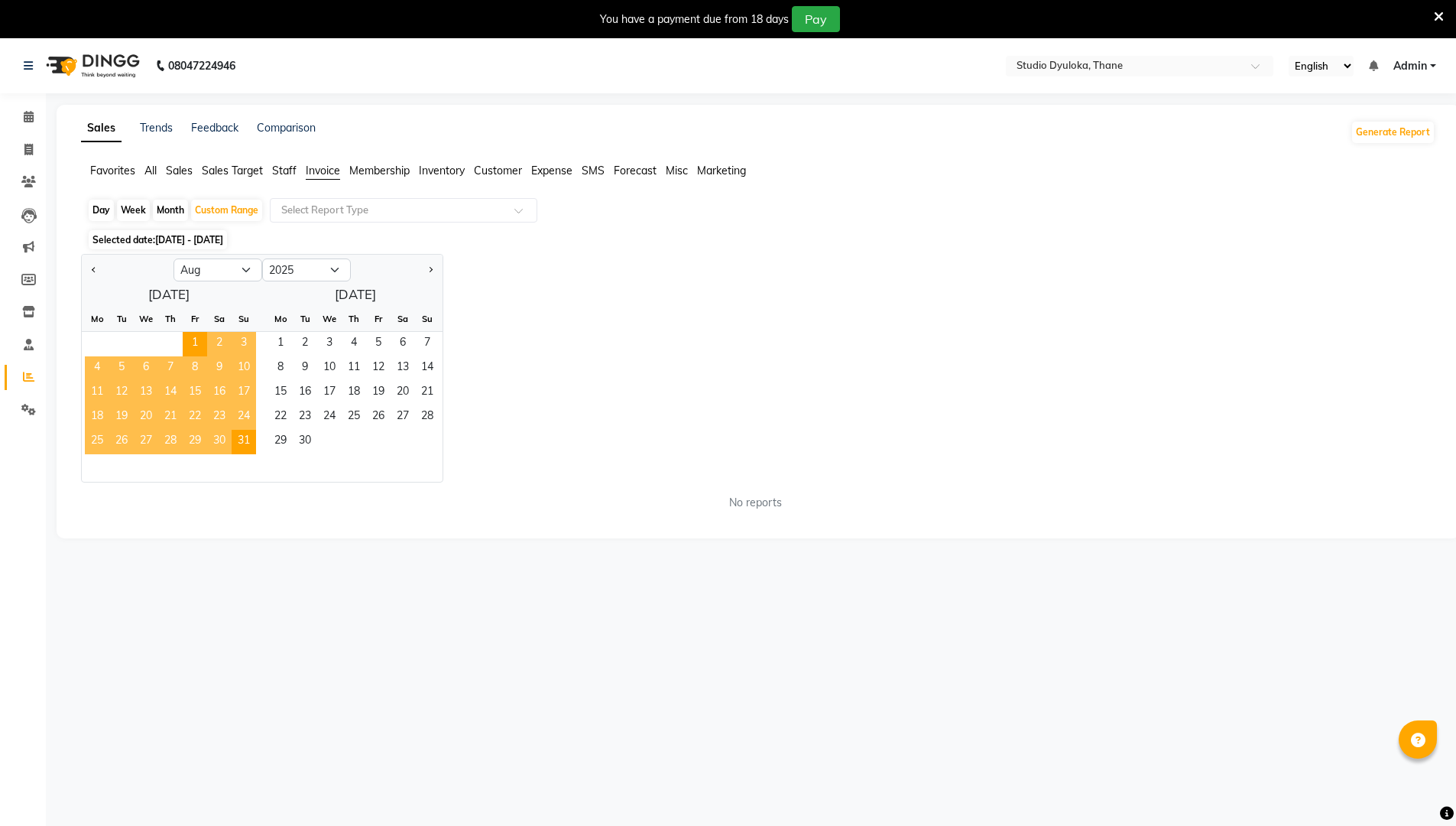
click at [203, 407] on span "22" at bounding box center [194, 417] width 24 height 24
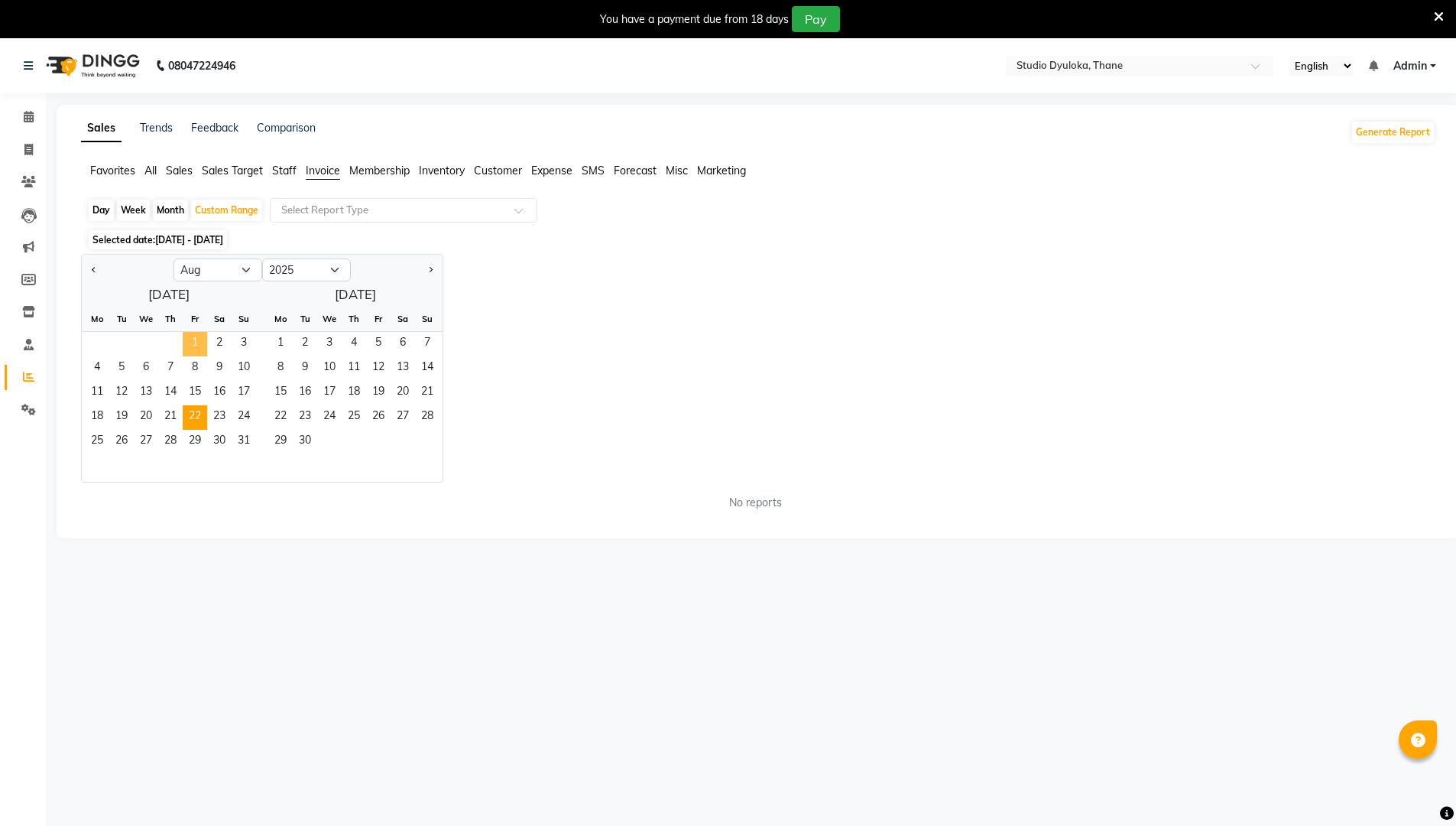
click at [184, 342] on span "1" at bounding box center [194, 343] width 24 height 24
click at [255, 450] on span "31" at bounding box center [244, 442] width 24 height 24
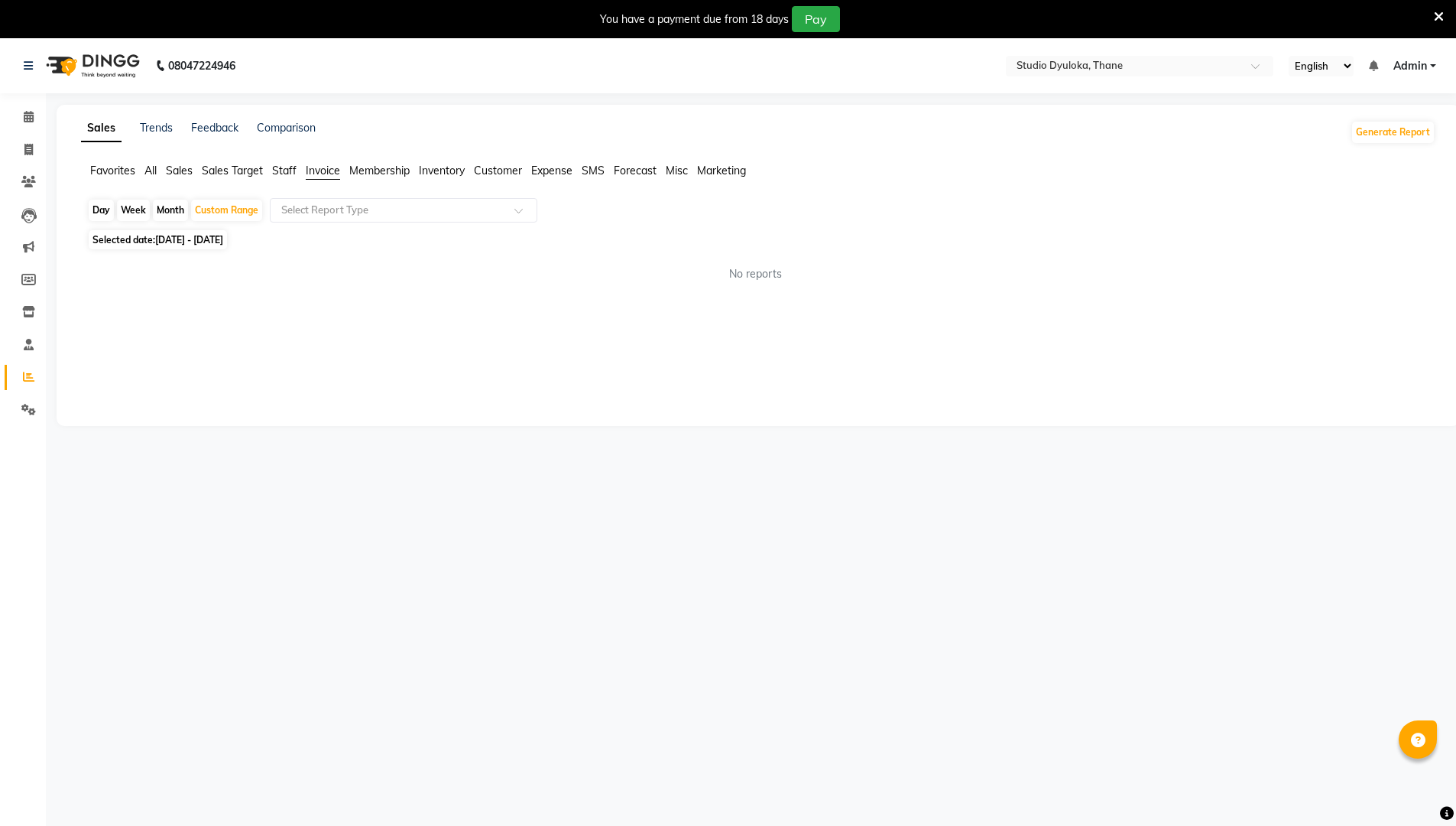
click at [371, 180] on div "Favorites All Sales Sales Target Staff Invoice Membership Inventory Customer Ex…" at bounding box center [758, 177] width 1377 height 29
click at [372, 178] on li "Membership" at bounding box center [380, 171] width 61 height 16
click at [193, 166] on span "Sales" at bounding box center [179, 171] width 27 height 14
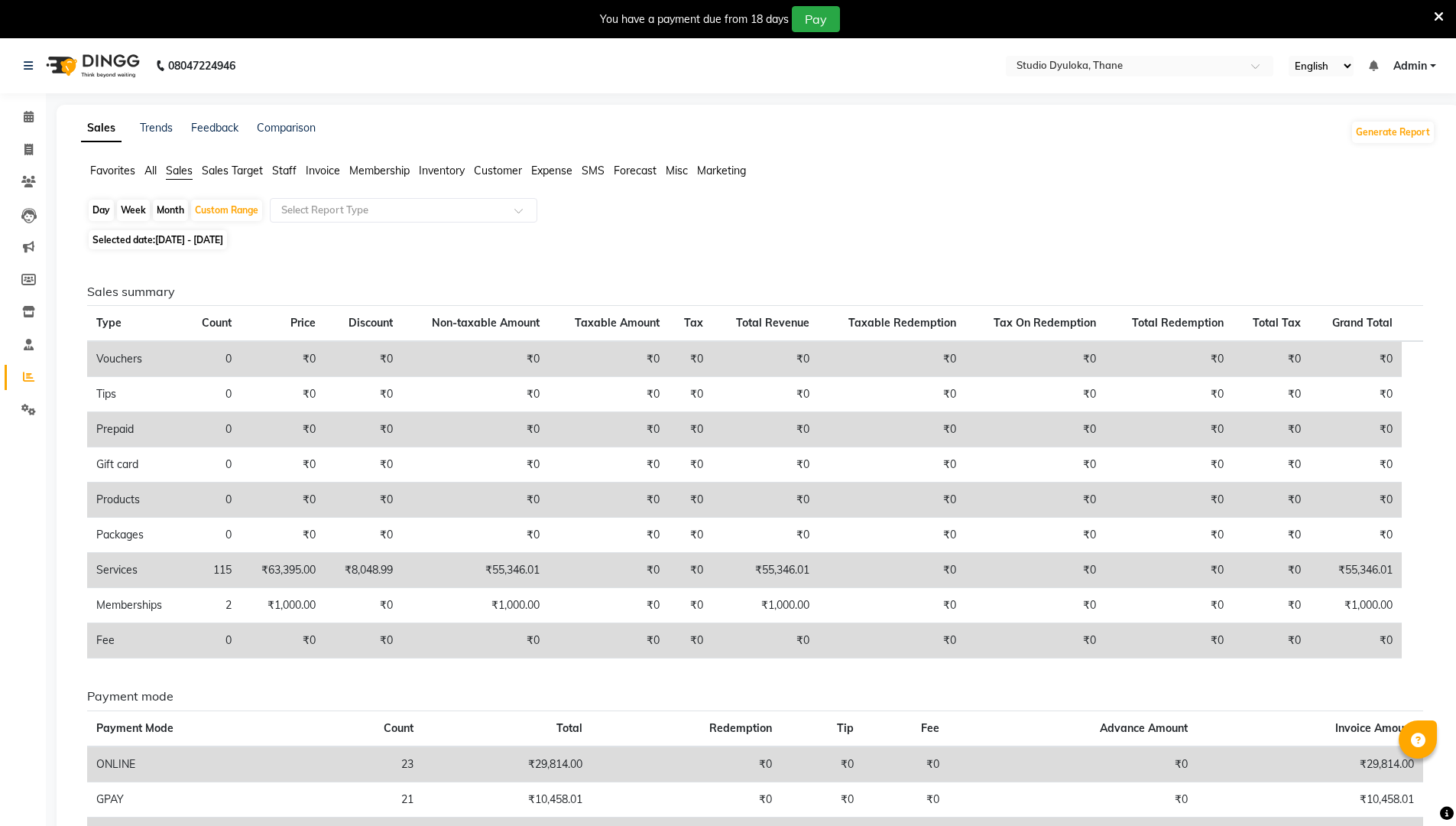
click at [230, 163] on span "Sales Target" at bounding box center [233, 171] width 61 height 14
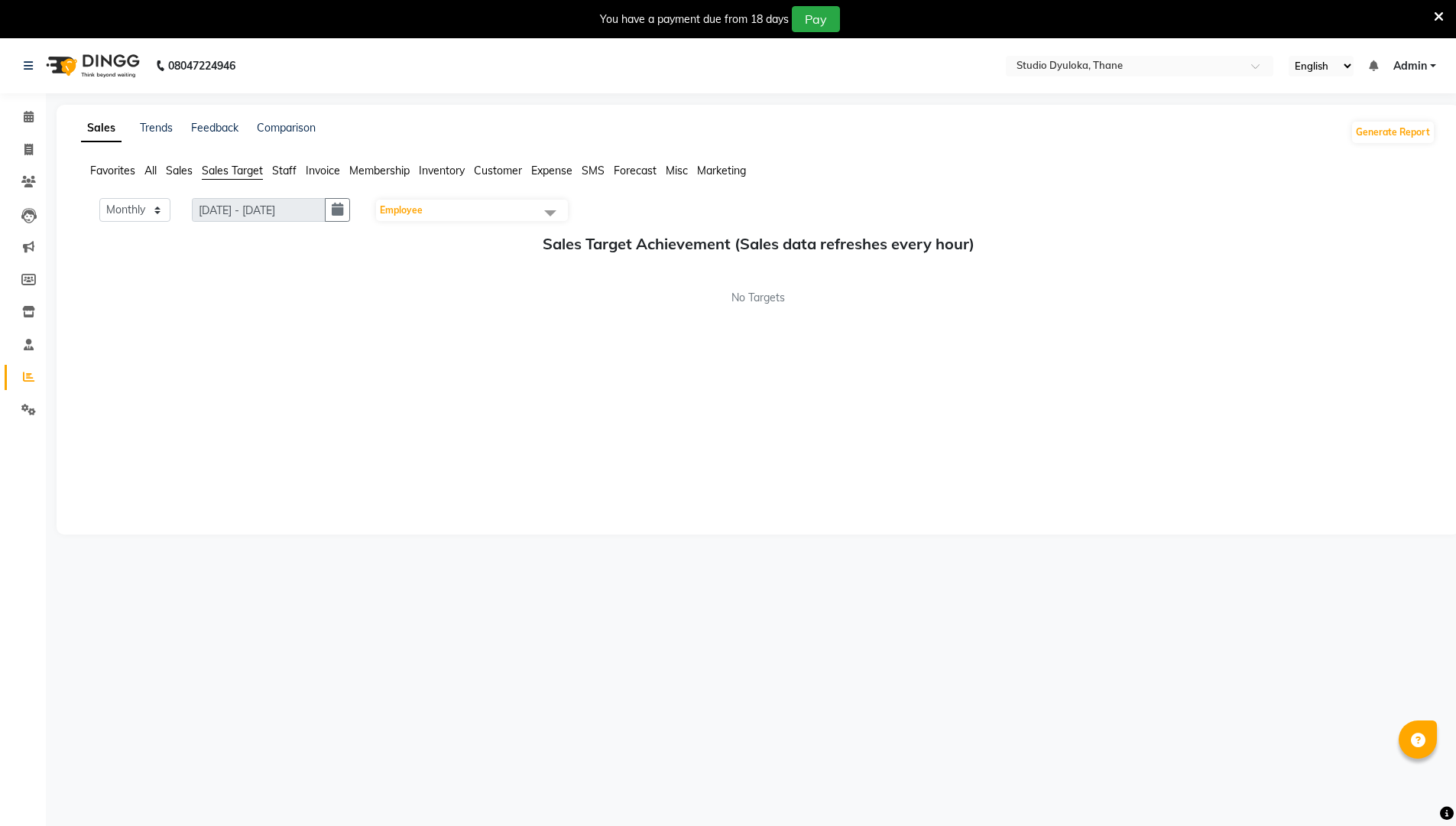
click at [295, 178] on li "Staff" at bounding box center [284, 171] width 24 height 16
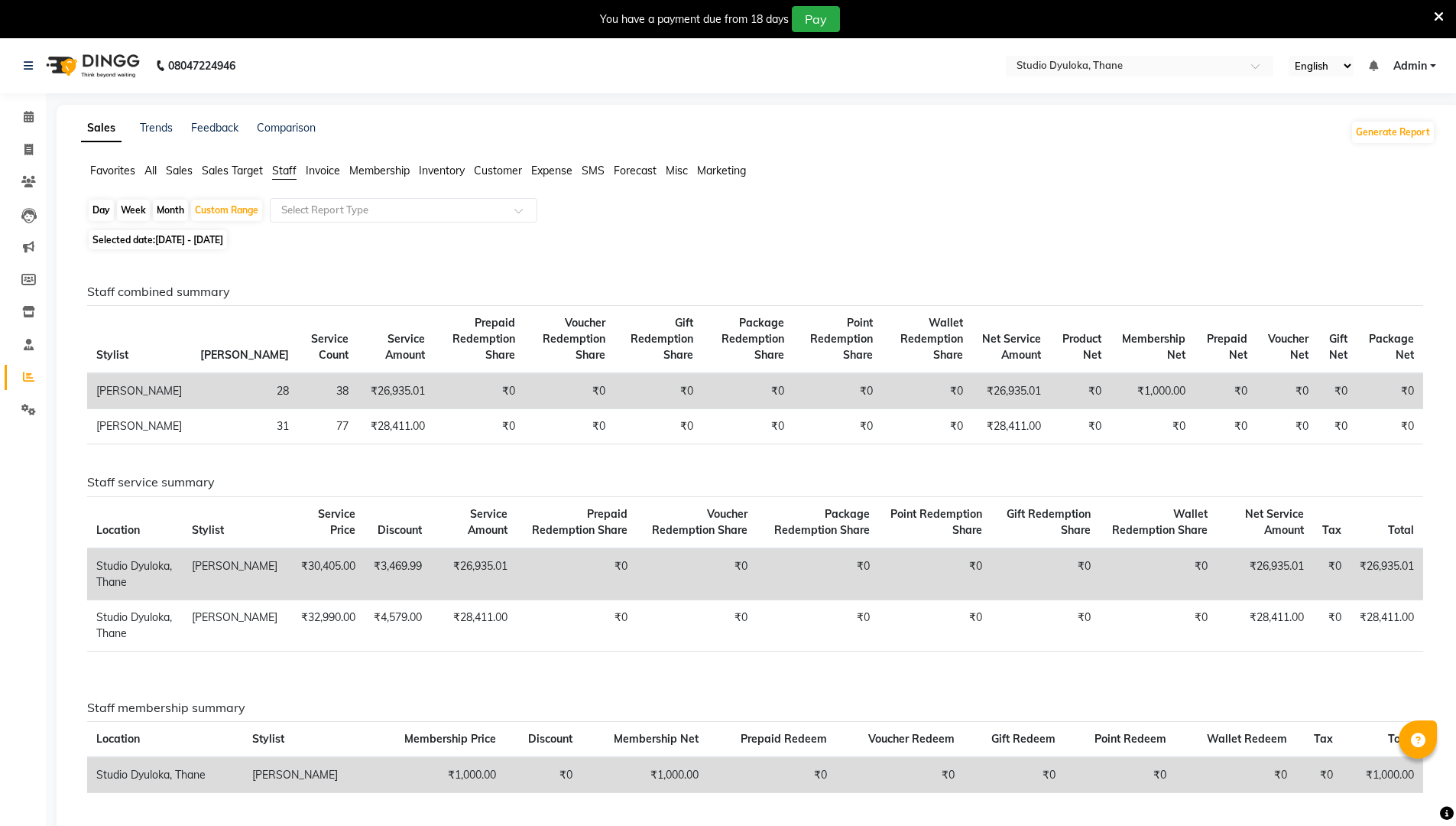
click at [178, 206] on div "Month" at bounding box center [171, 210] width 35 height 21
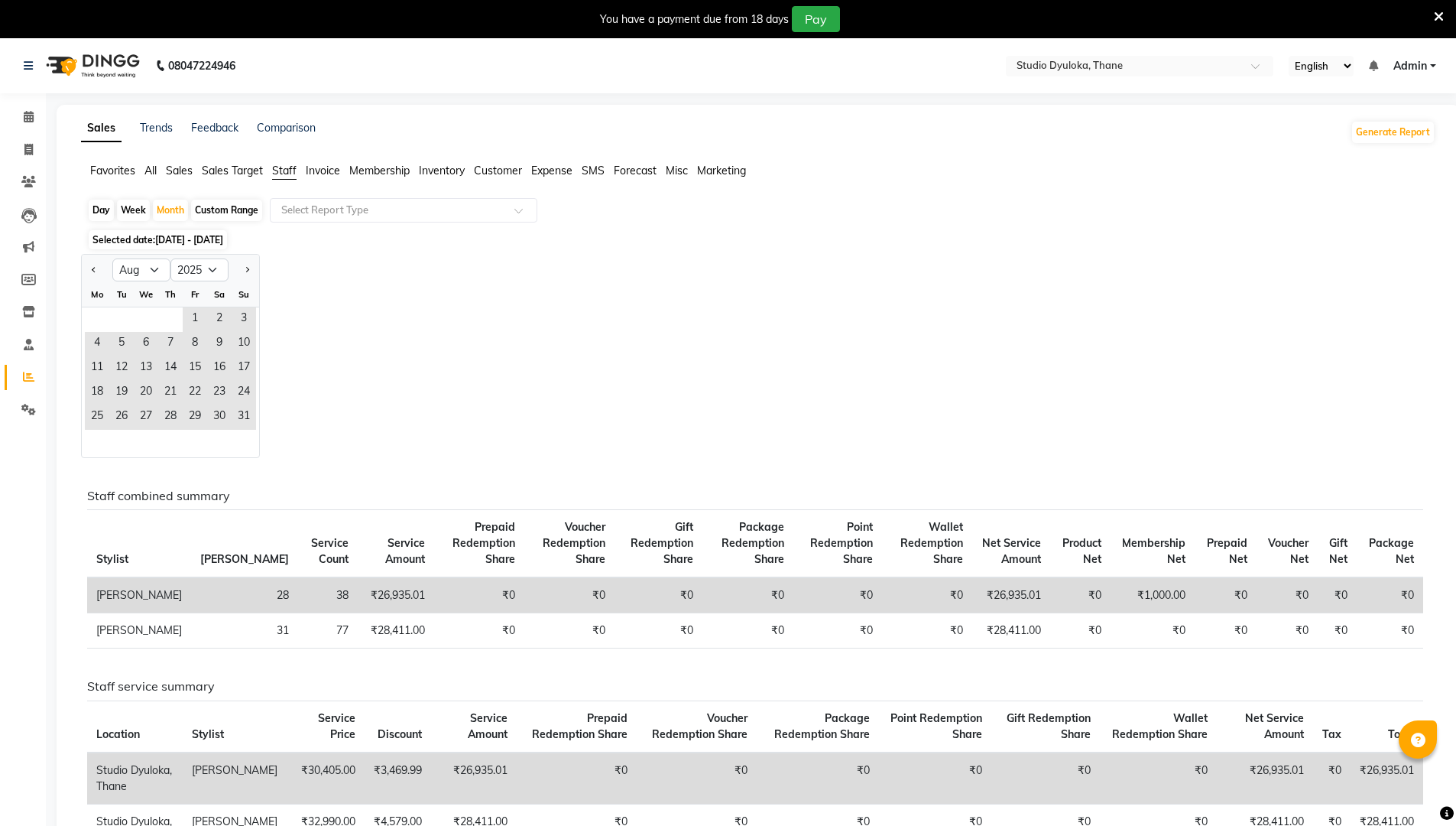
click at [191, 171] on span "Sales" at bounding box center [179, 171] width 27 height 14
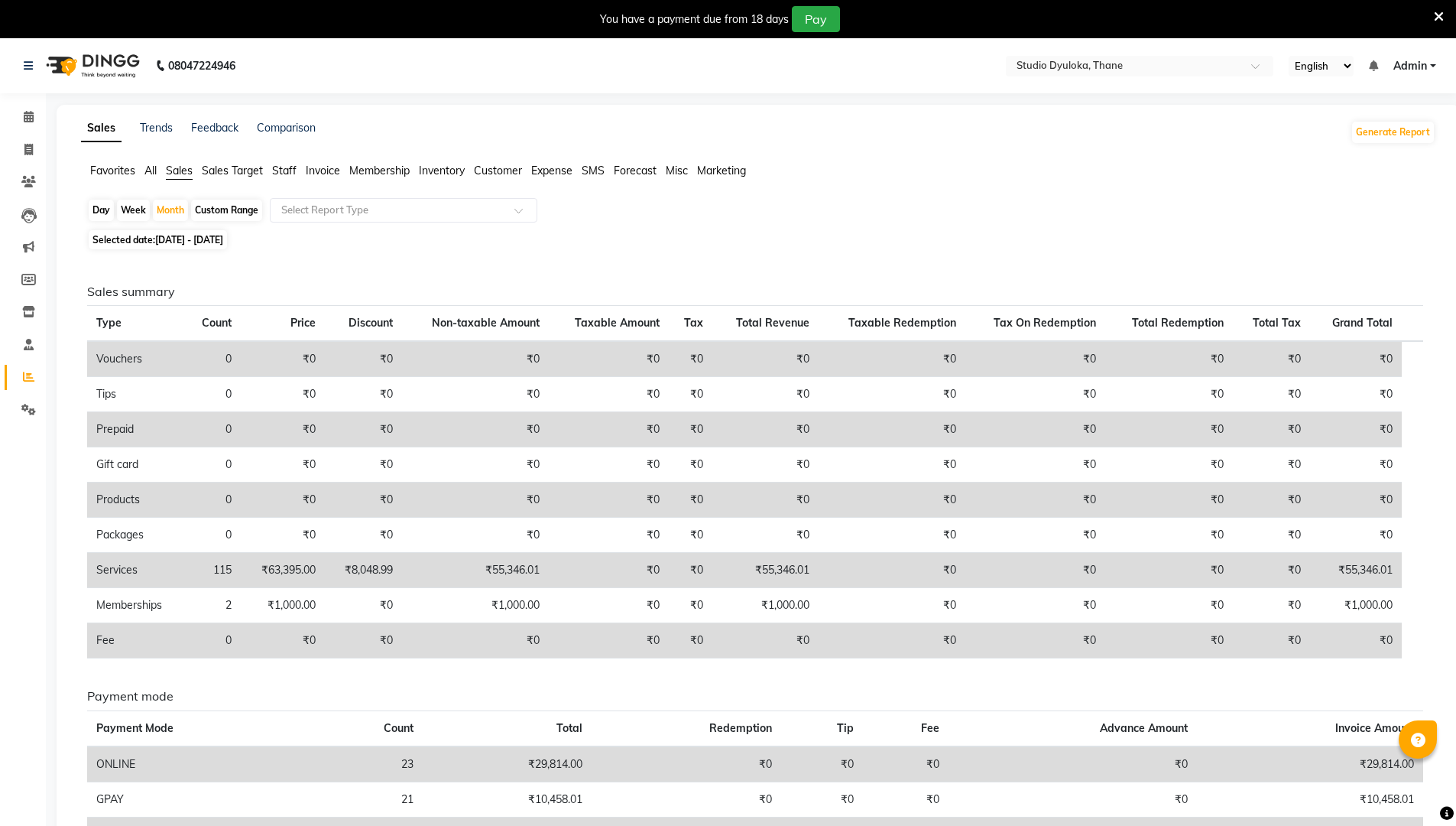
click at [228, 173] on span "Sales Target" at bounding box center [233, 171] width 61 height 14
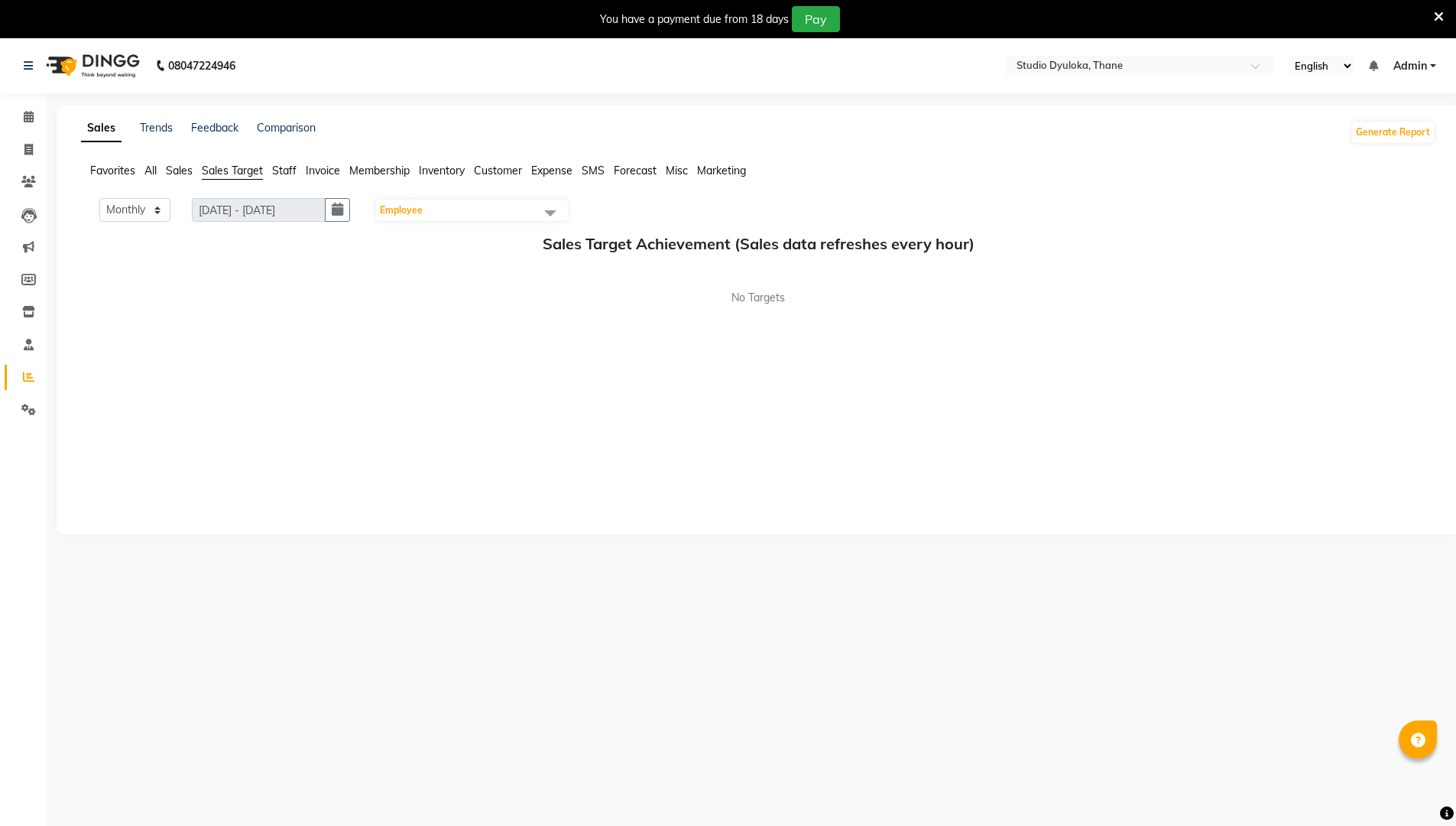
click at [273, 169] on span "Staff" at bounding box center [284, 171] width 24 height 14
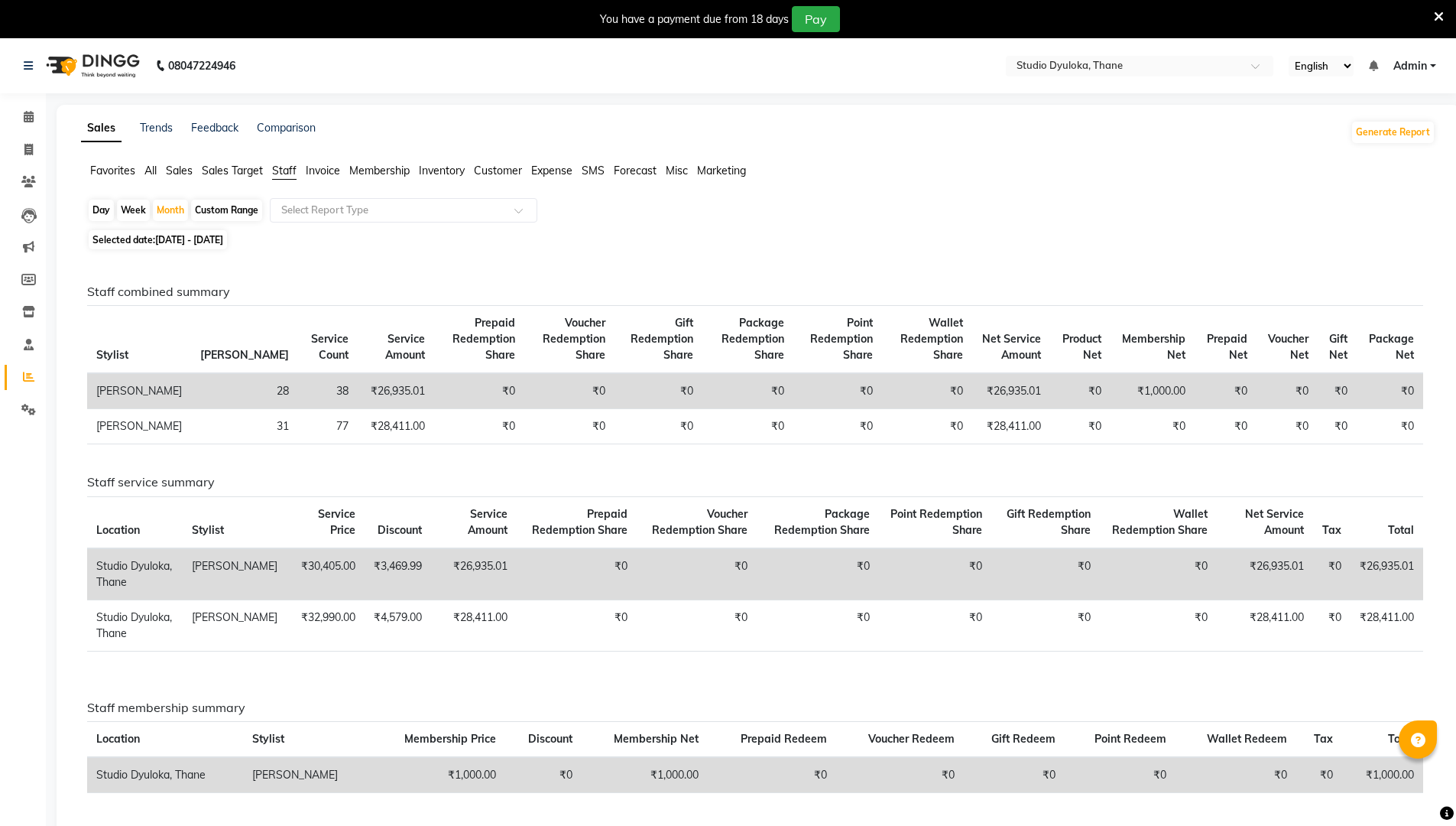
click at [333, 168] on span "Invoice" at bounding box center [323, 171] width 35 height 14
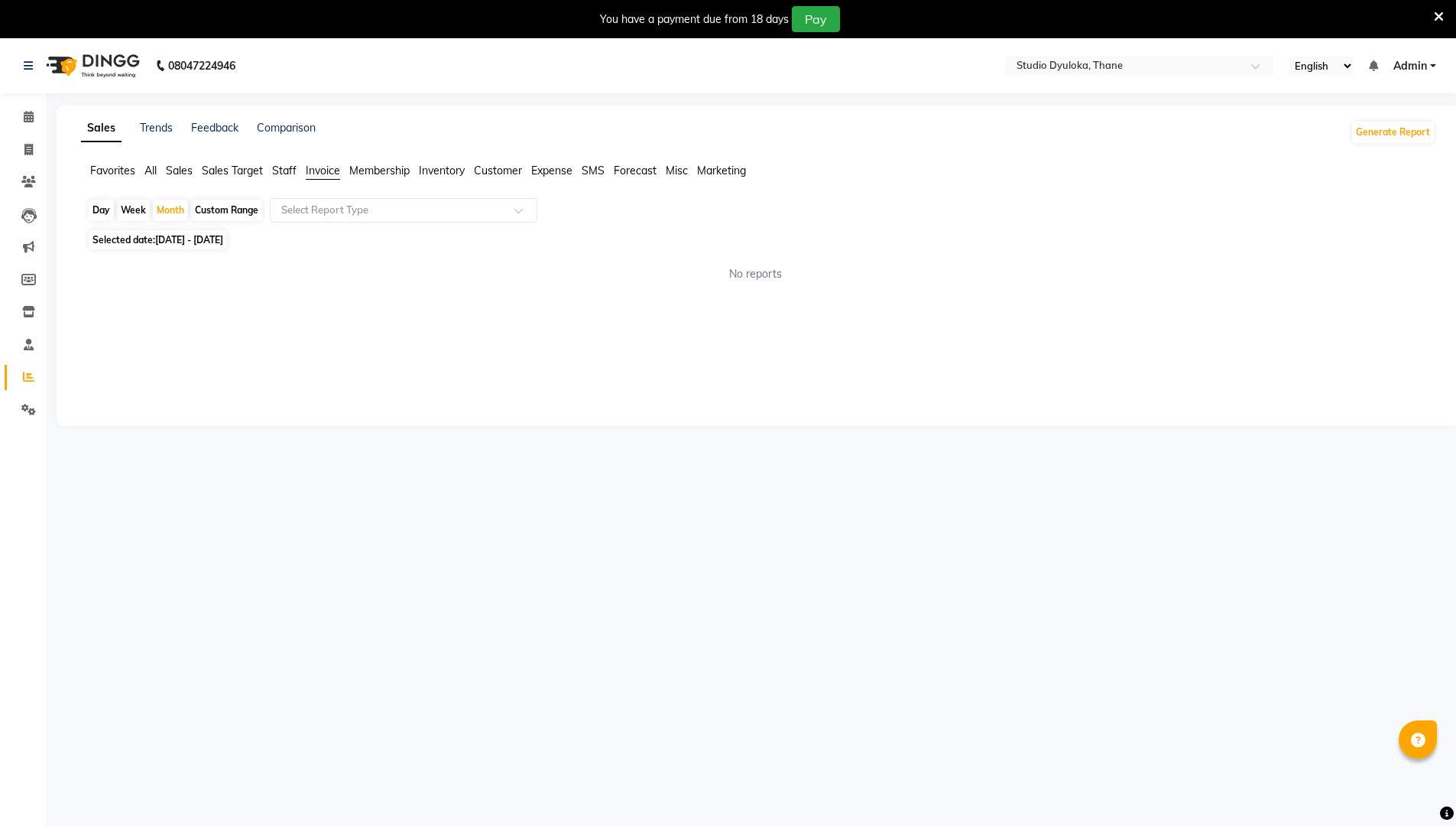
click at [375, 164] on span "Membership" at bounding box center [380, 171] width 61 height 14
click at [431, 164] on span "Inventory" at bounding box center [442, 171] width 46 height 14
click at [510, 164] on span "Customer" at bounding box center [497, 171] width 48 height 14
click at [544, 164] on span "Expense" at bounding box center [552, 171] width 42 height 14
click at [604, 171] on span "SMS" at bounding box center [592, 171] width 23 height 14
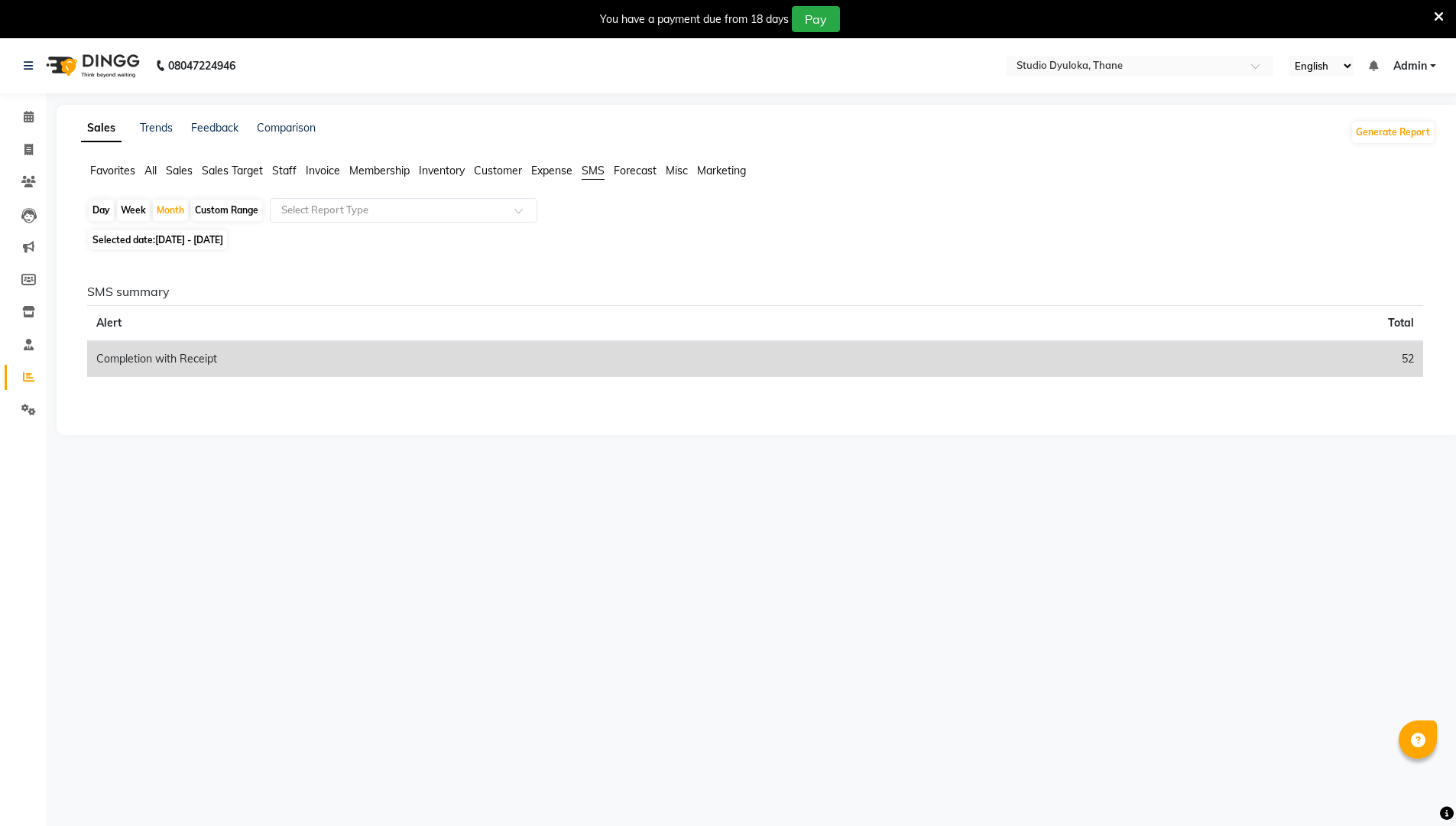
click at [184, 168] on span "Sales" at bounding box center [179, 171] width 27 height 14
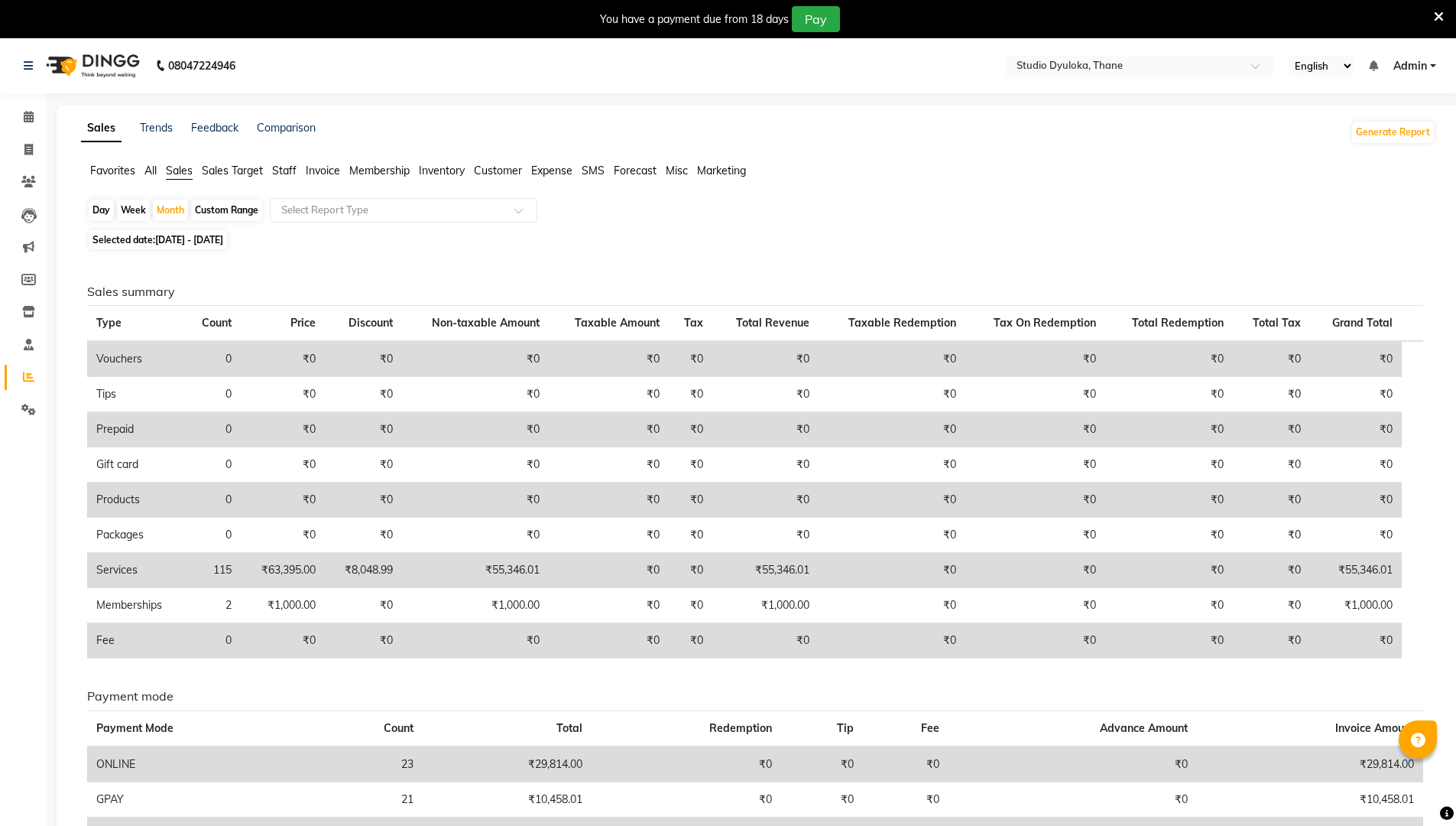
click at [227, 167] on span "Sales Target" at bounding box center [233, 171] width 61 height 14
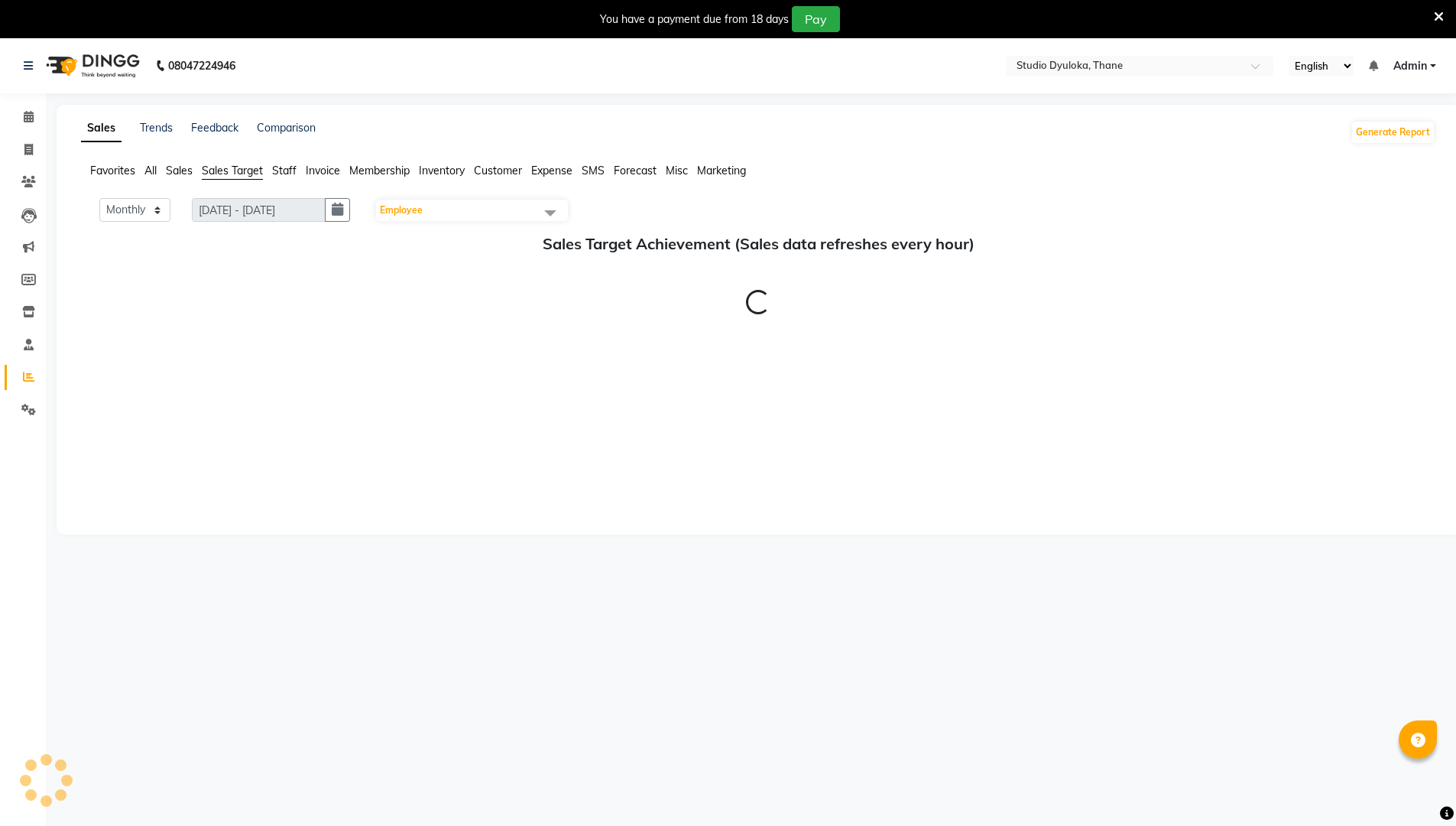
click at [274, 167] on span "Staff" at bounding box center [284, 171] width 24 height 14
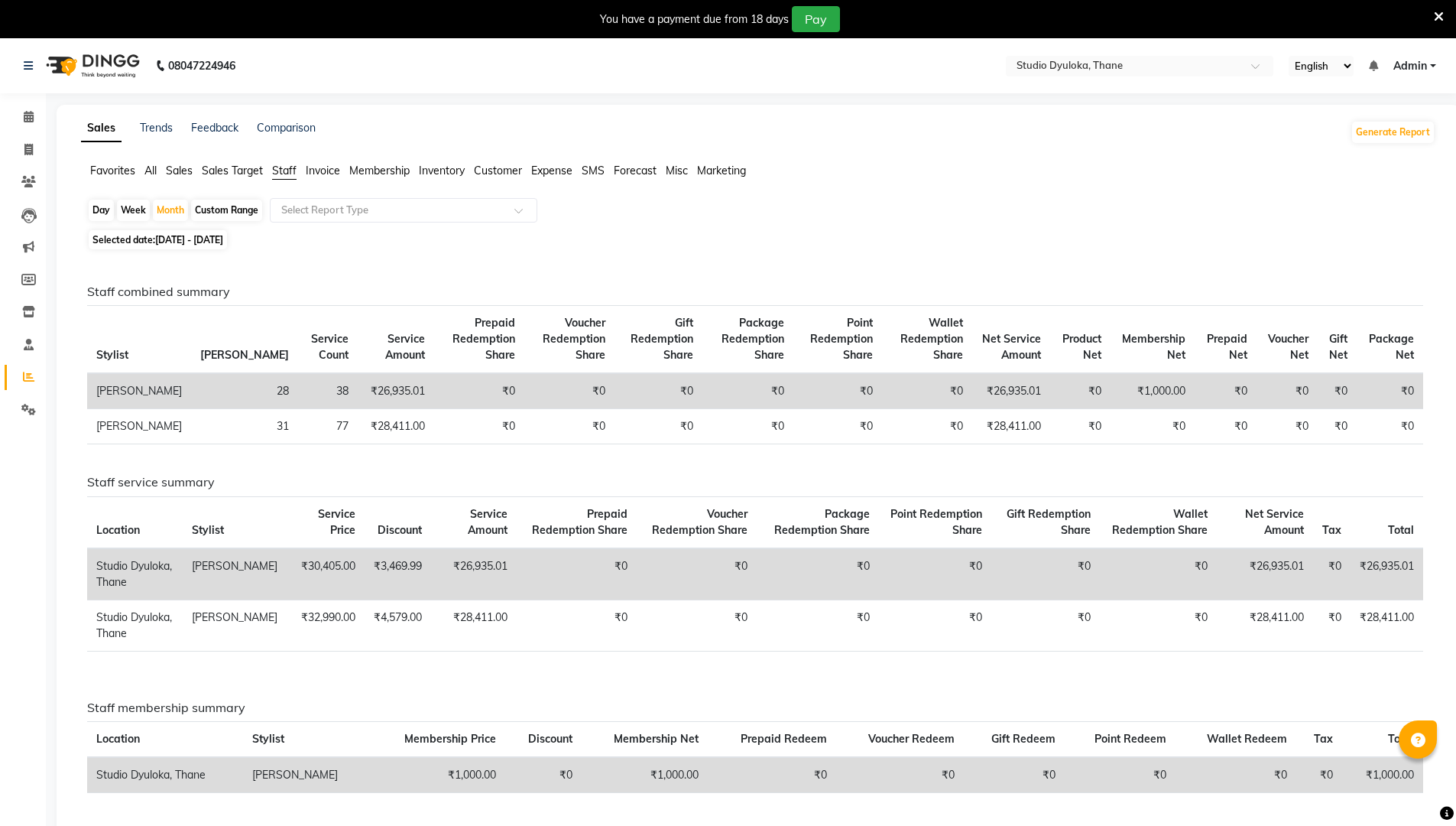
click at [95, 207] on div "Day" at bounding box center [101, 210] width 25 height 21
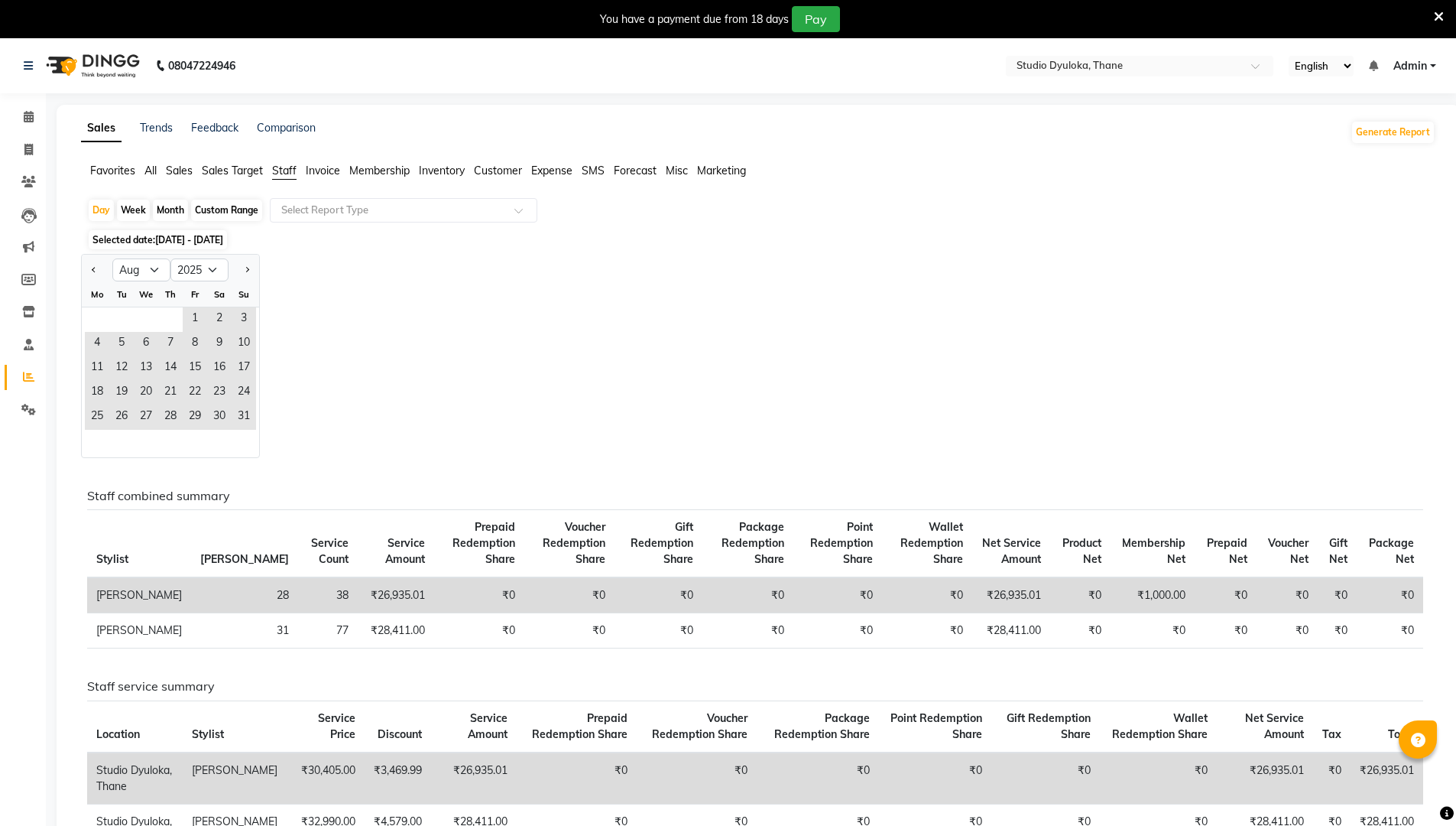
click at [199, 202] on div "Custom Range" at bounding box center [226, 210] width 71 height 21
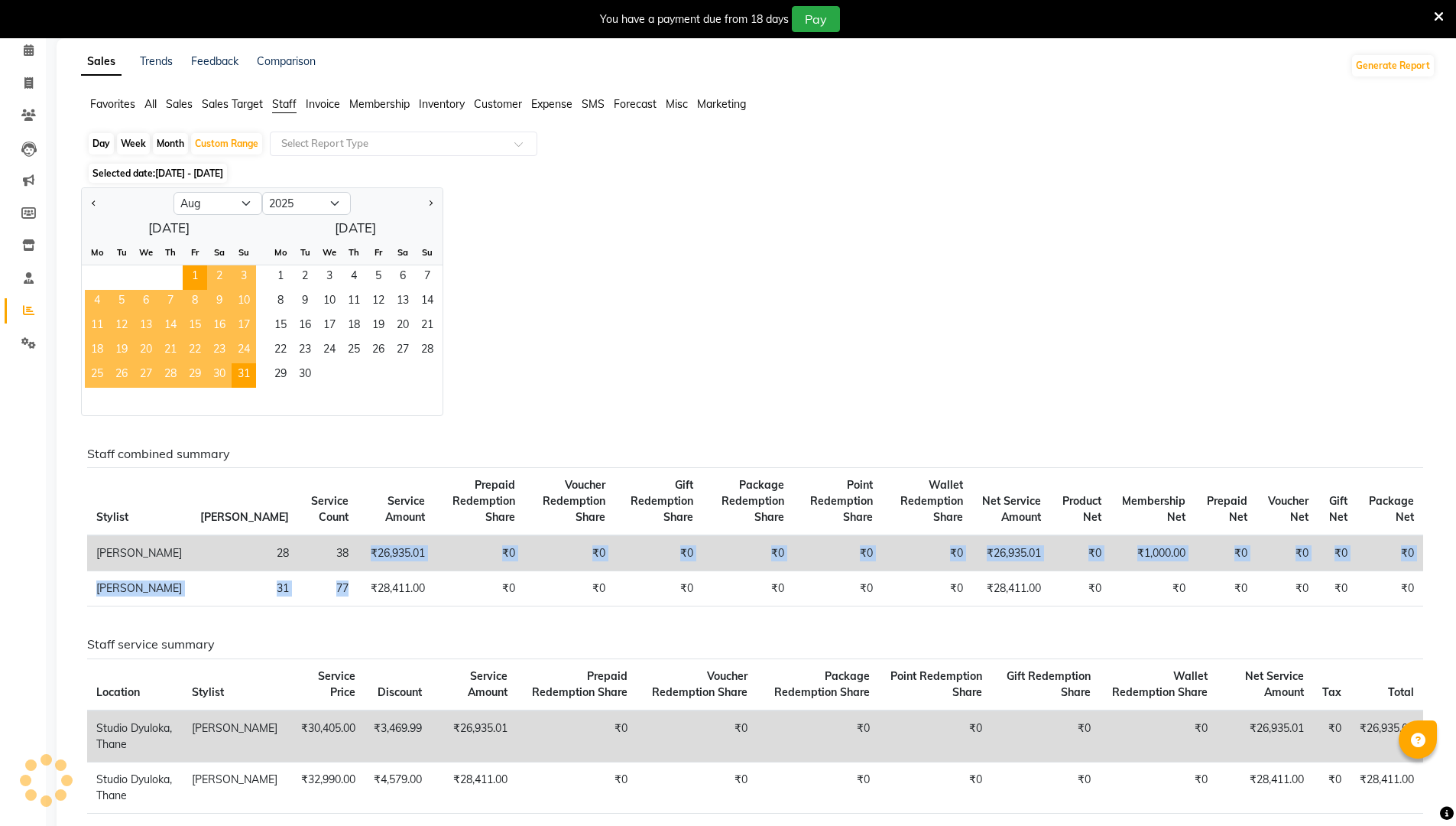
scroll to position [42, 0]
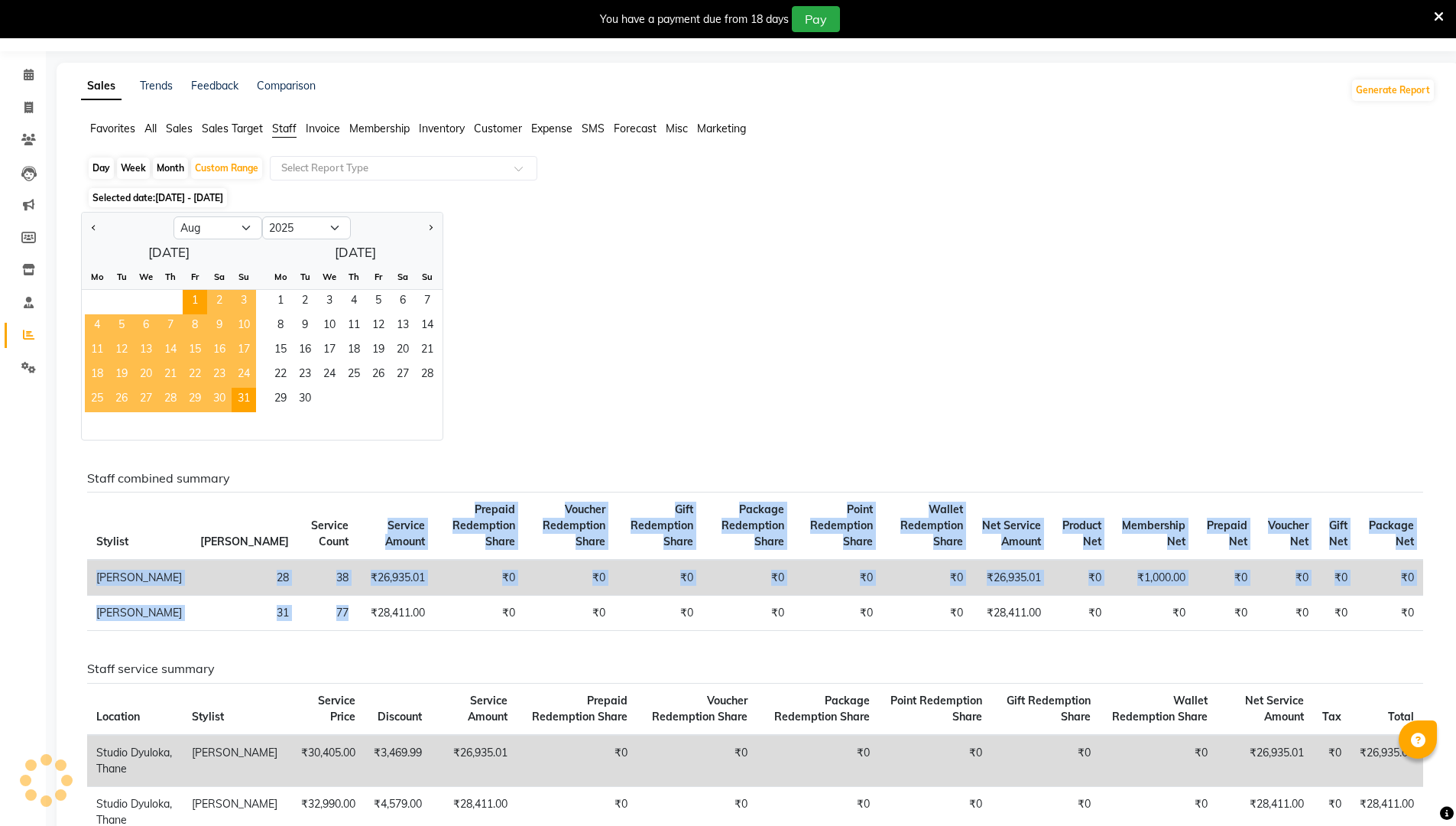
drag, startPoint x: 266, startPoint y: 555, endPoint x: 269, endPoint y: 539, distance: 16.3
click at [269, 541] on div "Staff combined summary Stylist Bill Count Service Count Service Amount Prepaid …" at bounding box center [755, 758] width 1336 height 575
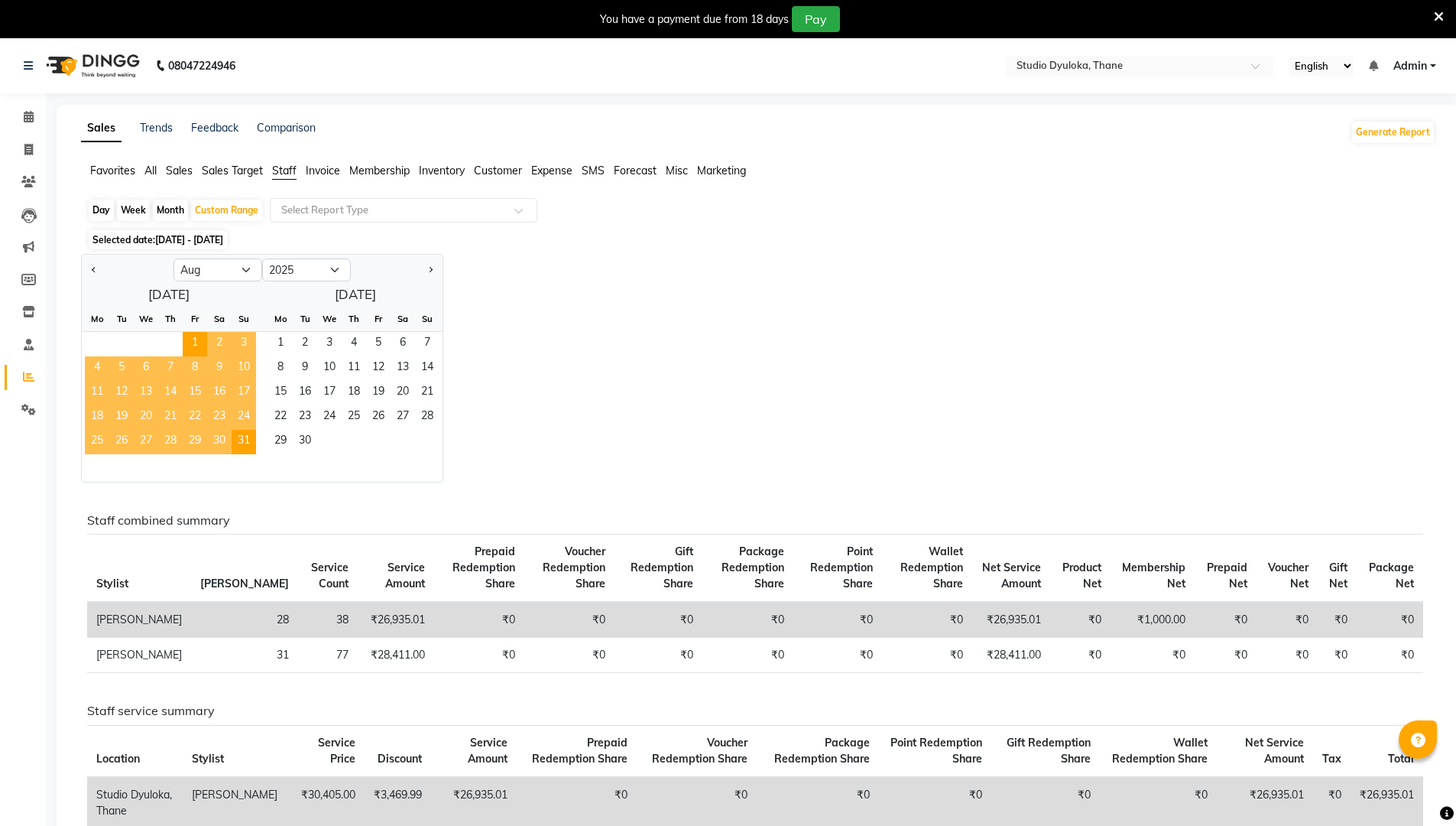
click at [600, 375] on div "Jan Feb Mar Apr May Jun [DATE] Aug Sep Oct Nov [DATE] 2016 2017 2018 2019 2020 …" at bounding box center [758, 368] width 1355 height 229
click at [147, 167] on span "All" at bounding box center [151, 171] width 13 height 14
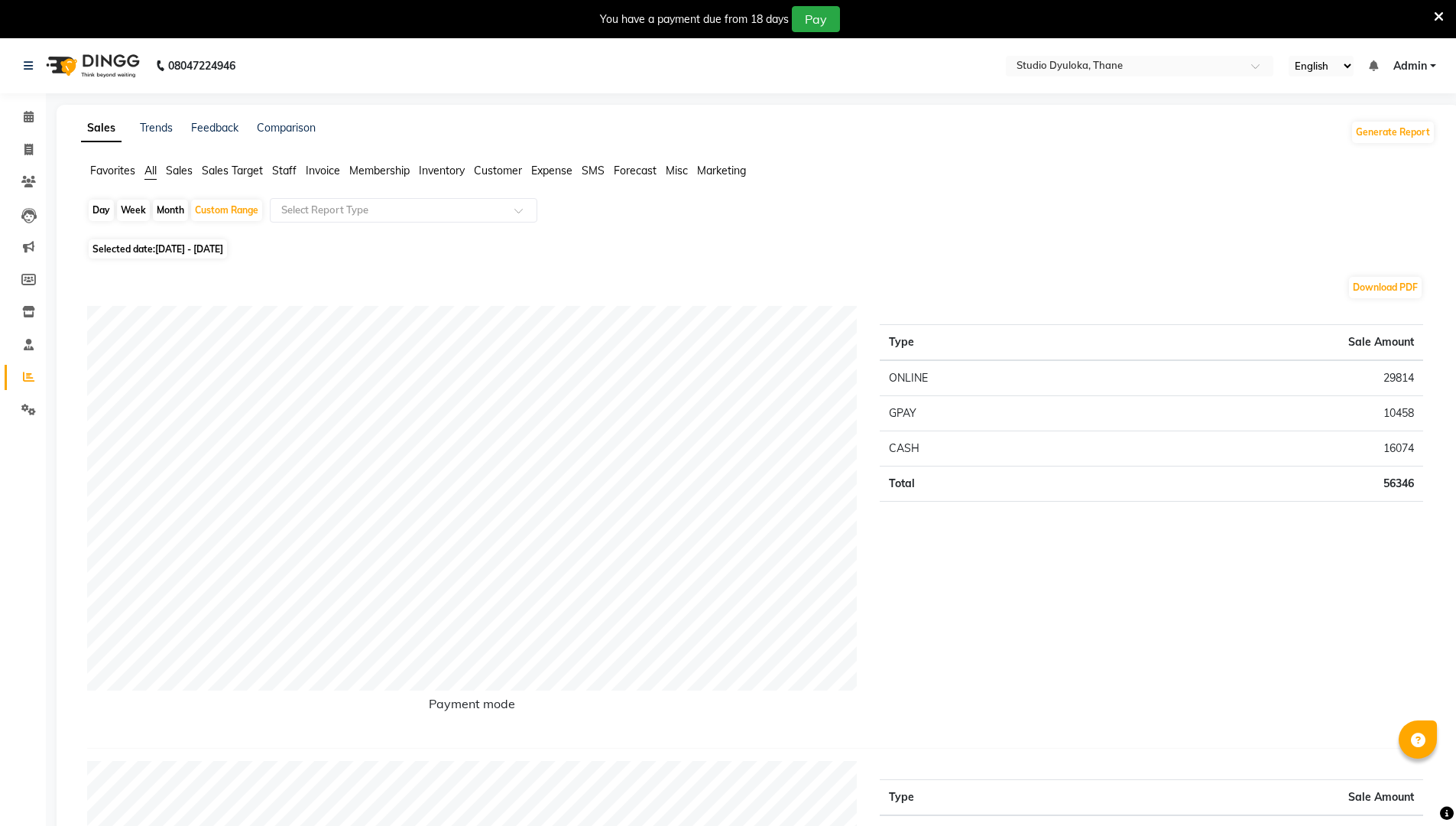
click at [178, 165] on span "Sales" at bounding box center [179, 171] width 27 height 14
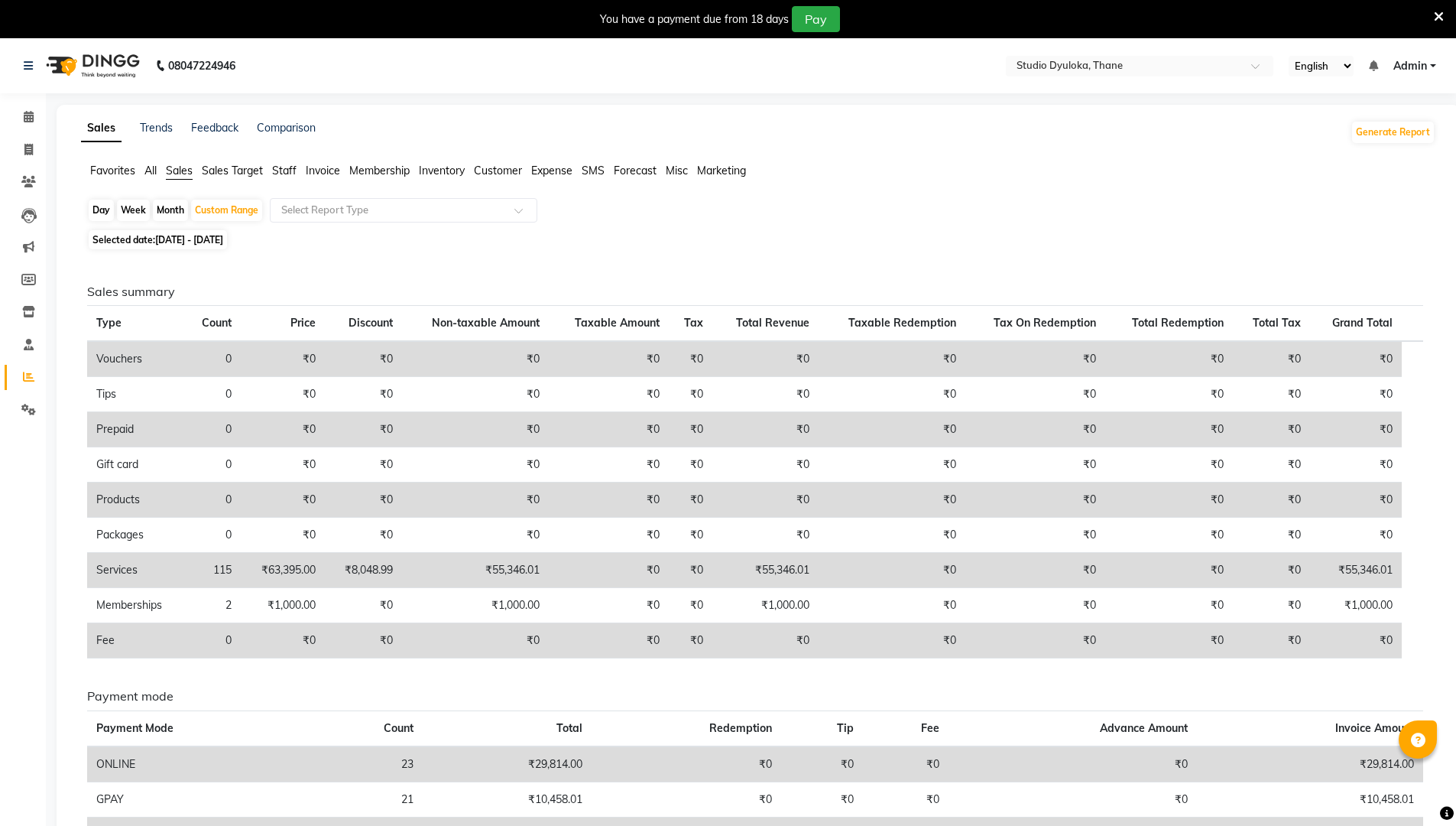
click at [225, 167] on span "Sales Target" at bounding box center [233, 171] width 61 height 14
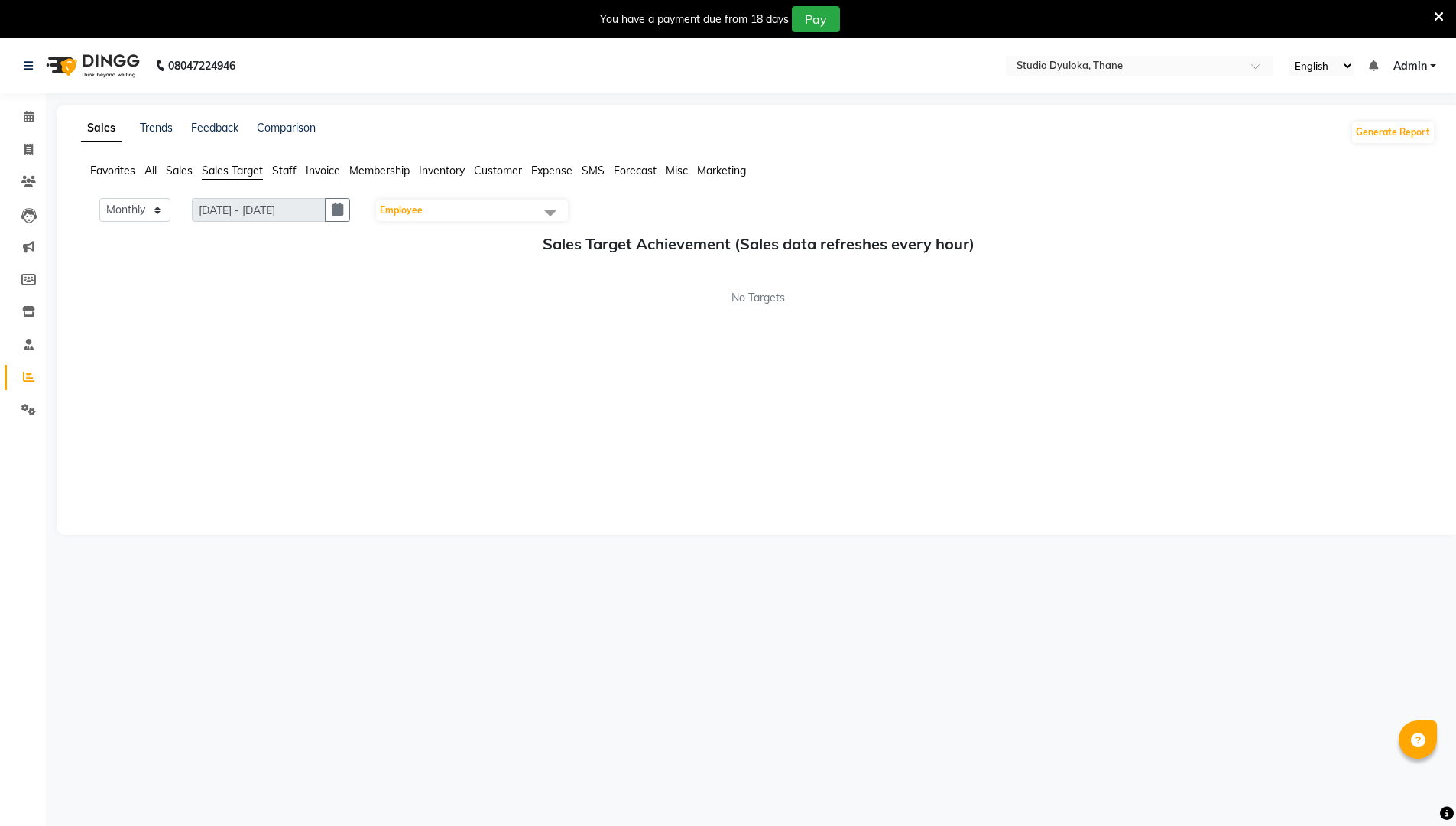
click at [293, 171] on span "Staff" at bounding box center [284, 171] width 24 height 14
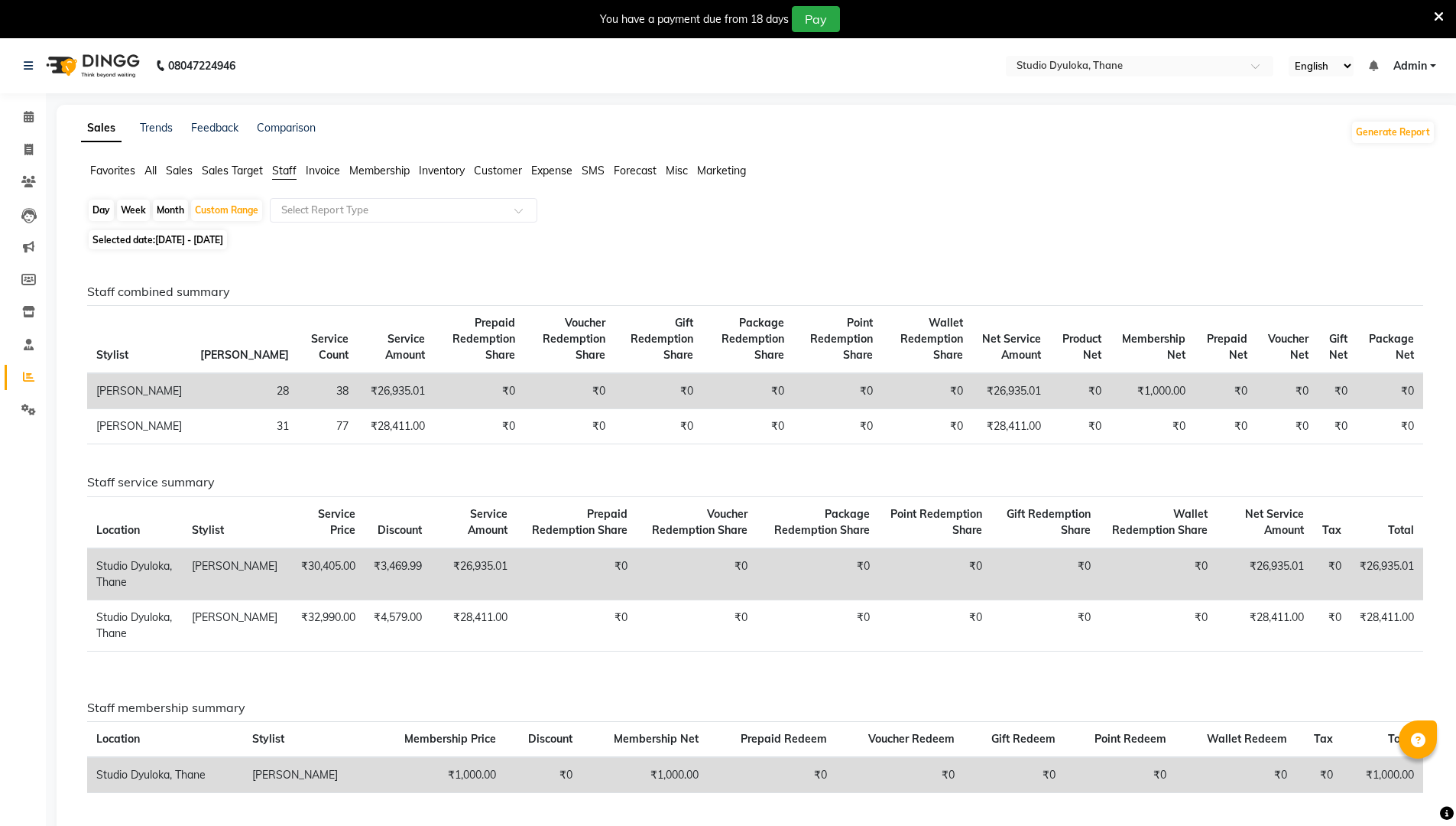
click at [316, 163] on span "Invoice" at bounding box center [323, 171] width 35 height 14
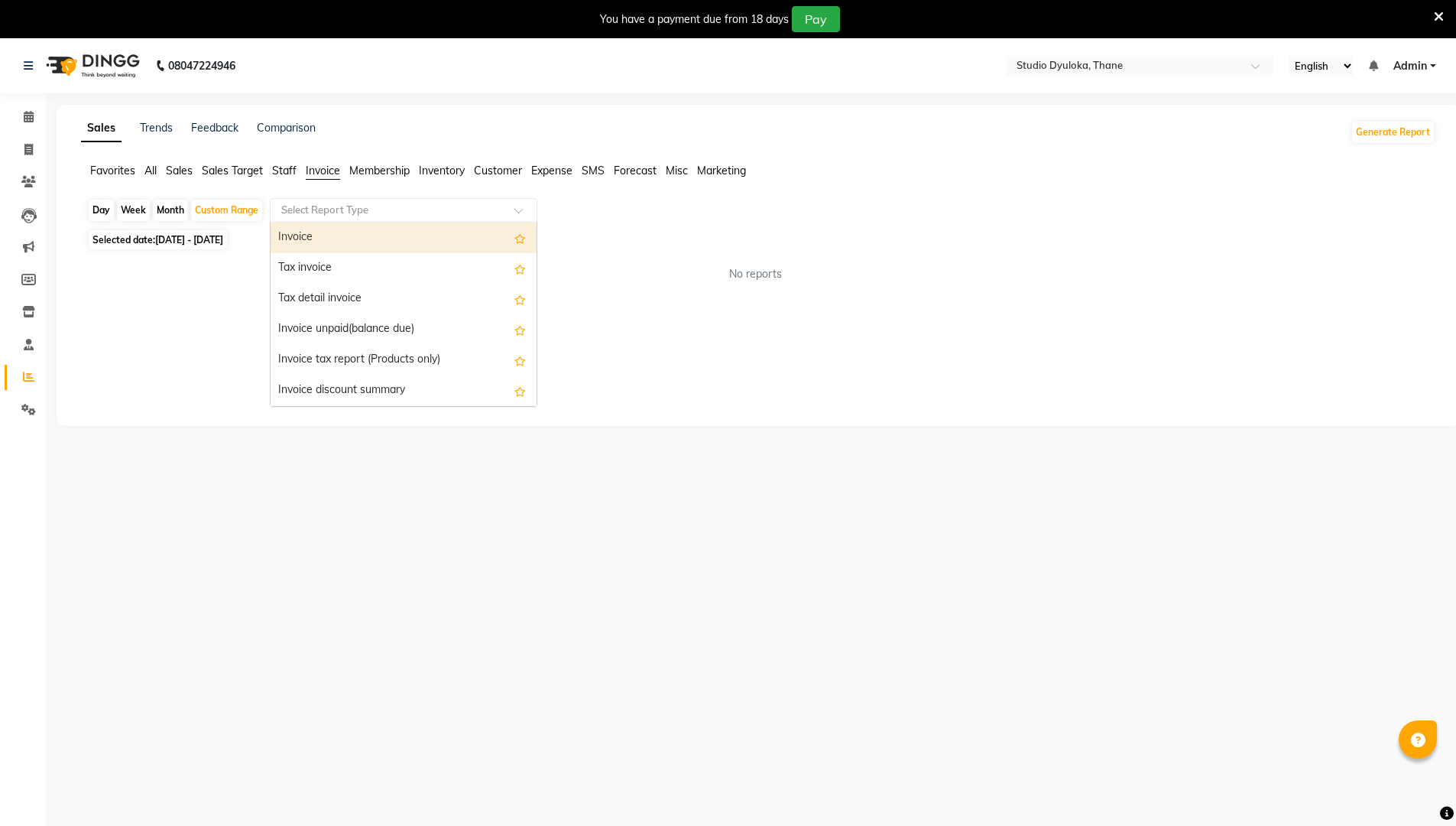
click at [348, 205] on input "text" at bounding box center [388, 210] width 220 height 15
click at [365, 236] on div "Invoice" at bounding box center [403, 237] width 266 height 31
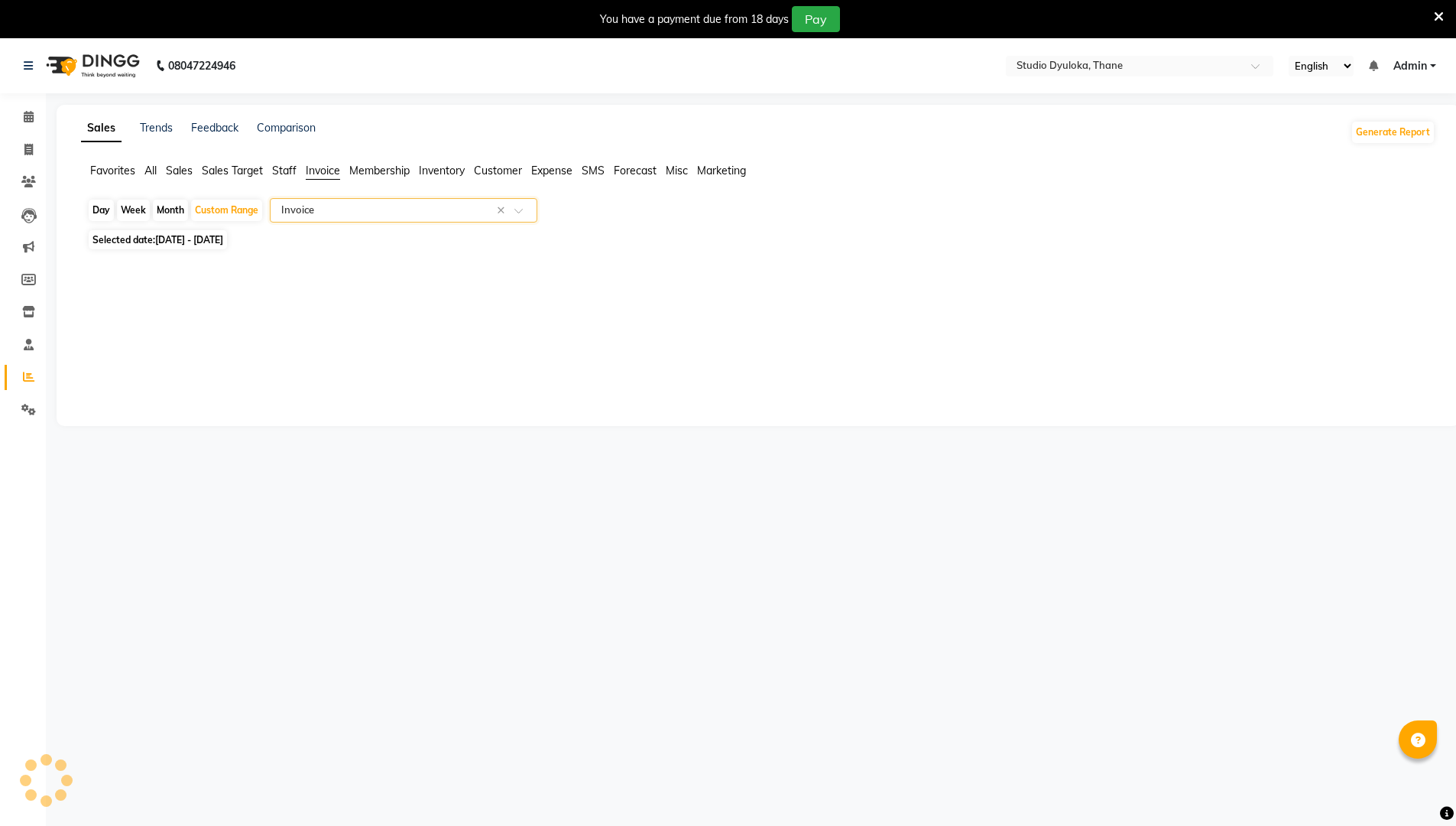
click at [377, 217] on input "text" at bounding box center [388, 210] width 220 height 15
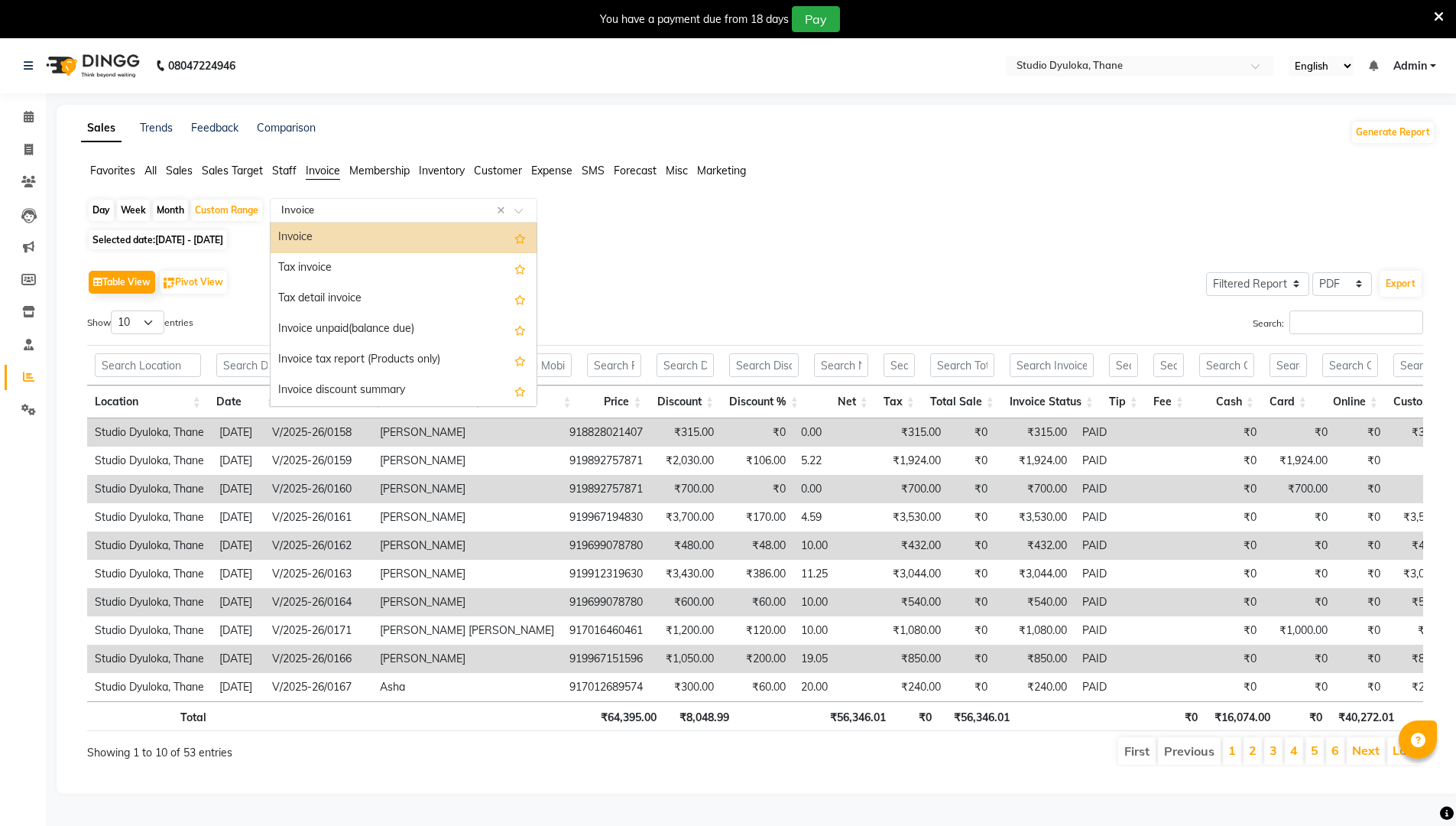
click at [377, 217] on input "text" at bounding box center [388, 210] width 220 height 15
click at [374, 236] on div "Invoice" at bounding box center [403, 237] width 266 height 31
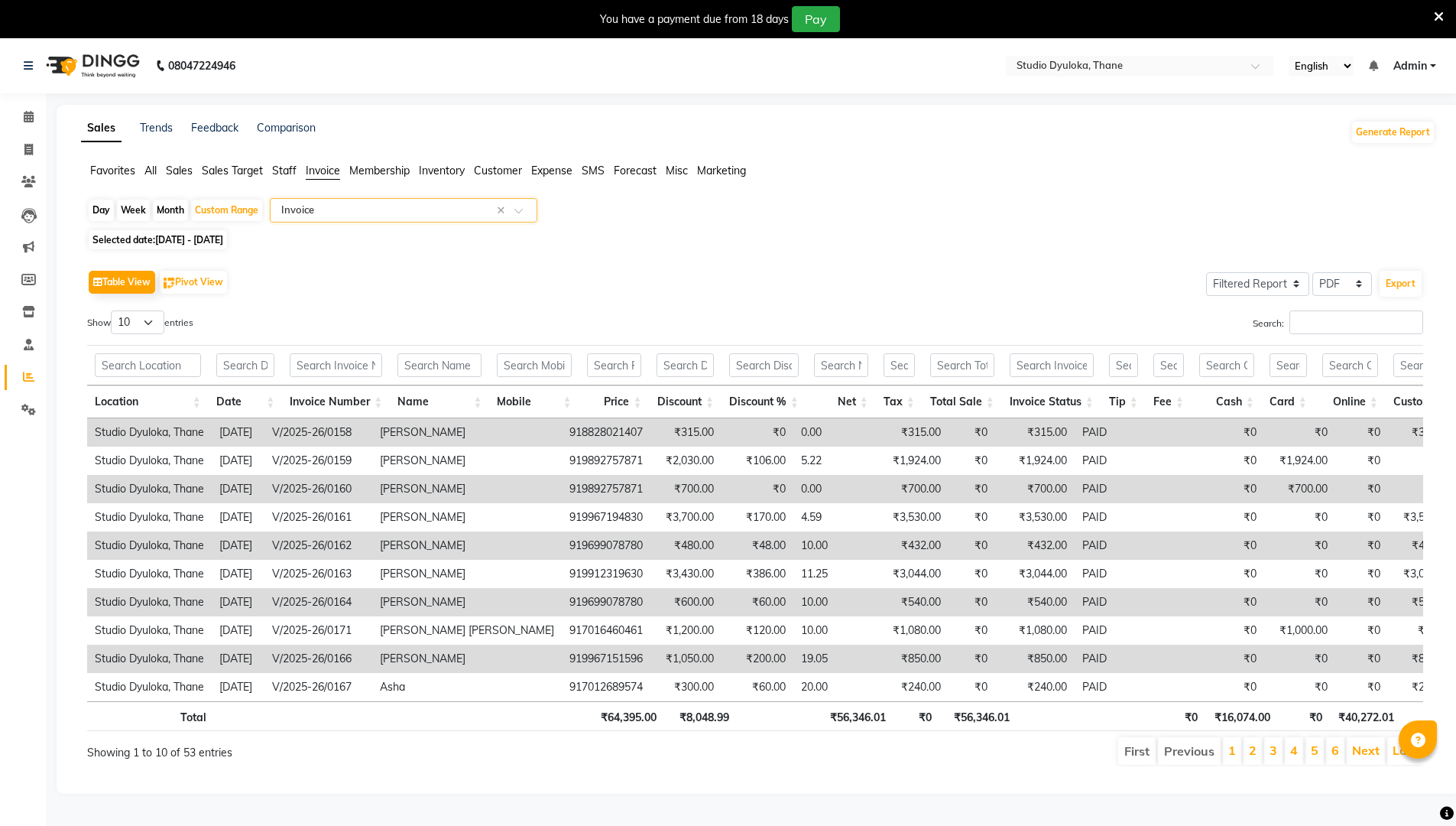
click at [392, 215] on input "text" at bounding box center [388, 210] width 220 height 15
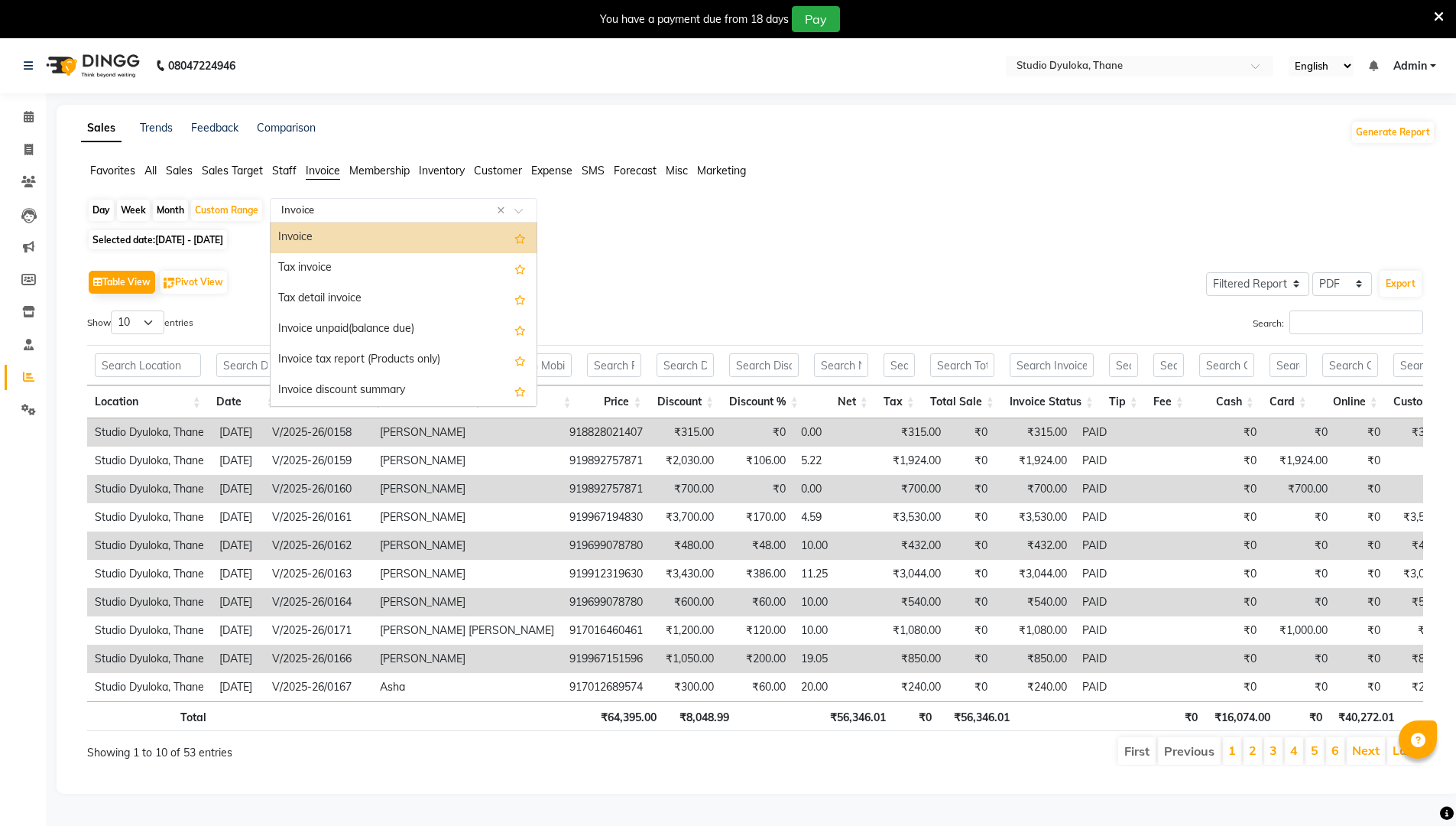
click at [293, 169] on span "Staff" at bounding box center [284, 171] width 24 height 14
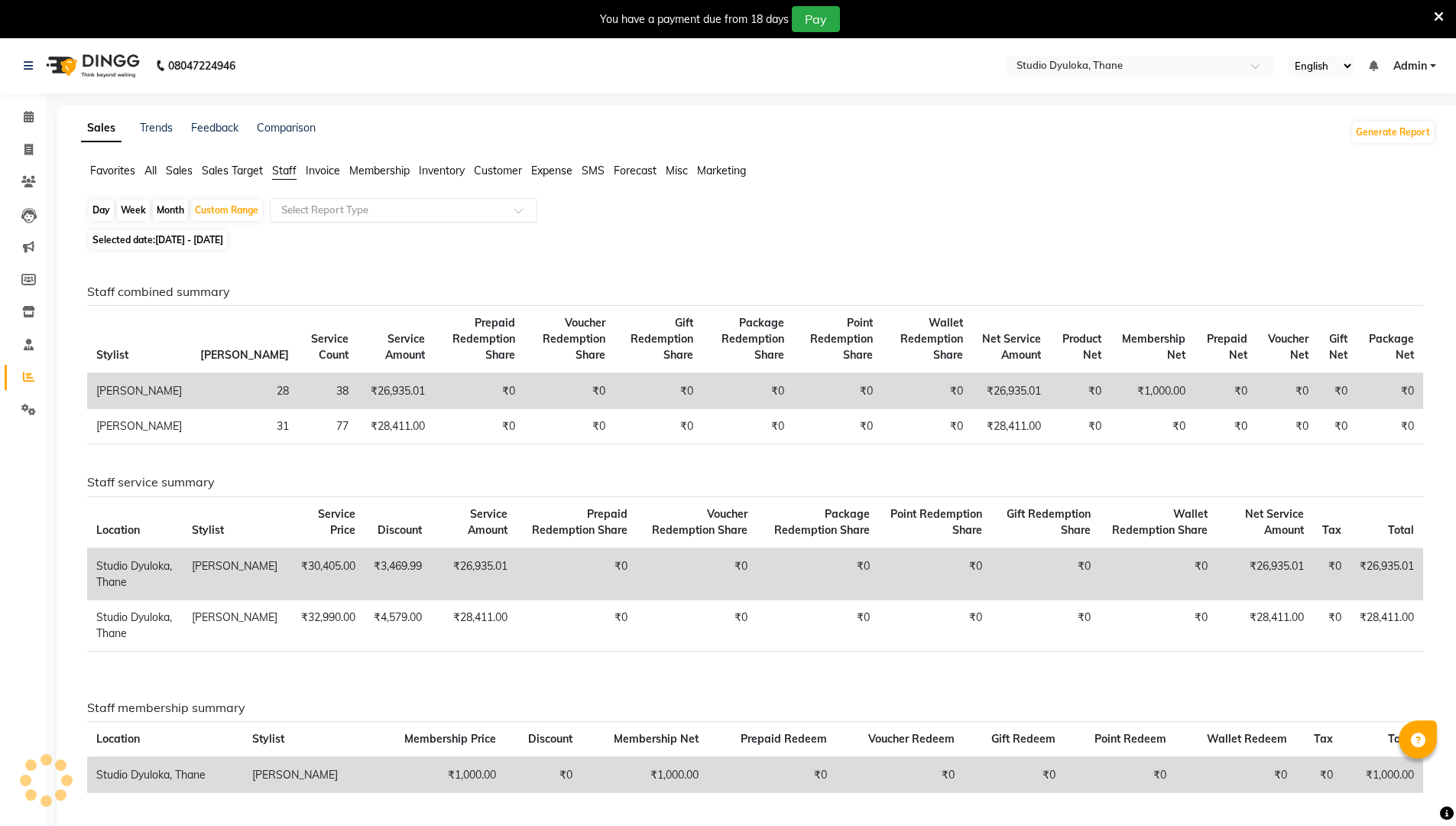
click at [356, 208] on input "text" at bounding box center [388, 210] width 220 height 15
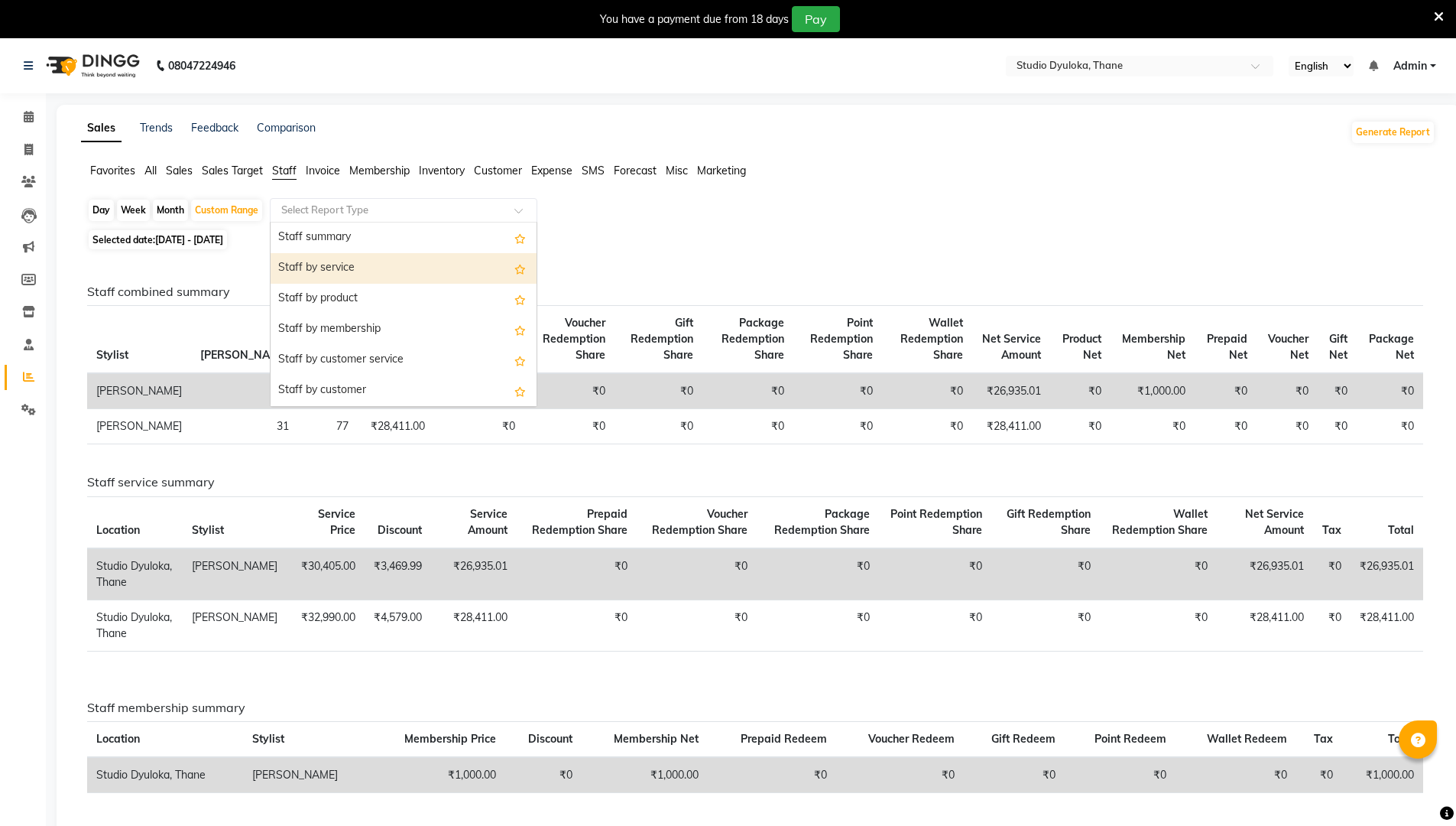
click at [338, 265] on div "Staff by service" at bounding box center [403, 268] width 266 height 31
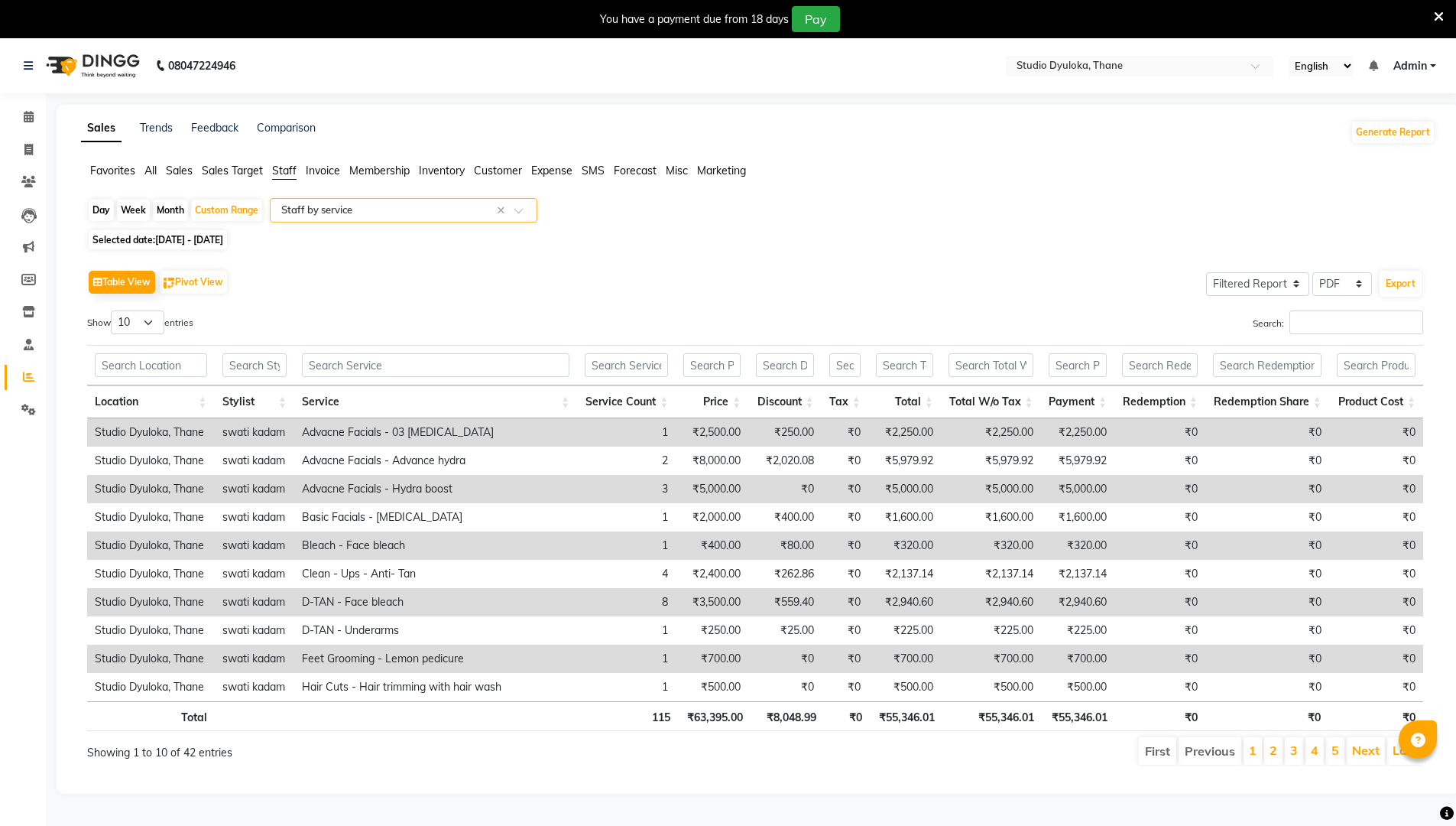
click at [350, 210] on input "text" at bounding box center [388, 210] width 220 height 15
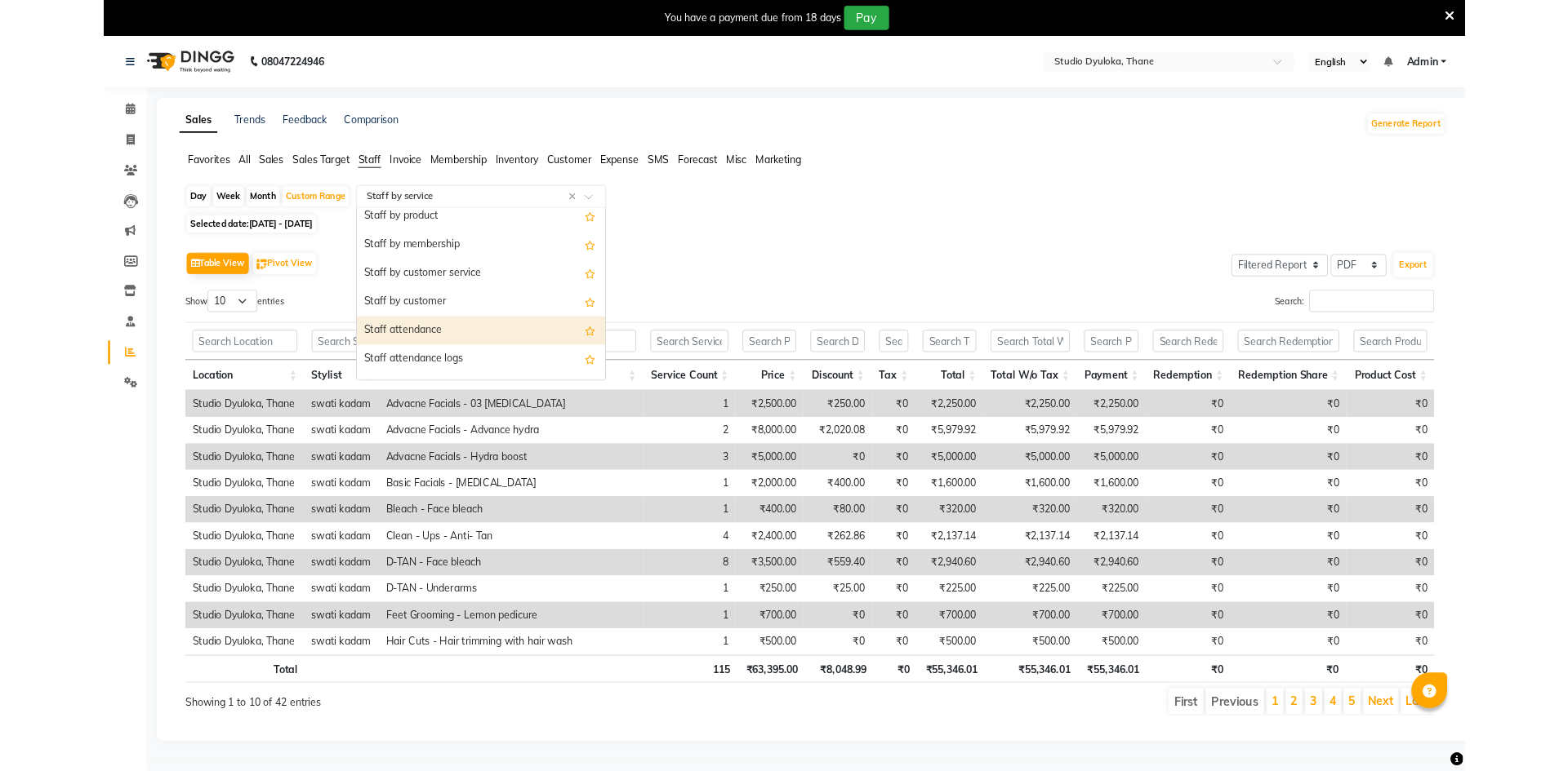
scroll to position [245, 0]
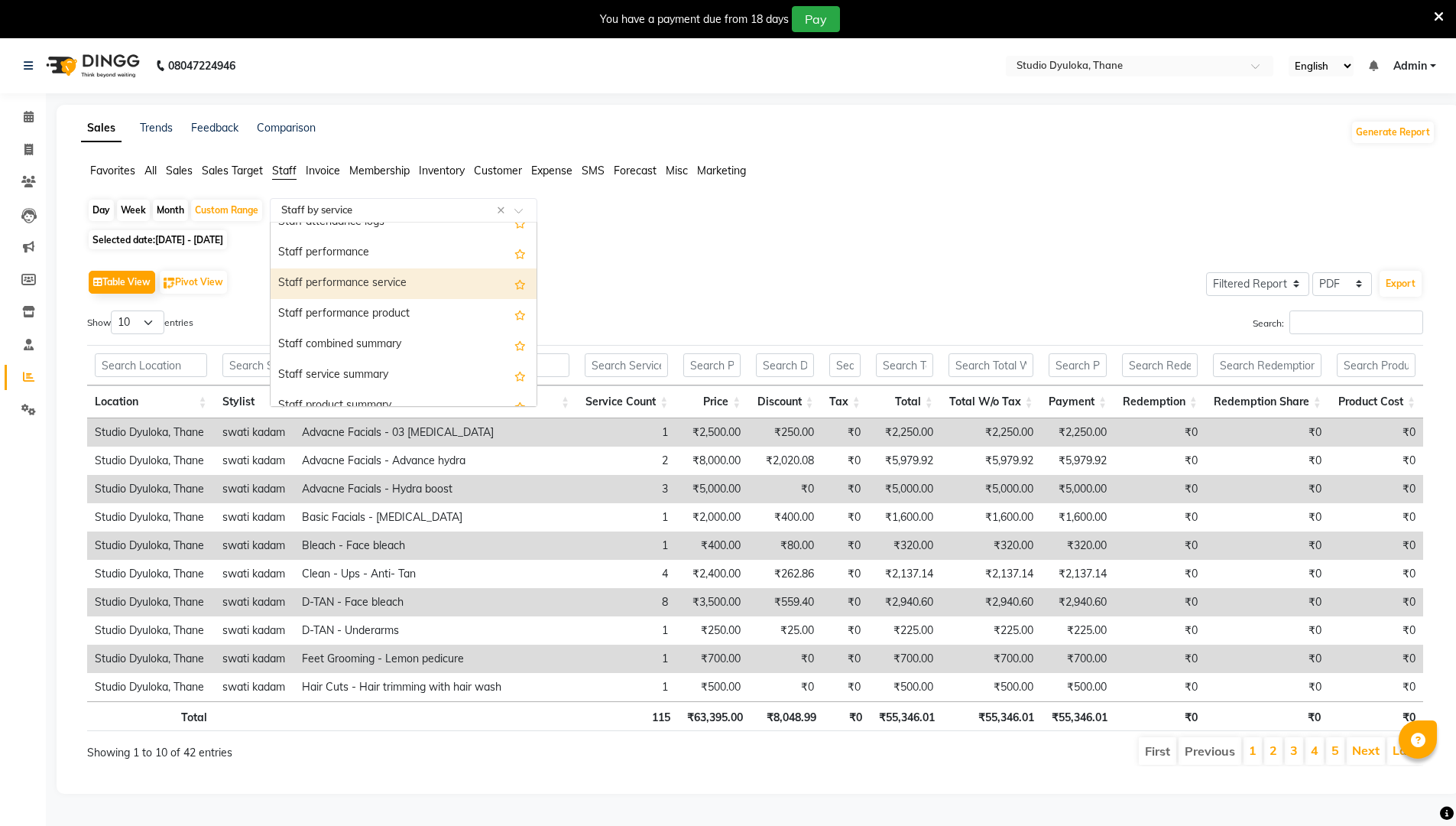
click at [370, 287] on div "Staff performance service" at bounding box center [403, 283] width 266 height 31
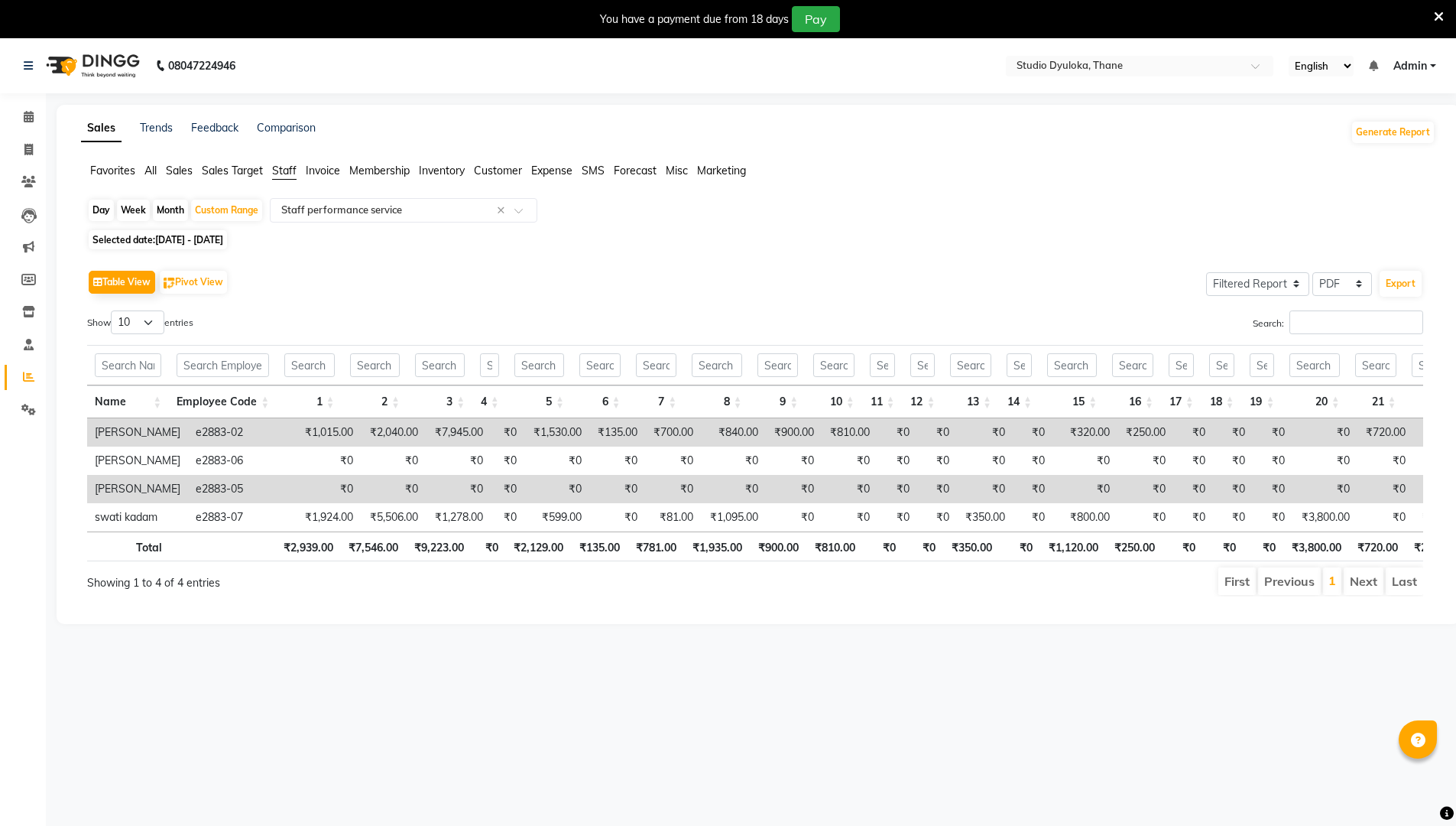
click at [710, 19] on icon at bounding box center [1439, 17] width 10 height 14
